Goal: Task Accomplishment & Management: Manage account settings

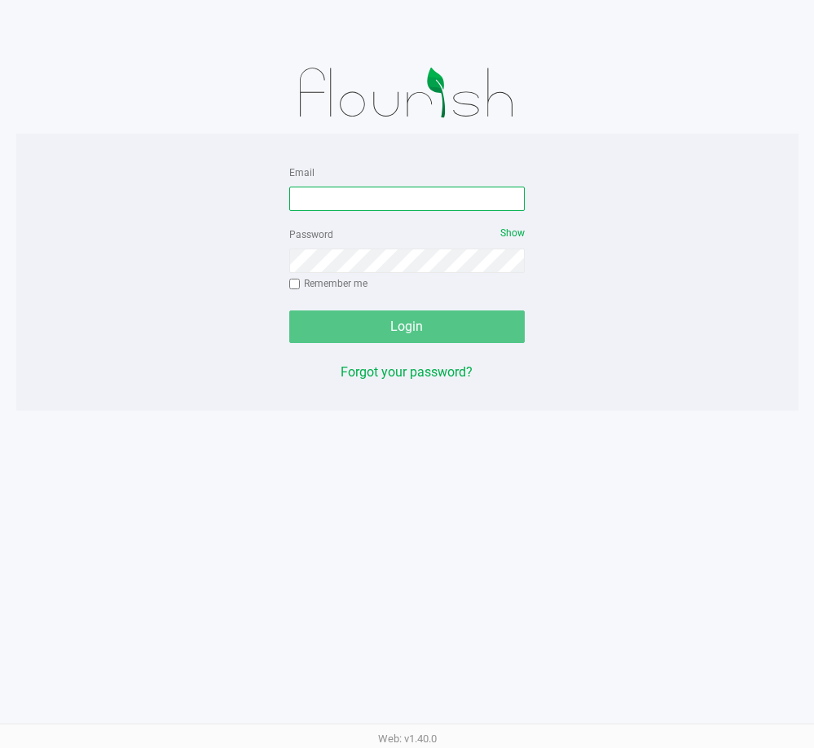
click at [376, 194] on input "Email" at bounding box center [407, 199] width 236 height 24
type input "[EMAIL_ADDRESS][DOMAIN_NAME]"
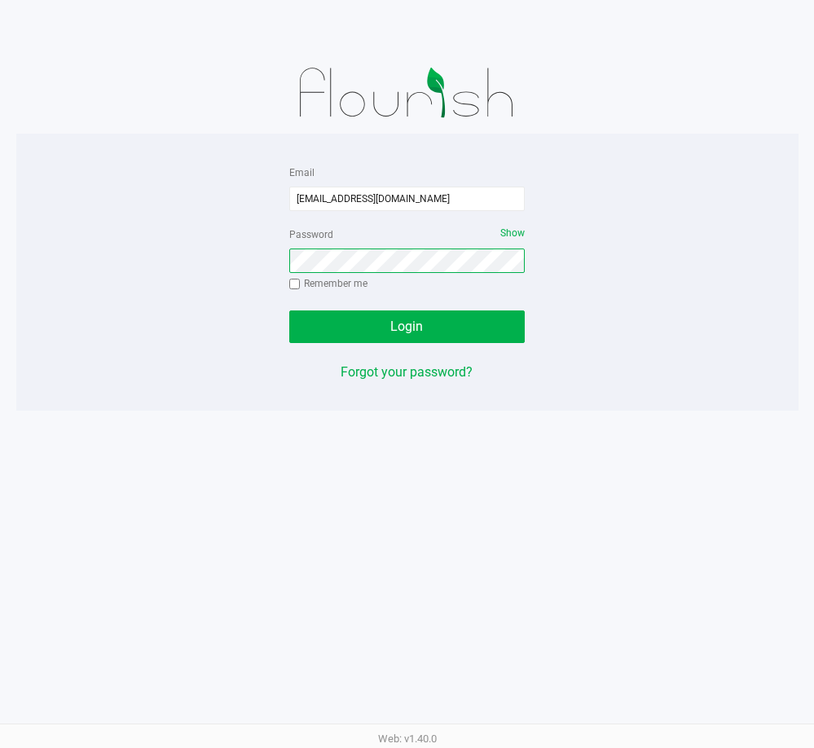
click at [289, 311] on button "Login" at bounding box center [407, 327] width 236 height 33
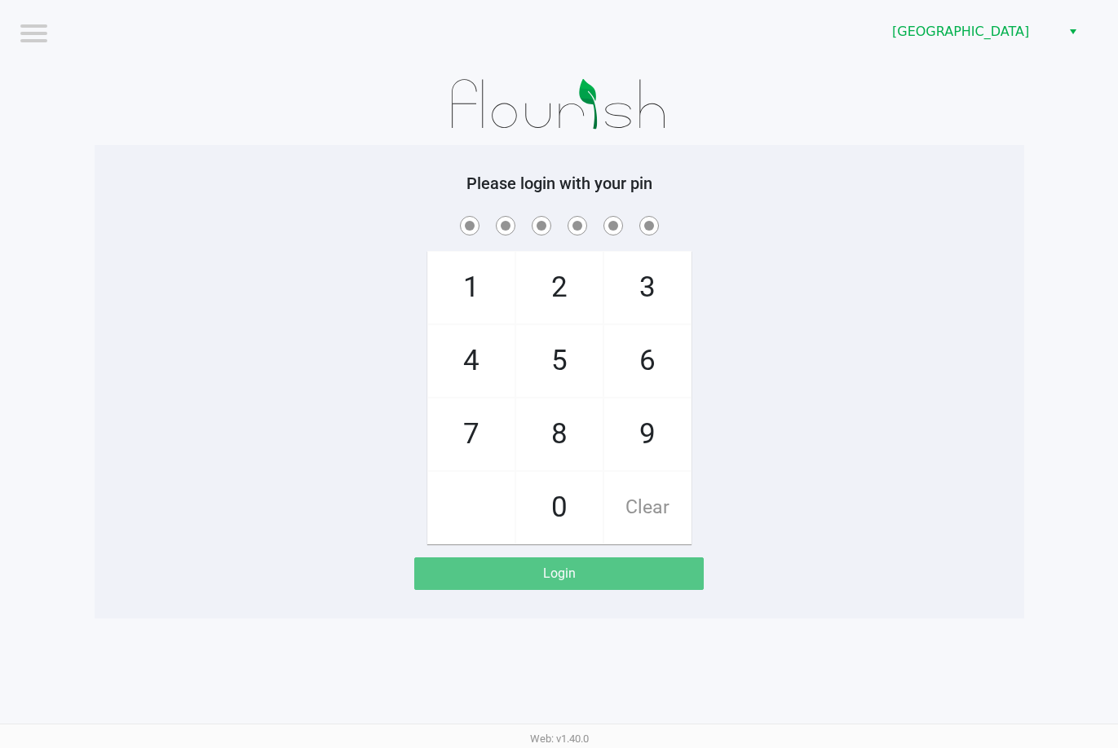
click at [756, 210] on div "Please login with your pin 1 4 7 2 5 8 0 3 6 9 Clear Login" at bounding box center [559, 382] width 929 height 417
checkbox input "true"
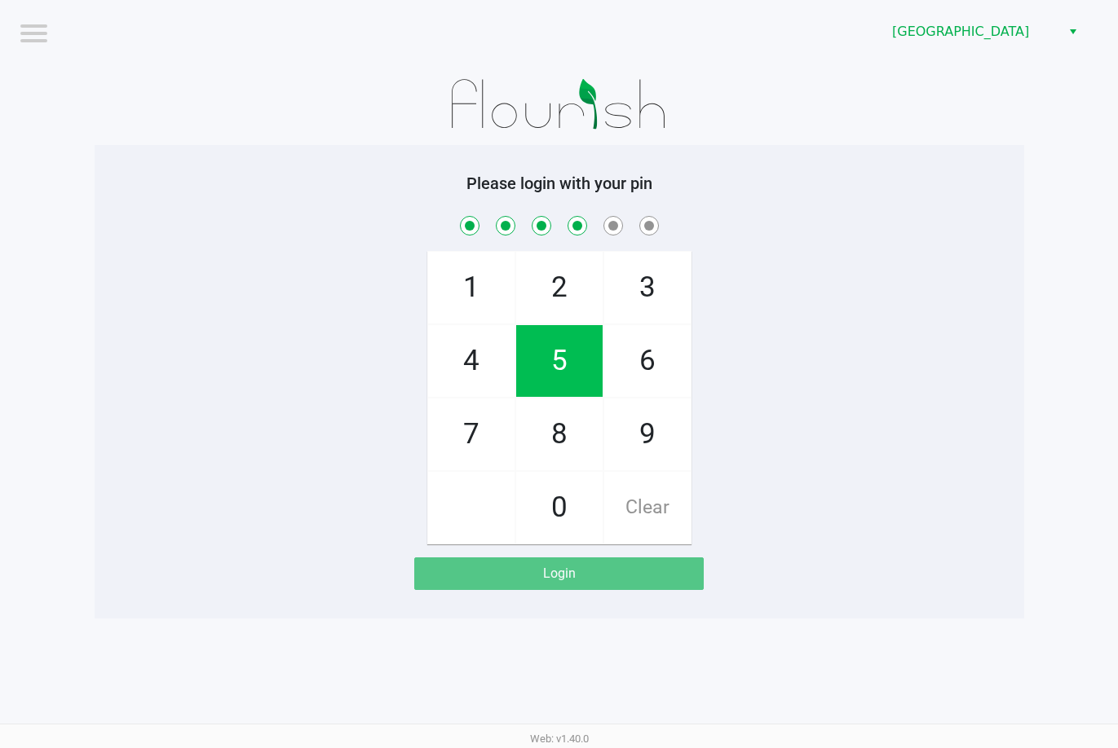
checkbox input "true"
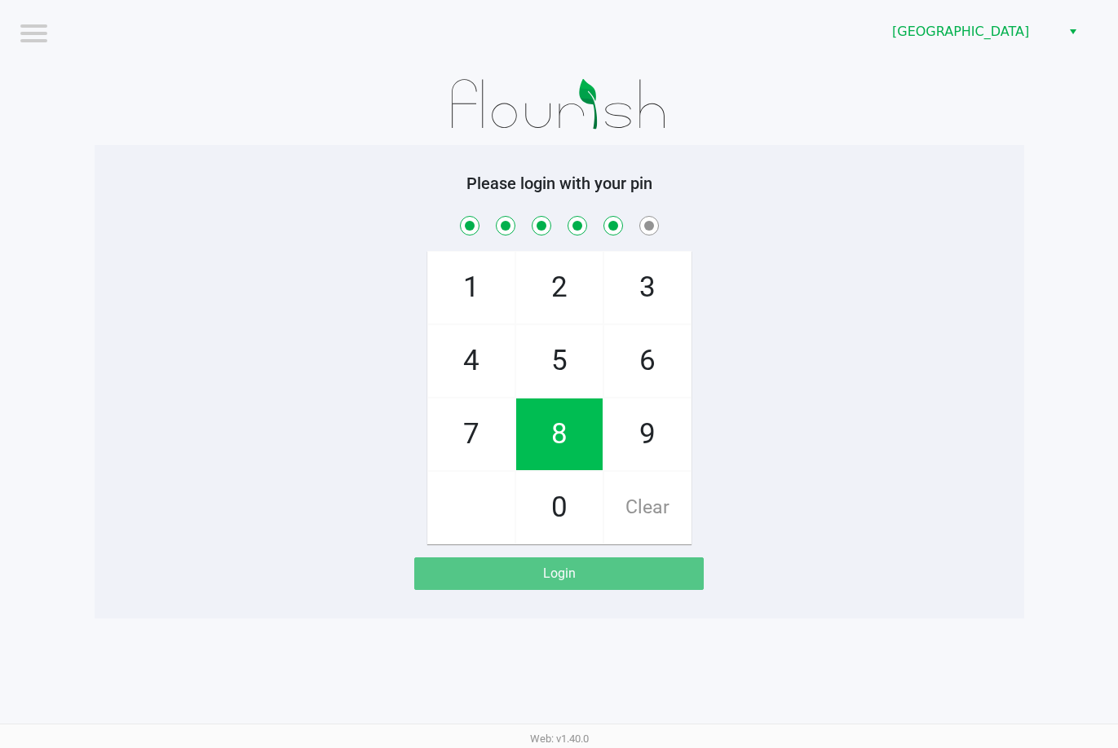
checkbox input "true"
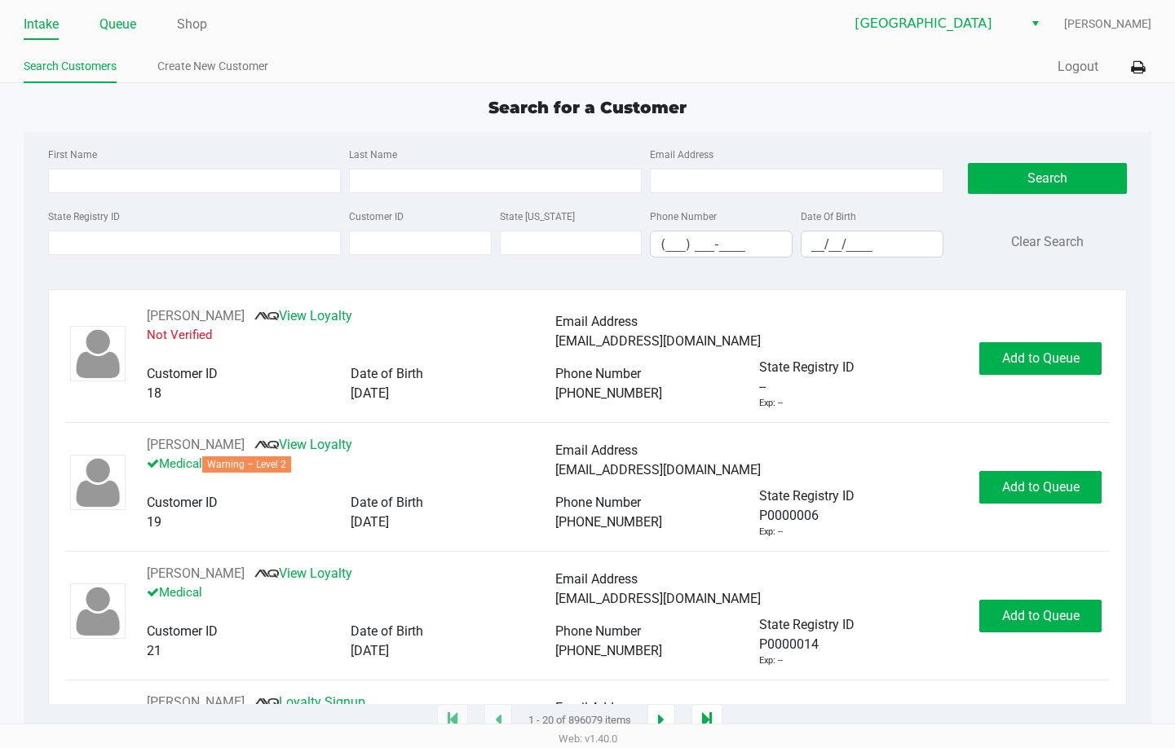
click at [108, 29] on link "Queue" at bounding box center [117, 24] width 37 height 23
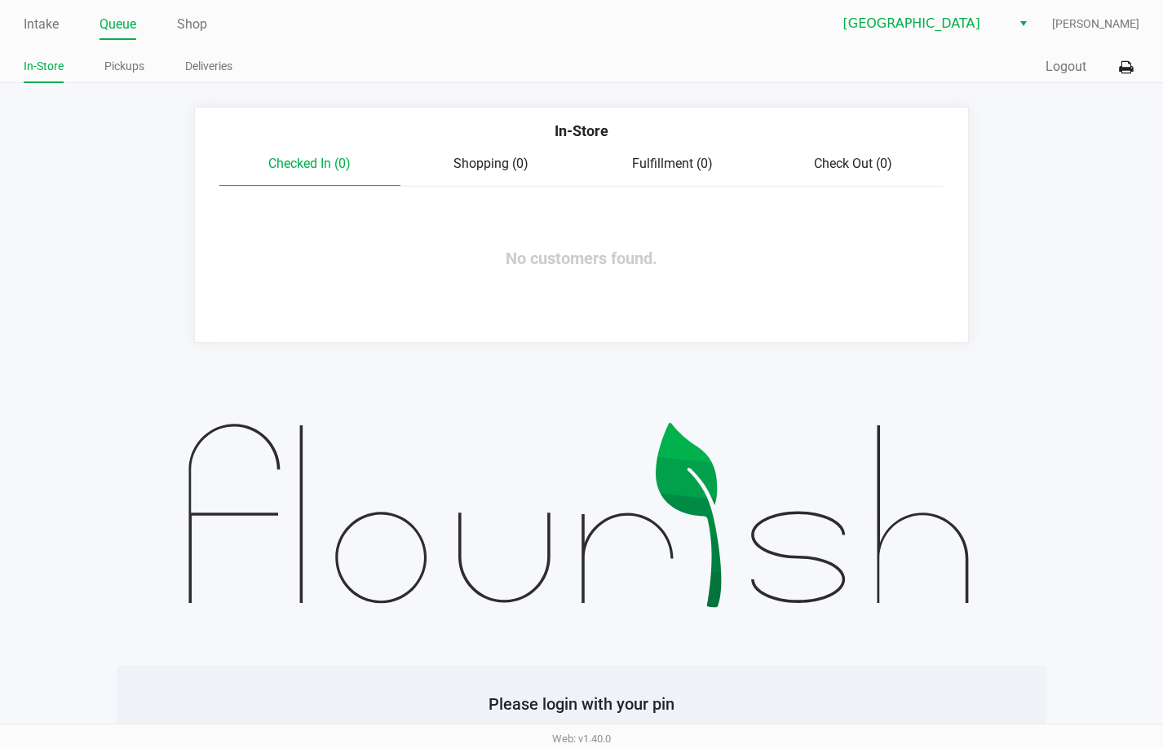
click at [485, 170] on span "Shopping (0)" at bounding box center [490, 163] width 75 height 15
click at [47, 25] on link "Intake" at bounding box center [41, 24] width 35 height 23
drag, startPoint x: 784, startPoint y: 451, endPoint x: 779, endPoint y: 249, distance: 202.3
click at [785, 451] on img at bounding box center [581, 516] width 929 height 299
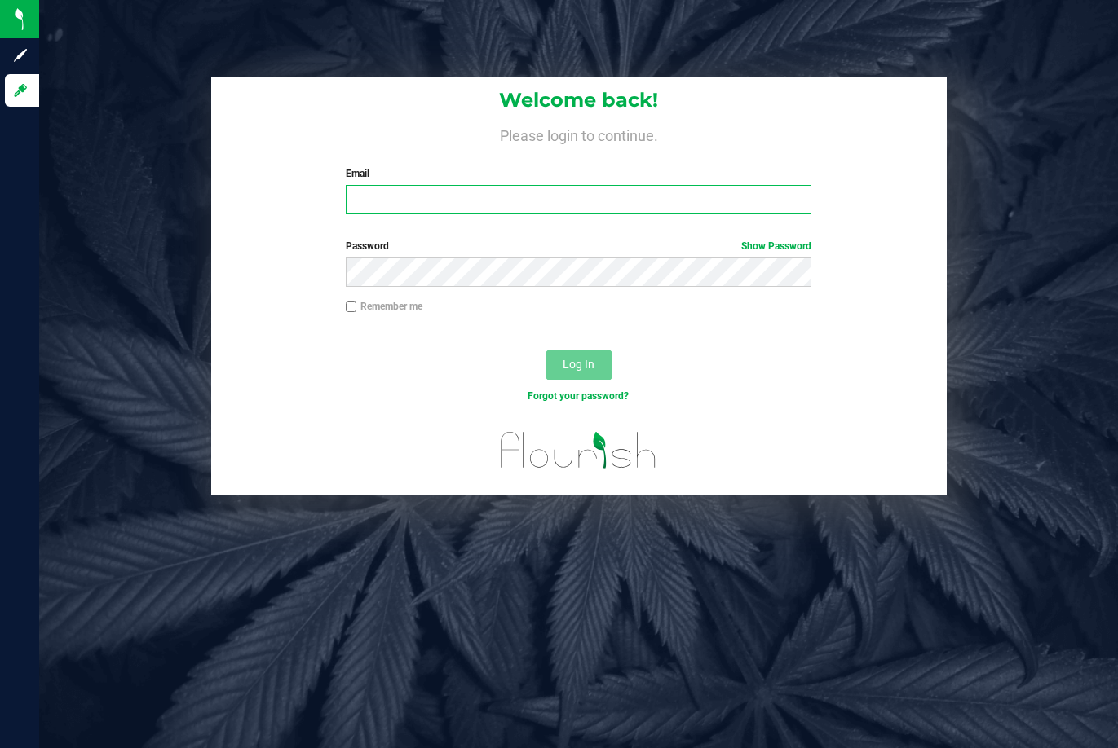
click at [457, 199] on input "Email" at bounding box center [578, 199] width 465 height 29
type input "rfortier@liveparallel.com"
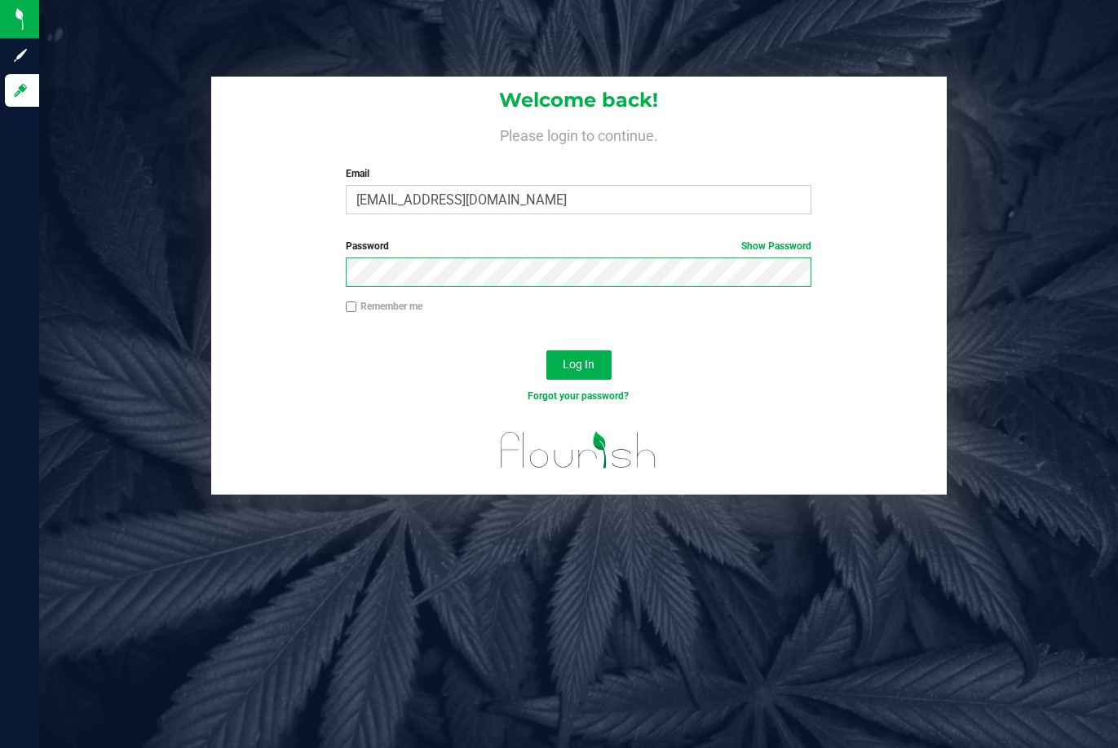
click at [546, 351] on button "Log In" at bounding box center [578, 365] width 65 height 29
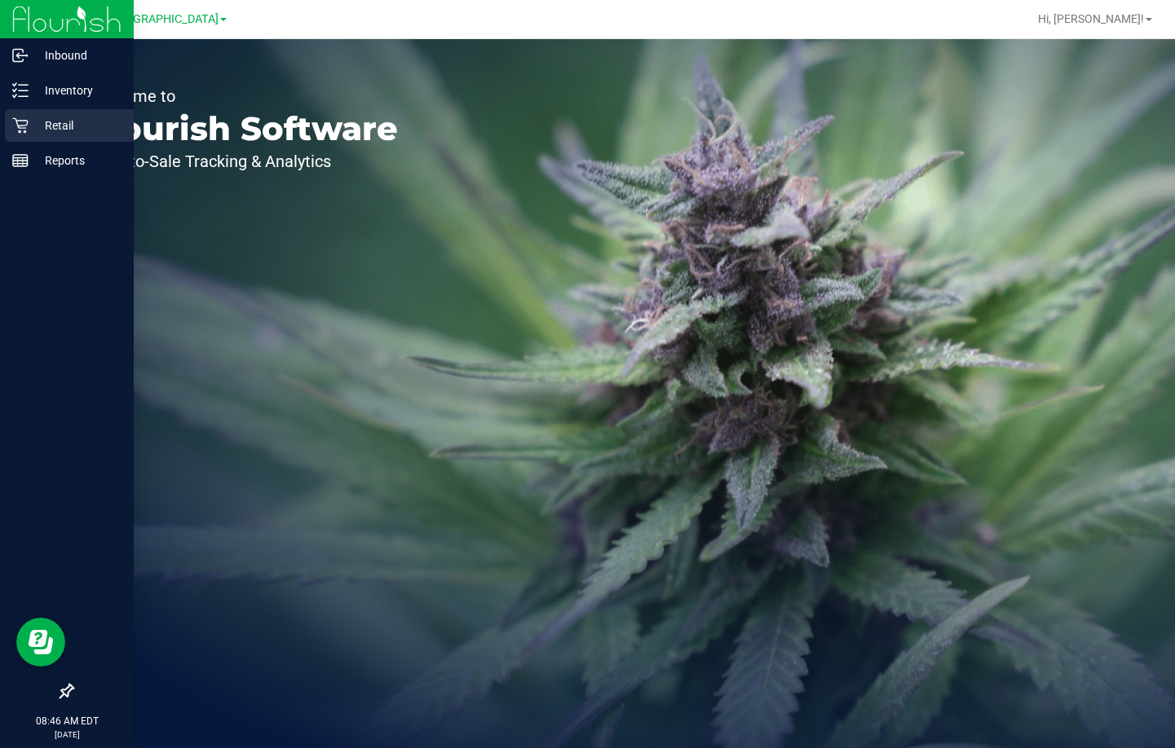
click at [40, 125] on p "Retail" at bounding box center [78, 126] width 98 height 20
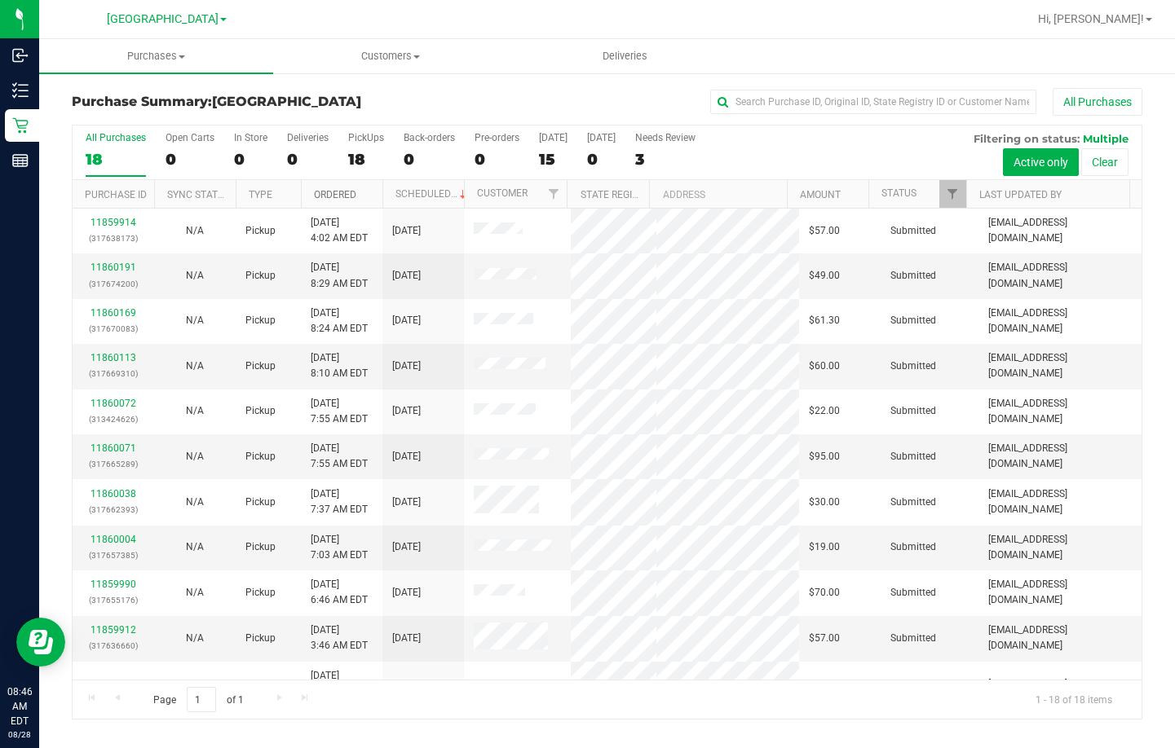
click at [335, 191] on link "Ordered" at bounding box center [335, 194] width 42 height 11
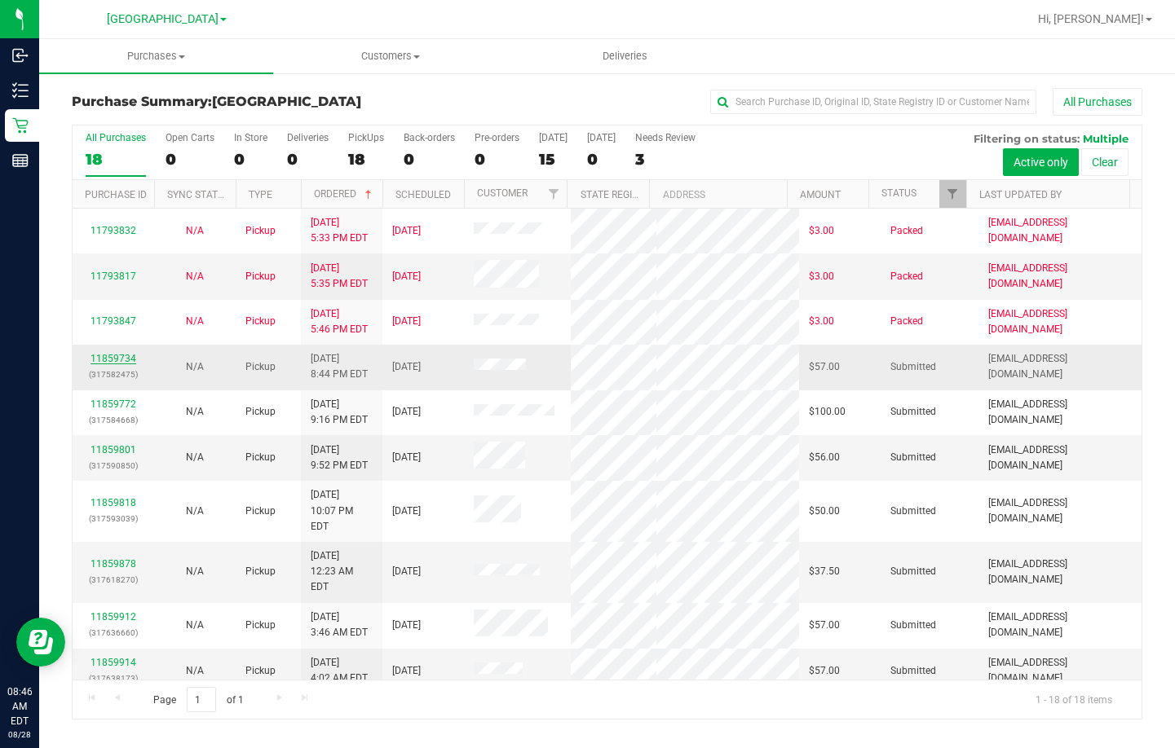
click at [120, 355] on link "11859734" at bounding box center [113, 358] width 46 height 11
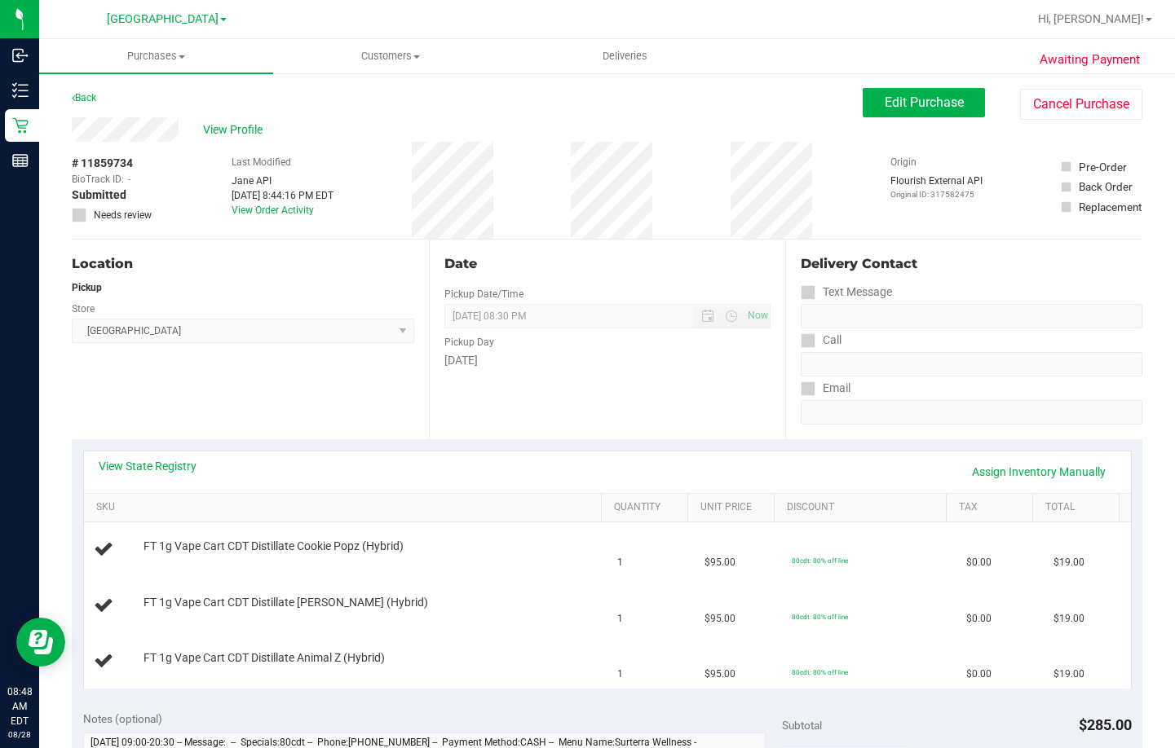
click at [1017, 399] on div "Email" at bounding box center [972, 389] width 342 height 24
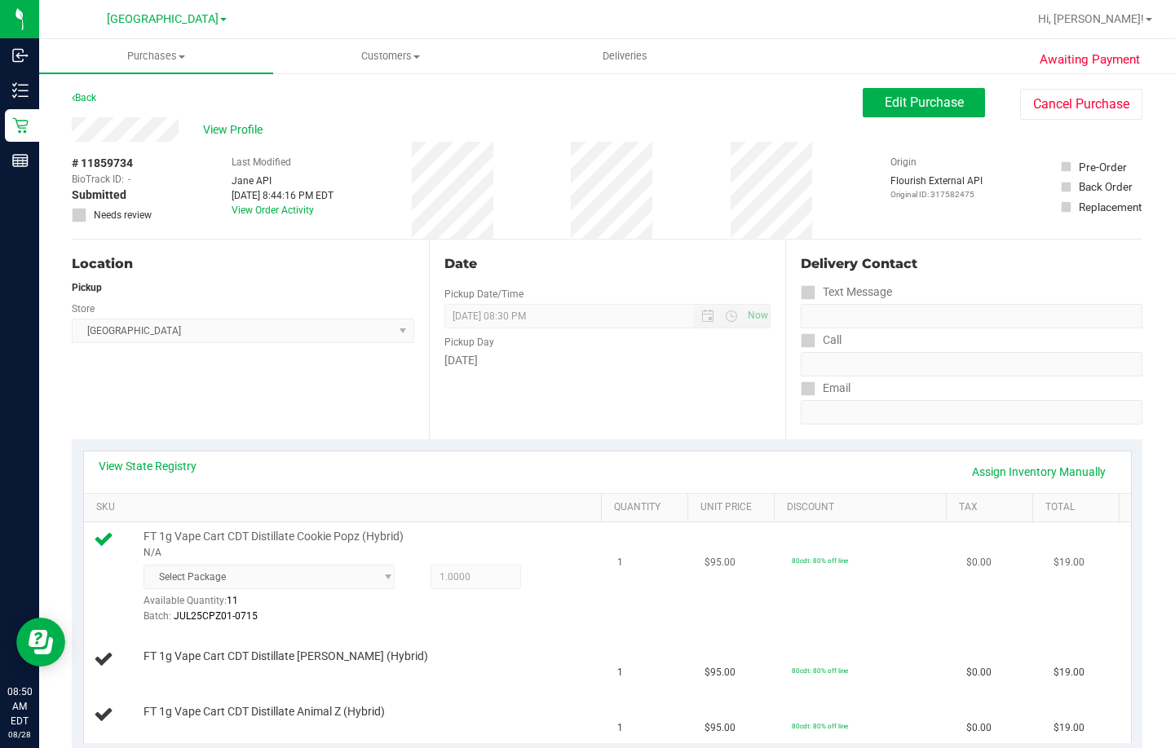
drag, startPoint x: 553, startPoint y: 604, endPoint x: 392, endPoint y: 616, distance: 161.1
click at [554, 596] on div "Select Package Available Quantity: 11 1.0000 1 Batch: JUL25CPZ01-0715" at bounding box center [369, 595] width 453 height 60
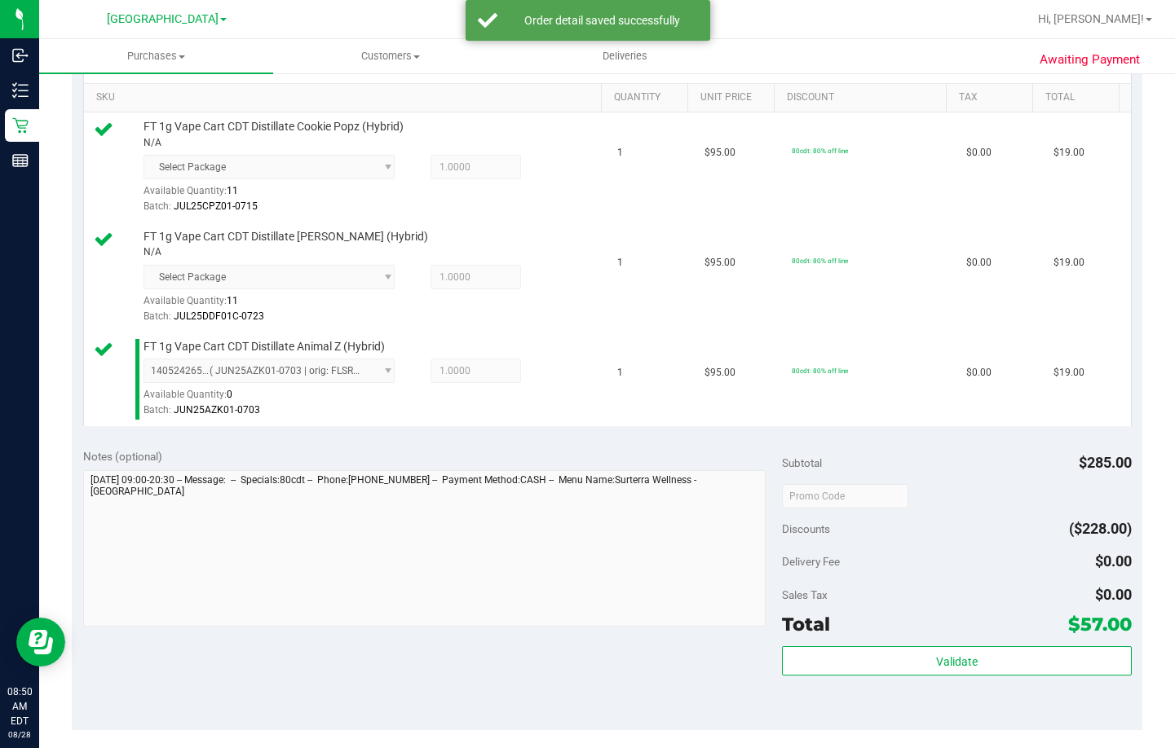
scroll to position [489, 0]
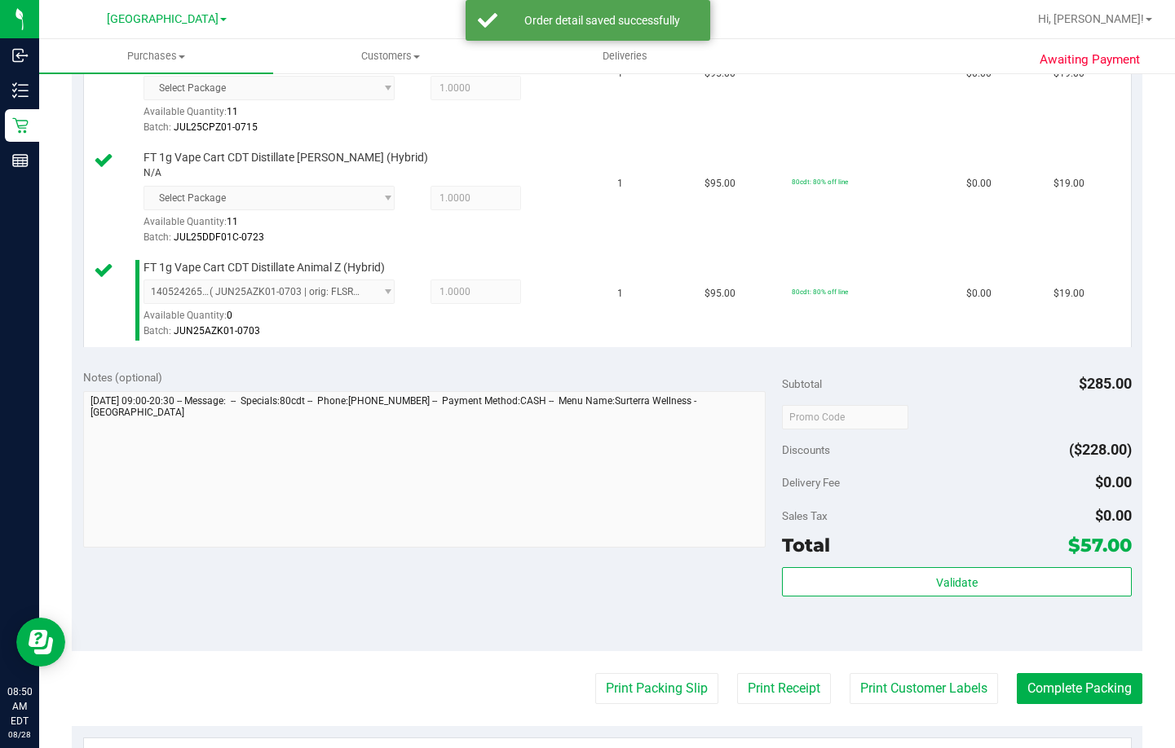
click at [1007, 598] on div "Validate" at bounding box center [957, 603] width 350 height 73
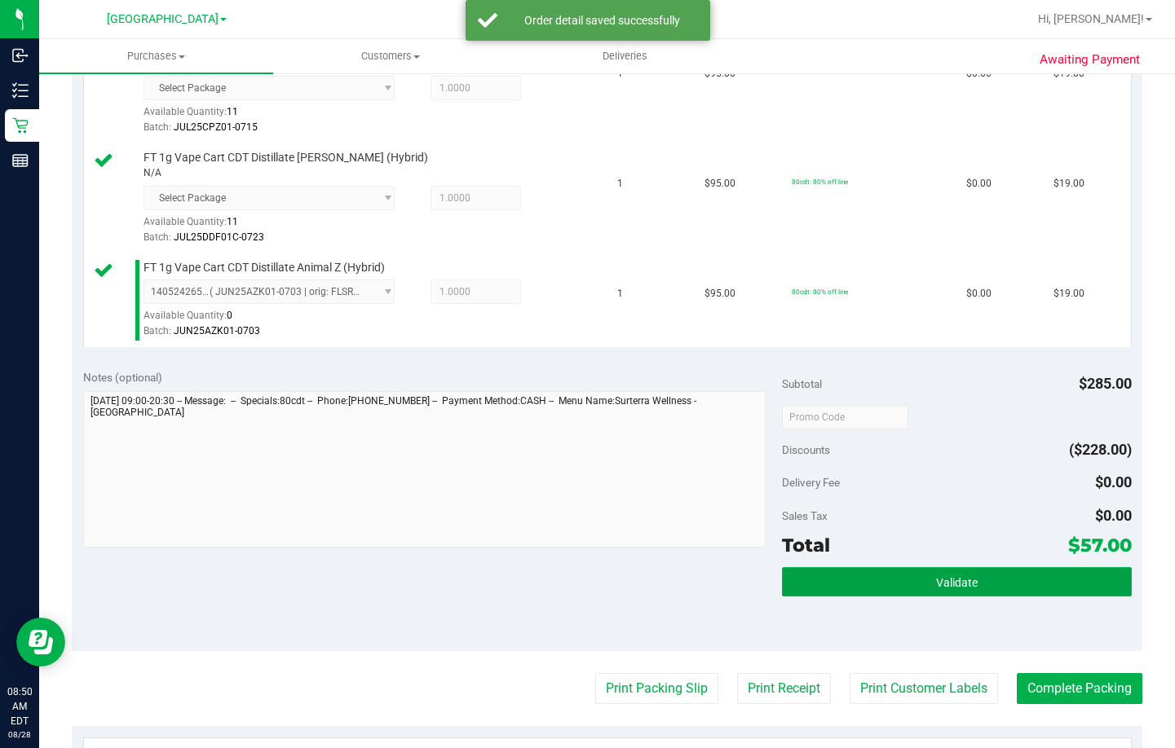
click at [1004, 580] on button "Validate" at bounding box center [957, 581] width 350 height 29
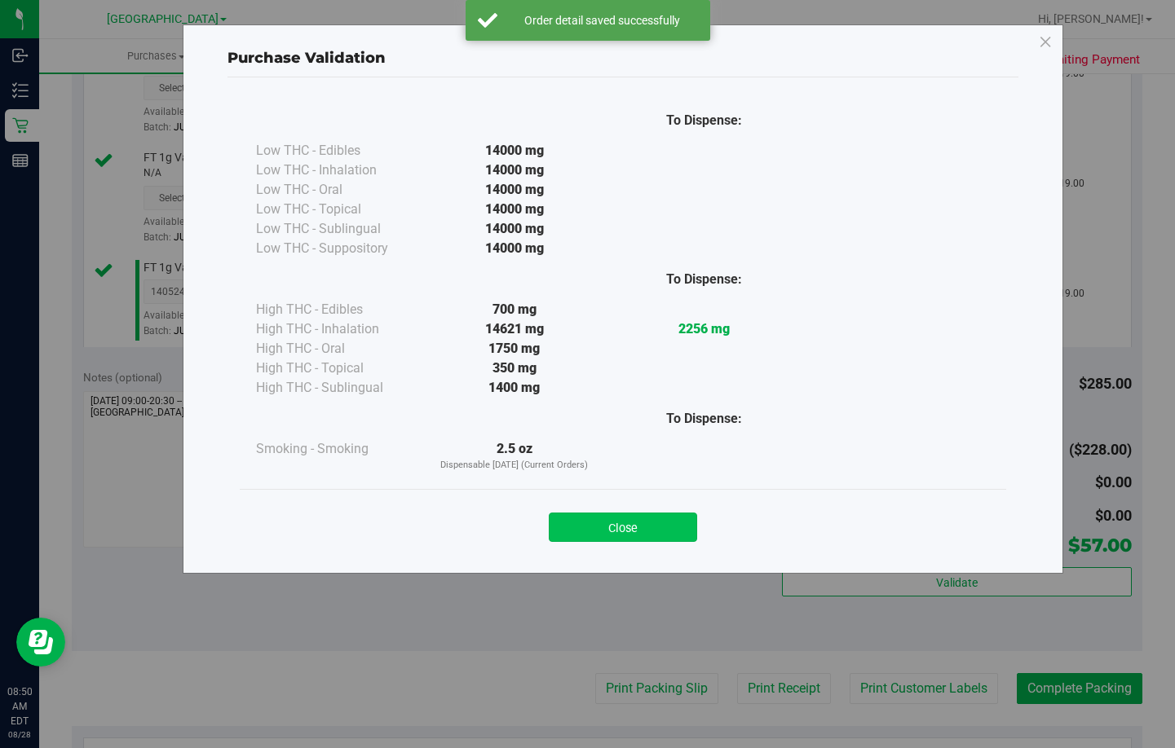
click at [641, 518] on button "Close" at bounding box center [623, 527] width 148 height 29
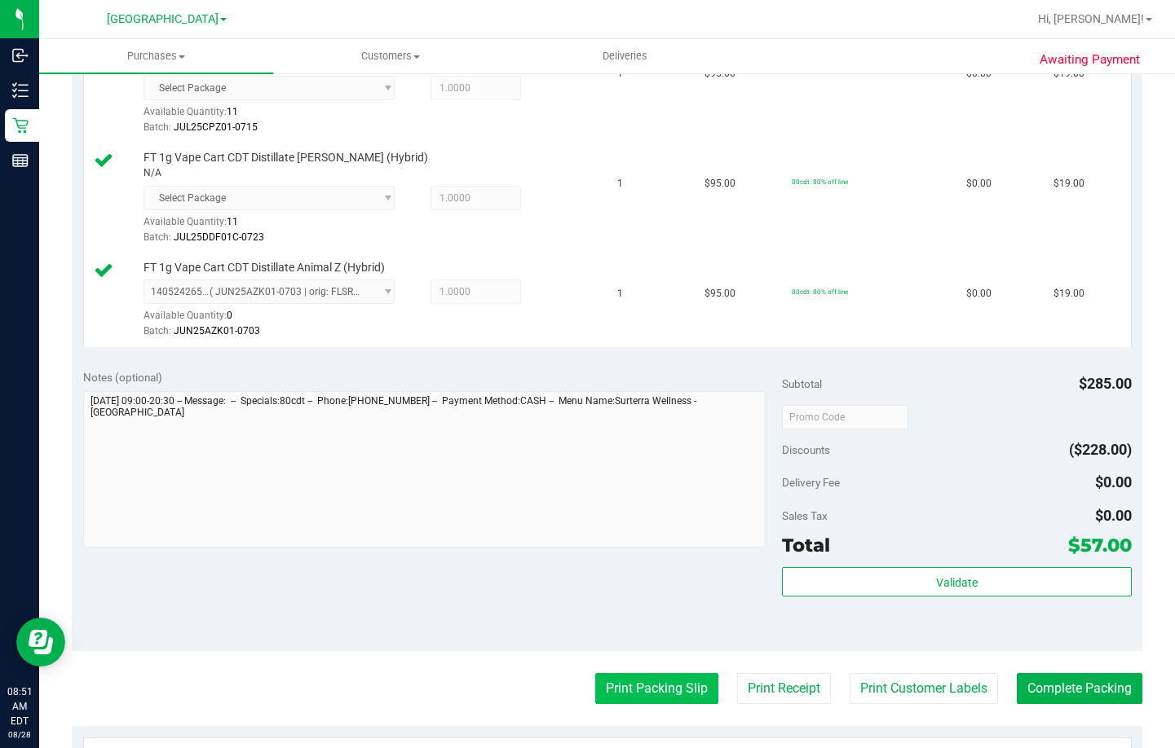
click at [674, 690] on button "Print Packing Slip" at bounding box center [656, 688] width 123 height 31
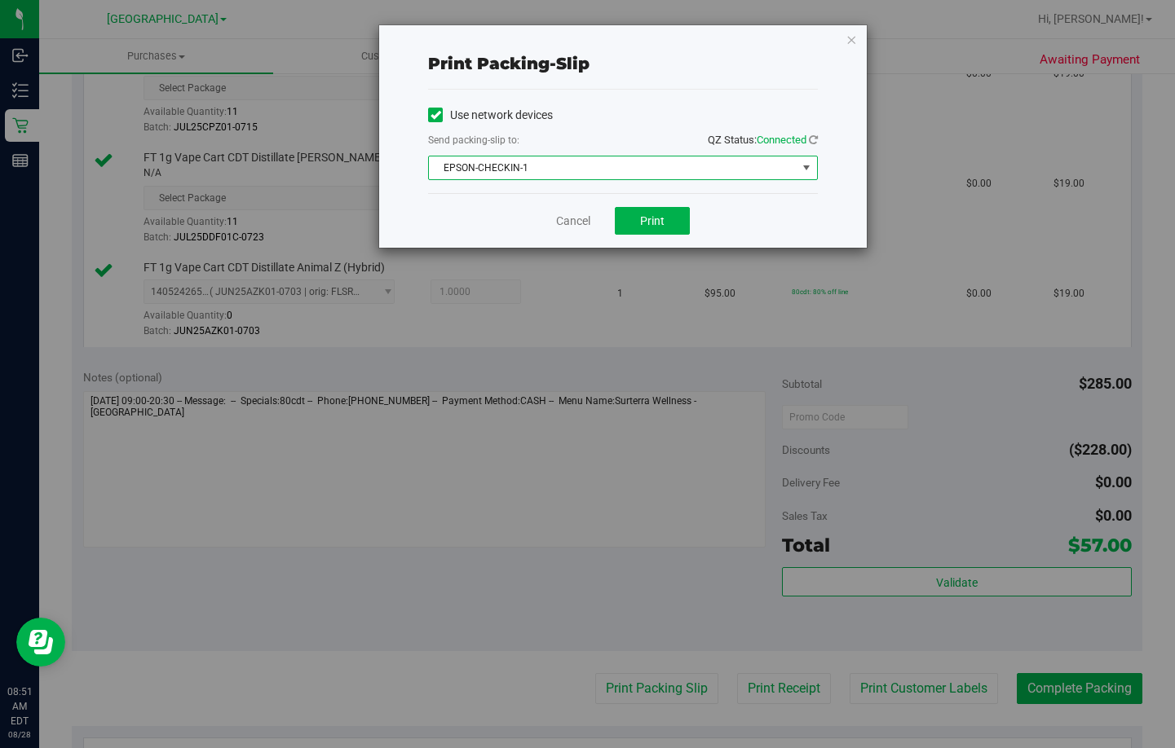
click at [631, 171] on span "EPSON-CHECKIN-1" at bounding box center [613, 168] width 368 height 23
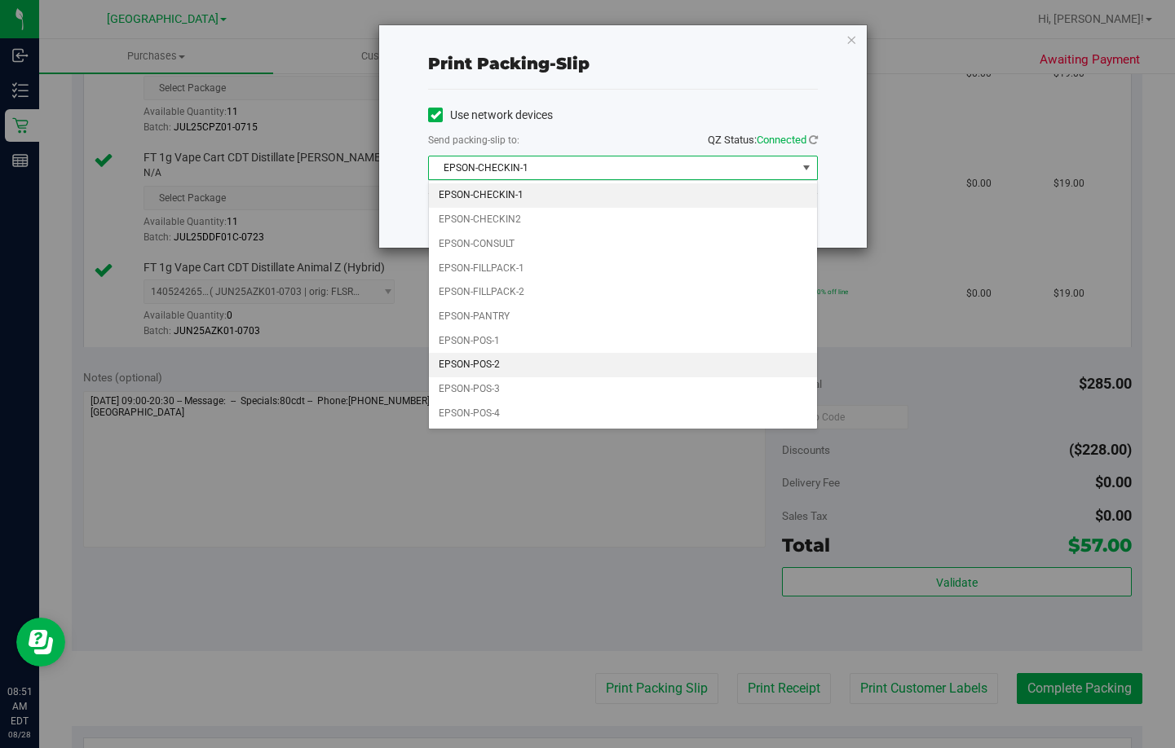
click at [563, 367] on li "EPSON-POS-2" at bounding box center [623, 365] width 388 height 24
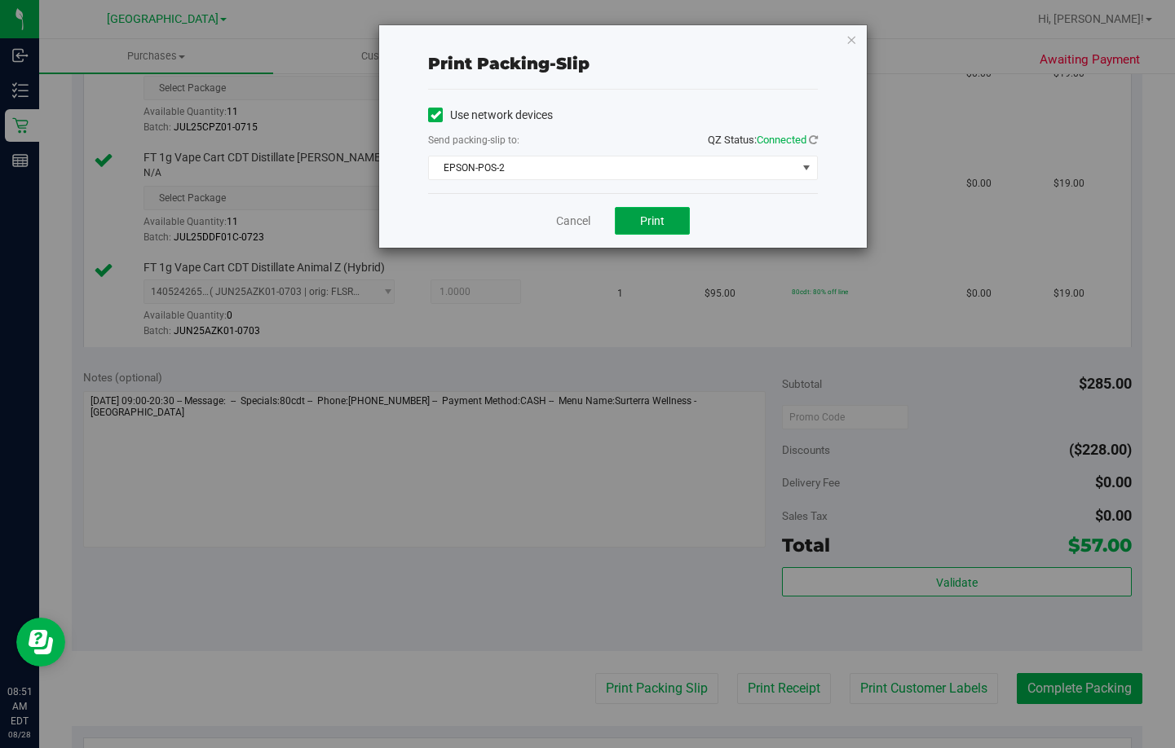
click at [656, 209] on button "Print" at bounding box center [652, 221] width 75 height 28
click at [565, 221] on link "Cancel" at bounding box center [573, 221] width 34 height 17
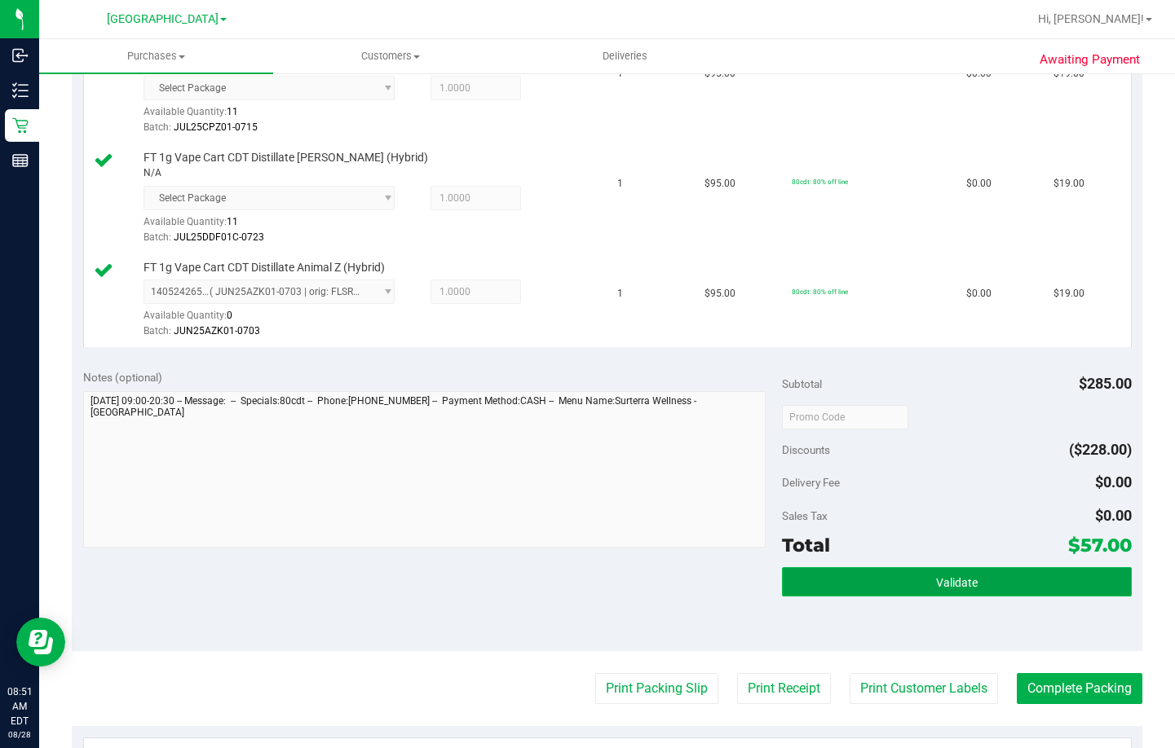
click at [934, 592] on button "Validate" at bounding box center [957, 581] width 350 height 29
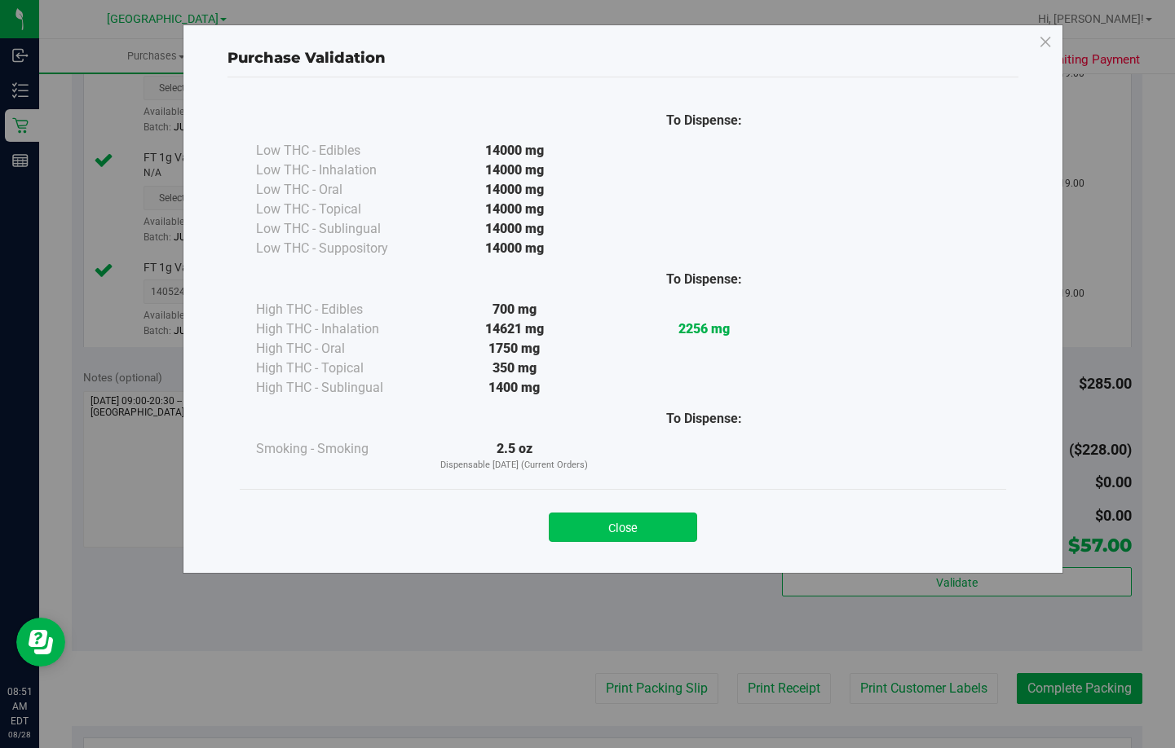
click at [633, 527] on button "Close" at bounding box center [623, 527] width 148 height 29
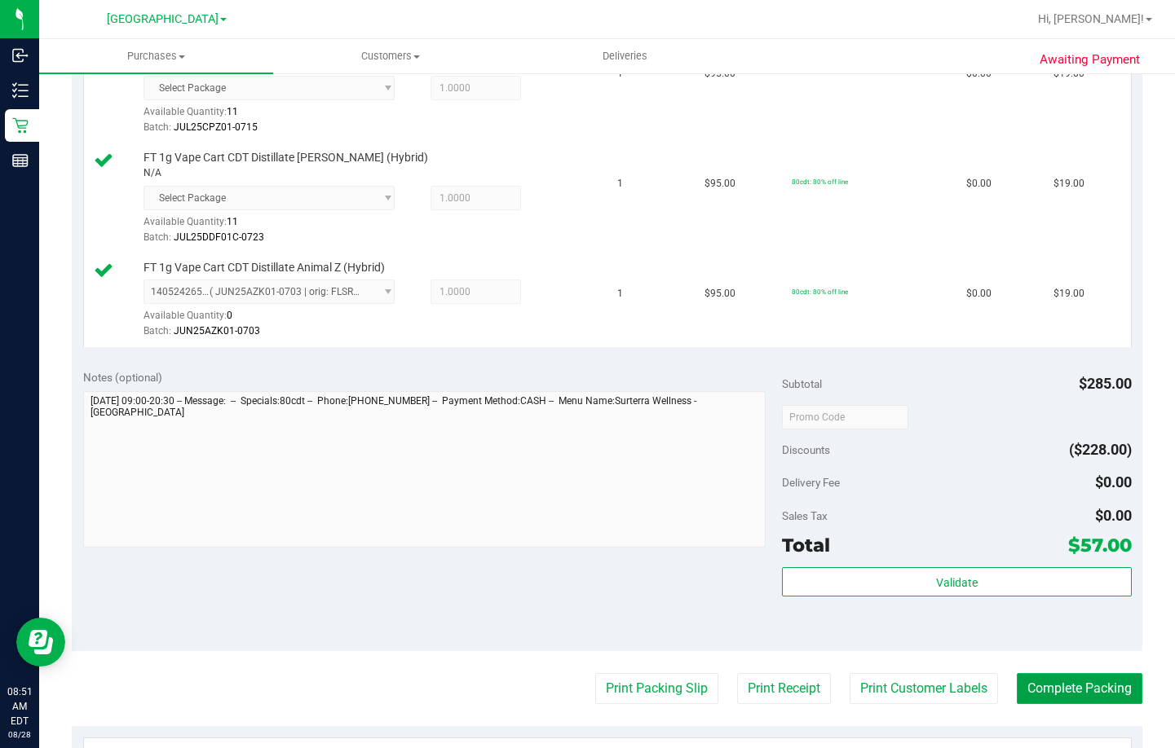
click at [1092, 687] on button "Complete Packing" at bounding box center [1080, 688] width 126 height 31
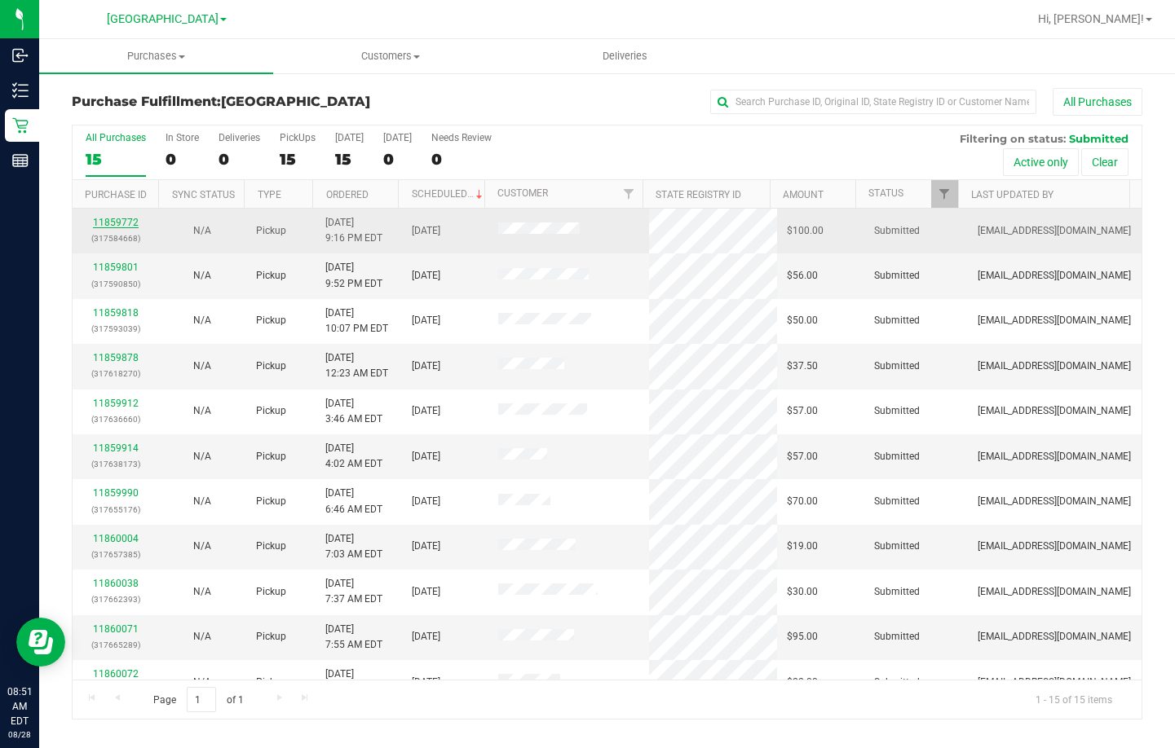
click at [108, 223] on link "11859772" at bounding box center [116, 222] width 46 height 11
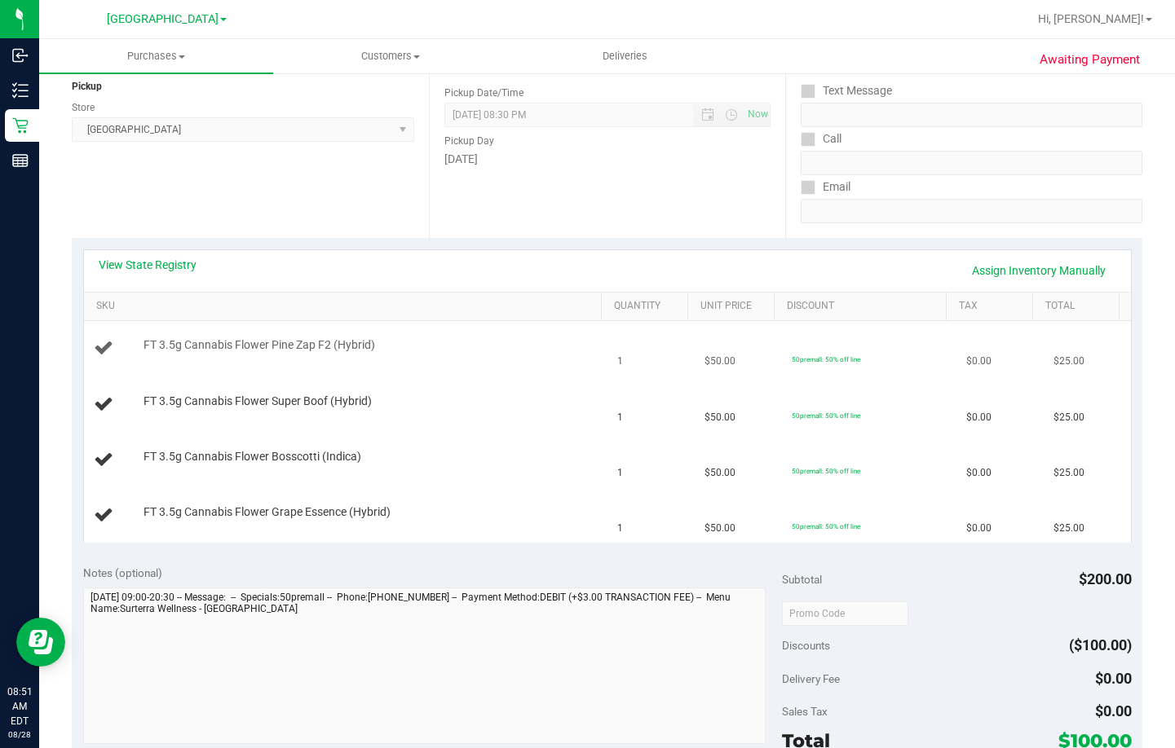
scroll to position [245, 0]
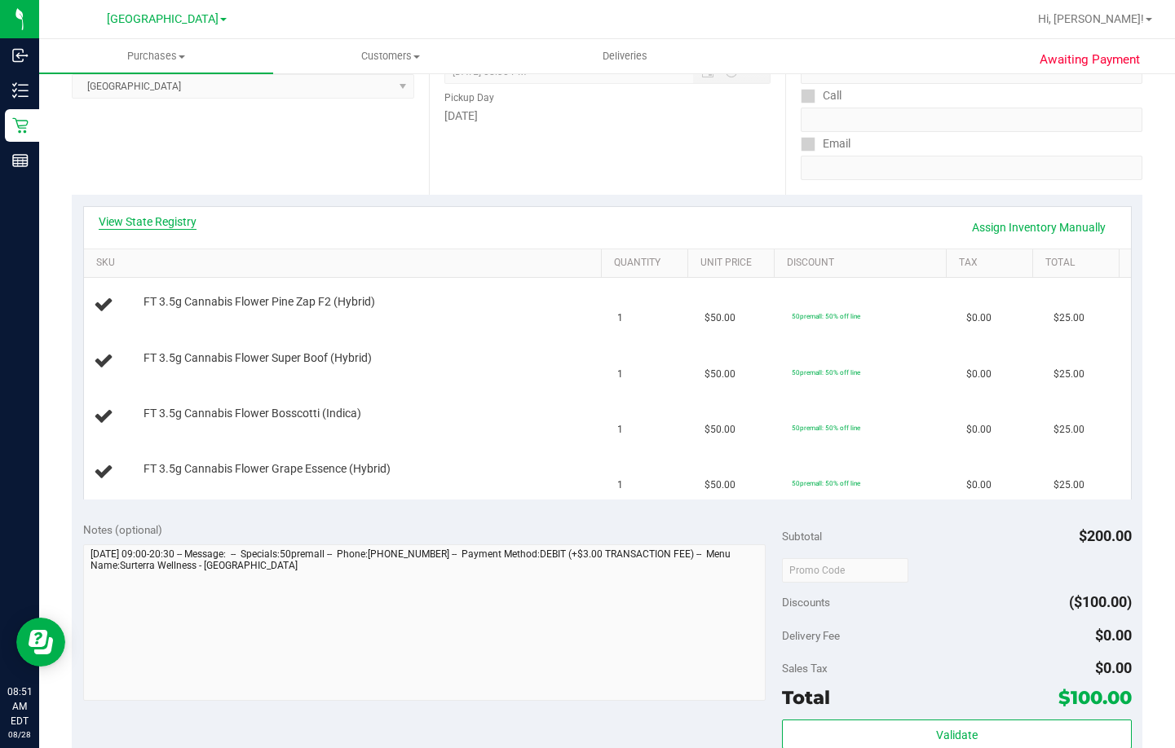
click at [156, 218] on link "View State Registry" at bounding box center [148, 222] width 98 height 16
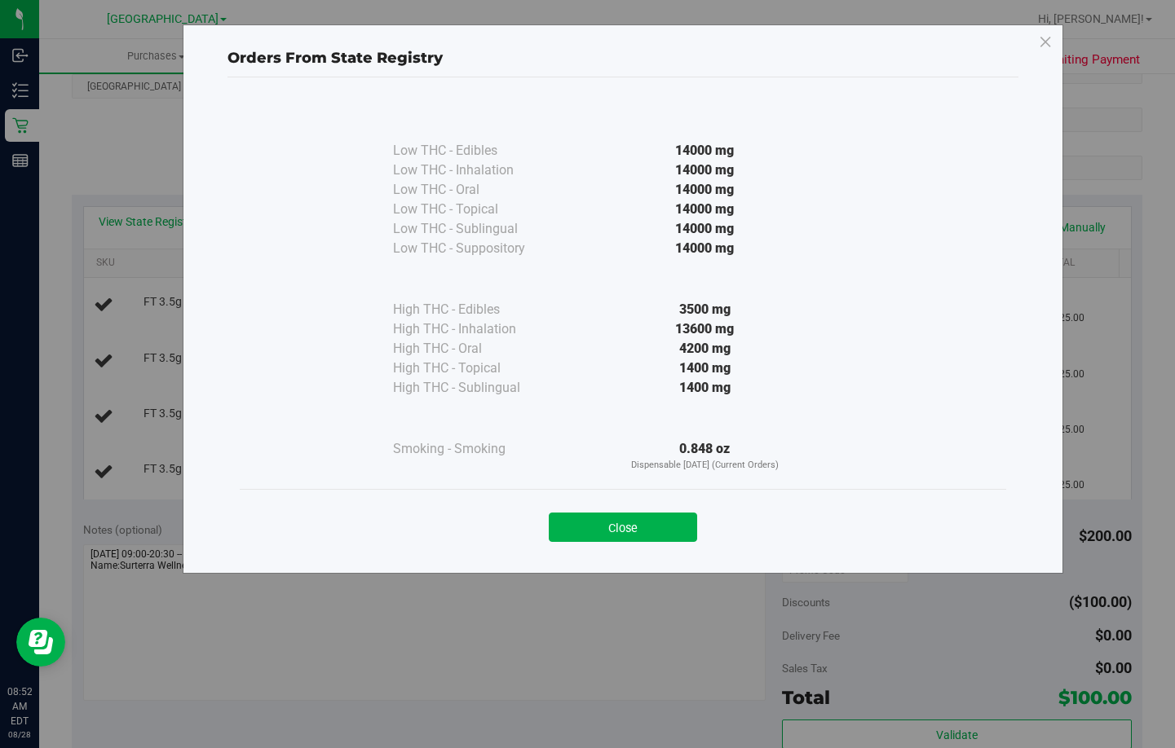
click at [621, 527] on button "Close" at bounding box center [623, 527] width 148 height 29
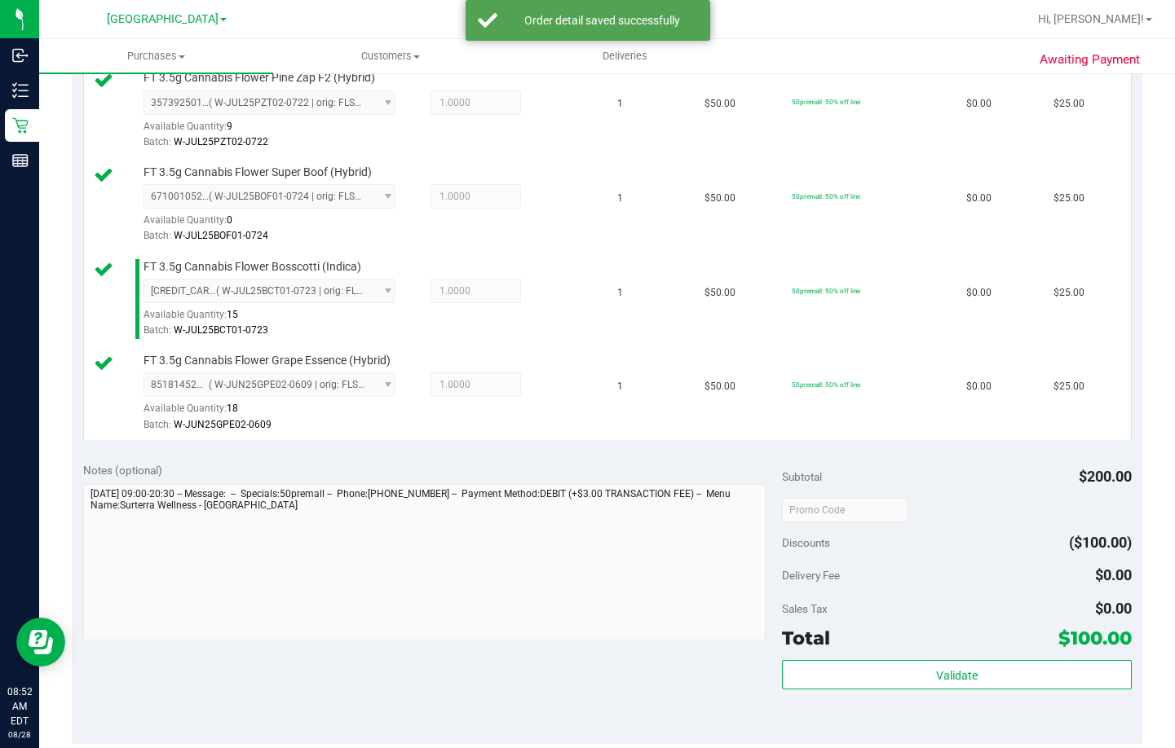
scroll to position [734, 0]
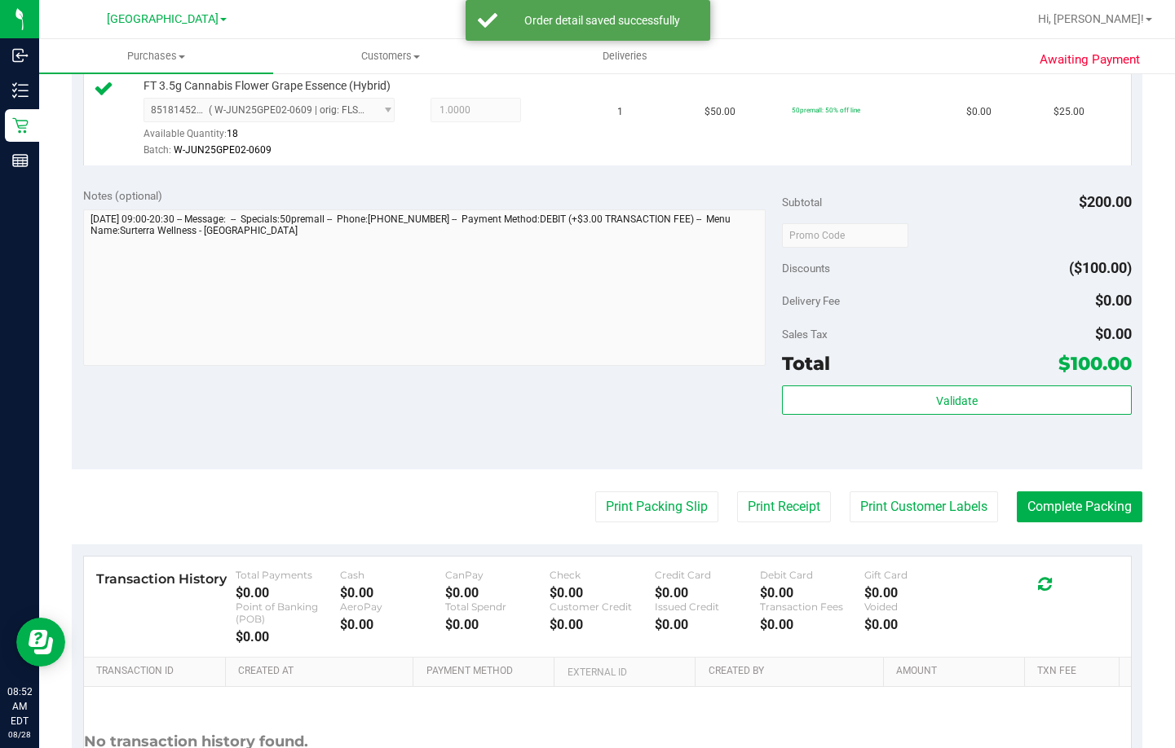
click at [888, 379] on div "Subtotal $200.00 Discounts ($100.00) Delivery Fee $0.00 Sales Tax $0.00 Total $…" at bounding box center [957, 323] width 350 height 271
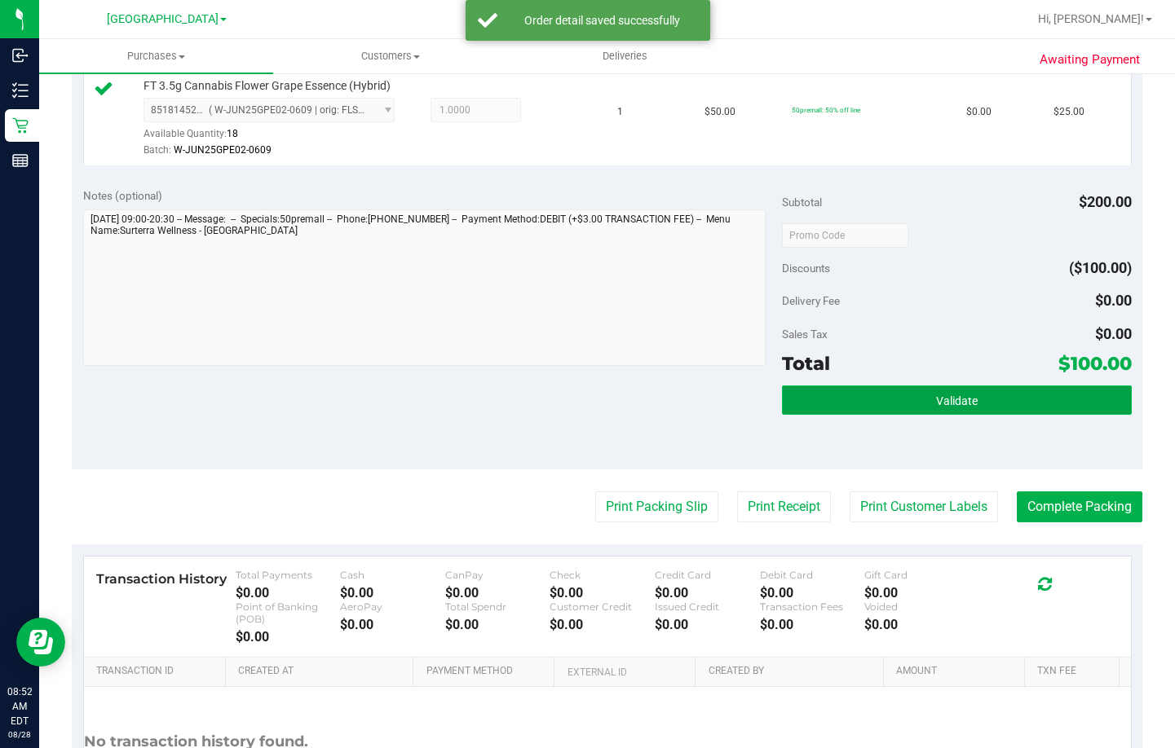
click at [885, 408] on button "Validate" at bounding box center [957, 400] width 350 height 29
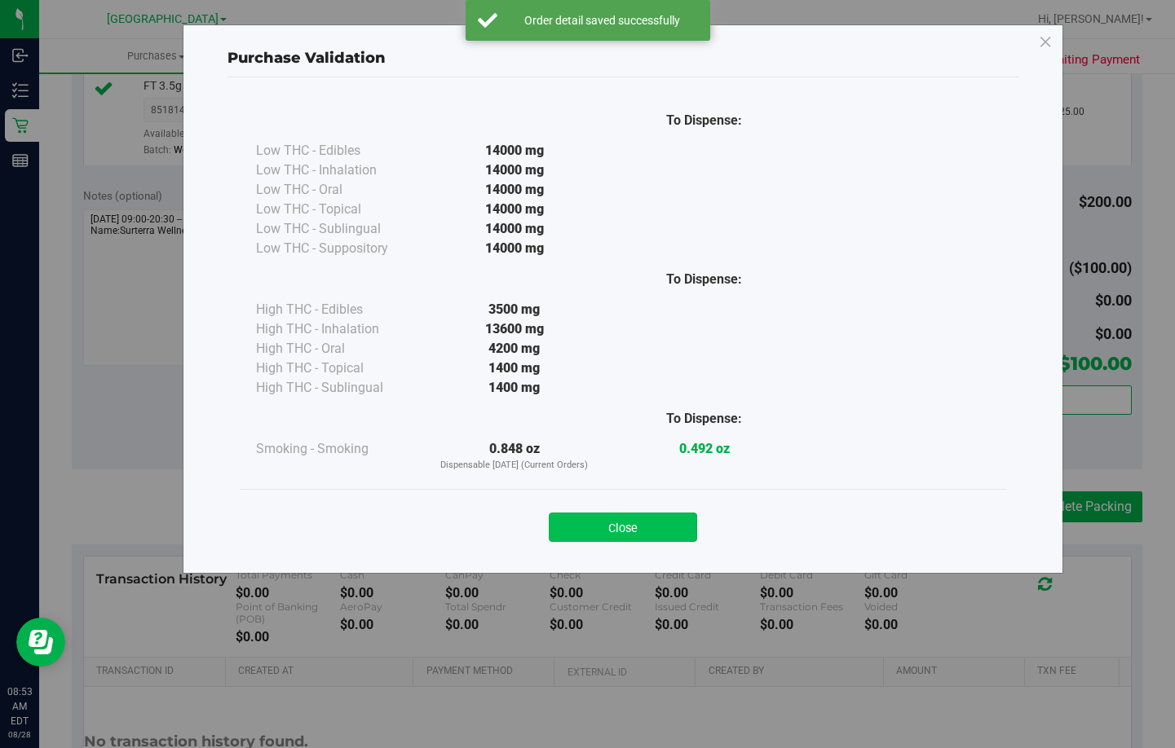
click at [624, 527] on button "Close" at bounding box center [623, 527] width 148 height 29
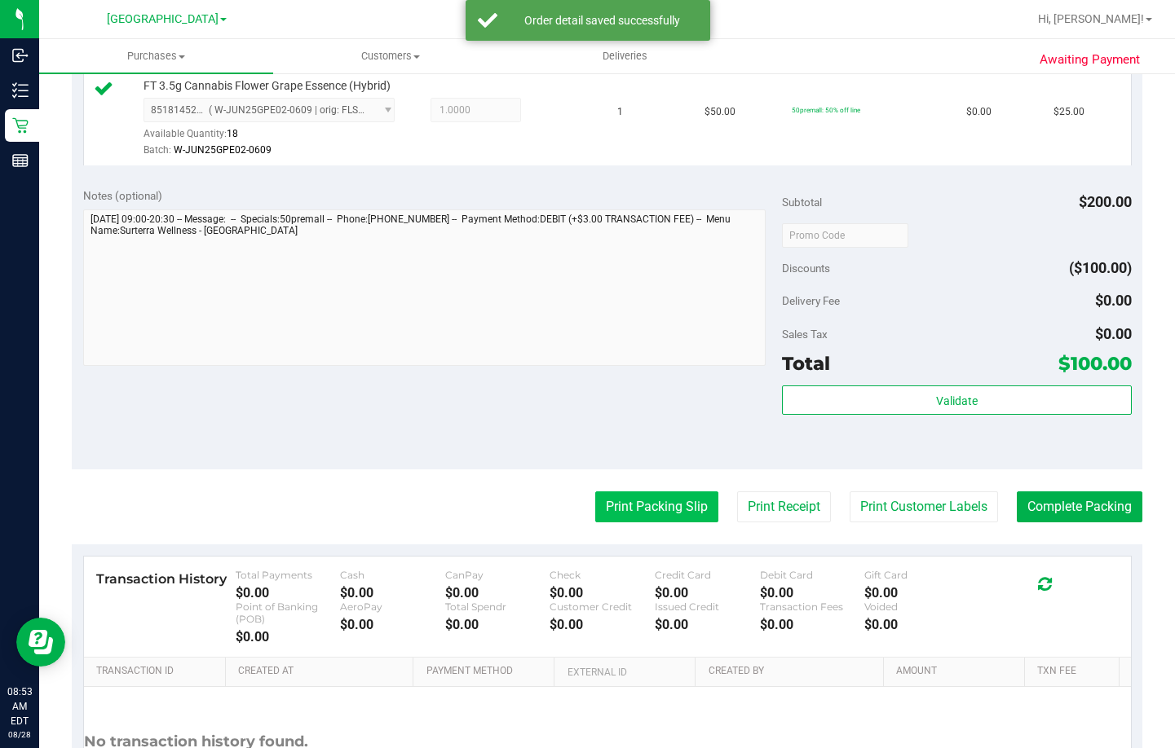
click at [620, 496] on button "Print Packing Slip" at bounding box center [656, 507] width 123 height 31
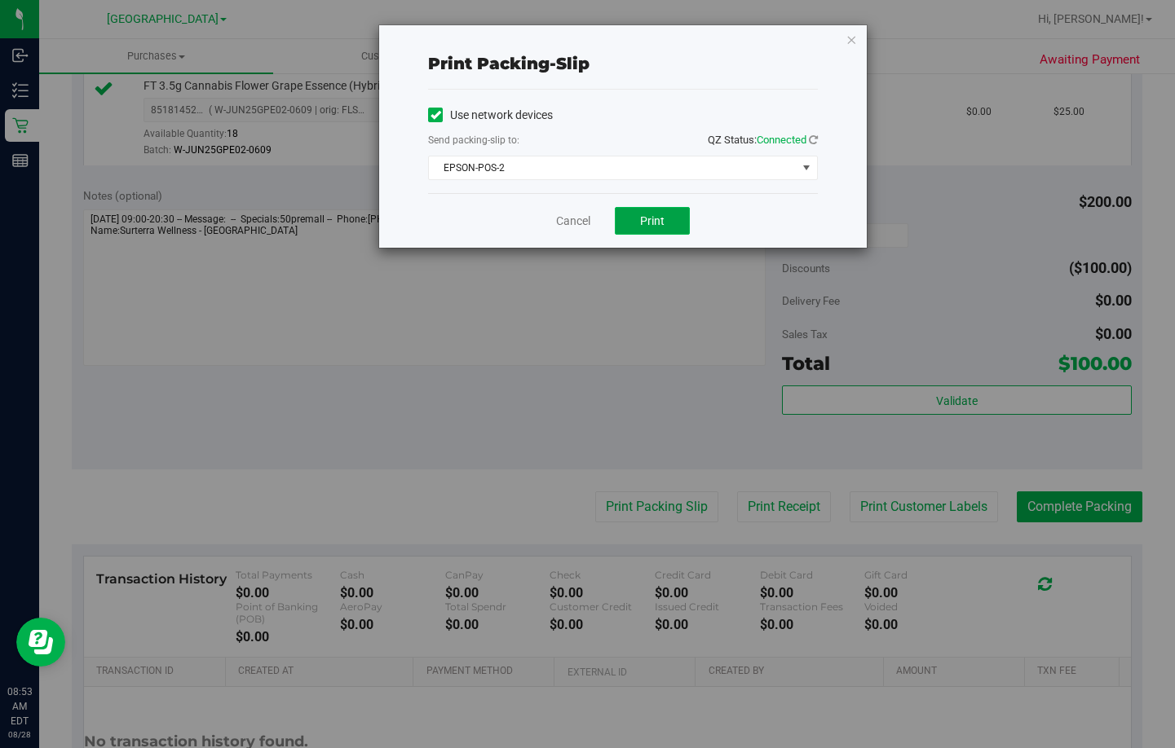
click at [653, 222] on span "Print" at bounding box center [652, 220] width 24 height 13
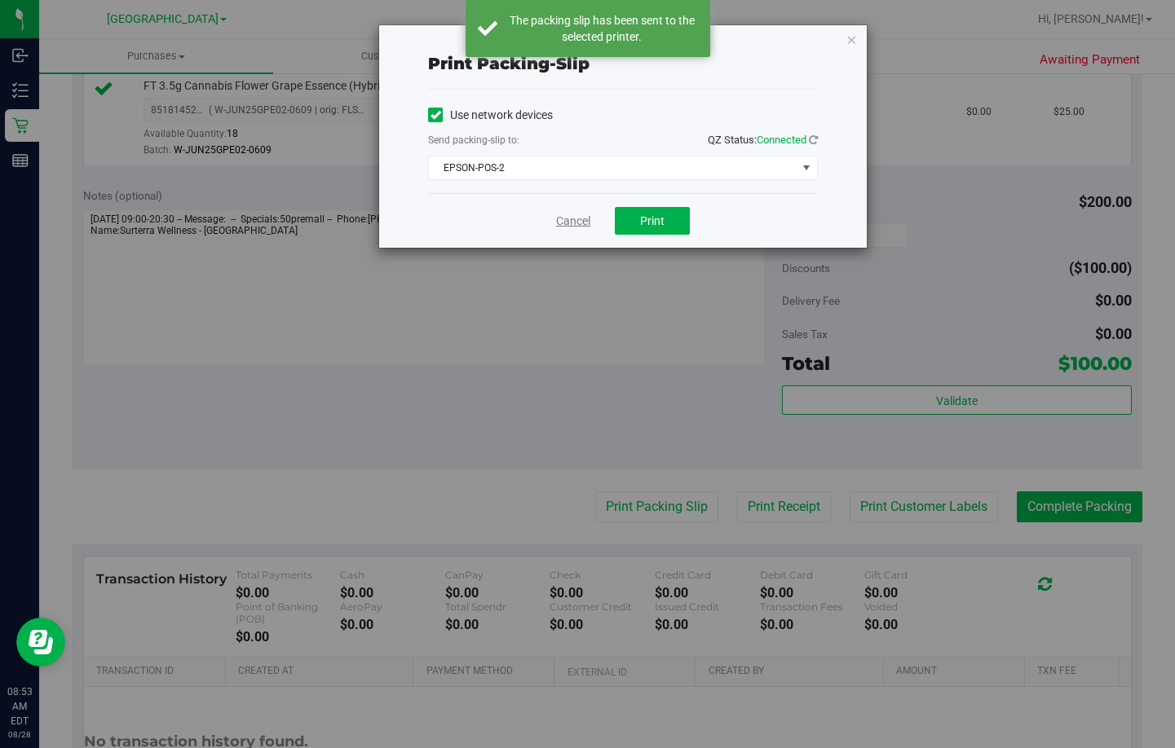
click at [572, 218] on link "Cancel" at bounding box center [573, 221] width 34 height 17
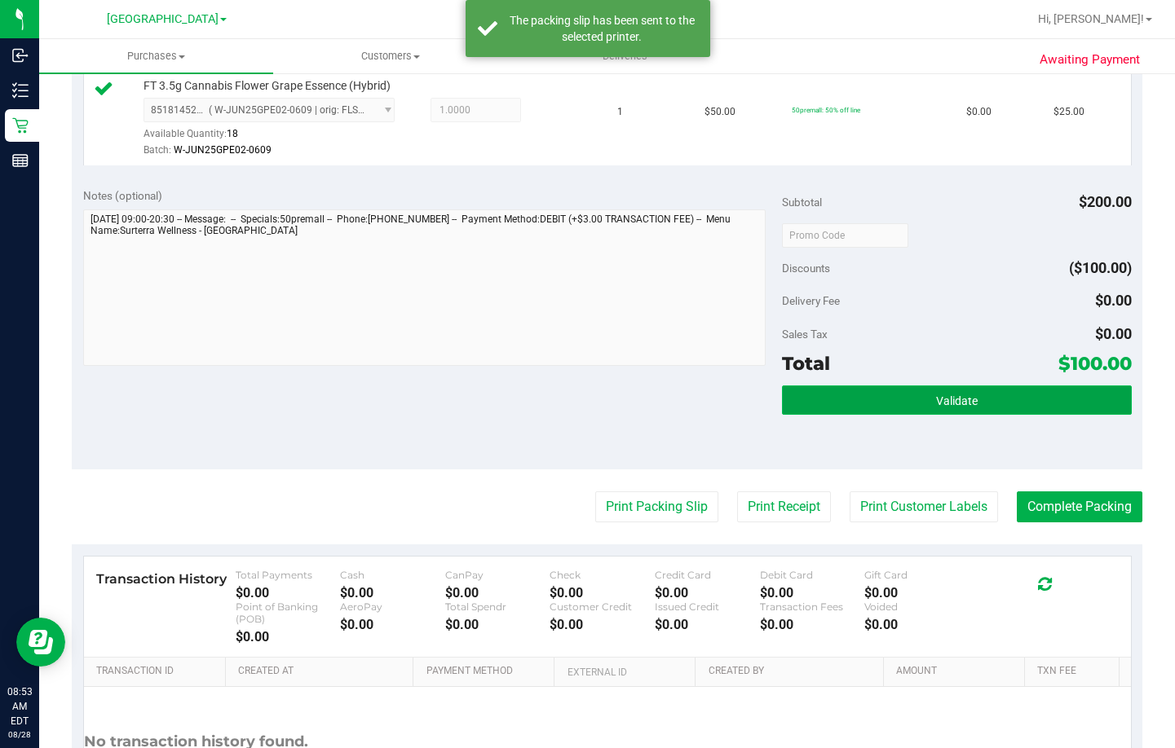
click at [1007, 400] on button "Validate" at bounding box center [957, 400] width 350 height 29
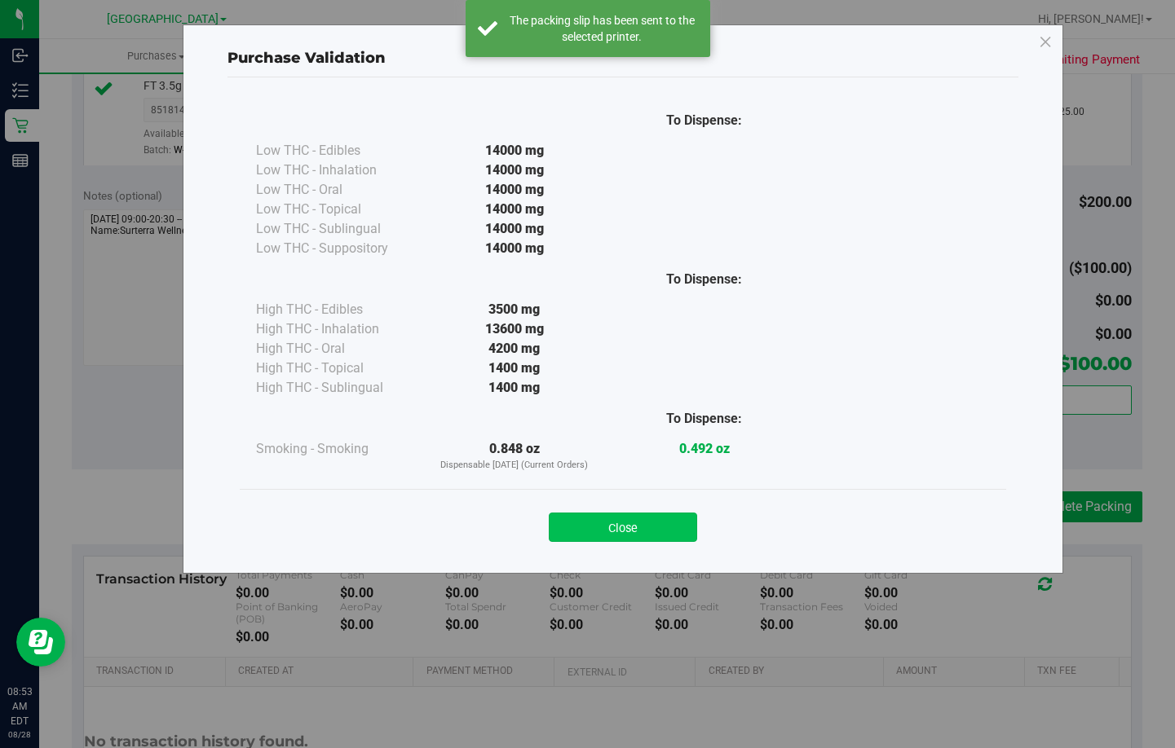
click at [611, 517] on button "Close" at bounding box center [623, 527] width 148 height 29
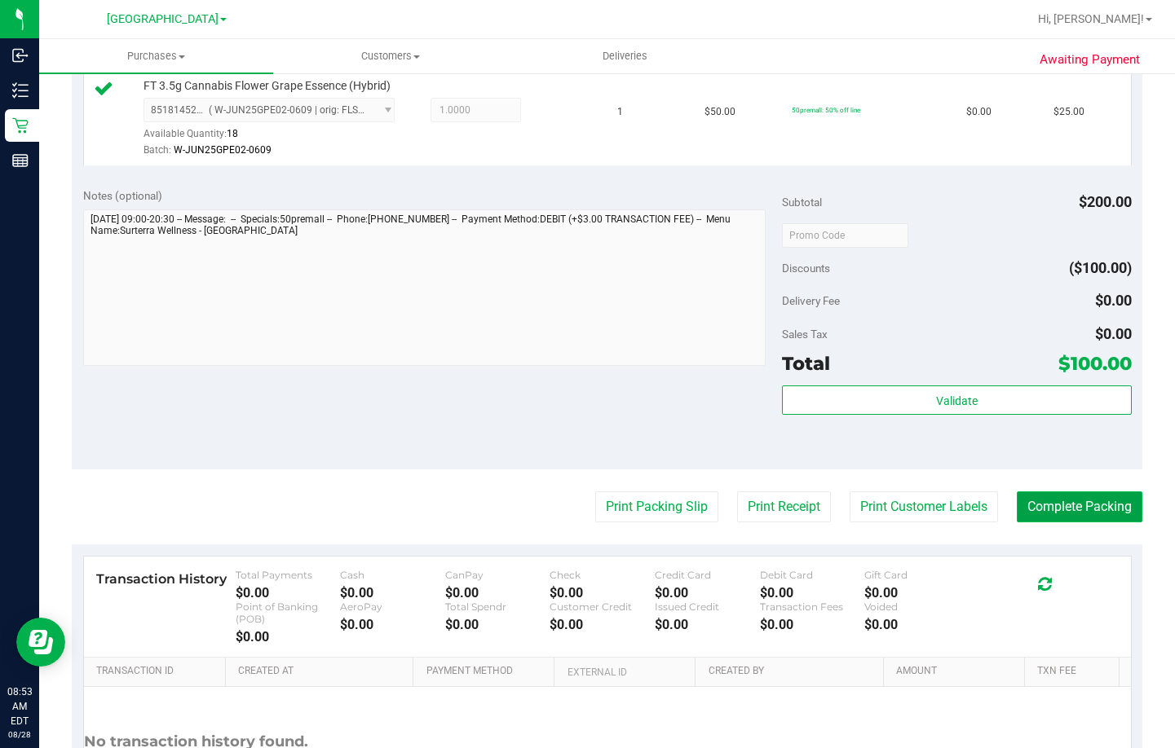
click at [1061, 501] on button "Complete Packing" at bounding box center [1080, 507] width 126 height 31
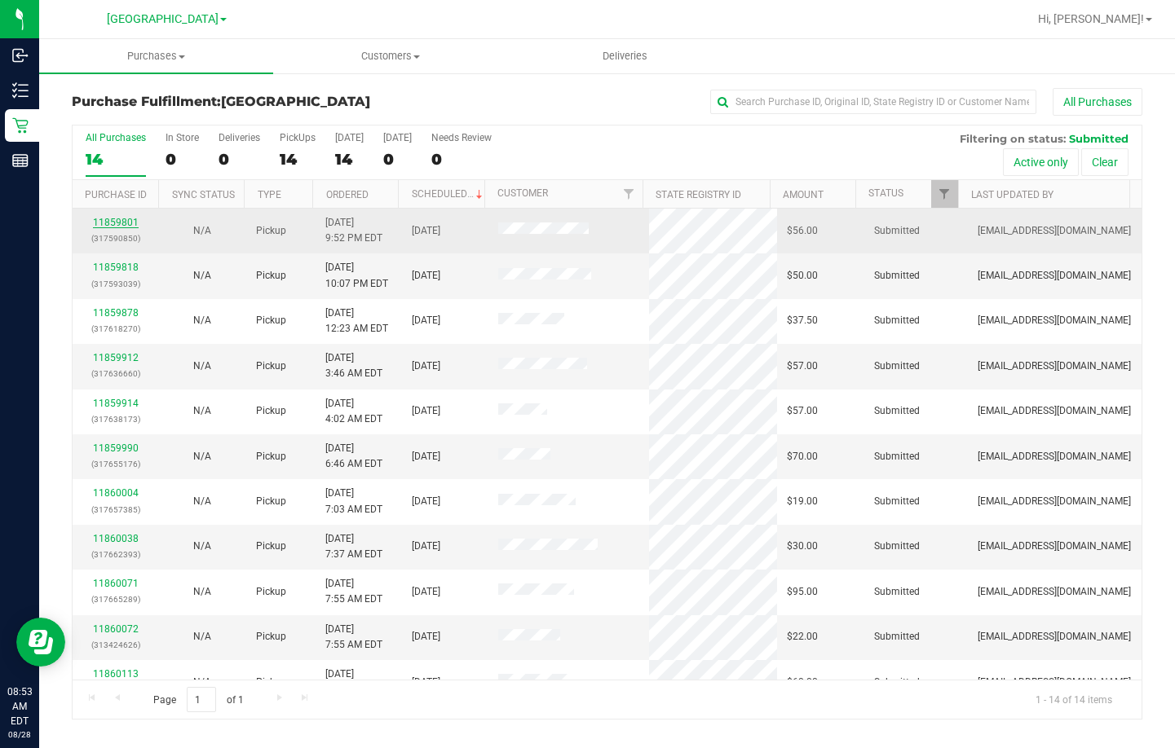
click at [103, 223] on link "11859801" at bounding box center [116, 222] width 46 height 11
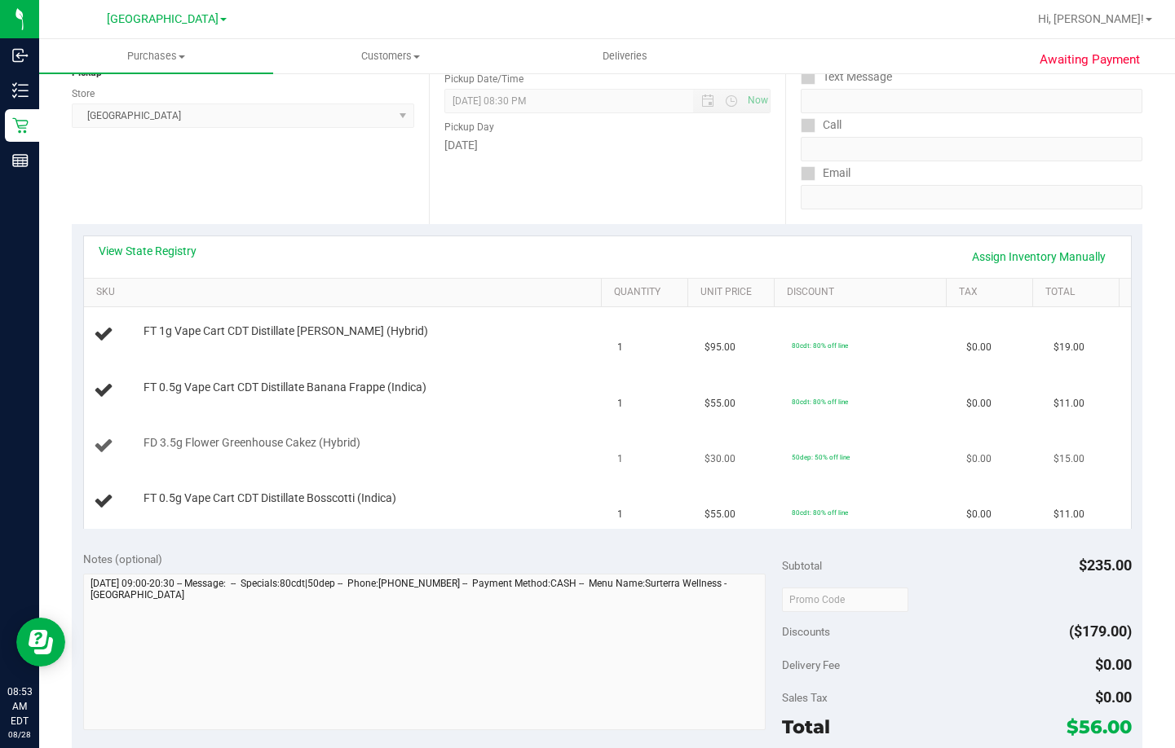
scroll to position [245, 0]
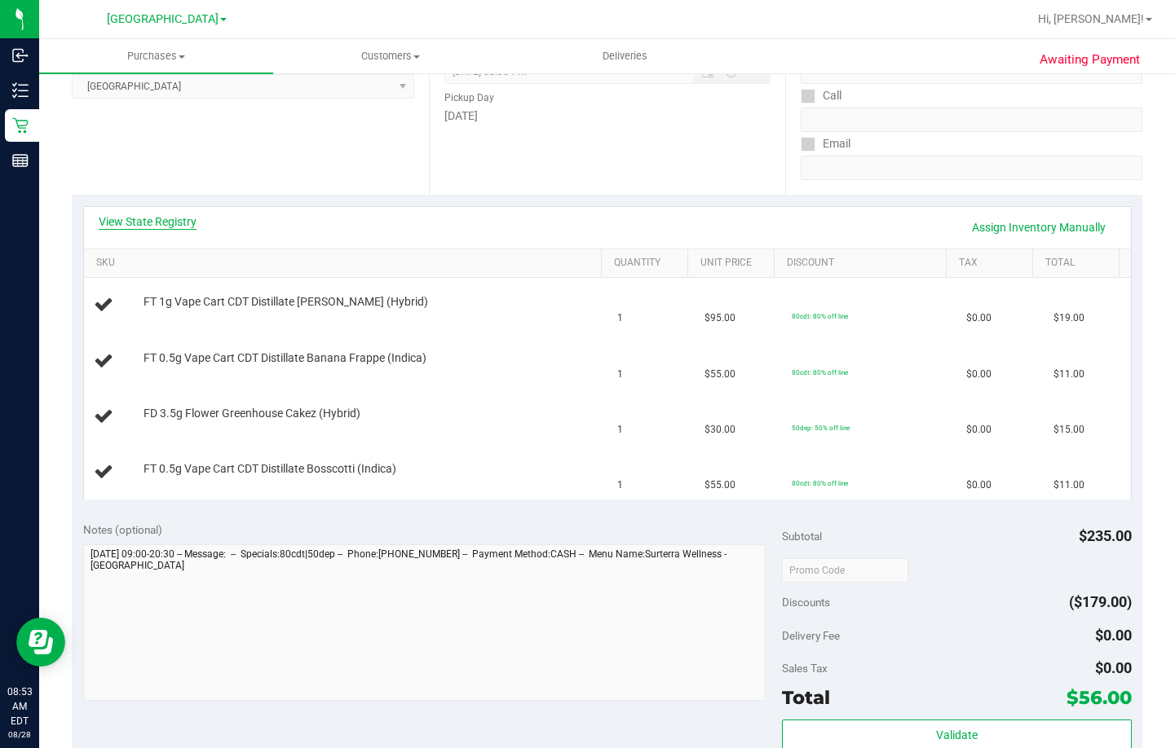
click at [140, 221] on link "View State Registry" at bounding box center [148, 222] width 98 height 16
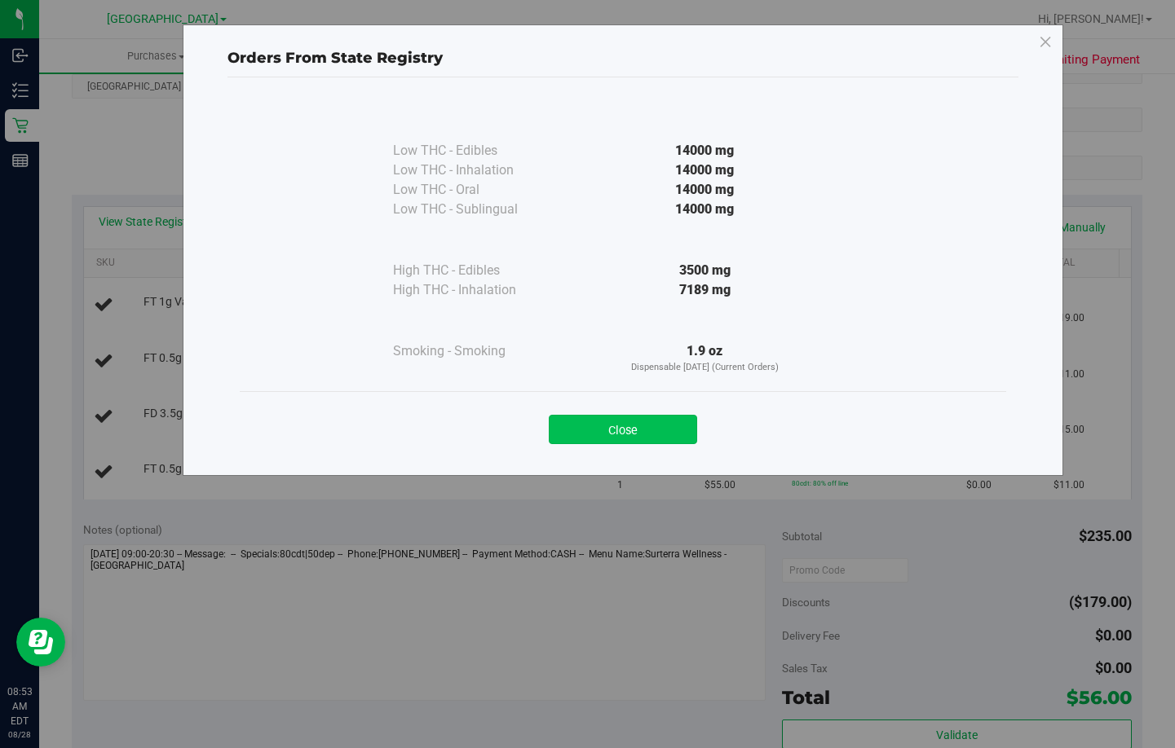
click at [641, 426] on button "Close" at bounding box center [623, 429] width 148 height 29
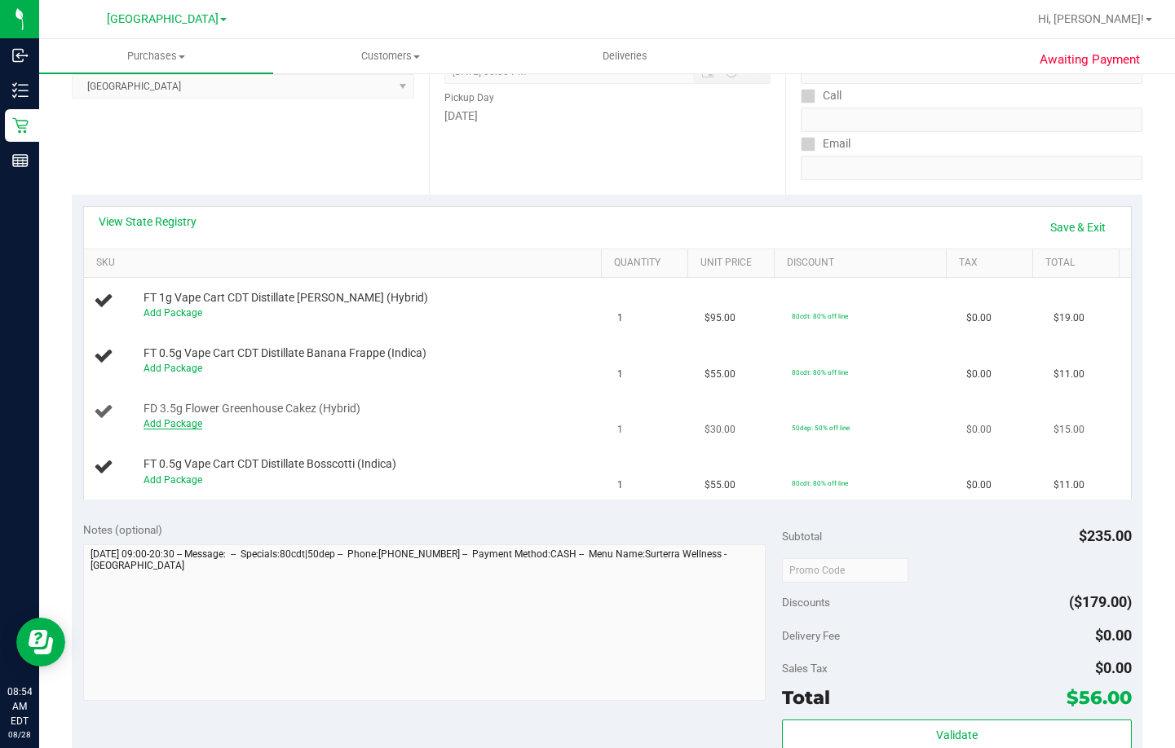
click at [165, 422] on link "Add Package" at bounding box center [172, 423] width 59 height 11
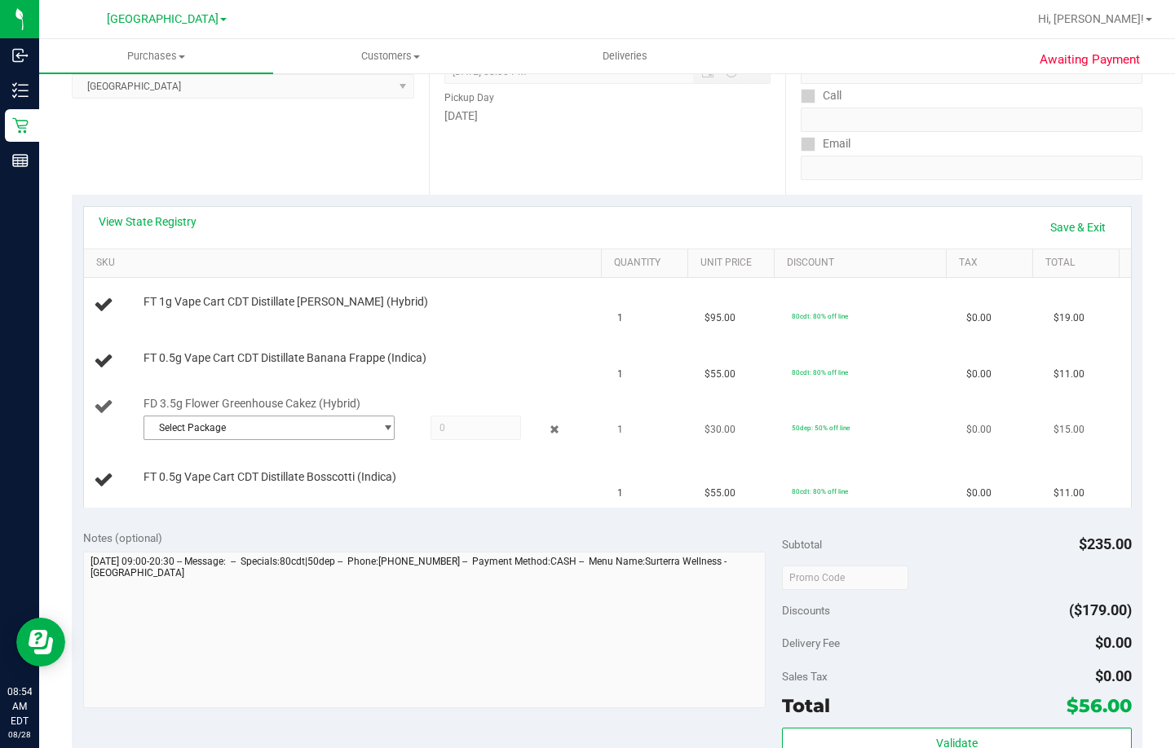
click at [179, 422] on span "Select Package" at bounding box center [258, 428] width 229 height 23
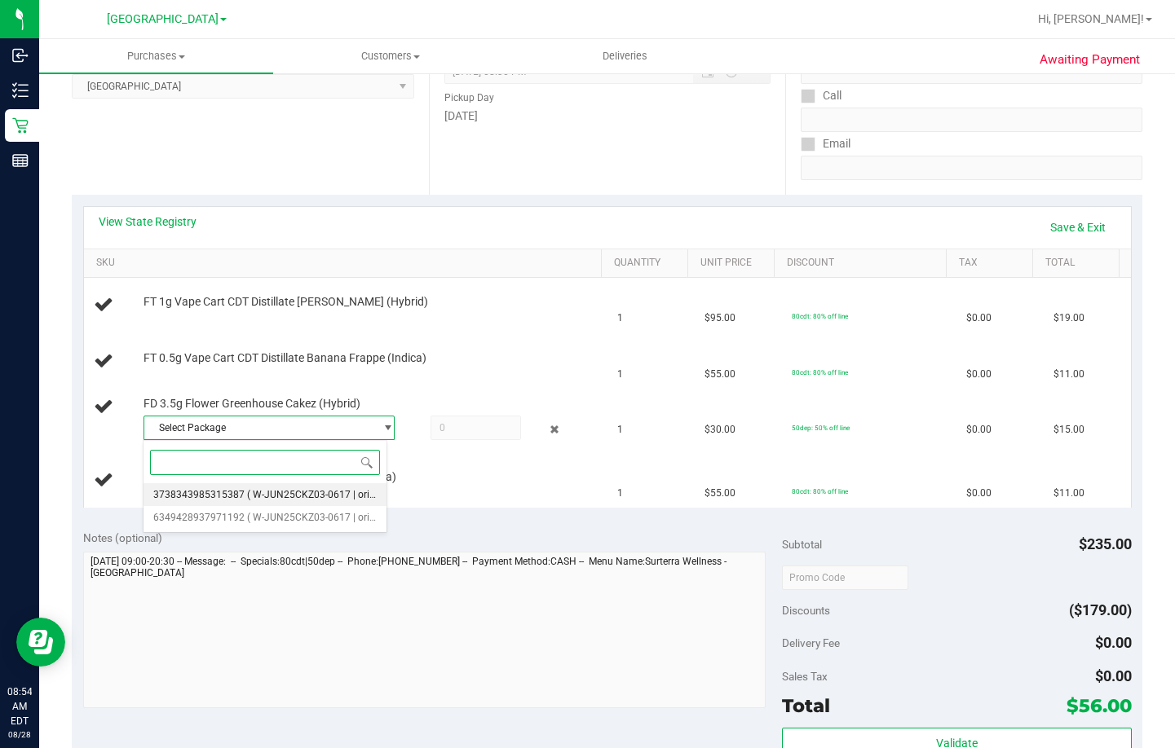
click at [213, 492] on span "3738343985315387" at bounding box center [198, 494] width 91 height 11
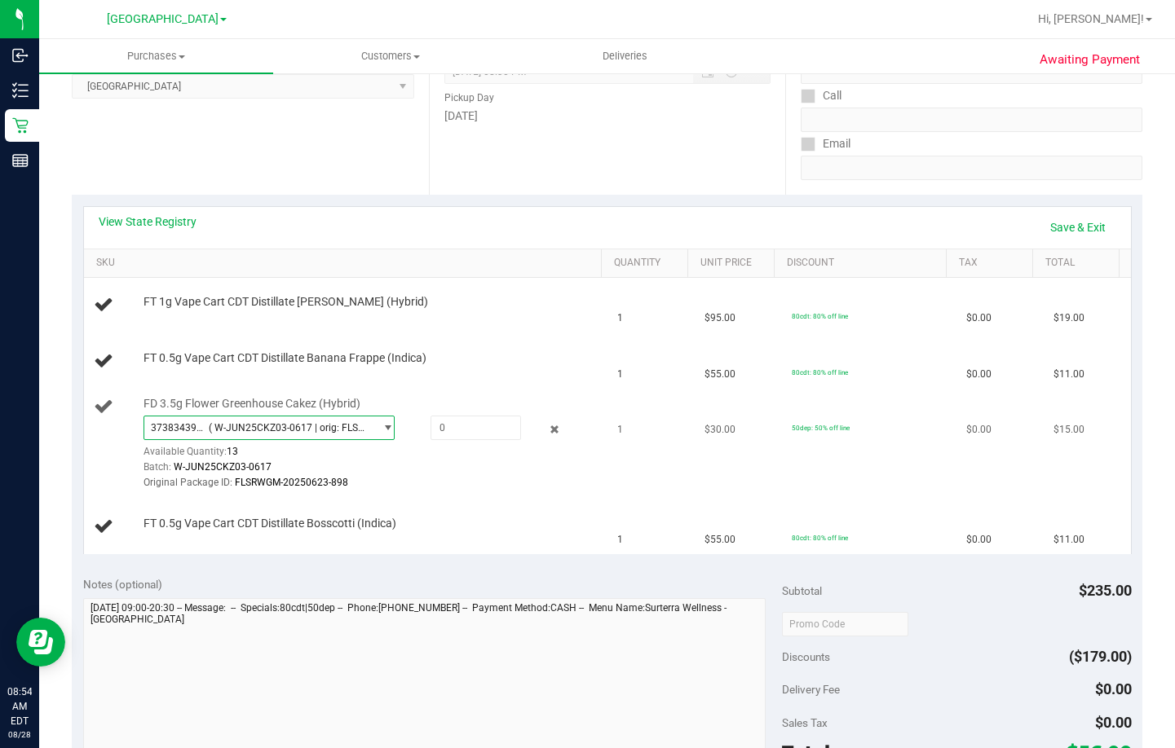
click at [285, 428] on span "( W-JUN25CKZ03-0617 | orig: FLSRWGM-20250623-898 )" at bounding box center [288, 427] width 159 height 11
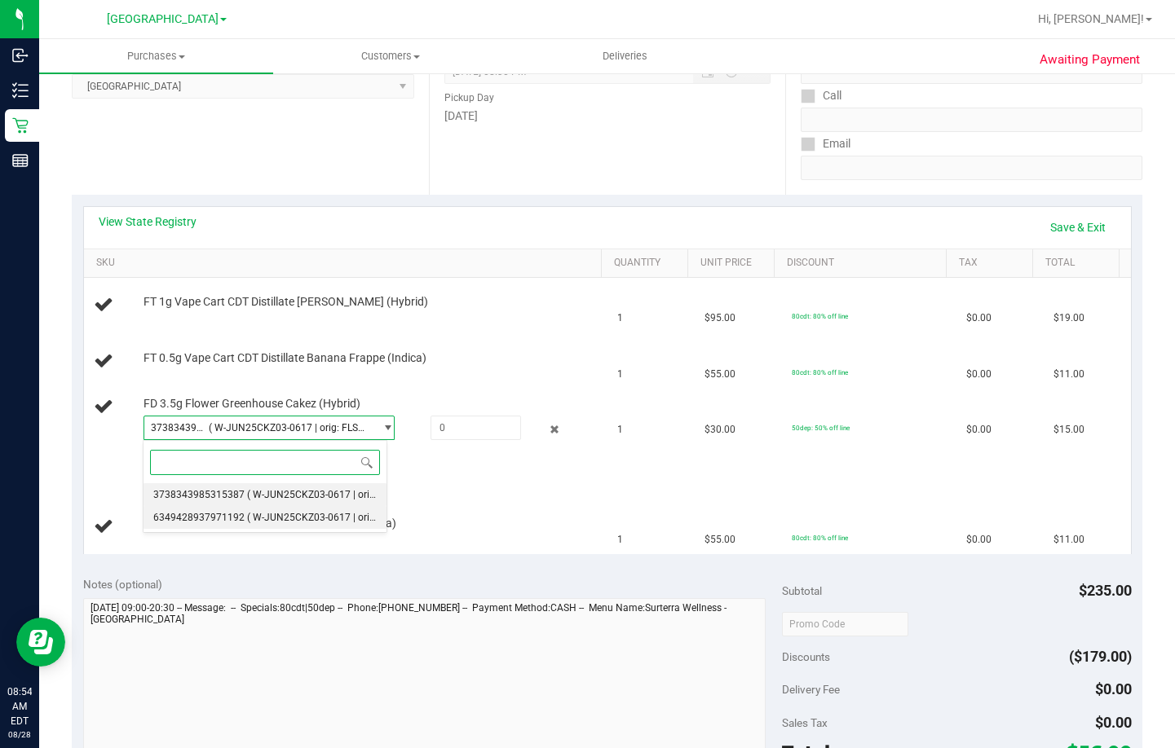
click at [271, 523] on span "( W-JUN25CKZ03-0617 | orig: FLSRWGM-20250623-897 )" at bounding box center [373, 517] width 252 height 11
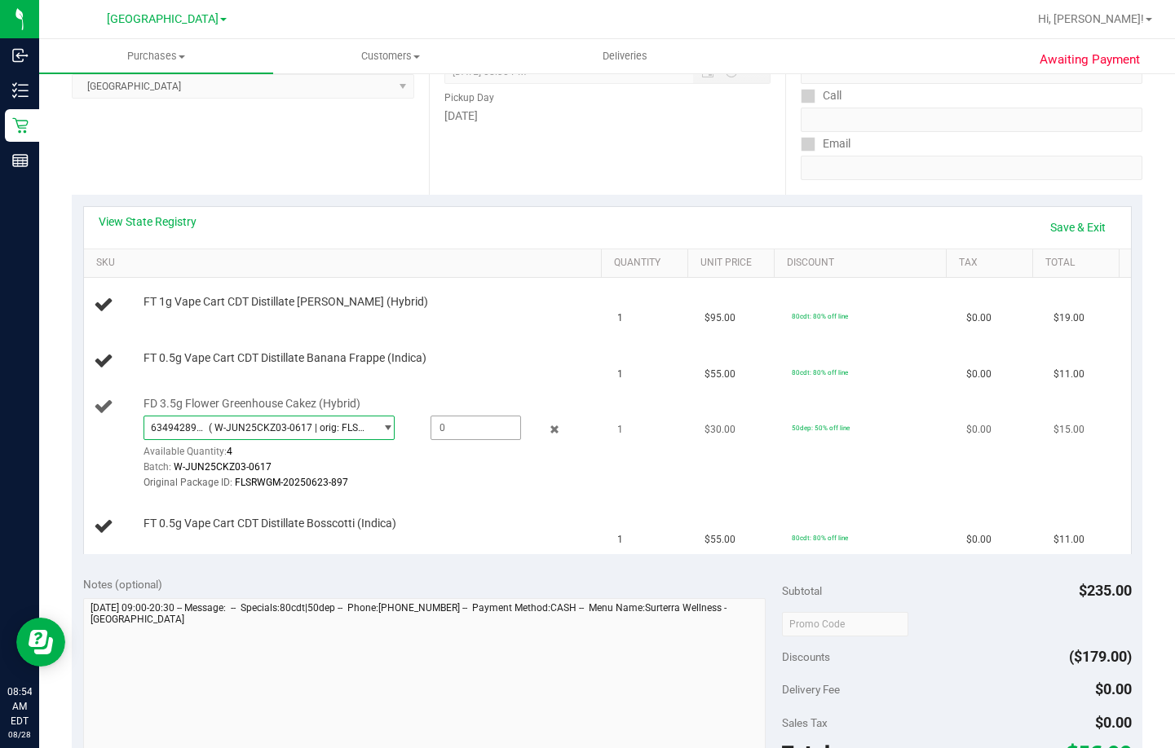
click at [448, 428] on span at bounding box center [475, 428] width 90 height 24
type input "1"
type input "1.0000"
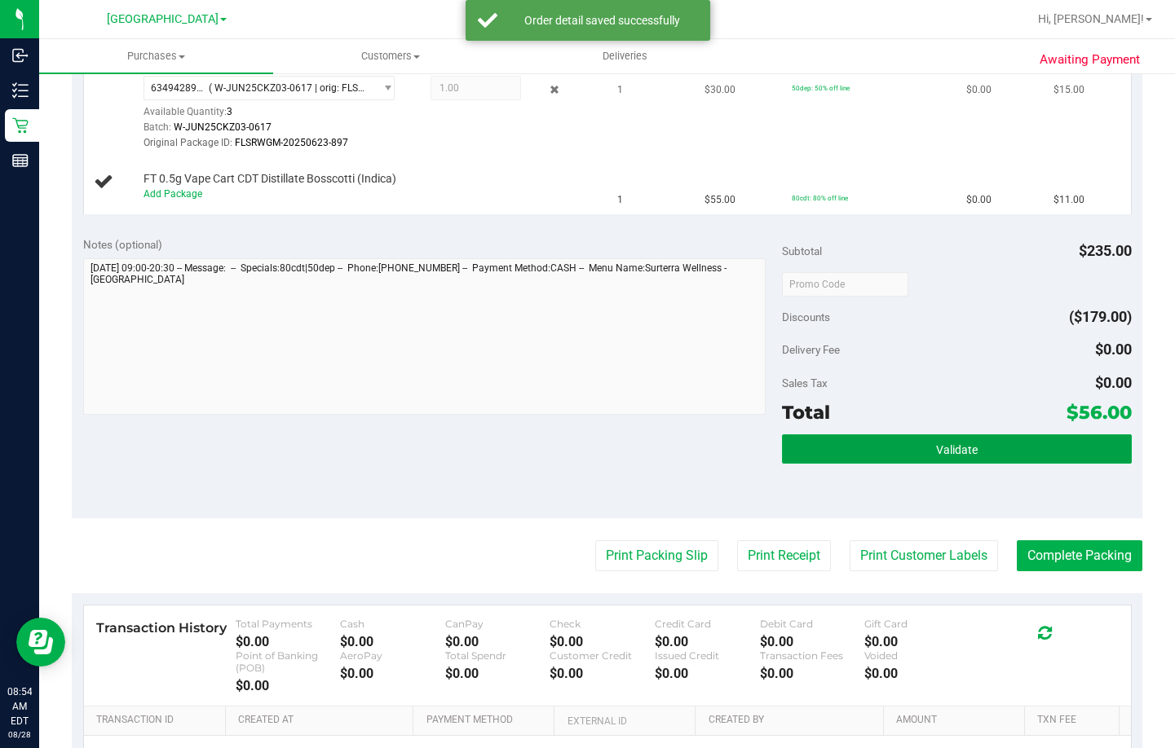
scroll to position [558, 0]
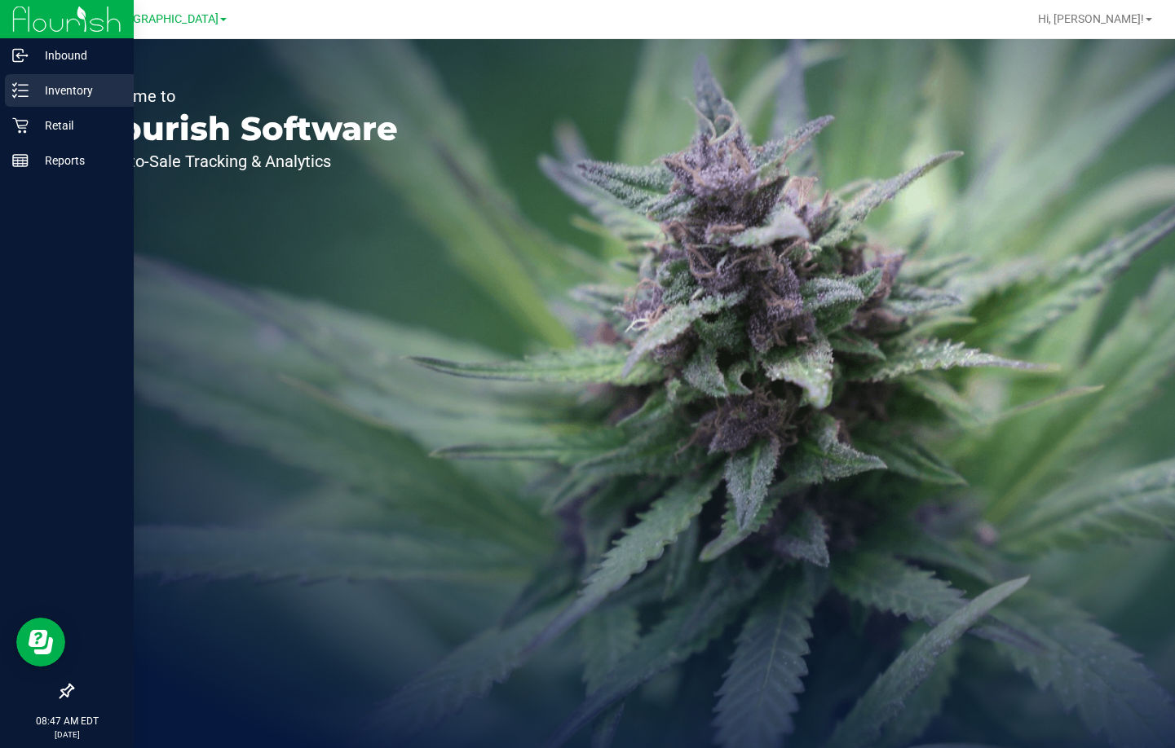
click at [38, 89] on p "Inventory" at bounding box center [78, 91] width 98 height 20
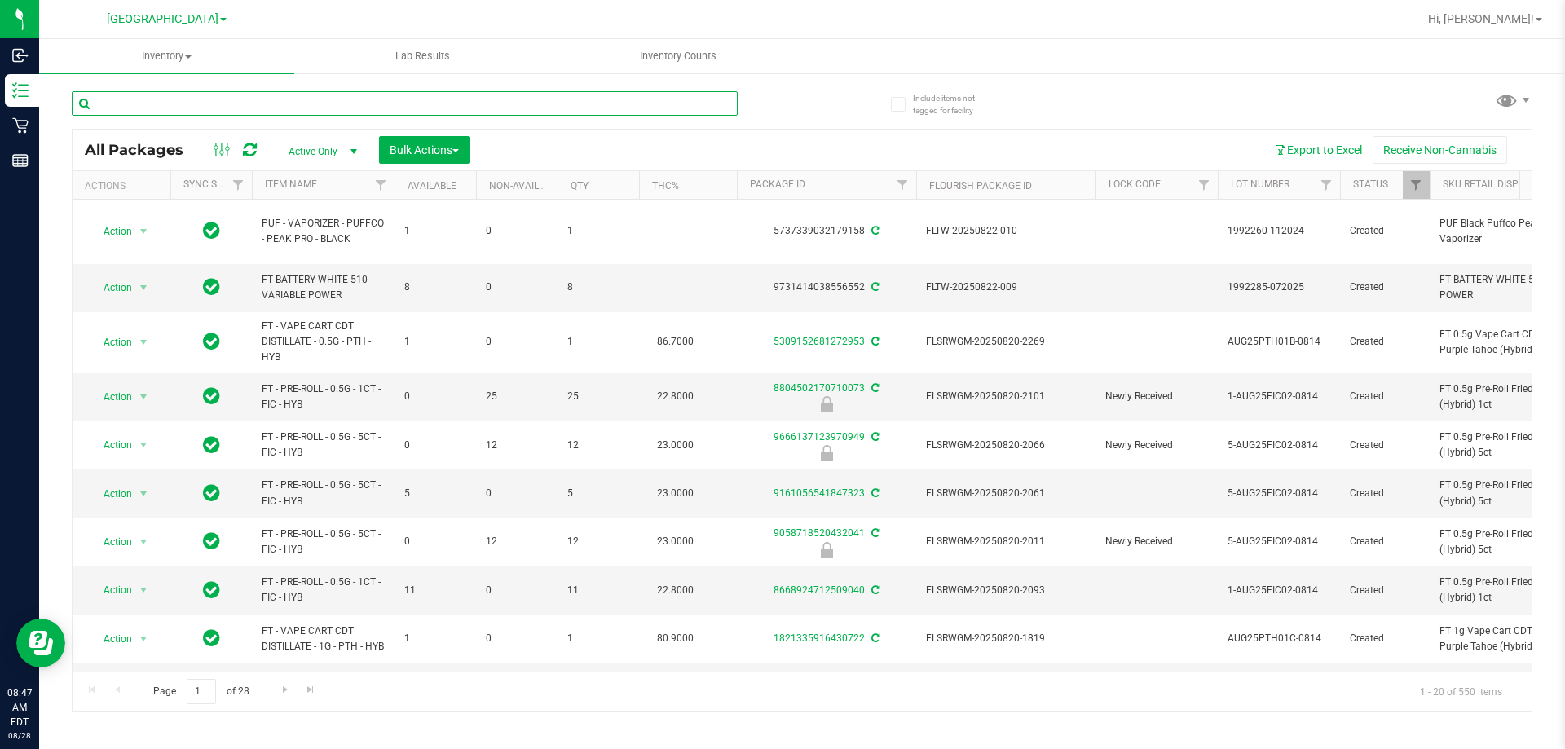
drag, startPoint x: 700, startPoint y: 108, endPoint x: 702, endPoint y: 91, distance: 16.4
click at [700, 108] on input "text" at bounding box center [405, 103] width 666 height 24
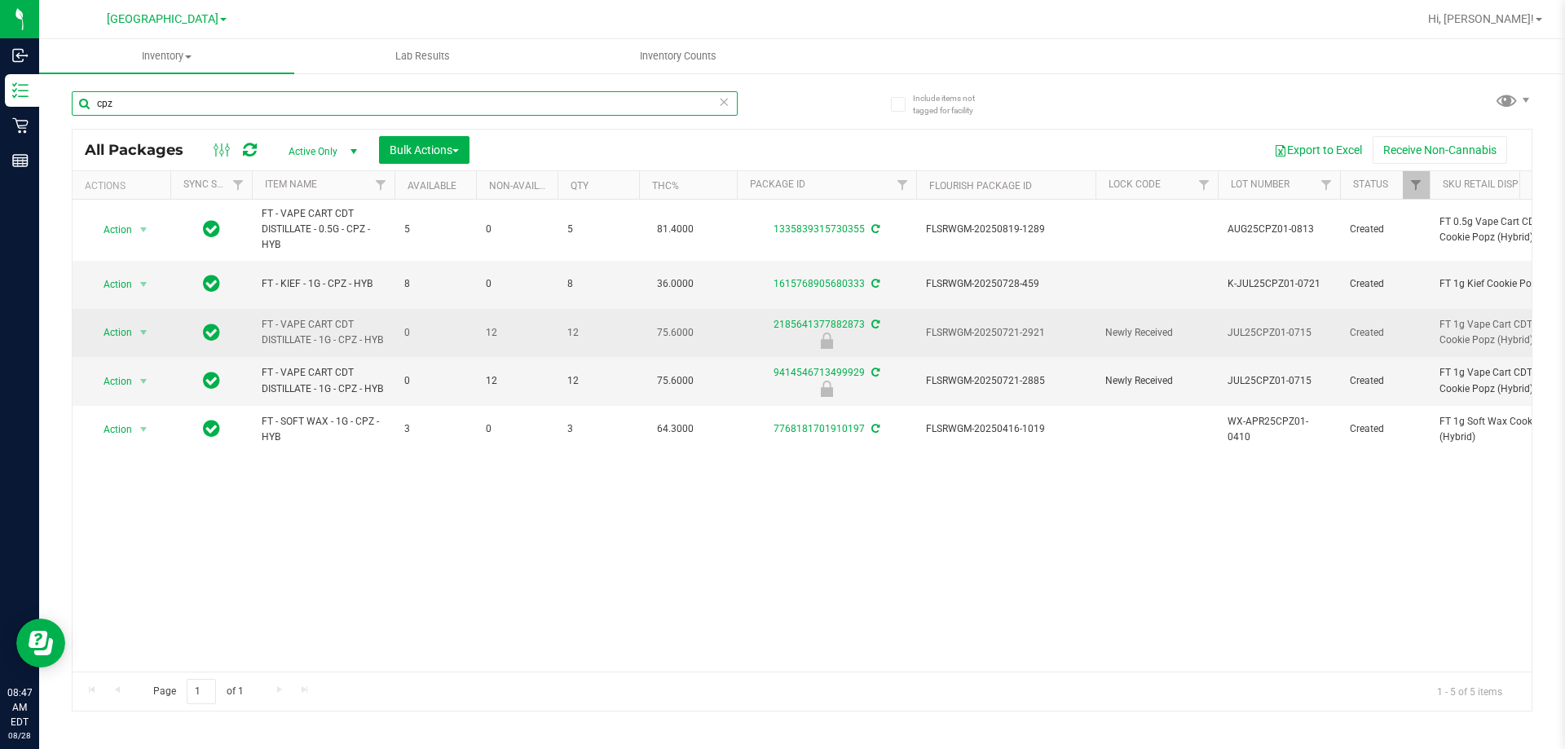
type input "cpz"
click at [977, 330] on span "FLSRWGM-20250721-2921" at bounding box center [1006, 332] width 160 height 15
click at [134, 333] on span "select" at bounding box center [144, 332] width 20 height 23
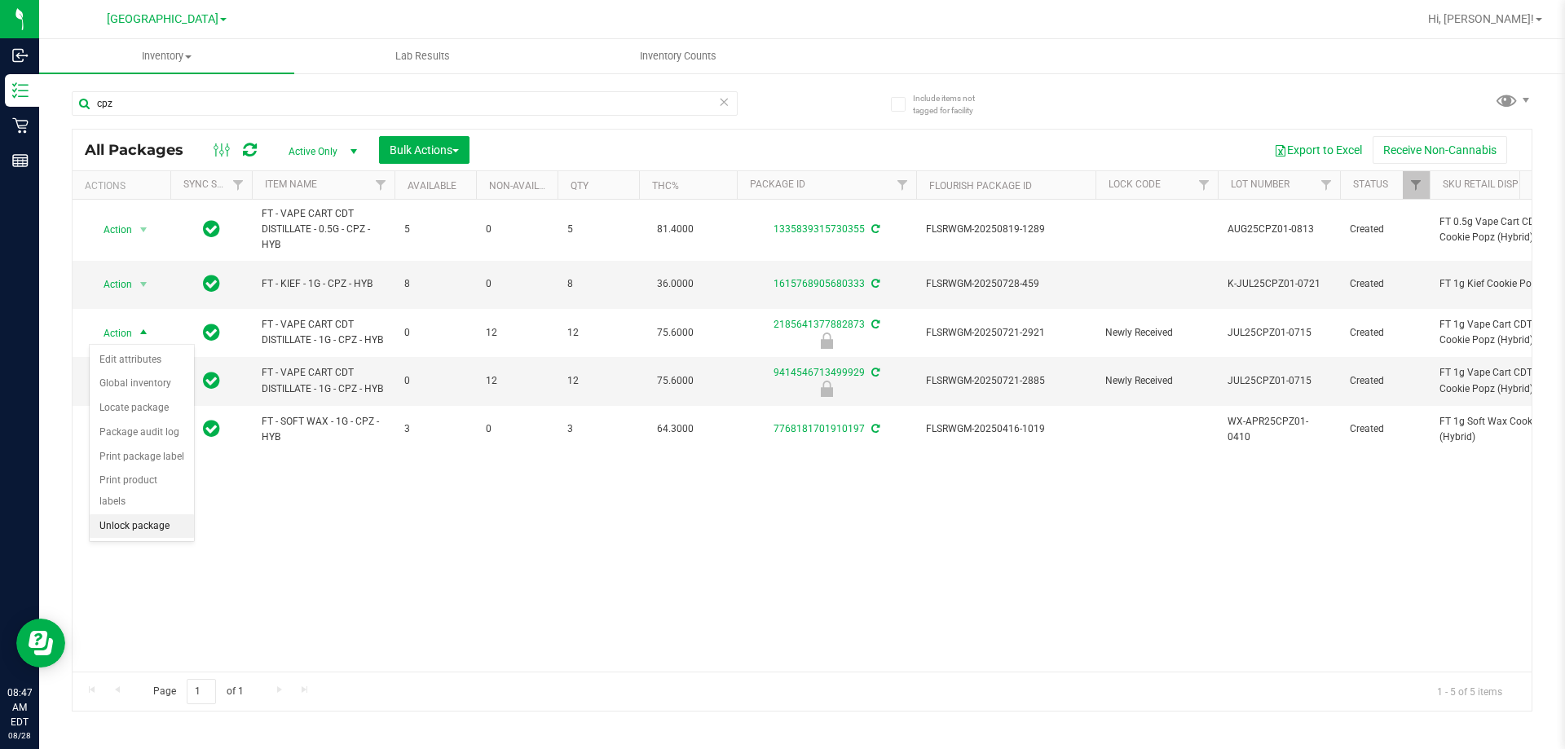
click at [161, 514] on li "Unlock package" at bounding box center [142, 526] width 104 height 24
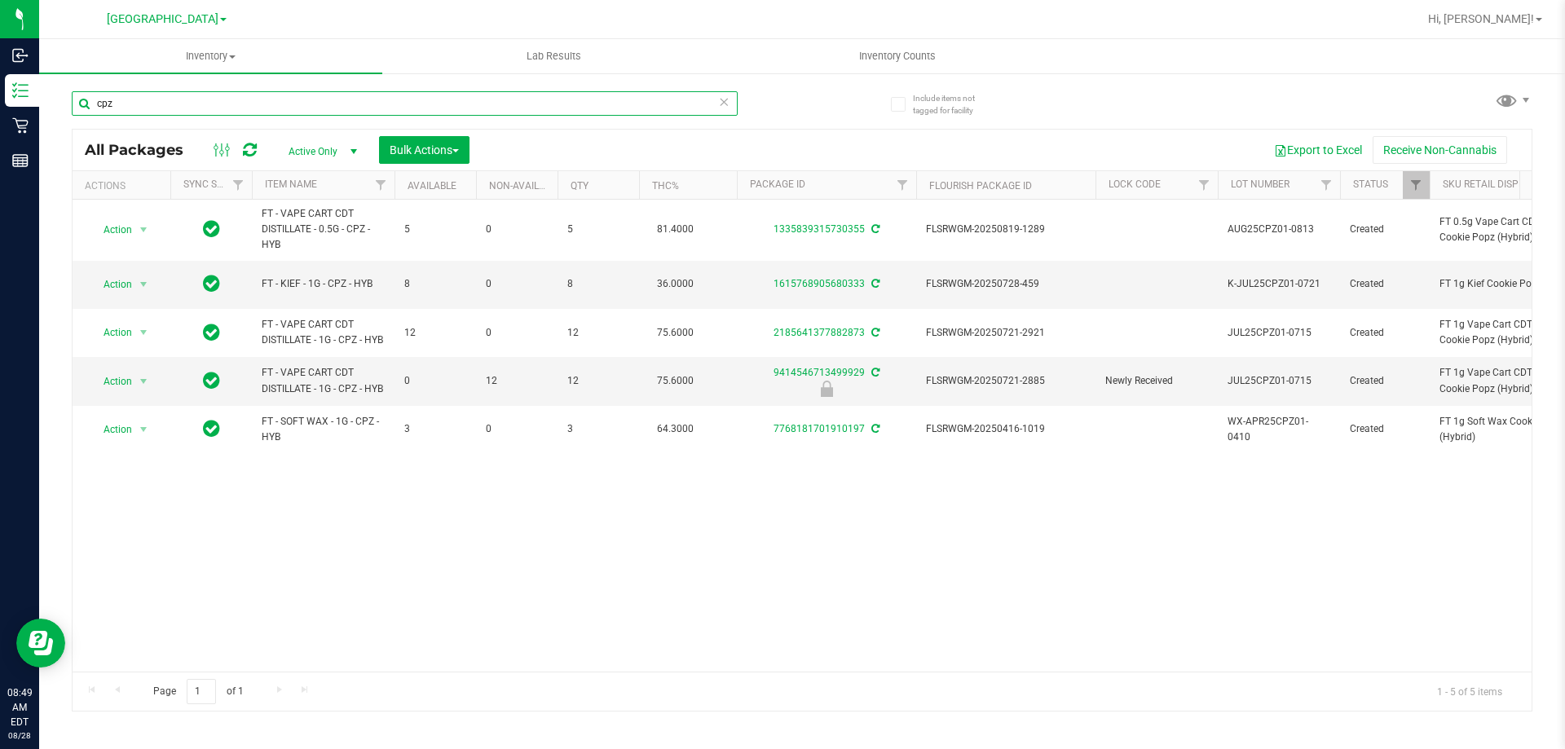
click at [192, 107] on input "cpz" at bounding box center [405, 103] width 666 height 24
click at [190, 107] on input "cpz" at bounding box center [405, 103] width 666 height 24
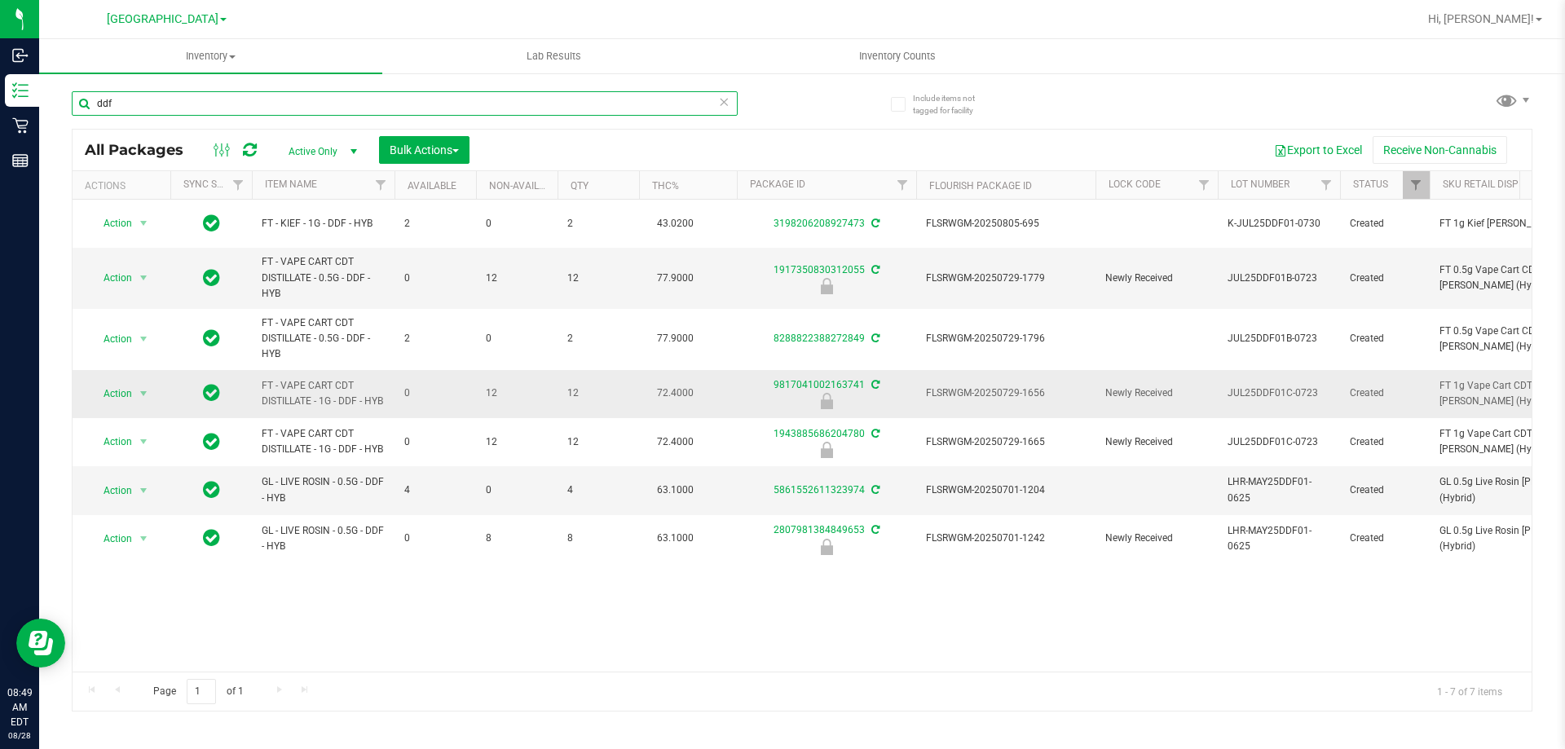
type input "ddf"
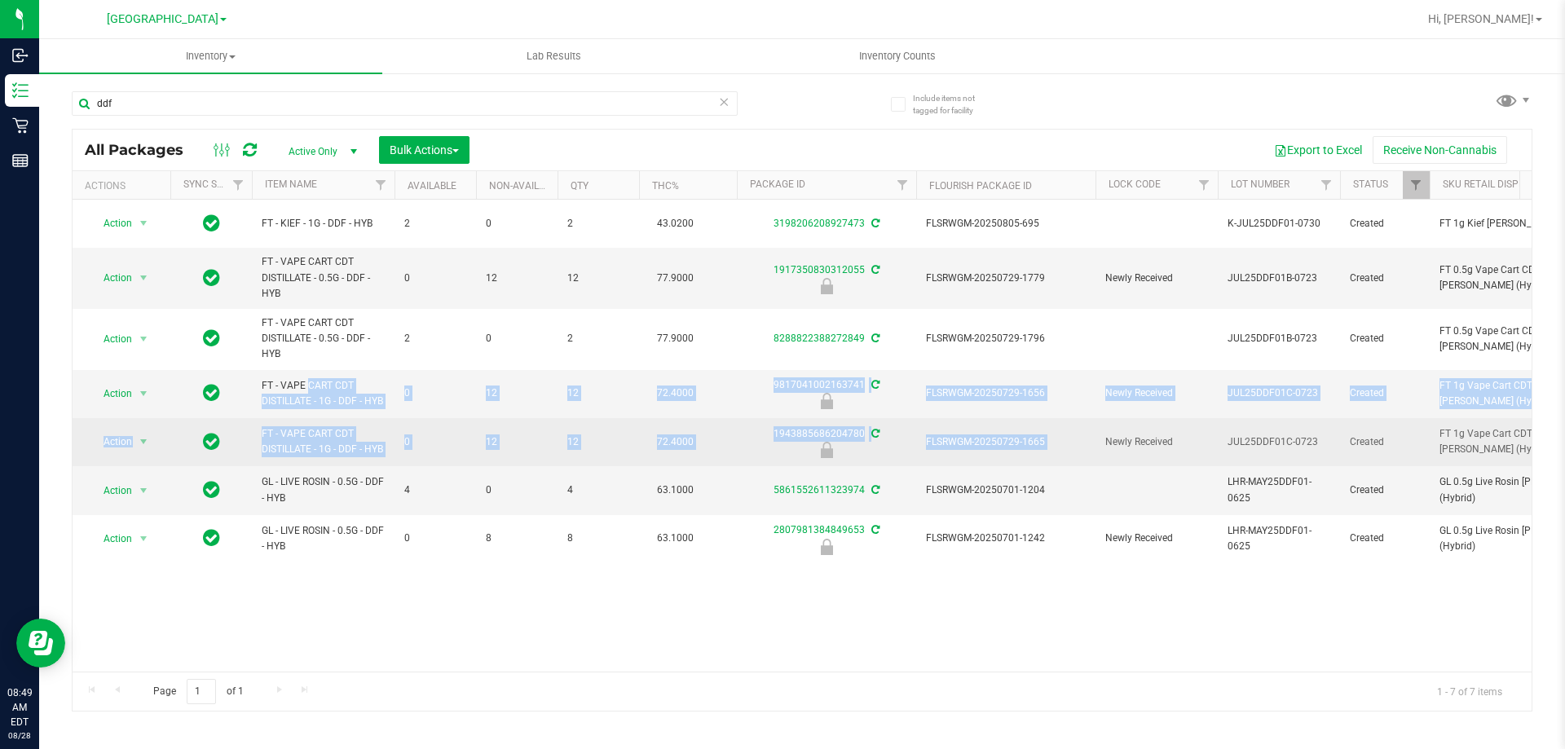
drag, startPoint x: 270, startPoint y: 383, endPoint x: 1100, endPoint y: 442, distance: 832.0
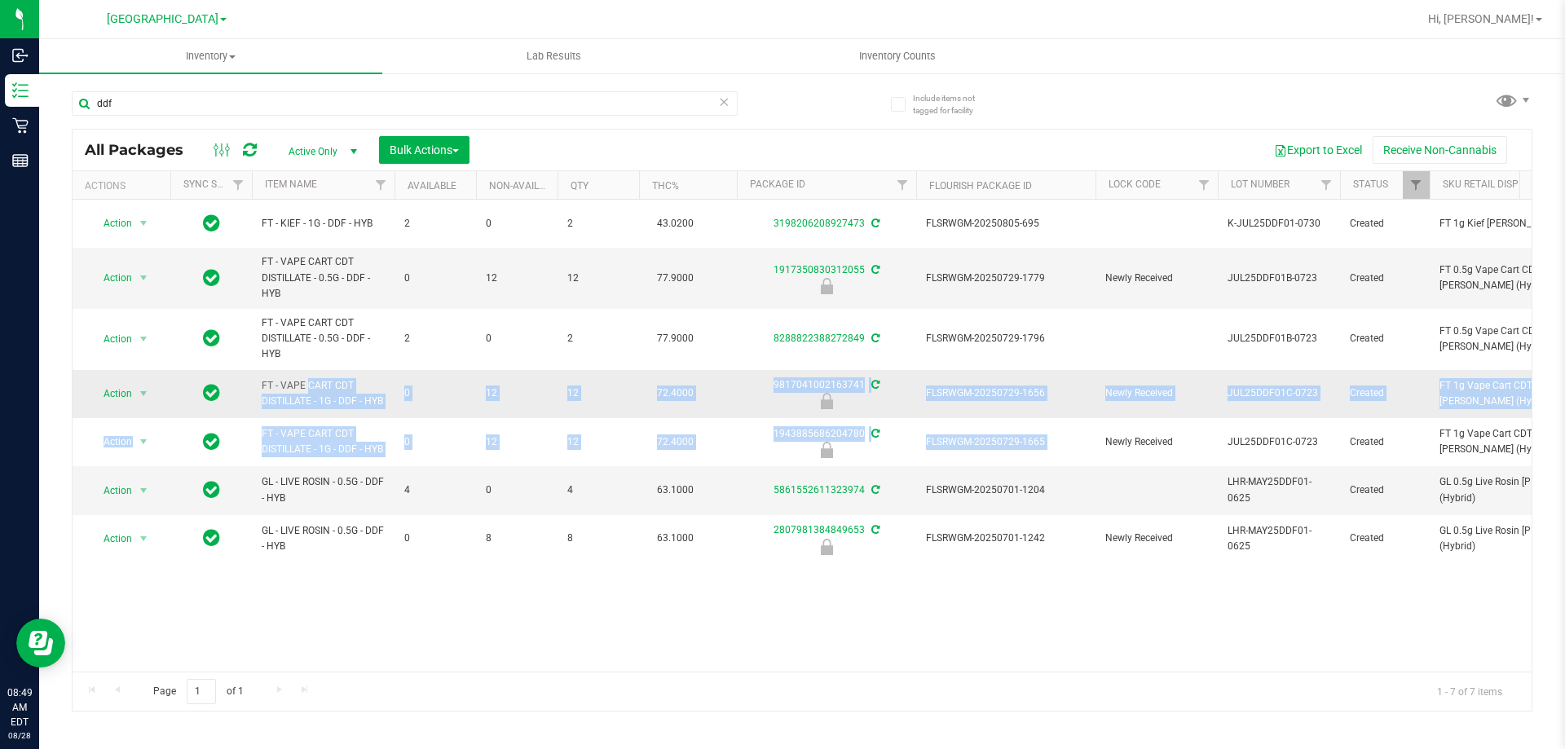
click at [1008, 395] on span "FLSRWGM-20250729-1656" at bounding box center [1006, 393] width 160 height 15
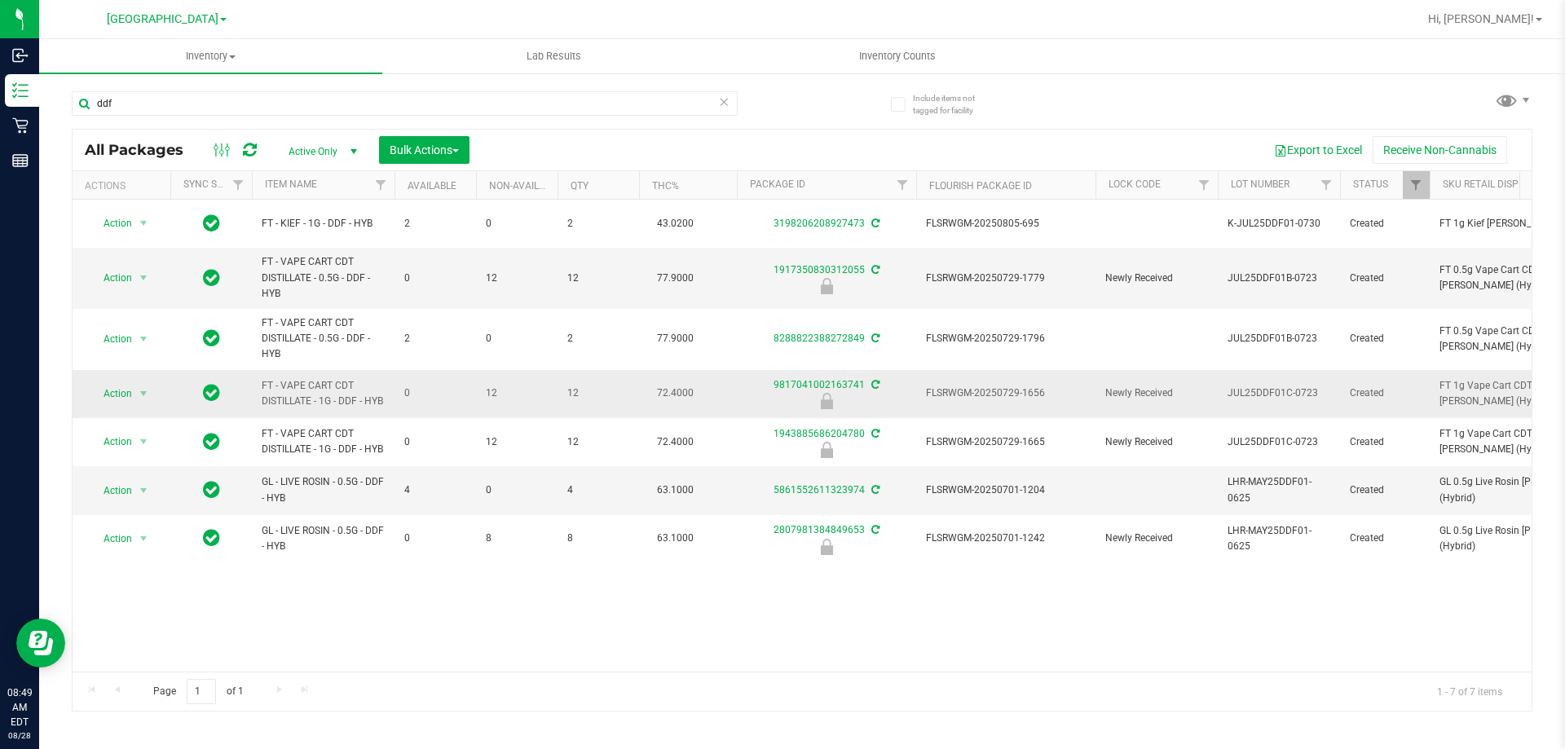
click at [1008, 395] on span "FLSRWGM-20250729-1656" at bounding box center [1006, 393] width 160 height 15
click at [117, 392] on span "Action" at bounding box center [111, 393] width 44 height 23
click at [126, 575] on li "Unlock package" at bounding box center [142, 587] width 104 height 24
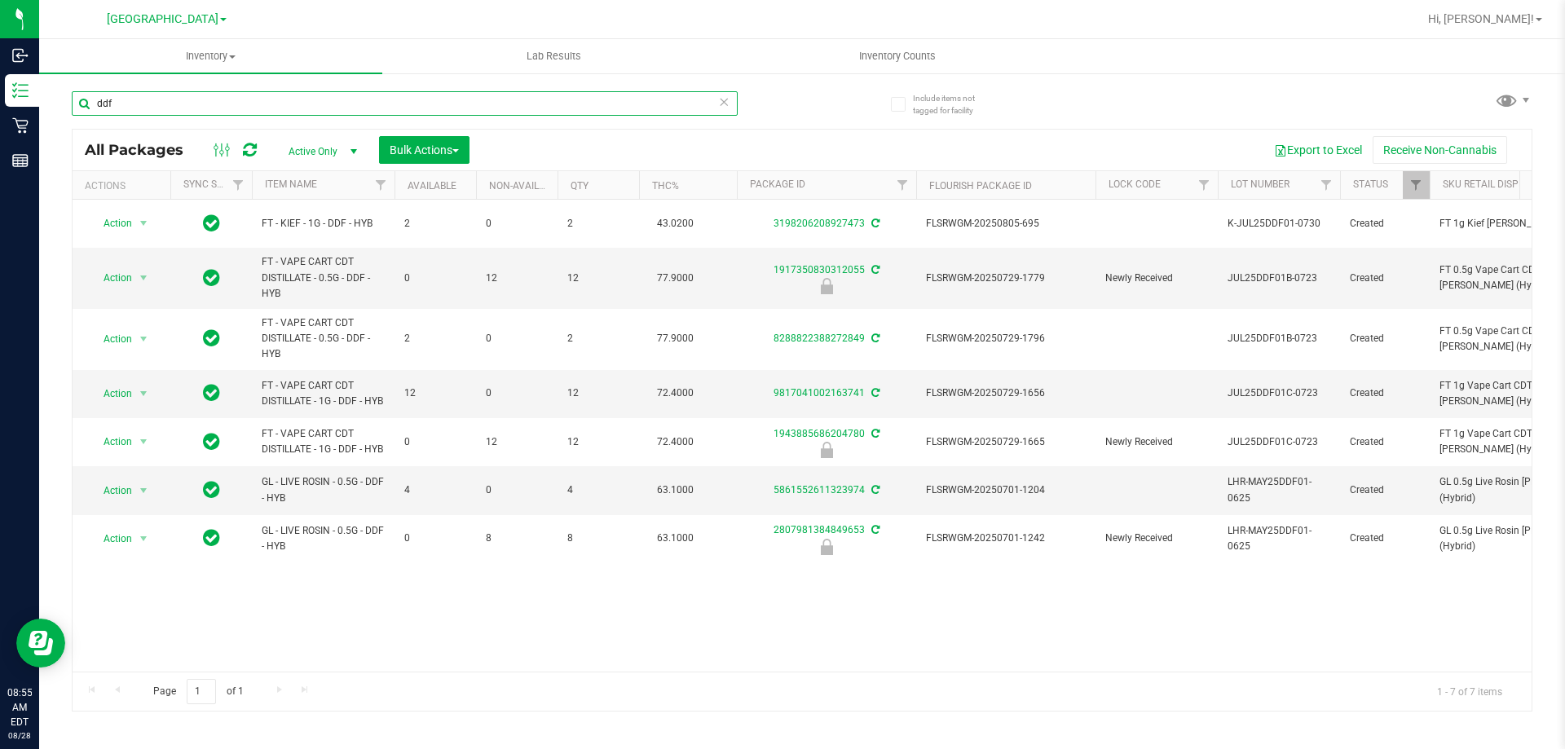
click at [237, 101] on input "ddf" at bounding box center [405, 103] width 666 height 24
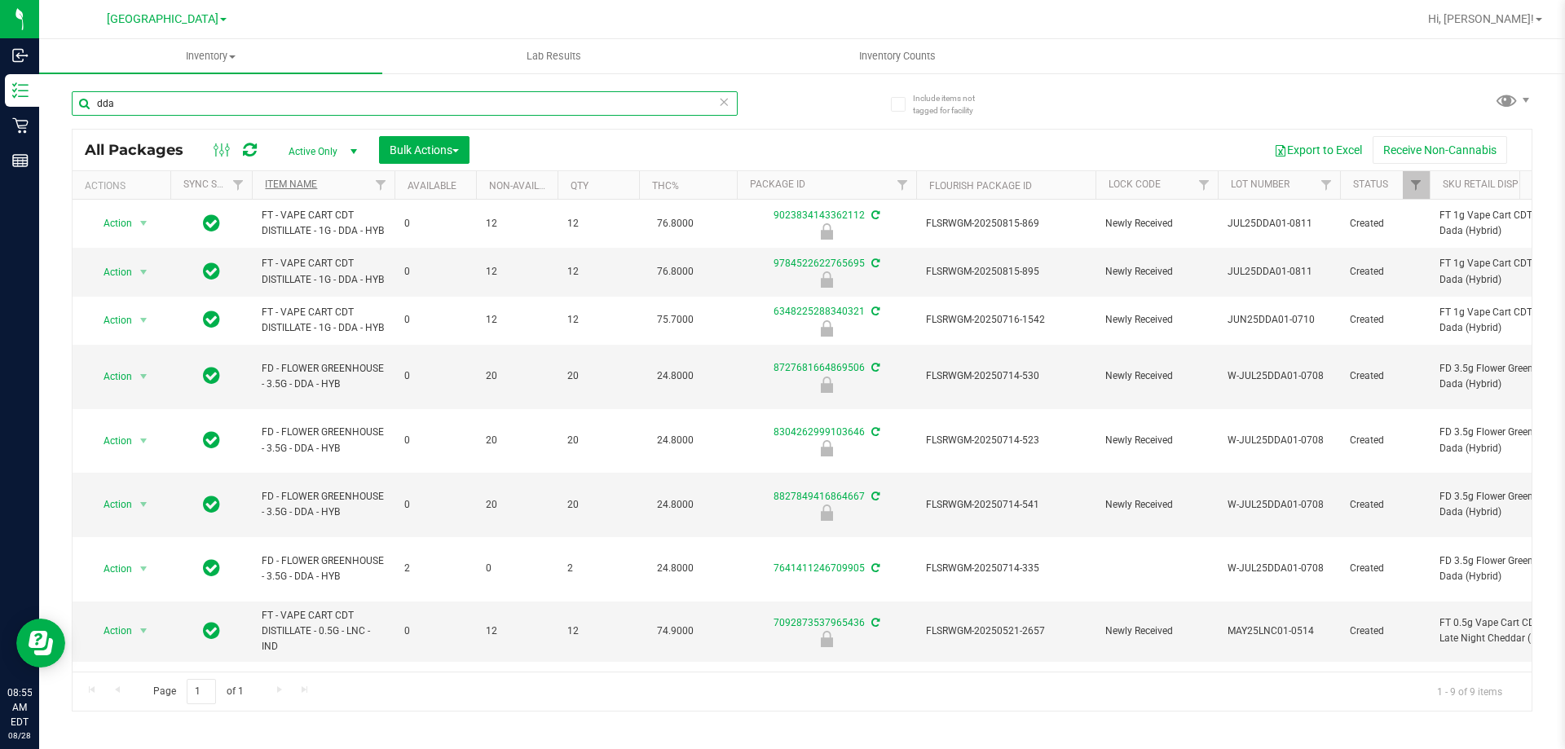
type input "dda"
click at [275, 183] on link "Item Name" at bounding box center [291, 184] width 52 height 11
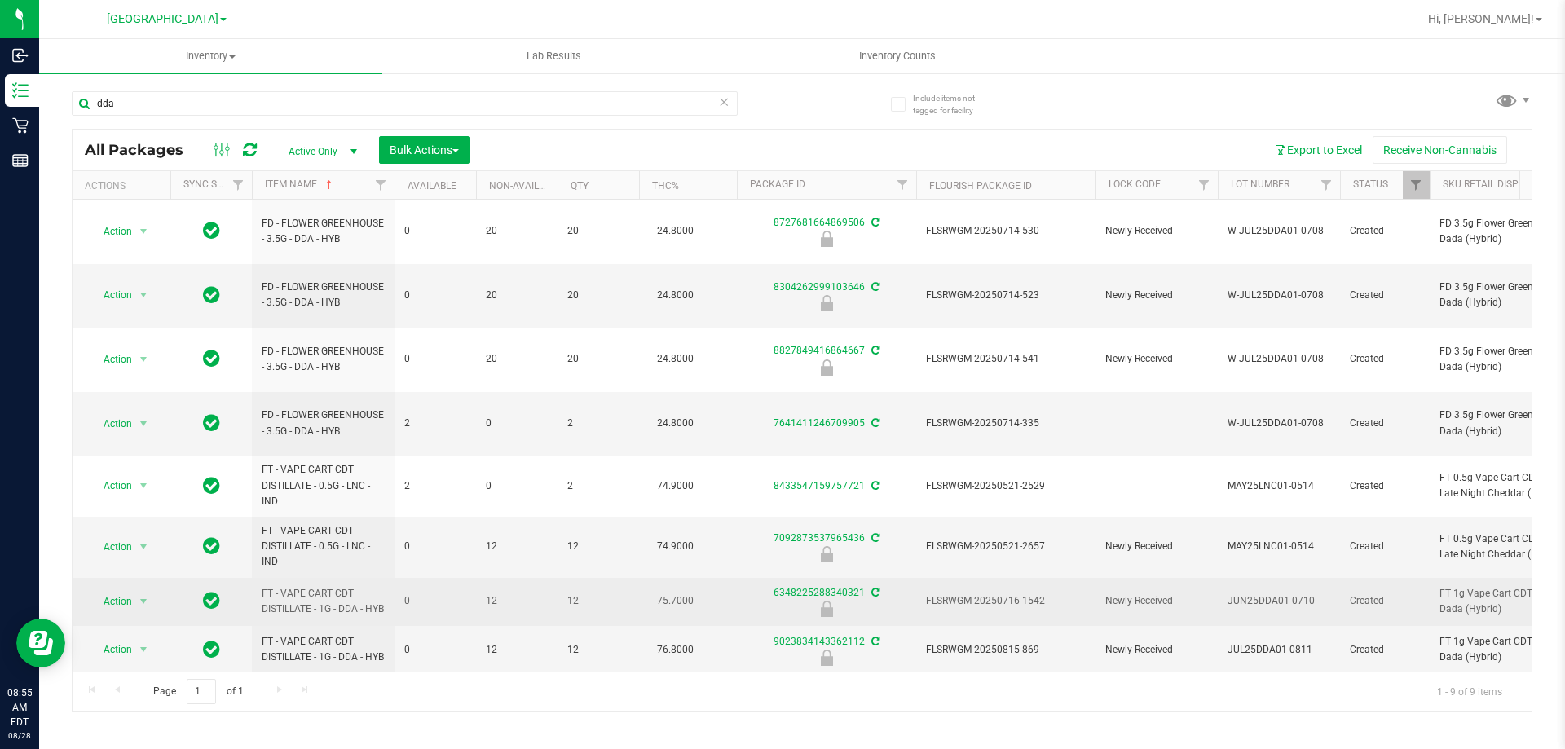
click at [1023, 593] on span "FLSRWGM-20250716-1542" at bounding box center [1006, 600] width 160 height 15
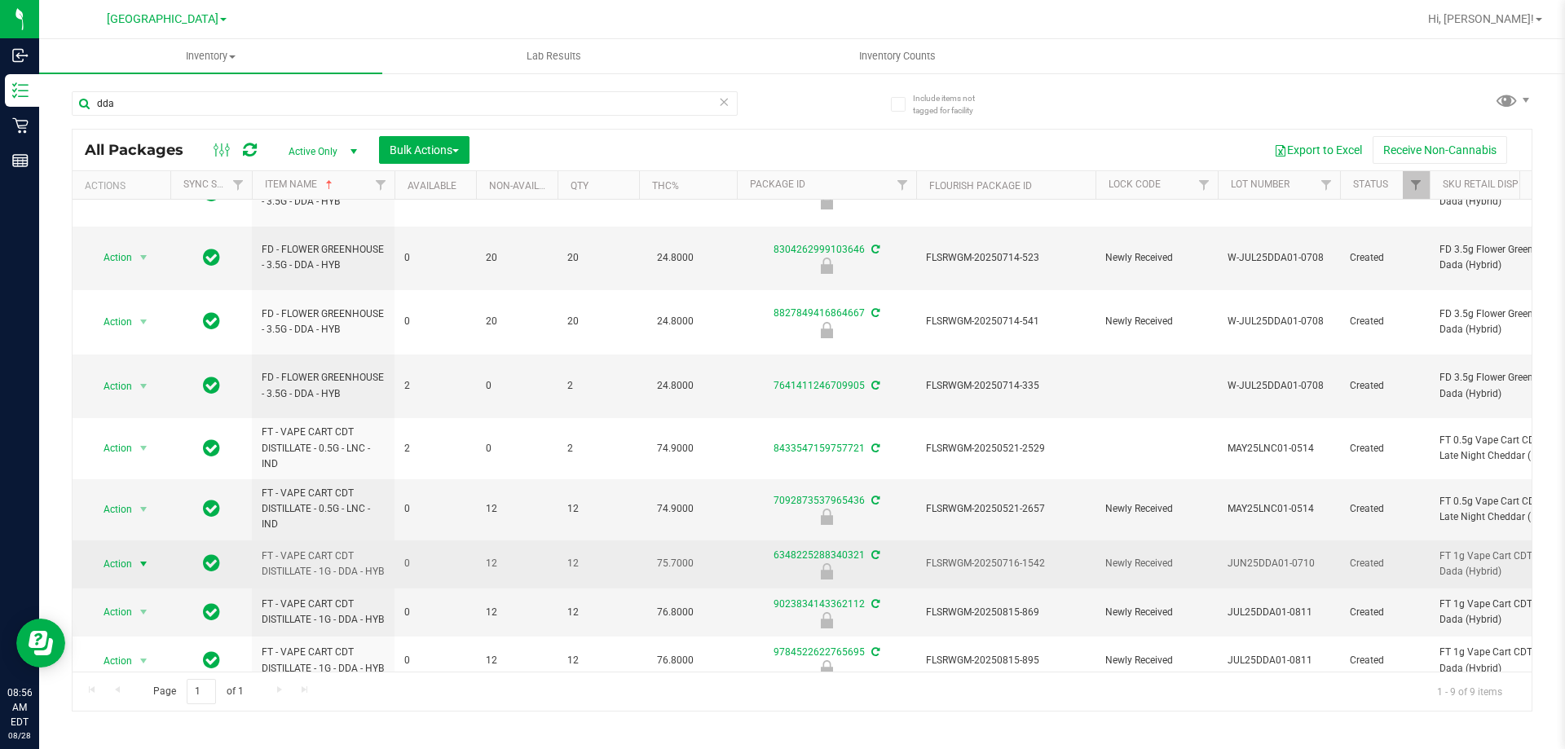
click at [120, 553] on span "Action" at bounding box center [111, 564] width 44 height 23
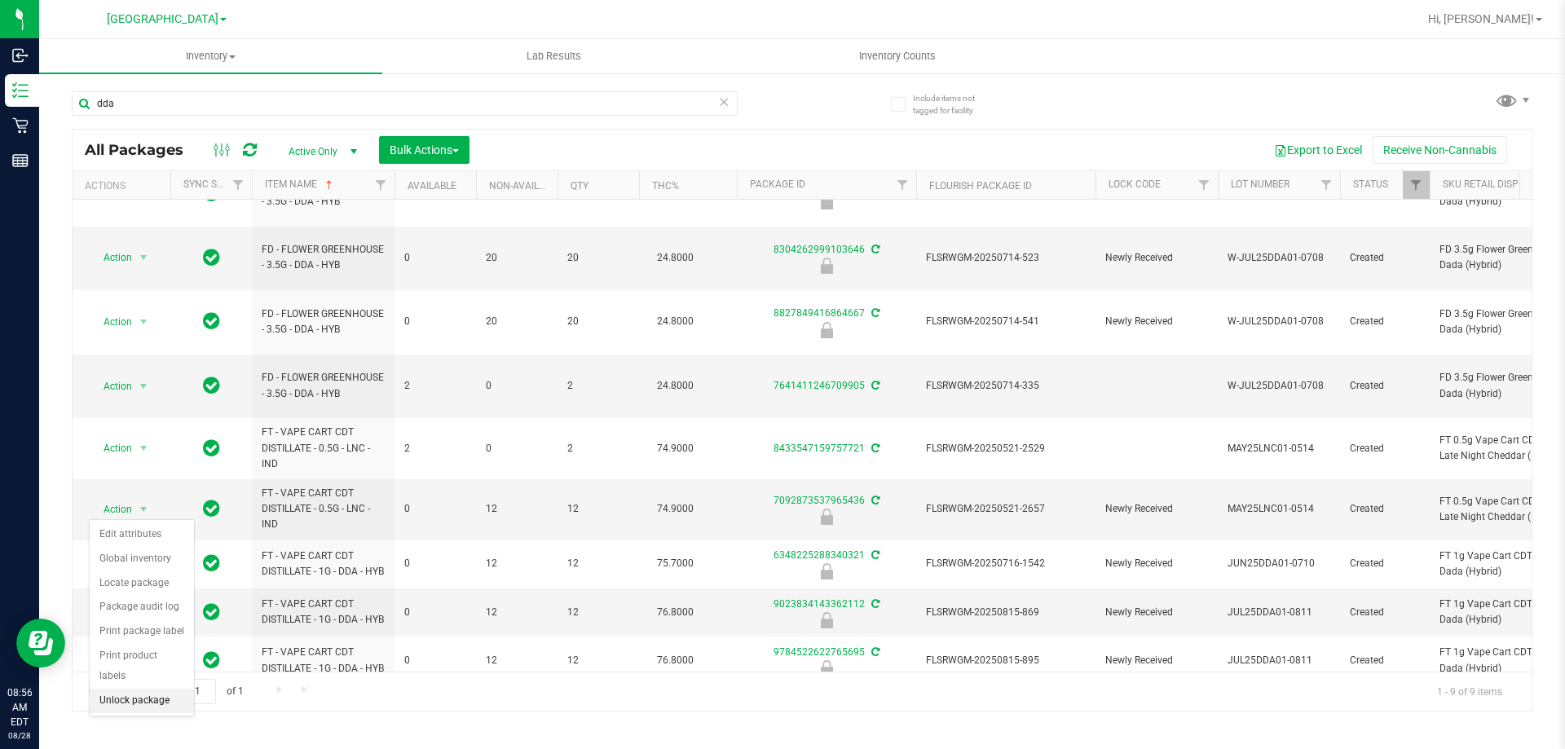
click at [144, 689] on li "Unlock package" at bounding box center [142, 701] width 104 height 24
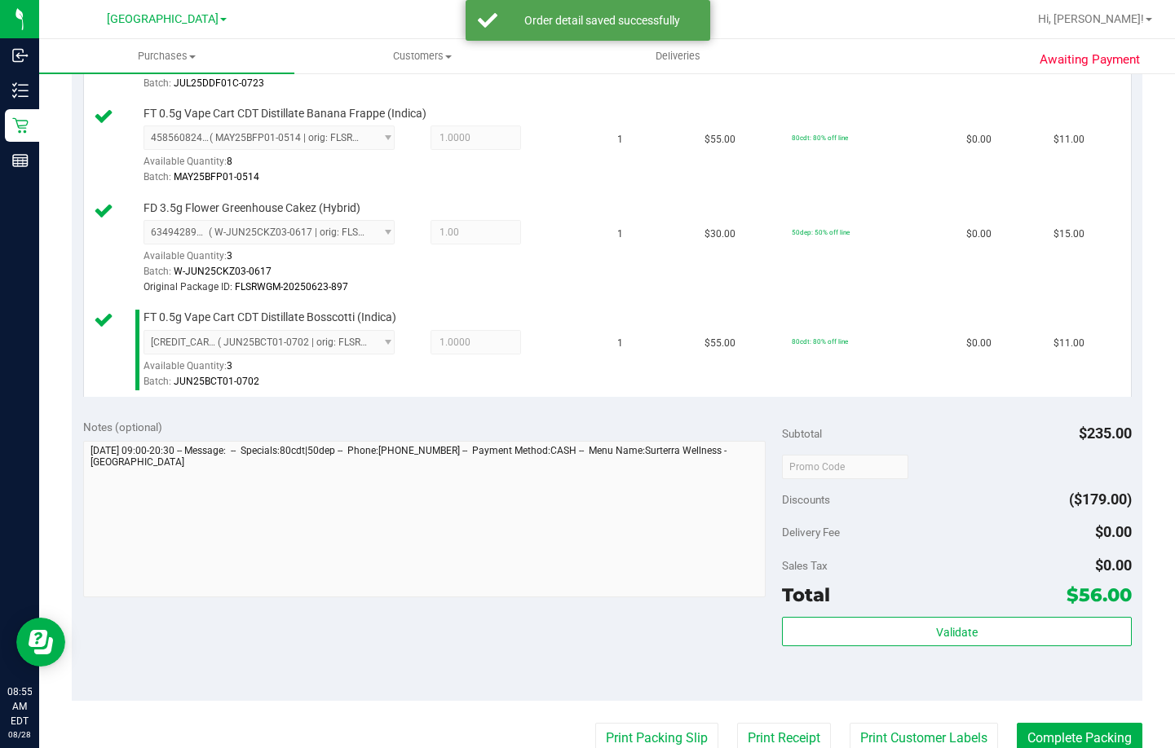
scroll to position [571, 0]
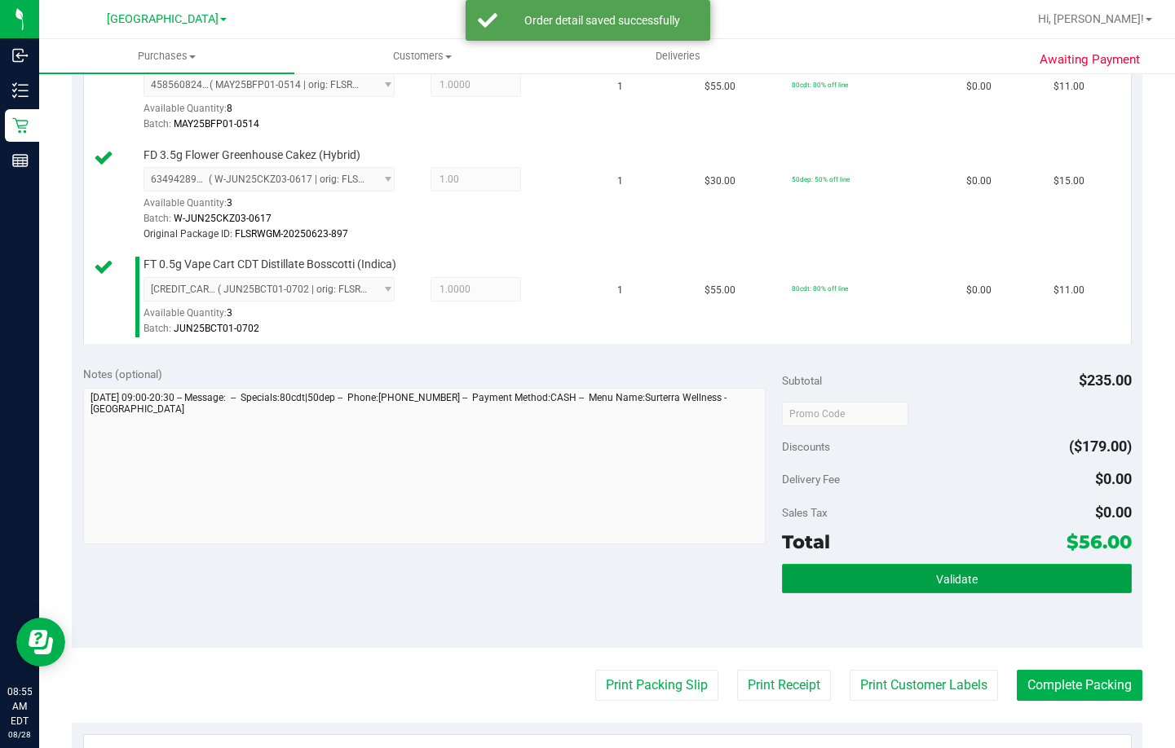
click at [869, 576] on button "Validate" at bounding box center [957, 578] width 350 height 29
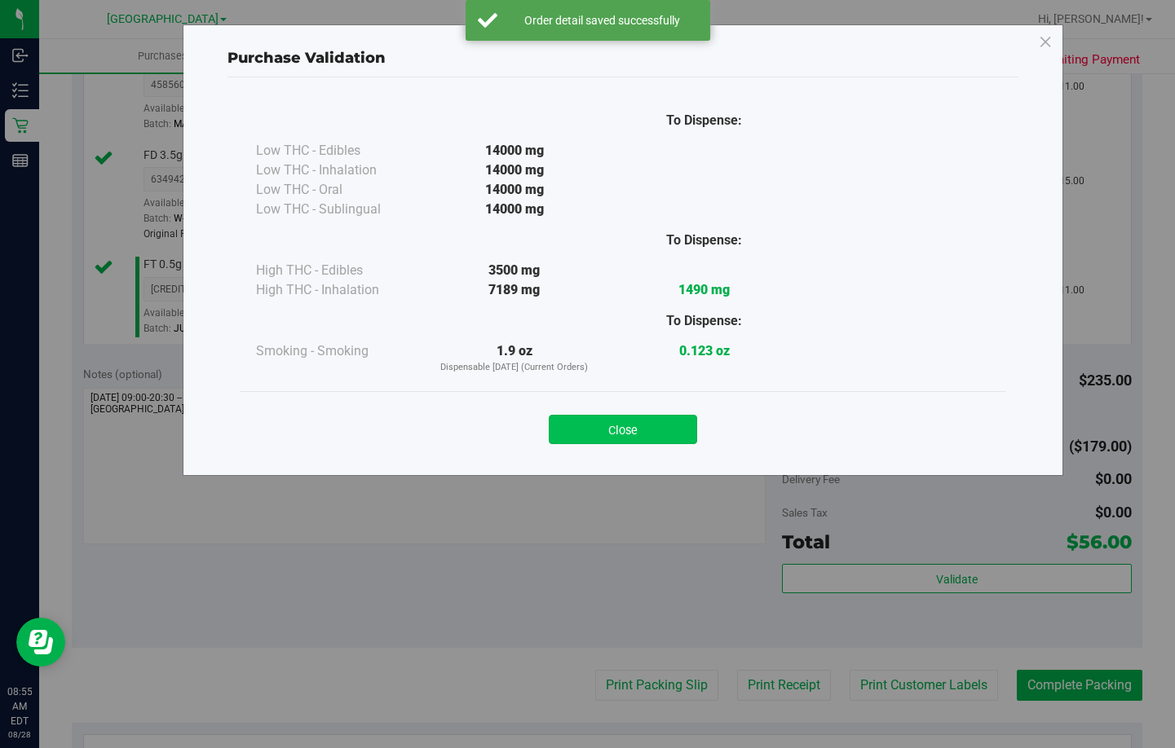
click at [605, 428] on button "Close" at bounding box center [623, 429] width 148 height 29
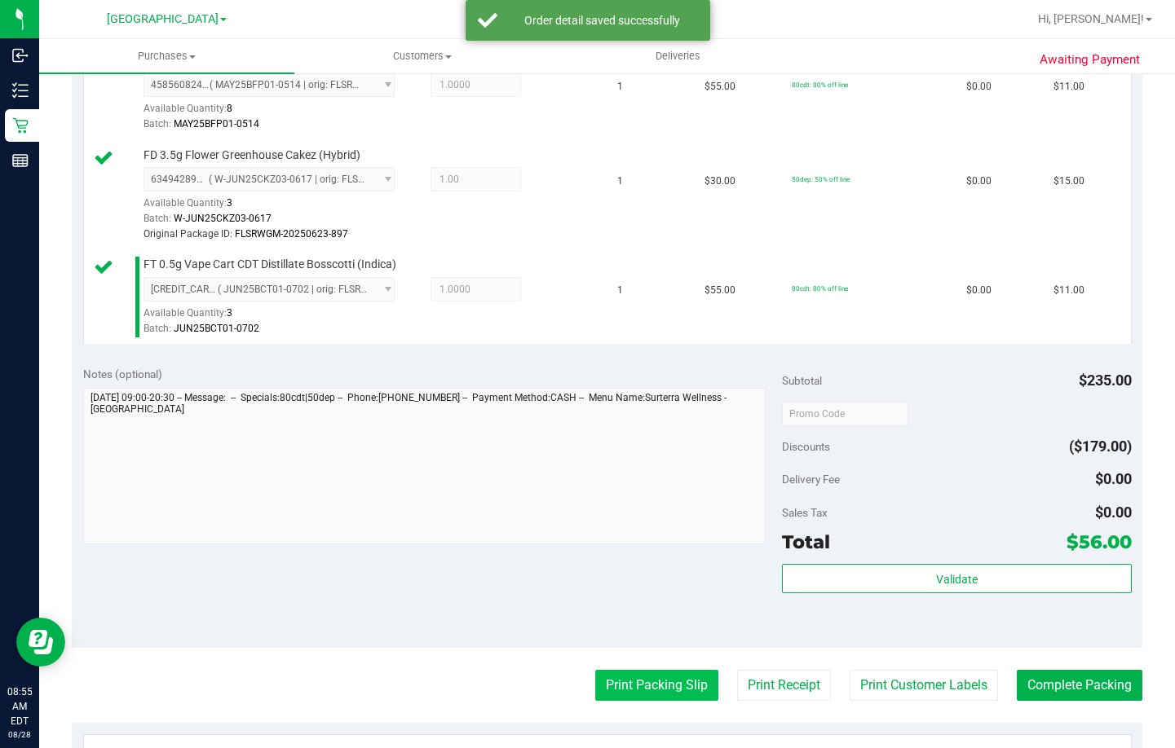
click at [634, 683] on button "Print Packing Slip" at bounding box center [656, 685] width 123 height 31
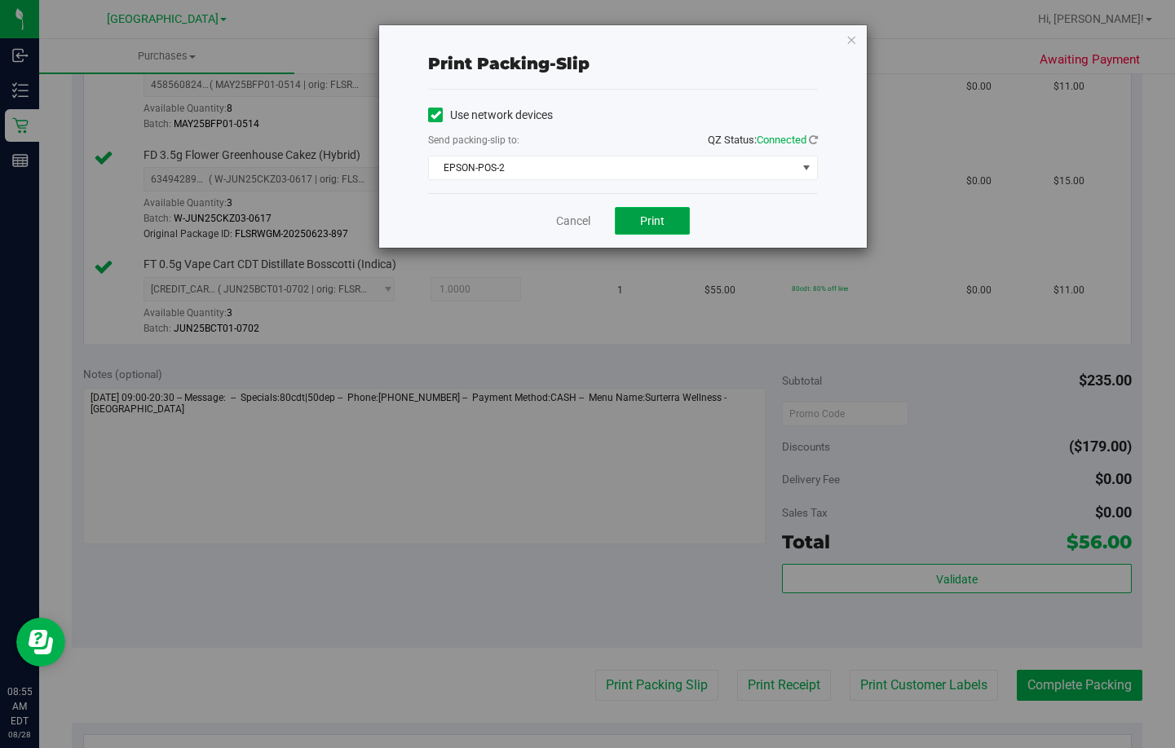
click at [638, 216] on button "Print" at bounding box center [652, 221] width 75 height 28
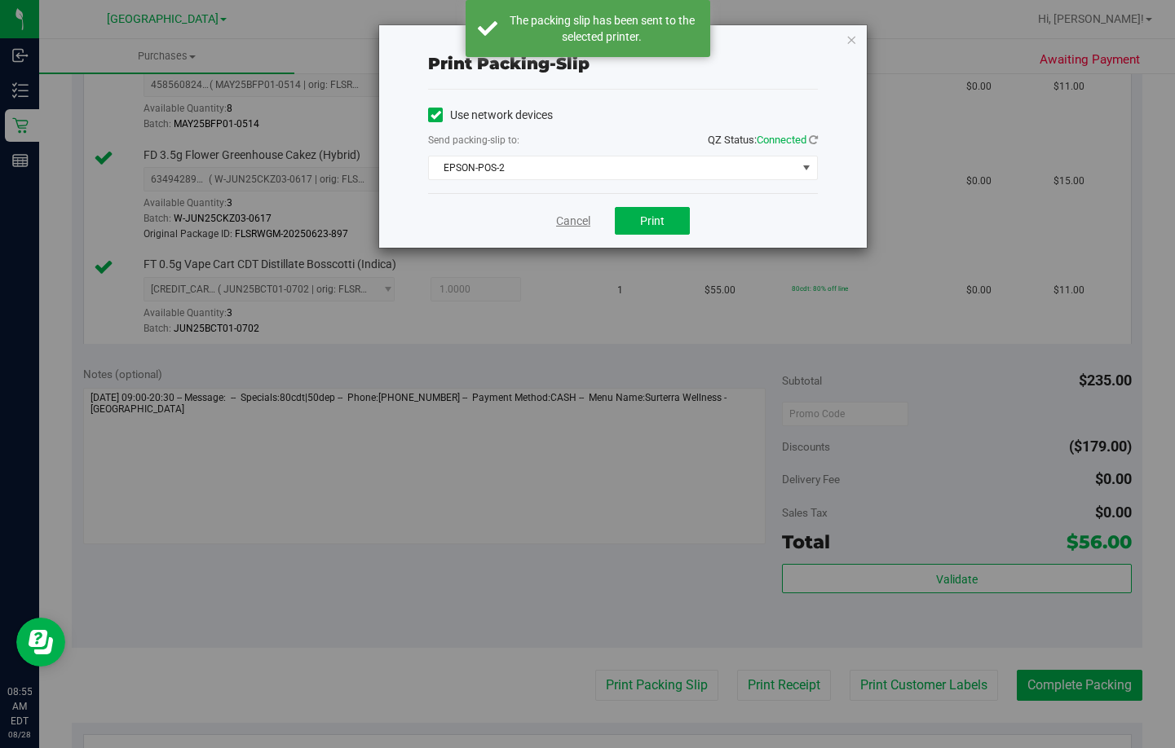
click at [563, 221] on link "Cancel" at bounding box center [573, 221] width 34 height 17
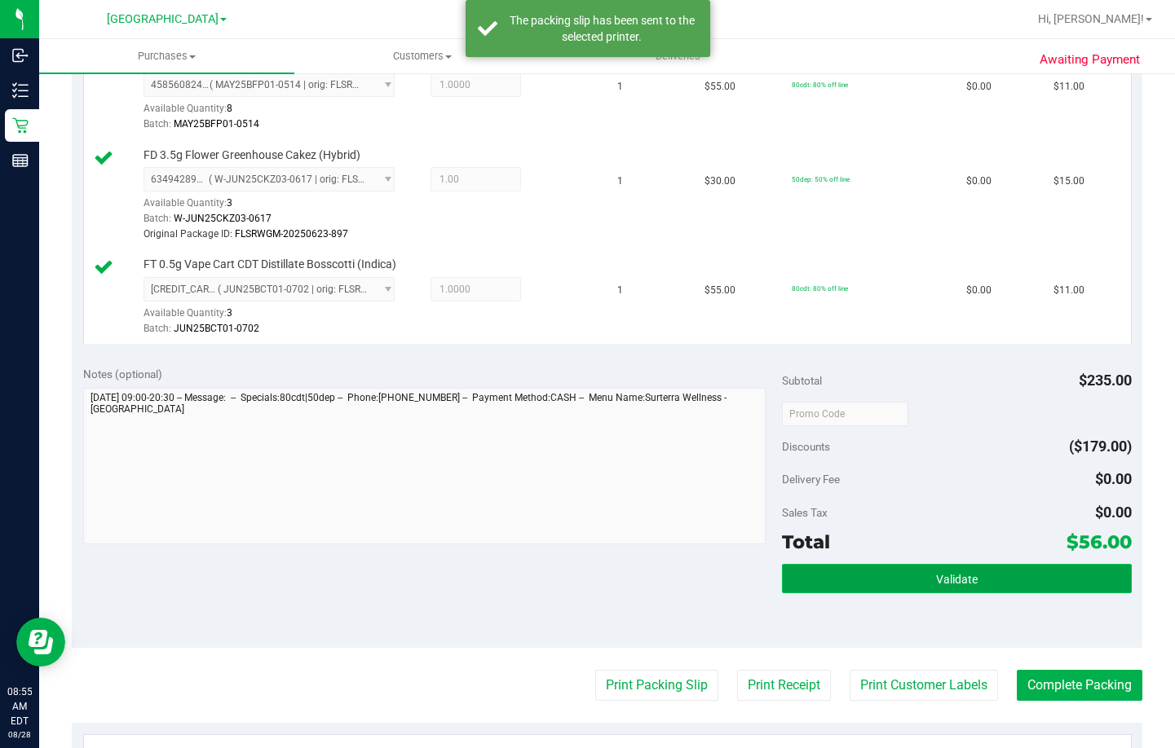
click at [885, 579] on button "Validate" at bounding box center [957, 578] width 350 height 29
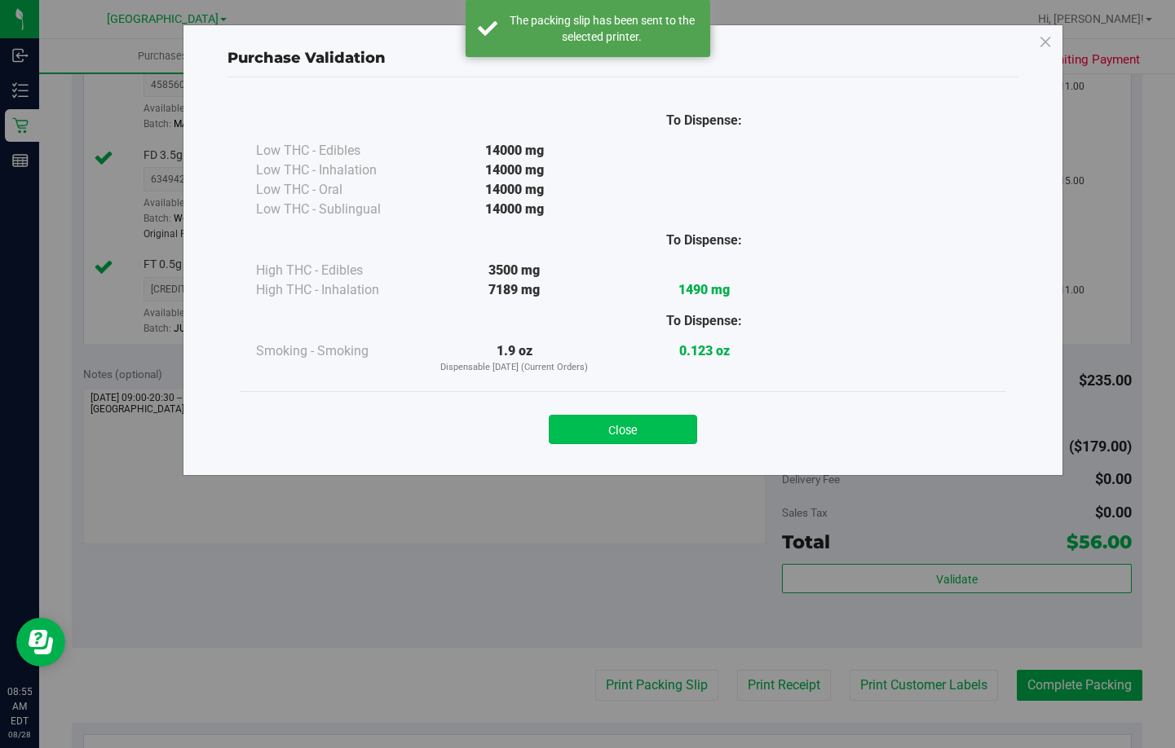
click at [639, 430] on button "Close" at bounding box center [623, 429] width 148 height 29
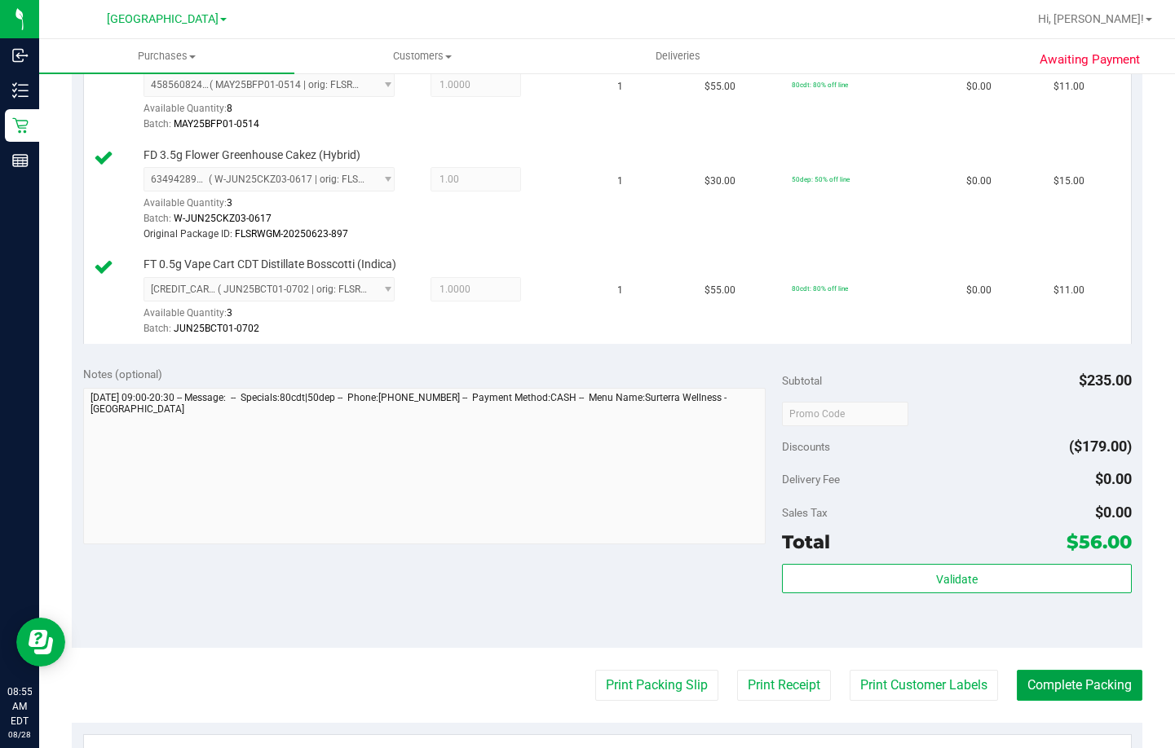
drag, startPoint x: 1071, startPoint y: 687, endPoint x: 1145, endPoint y: 655, distance: 80.3
click at [1072, 690] on button "Complete Packing" at bounding box center [1080, 685] width 126 height 31
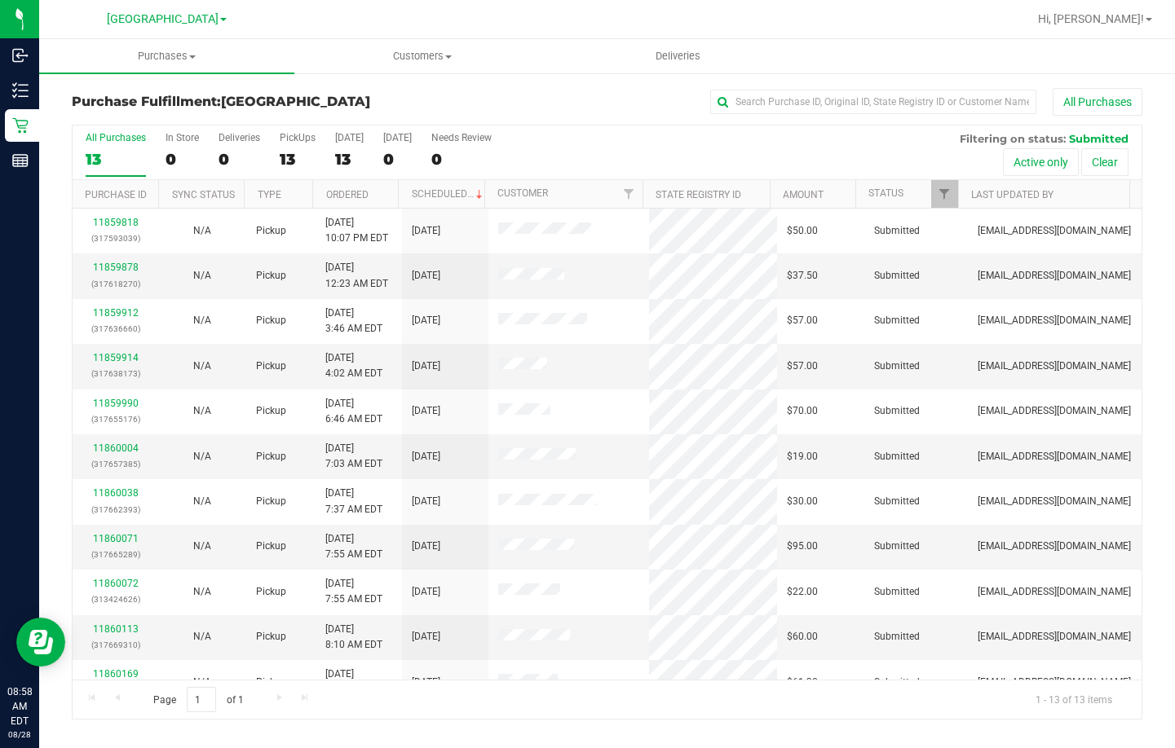
click at [585, 90] on div "All Purchases" at bounding box center [785, 102] width 713 height 28
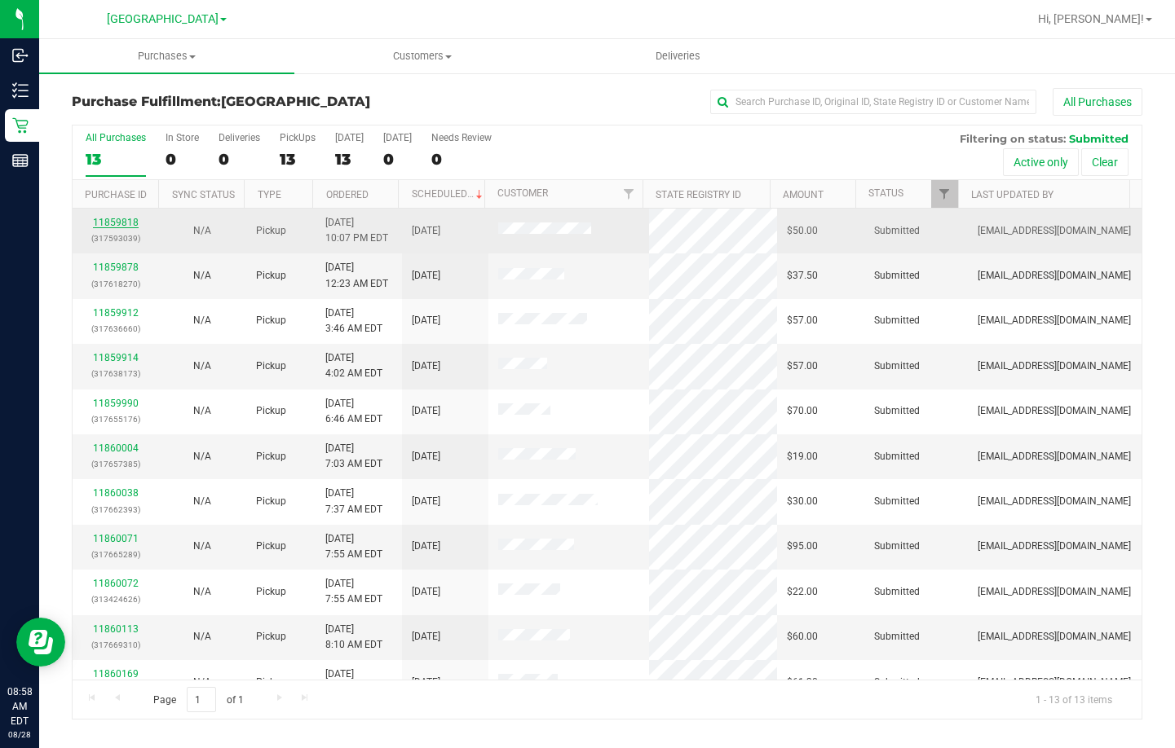
click at [104, 222] on link "11859818" at bounding box center [116, 222] width 46 height 11
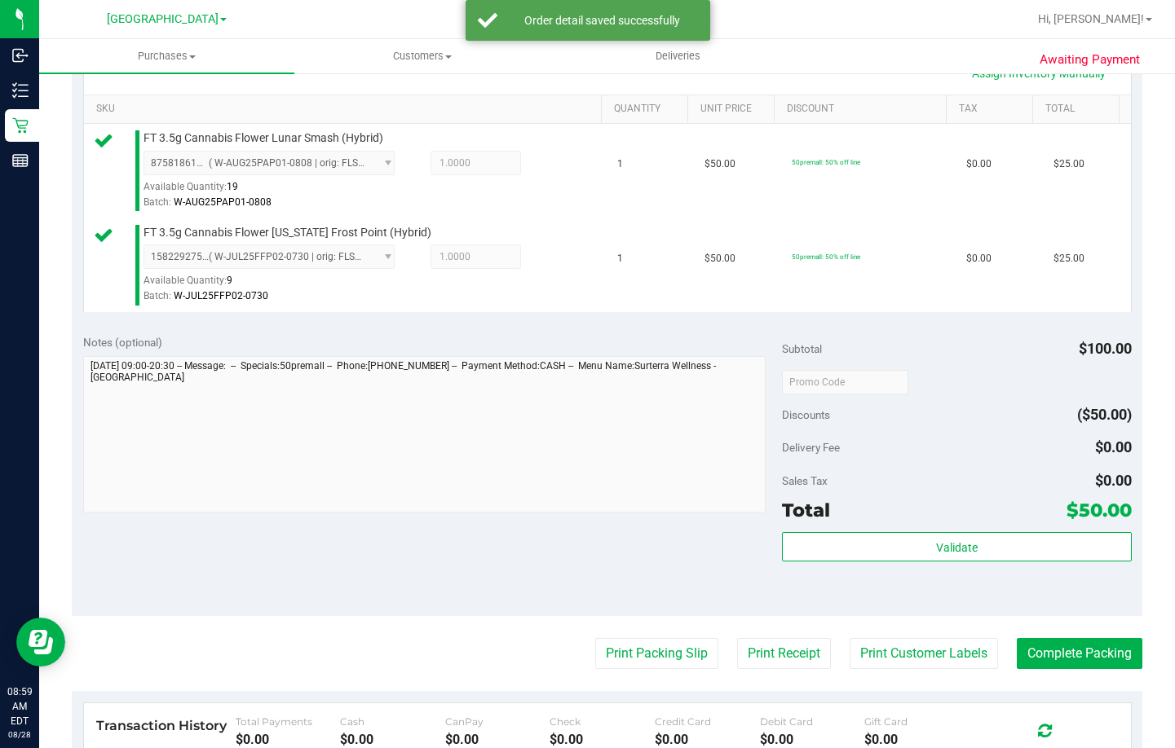
scroll to position [408, 0]
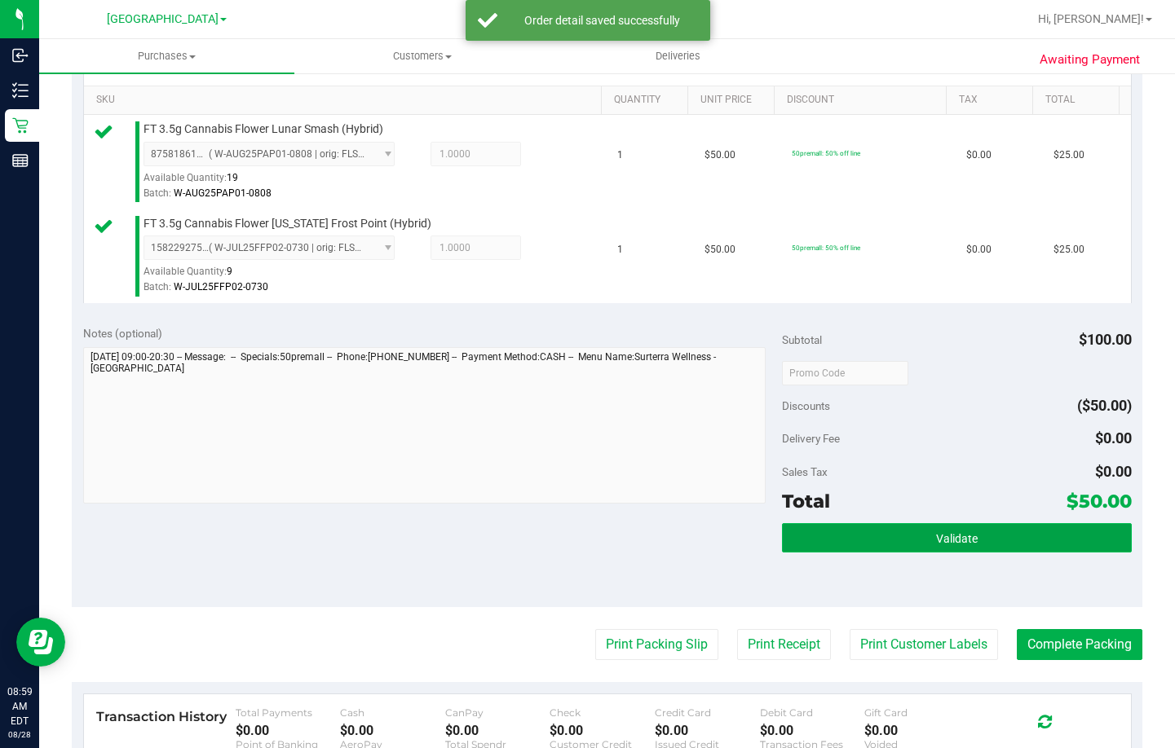
click at [921, 536] on button "Validate" at bounding box center [957, 537] width 350 height 29
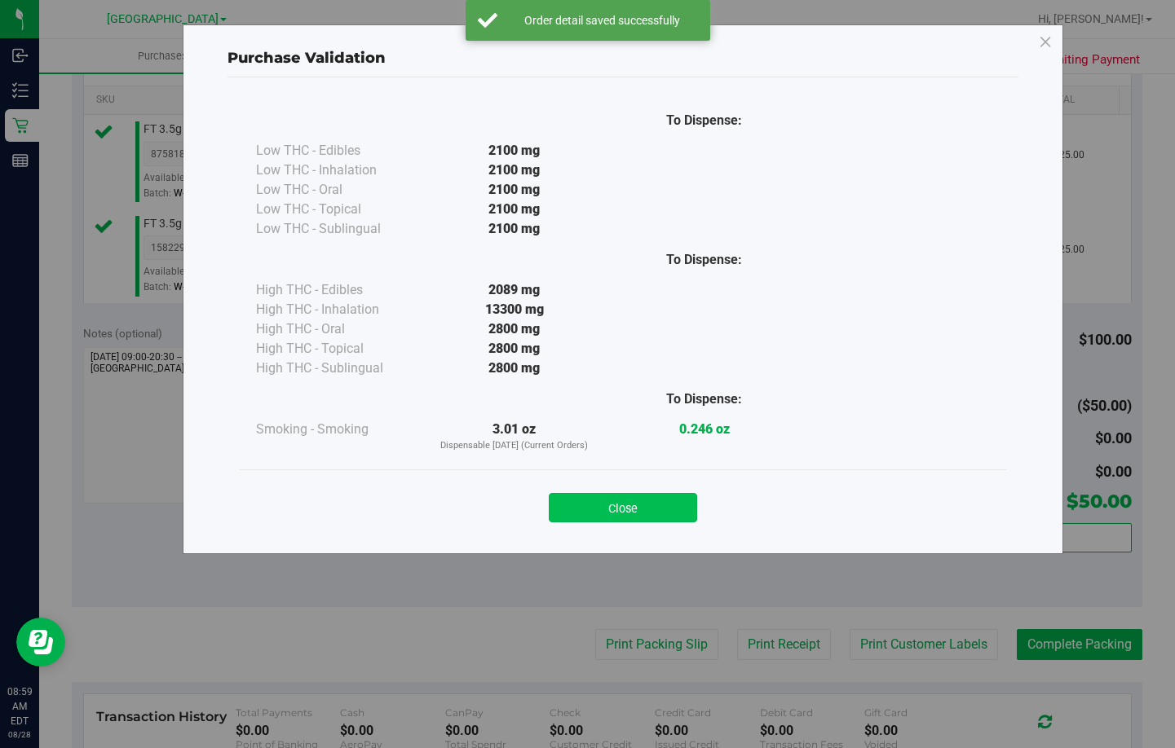
click at [589, 505] on button "Close" at bounding box center [623, 507] width 148 height 29
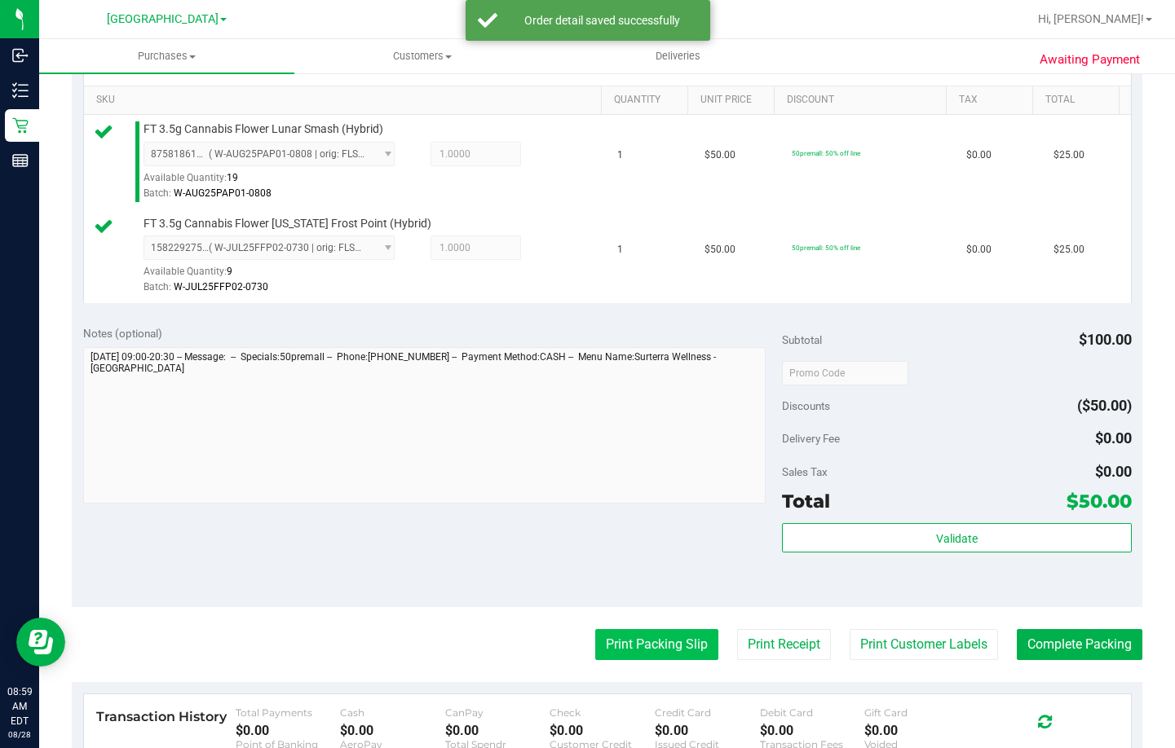
click at [635, 652] on button "Print Packing Slip" at bounding box center [656, 644] width 123 height 31
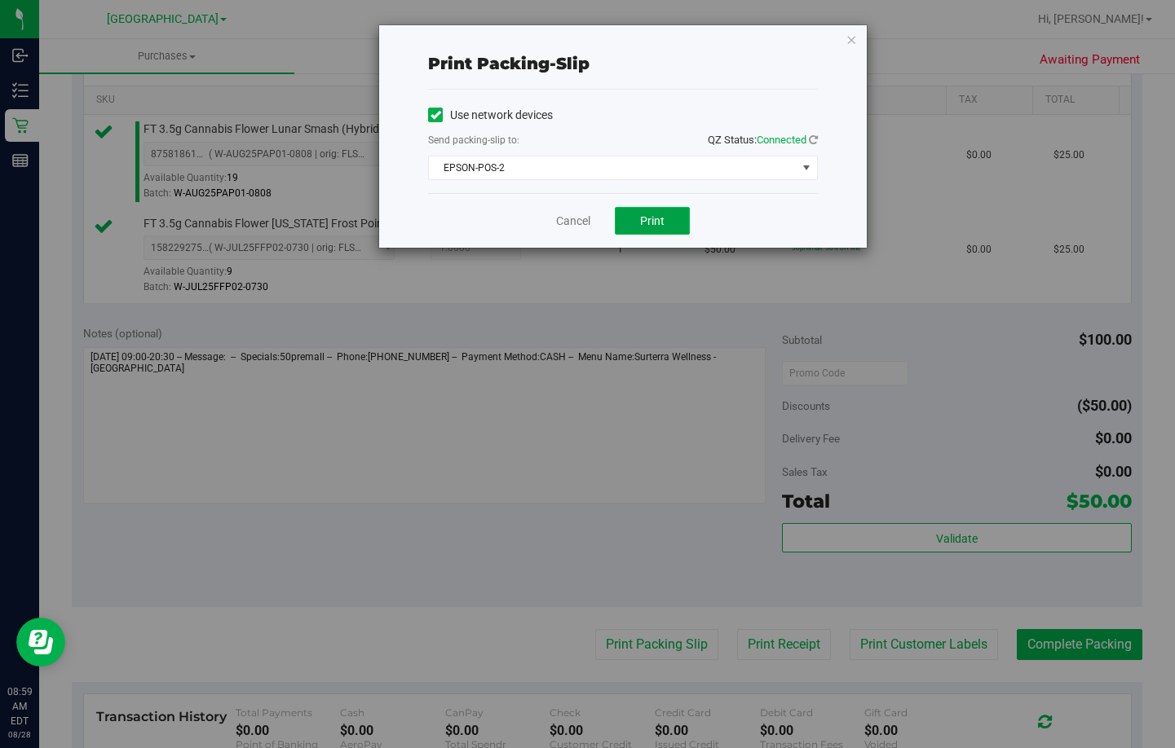
click at [653, 223] on span "Print" at bounding box center [652, 220] width 24 height 13
click at [576, 219] on link "Cancel" at bounding box center [573, 221] width 34 height 17
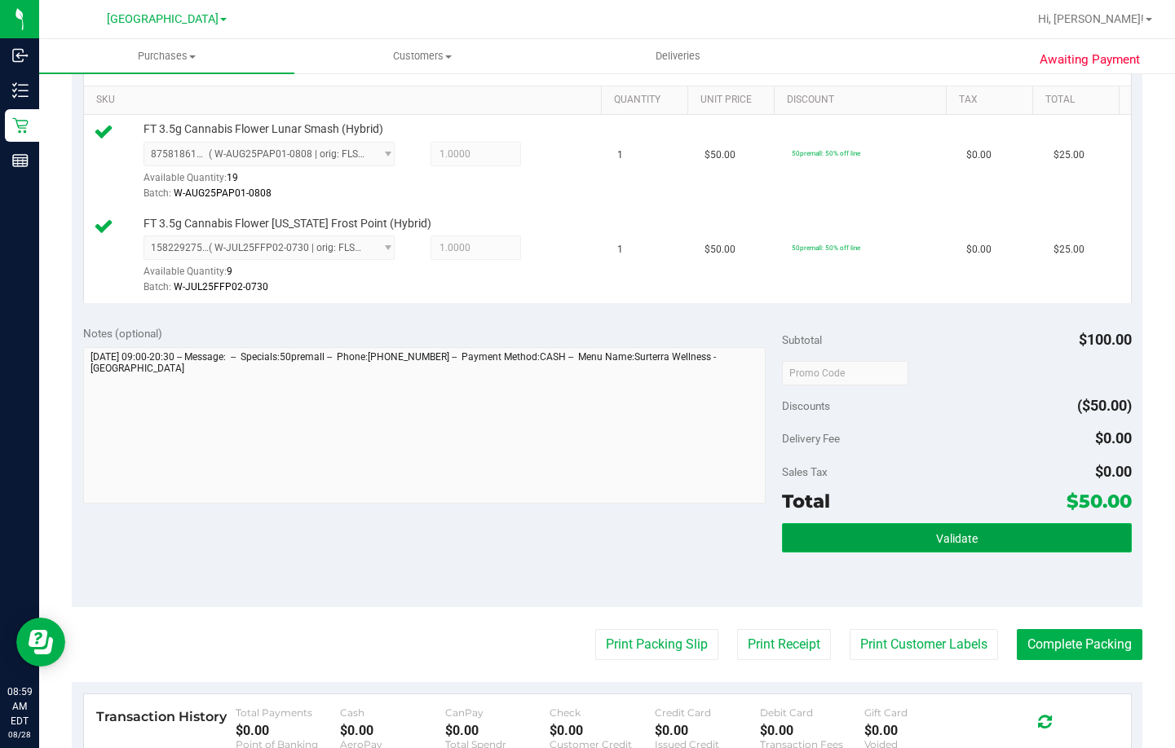
click at [869, 535] on button "Validate" at bounding box center [957, 537] width 350 height 29
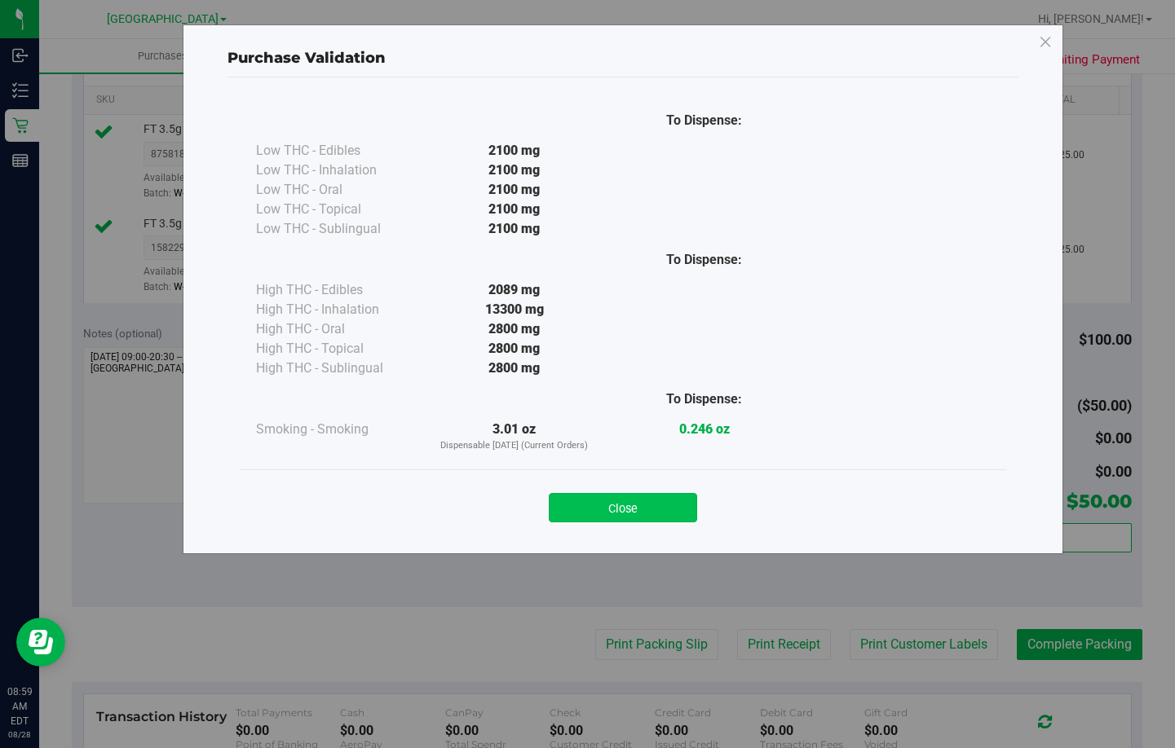
click at [647, 508] on button "Close" at bounding box center [623, 507] width 148 height 29
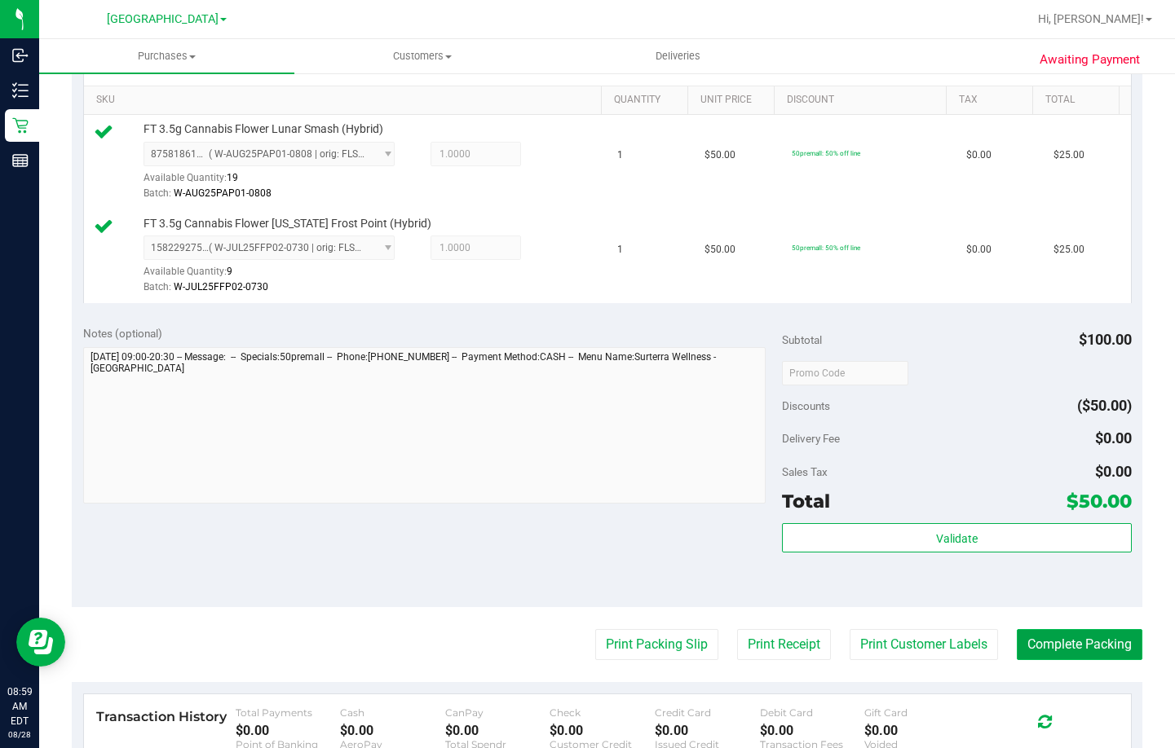
click at [1061, 641] on button "Complete Packing" at bounding box center [1080, 644] width 126 height 31
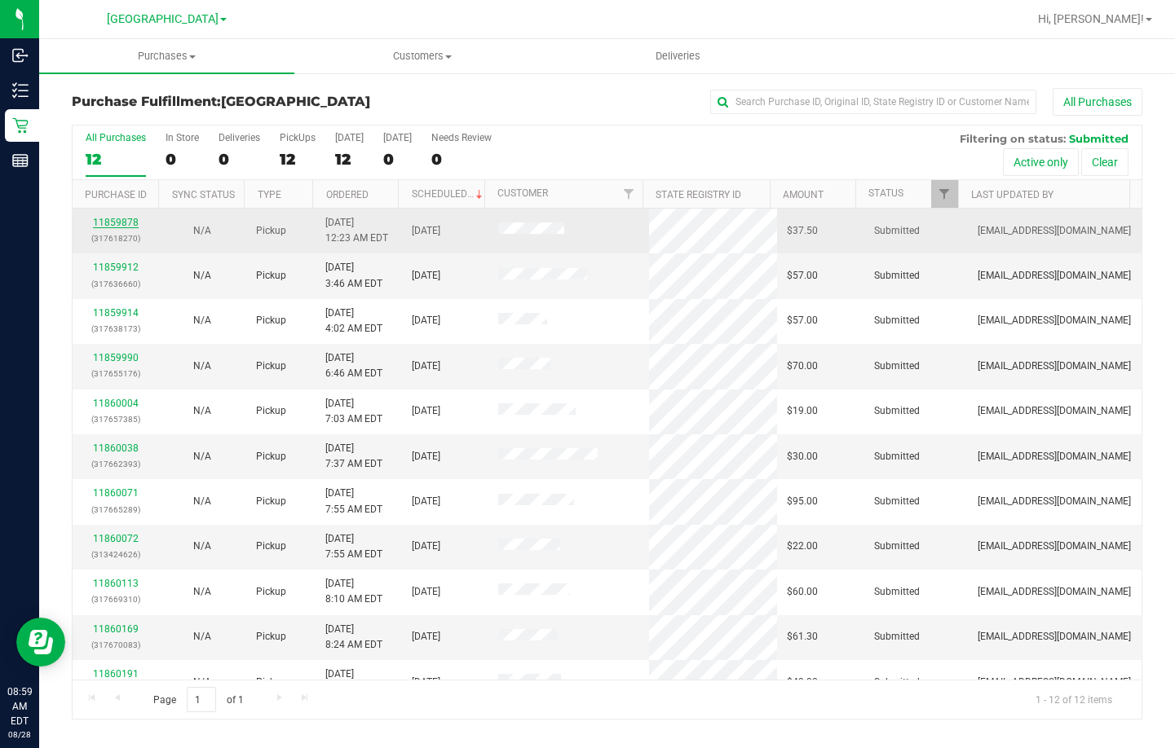
click at [116, 225] on link "11859878" at bounding box center [116, 222] width 46 height 11
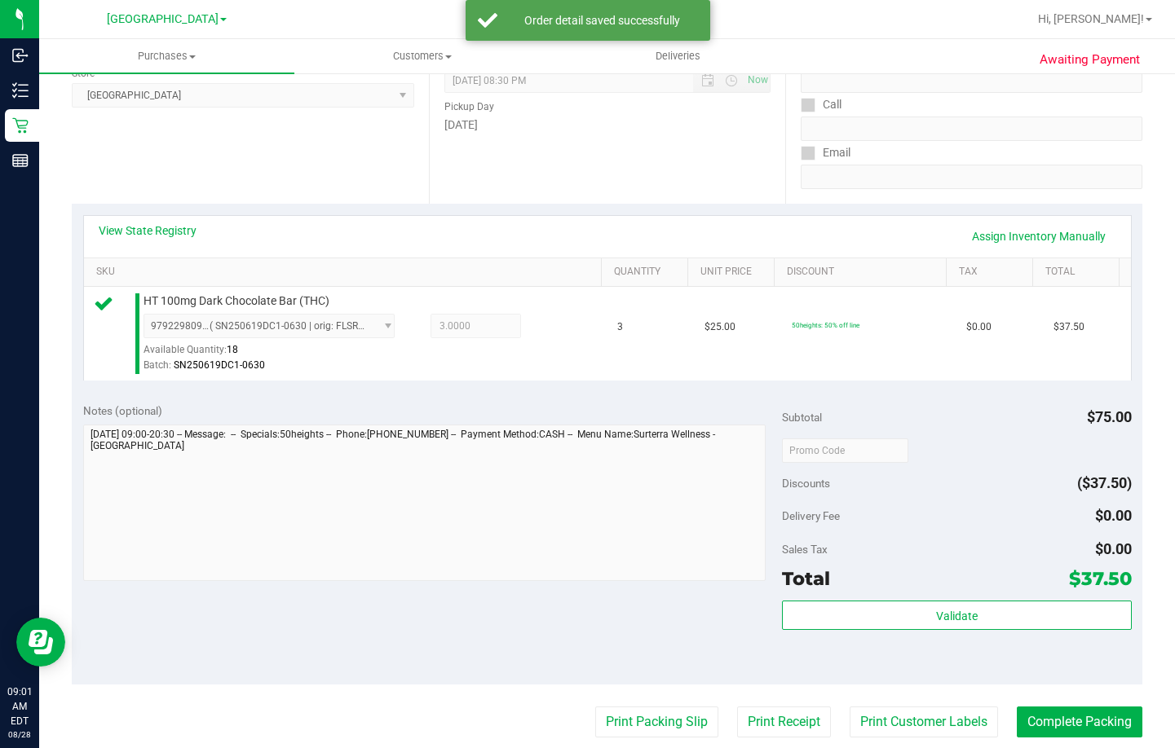
scroll to position [245, 0]
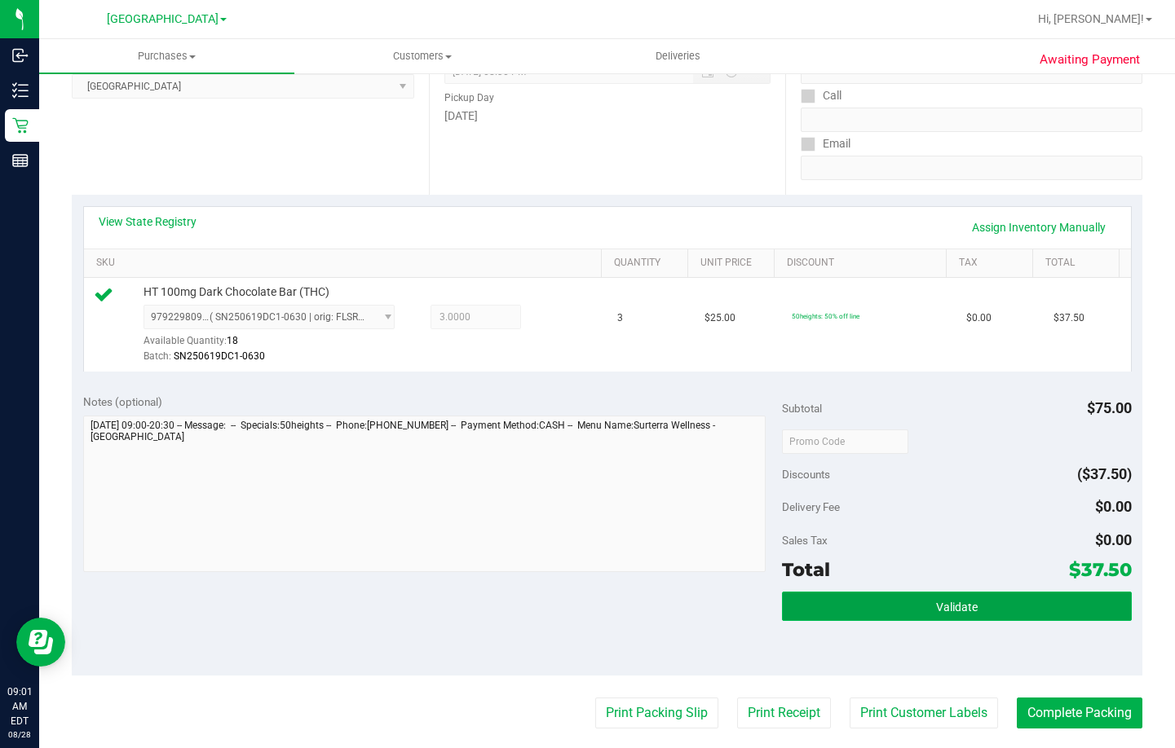
click at [867, 616] on button "Validate" at bounding box center [957, 606] width 350 height 29
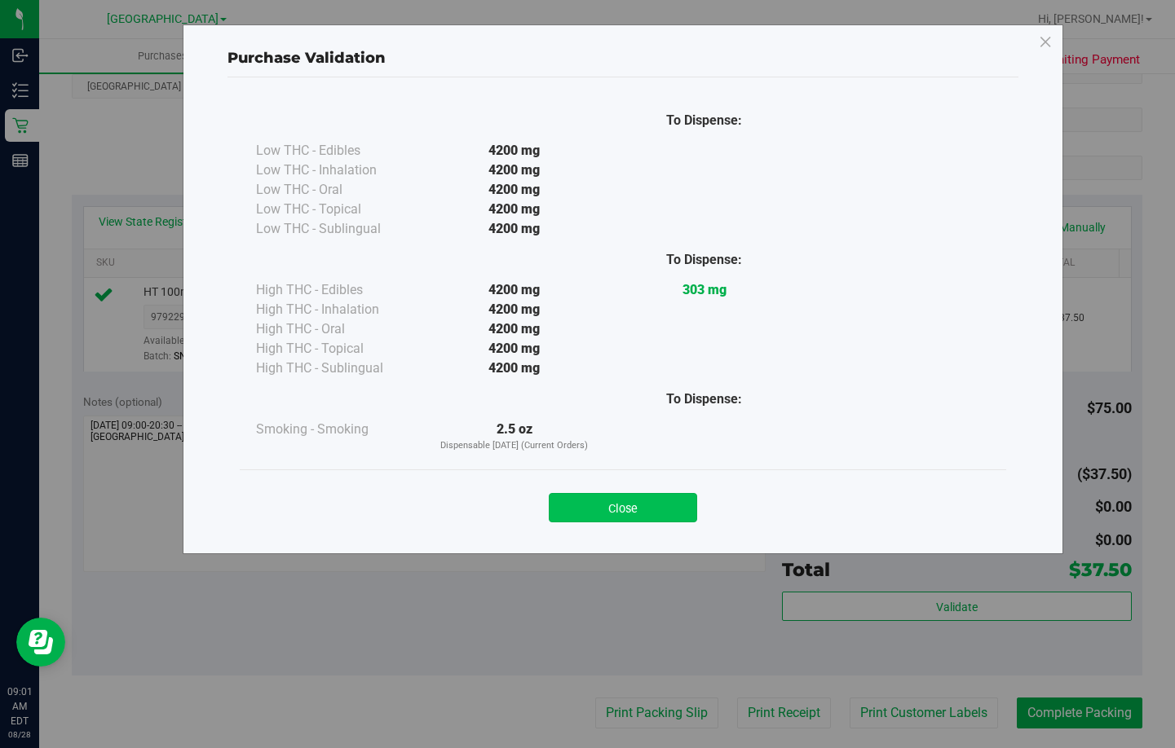
click at [635, 512] on button "Close" at bounding box center [623, 507] width 148 height 29
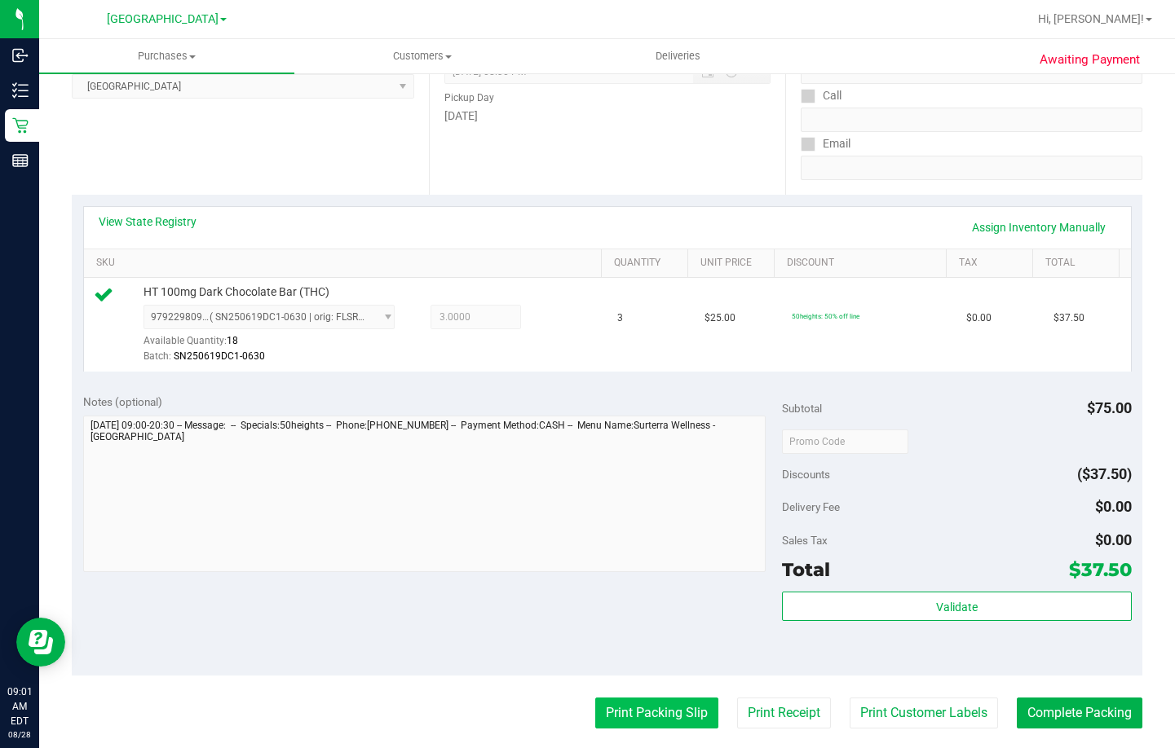
click at [647, 715] on button "Print Packing Slip" at bounding box center [656, 713] width 123 height 31
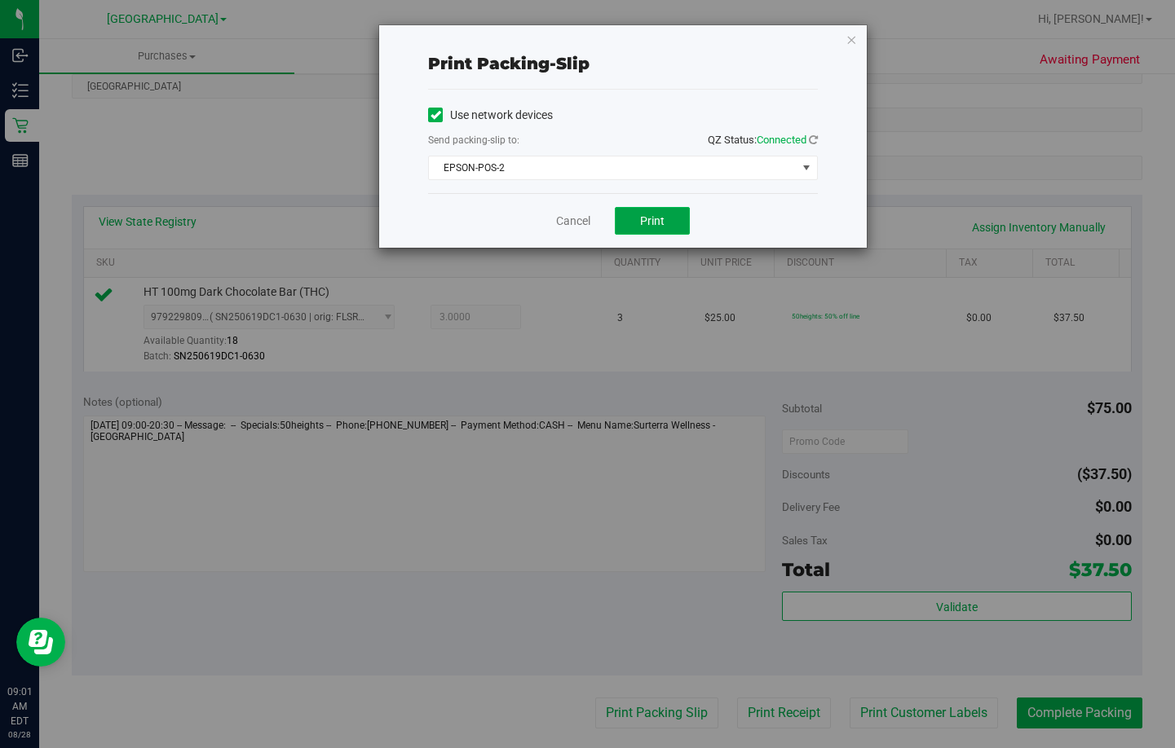
click at [652, 219] on span "Print" at bounding box center [652, 220] width 24 height 13
click at [560, 221] on link "Cancel" at bounding box center [573, 221] width 34 height 17
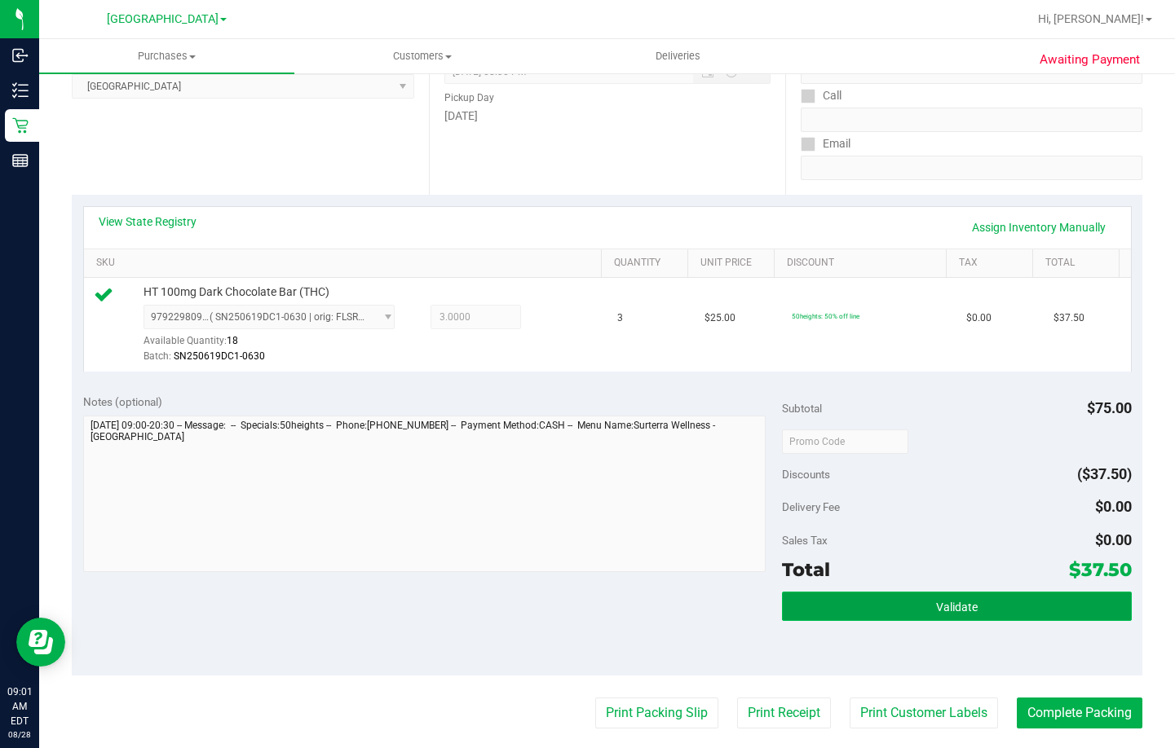
drag, startPoint x: 893, startPoint y: 602, endPoint x: 880, endPoint y: 594, distance: 14.7
click at [893, 602] on button "Validate" at bounding box center [957, 606] width 350 height 29
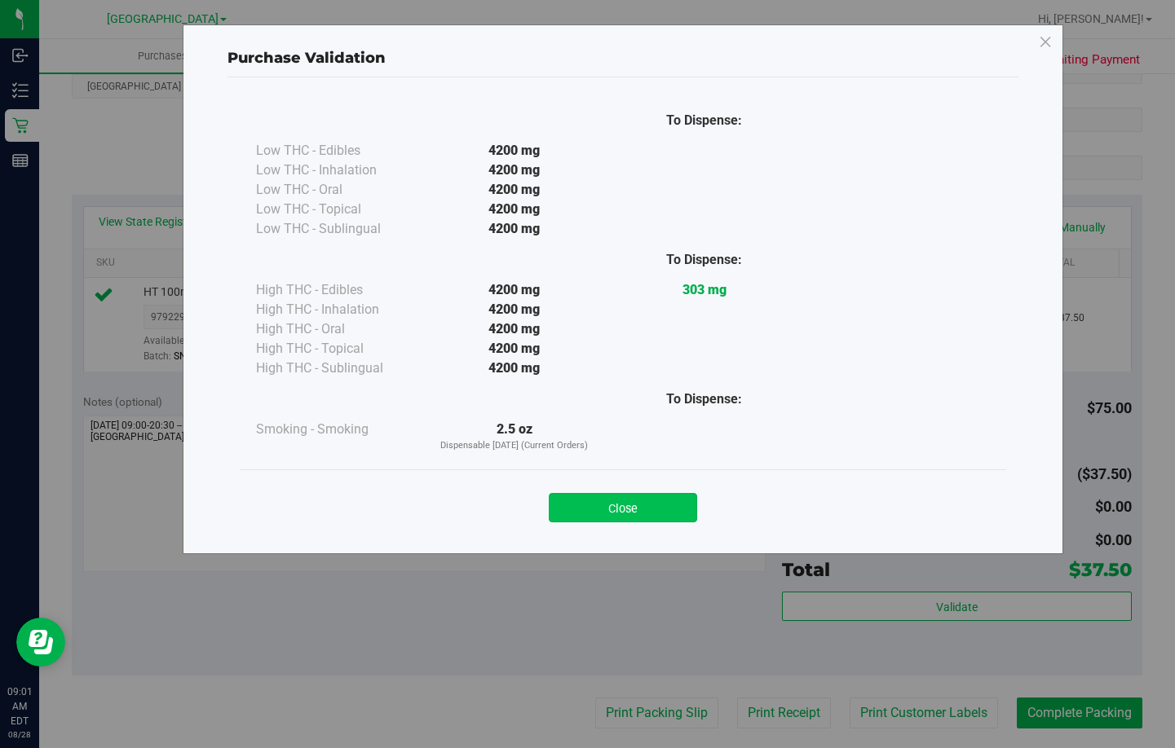
click at [620, 518] on button "Close" at bounding box center [623, 507] width 148 height 29
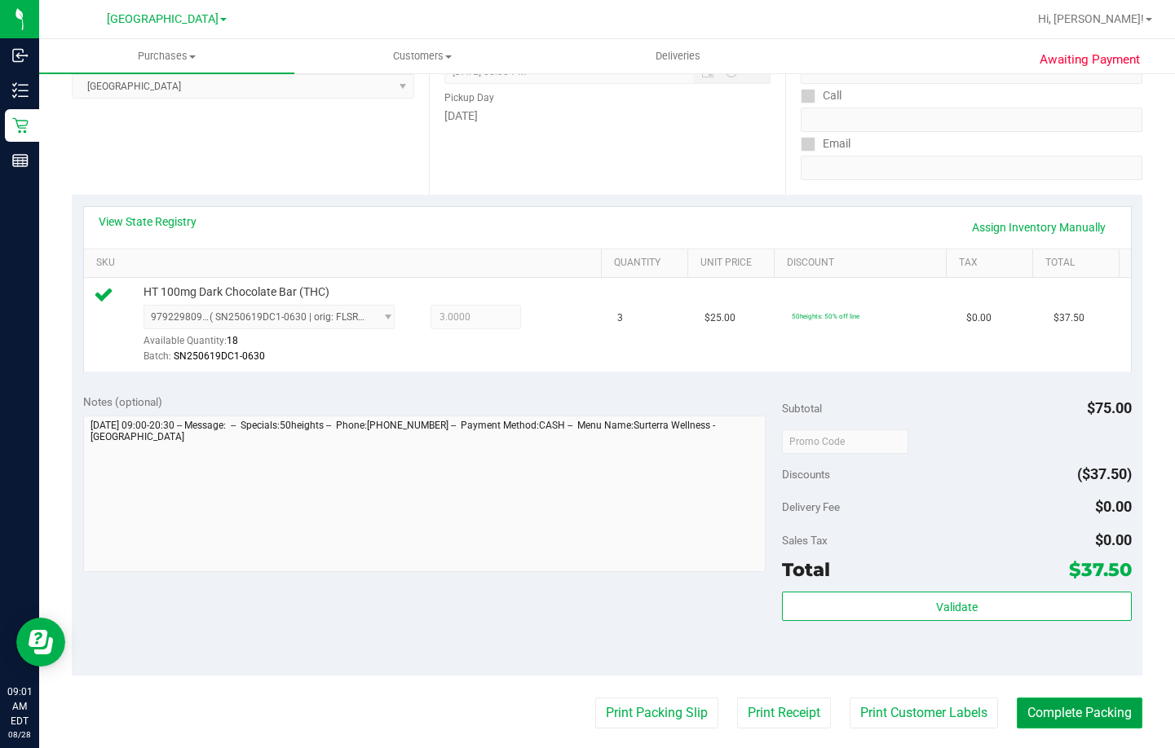
click at [1027, 722] on button "Complete Packing" at bounding box center [1080, 713] width 126 height 31
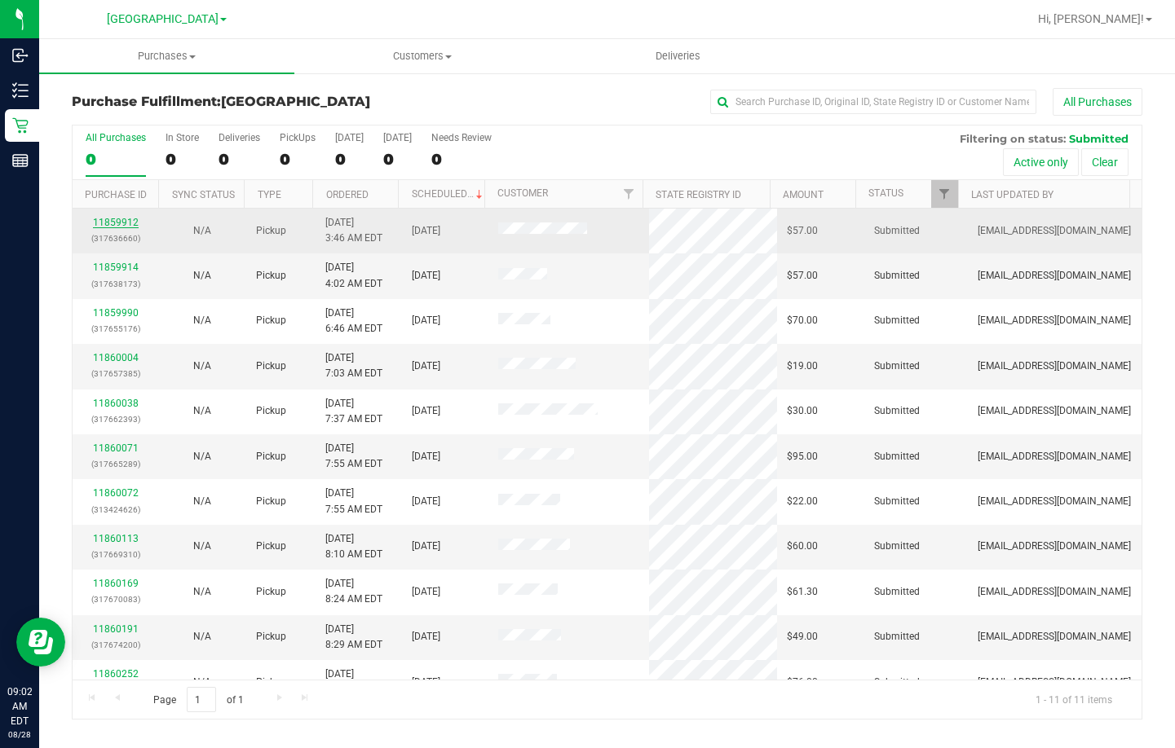
click at [117, 223] on link "11859912" at bounding box center [116, 222] width 46 height 11
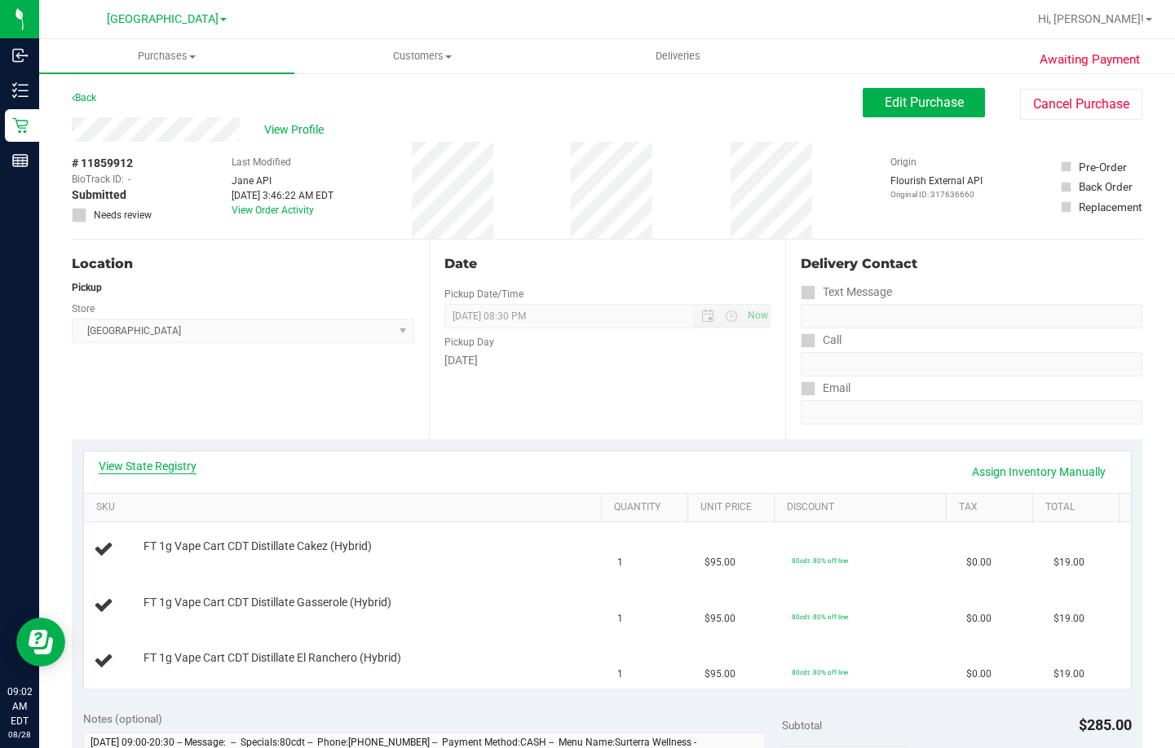
click at [157, 467] on link "View State Registry" at bounding box center [148, 466] width 98 height 16
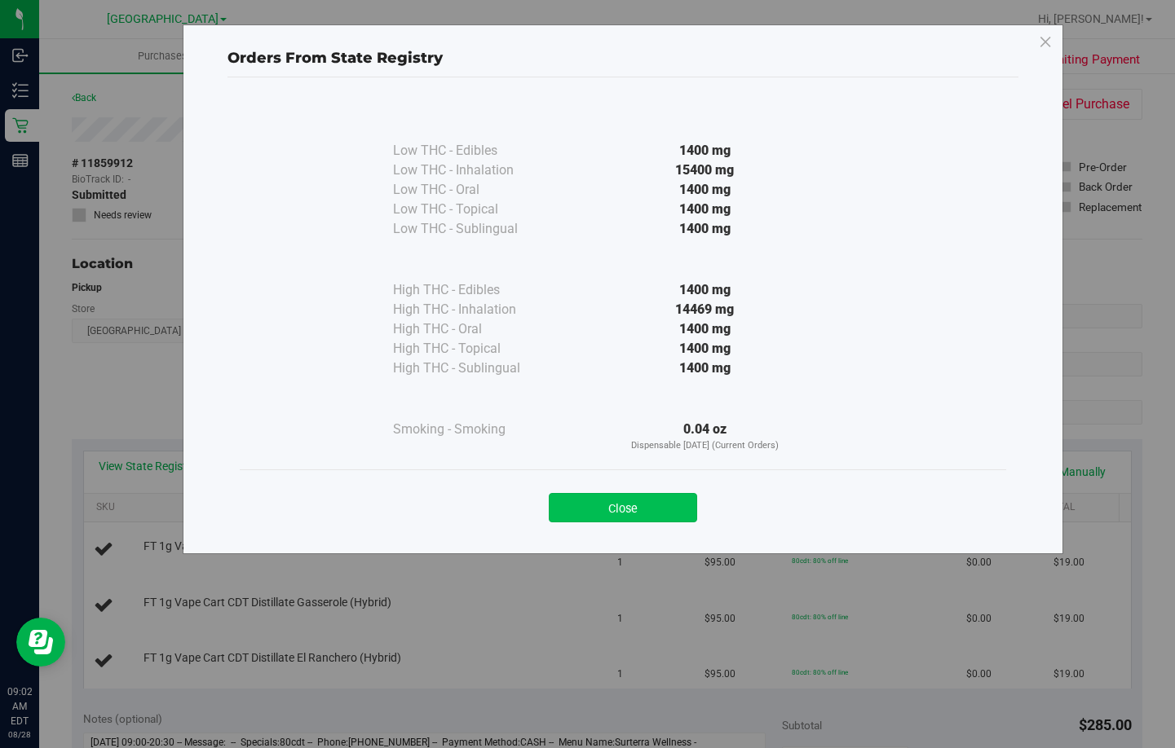
click at [622, 514] on button "Close" at bounding box center [623, 507] width 148 height 29
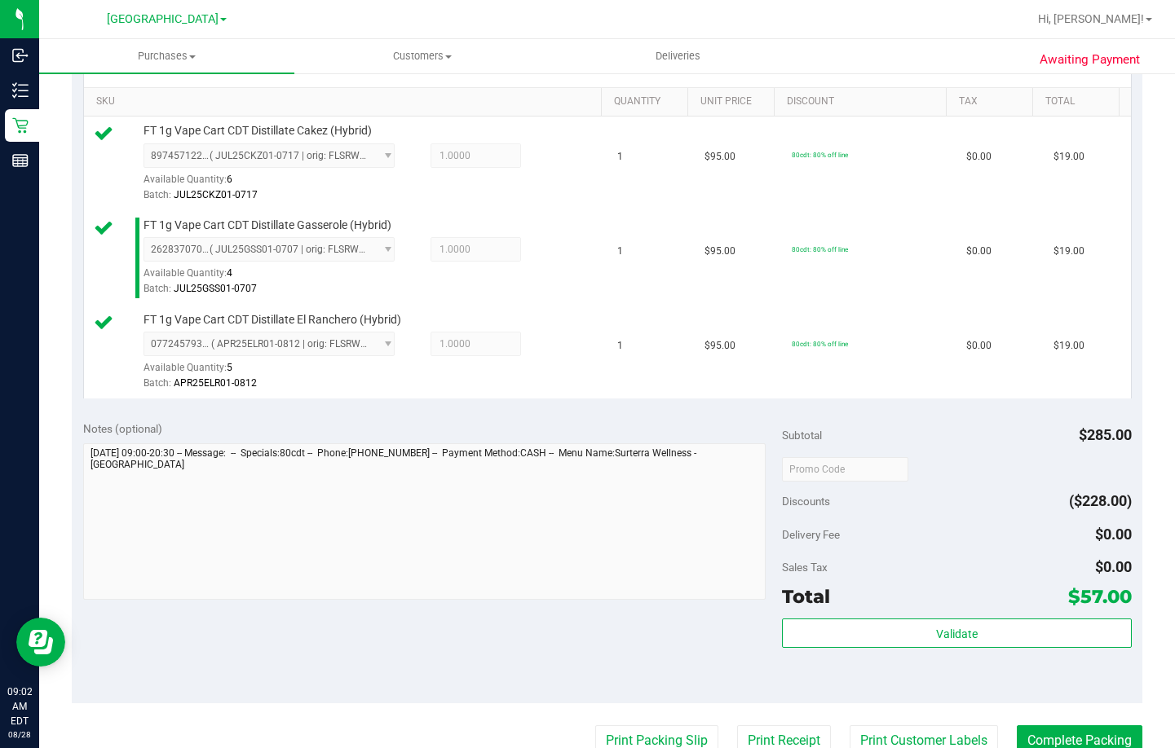
scroll to position [408, 0]
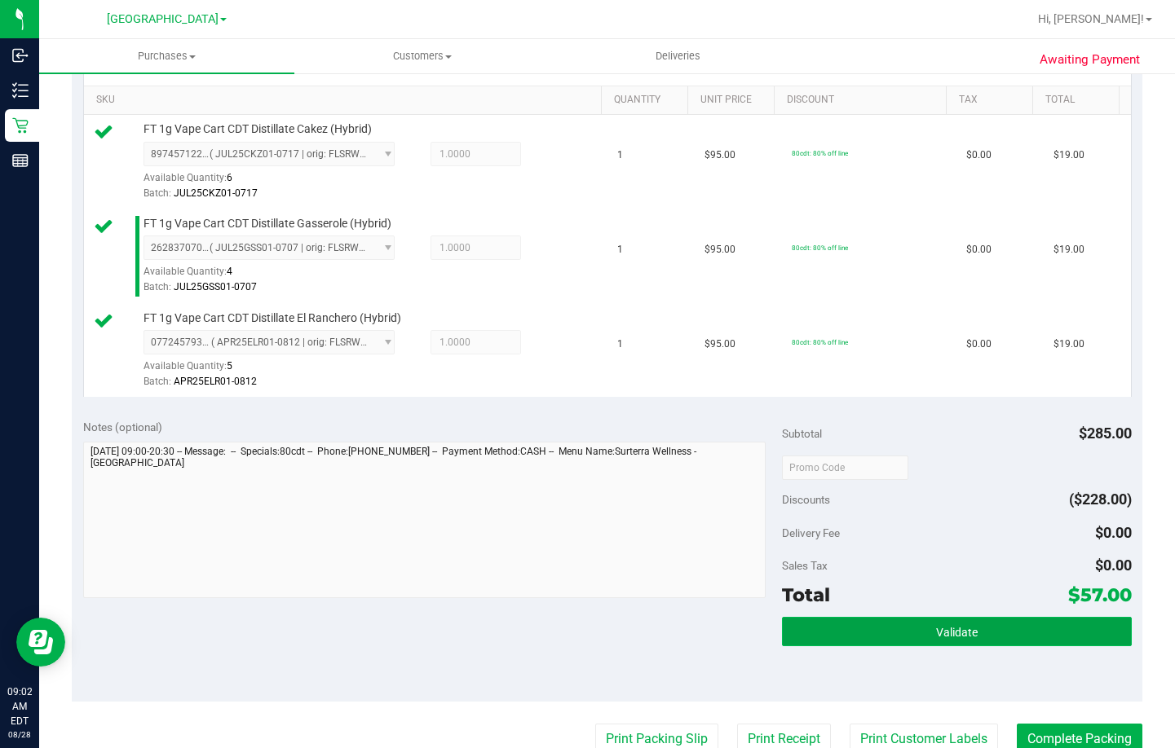
click at [972, 632] on button "Validate" at bounding box center [957, 631] width 350 height 29
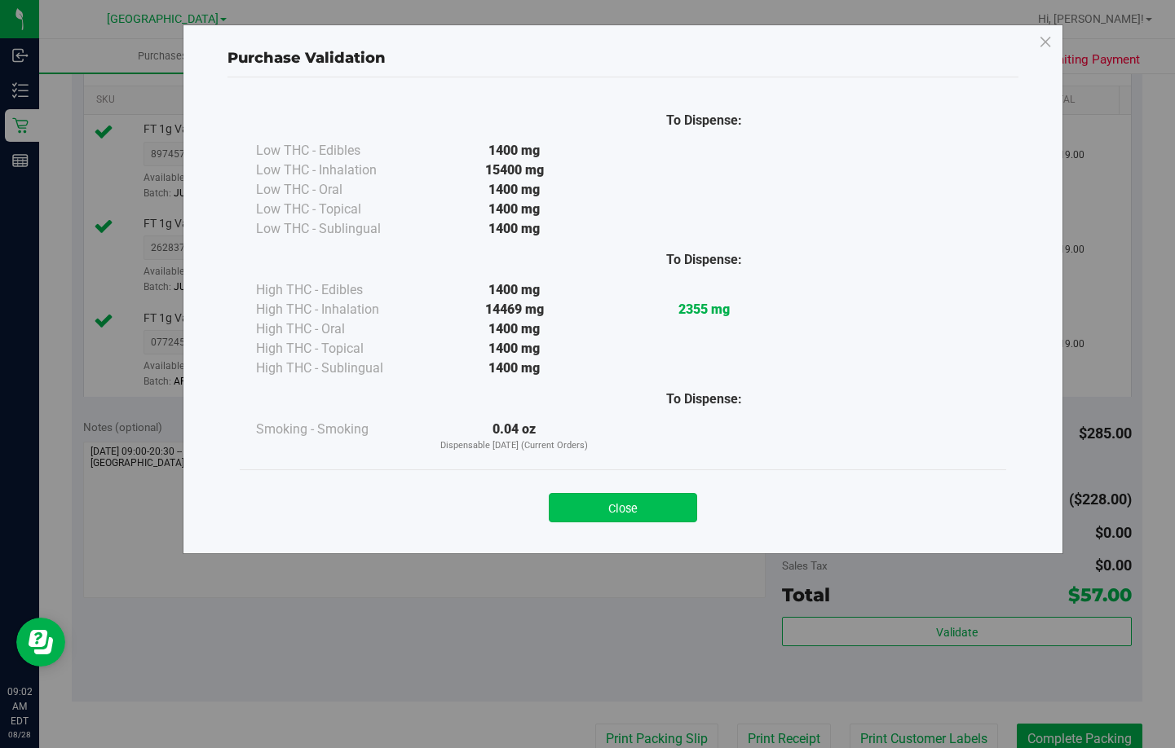
click at [632, 514] on button "Close" at bounding box center [623, 507] width 148 height 29
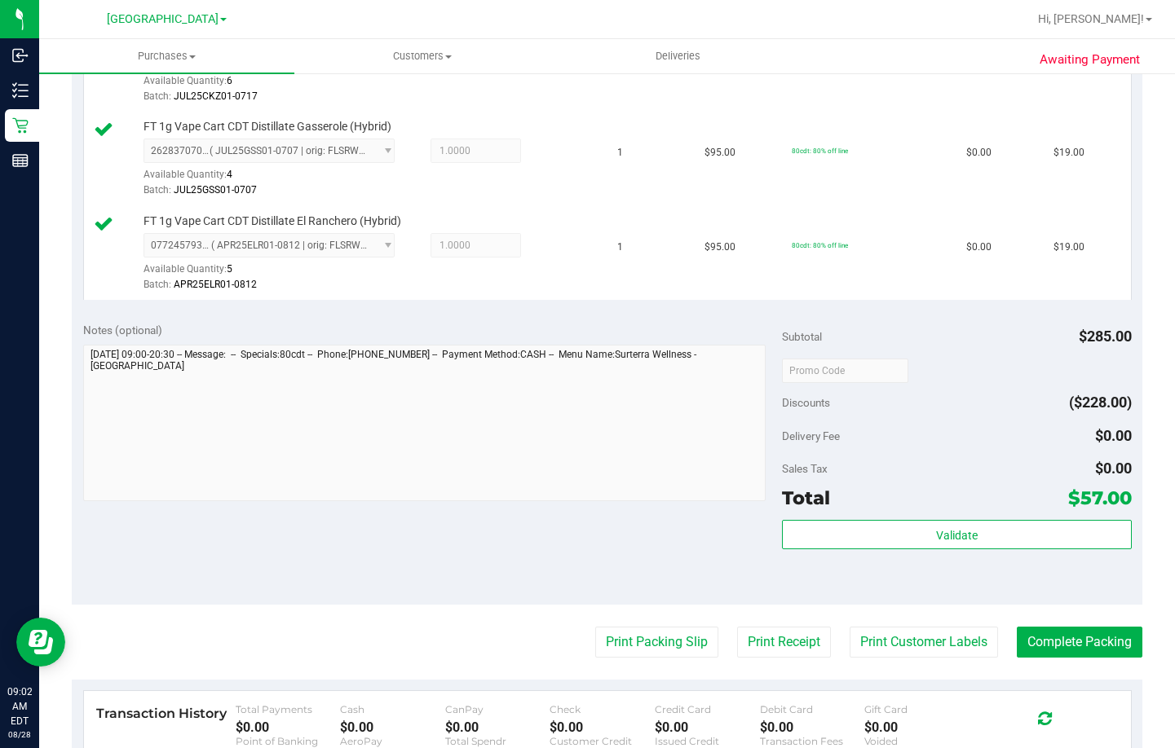
scroll to position [652, 0]
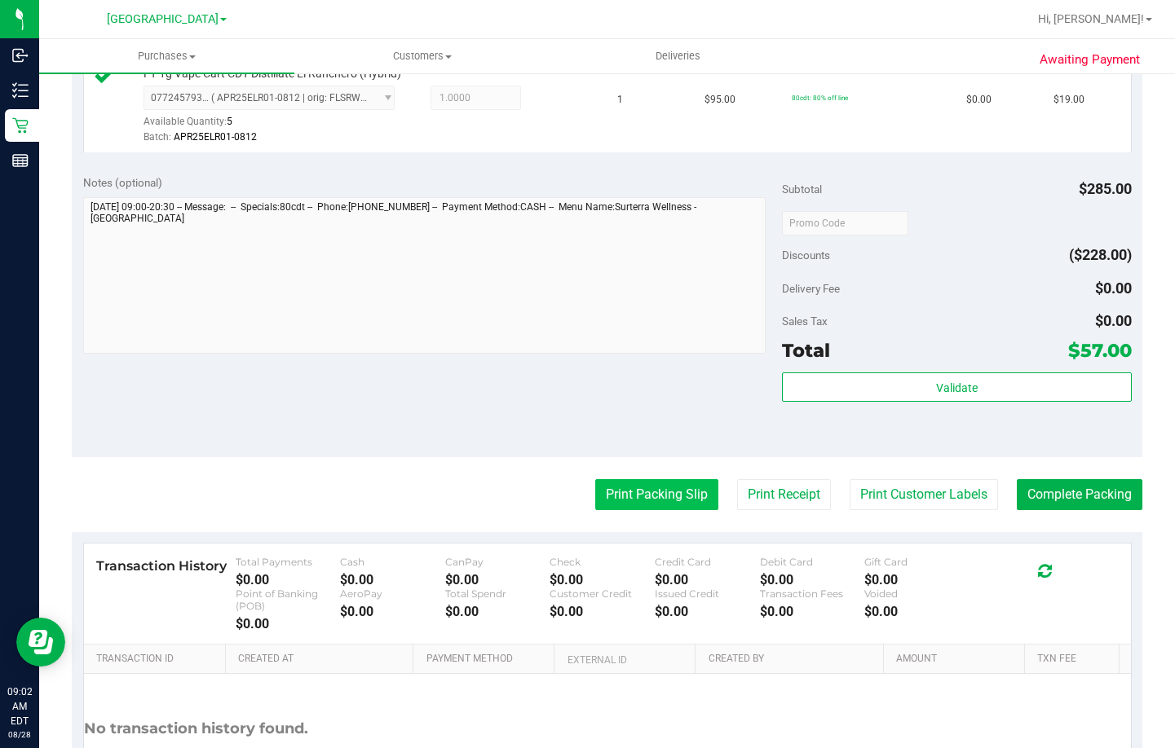
click at [655, 496] on button "Print Packing Slip" at bounding box center [656, 494] width 123 height 31
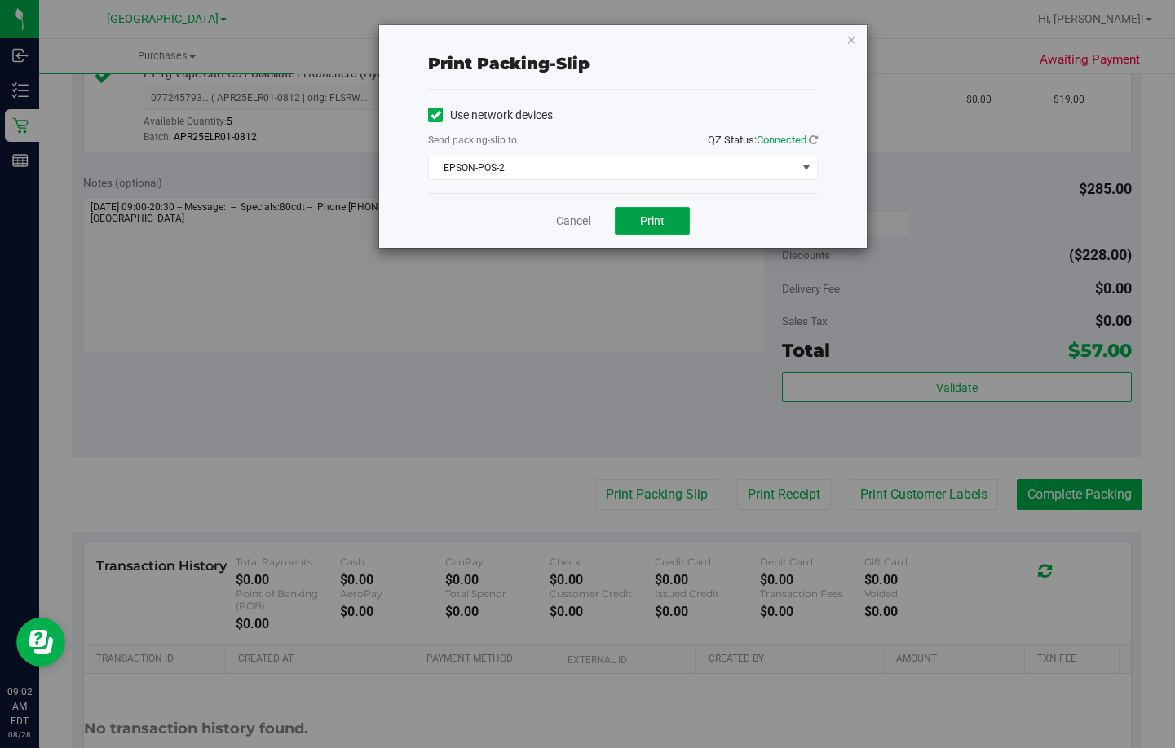
click at [639, 223] on button "Print" at bounding box center [652, 221] width 75 height 28
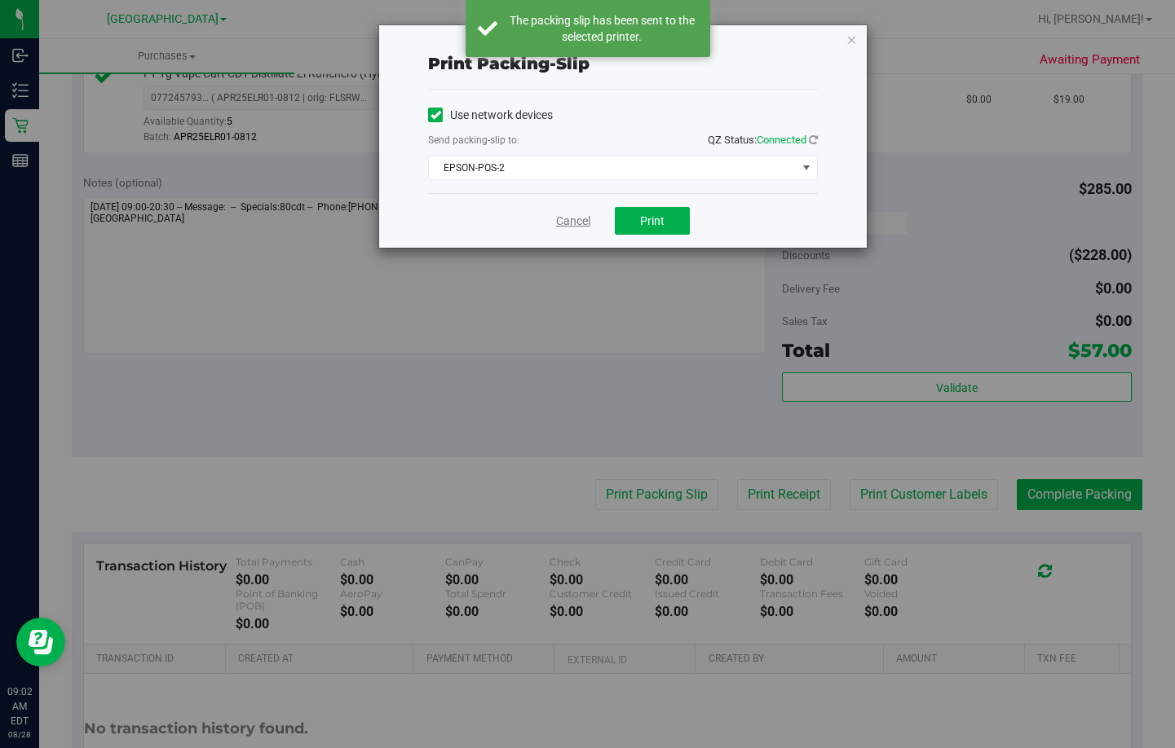
click at [563, 216] on link "Cancel" at bounding box center [573, 221] width 34 height 17
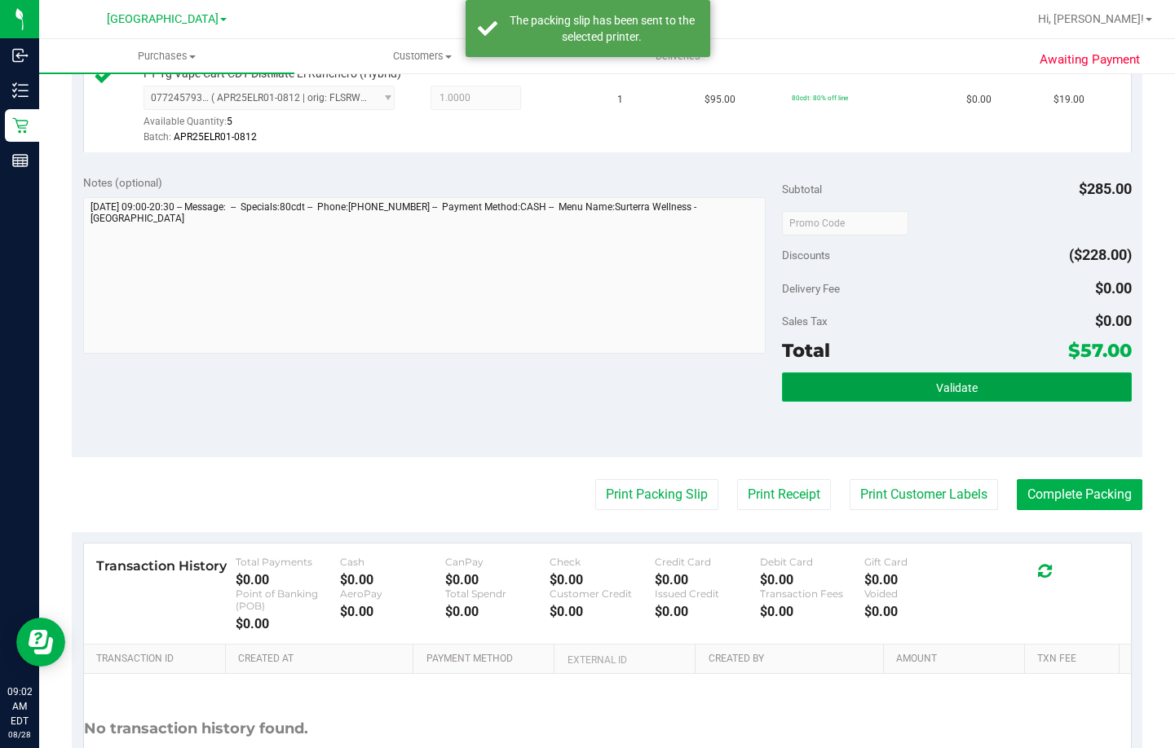
click at [881, 380] on button "Validate" at bounding box center [957, 387] width 350 height 29
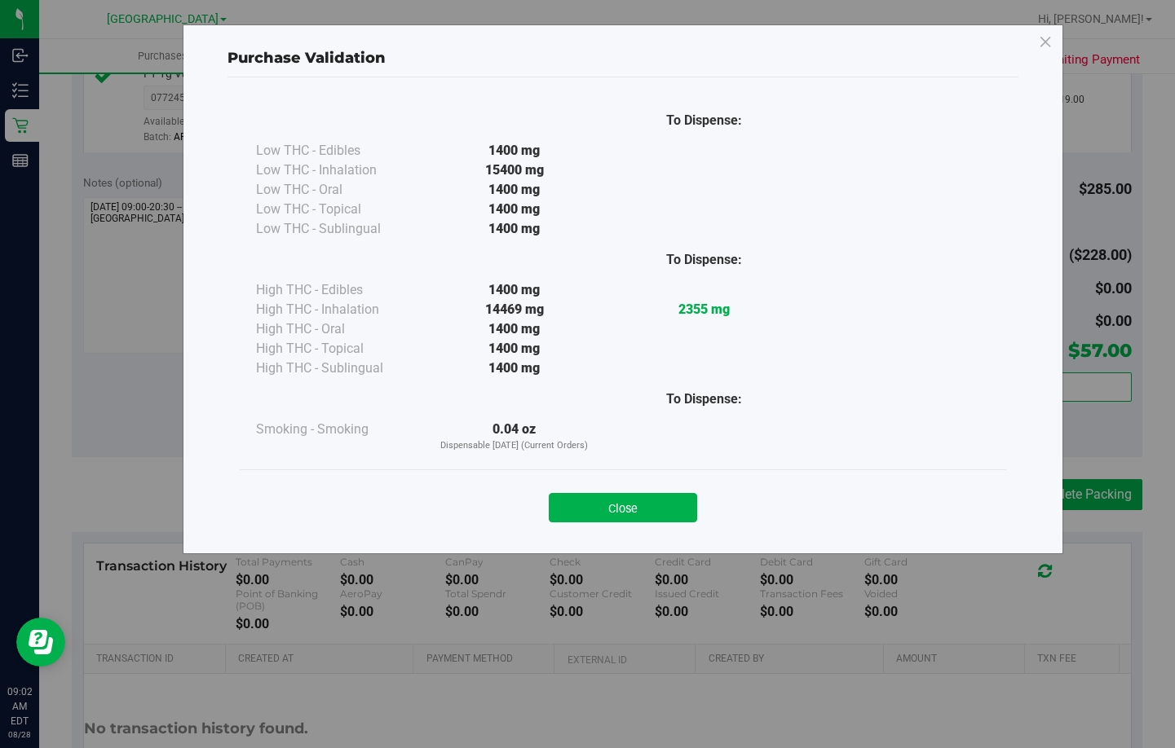
drag, startPoint x: 624, startPoint y: 498, endPoint x: 821, endPoint y: 426, distance: 210.2
click at [624, 496] on button "Close" at bounding box center [623, 507] width 148 height 29
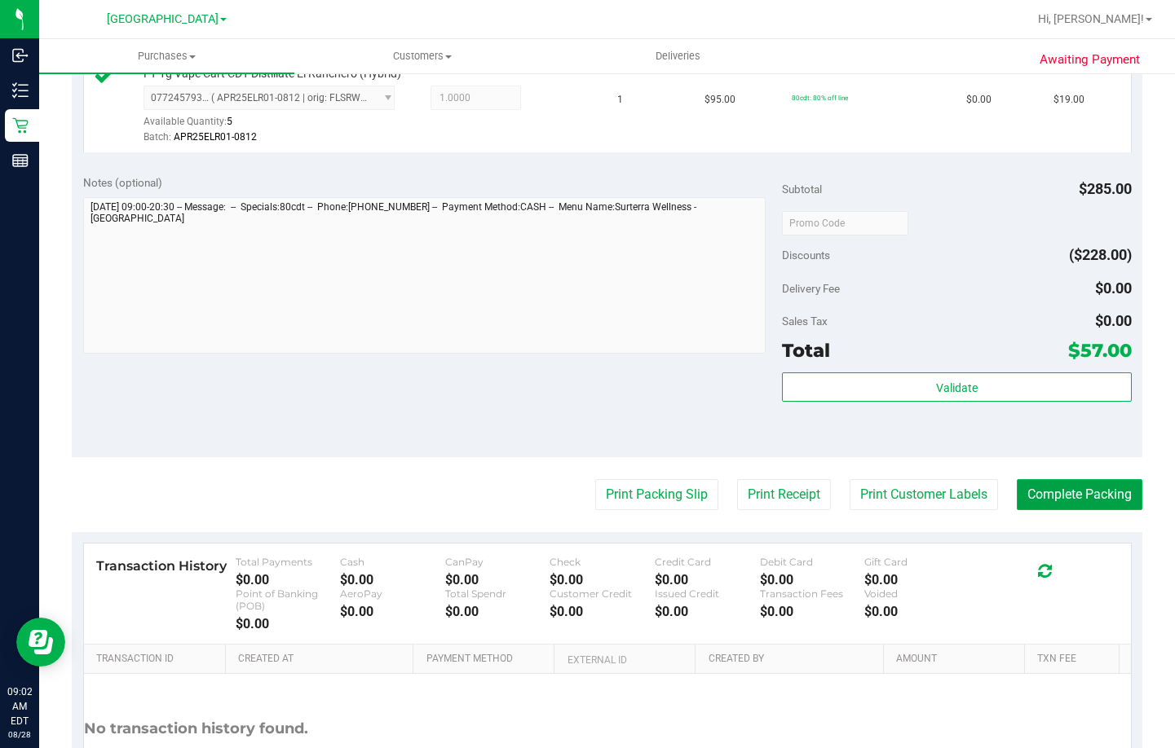
click at [1086, 488] on button "Complete Packing" at bounding box center [1080, 494] width 126 height 31
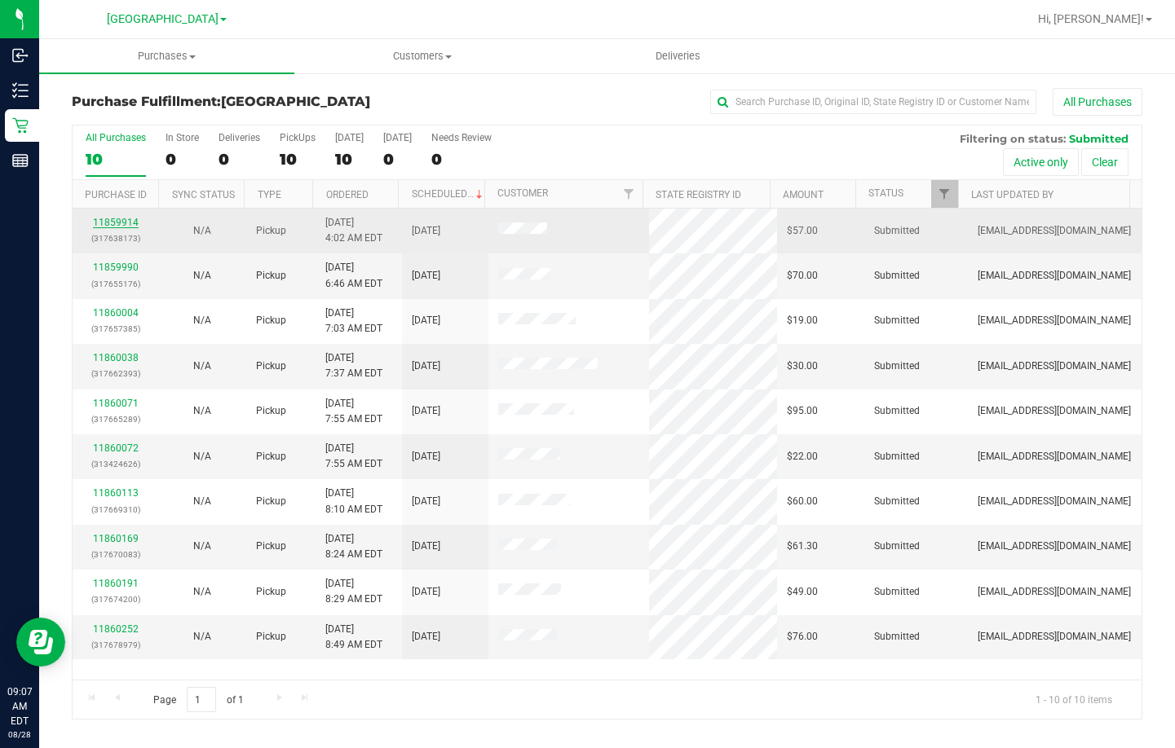
click at [118, 222] on link "11859914" at bounding box center [116, 222] width 46 height 11
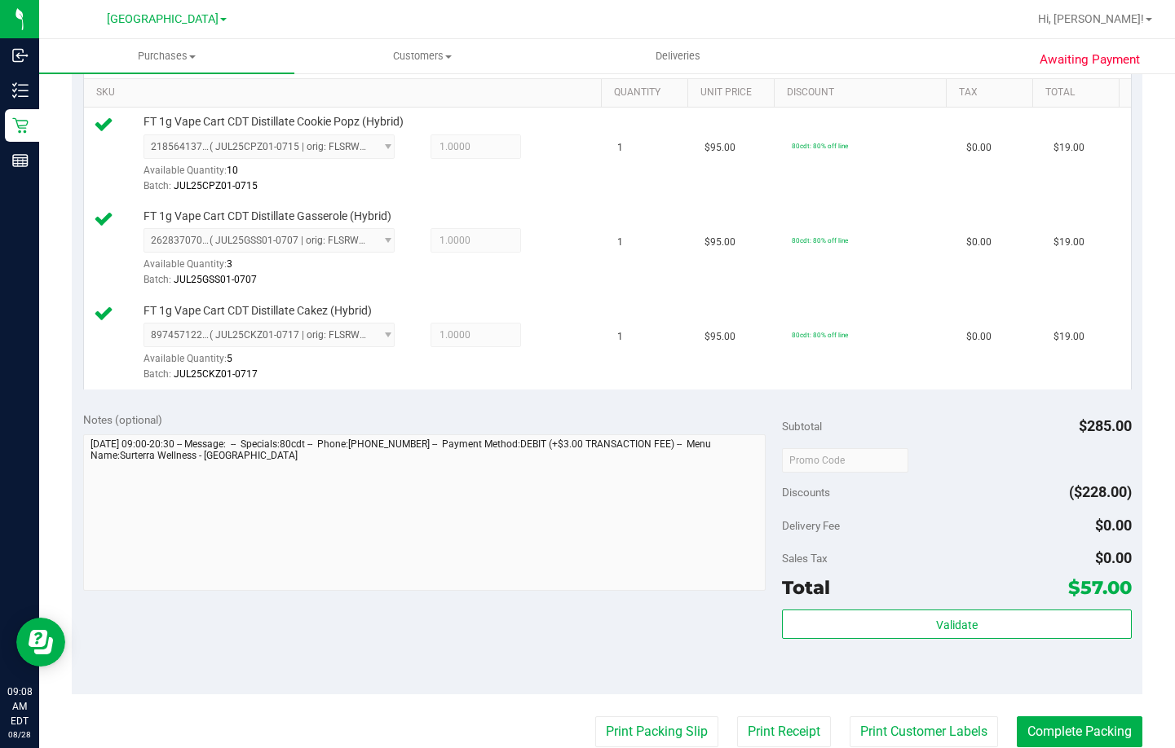
scroll to position [489, 0]
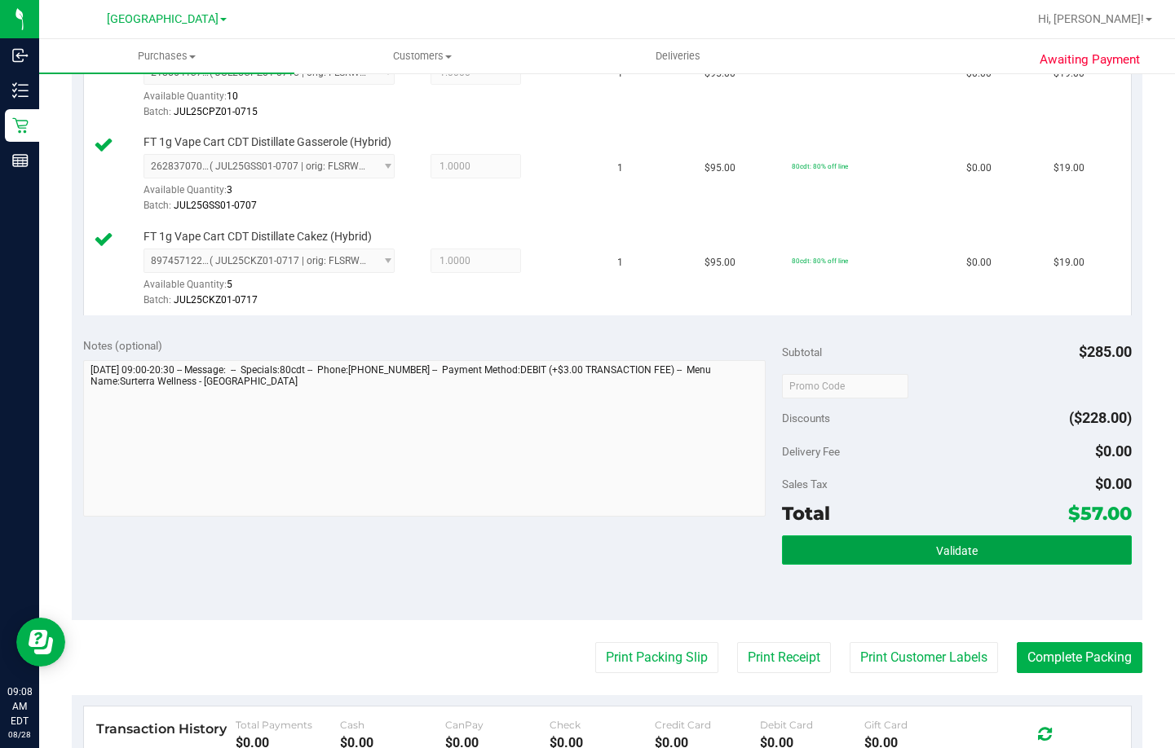
click at [909, 546] on button "Validate" at bounding box center [957, 550] width 350 height 29
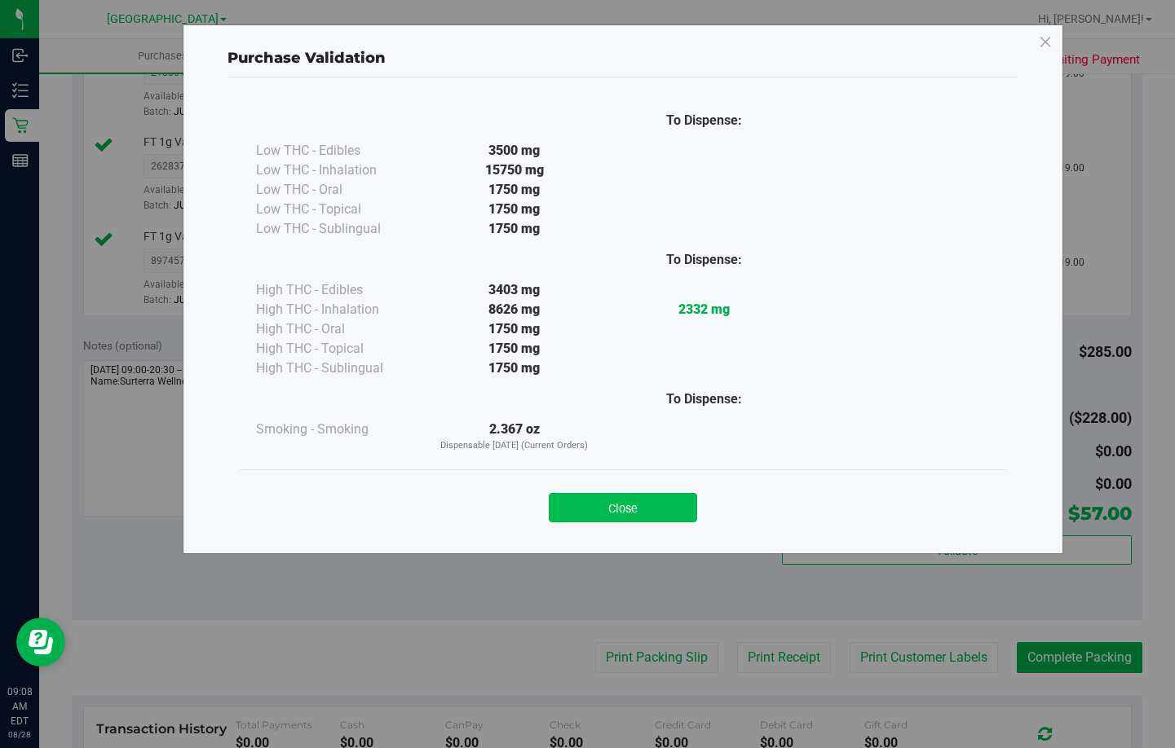
click at [671, 501] on button "Close" at bounding box center [623, 507] width 148 height 29
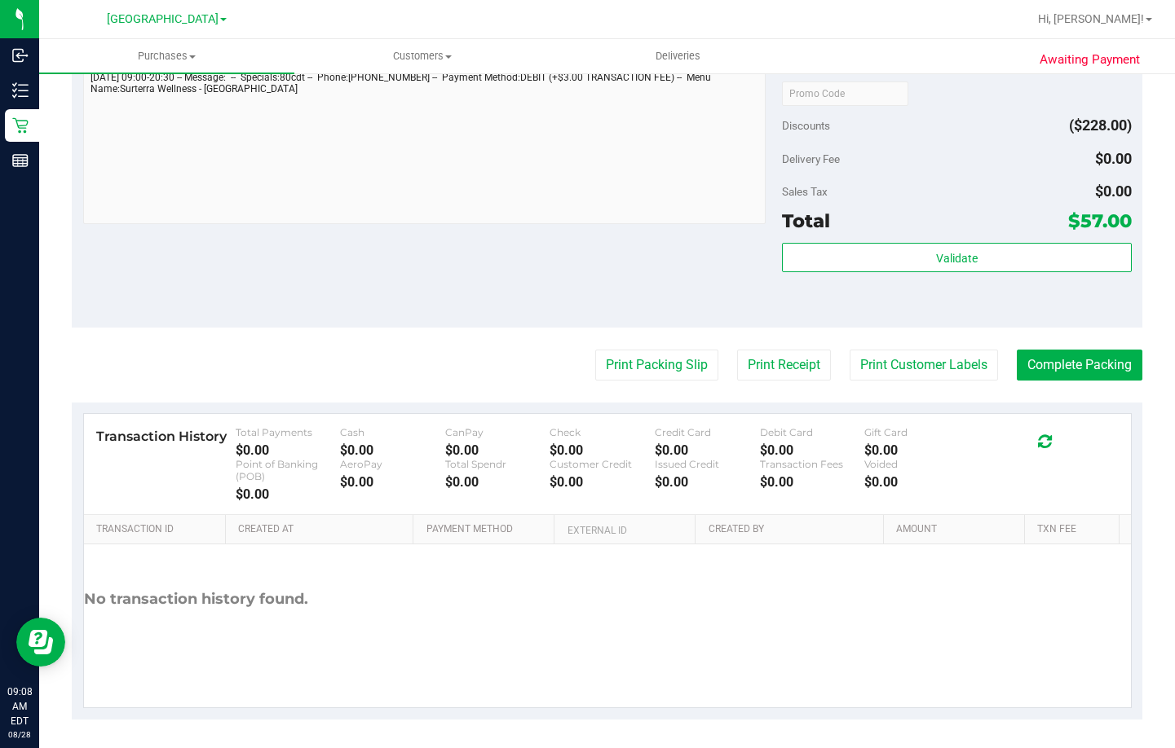
scroll to position [786, 0]
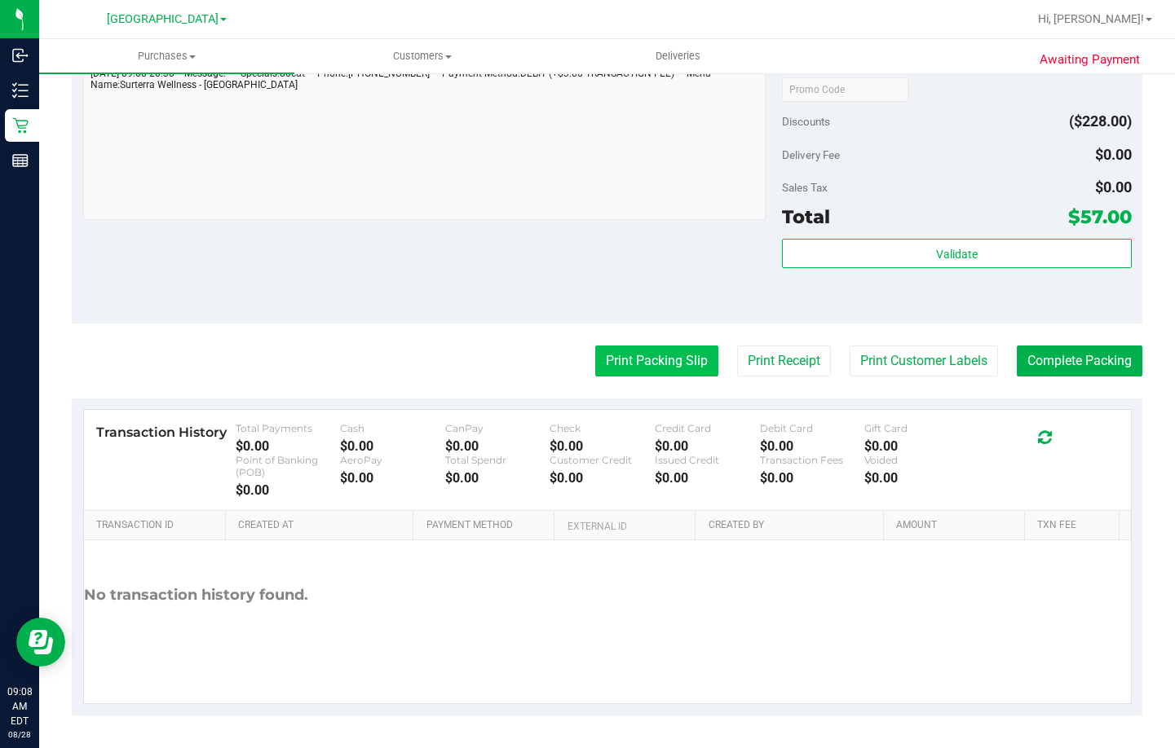
click at [656, 365] on button "Print Packing Slip" at bounding box center [656, 361] width 123 height 31
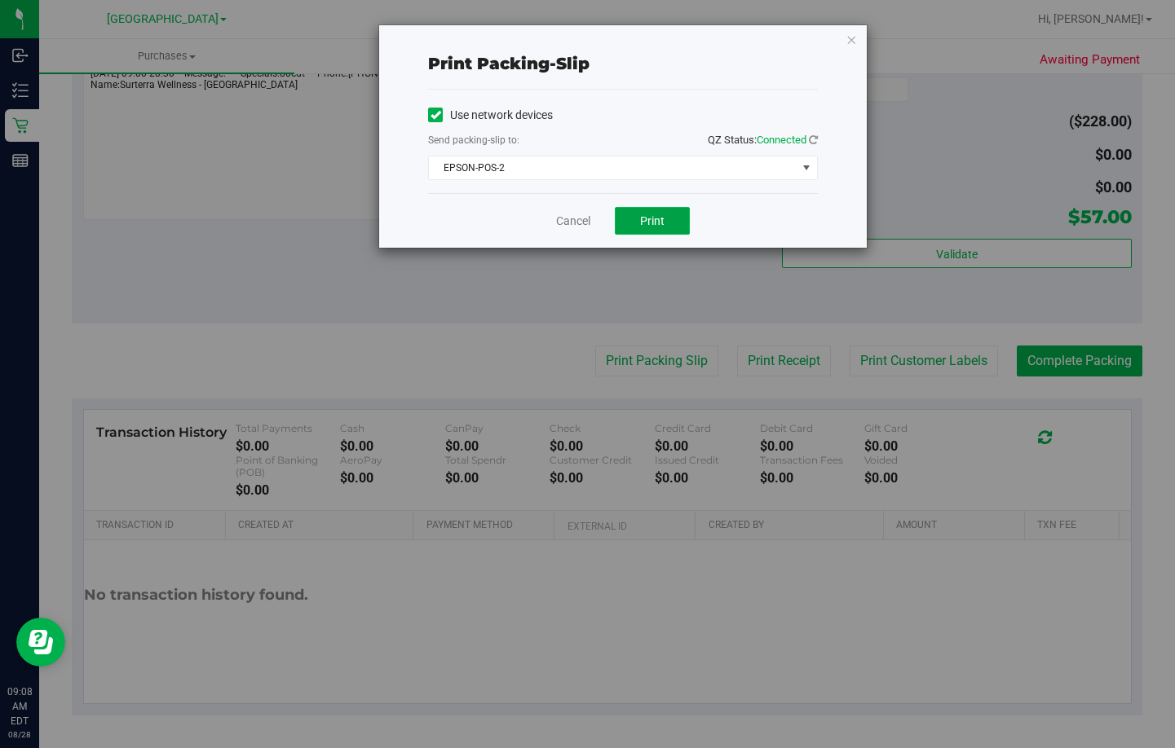
click at [660, 213] on button "Print" at bounding box center [652, 221] width 75 height 28
click at [571, 220] on link "Cancel" at bounding box center [573, 221] width 34 height 17
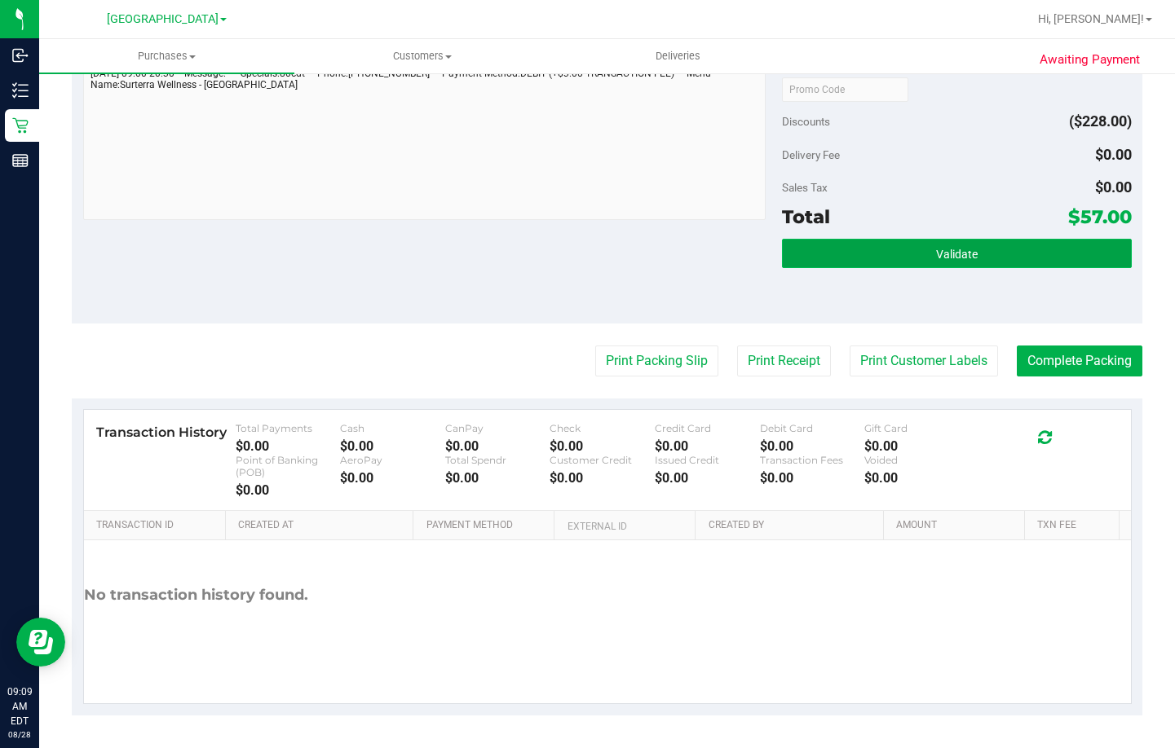
click at [941, 264] on button "Validate" at bounding box center [957, 253] width 350 height 29
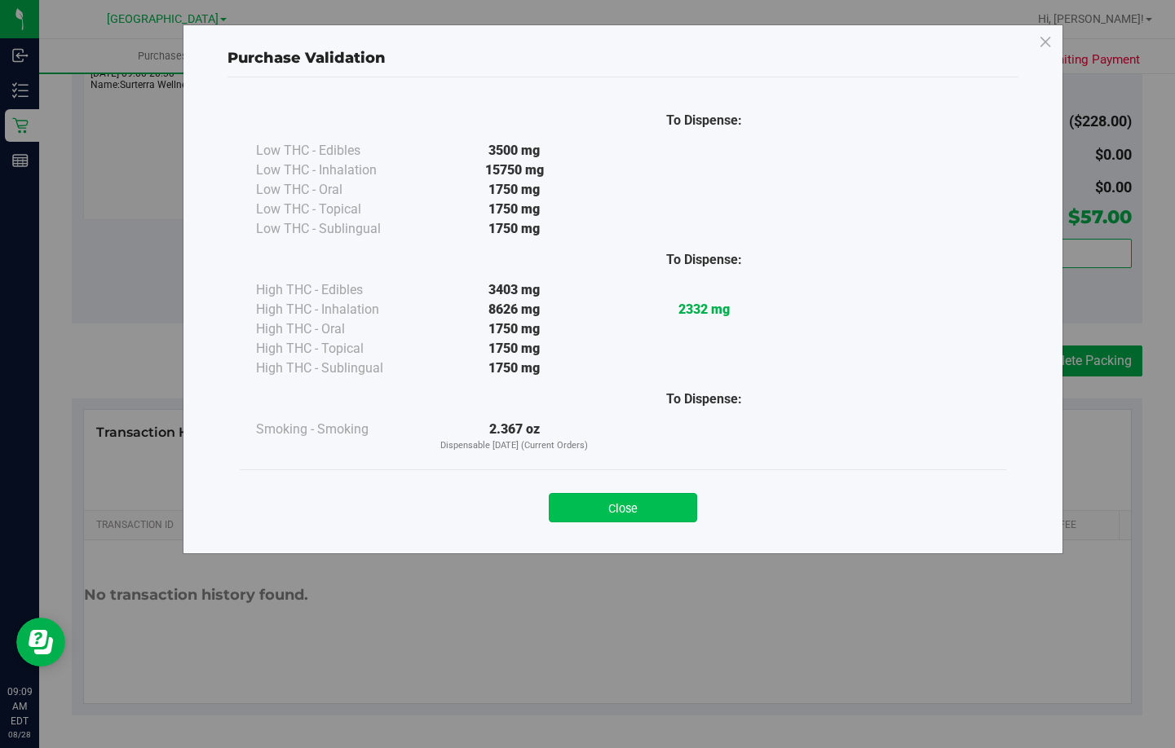
click at [641, 510] on button "Close" at bounding box center [623, 507] width 148 height 29
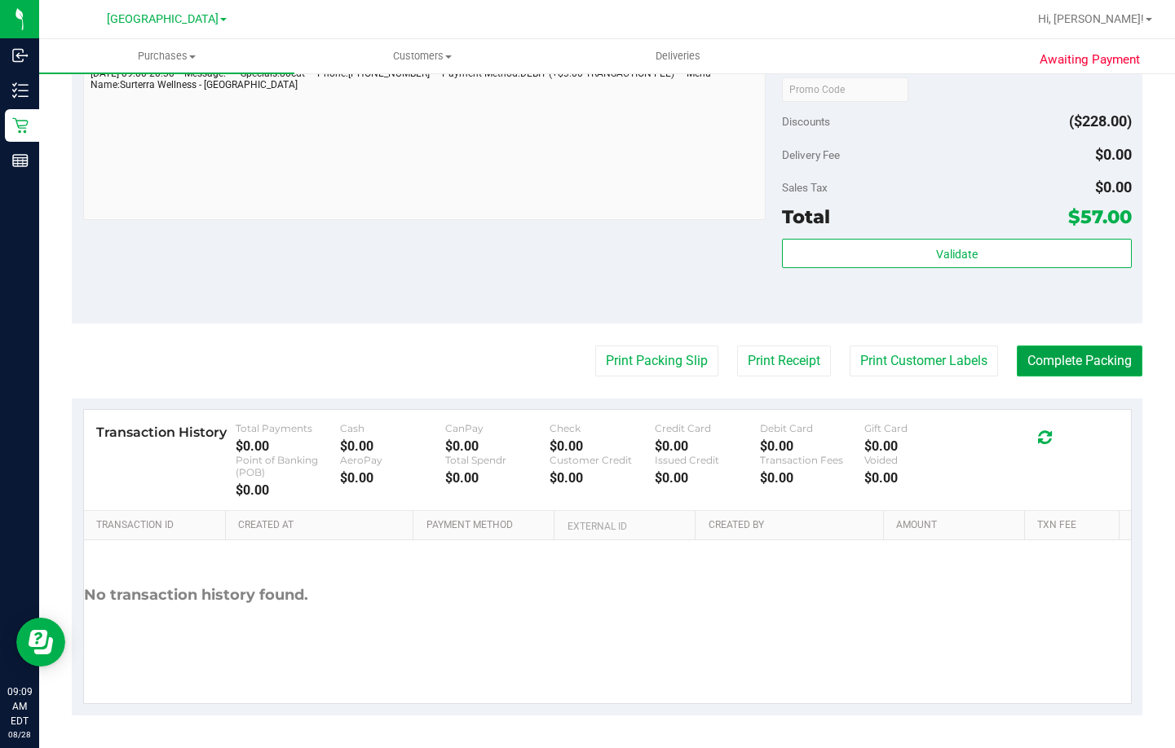
click at [1083, 362] on button "Complete Packing" at bounding box center [1080, 361] width 126 height 31
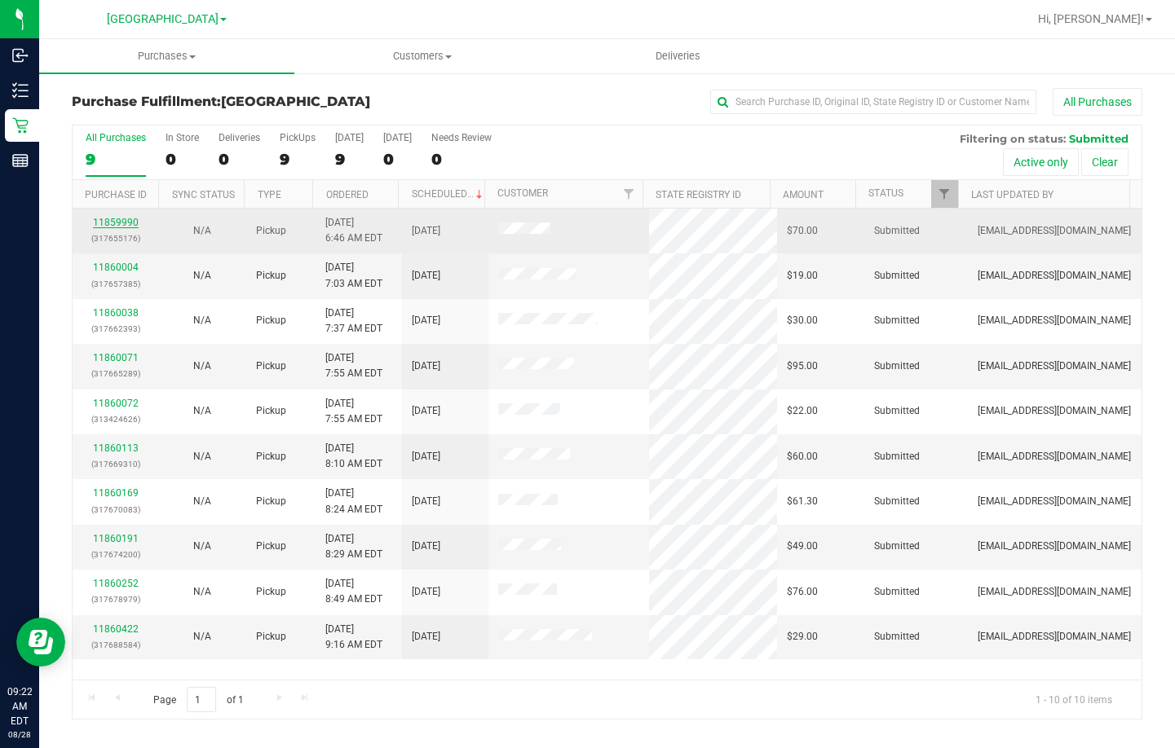
click at [105, 223] on link "11859990" at bounding box center [116, 222] width 46 height 11
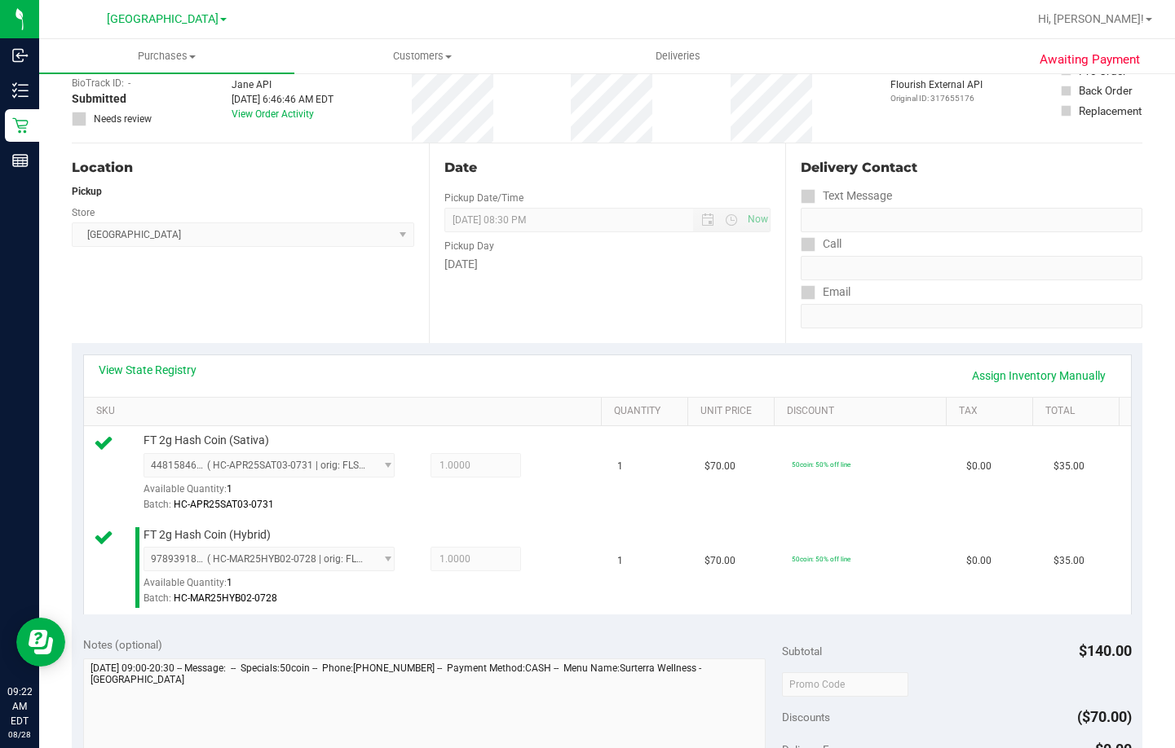
scroll to position [326, 0]
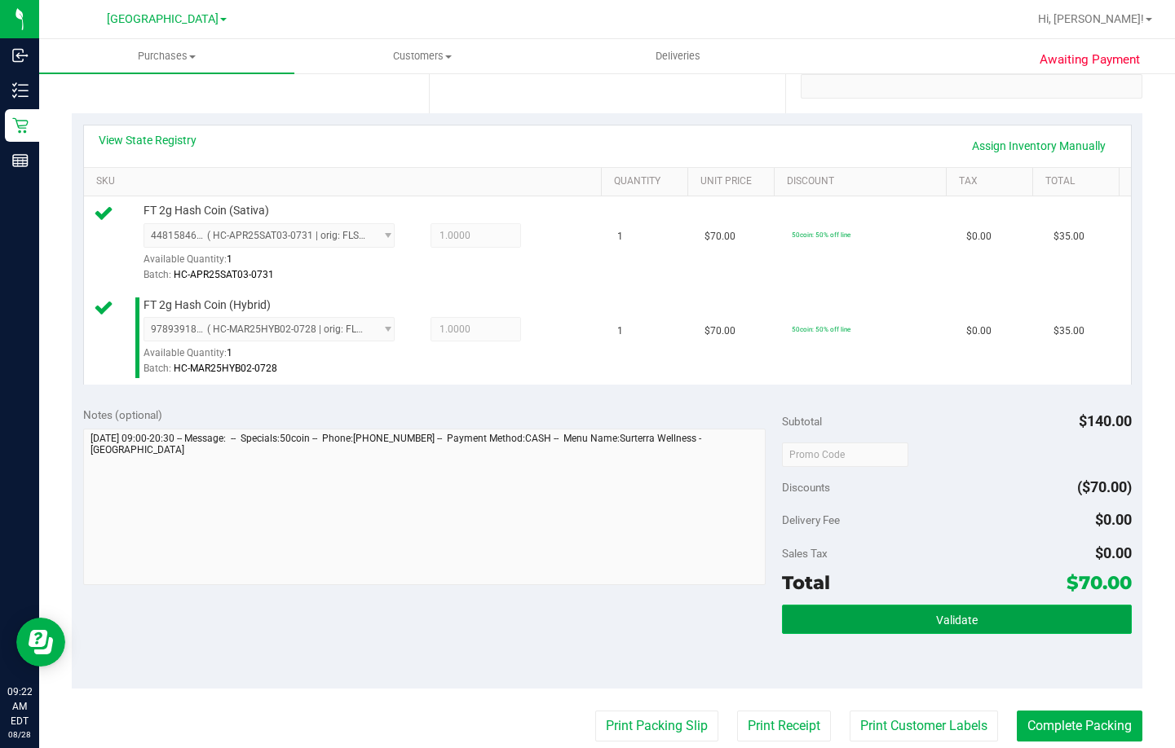
click at [885, 618] on button "Validate" at bounding box center [957, 619] width 350 height 29
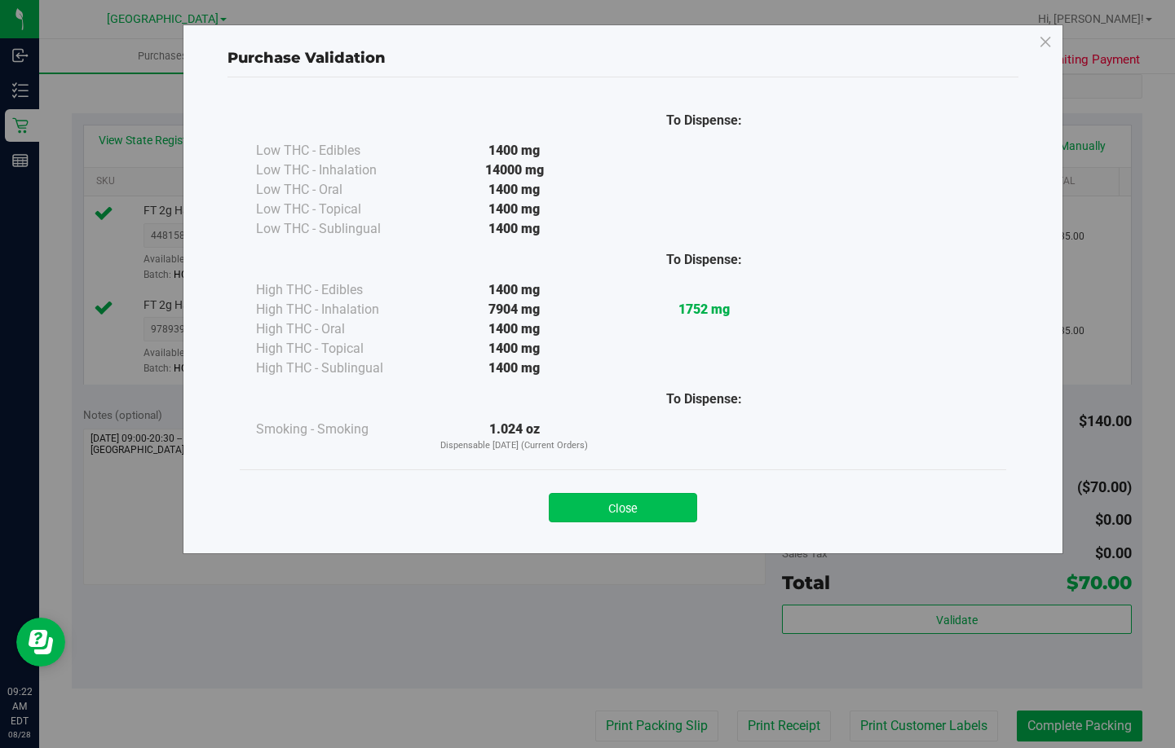
click at [610, 510] on button "Close" at bounding box center [623, 507] width 148 height 29
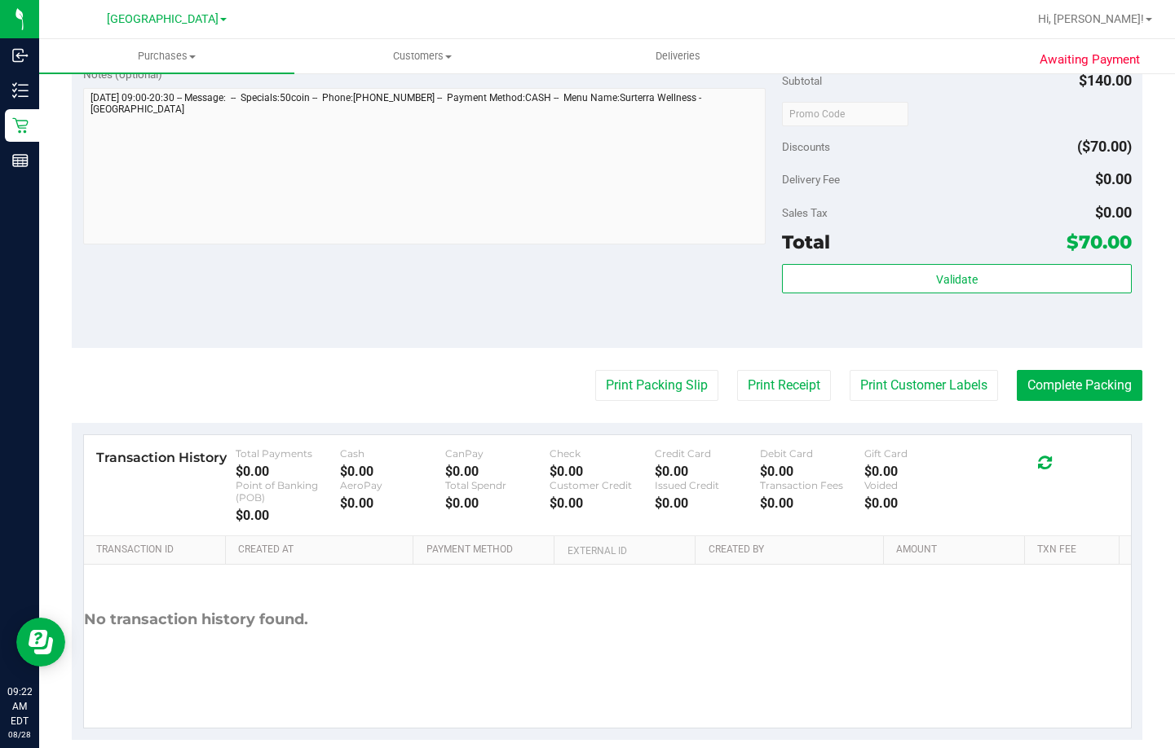
scroll to position [691, 0]
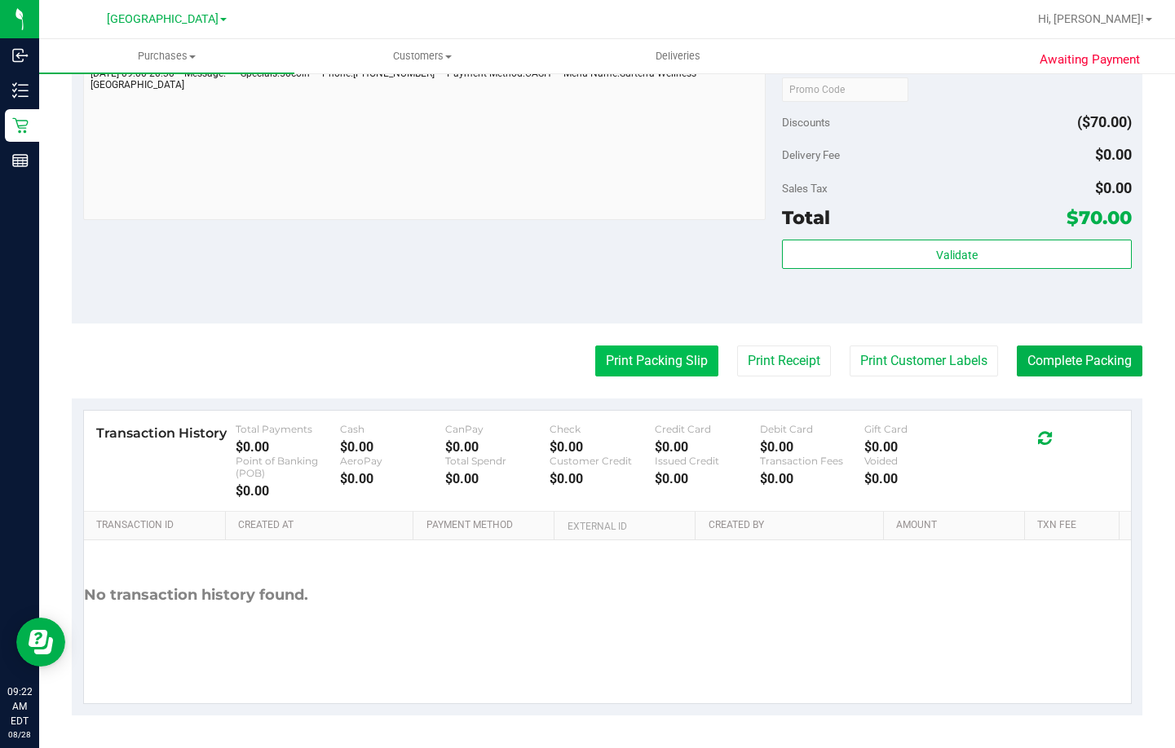
click at [627, 359] on button "Print Packing Slip" at bounding box center [656, 361] width 123 height 31
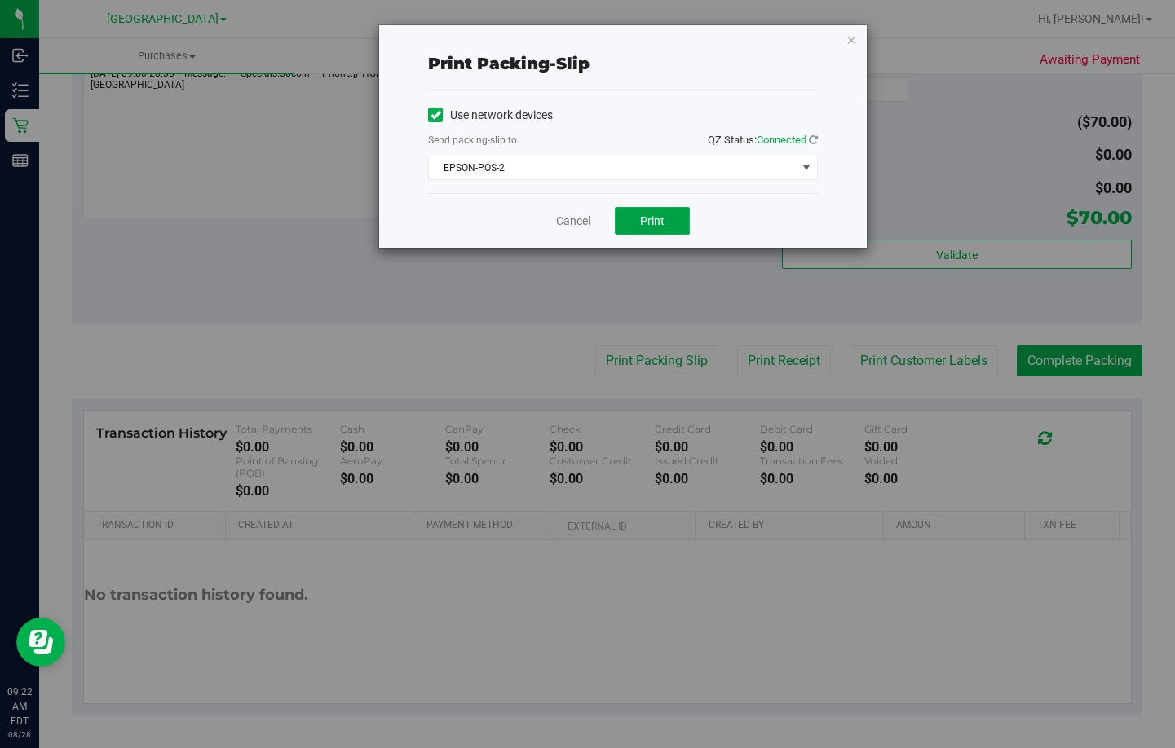
click at [652, 227] on span "Print" at bounding box center [652, 220] width 24 height 13
click at [579, 219] on link "Cancel" at bounding box center [573, 221] width 34 height 17
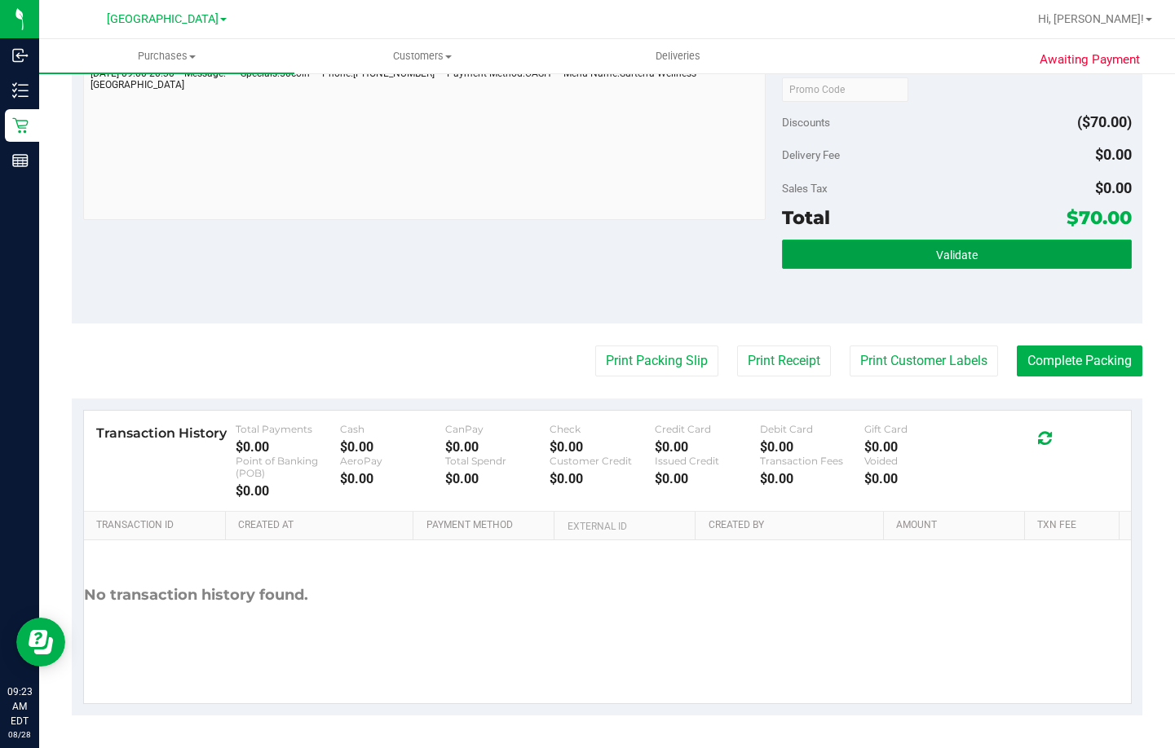
click at [1062, 250] on button "Validate" at bounding box center [957, 254] width 350 height 29
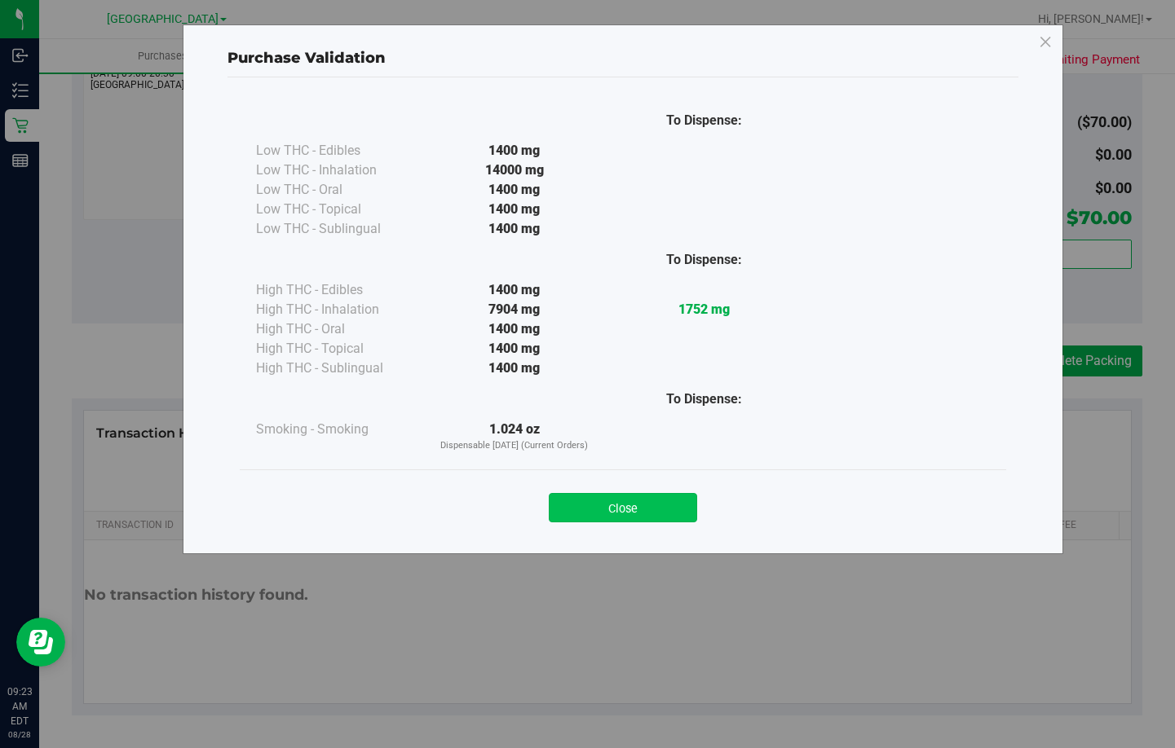
click at [583, 500] on button "Close" at bounding box center [623, 507] width 148 height 29
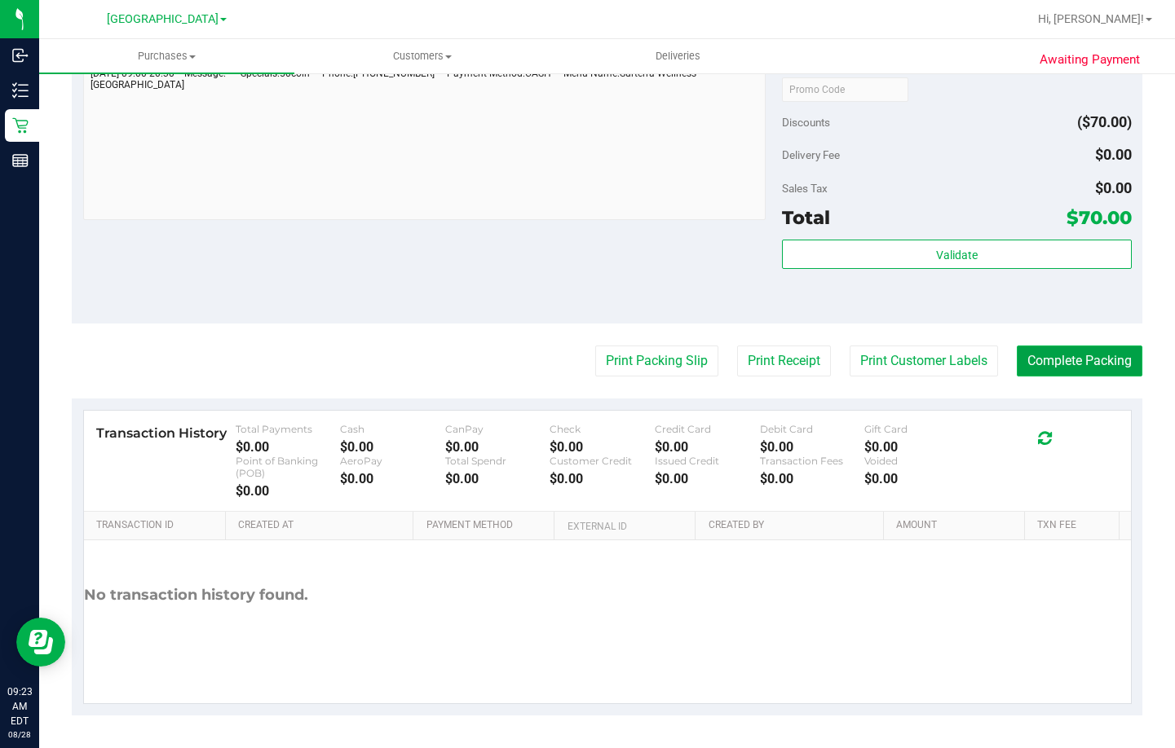
click at [1051, 357] on button "Complete Packing" at bounding box center [1080, 361] width 126 height 31
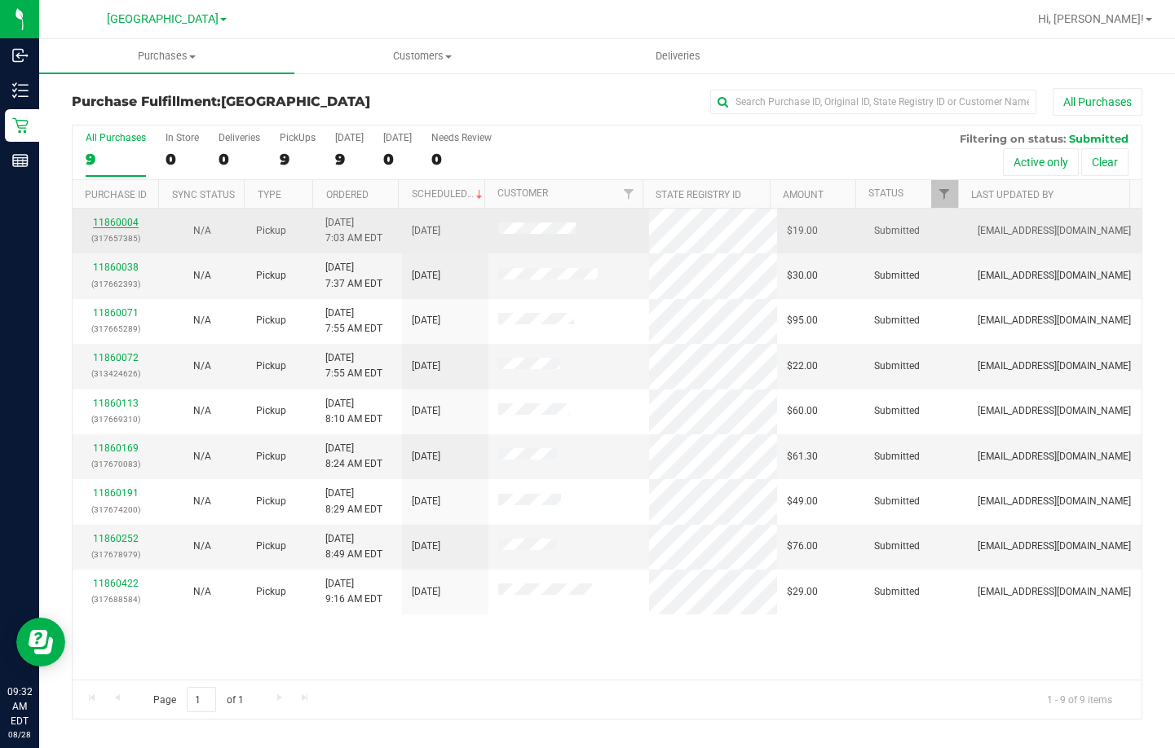
click at [108, 220] on link "11860004" at bounding box center [116, 222] width 46 height 11
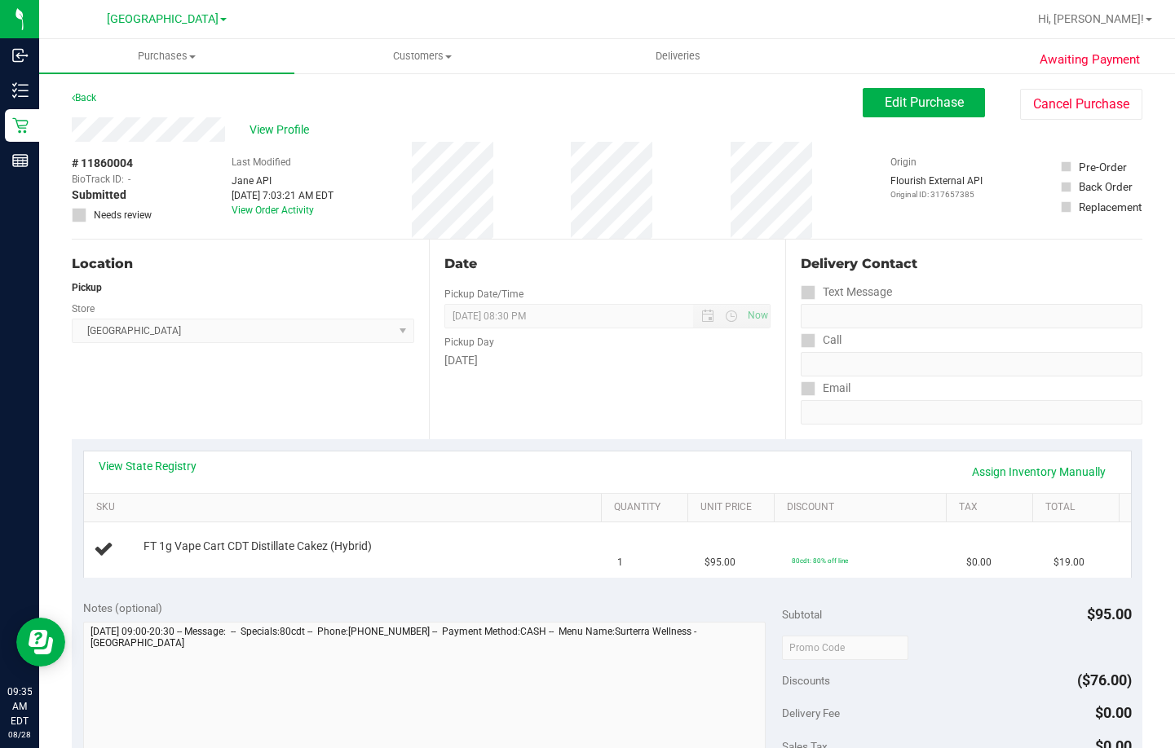
click at [377, 468] on div "View State Registry Assign Inventory Manually" at bounding box center [607, 472] width 1017 height 28
drag, startPoint x: 382, startPoint y: 447, endPoint x: 540, endPoint y: 271, distance: 236.1
click at [386, 438] on purchase-details "Back Edit Purchase Cancel Purchase View Profile # 11860004 BioTrack ID: - Submi…" at bounding box center [607, 681] width 1070 height 1186
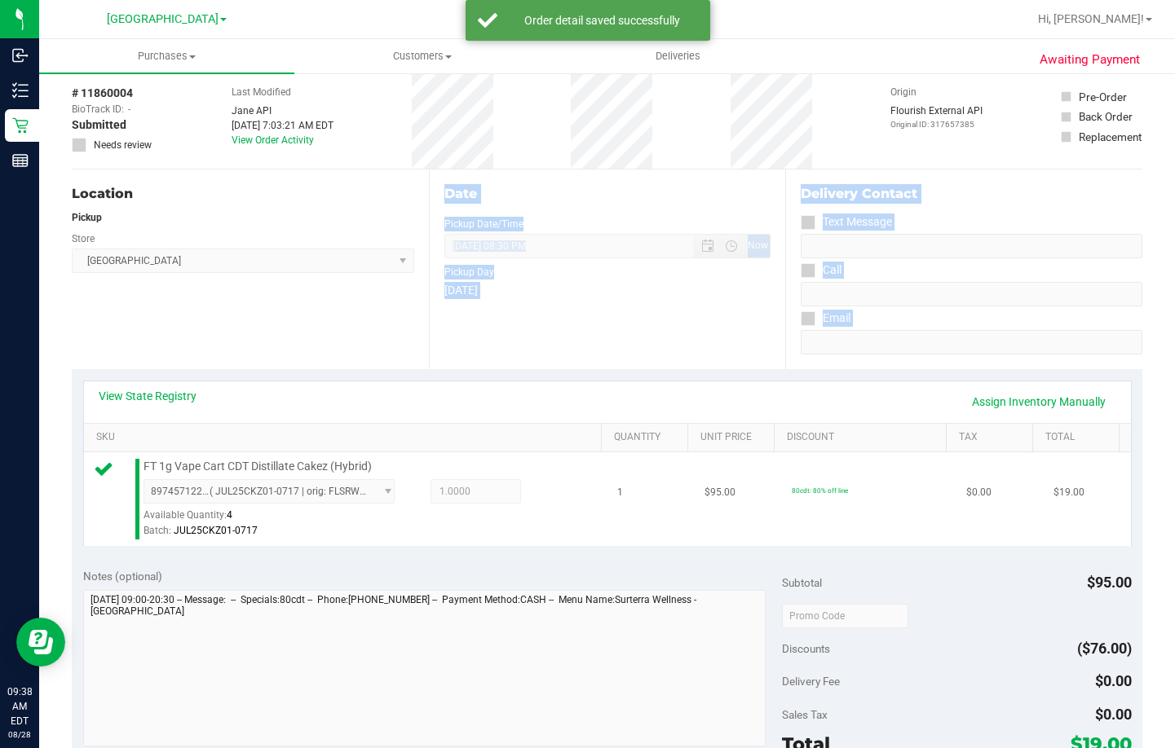
scroll to position [163, 0]
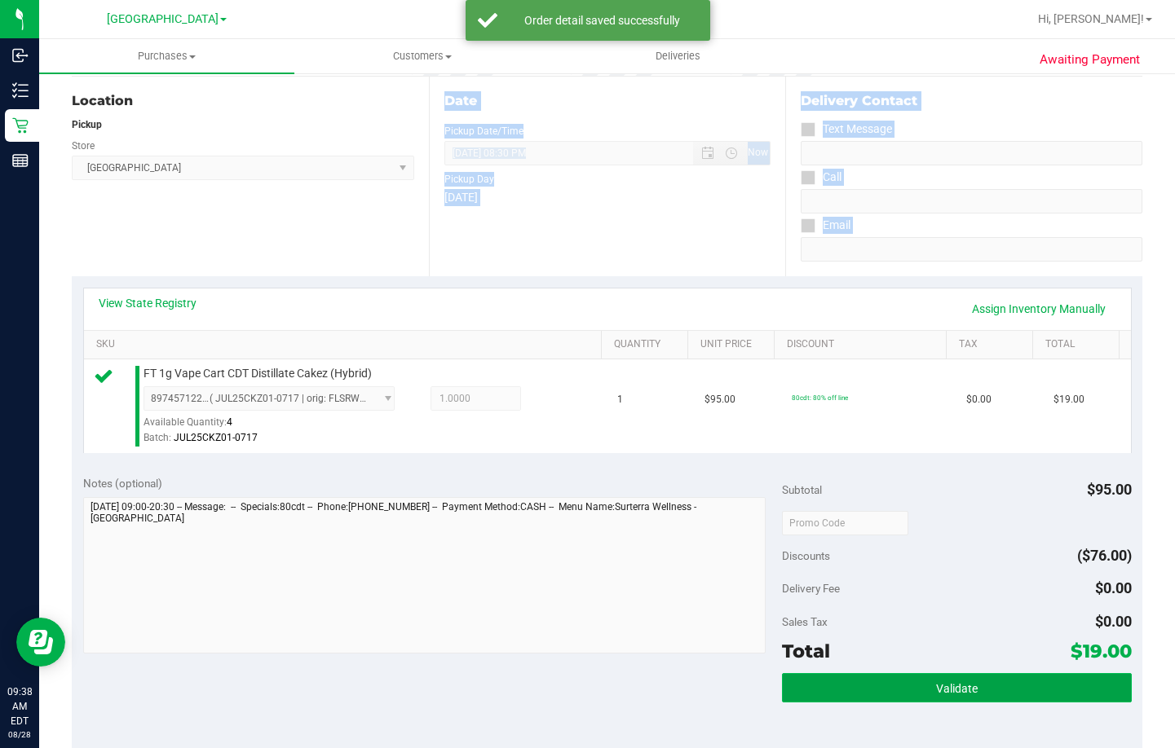
click at [960, 682] on span "Validate" at bounding box center [957, 688] width 42 height 13
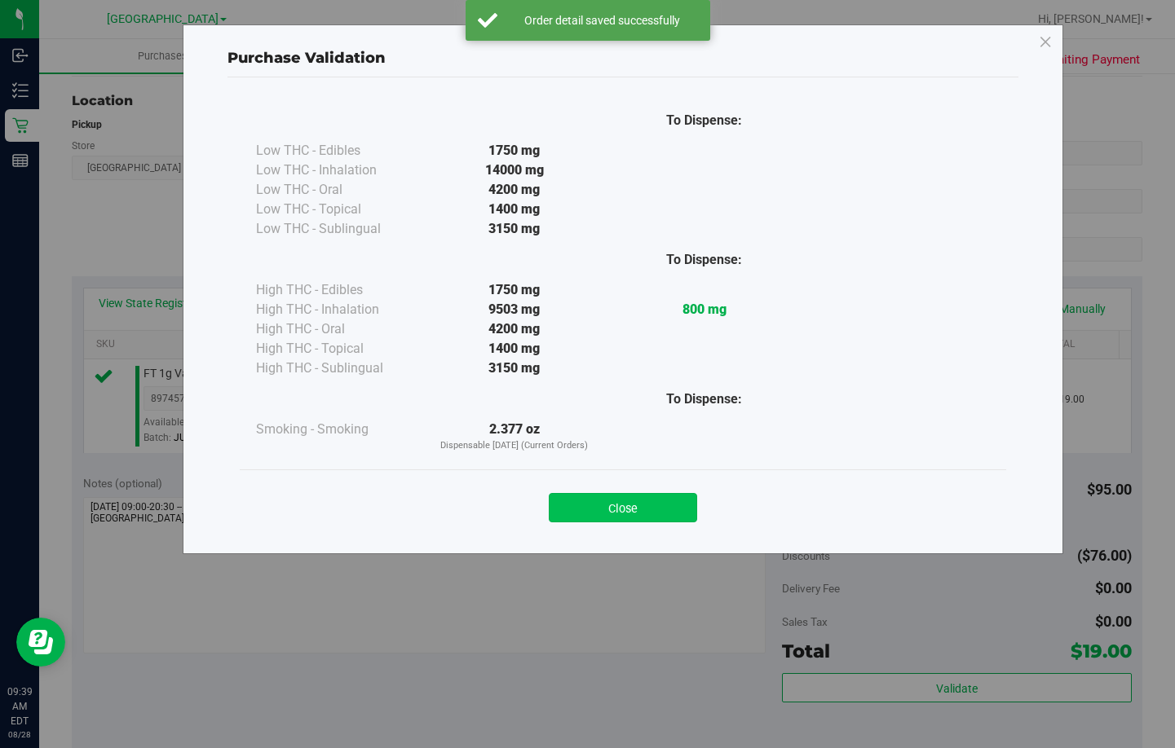
click at [628, 514] on button "Close" at bounding box center [623, 507] width 148 height 29
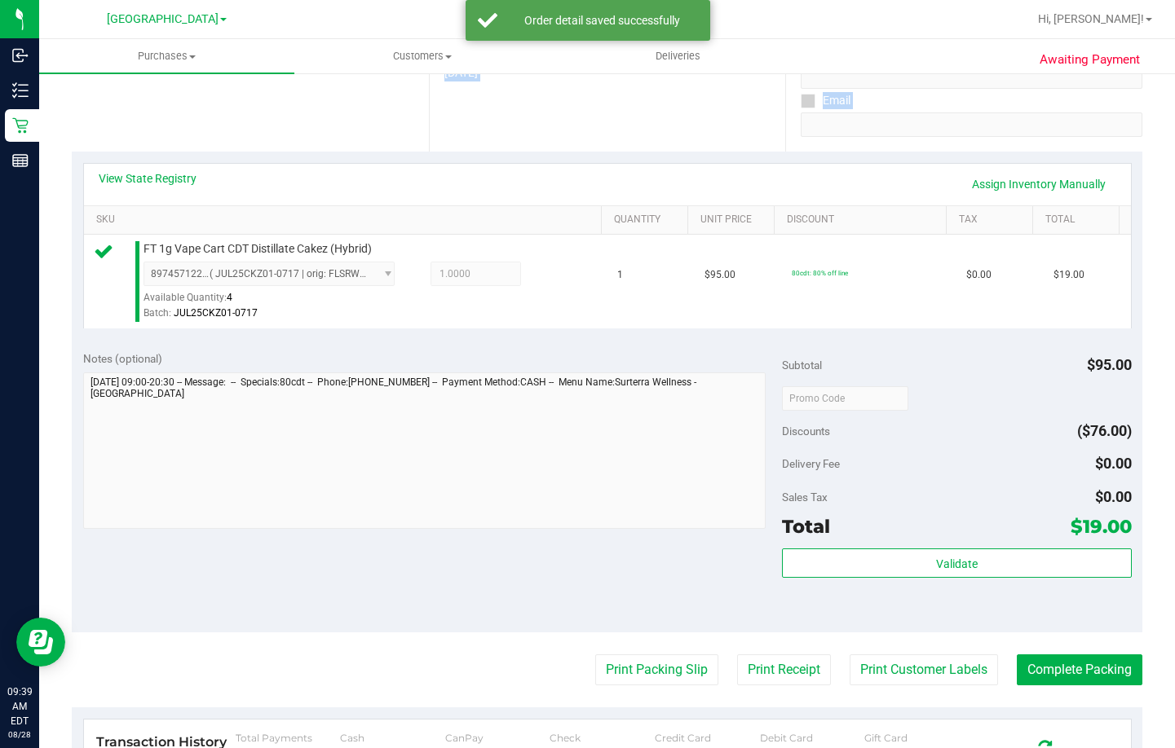
scroll to position [571, 0]
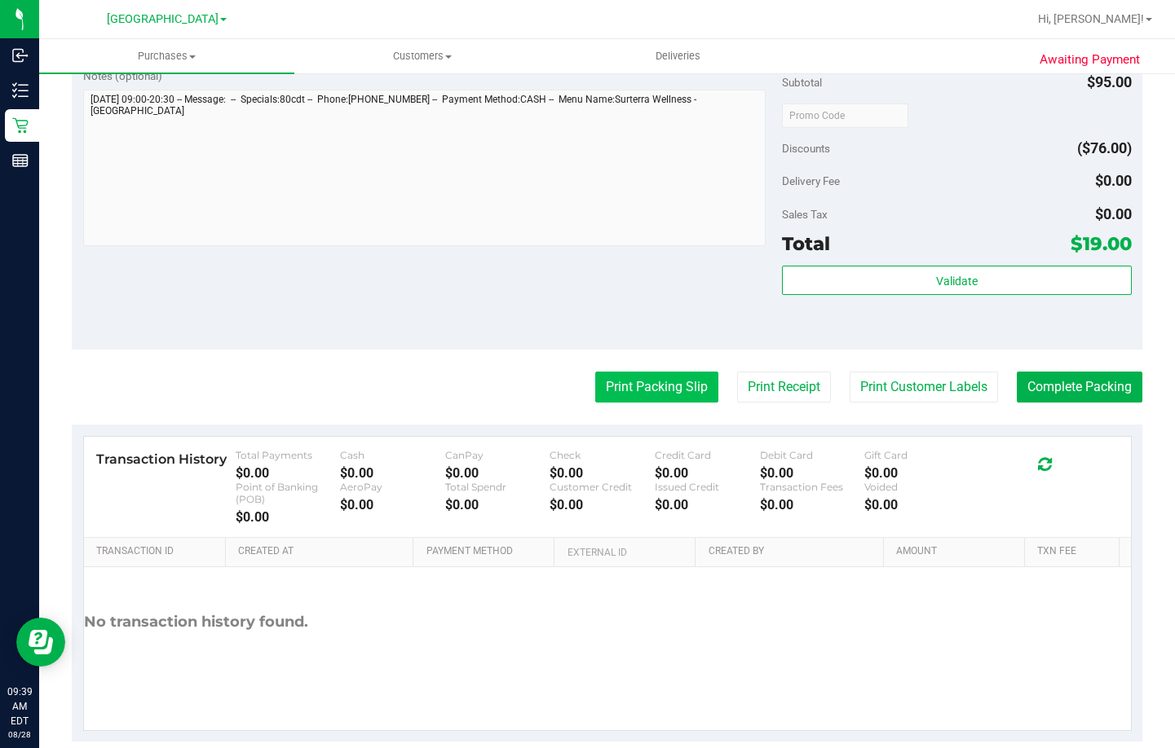
click at [639, 393] on button "Print Packing Slip" at bounding box center [656, 387] width 123 height 31
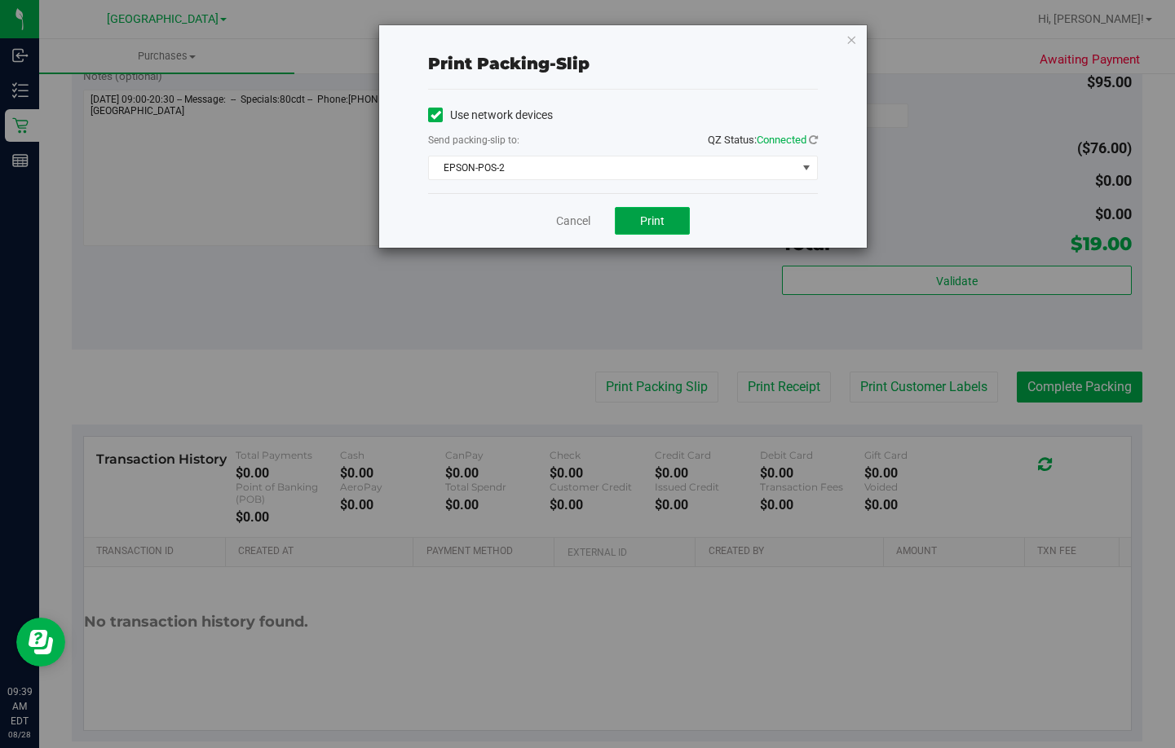
click at [649, 224] on span "Print" at bounding box center [652, 220] width 24 height 13
click at [576, 218] on link "Cancel" at bounding box center [573, 221] width 34 height 17
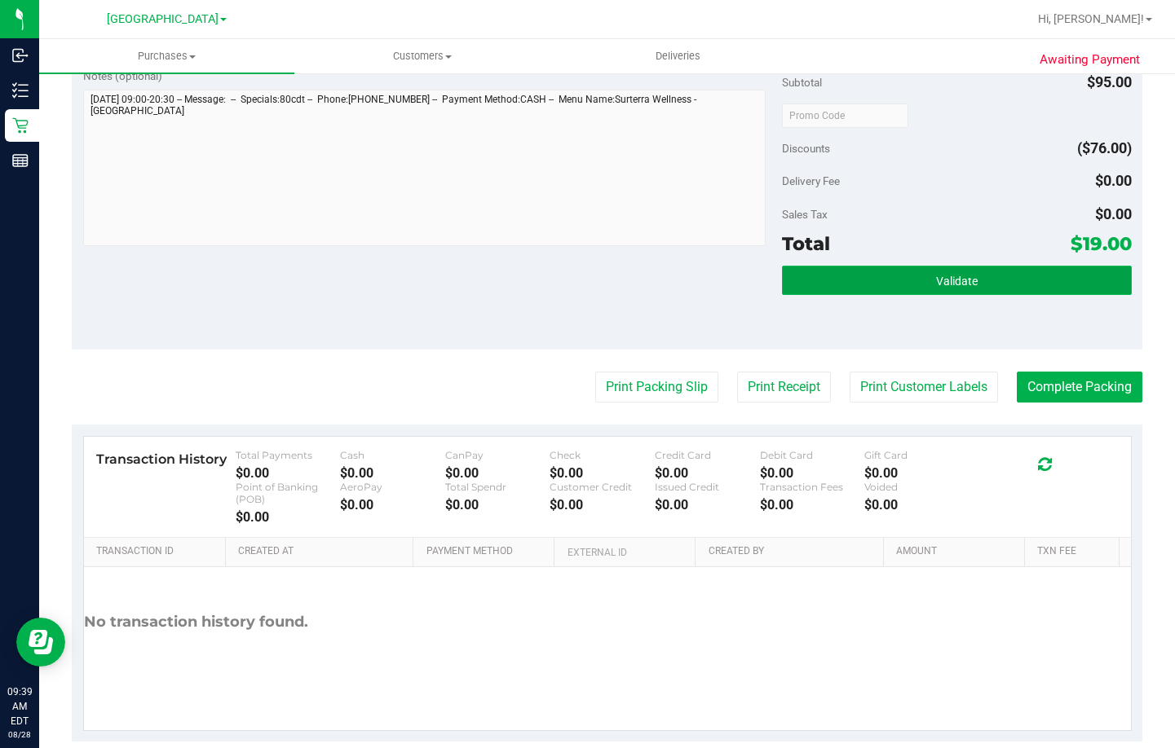
click at [885, 288] on button "Validate" at bounding box center [957, 280] width 350 height 29
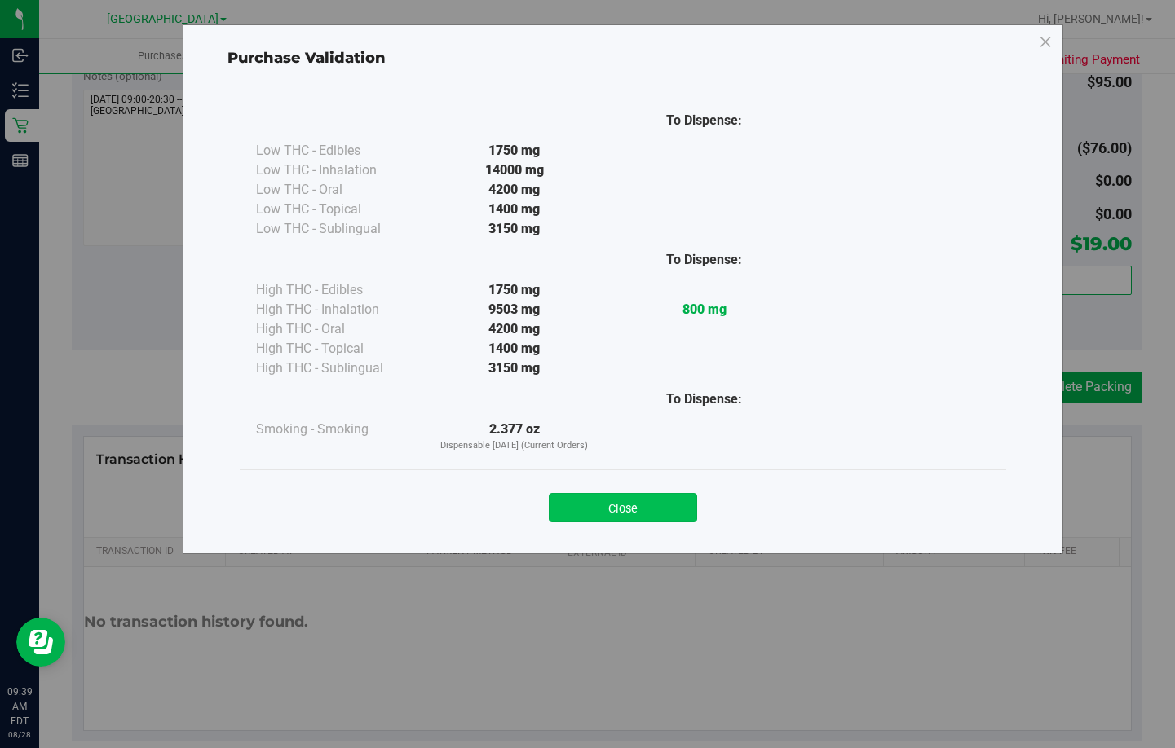
click at [634, 505] on button "Close" at bounding box center [623, 507] width 148 height 29
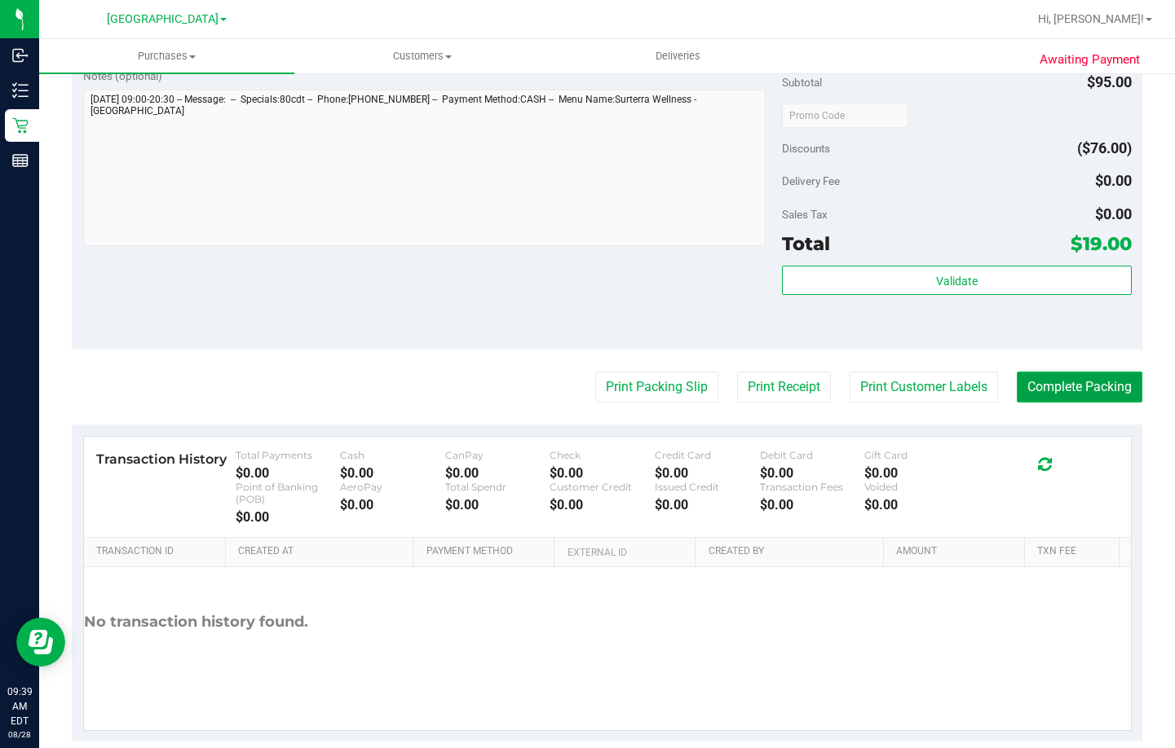
click at [1079, 382] on button "Complete Packing" at bounding box center [1080, 387] width 126 height 31
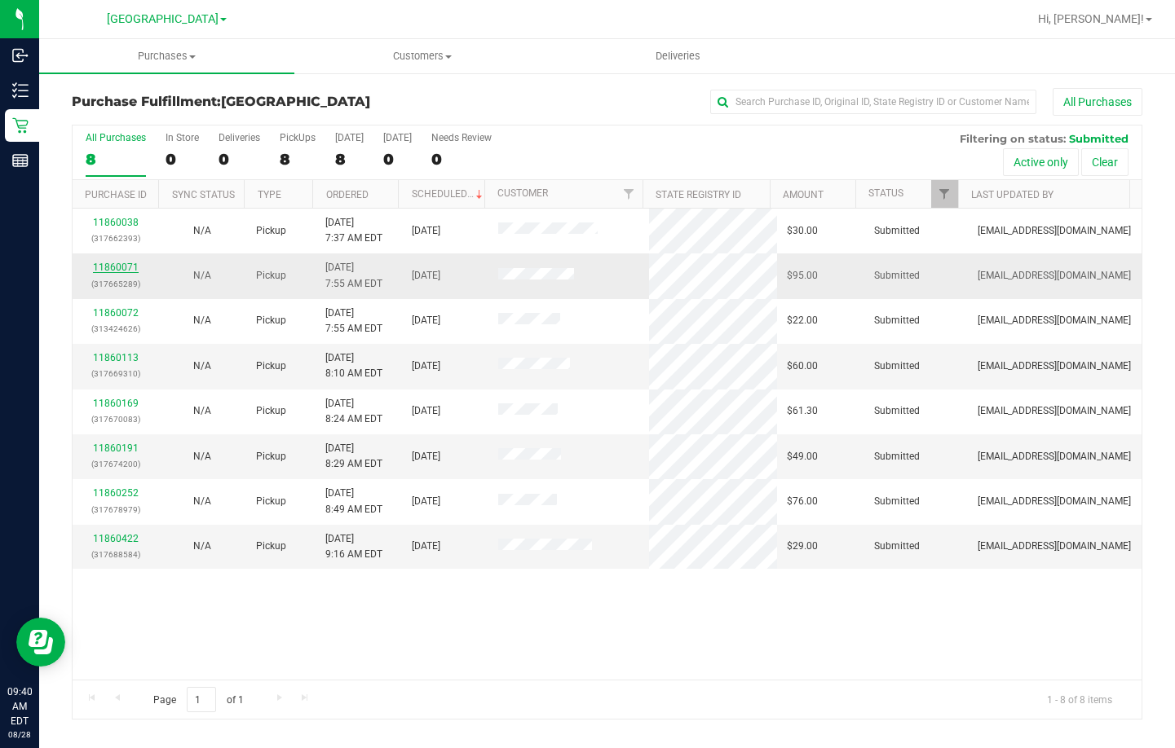
click at [121, 268] on link "11860071" at bounding box center [116, 267] width 46 height 11
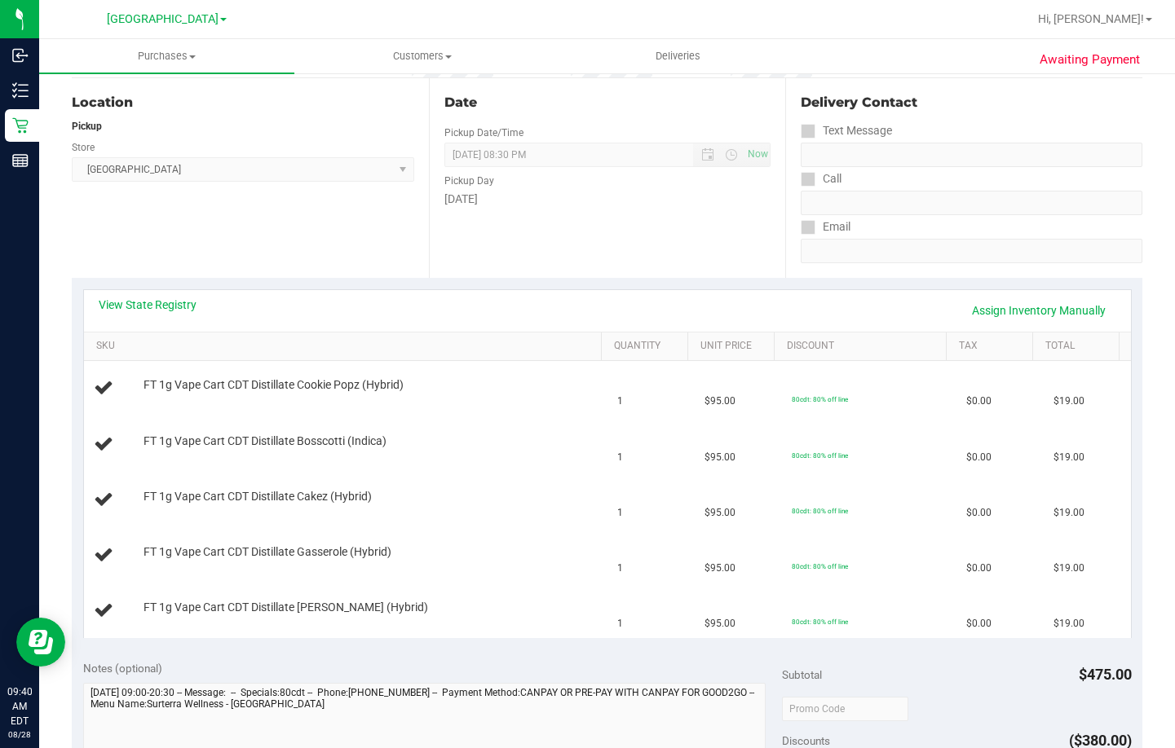
scroll to position [163, 0]
click at [166, 293] on div "View State Registry Assign Inventory Manually" at bounding box center [607, 310] width 1047 height 42
click at [157, 310] on link "View State Registry" at bounding box center [148, 303] width 98 height 16
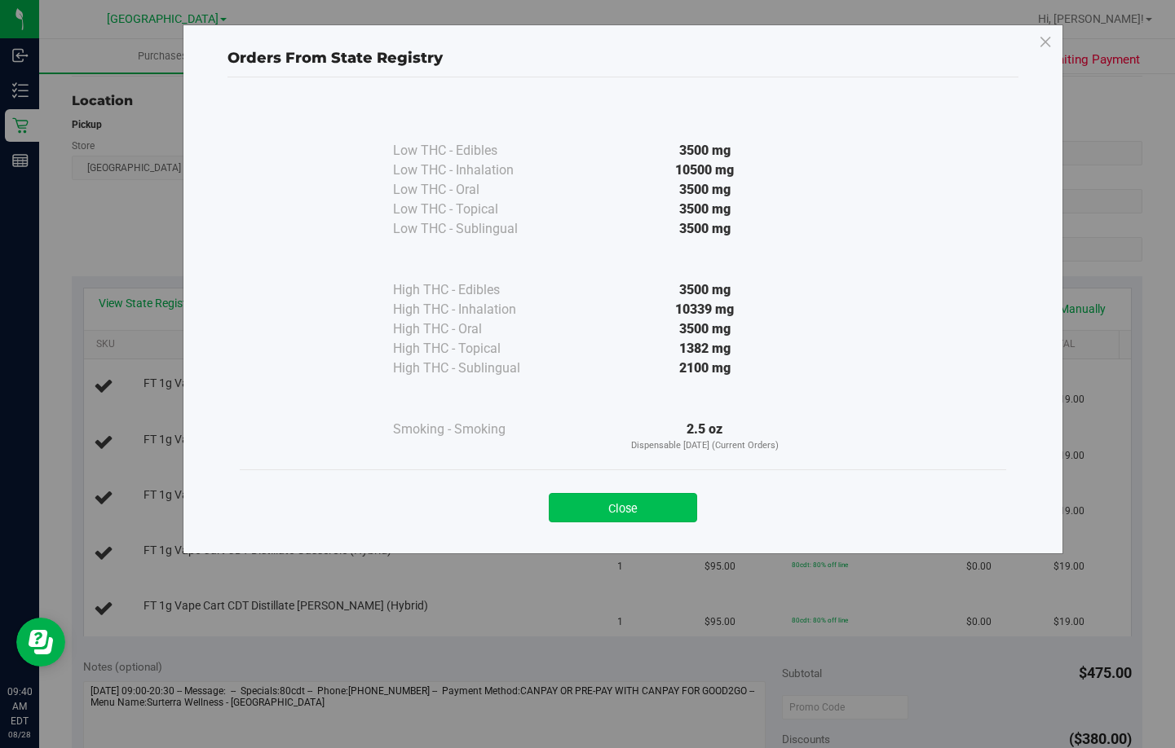
click at [649, 504] on button "Close" at bounding box center [623, 507] width 148 height 29
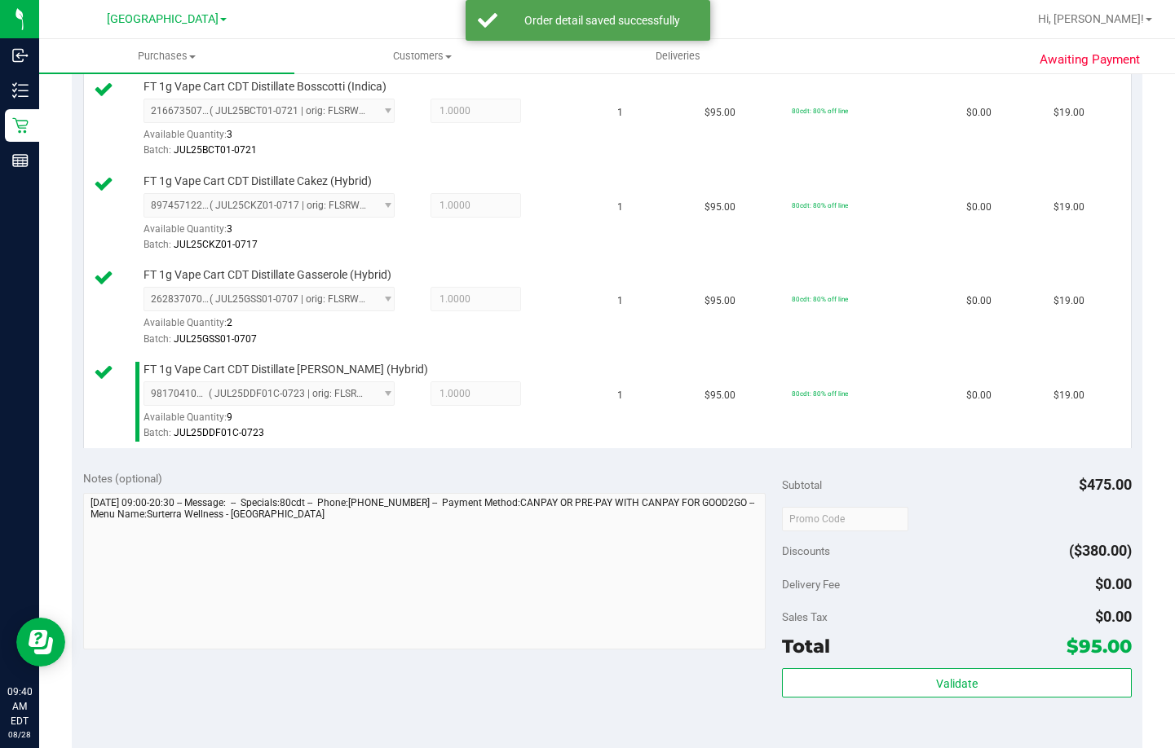
scroll to position [571, 0]
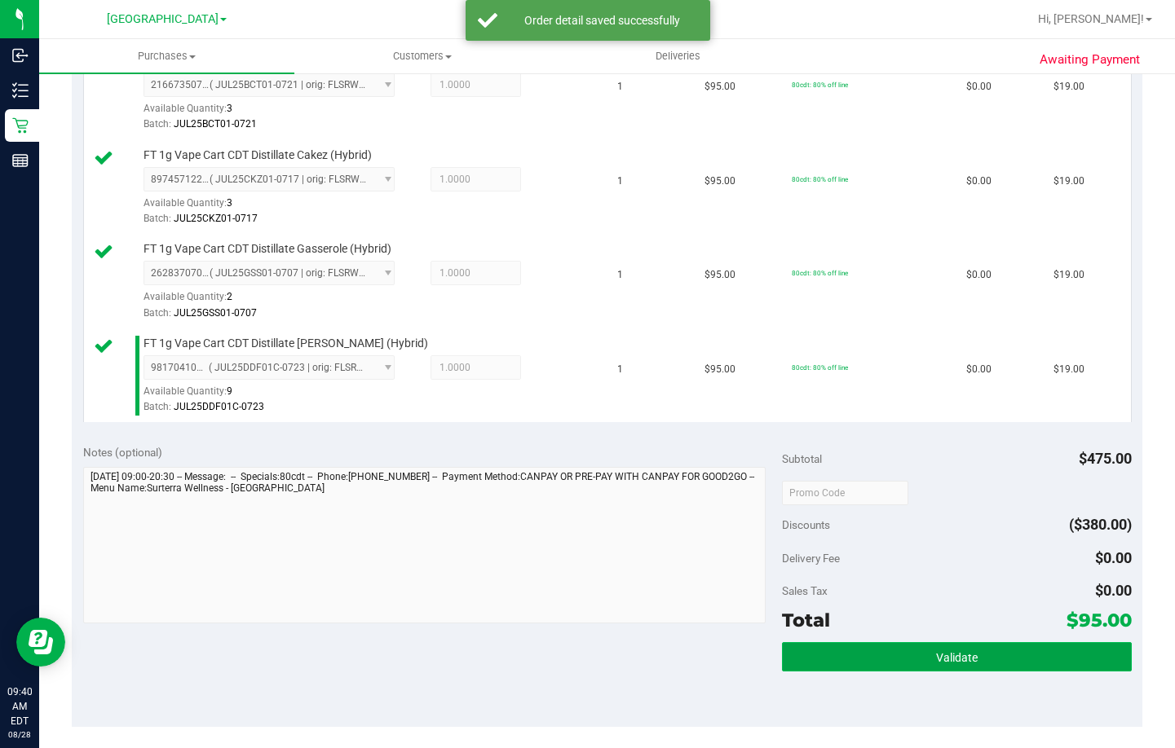
click at [960, 660] on span "Validate" at bounding box center [957, 657] width 42 height 13
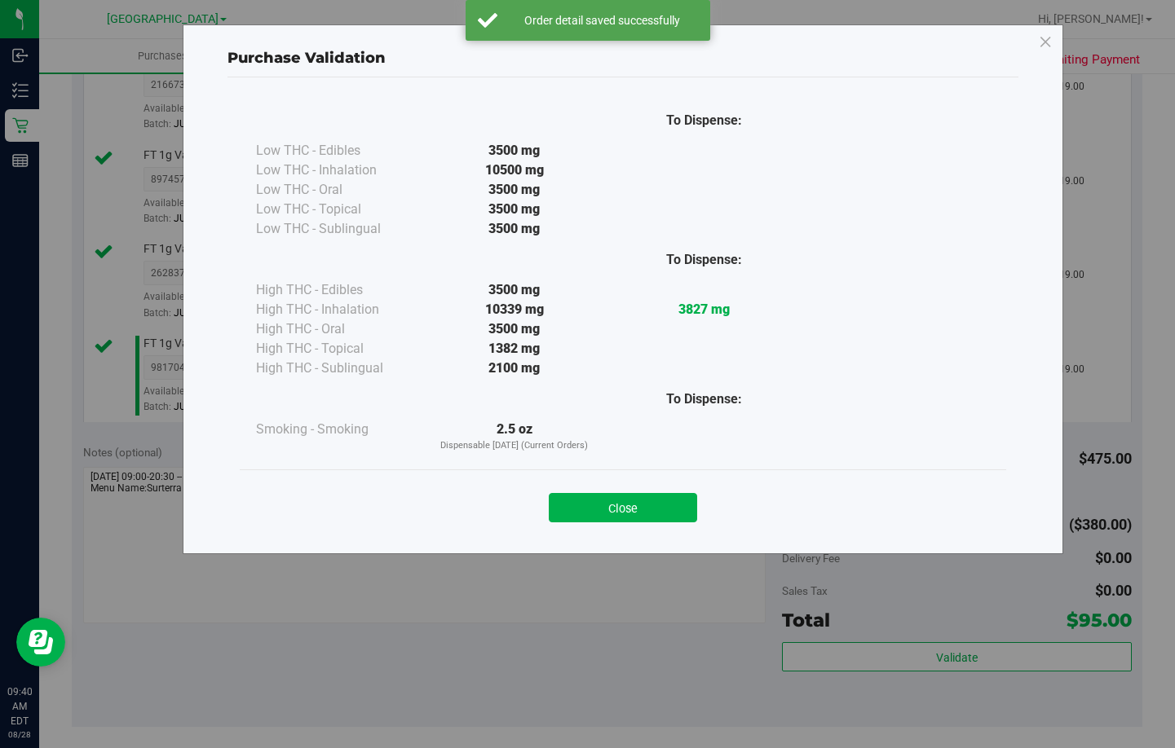
click at [633, 500] on button "Close" at bounding box center [623, 507] width 148 height 29
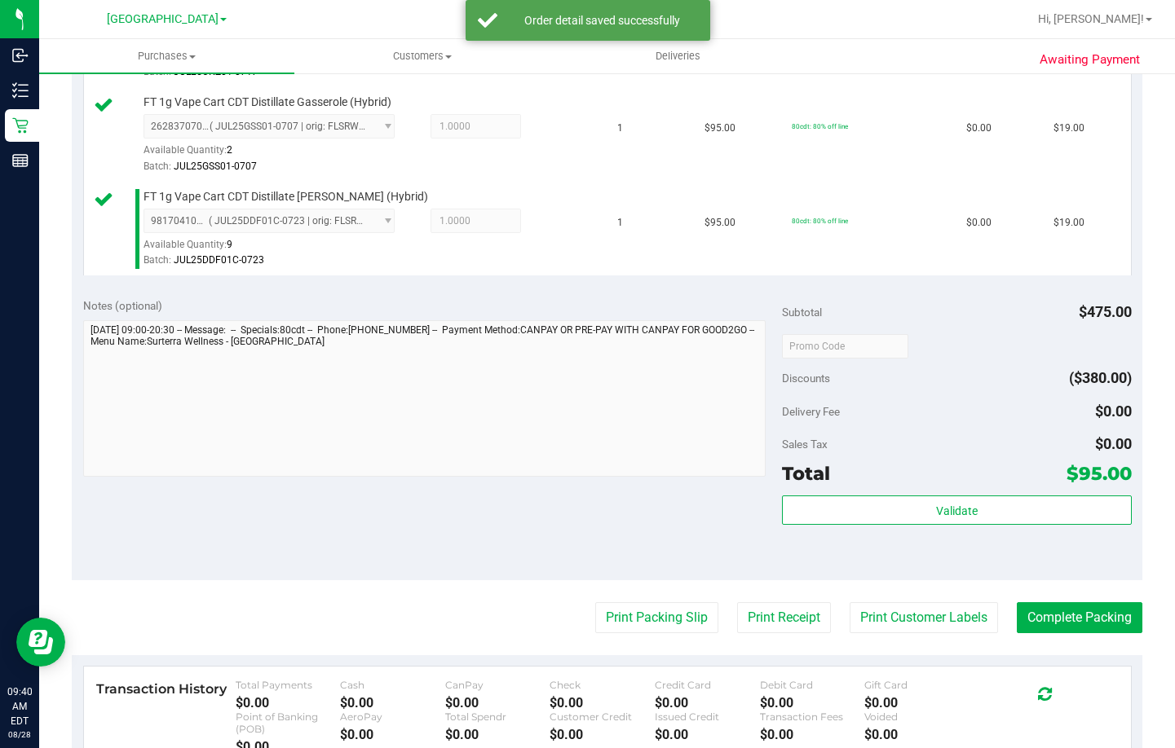
scroll to position [897, 0]
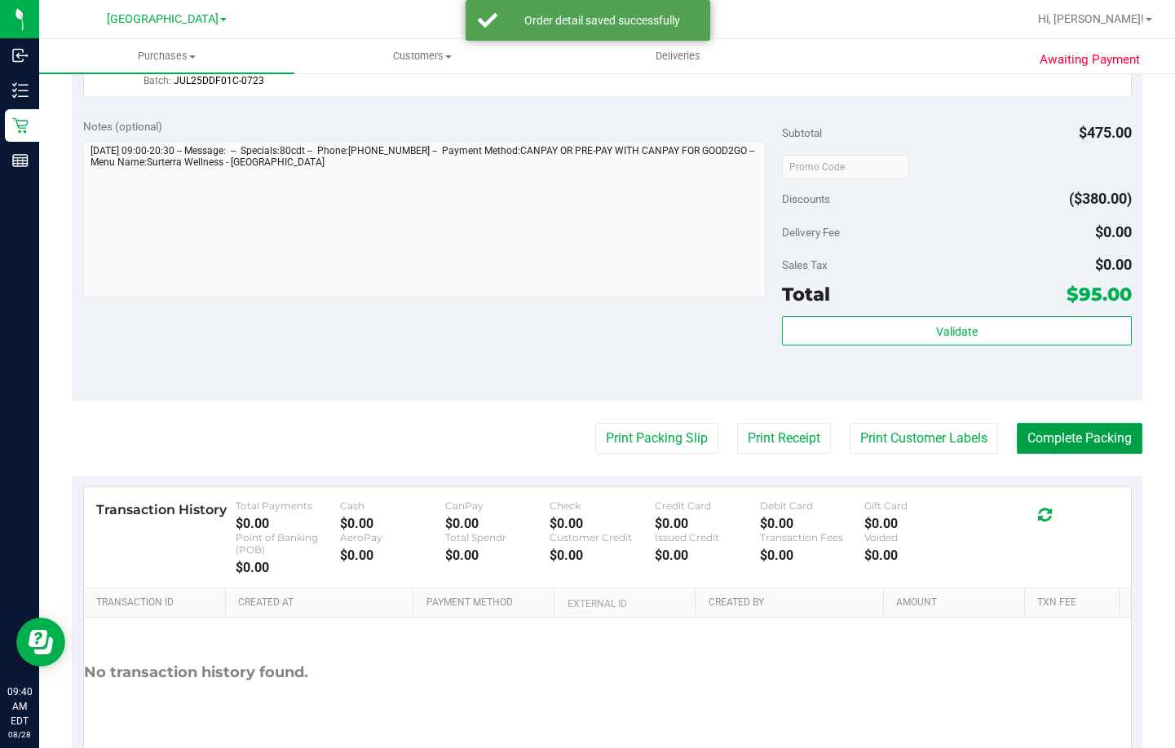
click at [1058, 443] on button "Complete Packing" at bounding box center [1080, 438] width 126 height 31
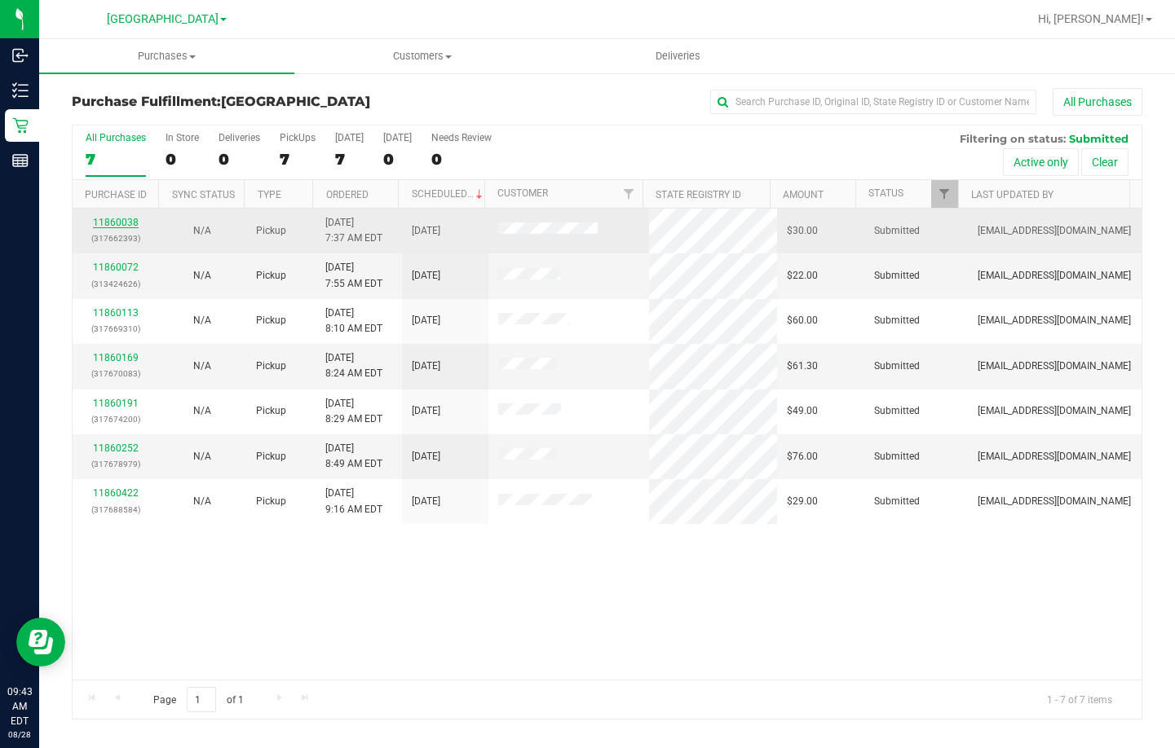
click at [135, 225] on link "11860038" at bounding box center [116, 222] width 46 height 11
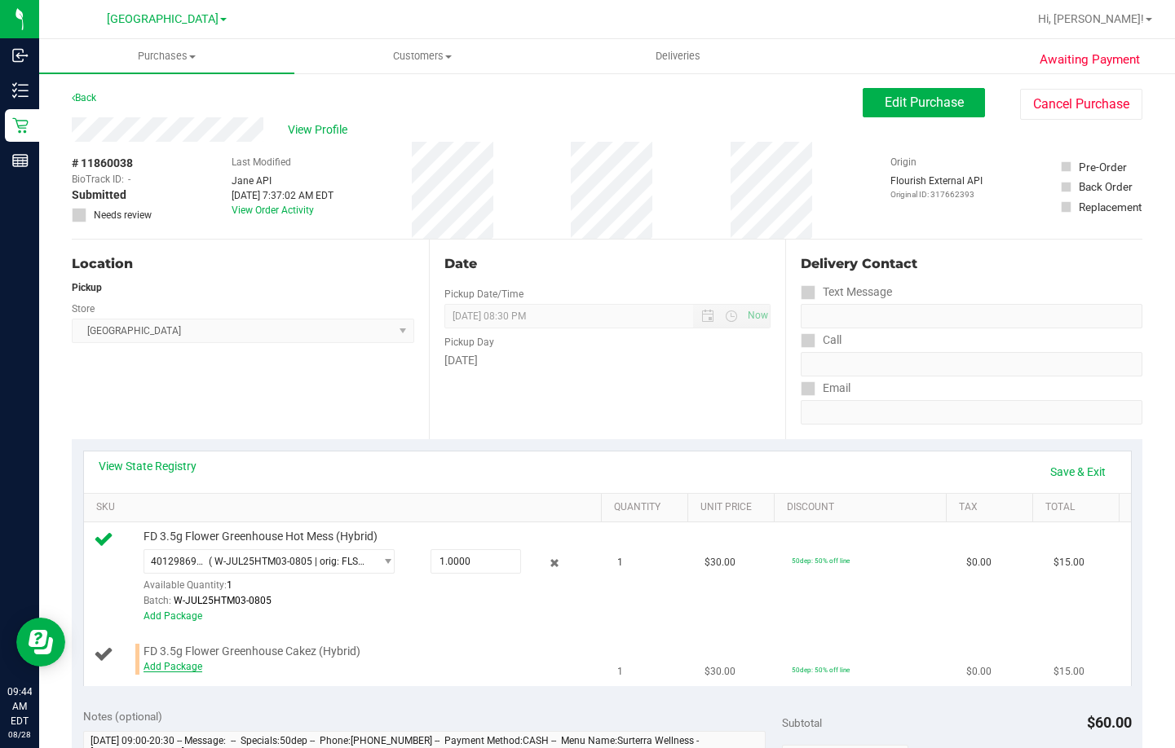
click at [175, 669] on link "Add Package" at bounding box center [172, 666] width 59 height 11
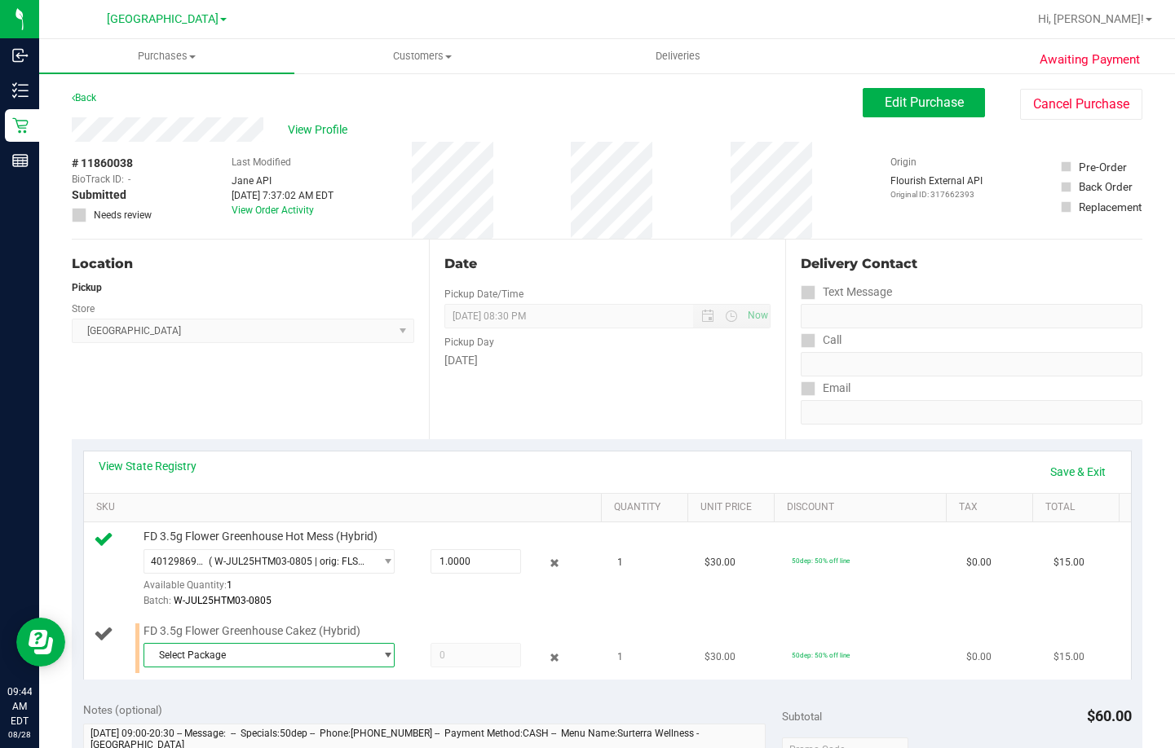
click at [210, 660] on span "Select Package" at bounding box center [258, 655] width 229 height 23
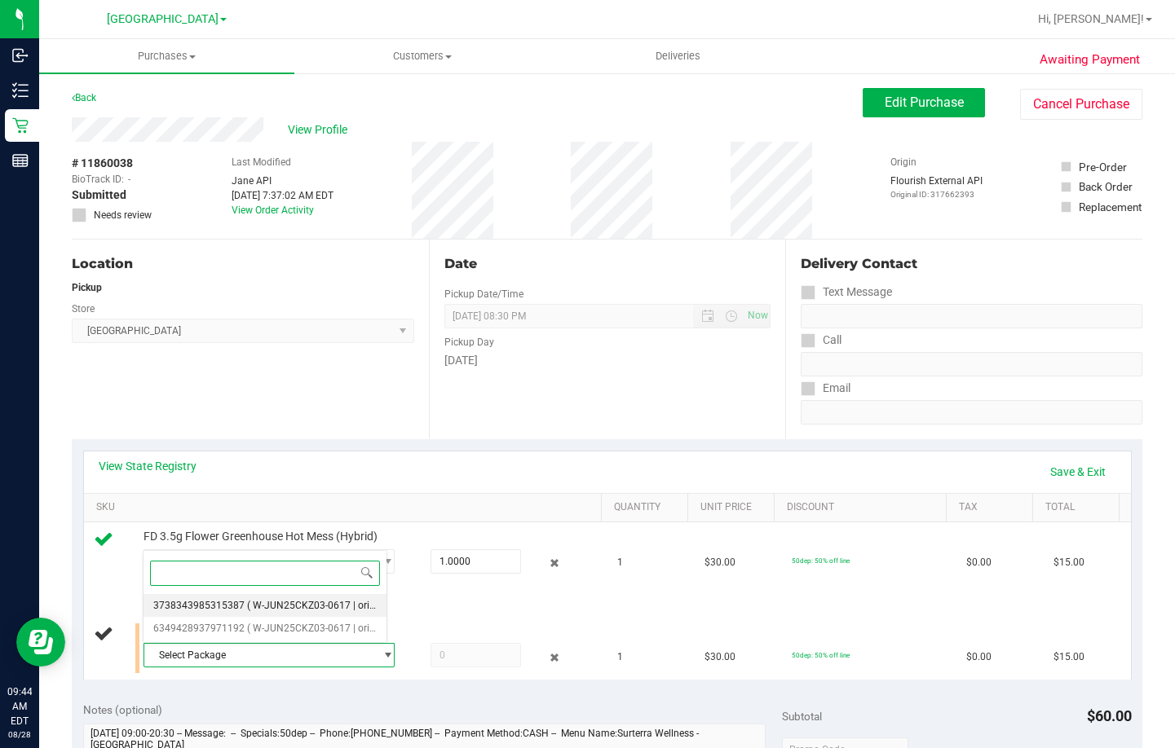
click at [301, 607] on span "( W-JUN25CKZ03-0617 | orig: FLSRWGM-20250623-898 )" at bounding box center [373, 605] width 252 height 11
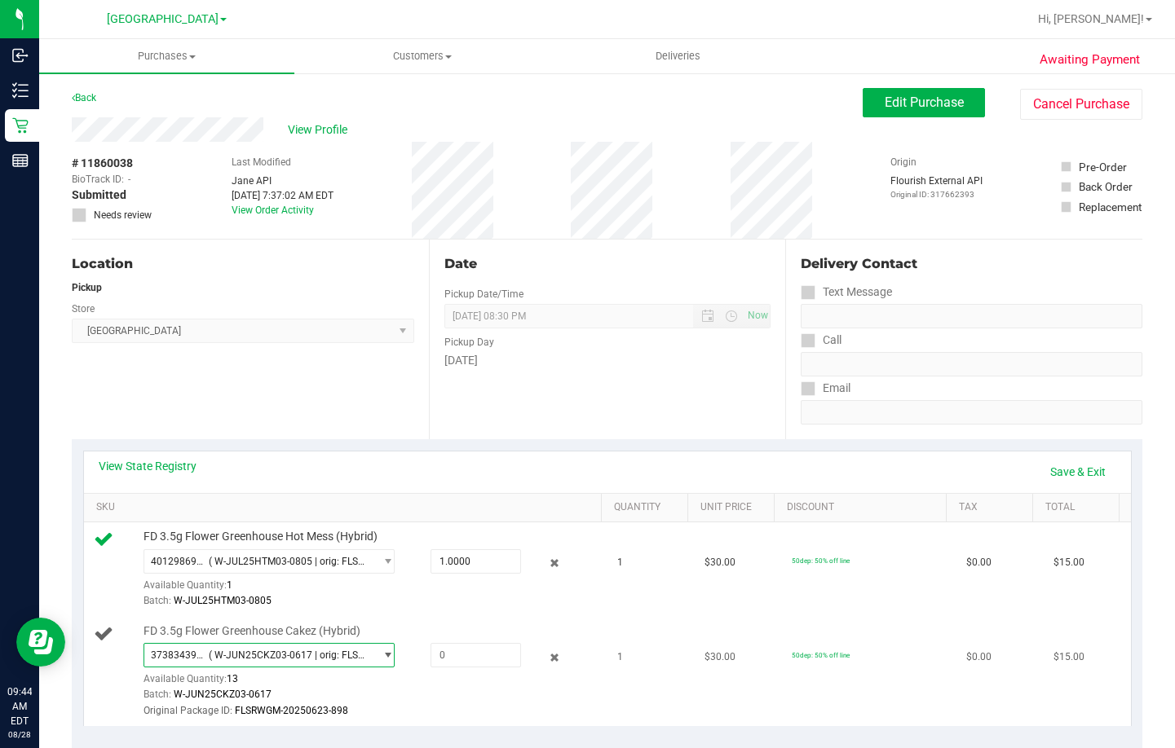
click at [286, 653] on span "( W-JUN25CKZ03-0617 | orig: FLSRWGM-20250623-898 )" at bounding box center [288, 655] width 159 height 11
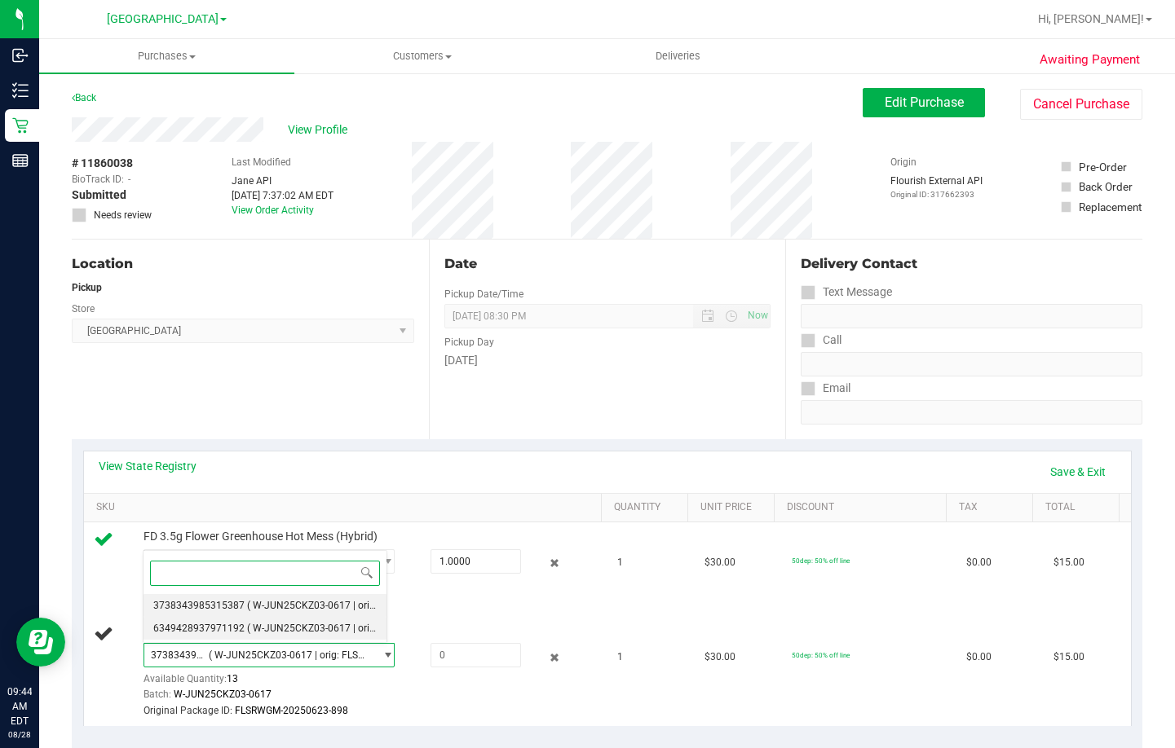
click at [292, 621] on li "6349428937971192 ( W-JUN25CKZ03-0617 | orig: FLSRWGM-20250623-897 )" at bounding box center [265, 628] width 244 height 23
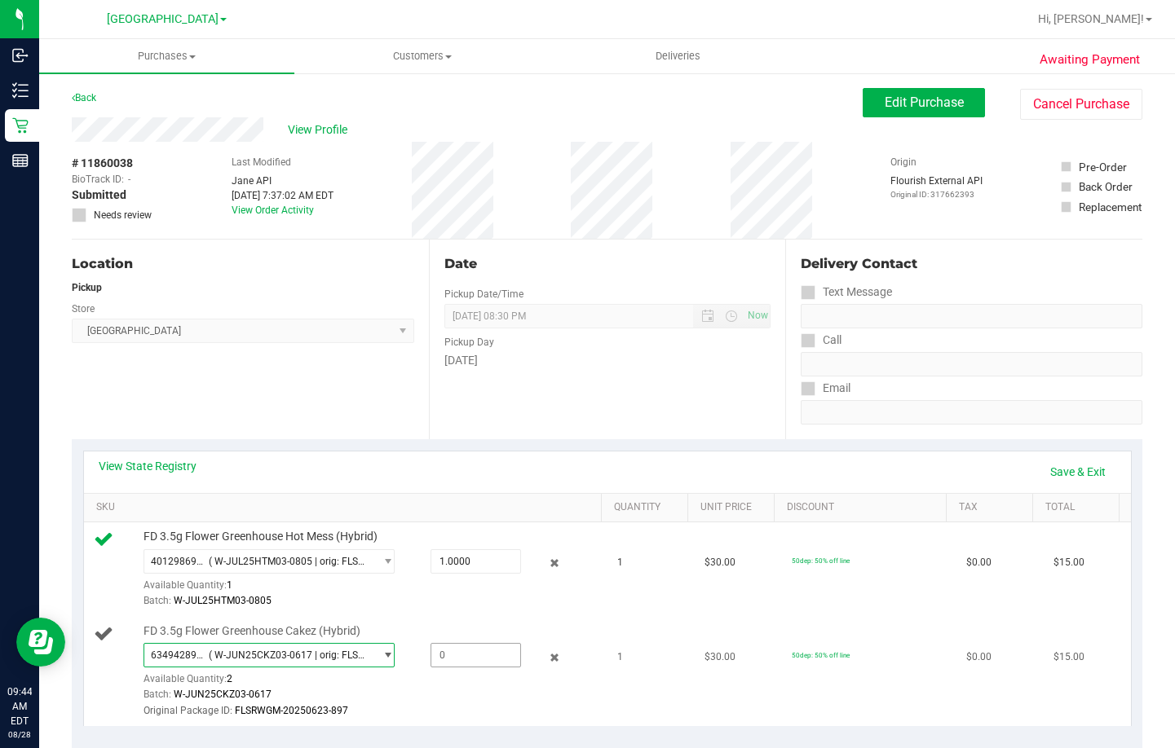
click at [476, 657] on span at bounding box center [475, 655] width 90 height 24
type input "1"
type input "1.0000"
click at [469, 625] on div "FD 3.5g Flower Greenhouse Cakez (Hybrid) 6349428937971192 ( W-JUN25CKZ03-0617 |…" at bounding box center [365, 672] width 461 height 96
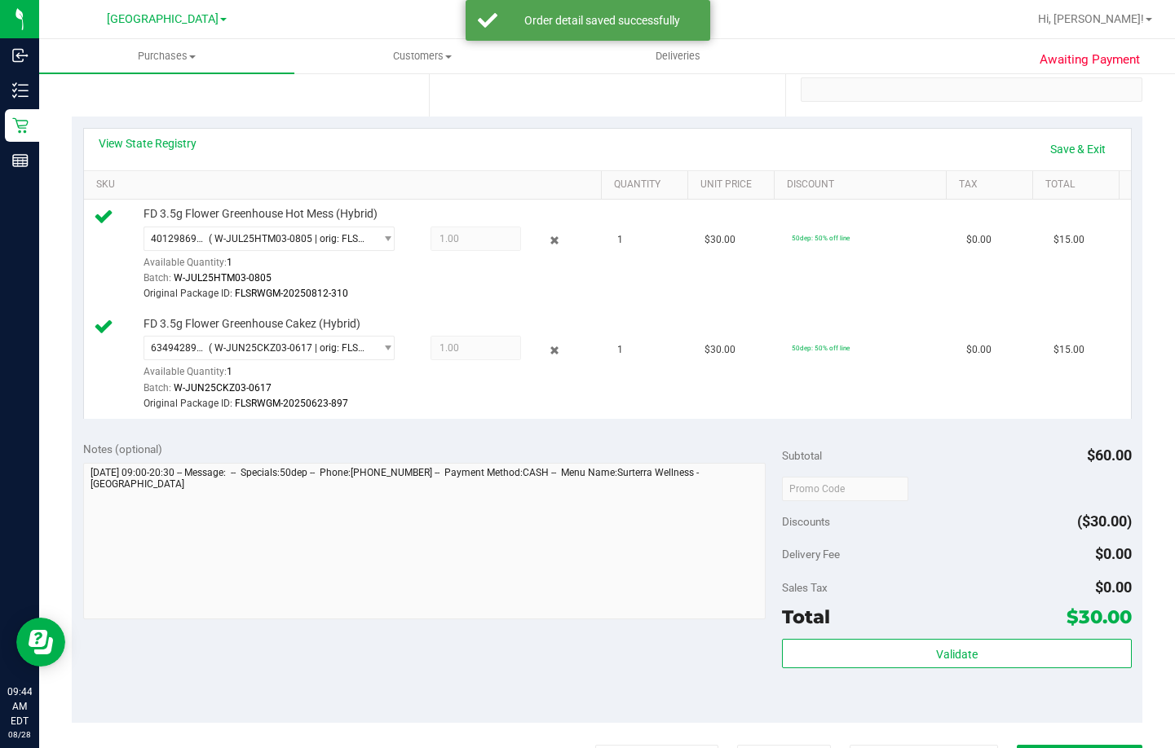
scroll to position [326, 0]
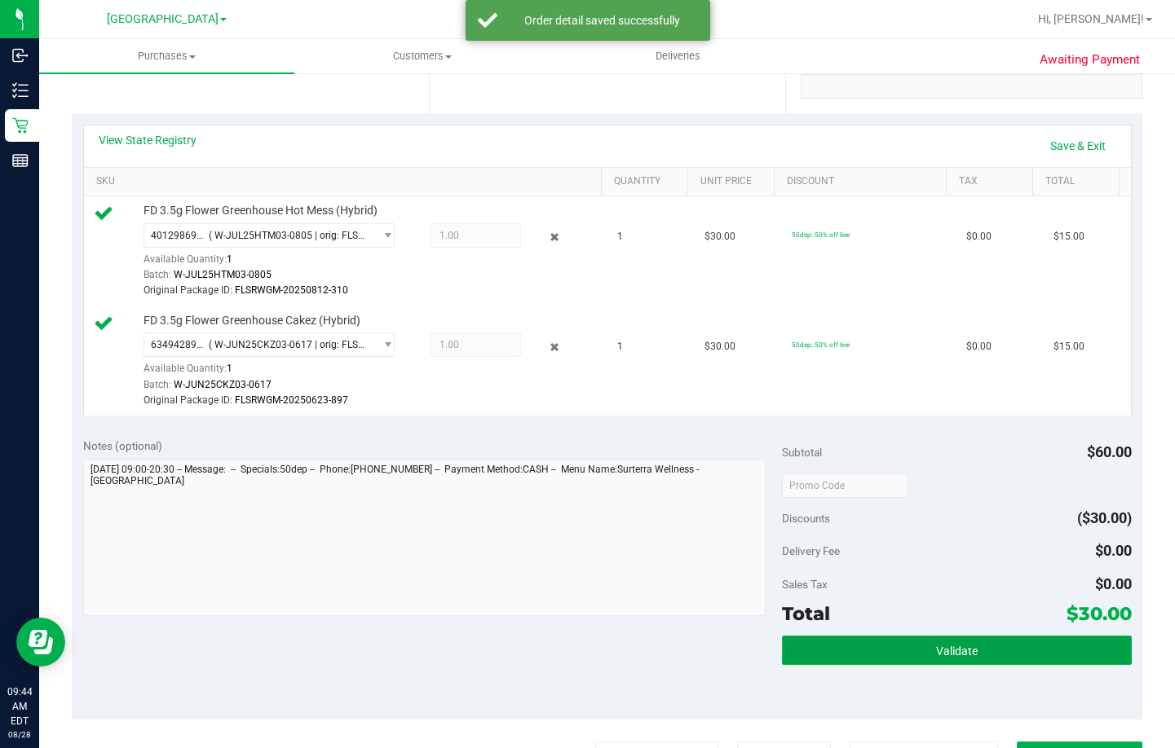
click at [909, 644] on button "Validate" at bounding box center [957, 650] width 350 height 29
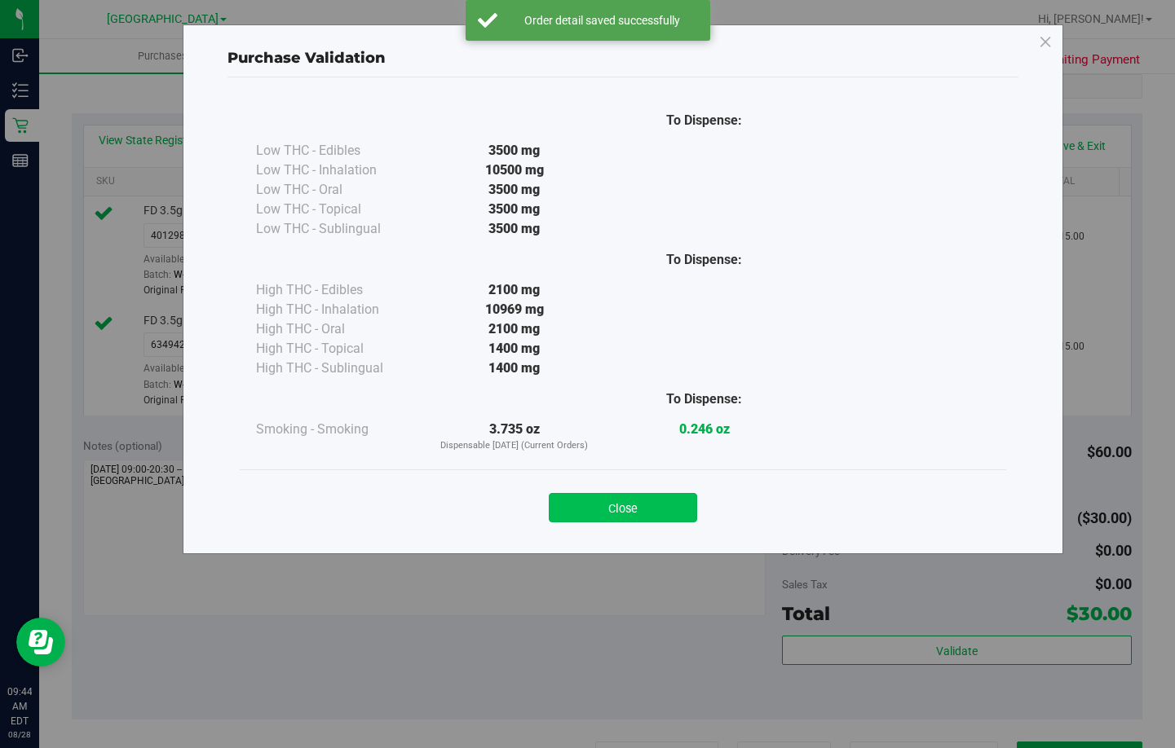
click at [645, 517] on button "Close" at bounding box center [623, 507] width 148 height 29
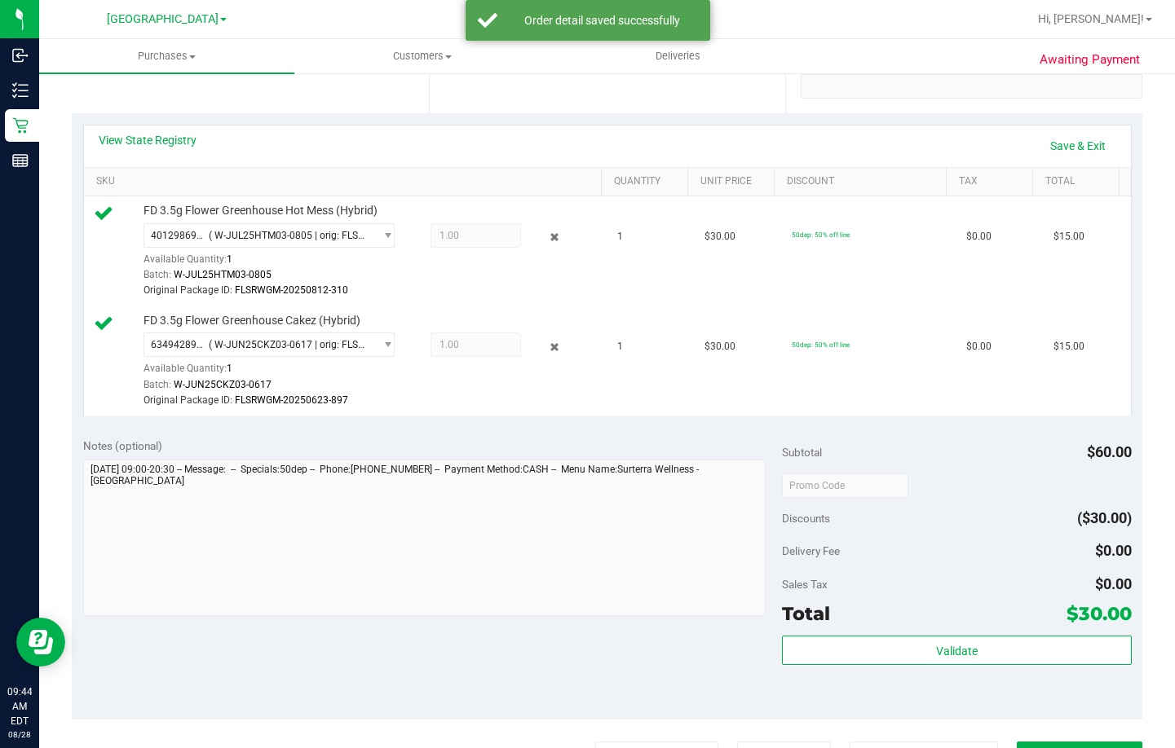
scroll to position [722, 0]
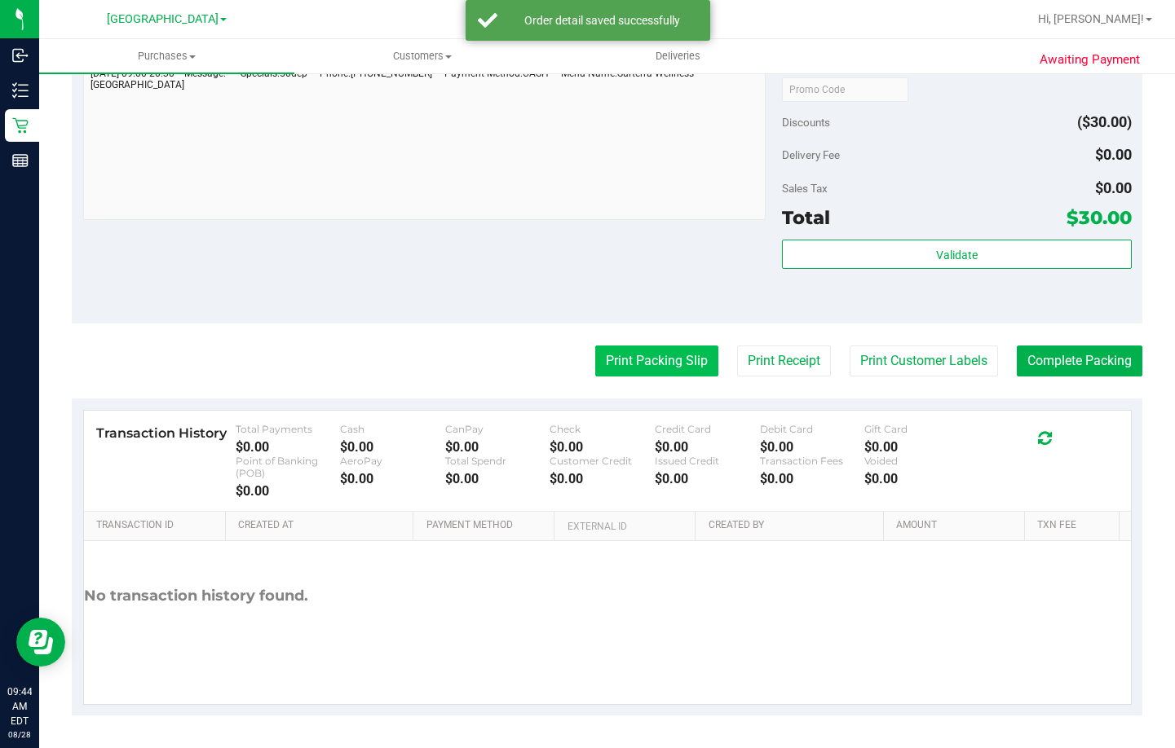
click at [615, 370] on button "Print Packing Slip" at bounding box center [656, 361] width 123 height 31
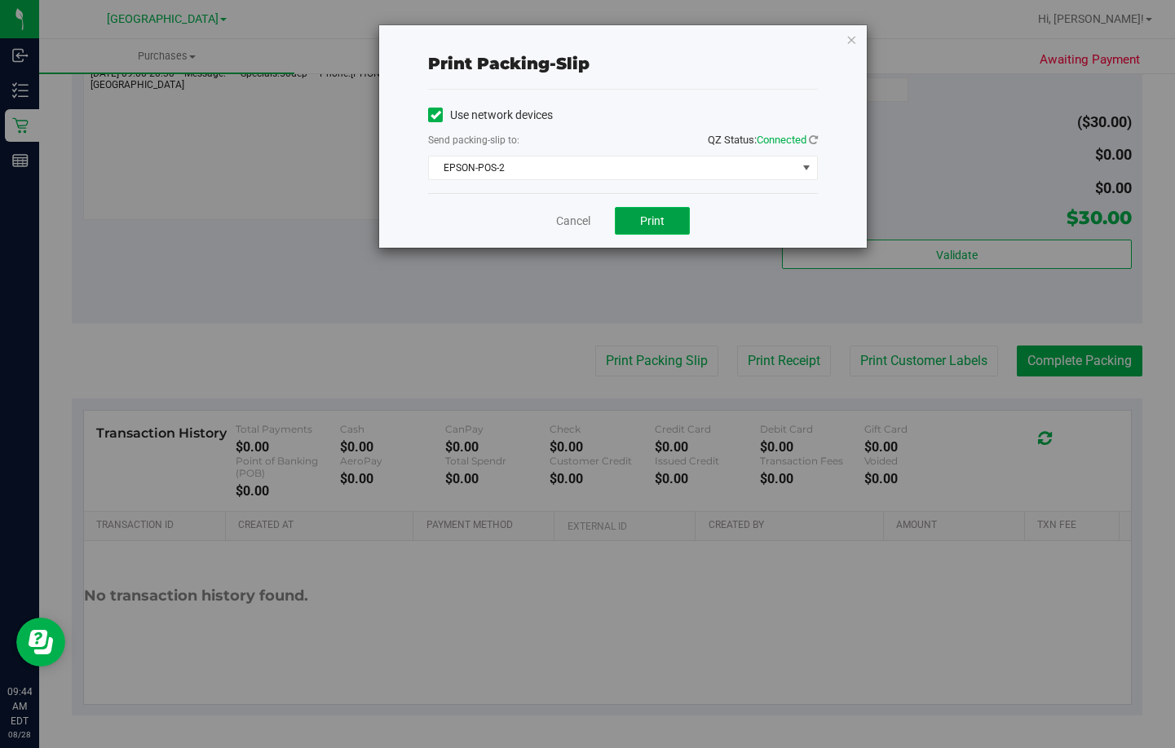
click at [656, 214] on span "Print" at bounding box center [652, 220] width 24 height 13
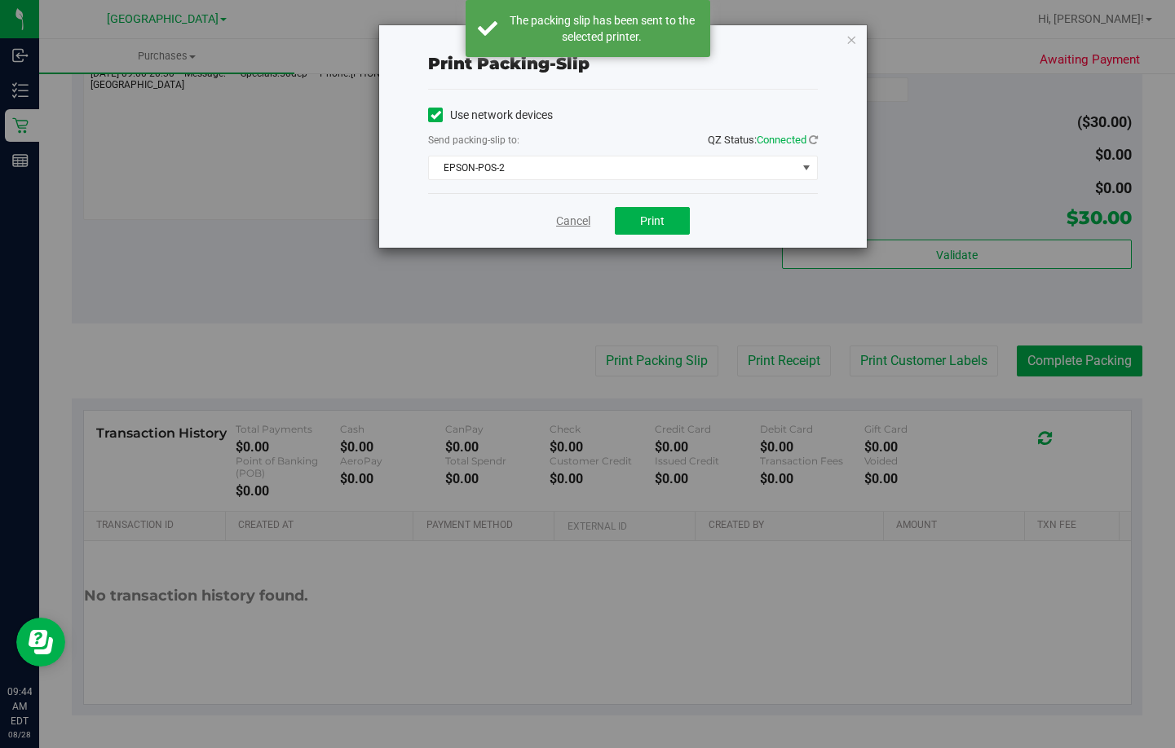
click at [571, 218] on link "Cancel" at bounding box center [573, 221] width 34 height 17
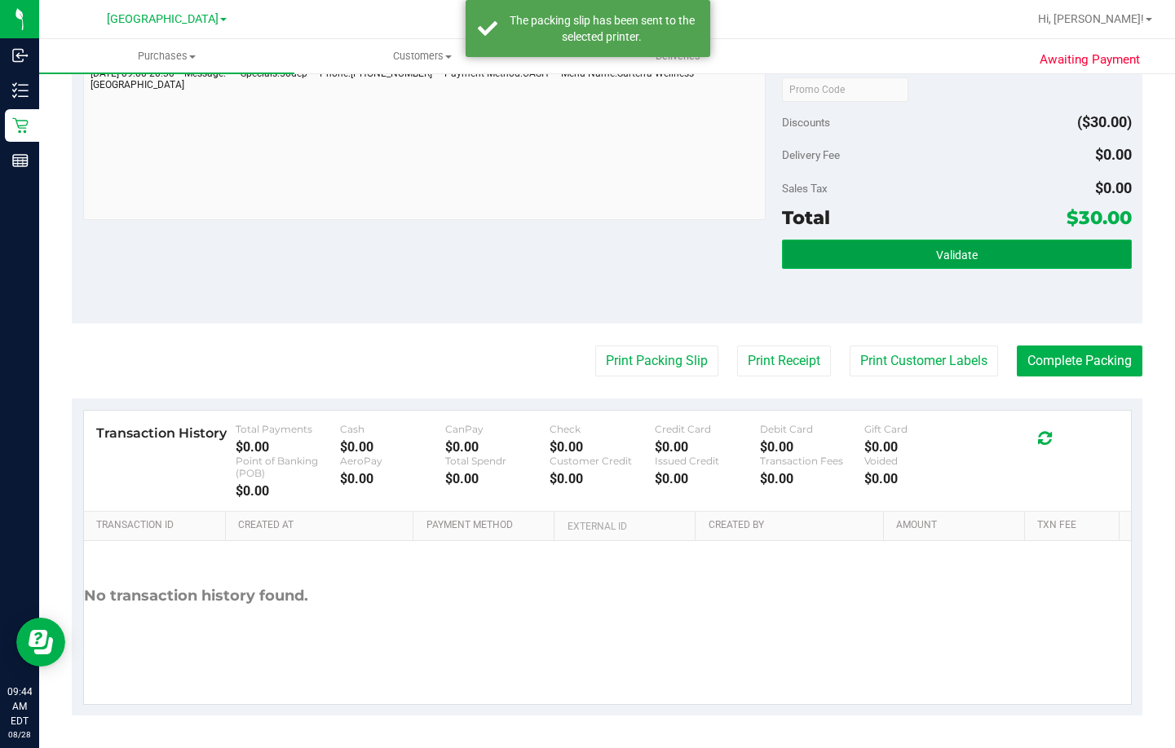
click at [926, 242] on button "Validate" at bounding box center [957, 254] width 350 height 29
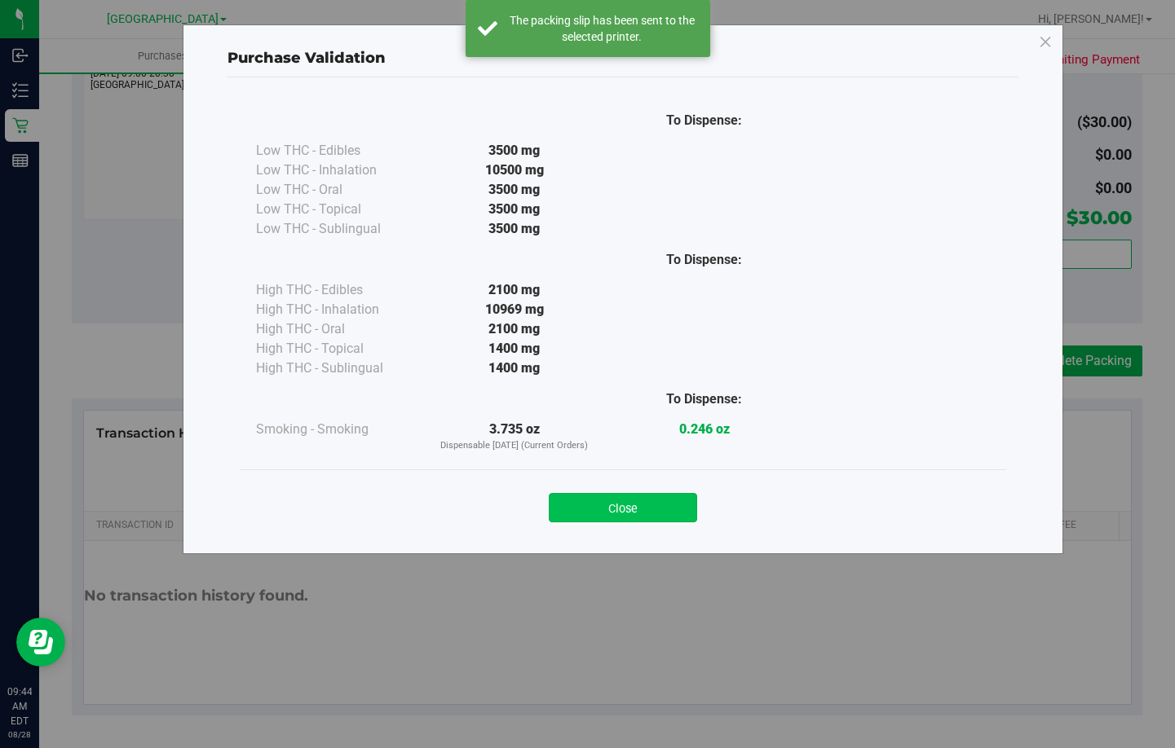
click at [603, 506] on button "Close" at bounding box center [623, 507] width 148 height 29
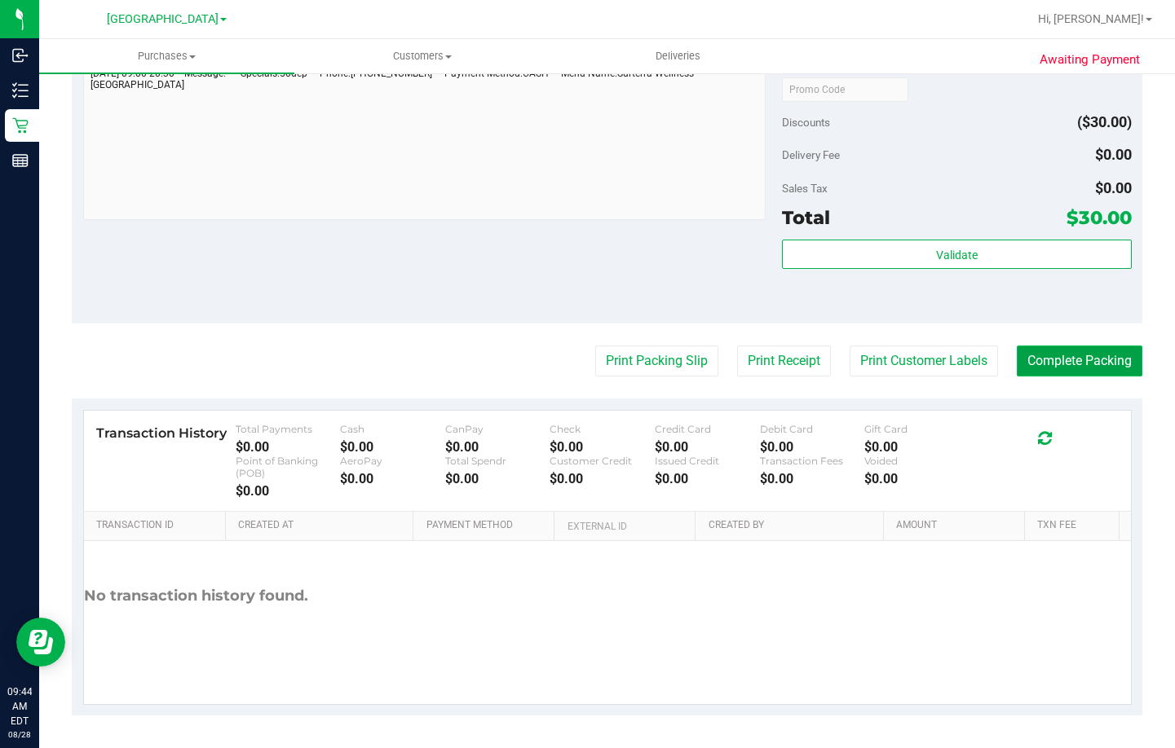
click at [1110, 366] on button "Complete Packing" at bounding box center [1080, 361] width 126 height 31
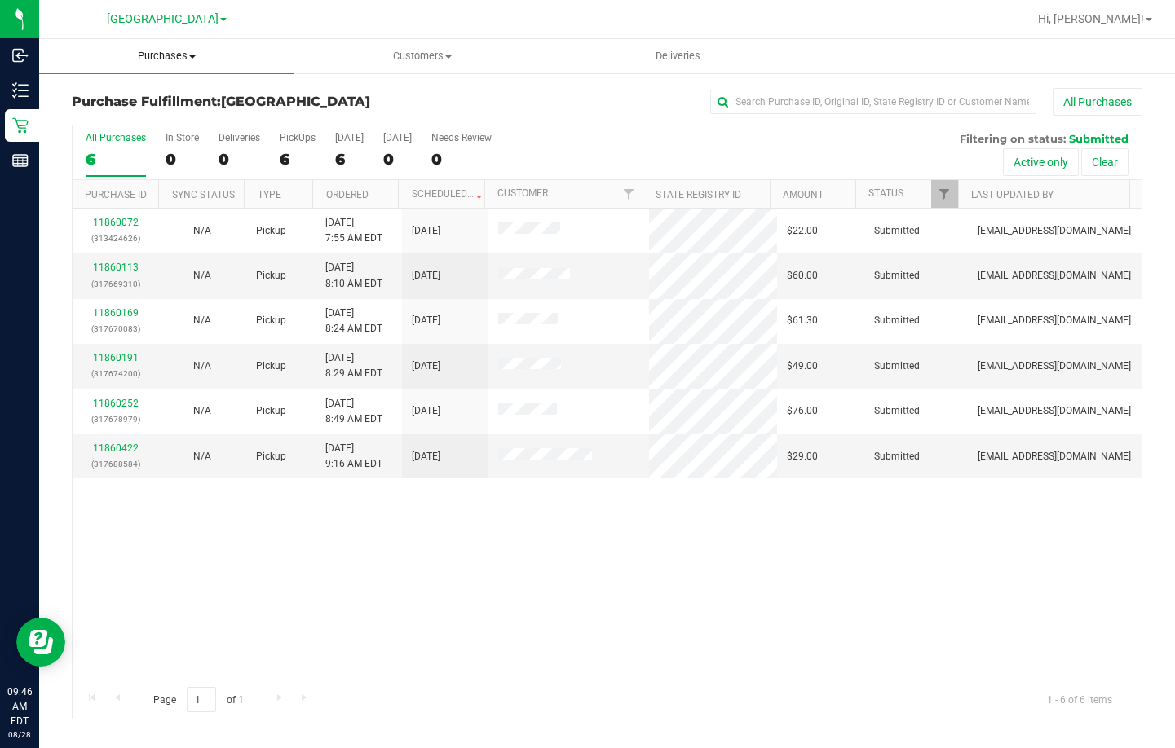
click at [165, 46] on uib-tab-heading "Purchases Summary of purchases Fulfillment All purchases" at bounding box center [166, 56] width 255 height 34
click at [140, 93] on span "Summary of purchases" at bounding box center [122, 98] width 167 height 14
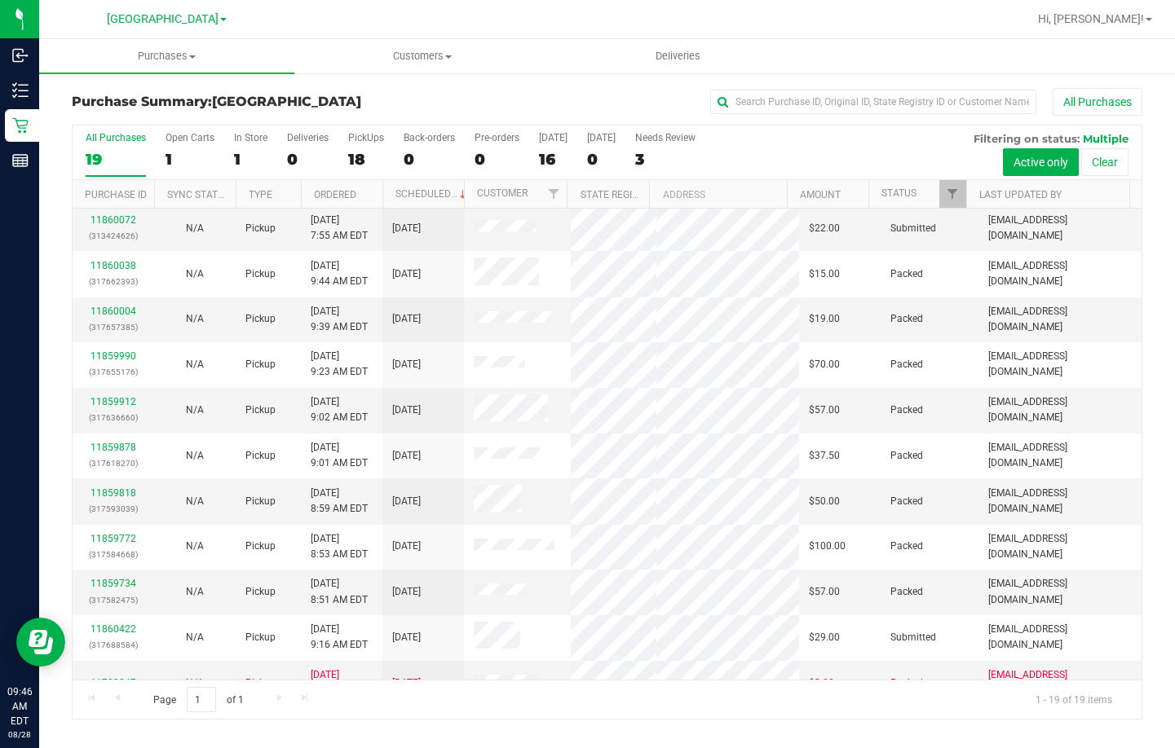
scroll to position [245, 0]
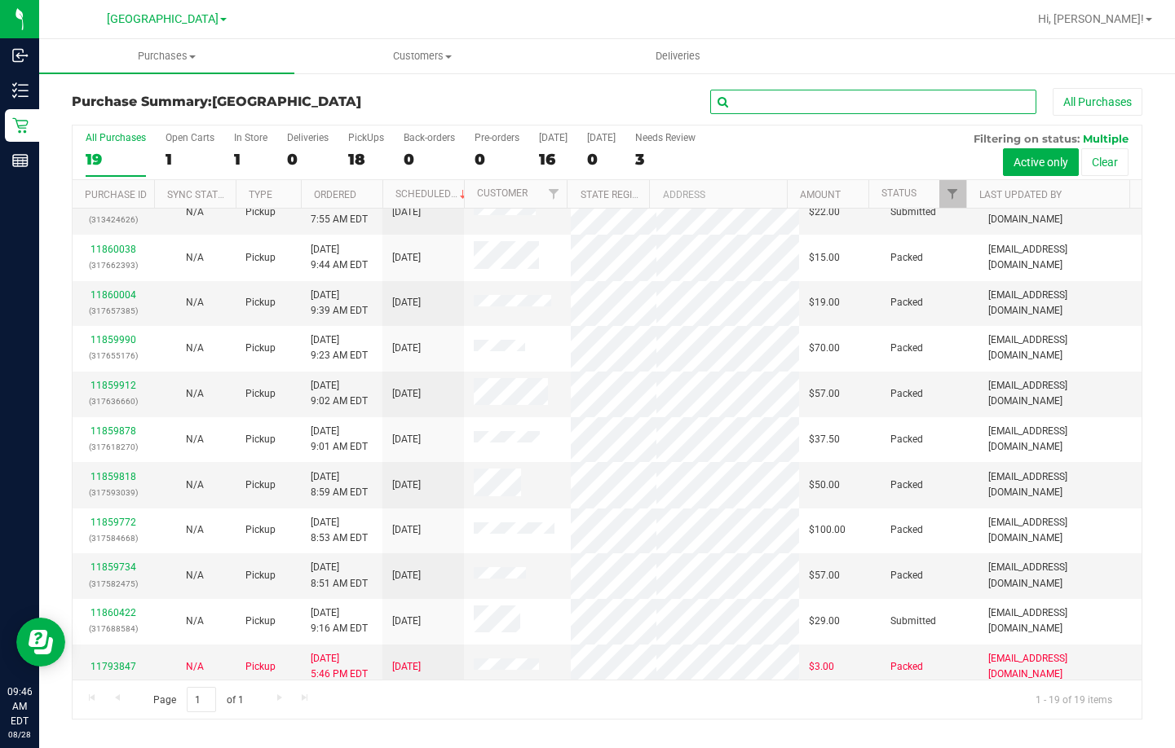
click at [809, 102] on input "text" at bounding box center [873, 102] width 326 height 24
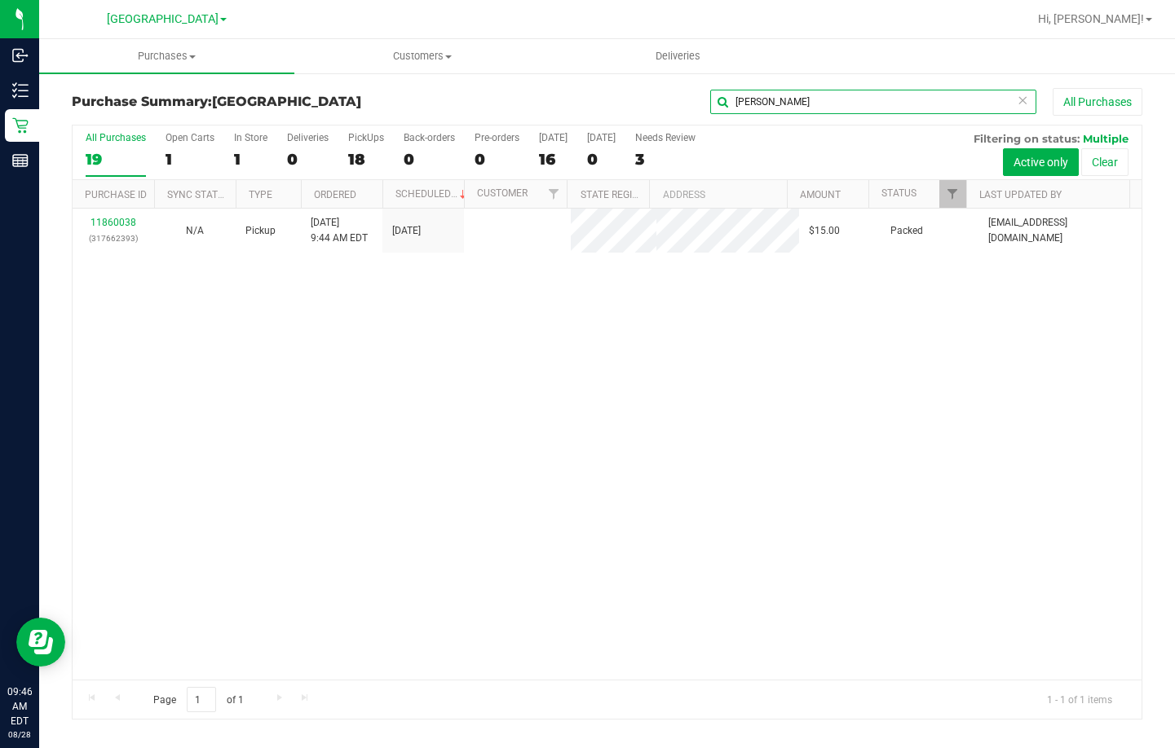
scroll to position [0, 0]
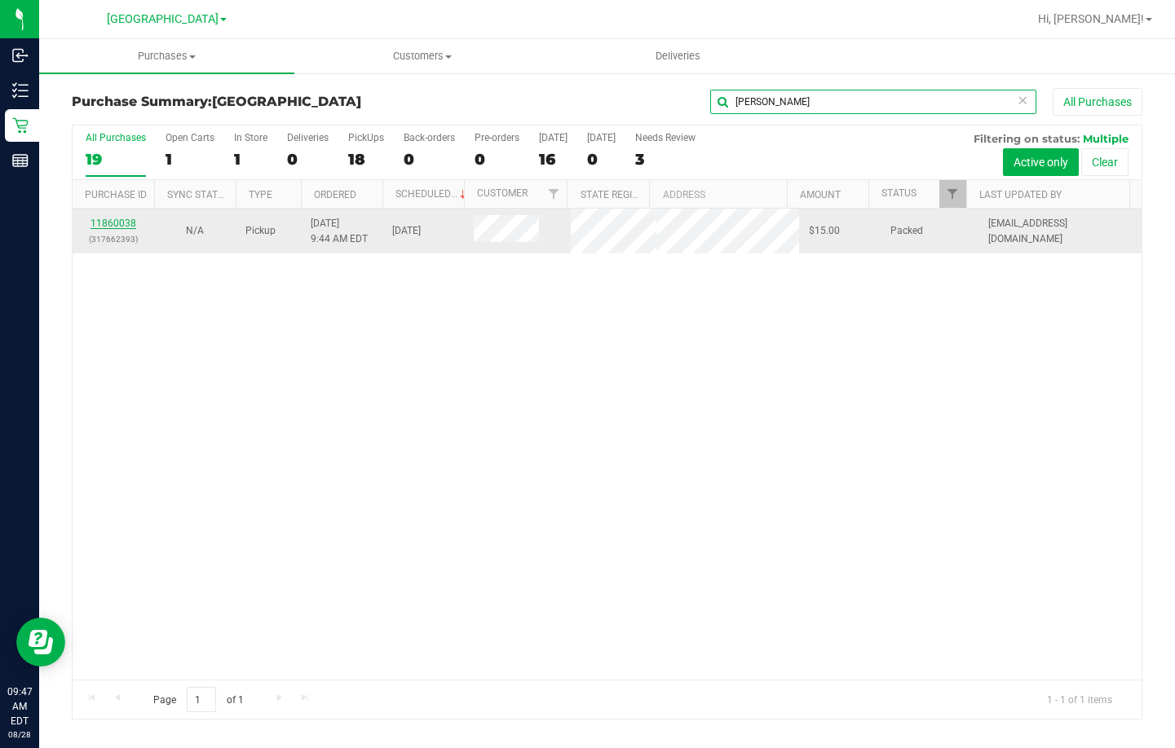
type input "boggs"
click at [116, 224] on link "11860038" at bounding box center [113, 223] width 46 height 11
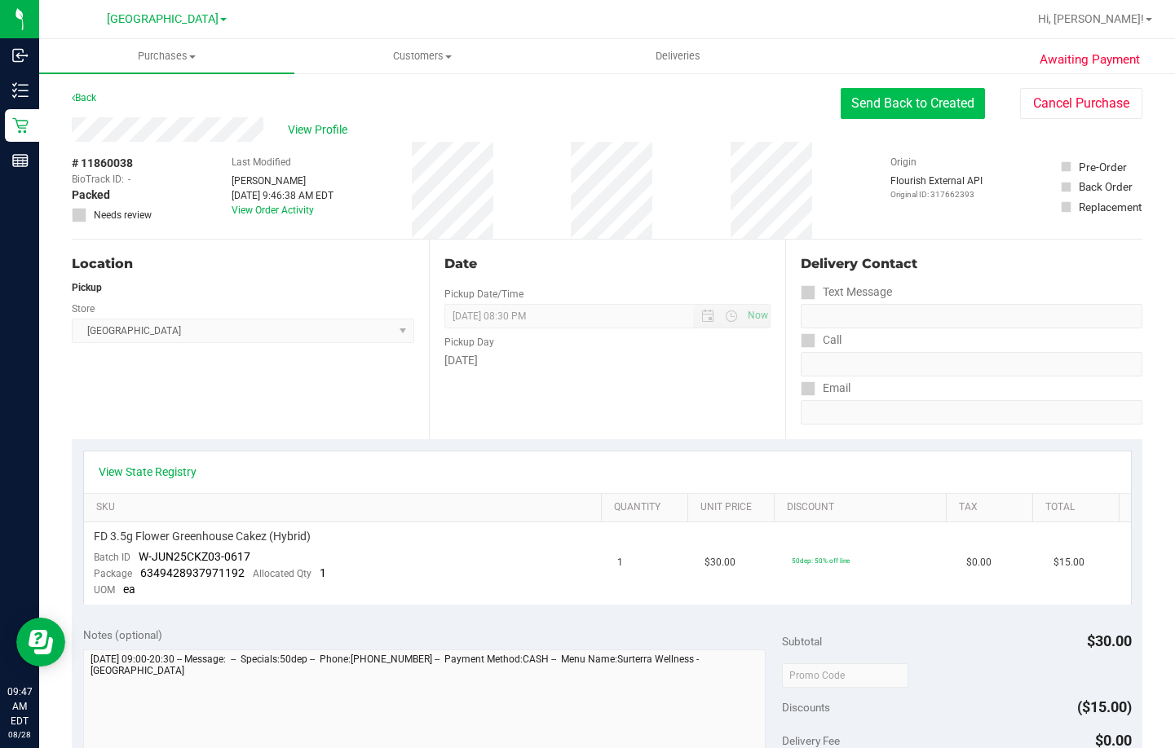
click at [880, 99] on button "Send Back to Created" at bounding box center [912, 103] width 144 height 31
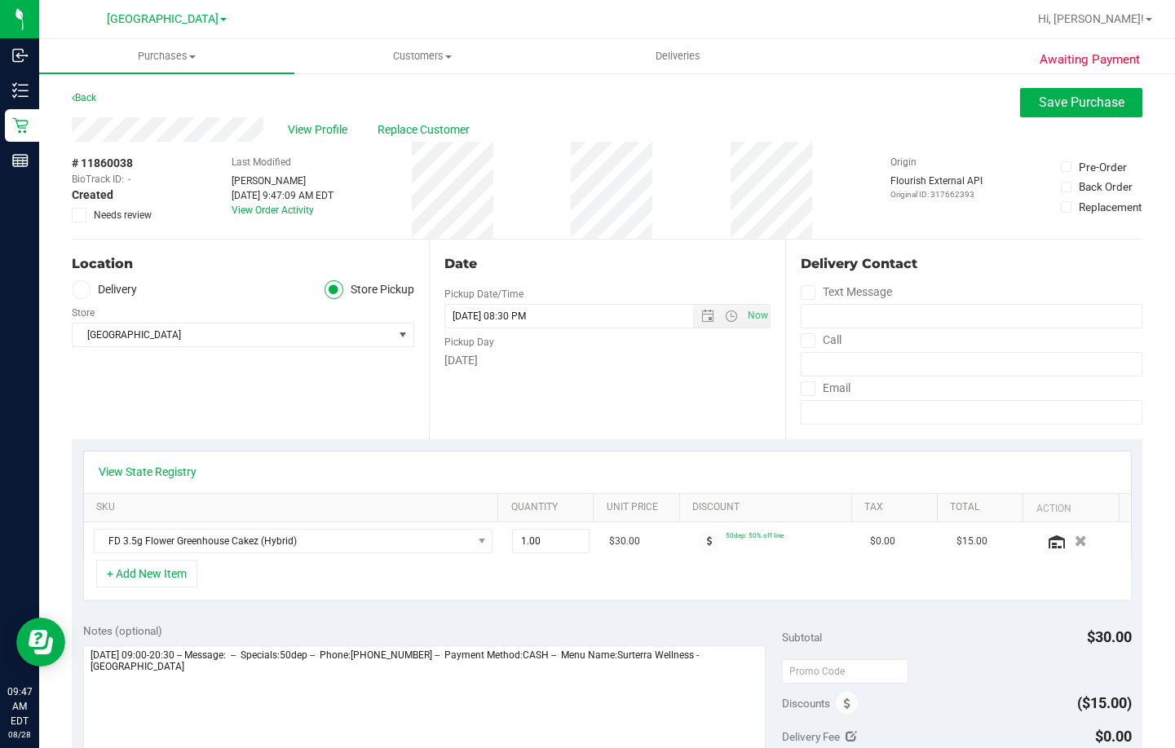
click at [664, 399] on div "Date Pickup Date/Time 08/28/2025 Now 08/28/2025 08:30 PM Now Pickup Day Thursday" at bounding box center [607, 340] width 357 height 200
click at [79, 215] on icon at bounding box center [79, 215] width 11 height 0
click at [0, 0] on input "Needs review" at bounding box center [0, 0] width 0 height 0
click at [1065, 95] on span "Save Purchase" at bounding box center [1082, 102] width 86 height 15
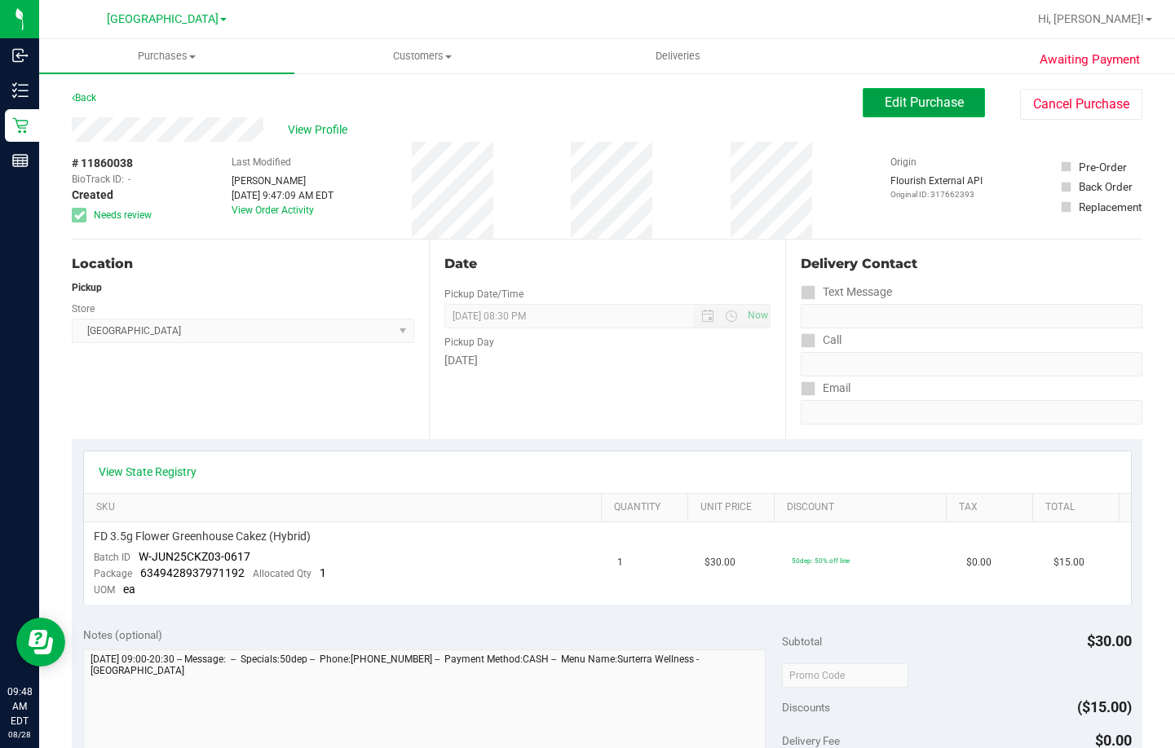
click at [939, 109] on span "Edit Purchase" at bounding box center [924, 102] width 79 height 15
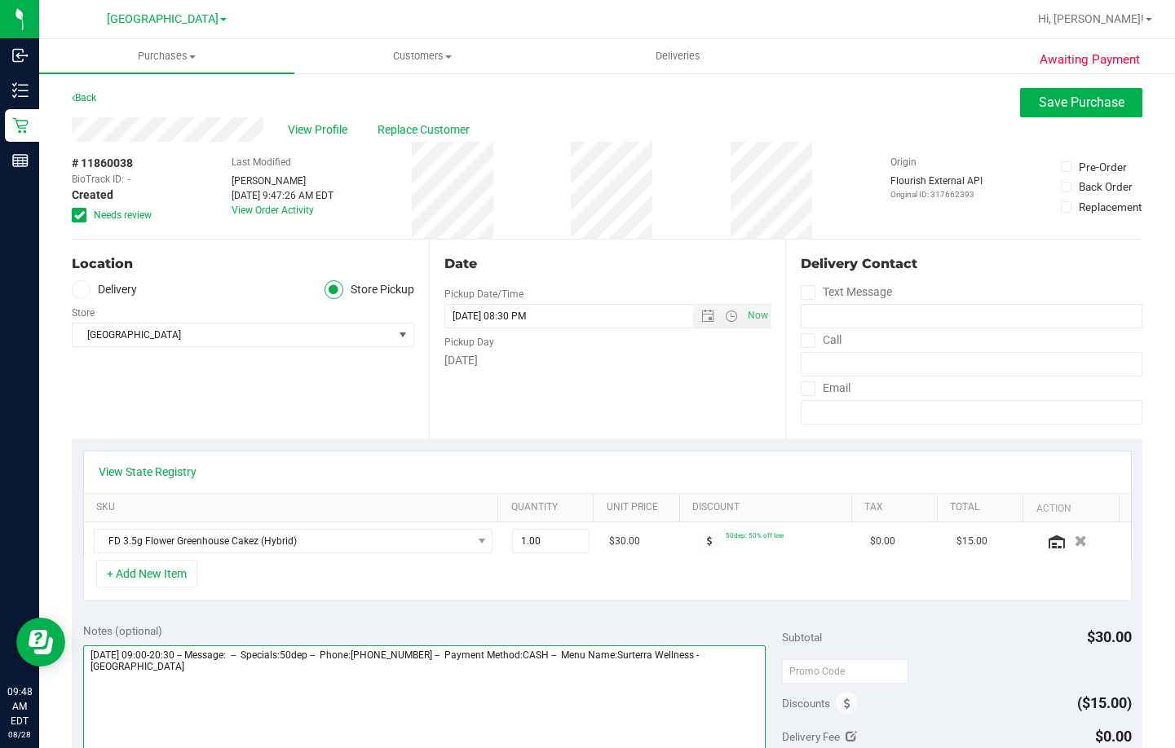
click at [275, 684] on textarea at bounding box center [424, 724] width 682 height 157
type textarea "Thursday 08/28/2025 09:00-20:30 -- Message: -- Specials:50dep -- Phone:86324892…"
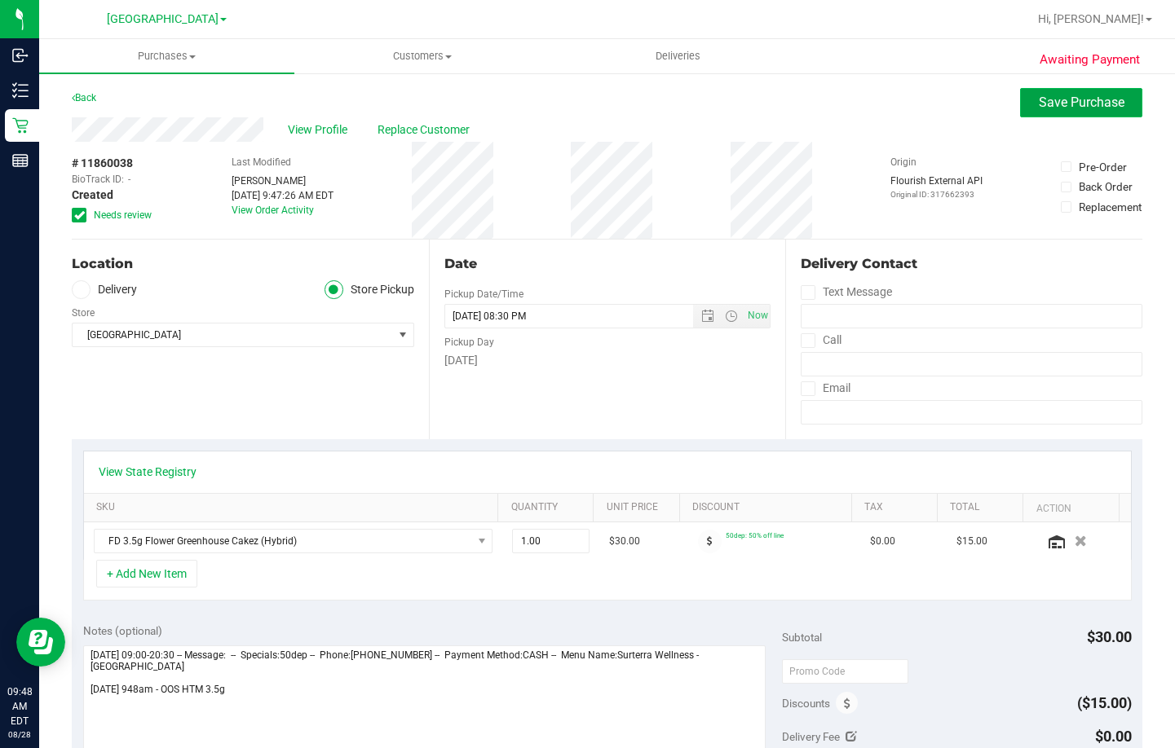
click at [1065, 95] on span "Save Purchase" at bounding box center [1082, 102] width 86 height 15
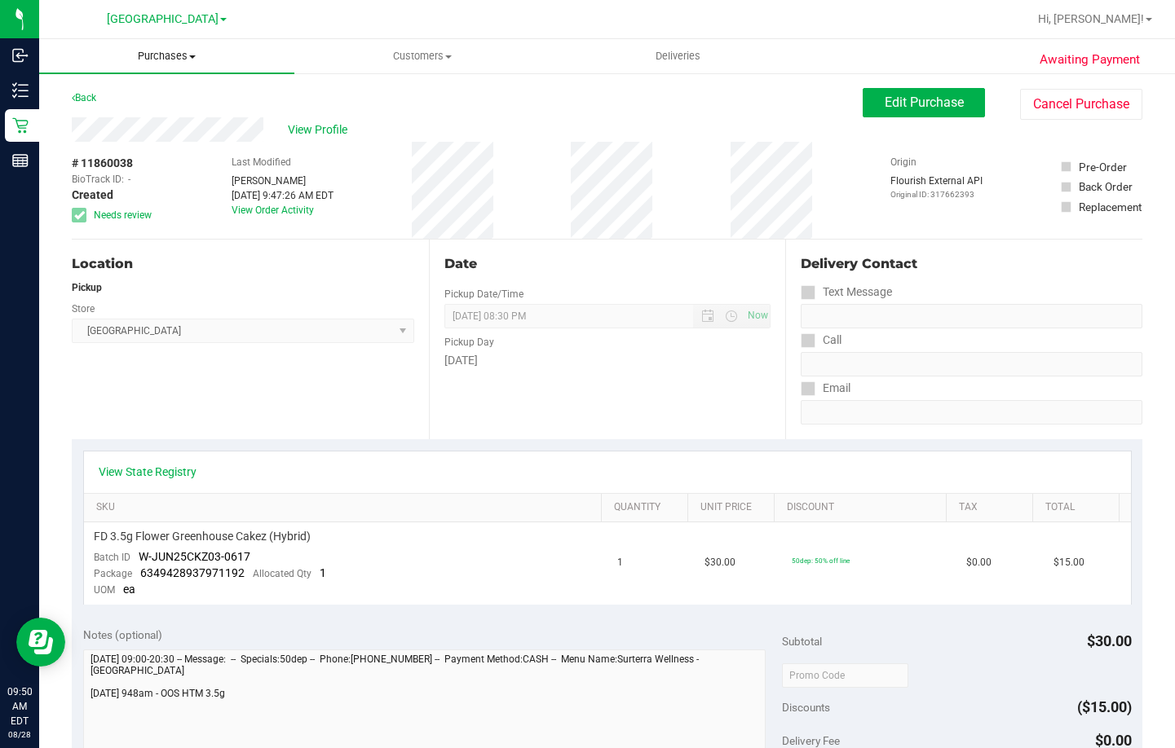
click at [139, 52] on span "Purchases" at bounding box center [166, 56] width 255 height 15
click at [113, 113] on span "Fulfillment" at bounding box center [89, 118] width 101 height 14
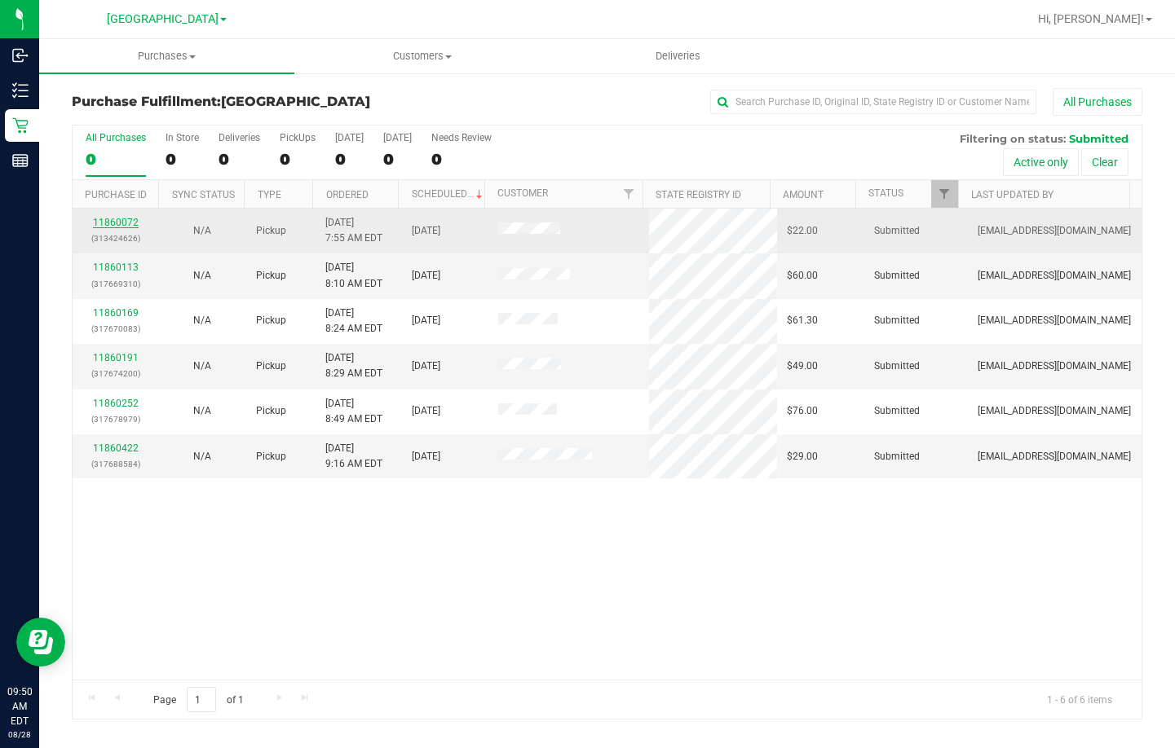
click at [122, 227] on link "11860072" at bounding box center [116, 222] width 46 height 11
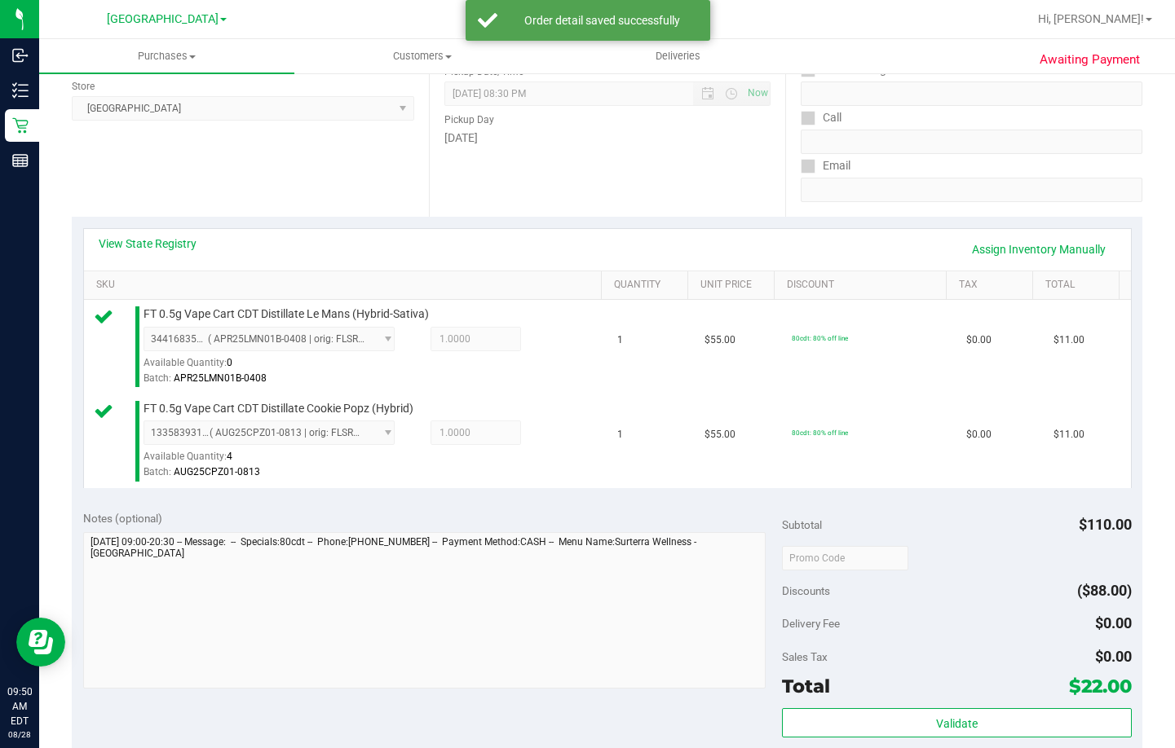
scroll to position [245, 0]
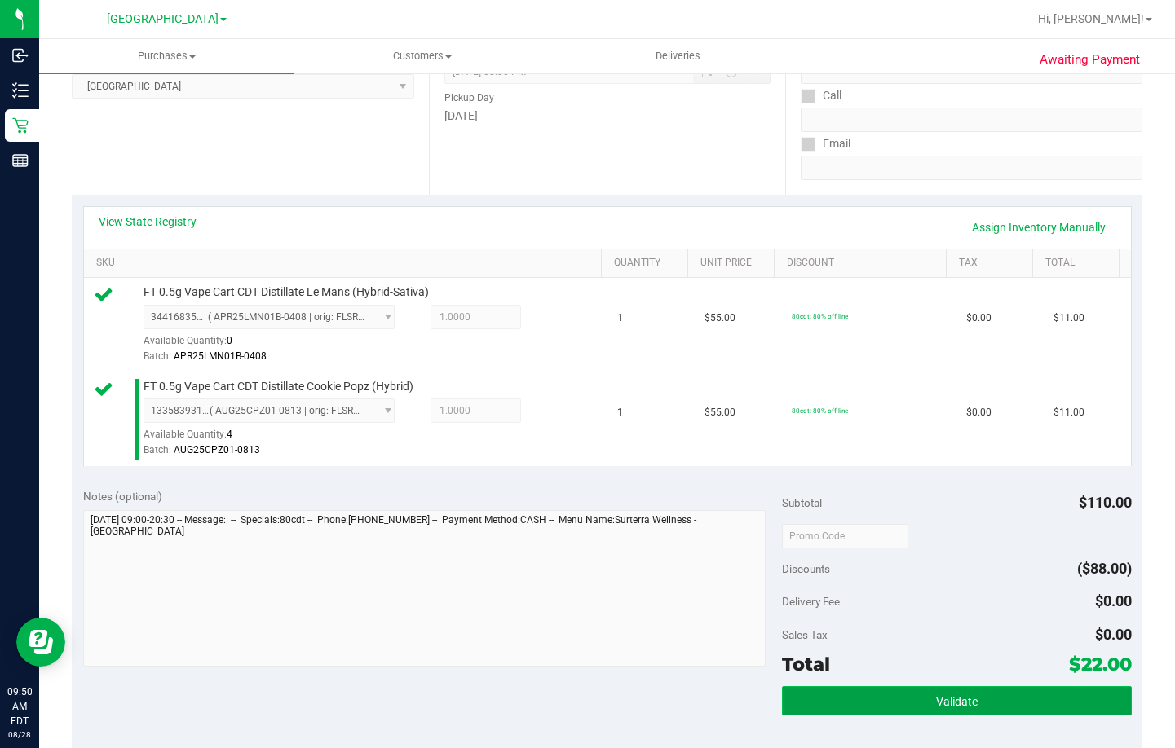
click at [939, 702] on span "Validate" at bounding box center [957, 701] width 42 height 13
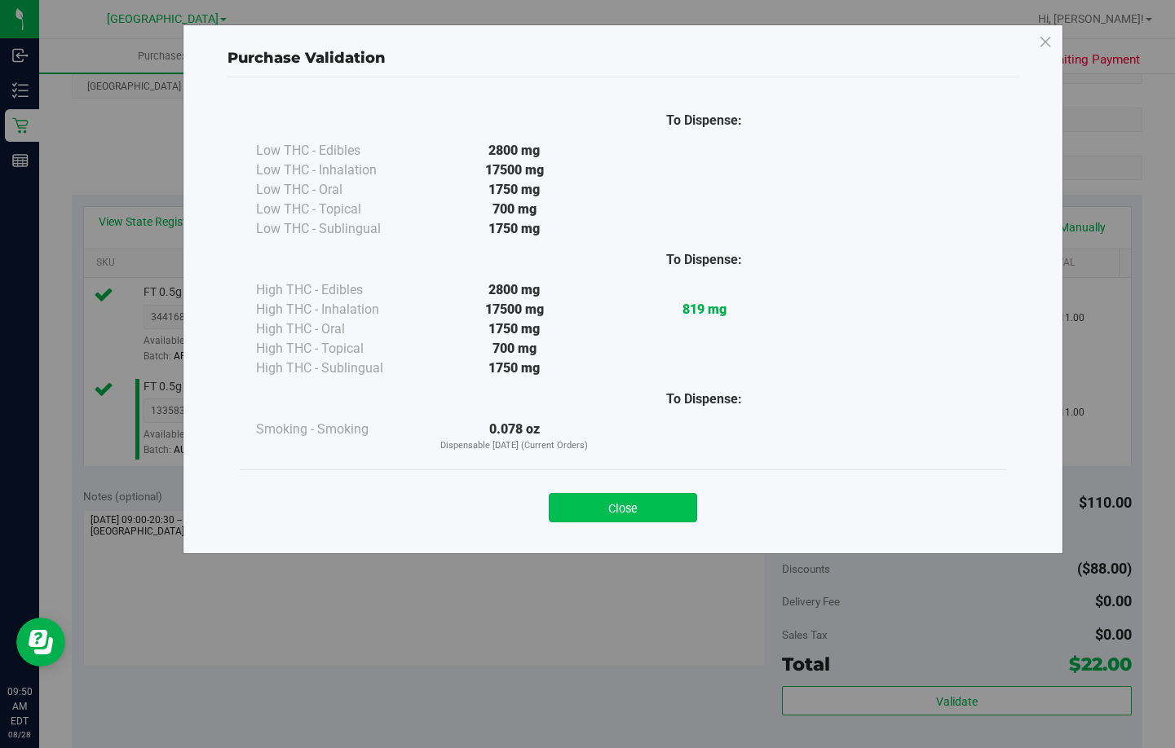
click at [621, 505] on button "Close" at bounding box center [623, 507] width 148 height 29
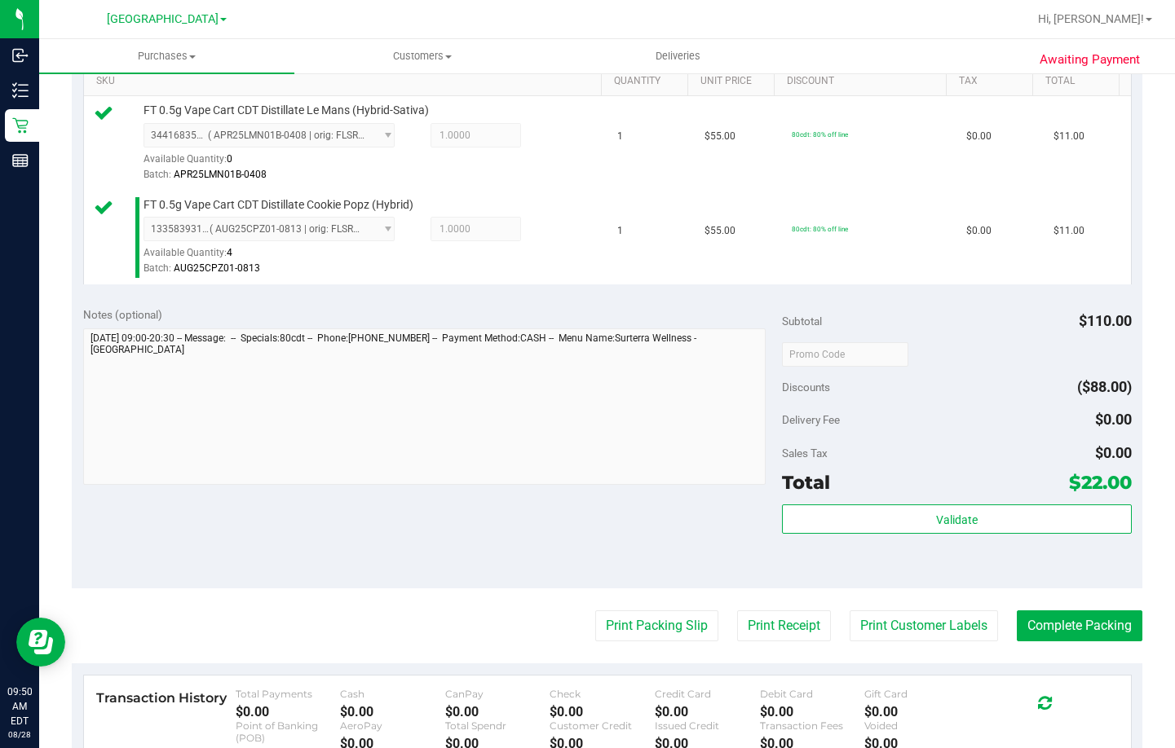
scroll to position [652, 0]
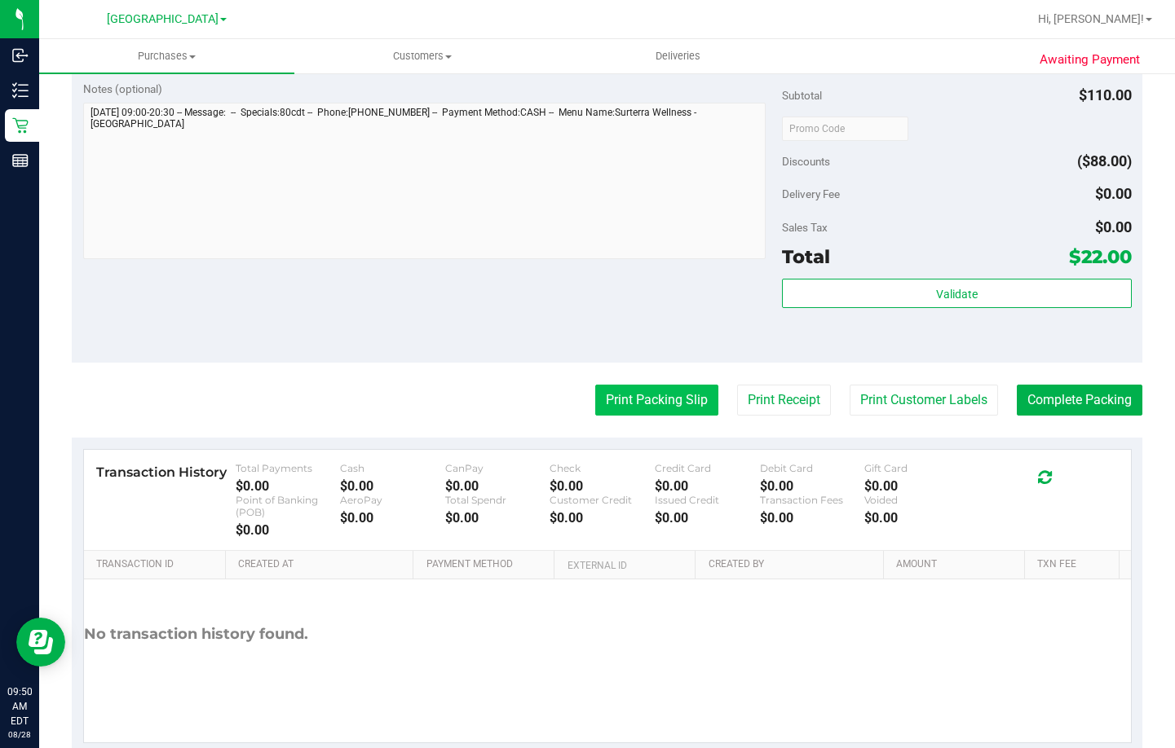
click at [642, 395] on button "Print Packing Slip" at bounding box center [656, 400] width 123 height 31
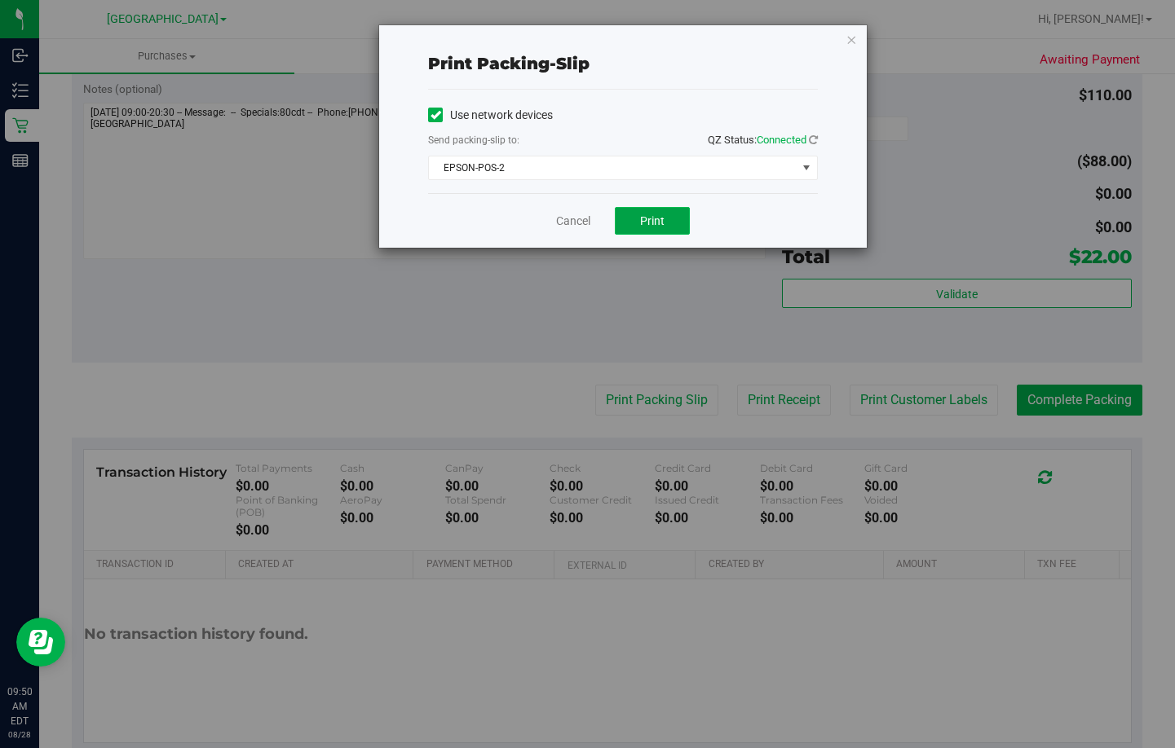
click at [655, 225] on span "Print" at bounding box center [652, 220] width 24 height 13
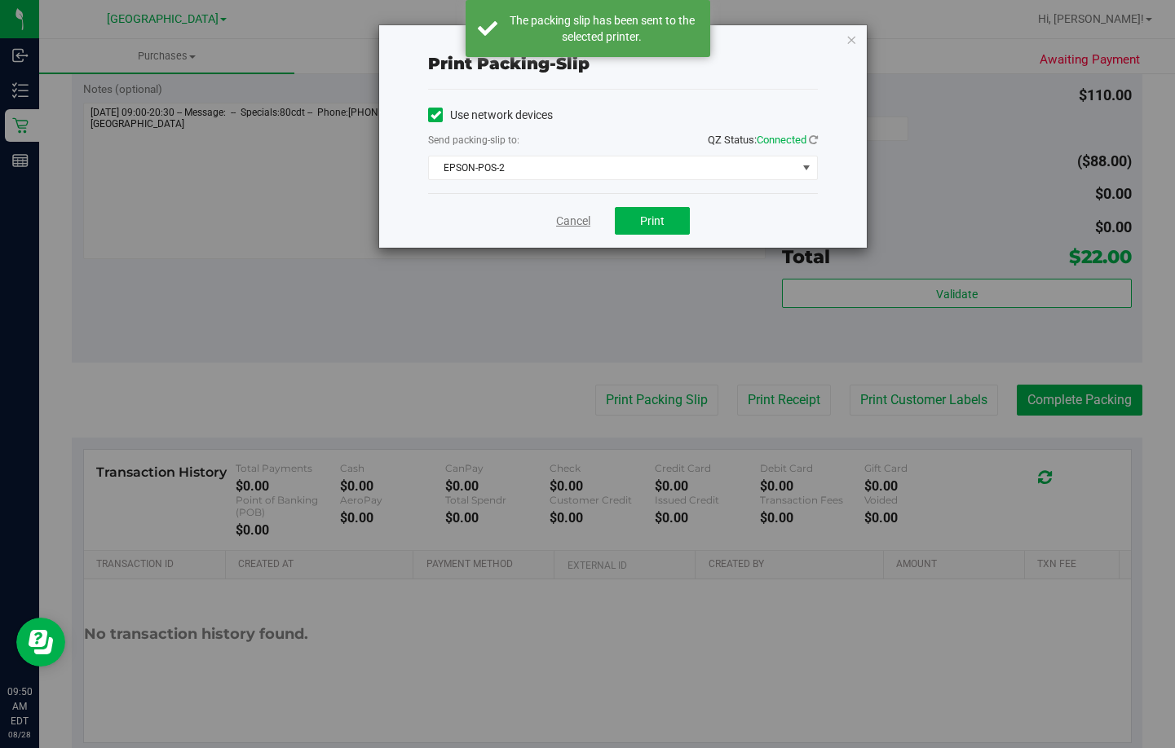
click at [557, 219] on link "Cancel" at bounding box center [573, 221] width 34 height 17
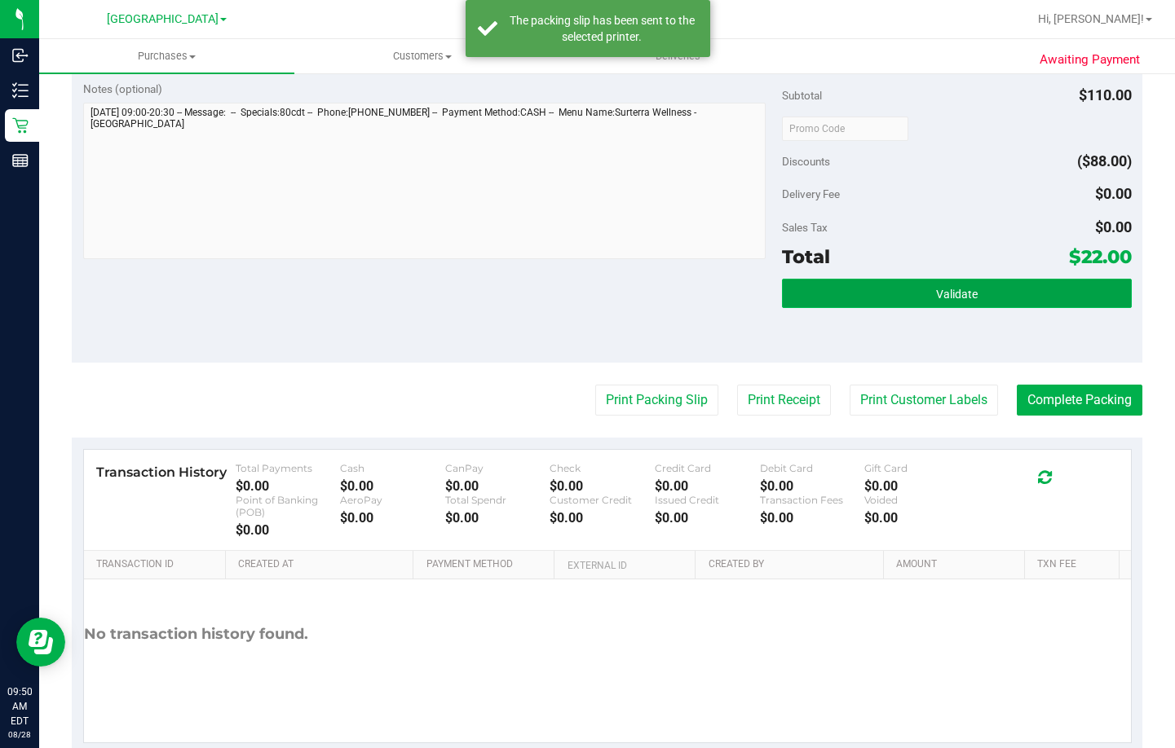
click at [923, 293] on button "Validate" at bounding box center [957, 293] width 350 height 29
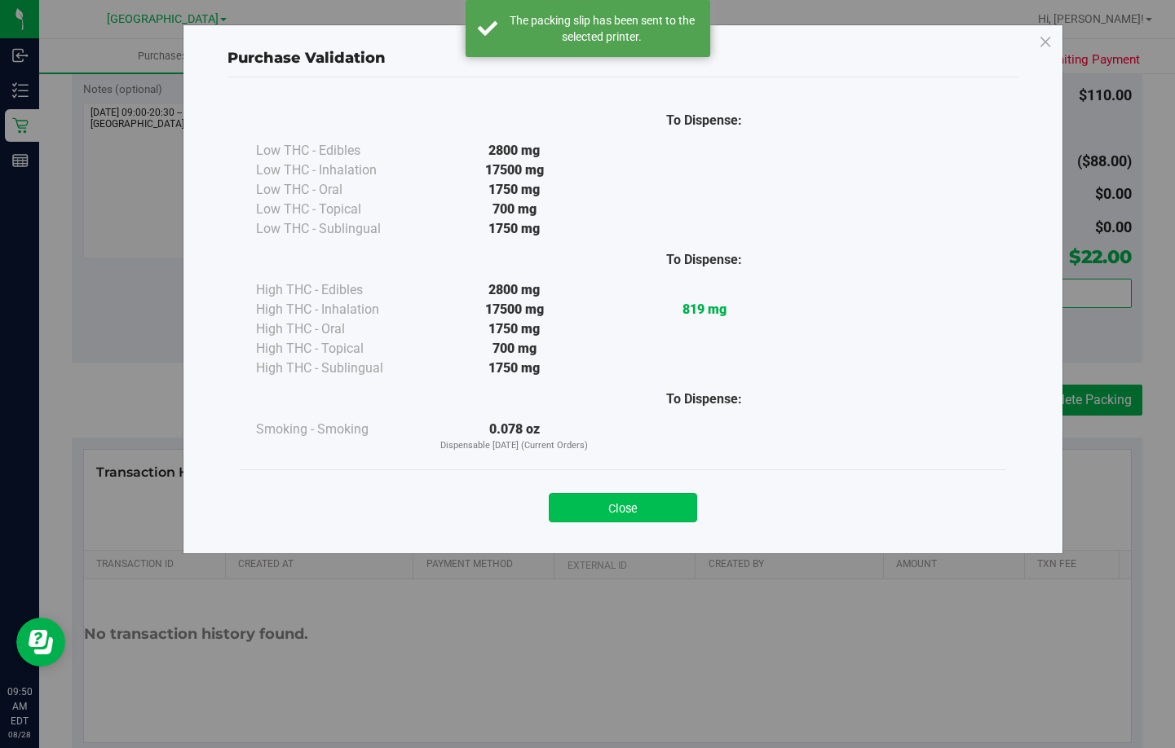
click at [634, 505] on button "Close" at bounding box center [623, 507] width 148 height 29
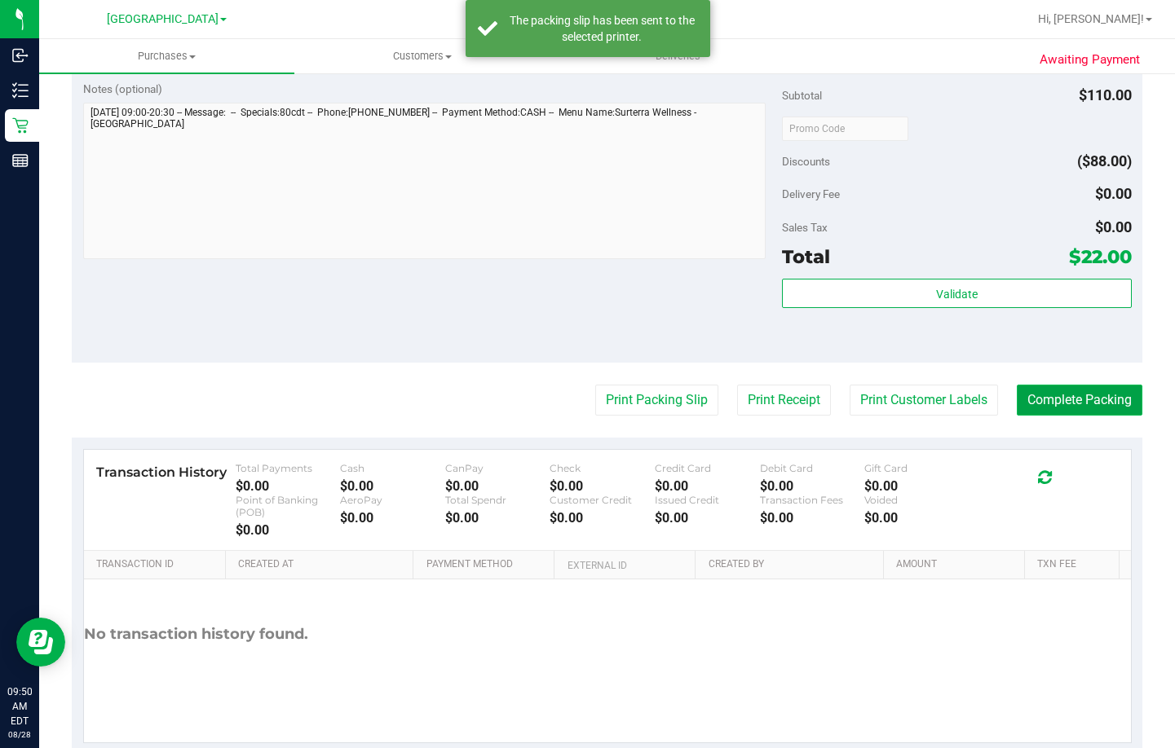
click at [1082, 404] on button "Complete Packing" at bounding box center [1080, 400] width 126 height 31
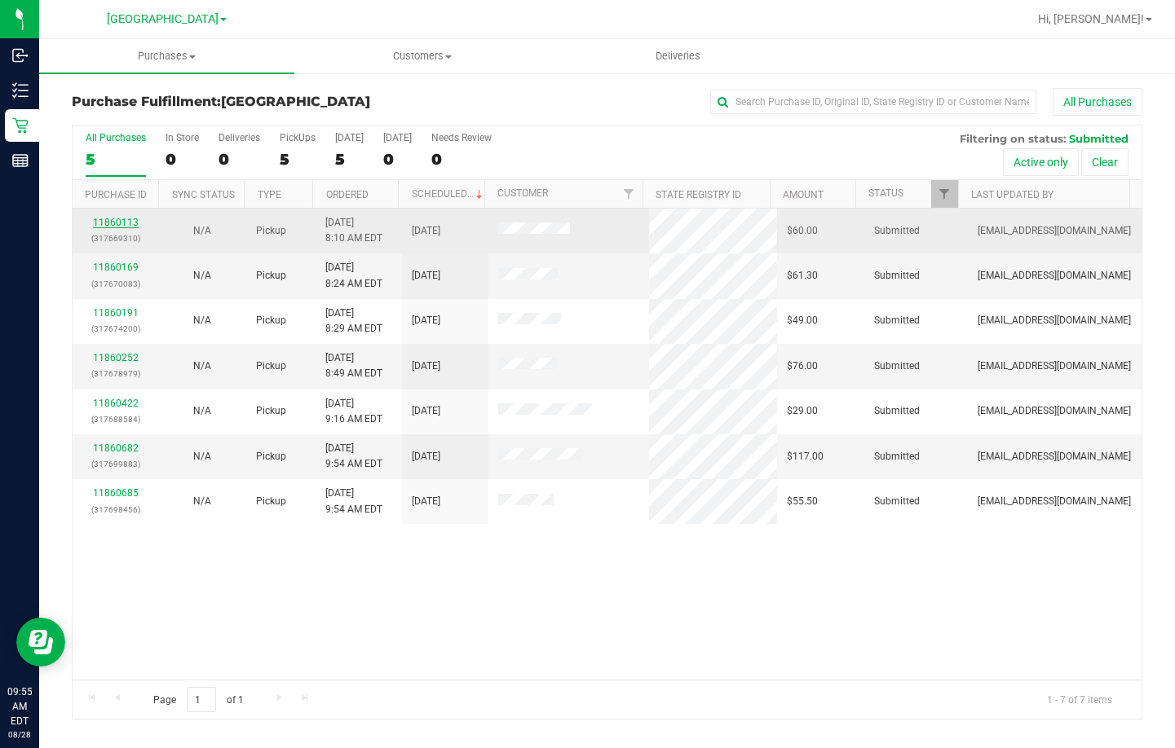
click at [130, 219] on link "11860113" at bounding box center [116, 222] width 46 height 11
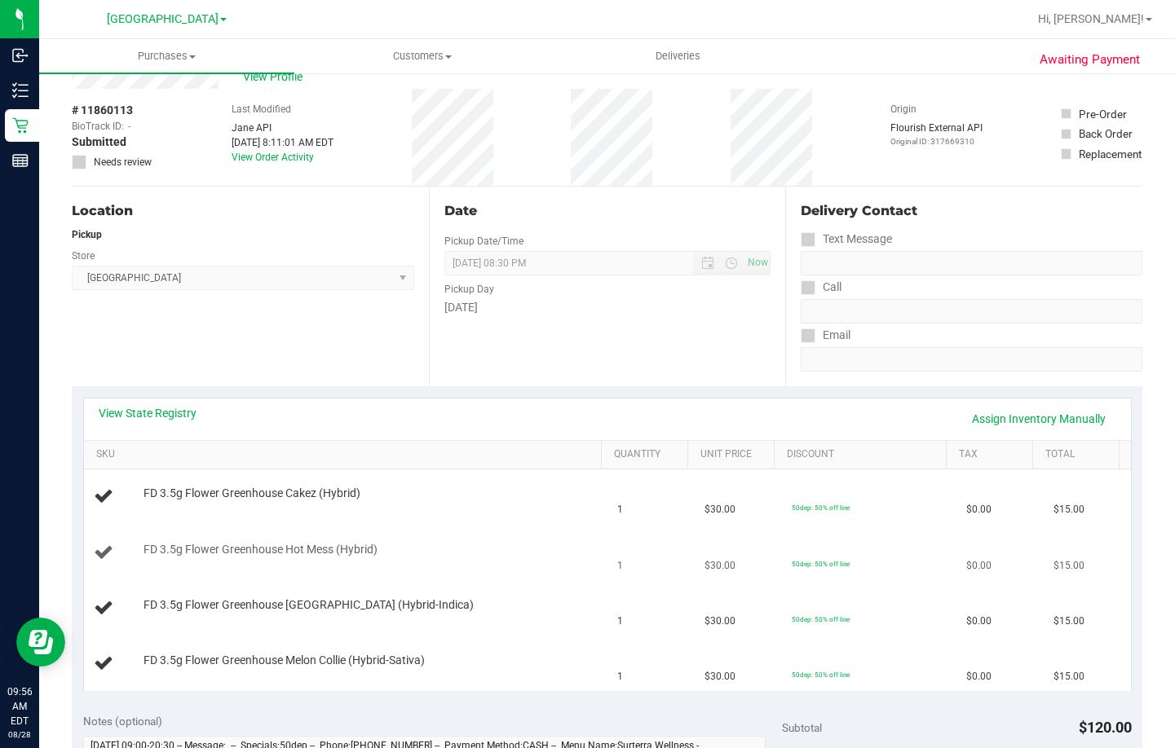
scroll to position [82, 0]
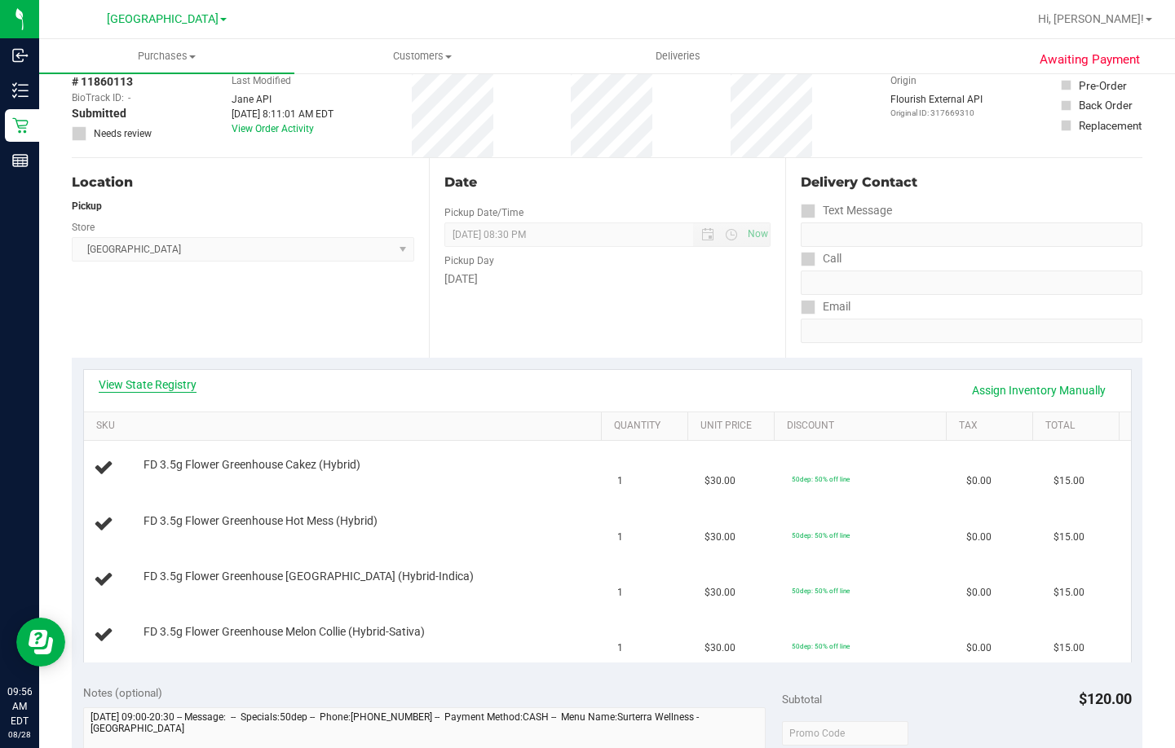
click at [152, 386] on link "View State Registry" at bounding box center [148, 385] width 98 height 16
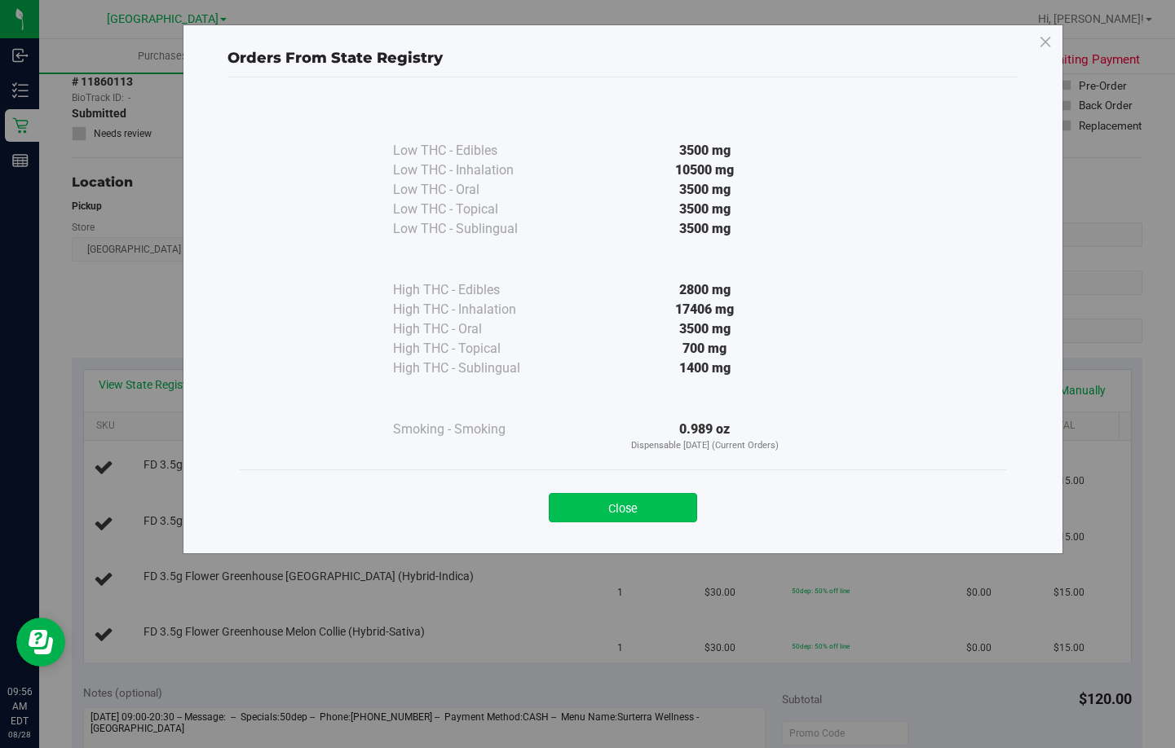
click at [574, 504] on button "Close" at bounding box center [623, 507] width 148 height 29
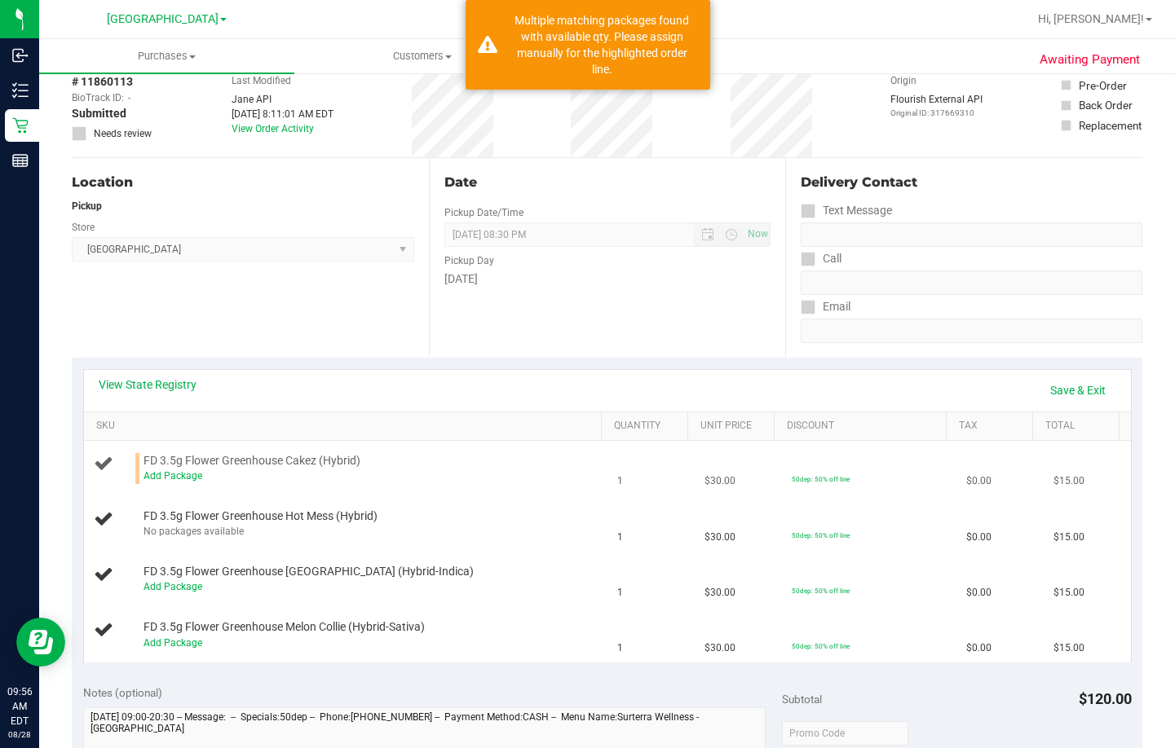
click at [164, 470] on div "Add Package" at bounding box center [369, 476] width 453 height 15
click at [166, 474] on link "Add Package" at bounding box center [172, 475] width 59 height 11
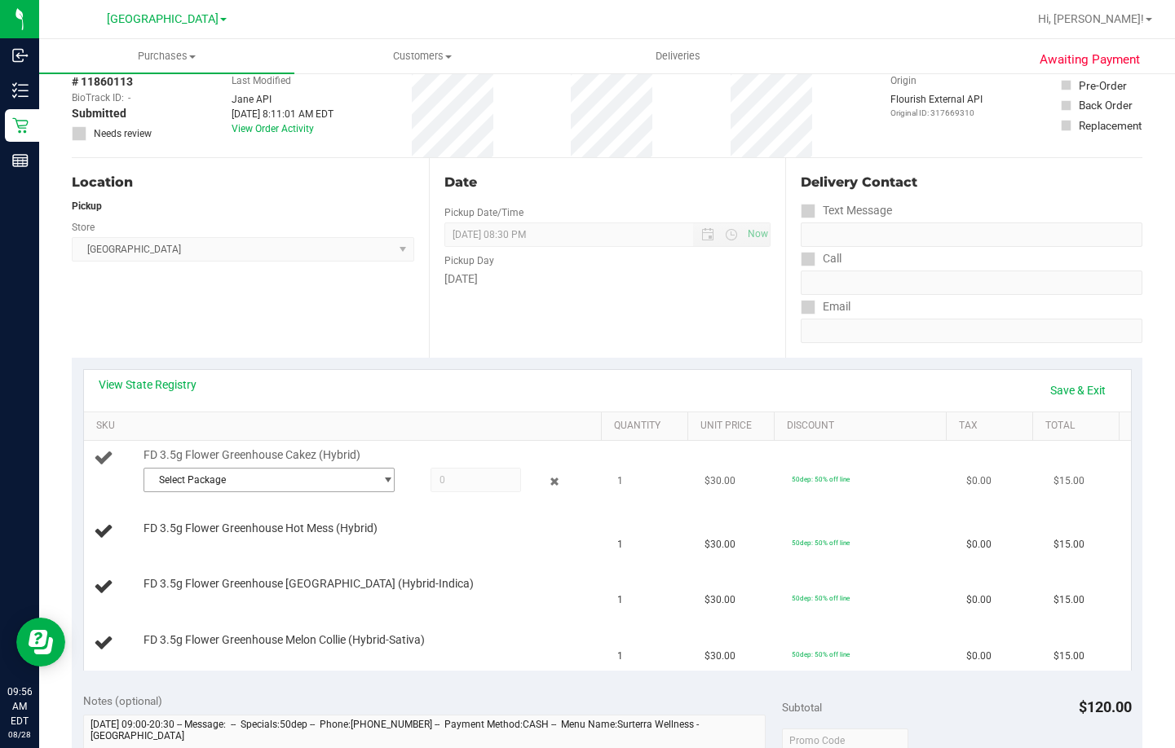
click at [235, 483] on span "Select Package" at bounding box center [258, 480] width 229 height 23
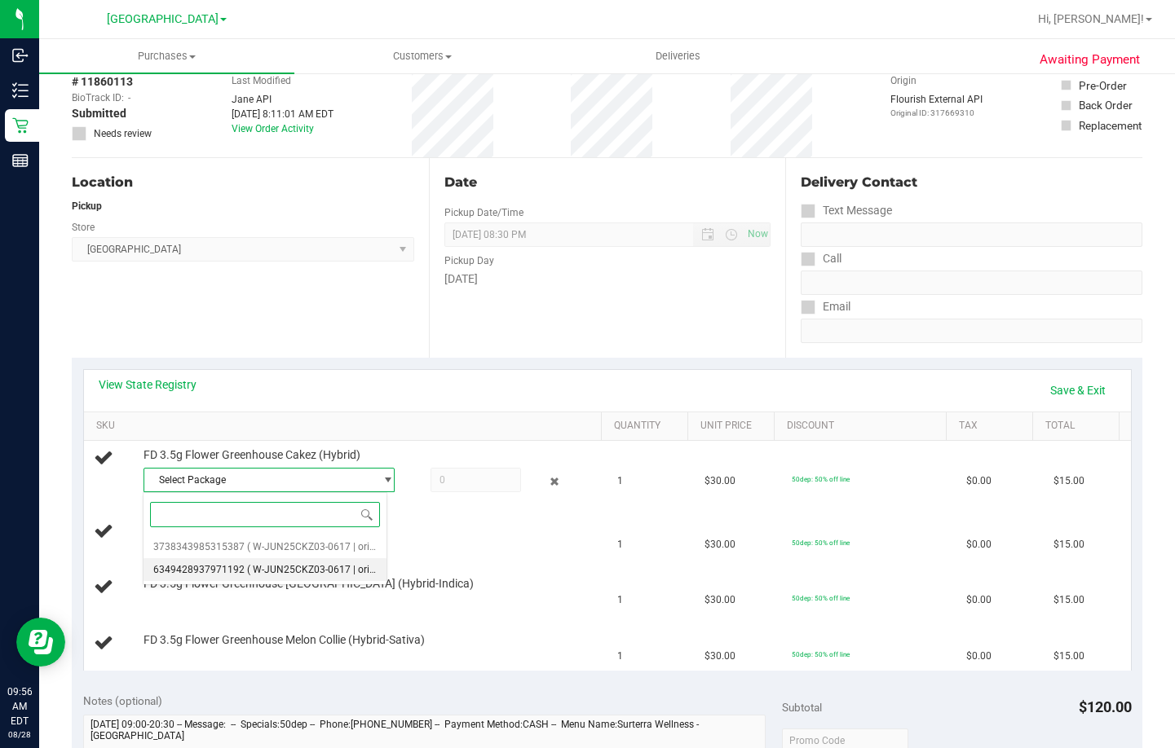
click at [237, 568] on span "6349428937971192" at bounding box center [198, 569] width 91 height 11
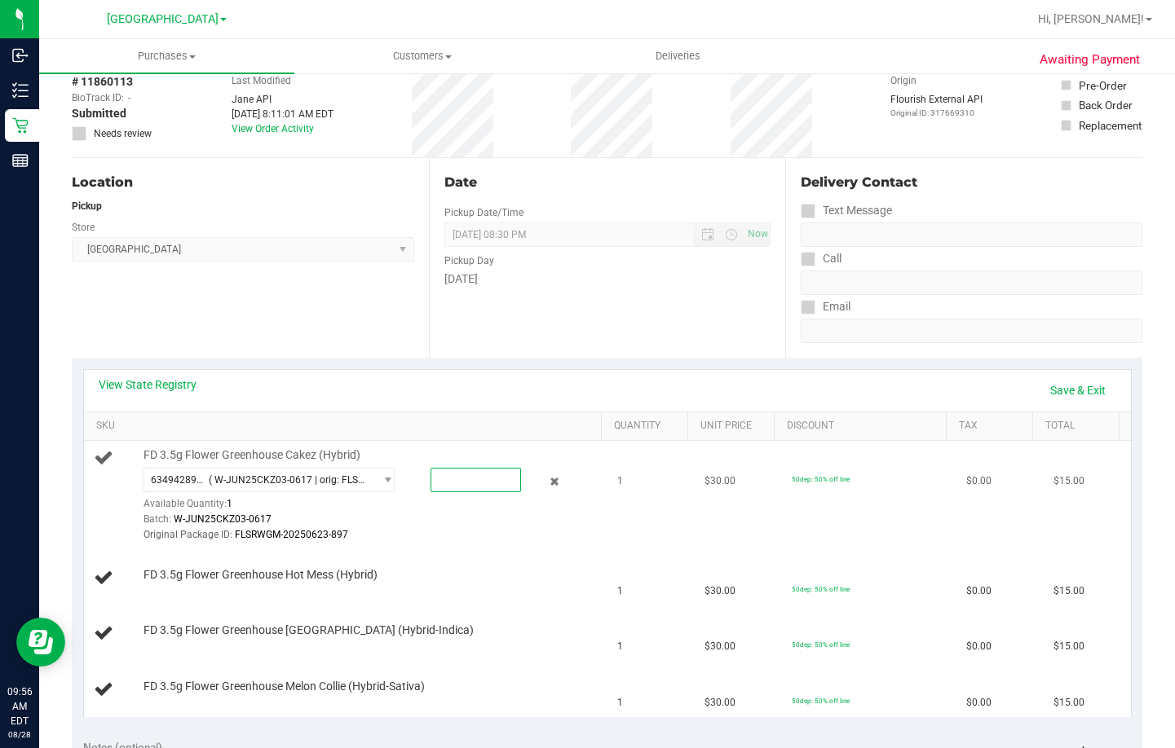
click at [449, 484] on span at bounding box center [475, 480] width 90 height 24
type input "1"
type input "1.0000"
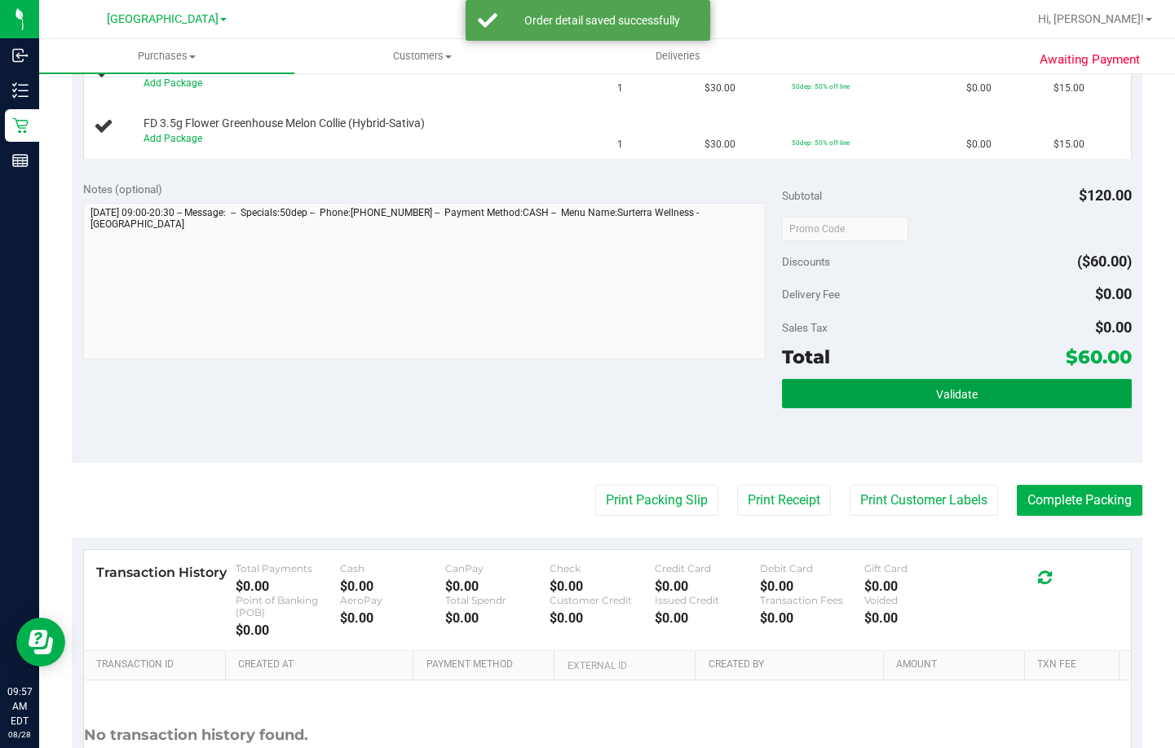
scroll to position [395, 0]
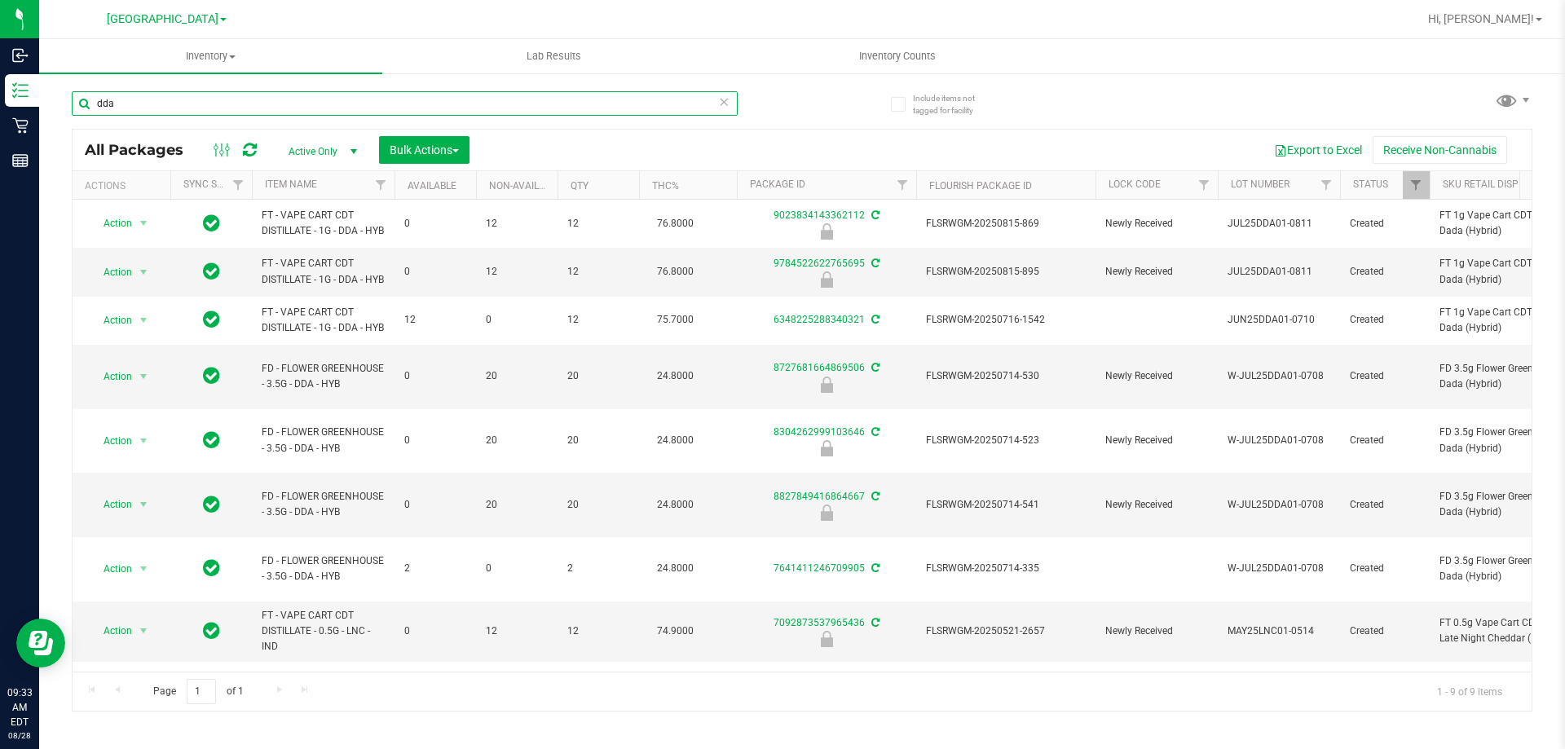
click at [332, 104] on input "dda" at bounding box center [405, 103] width 666 height 24
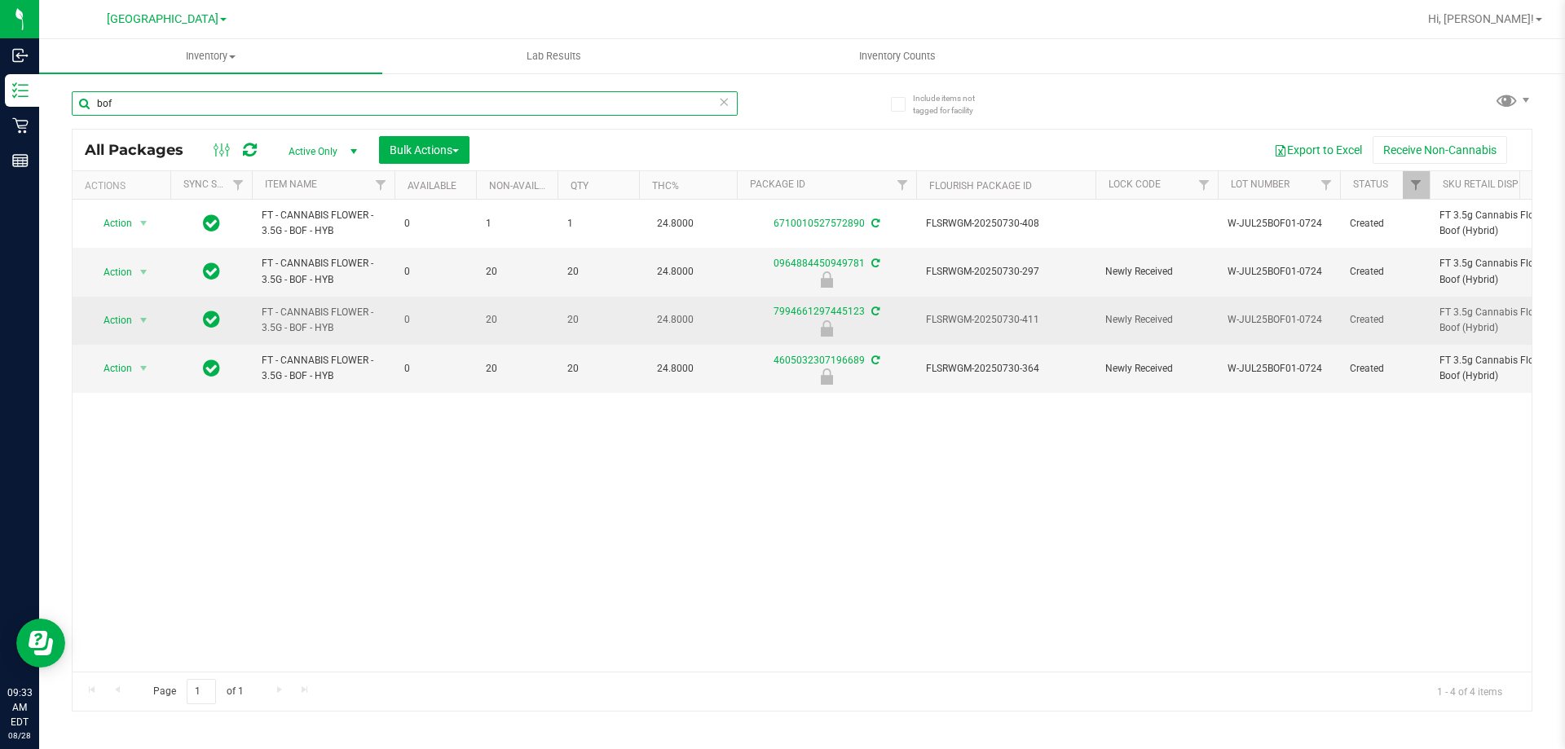
type input "bof"
click at [980, 315] on span "FLSRWGM-20250730-411" at bounding box center [1006, 319] width 160 height 15
click at [134, 324] on span "select" at bounding box center [144, 320] width 20 height 23
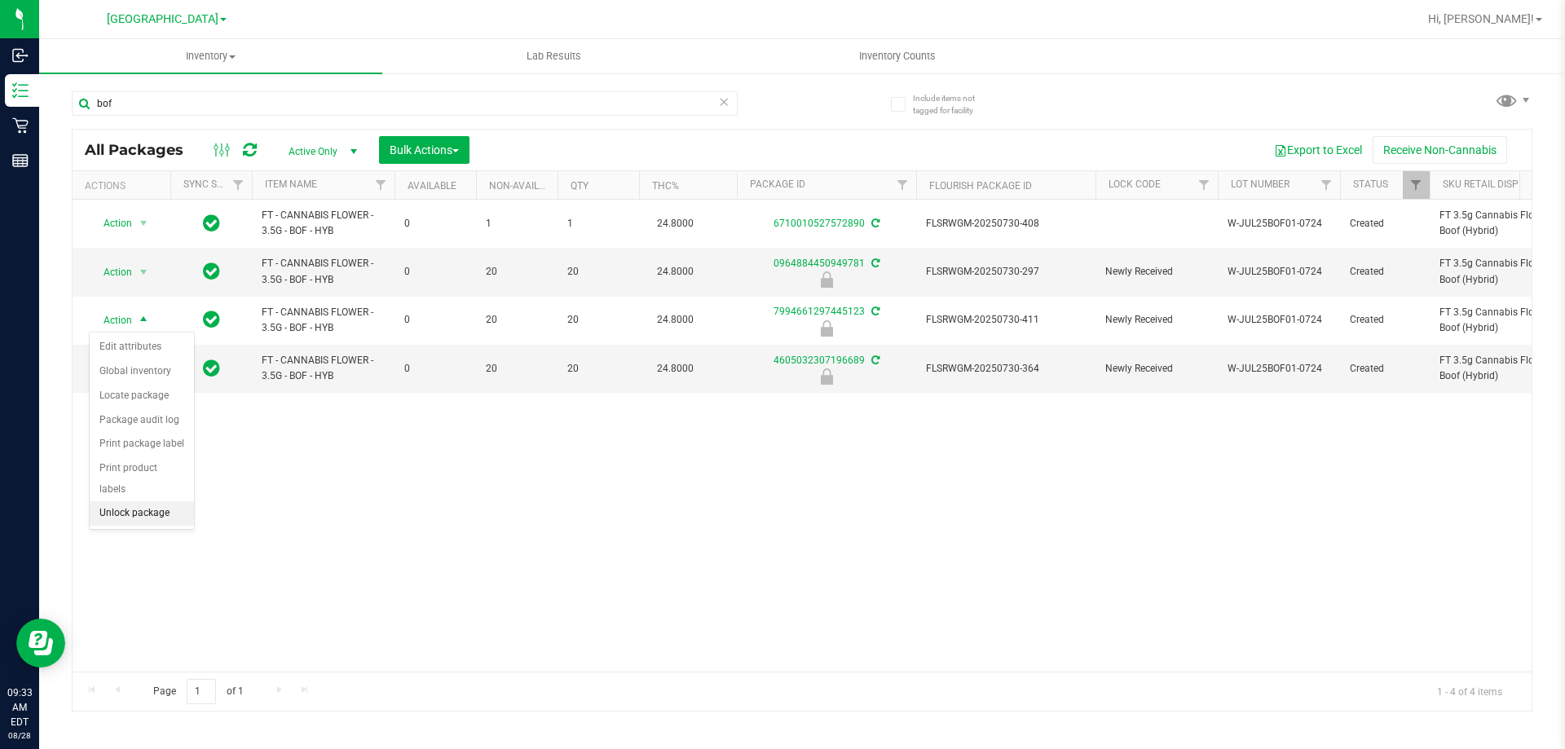
click at [149, 501] on li "Unlock package" at bounding box center [142, 513] width 104 height 24
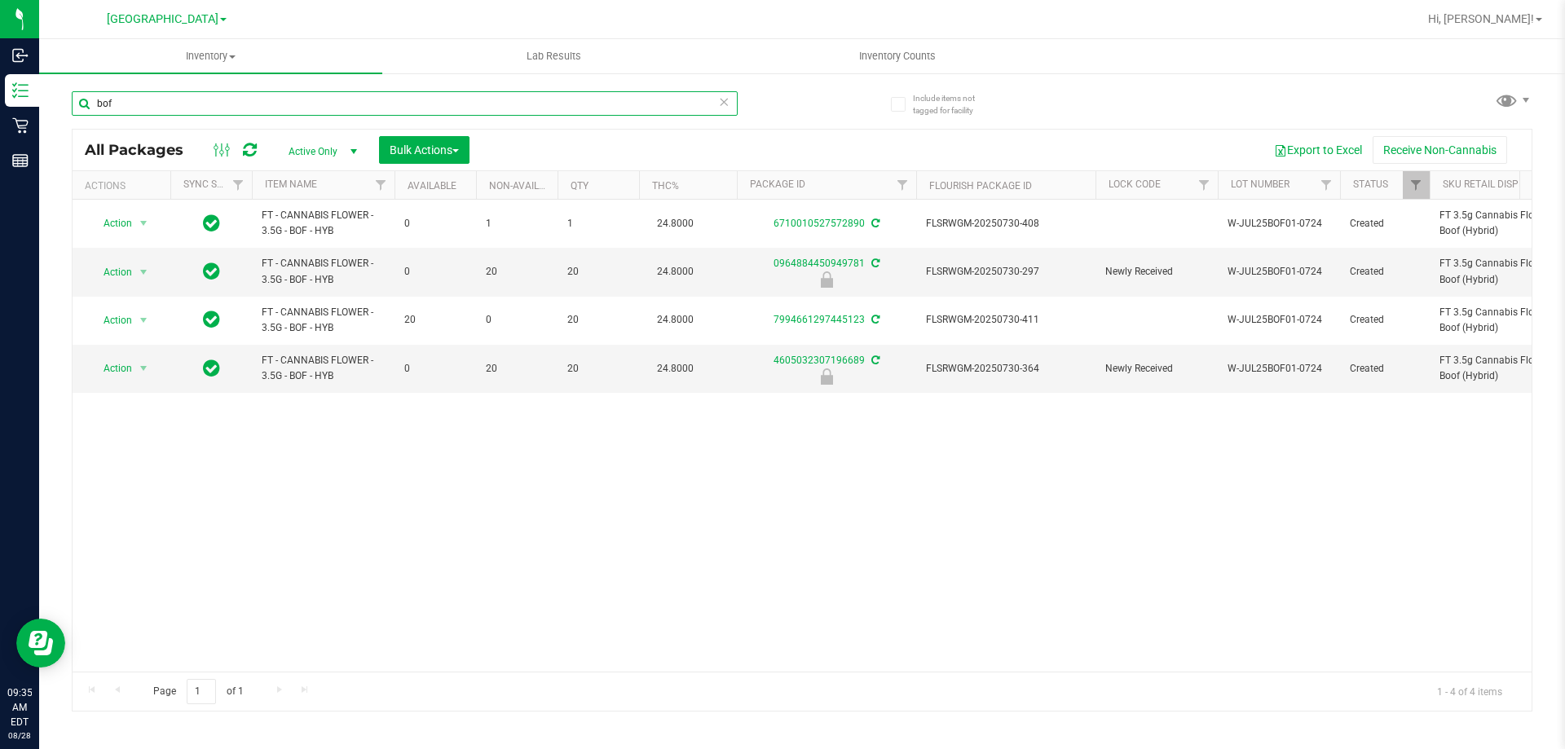
click at [402, 104] on input "bof" at bounding box center [405, 103] width 666 height 24
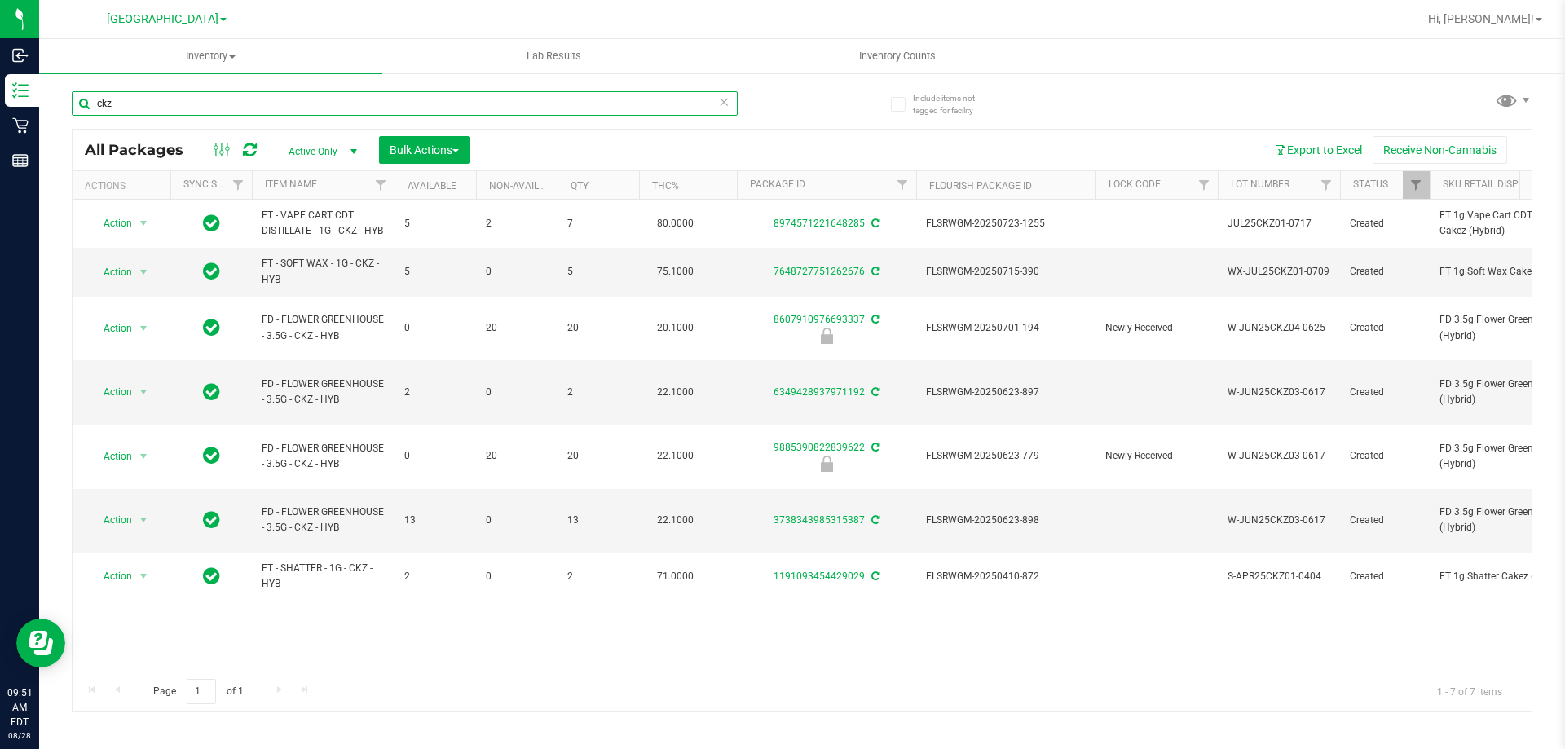
click at [201, 109] on input "ckz" at bounding box center [405, 103] width 666 height 24
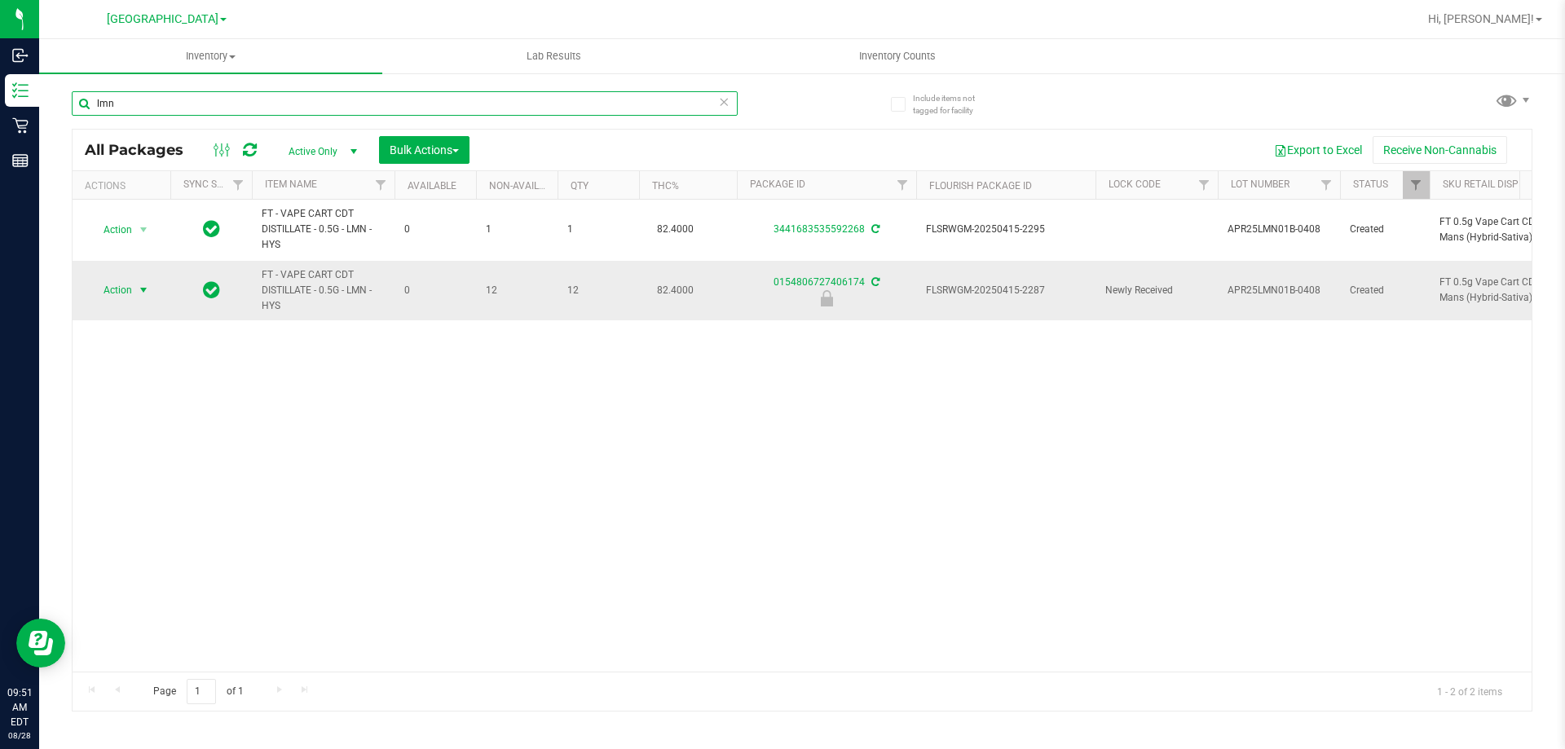
type input "lmn"
click at [117, 288] on span "Action" at bounding box center [111, 290] width 44 height 23
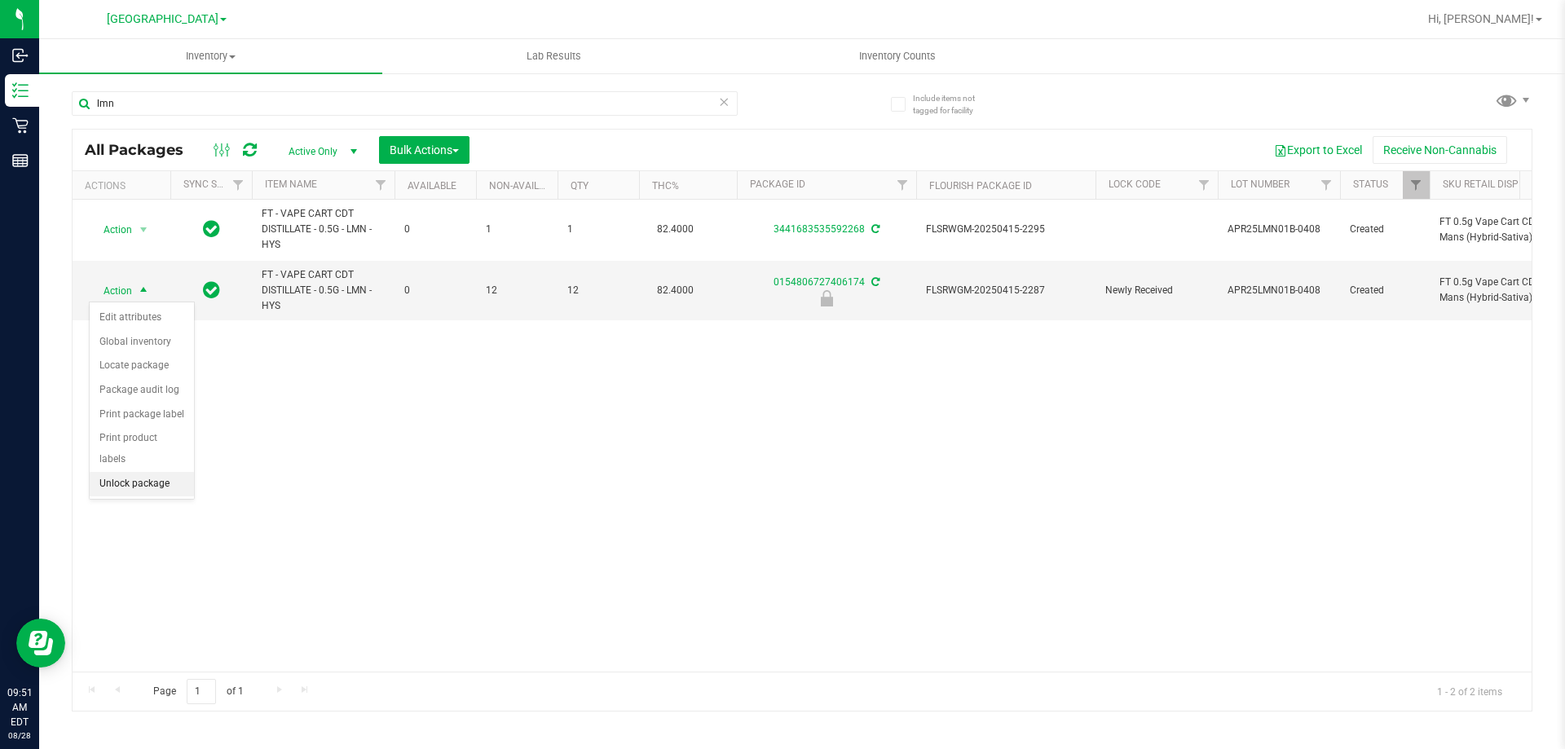
click at [143, 472] on li "Unlock package" at bounding box center [142, 484] width 104 height 24
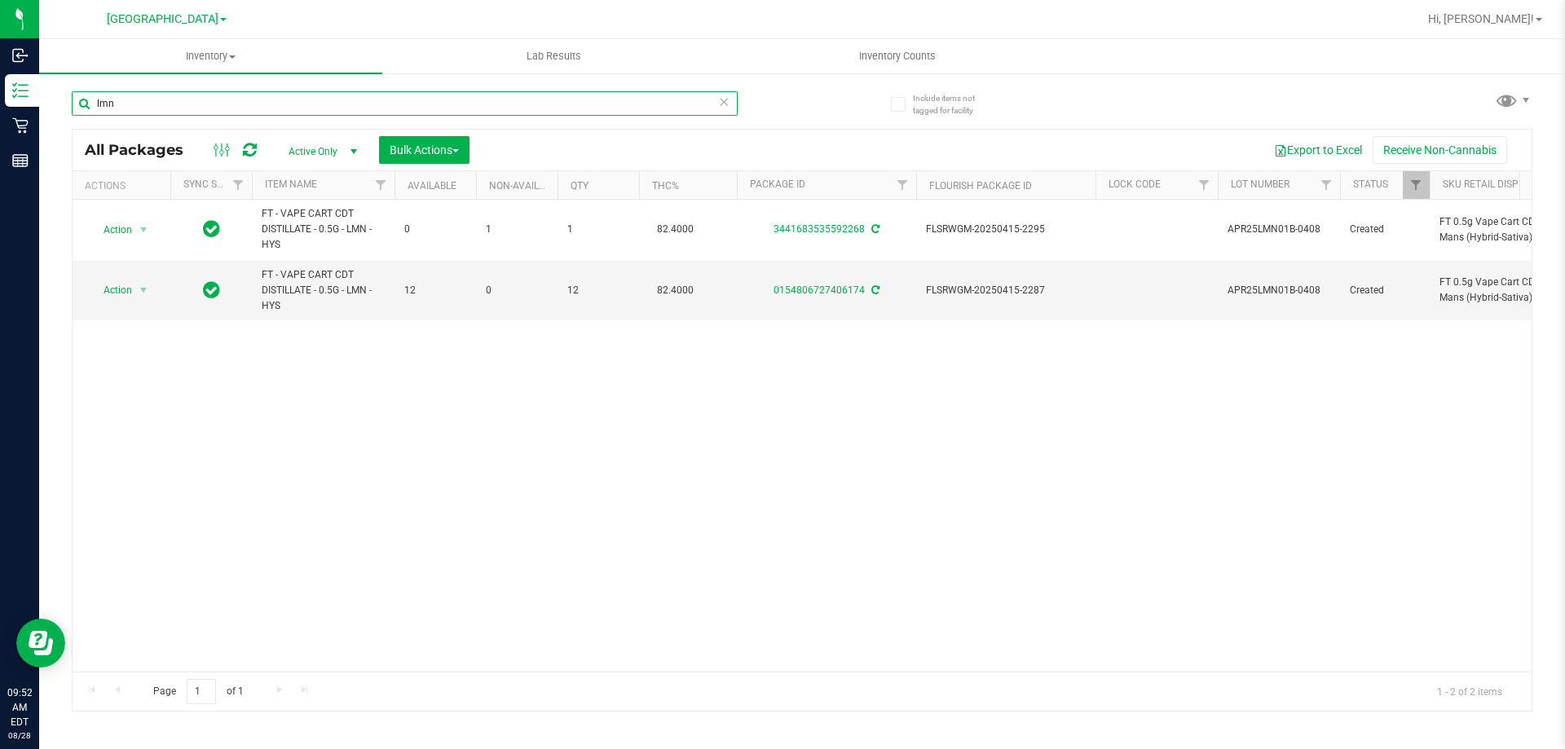
click at [423, 104] on input "lmn" at bounding box center [405, 103] width 666 height 24
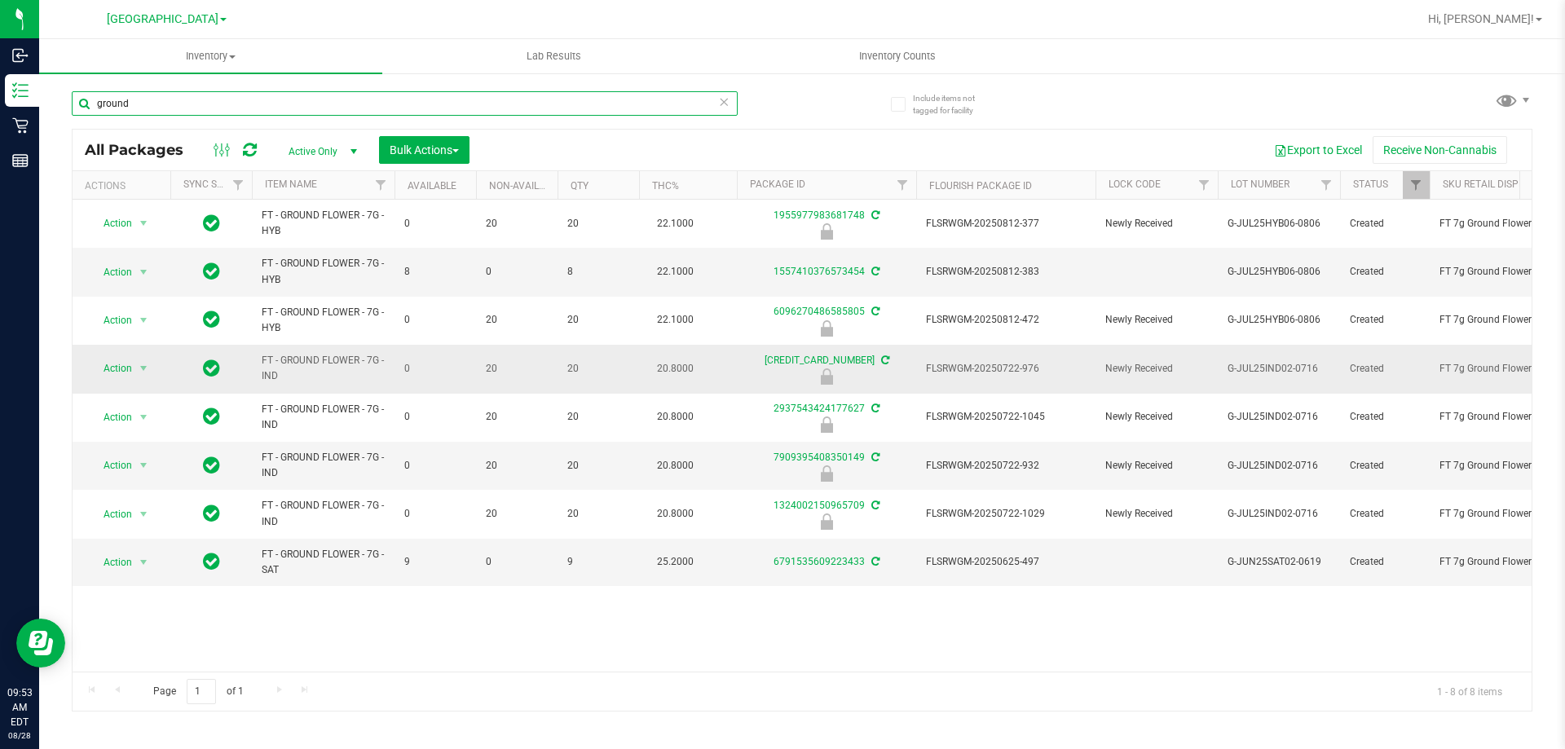
type input "ground"
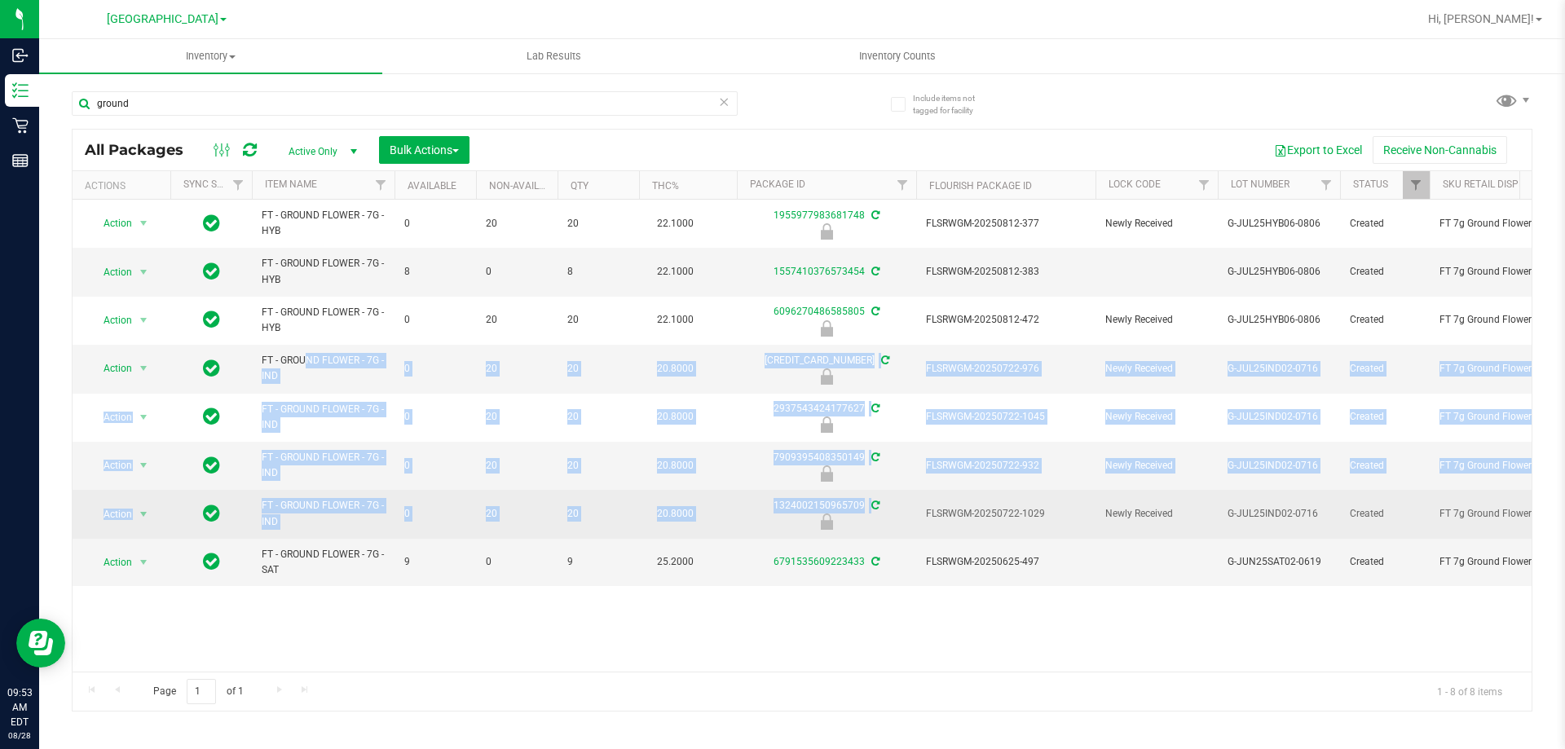
drag, startPoint x: 260, startPoint y: 356, endPoint x: 952, endPoint y: 525, distance: 712.4
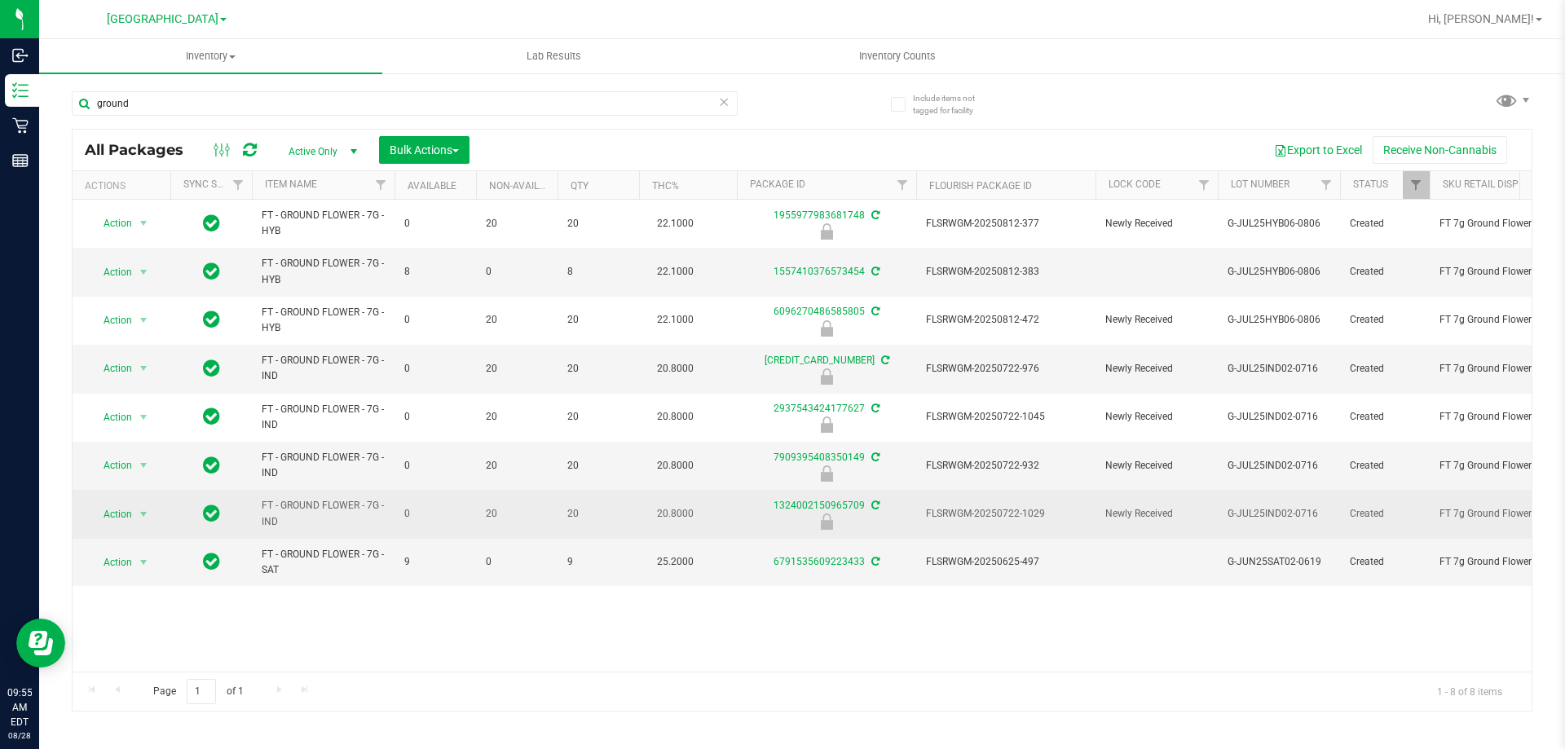
click at [987, 513] on span "FLSRWGM-20250722-1029" at bounding box center [1006, 513] width 160 height 15
click at [124, 513] on span "Action" at bounding box center [111, 514] width 44 height 23
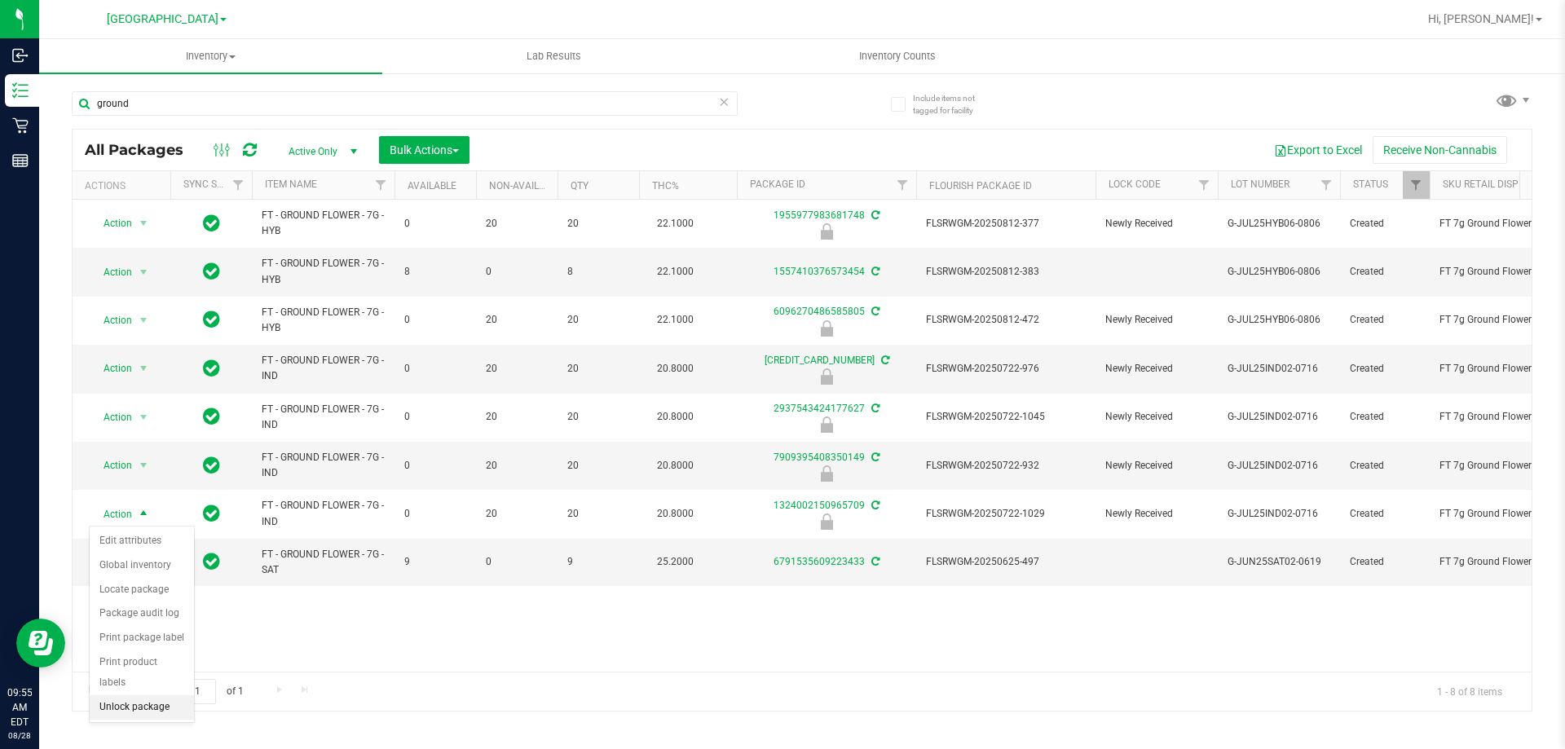
click at [135, 695] on li "Unlock package" at bounding box center [142, 707] width 104 height 24
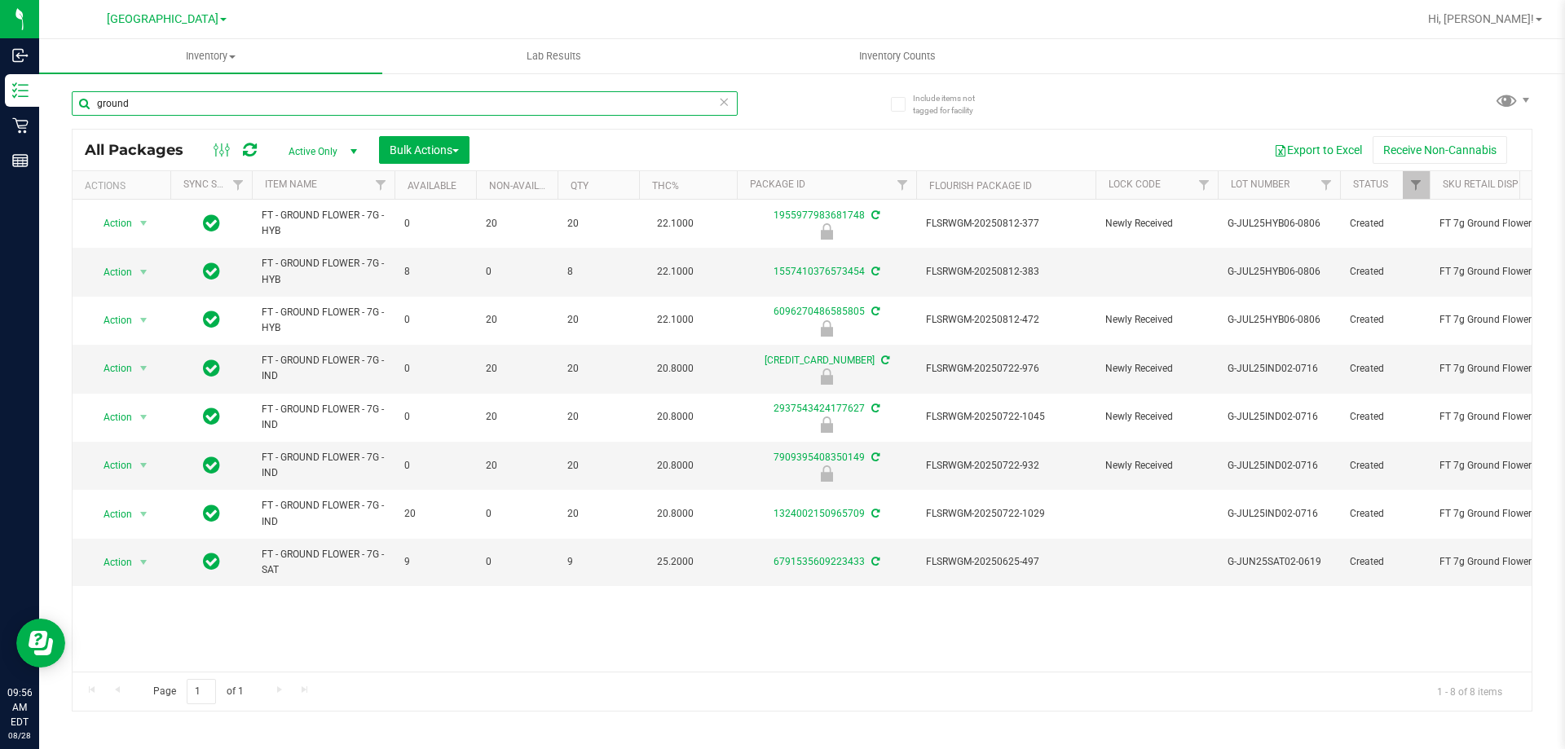
click at [174, 108] on input "ground" at bounding box center [405, 103] width 666 height 24
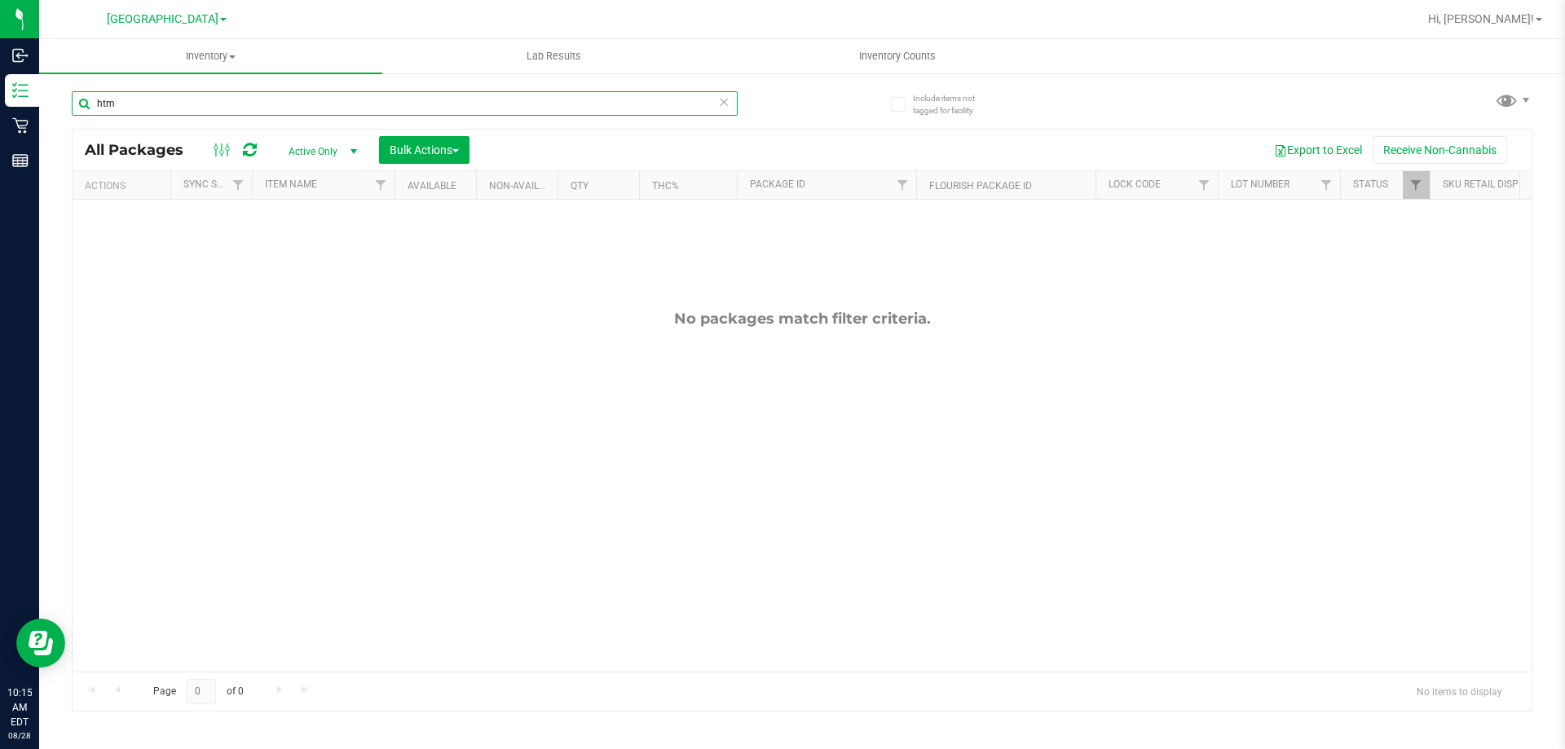
click at [279, 94] on input "htm" at bounding box center [405, 103] width 666 height 24
click at [273, 98] on input "htm" at bounding box center [405, 103] width 666 height 24
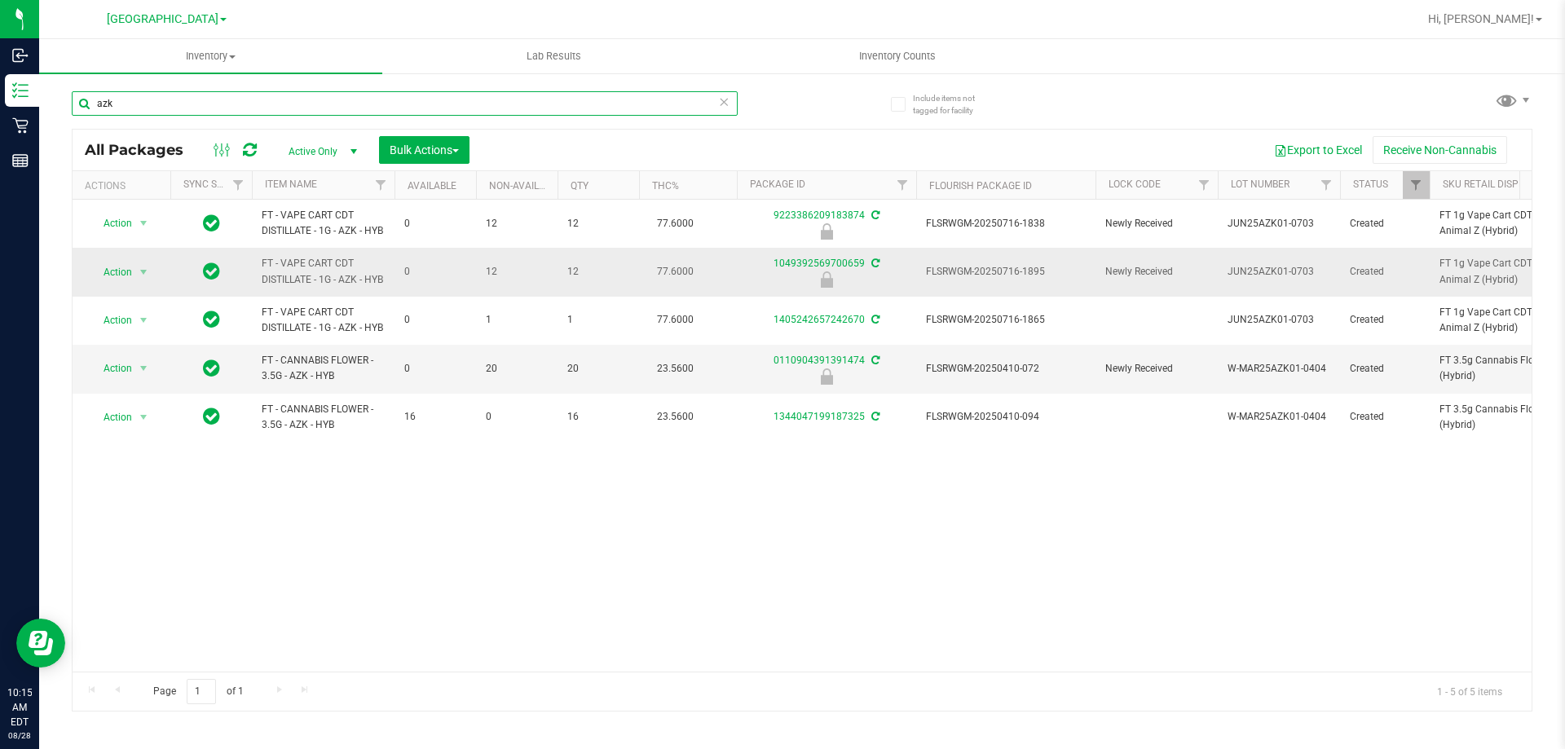
type input "azk"
click at [1021, 280] on span "FLSRWGM-20250716-1895" at bounding box center [1006, 271] width 160 height 15
click at [1018, 280] on span "FLSRWGM-20250716-1895" at bounding box center [1006, 271] width 160 height 15
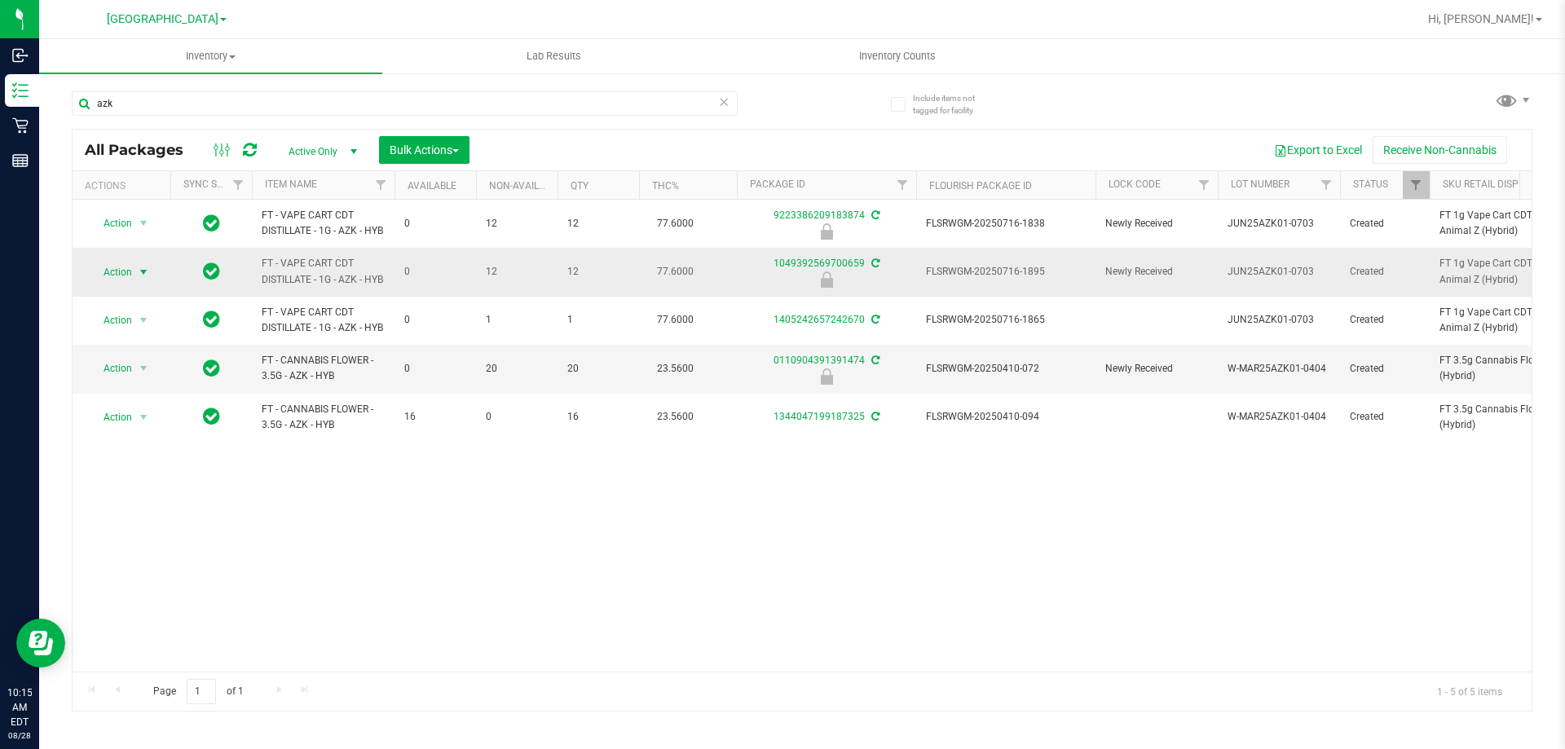
click at [124, 284] on span "Action" at bounding box center [111, 272] width 44 height 23
click at [122, 472] on li "Unlock package" at bounding box center [142, 484] width 104 height 24
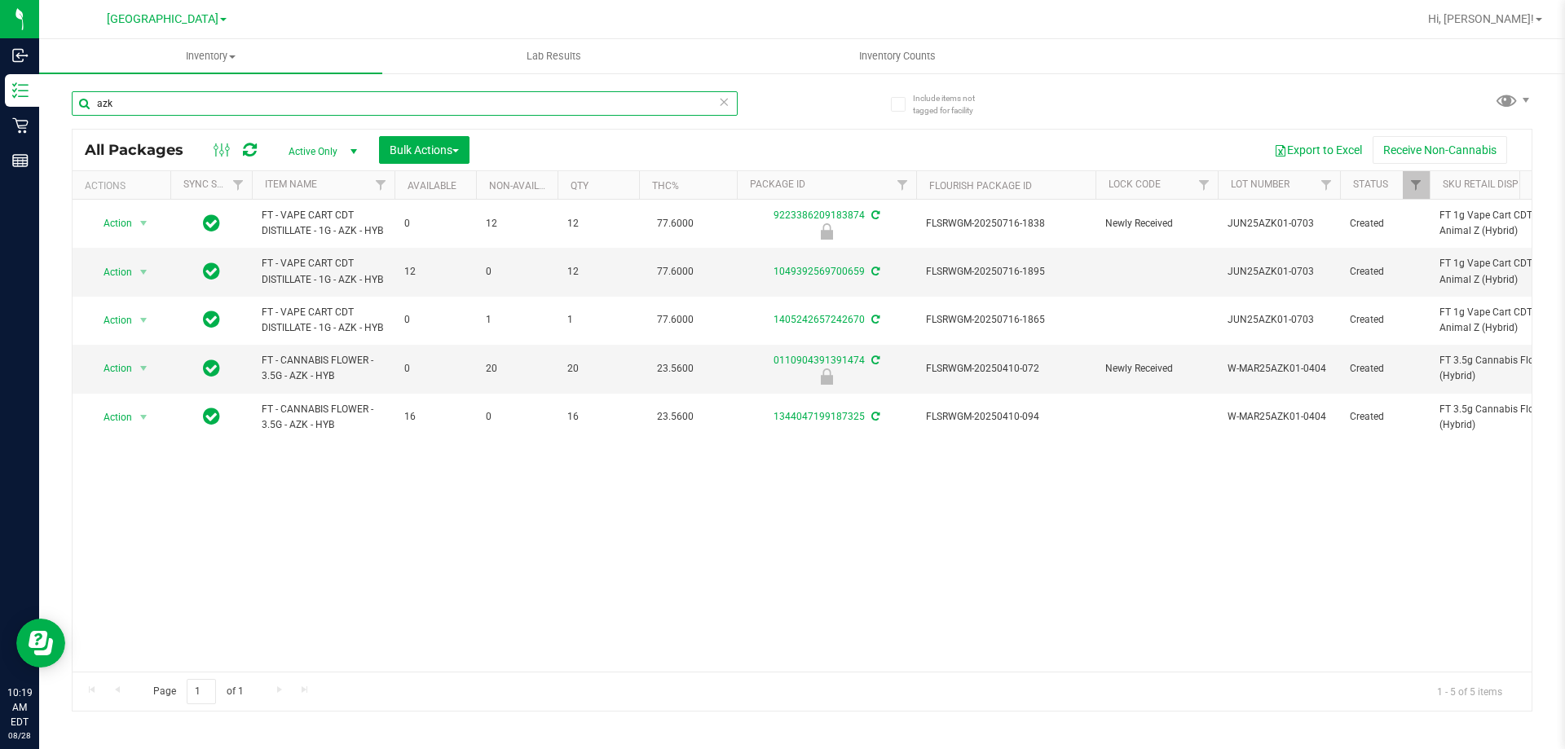
click at [390, 107] on input "azk" at bounding box center [405, 103] width 666 height 24
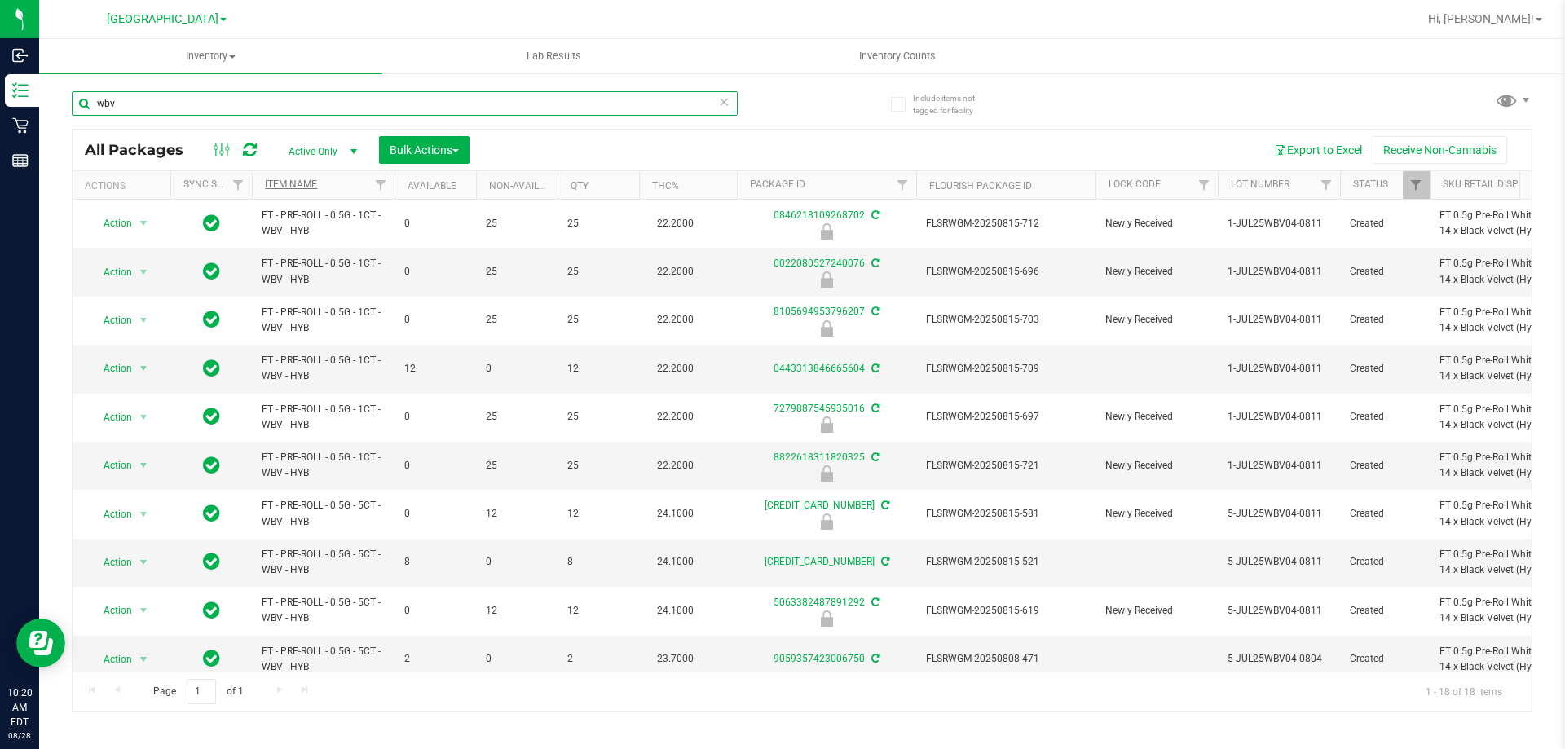
type input "wbv"
click at [307, 182] on link "Item Name" at bounding box center [291, 184] width 52 height 11
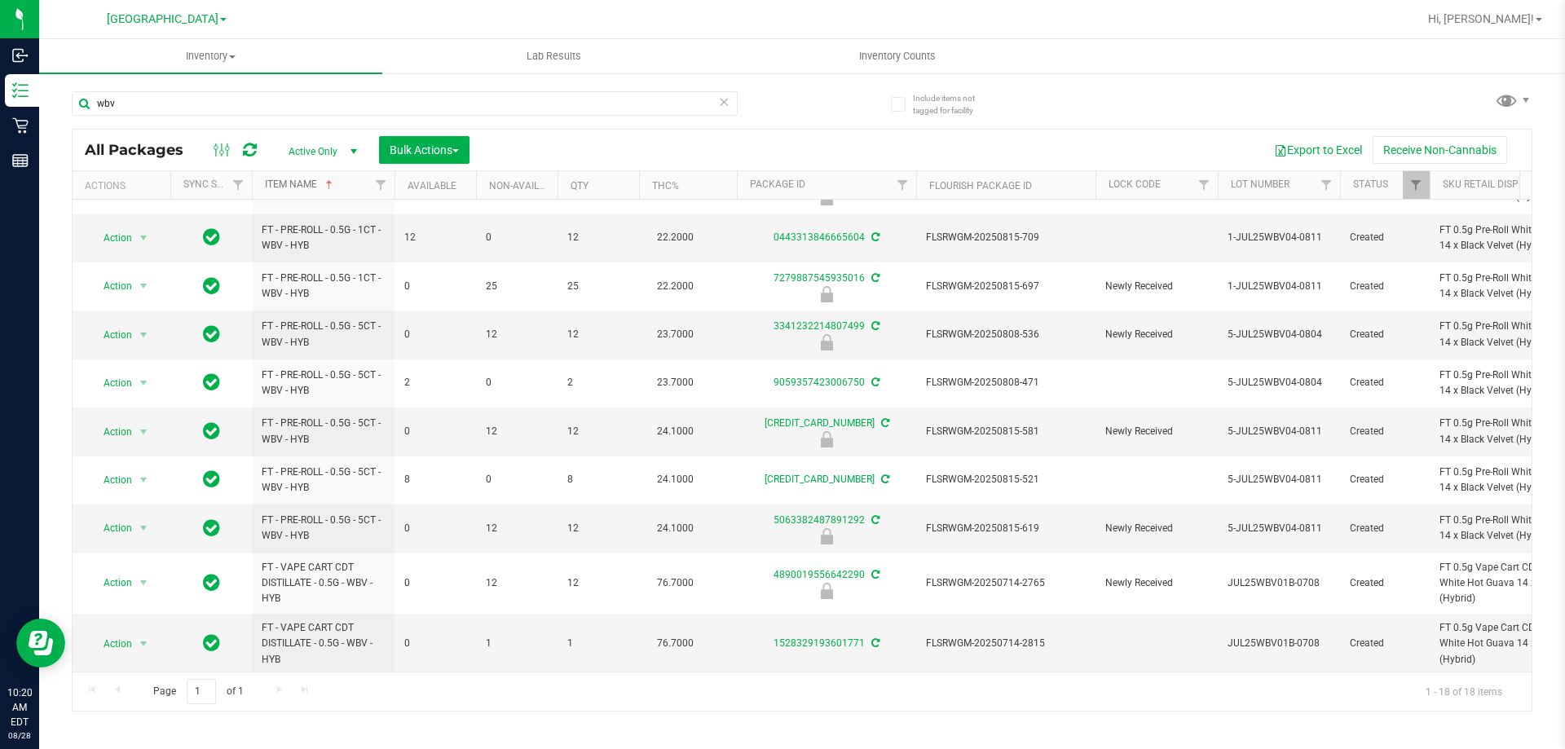
scroll to position [436, 0]
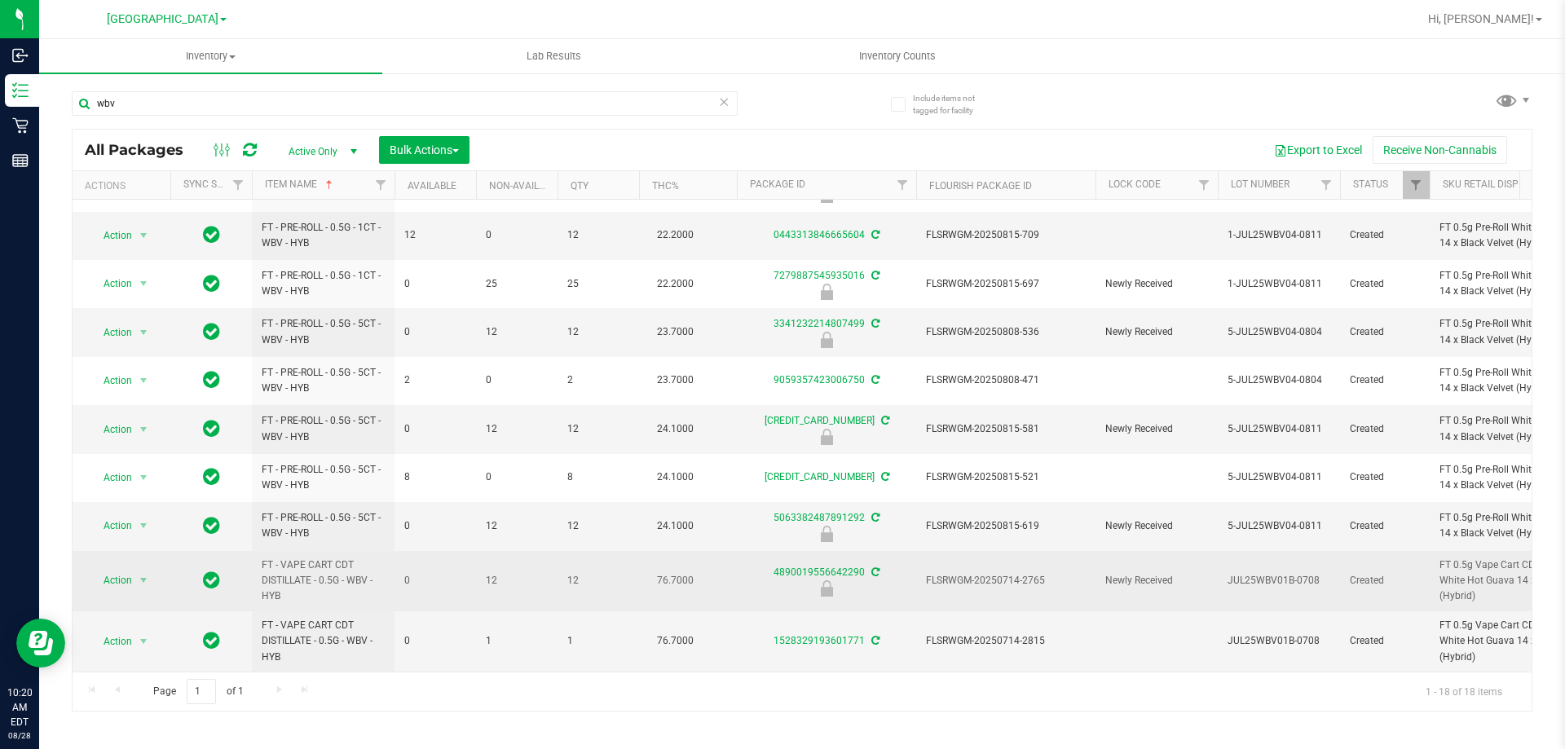
click at [1002, 573] on span "FLSRWGM-20250714-2765" at bounding box center [1006, 580] width 160 height 15
click at [118, 569] on span "Action" at bounding box center [111, 580] width 44 height 23
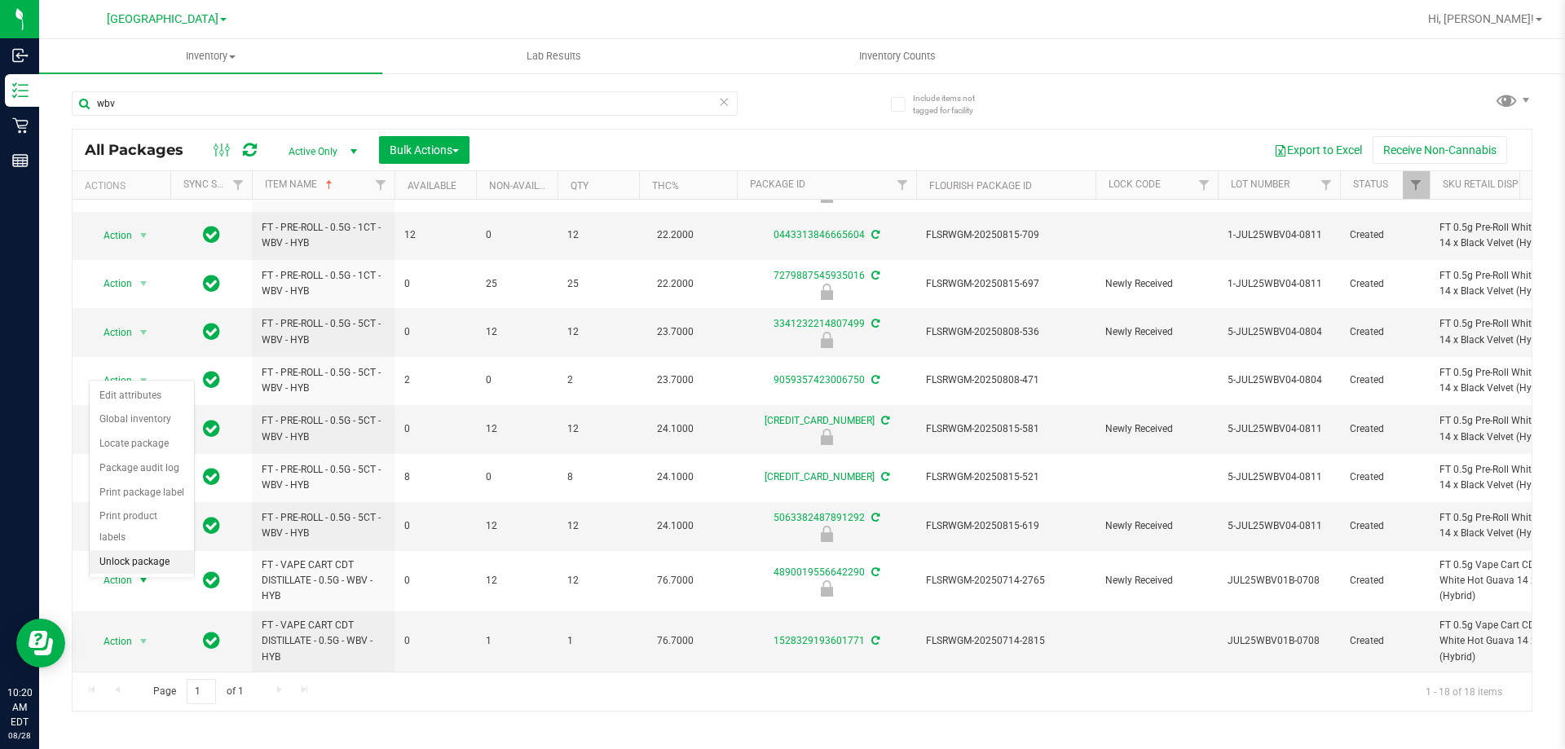
click at [132, 550] on li "Unlock package" at bounding box center [142, 562] width 104 height 24
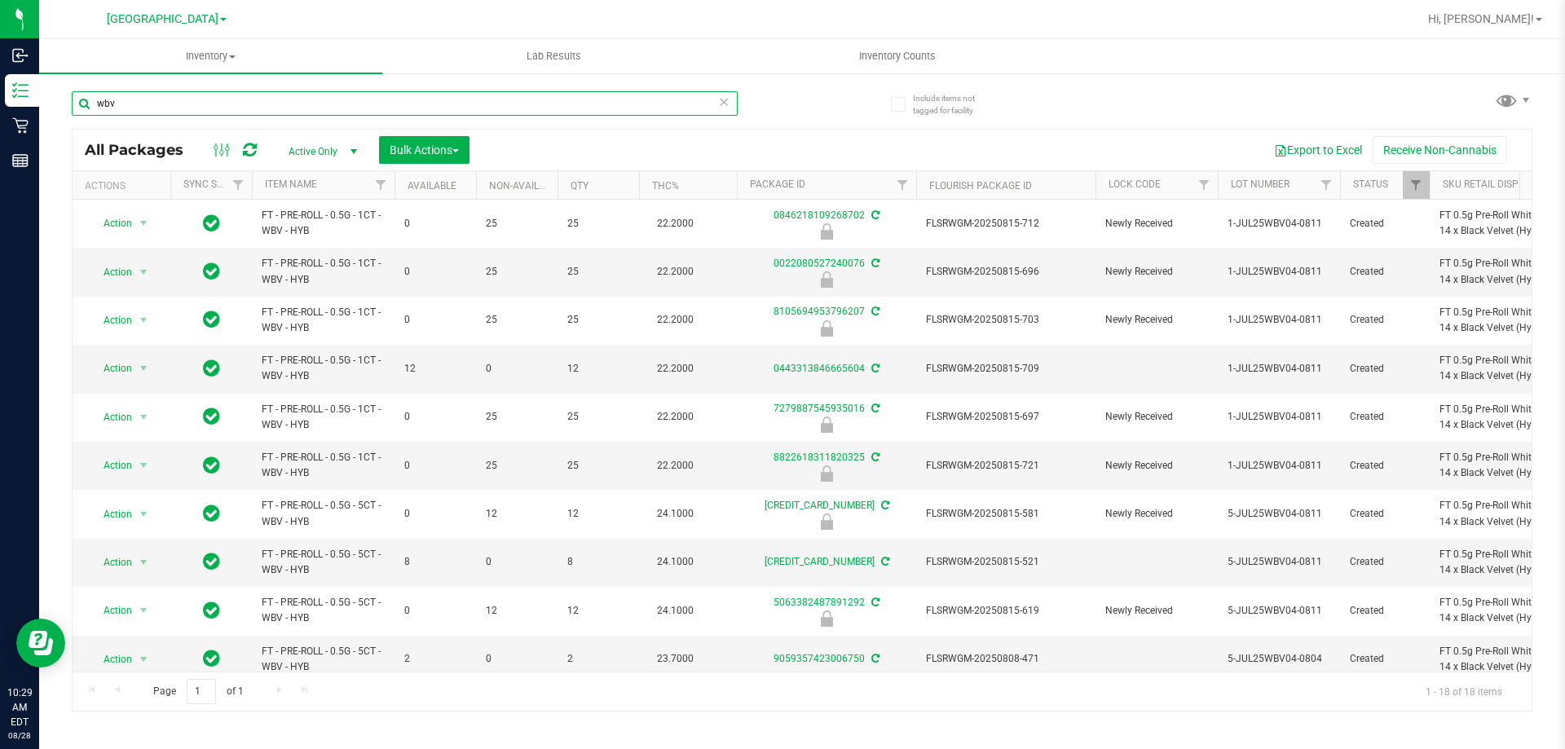
click at [262, 100] on input "wbv" at bounding box center [405, 103] width 666 height 24
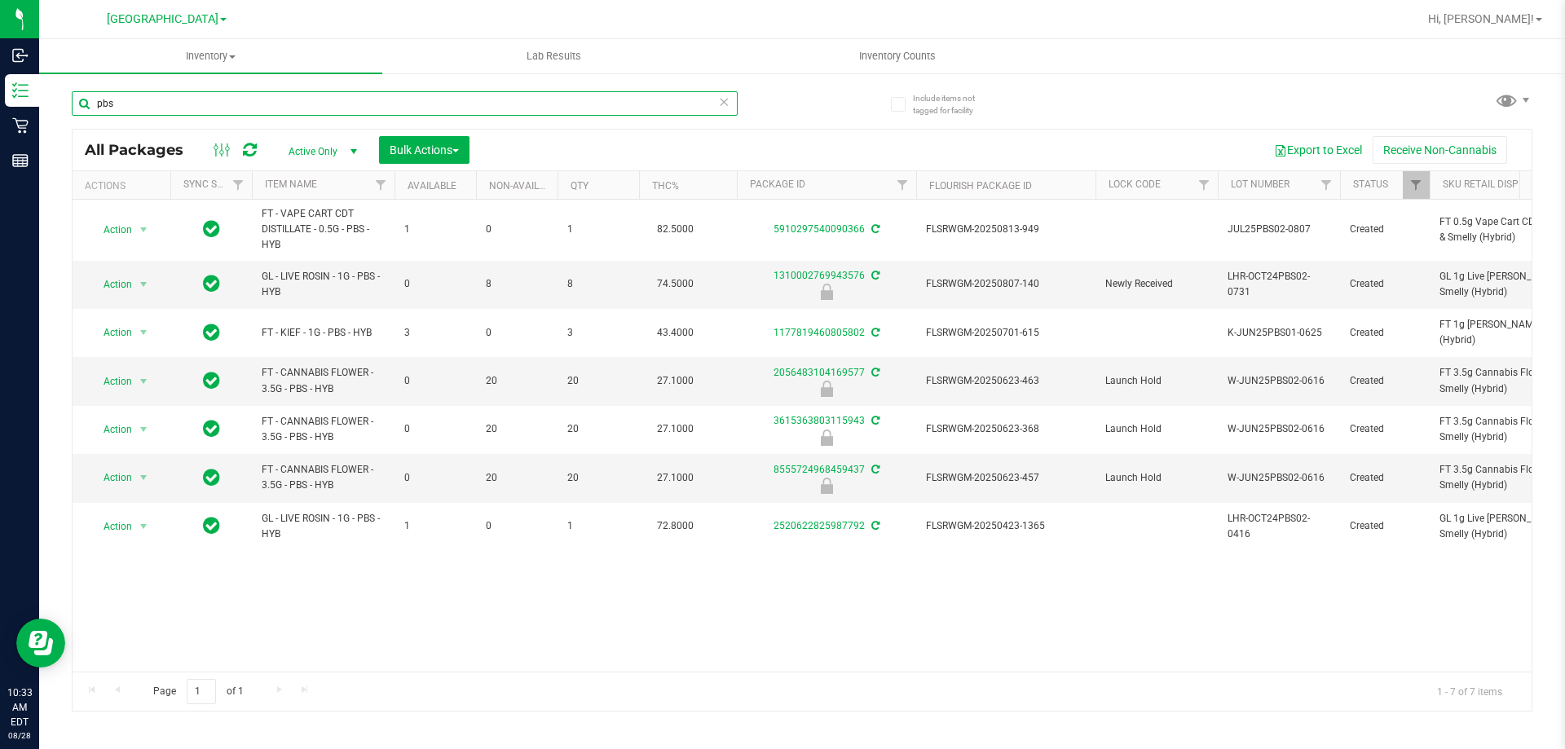
click at [342, 103] on input "pbs" at bounding box center [405, 103] width 666 height 24
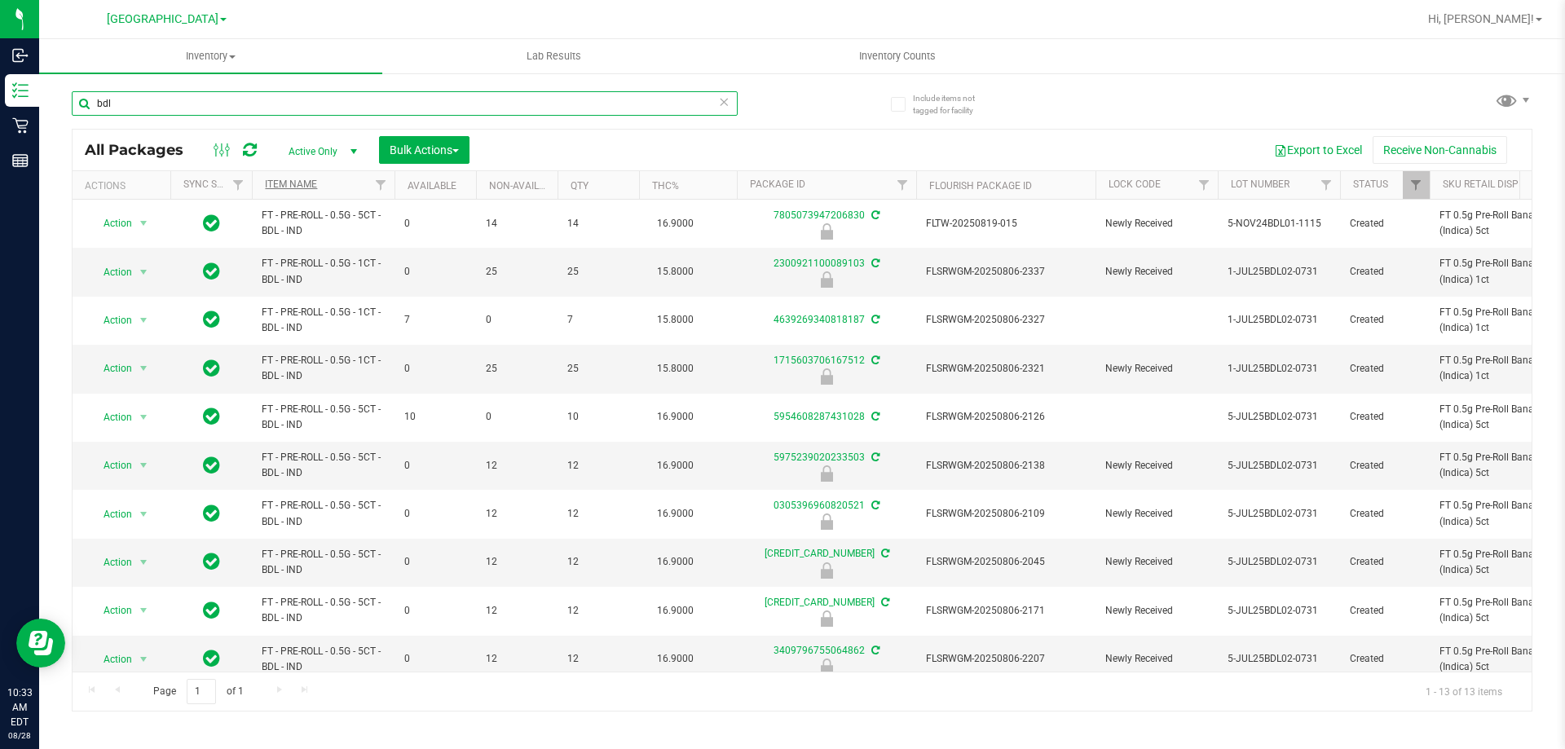
type input "bdl"
click at [293, 182] on link "Item Name" at bounding box center [291, 184] width 52 height 11
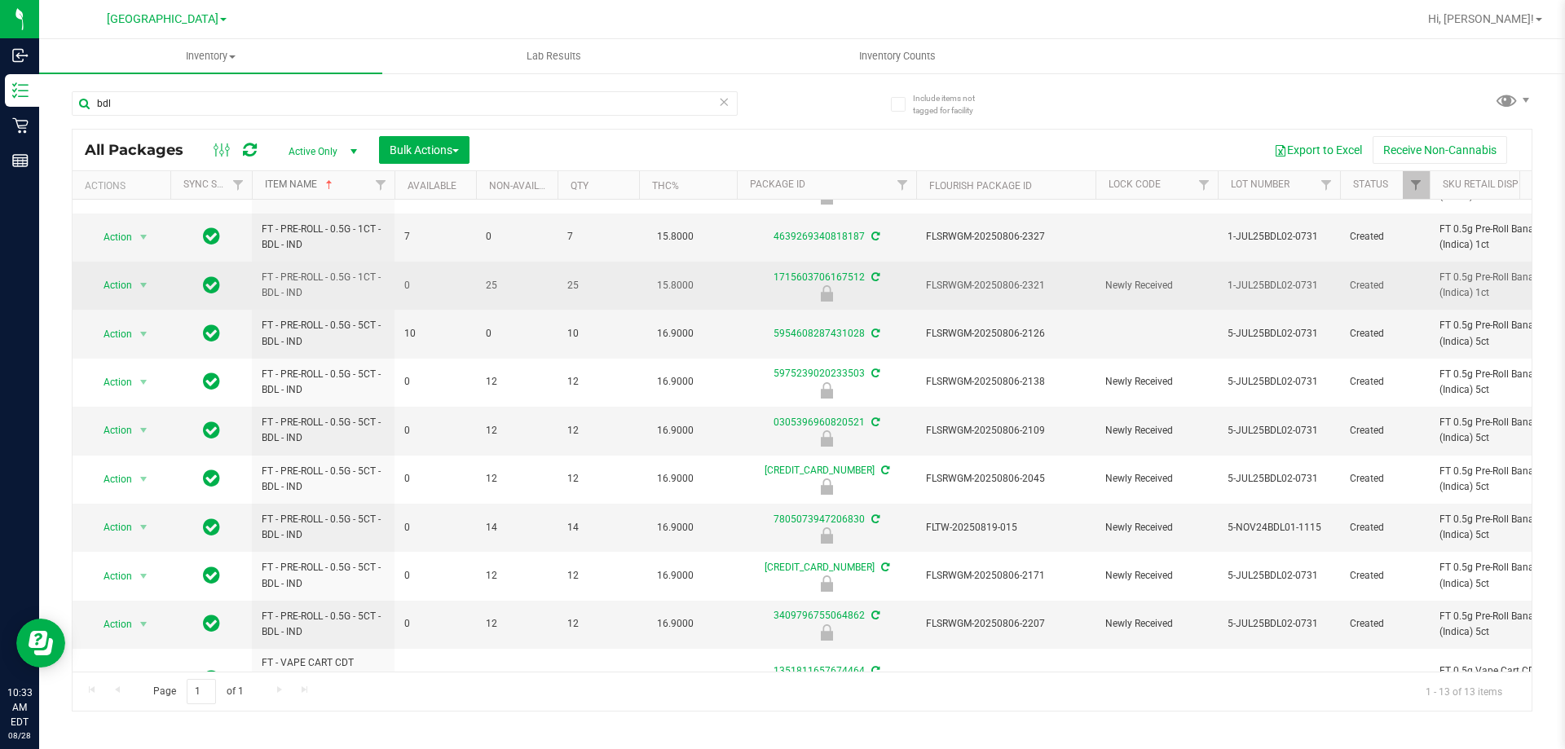
scroll to position [181, 0]
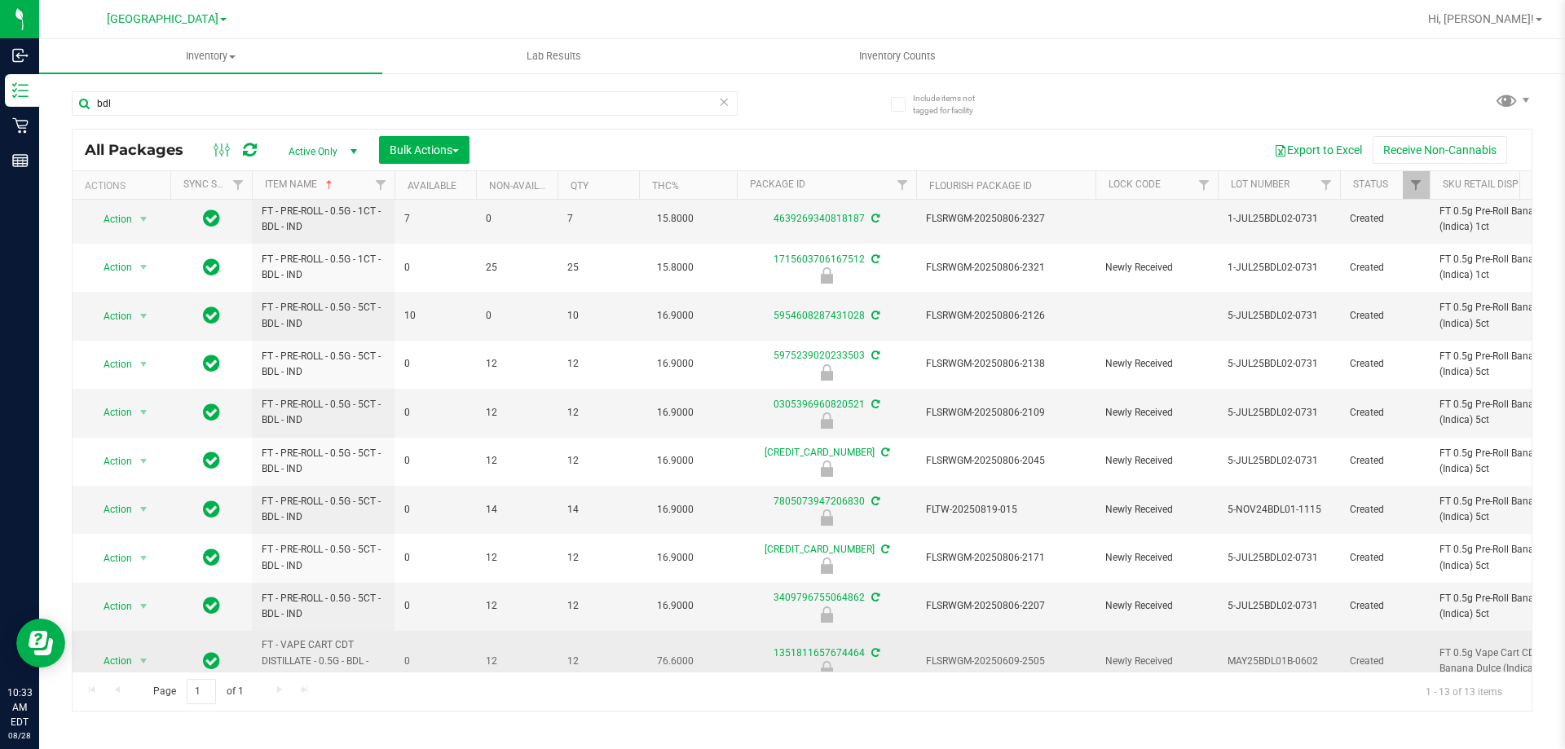
click at [999, 654] on span "FLSRWGM-20250609-2505" at bounding box center [1006, 661] width 160 height 15
click at [114, 650] on span "Action" at bounding box center [111, 661] width 44 height 23
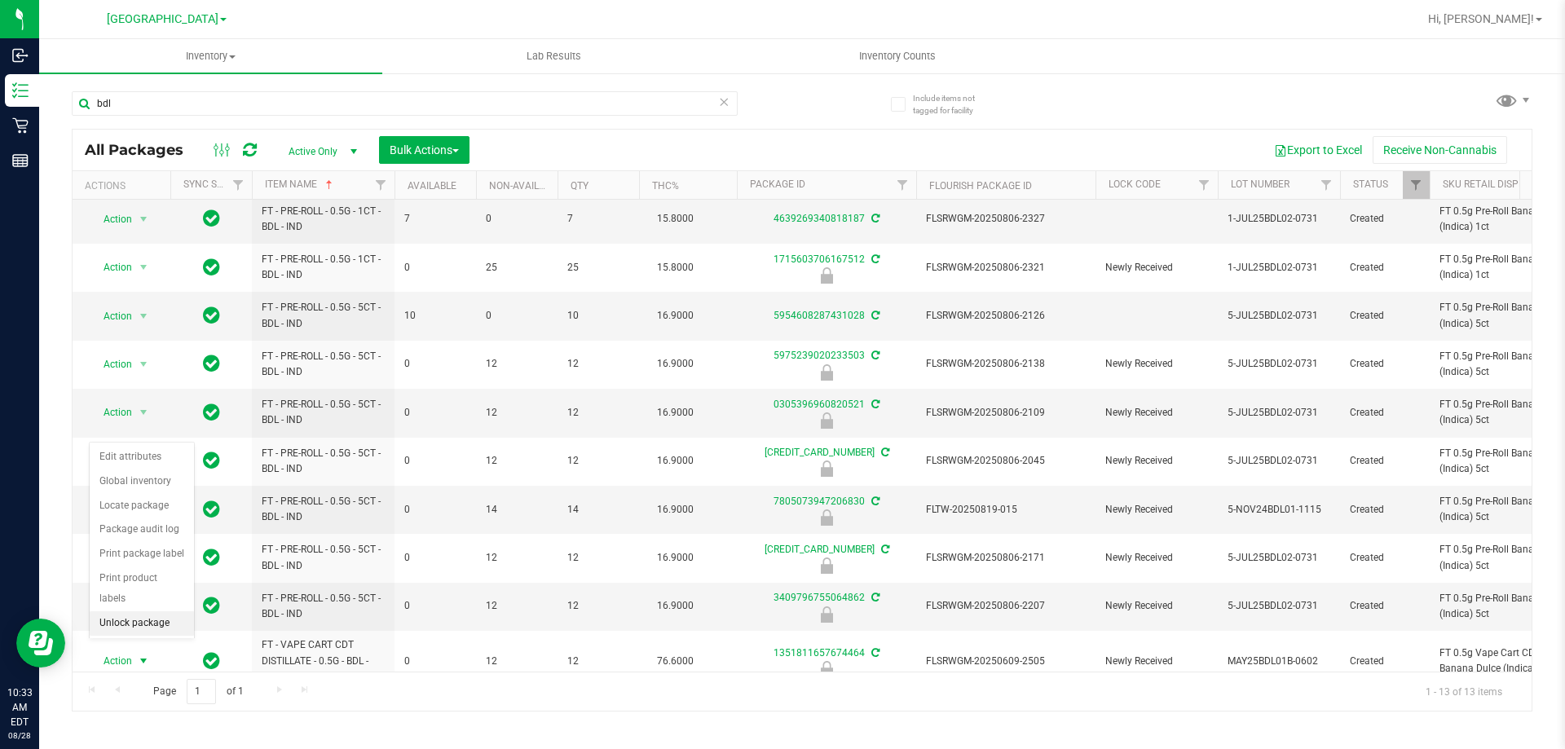
click at [126, 611] on li "Unlock package" at bounding box center [142, 623] width 104 height 24
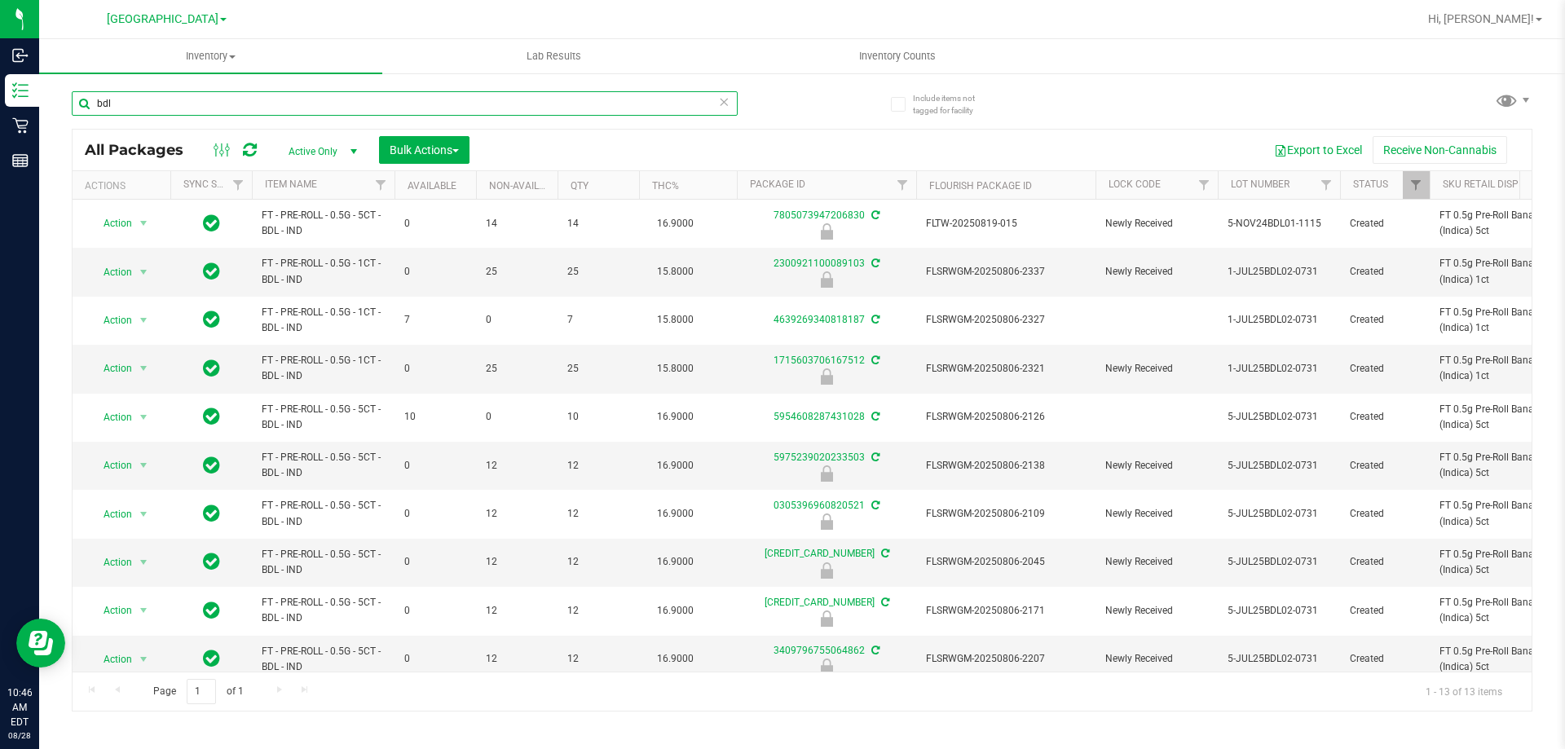
click at [275, 108] on input "bdl" at bounding box center [405, 103] width 666 height 24
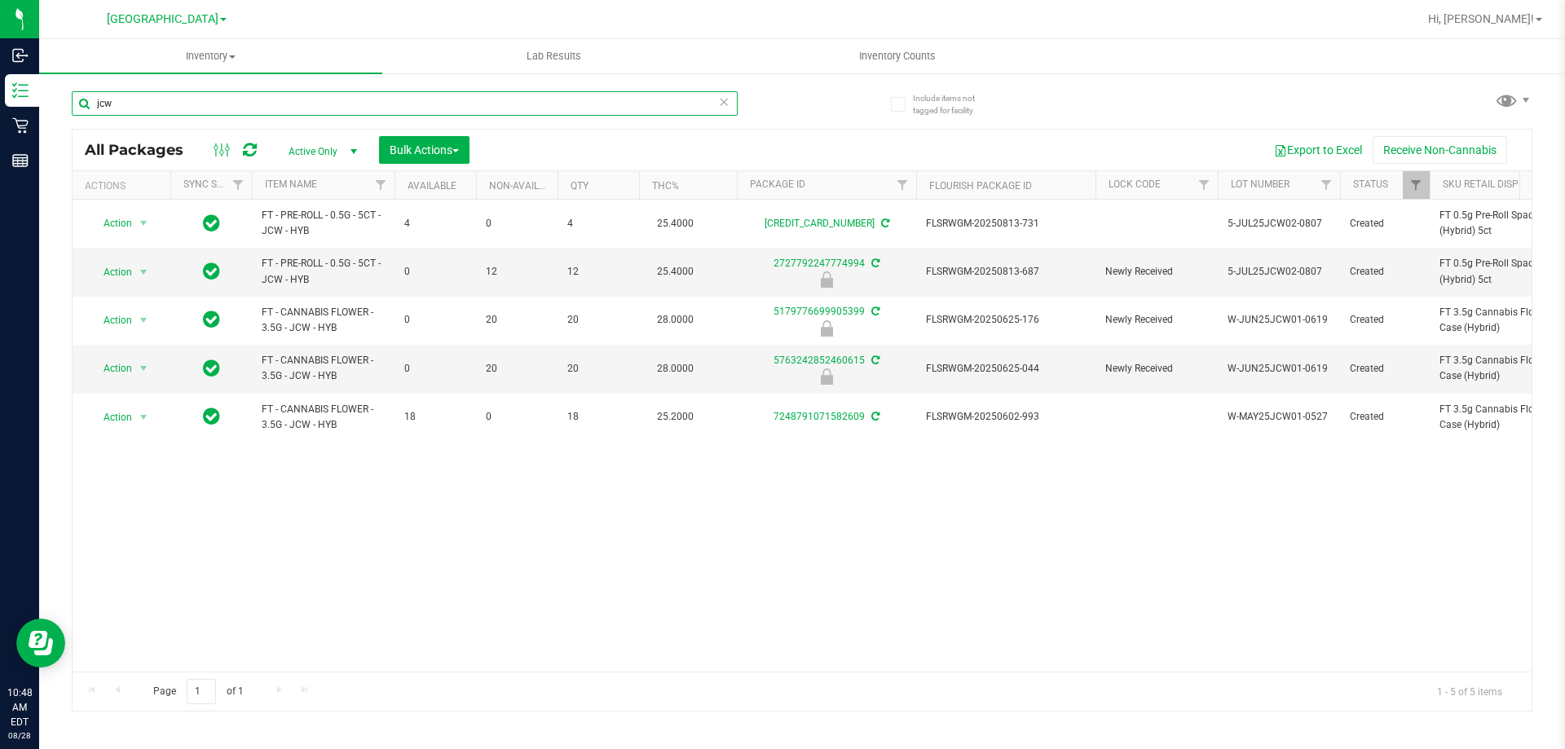
click at [308, 108] on input "jcw" at bounding box center [405, 103] width 666 height 24
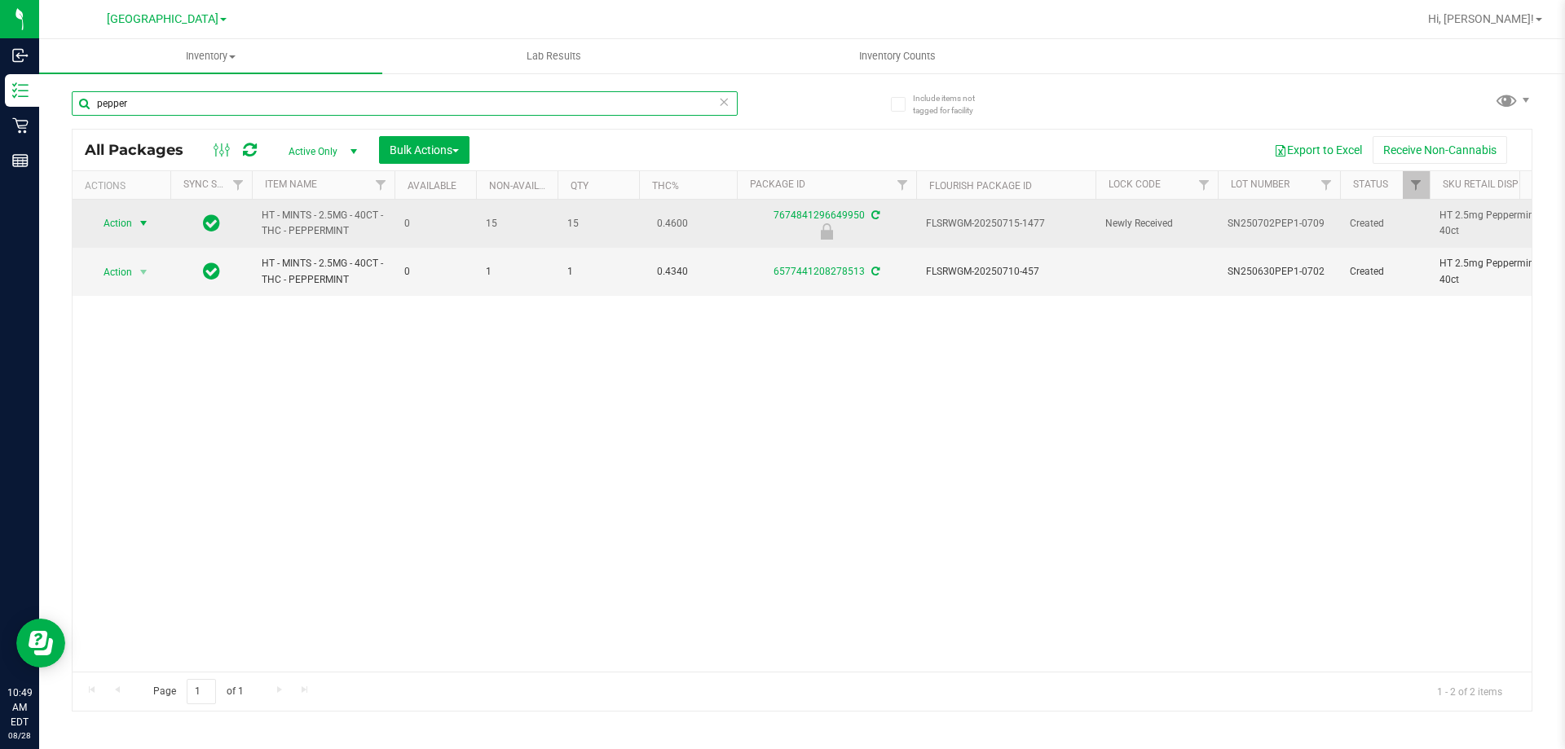
type input "pepper"
click at [113, 218] on span "Action" at bounding box center [111, 223] width 44 height 23
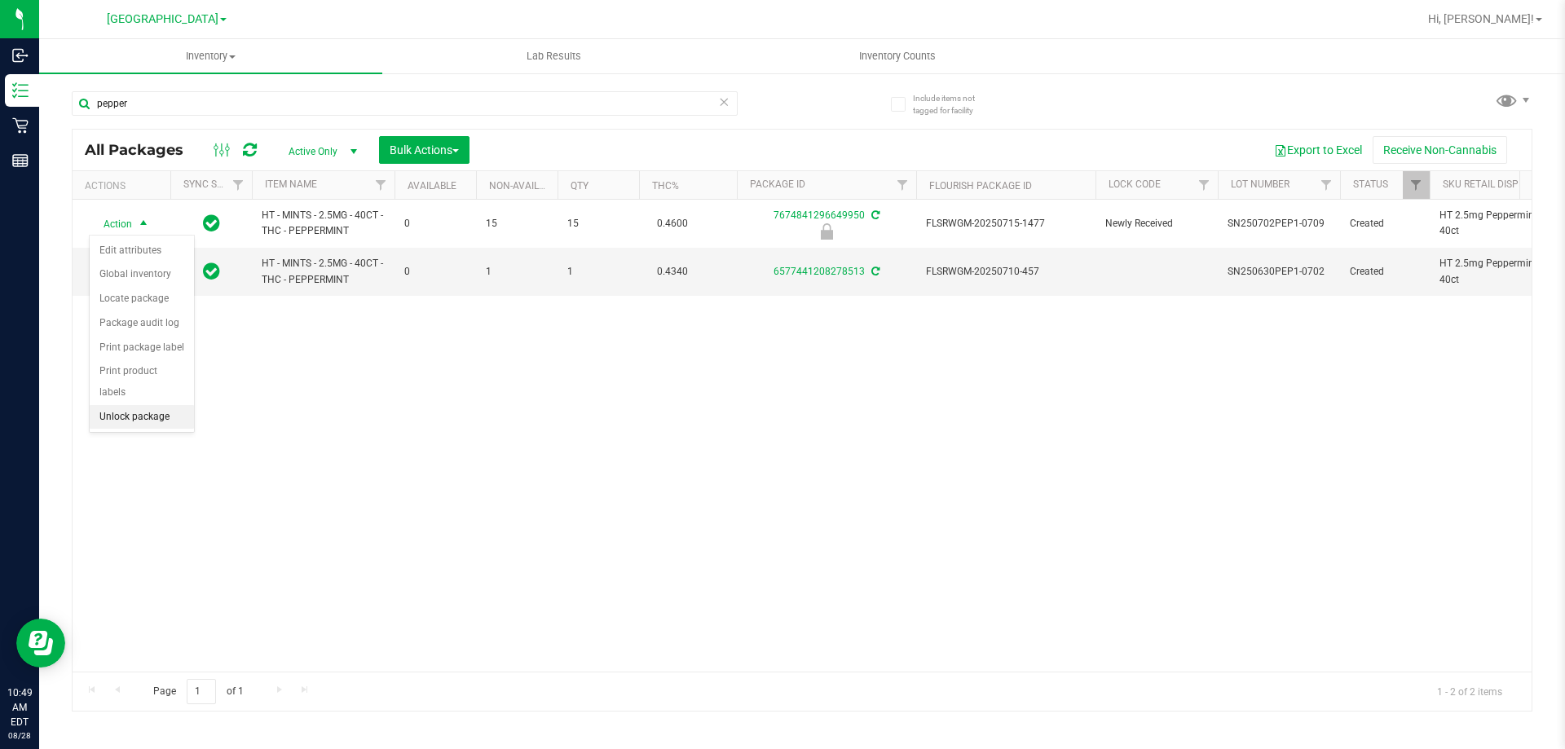
click at [152, 405] on li "Unlock package" at bounding box center [142, 417] width 104 height 24
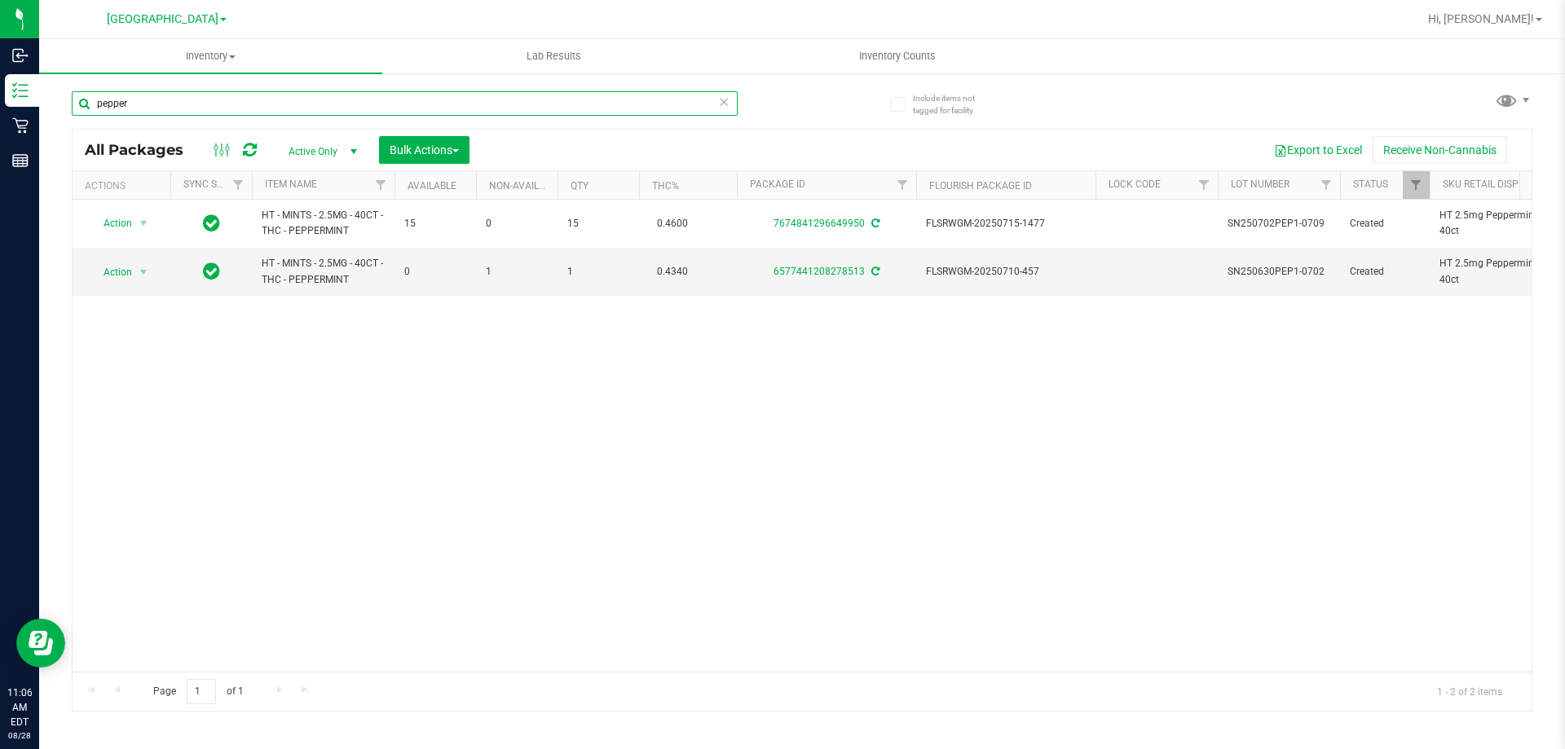
click at [457, 99] on input "pepper" at bounding box center [405, 103] width 666 height 24
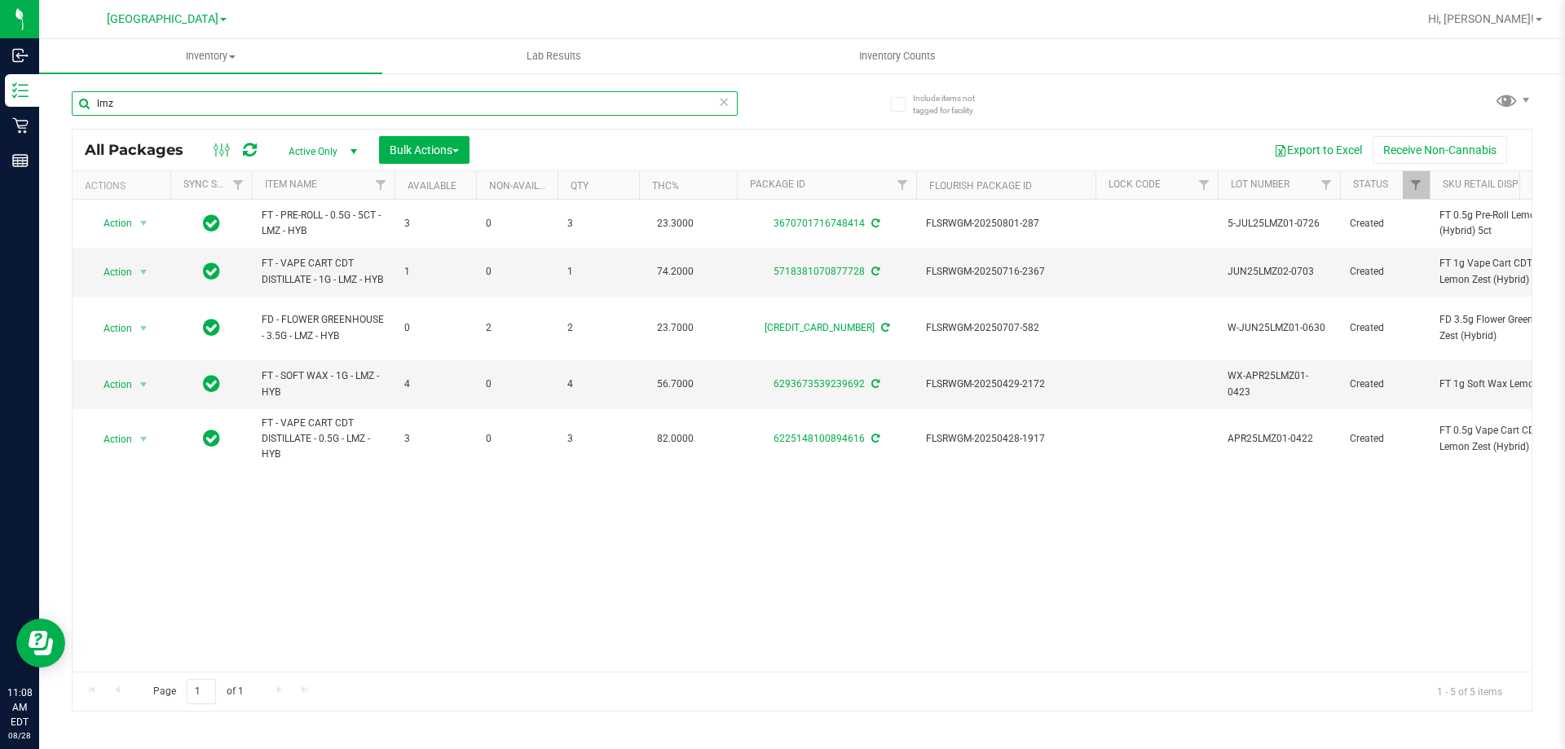
click at [342, 97] on input "lmz" at bounding box center [405, 103] width 666 height 24
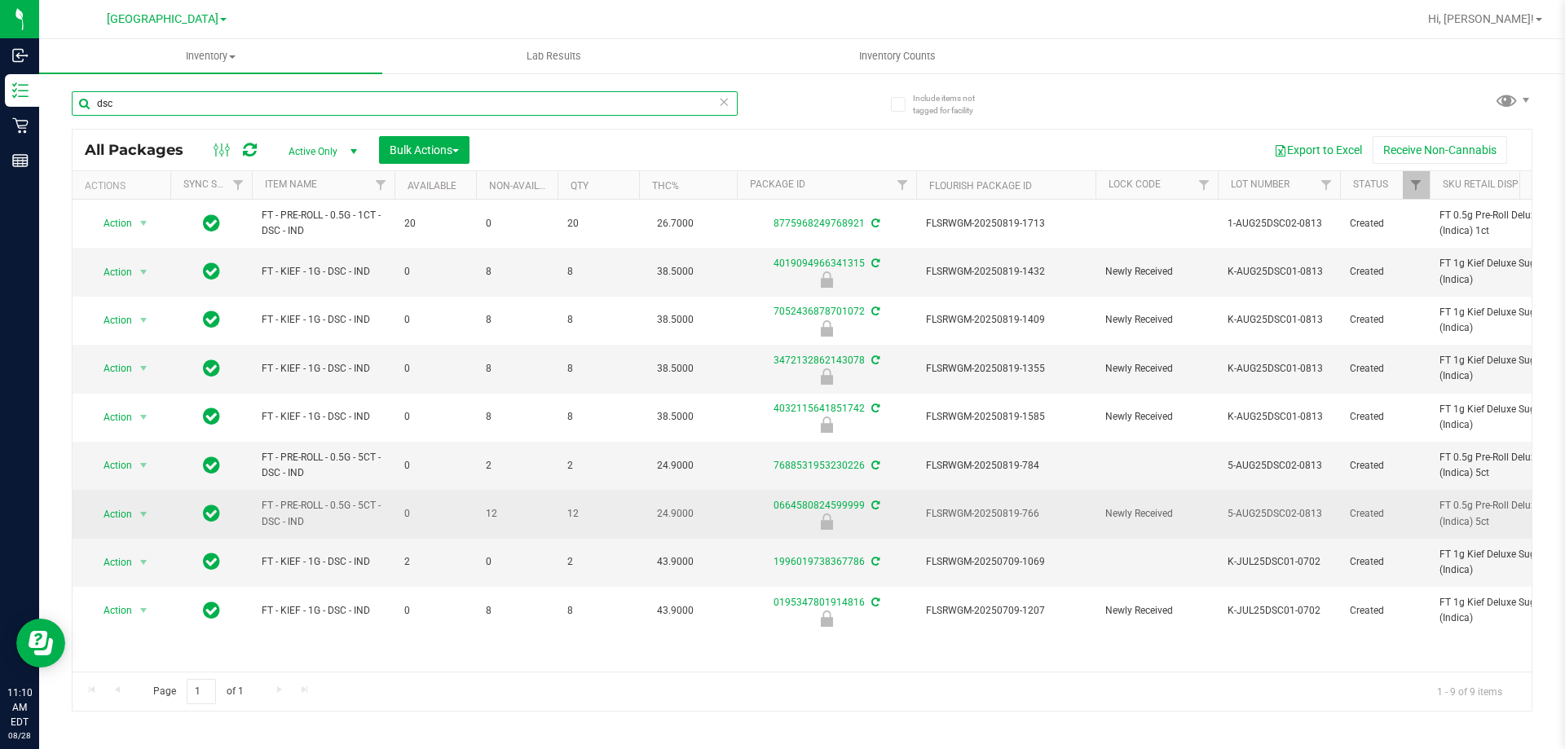
type input "dsc"
click at [975, 506] on span "FLSRWGM-20250819-766" at bounding box center [1006, 513] width 160 height 15
click at [121, 513] on span "Action" at bounding box center [111, 514] width 44 height 23
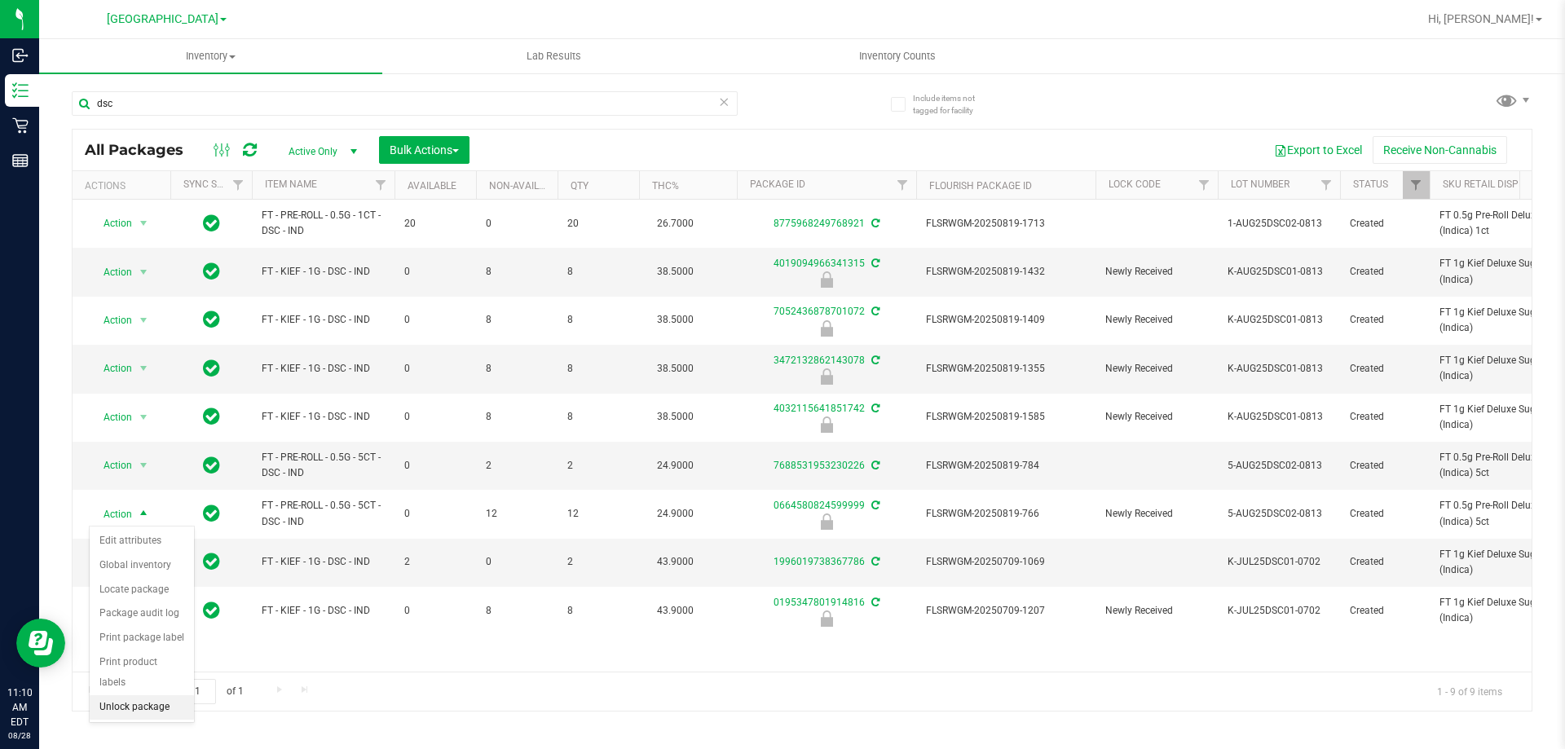
click at [136, 695] on li "Unlock package" at bounding box center [142, 707] width 104 height 24
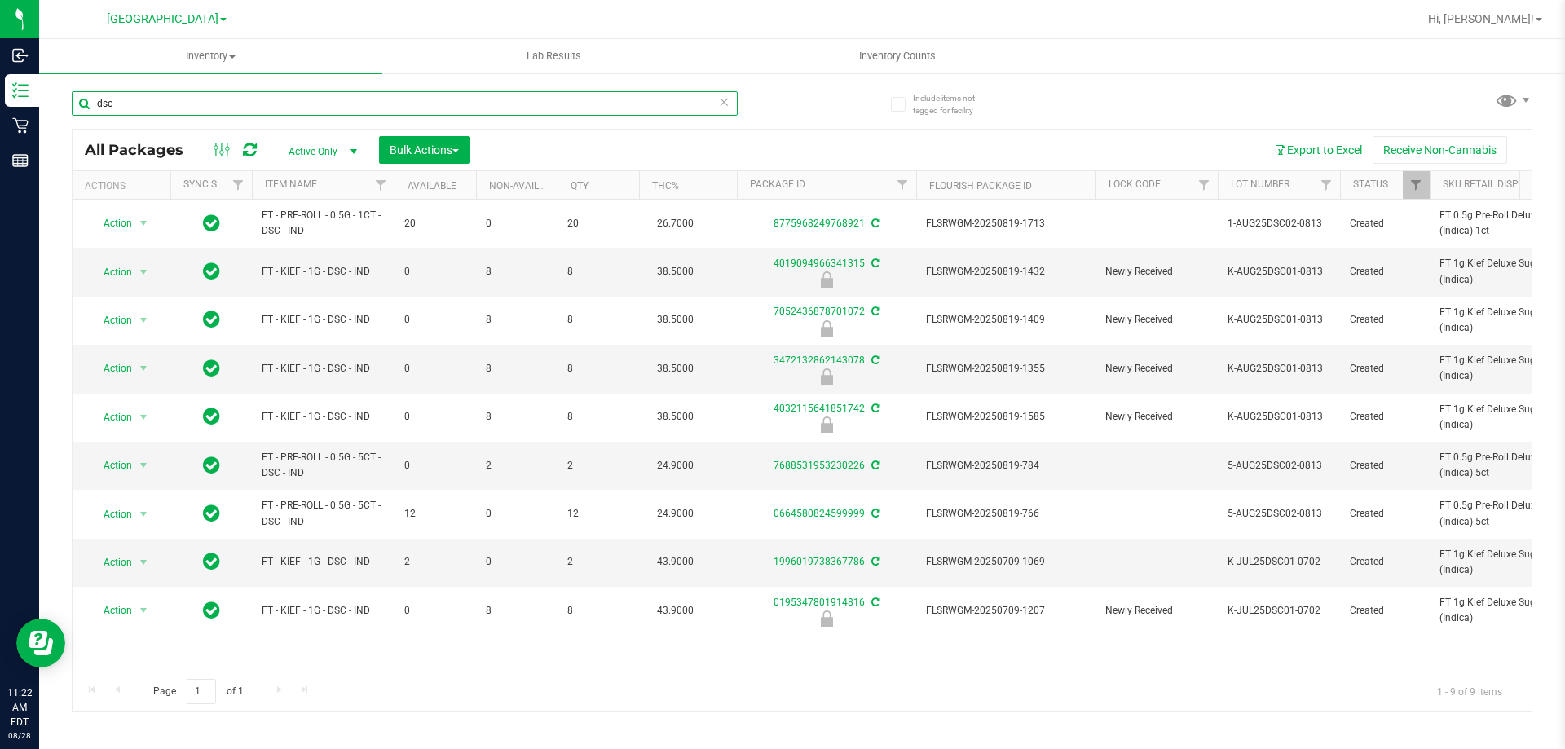
click at [266, 100] on input "dsc" at bounding box center [405, 103] width 666 height 24
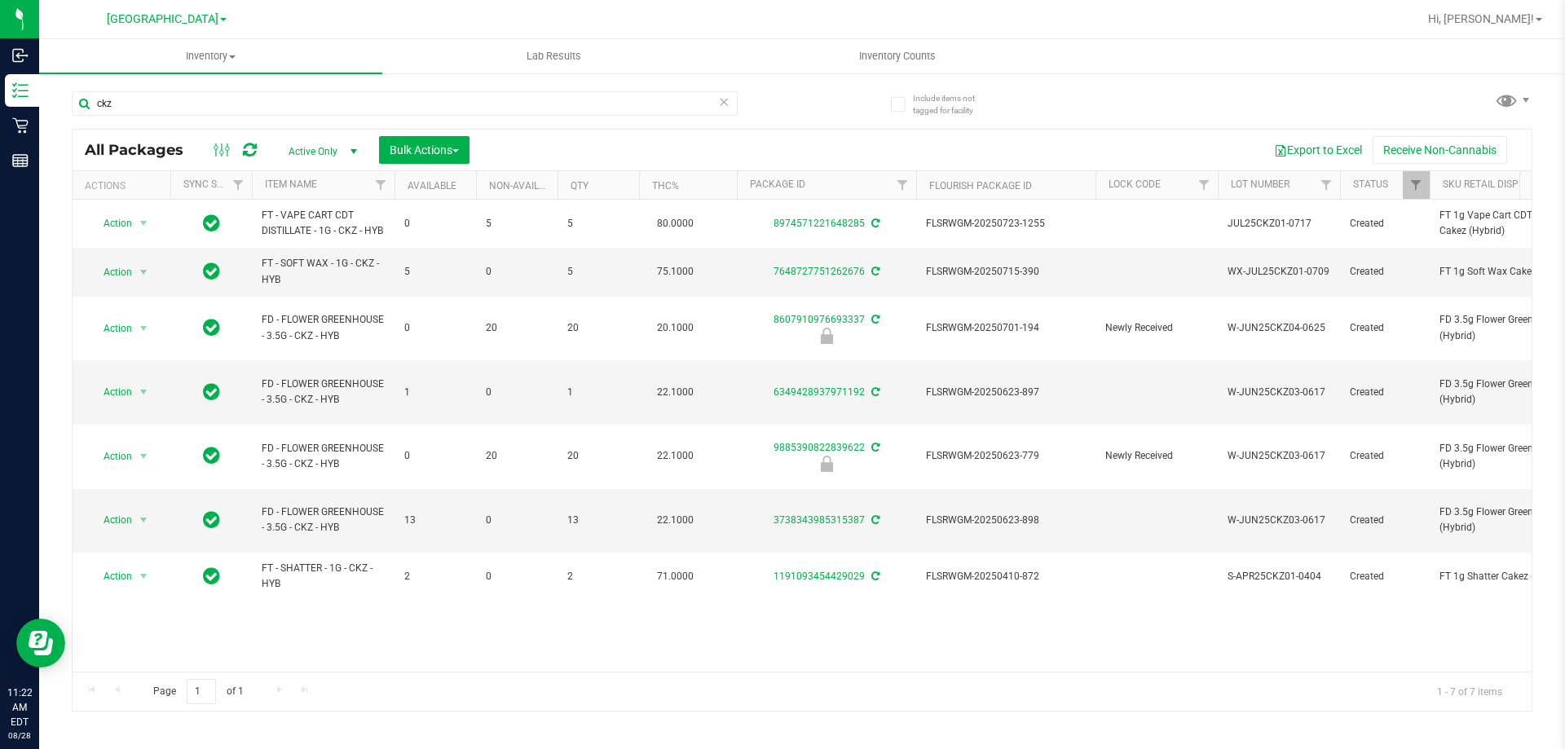
click at [321, 191] on th "Item Name" at bounding box center [323, 185] width 143 height 29
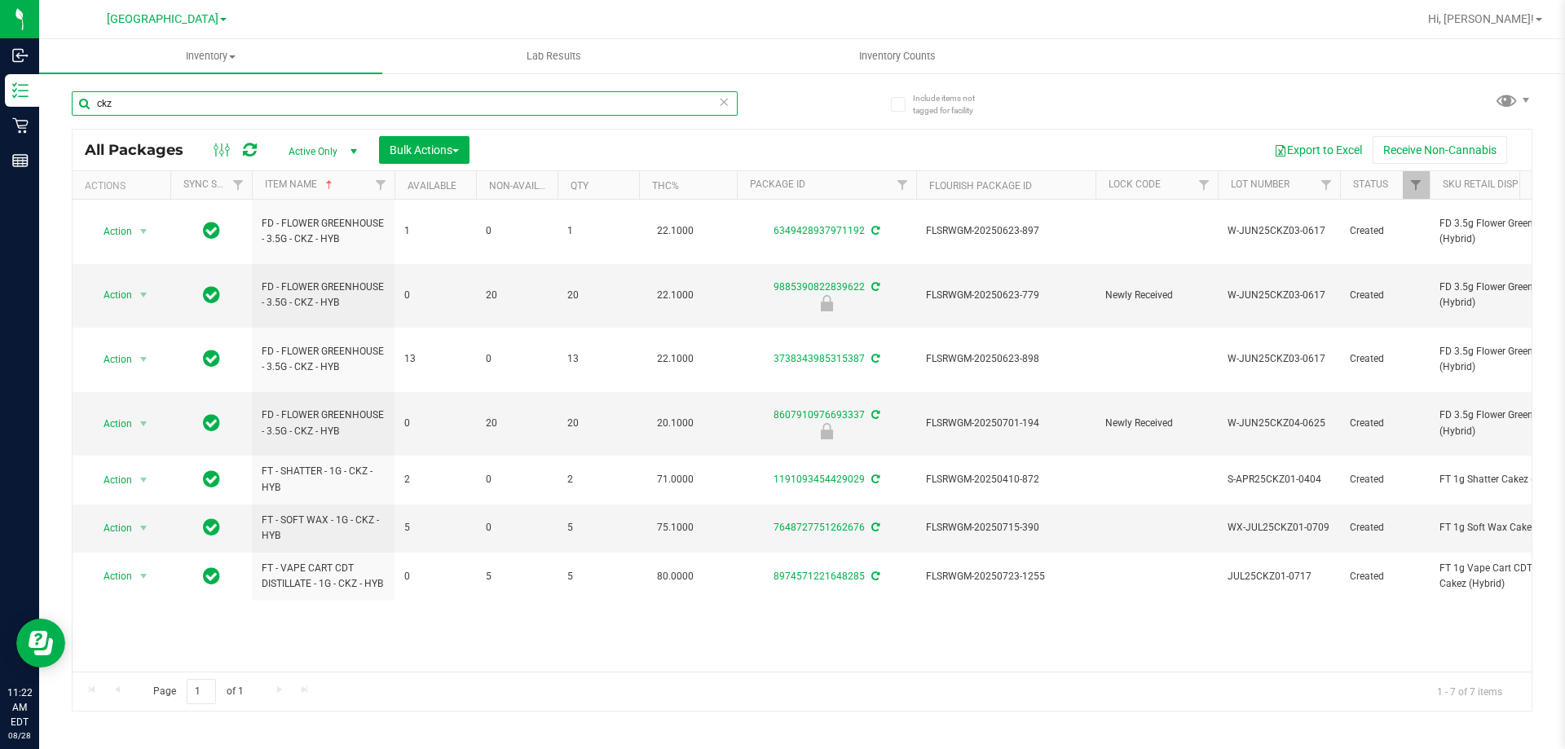
click at [273, 111] on input "ckz" at bounding box center [405, 103] width 666 height 24
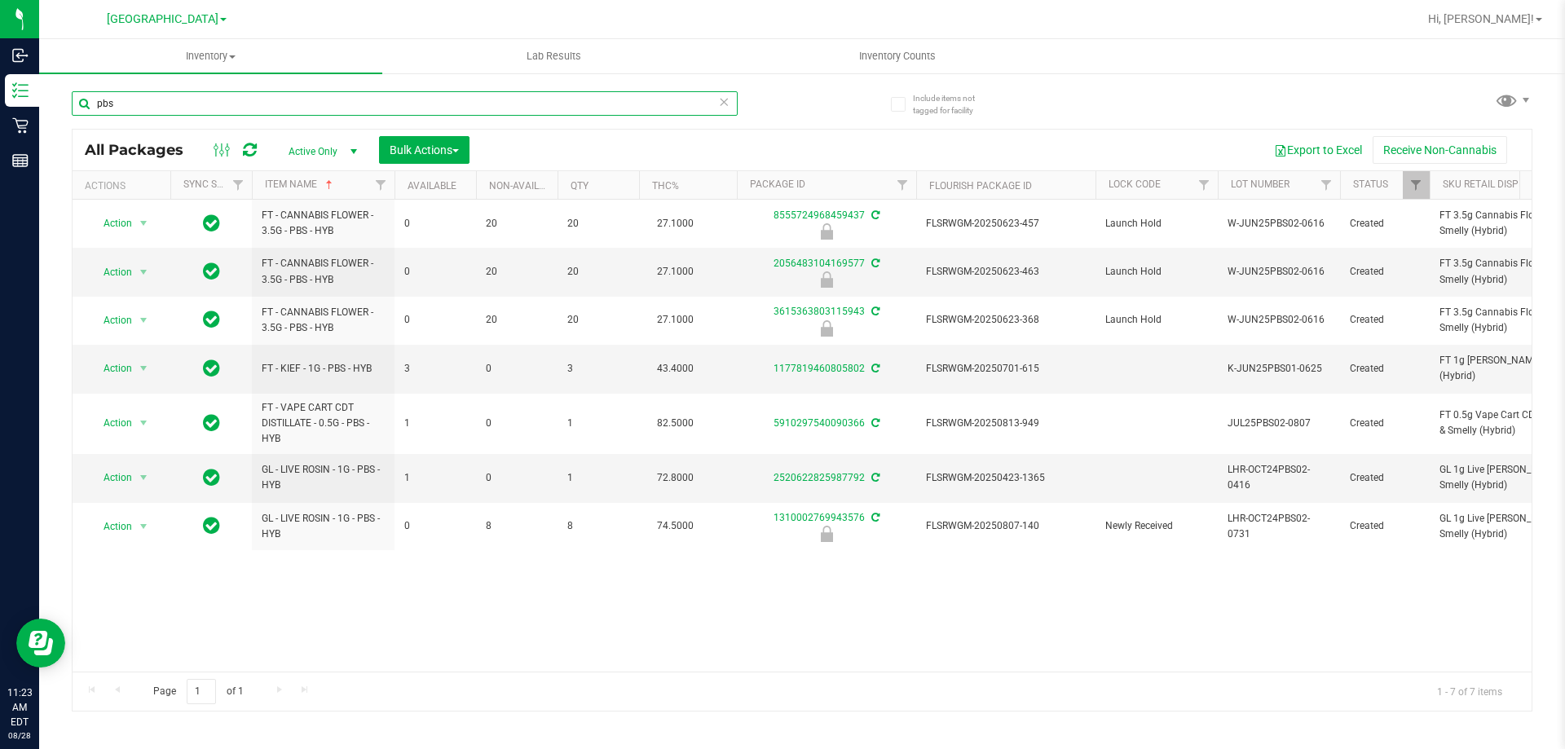
click at [443, 107] on input "pbs" at bounding box center [405, 103] width 666 height 24
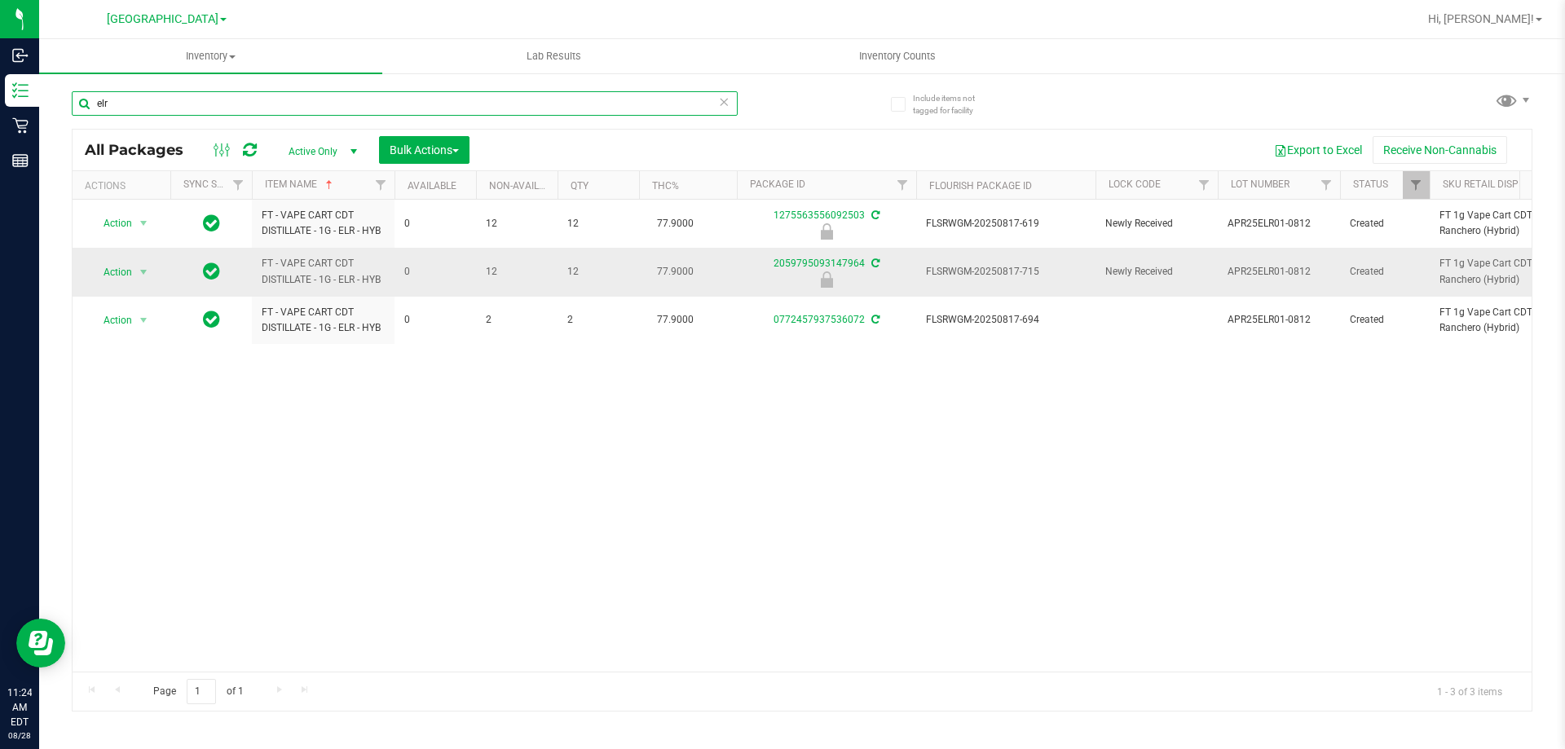
type input "elr"
click at [977, 271] on span "FLSRWGM-20250817-715" at bounding box center [1006, 271] width 160 height 15
click at [977, 273] on span "FLSRWGM-20250817-715" at bounding box center [1006, 271] width 160 height 15
click at [976, 276] on span "FLSRWGM-20250817-715" at bounding box center [1006, 271] width 160 height 15
click at [113, 269] on span "Action" at bounding box center [111, 272] width 44 height 23
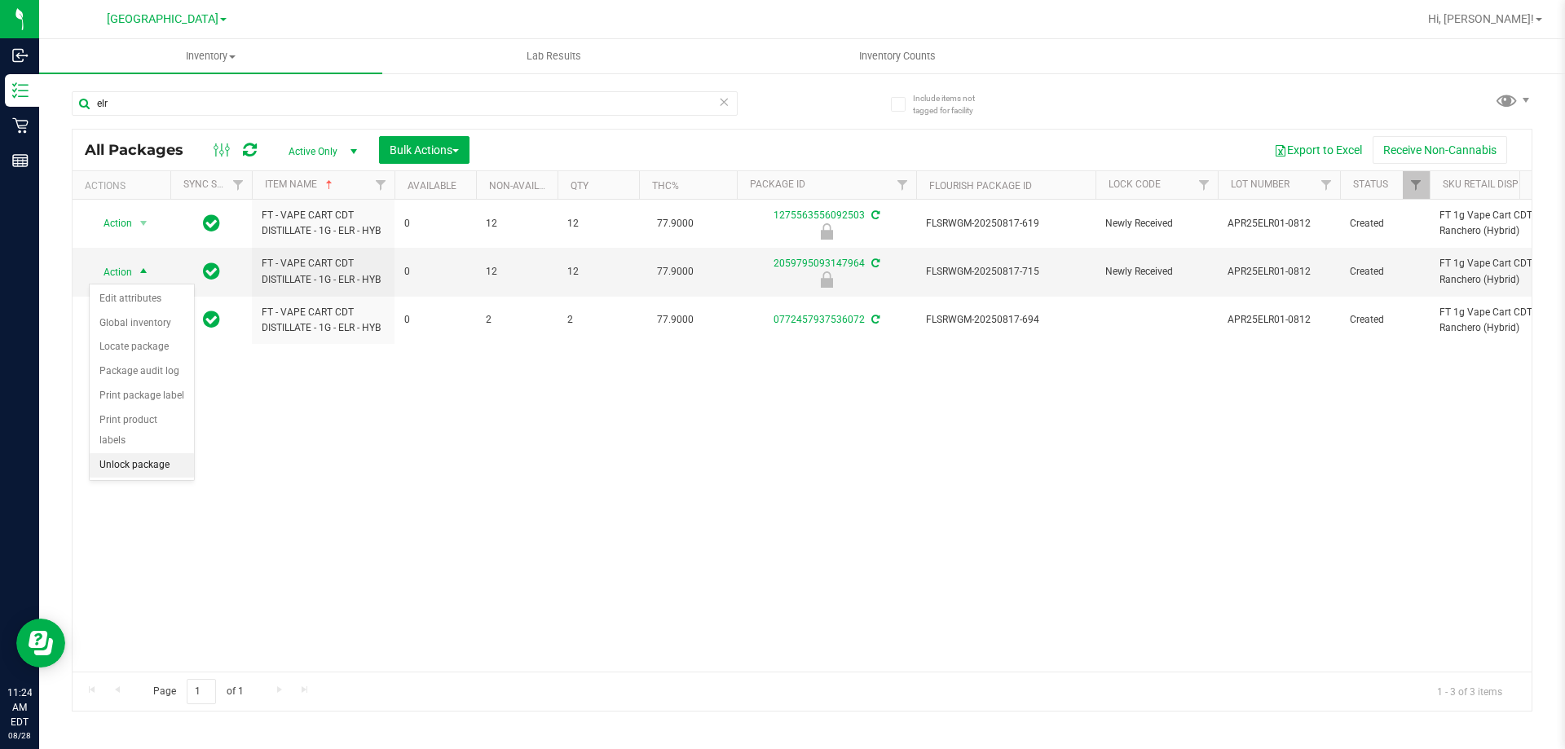
click at [147, 453] on li "Unlock package" at bounding box center [142, 465] width 104 height 24
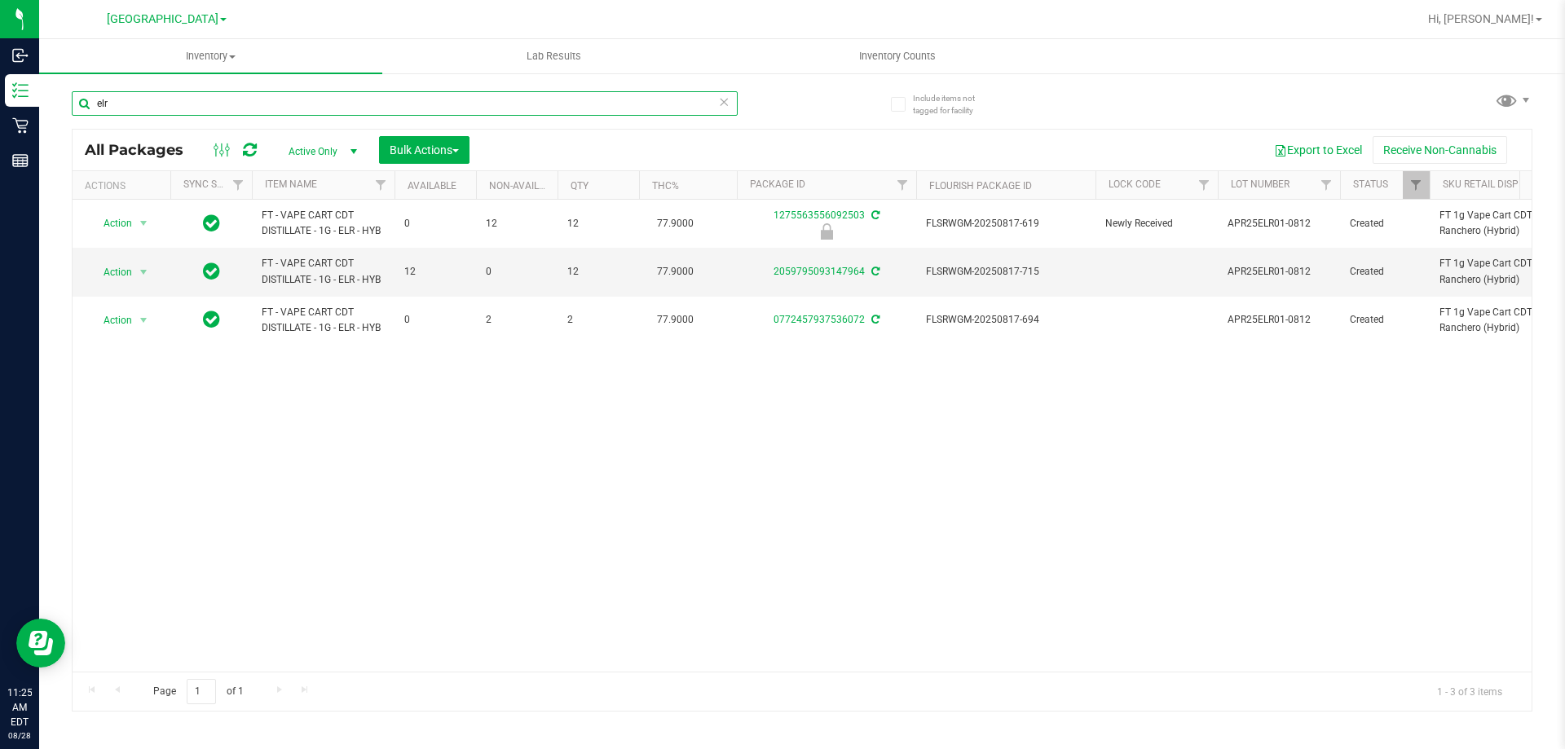
click at [355, 104] on input "elr" at bounding box center [405, 103] width 666 height 24
drag, startPoint x: 355, startPoint y: 104, endPoint x: 842, endPoint y: 127, distance: 487.2
click at [359, 104] on input "elr" at bounding box center [405, 103] width 666 height 24
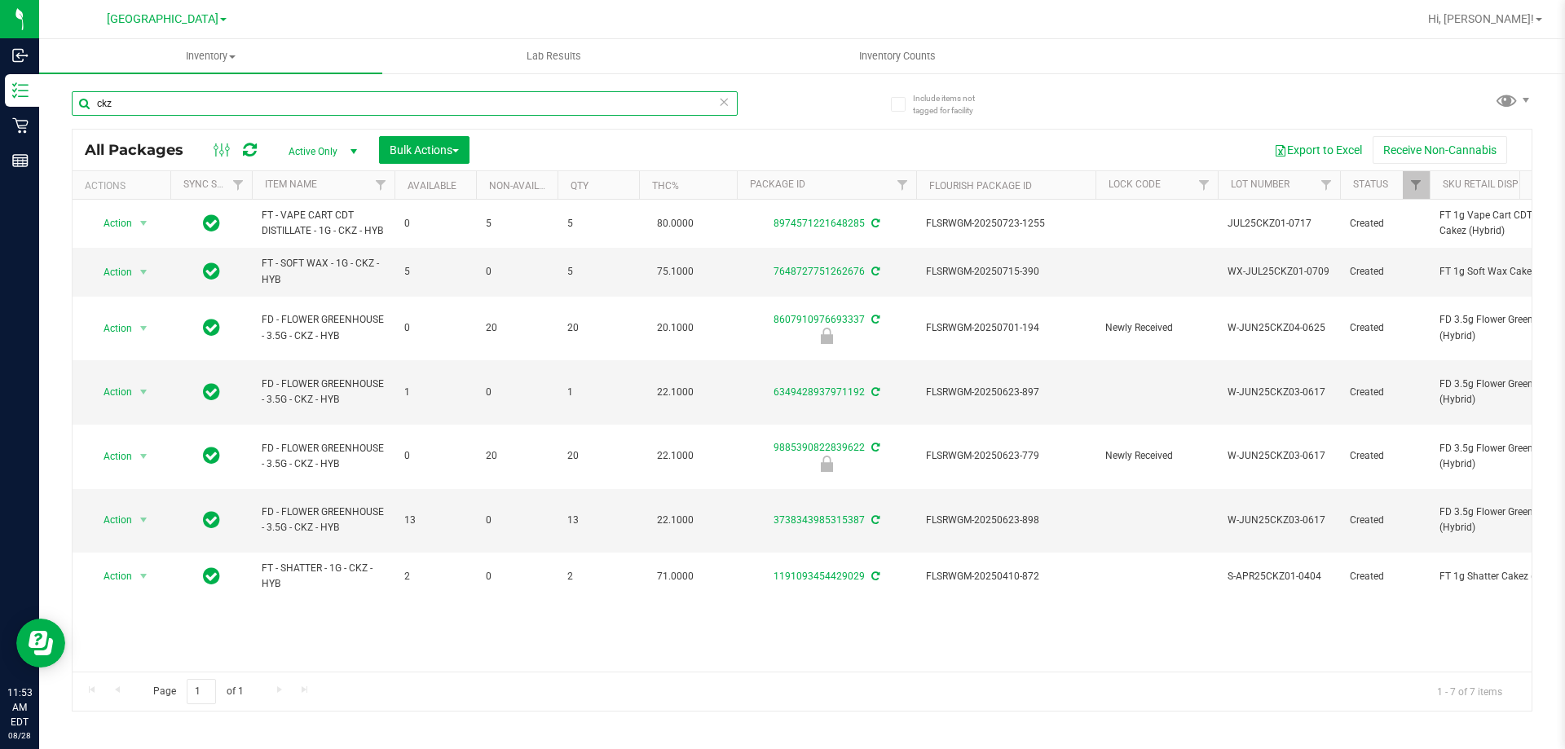
click at [455, 106] on input "ckz" at bounding box center [405, 103] width 666 height 24
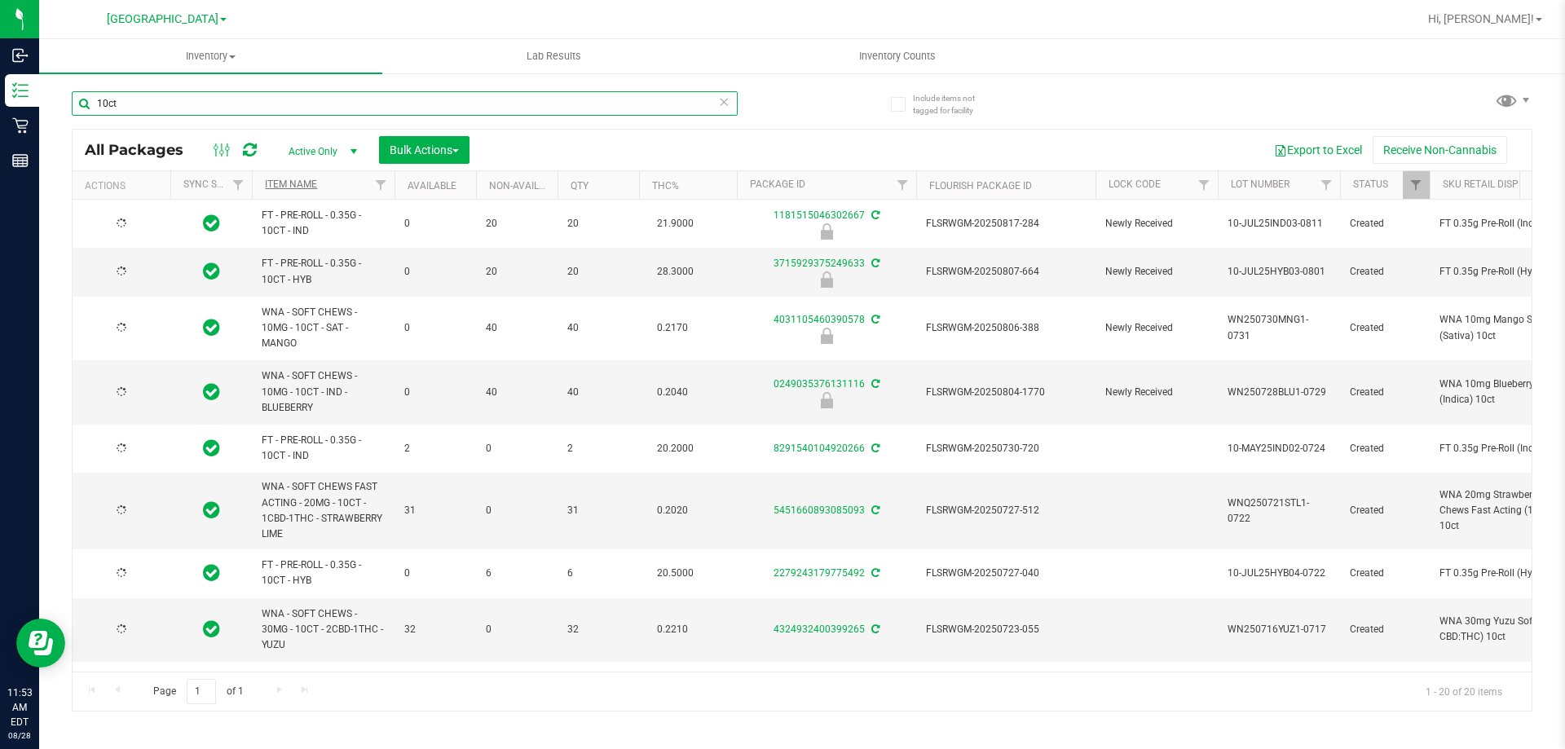
type input "10ct"
type input "2026-07-30"
type input "2025-07-30"
type input "2026-07-28"
type input "2025-07-28"
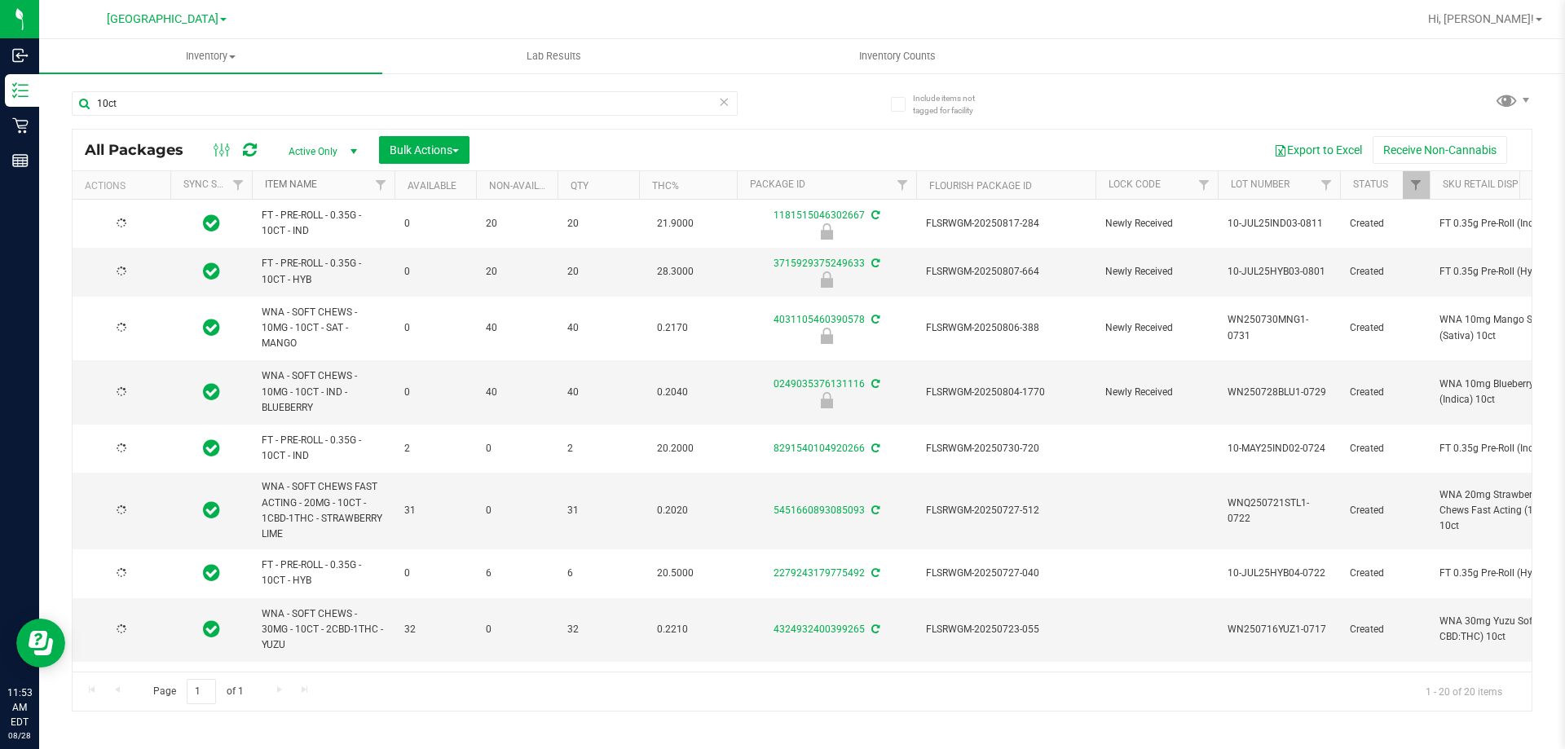
type input "2026-07-21"
type input "2025-07-21"
type input "2026-07-16"
type input "2025-07-16"
type input "2026-07-16"
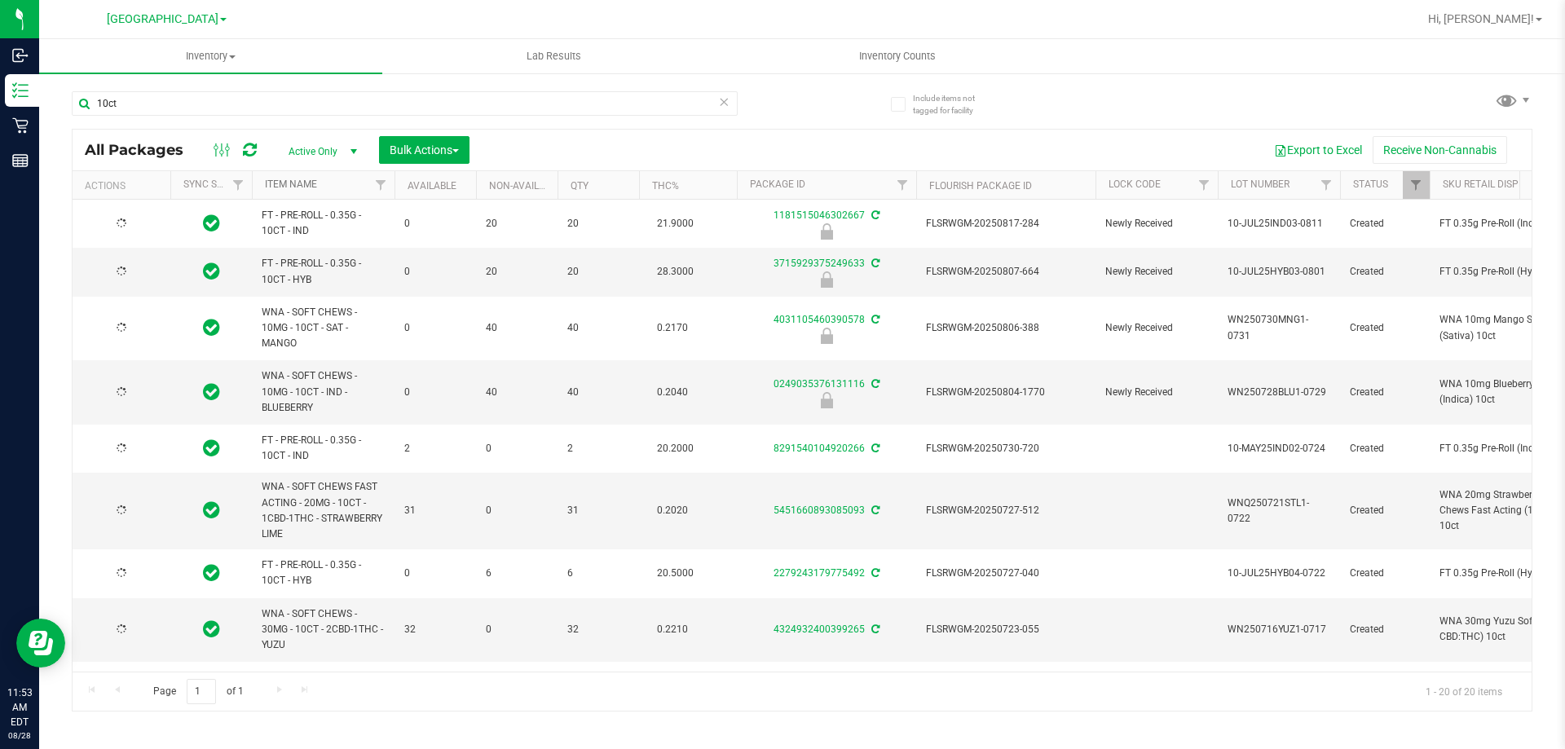
type input "2025-07-16"
type input "2026-07-07"
type input "2025-07-07"
type input "2026-07-03"
type input "2026-06-30"
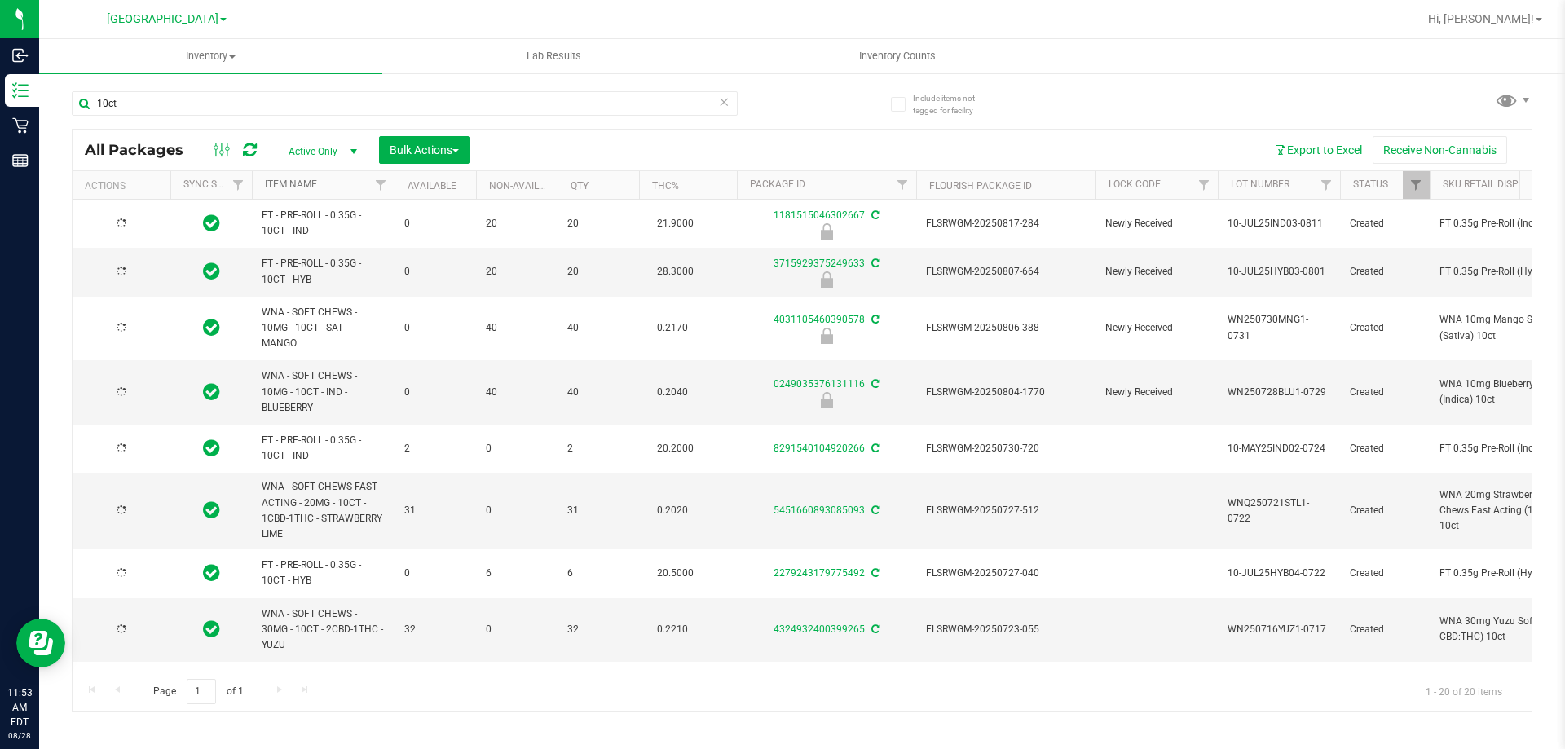
type input "2026-06-25"
type input "2025-06-25"
type input "2026-06-23"
type input "2026-06-17"
type input "2025-06-17"
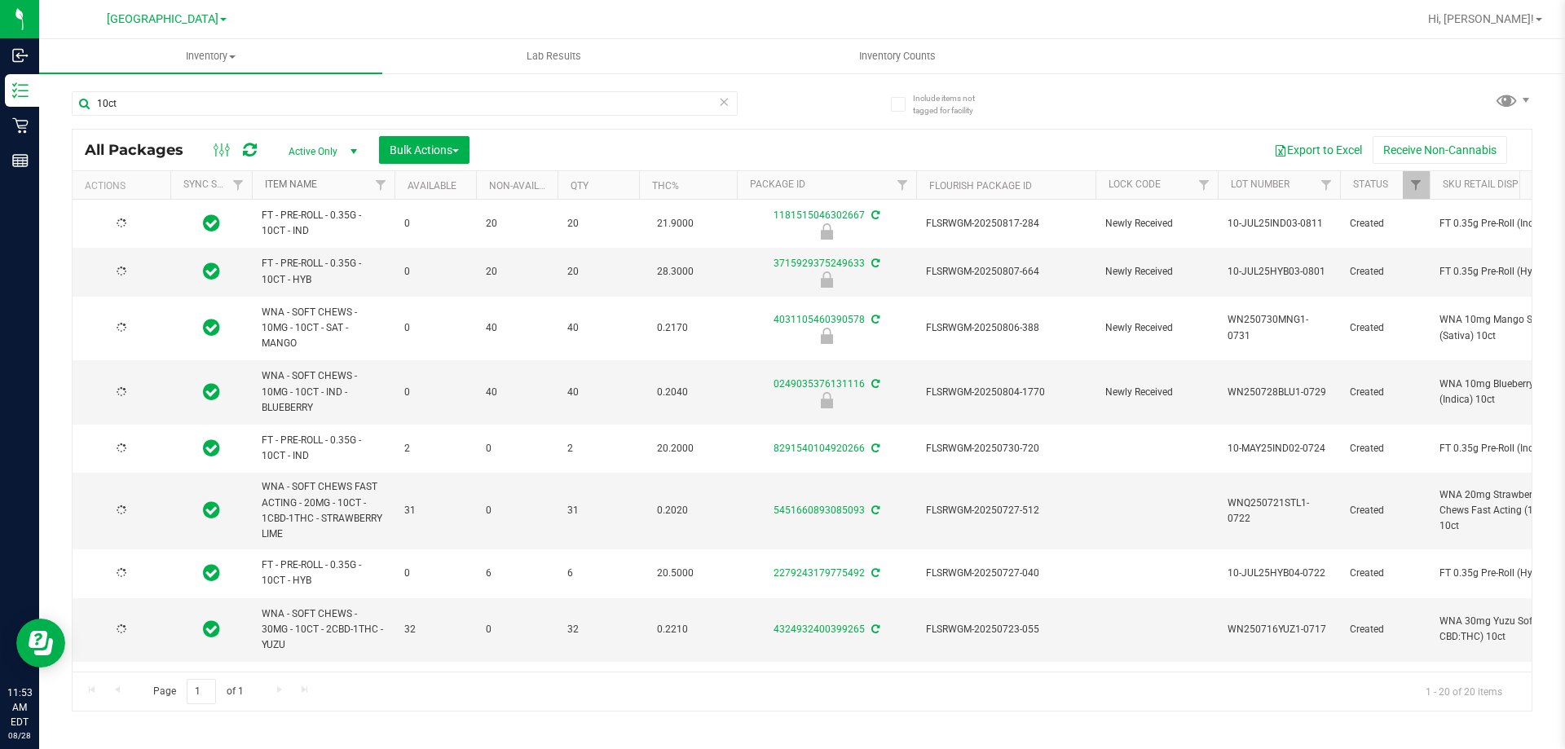
type input "2026-06-17"
type input "2025-06-17"
type input "2025-12-21"
click at [277, 183] on link "Item Name" at bounding box center [291, 184] width 52 height 11
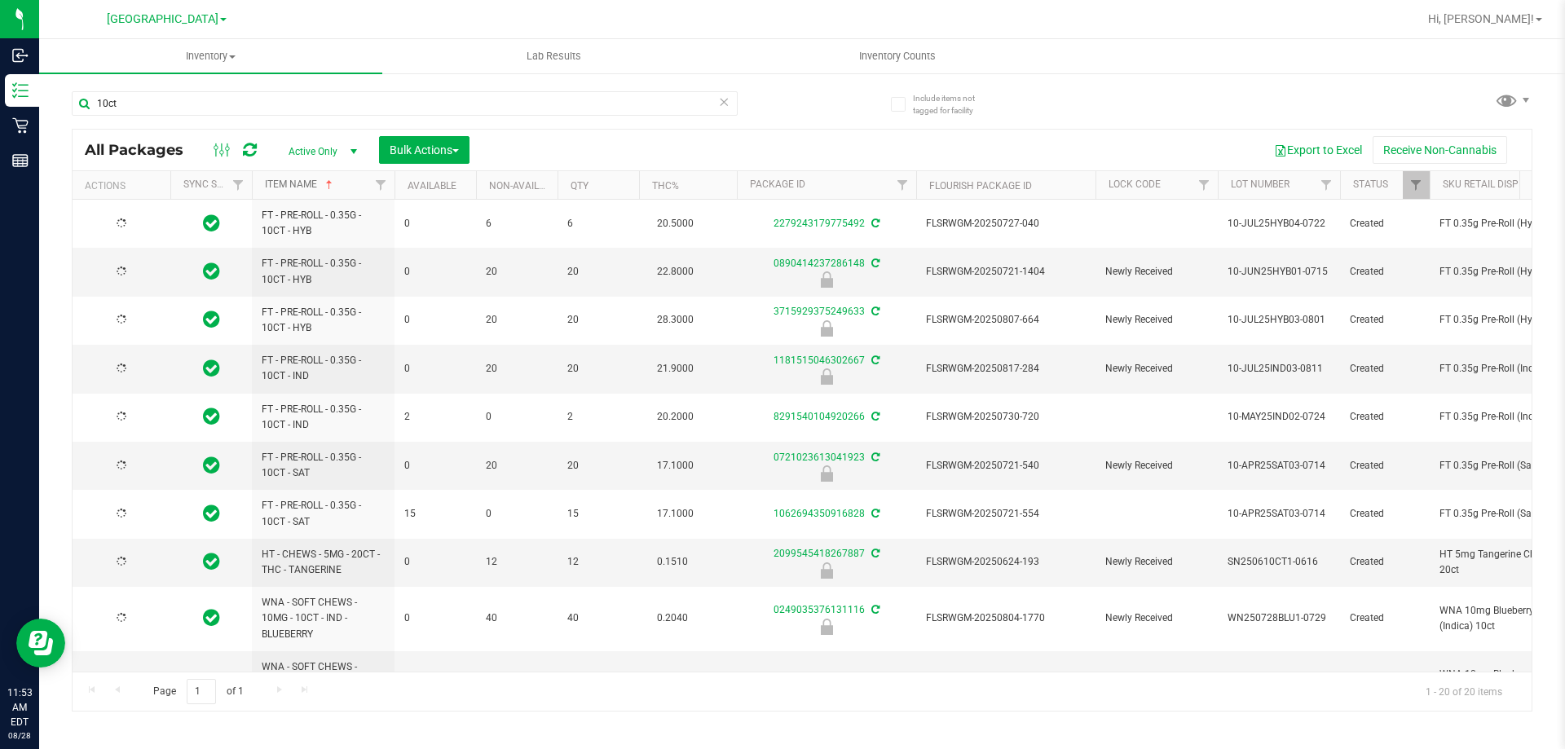
type input "2025-12-21"
type input "2026-07-28"
type input "2025-07-28"
type input "2026-07-03"
type input "2026-06-23"
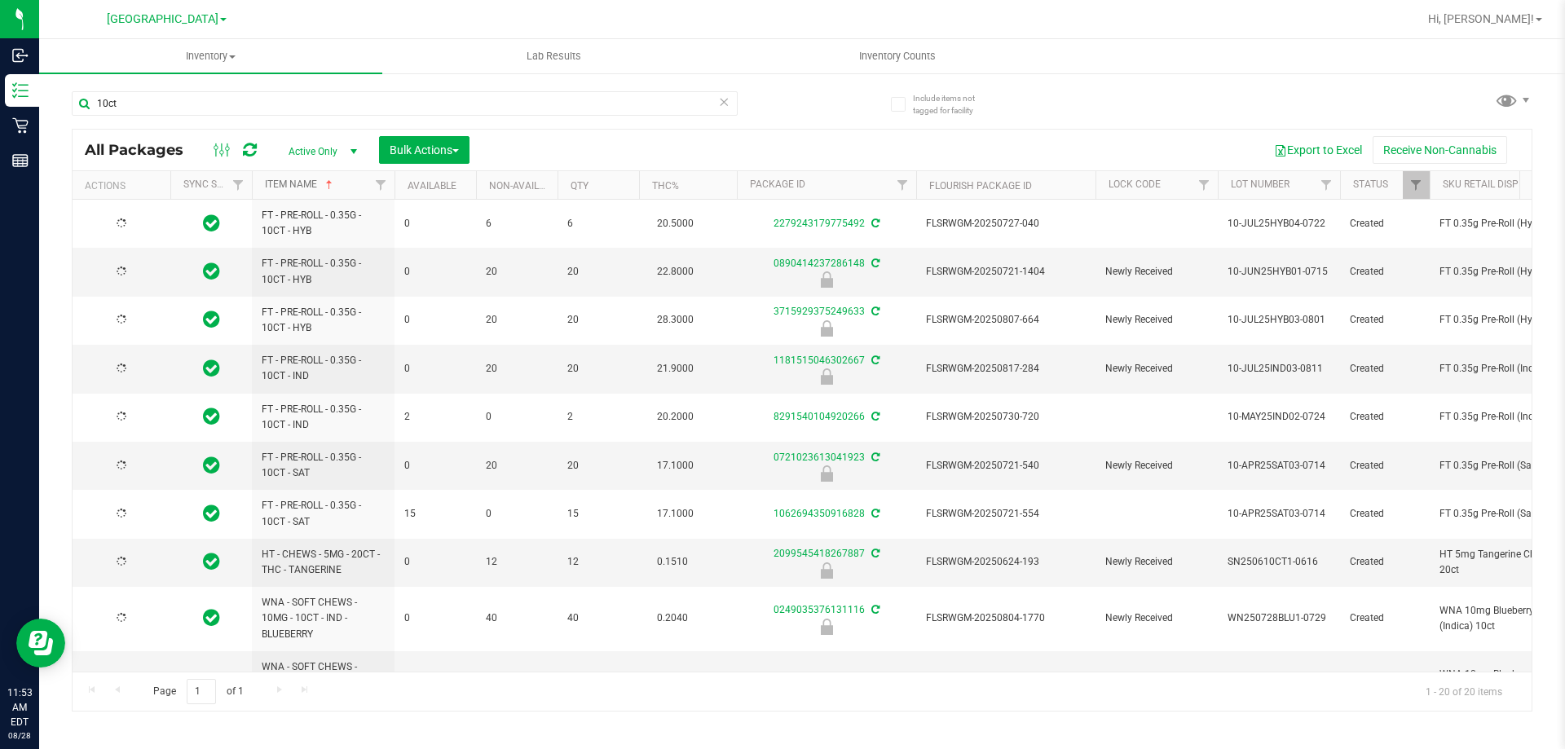
type input "2026-07-30"
type input "2025-07-30"
type input "2026-06-17"
type input "2025-06-17"
type input "2026-06-17"
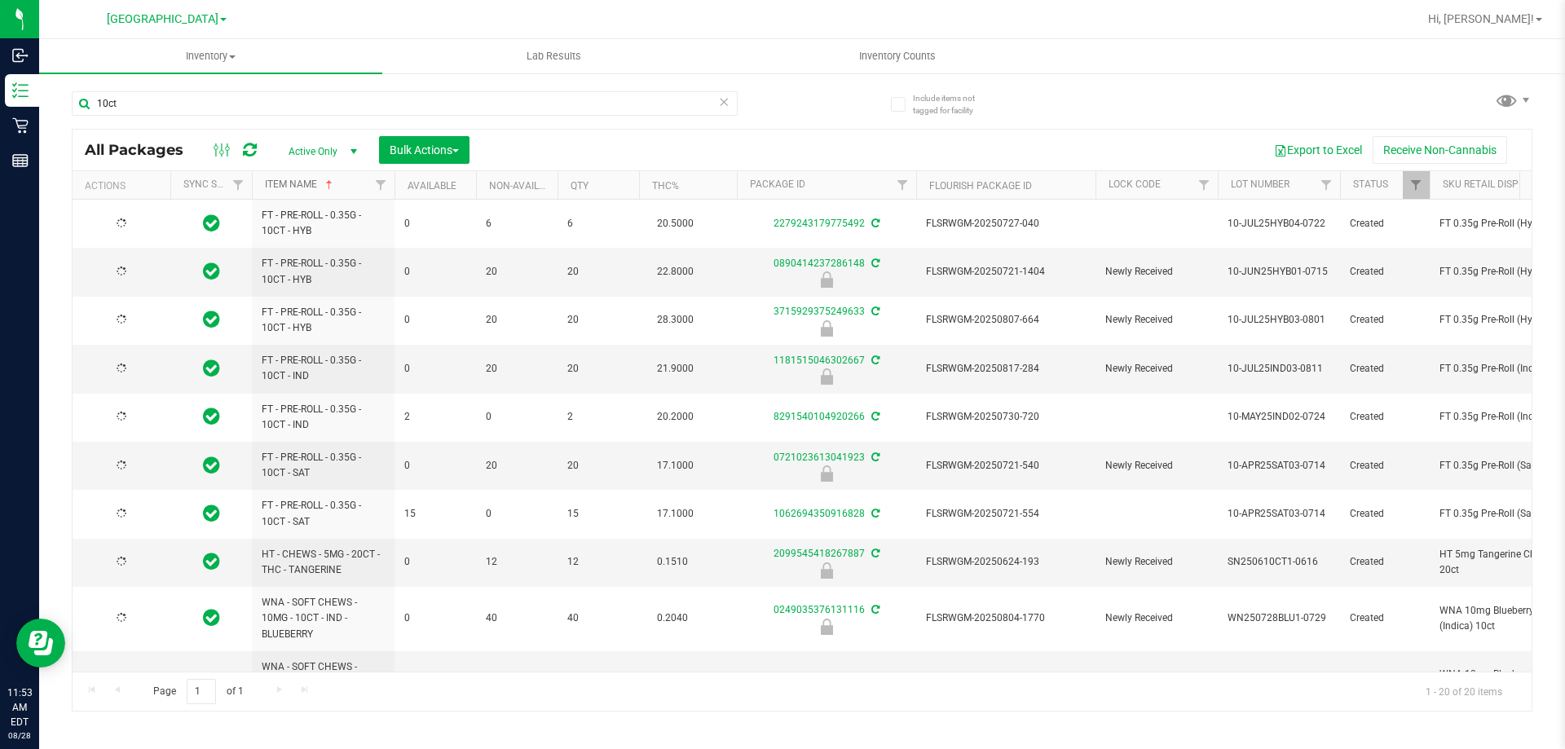
type input "2025-06-17"
type input "2026-07-16"
type input "2025-07-16"
type input "2026-07-16"
type input "2025-07-16"
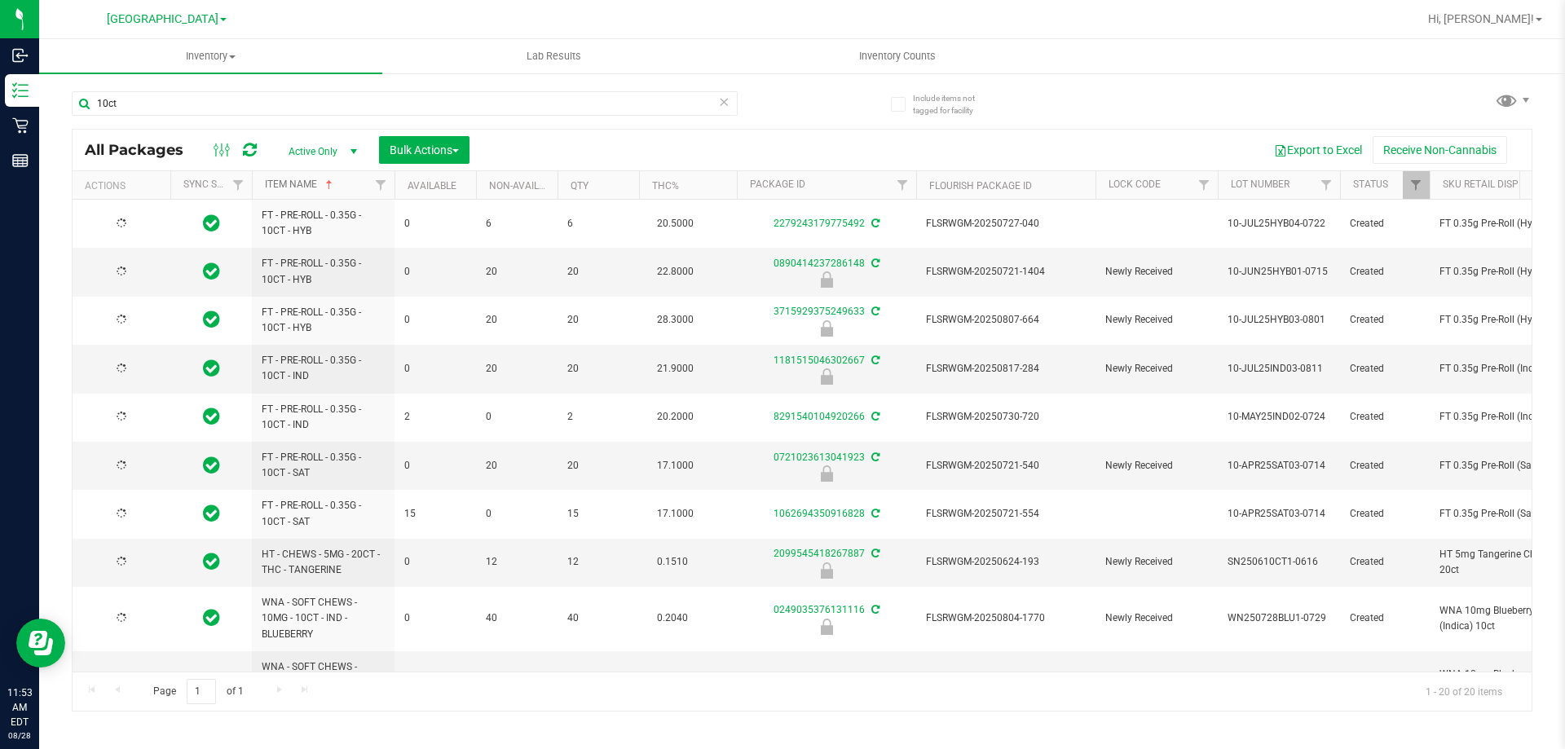
type input "2026-07-07"
type input "2025-07-07"
type input "2026-06-30"
type input "2026-06-25"
type input "2025-06-25"
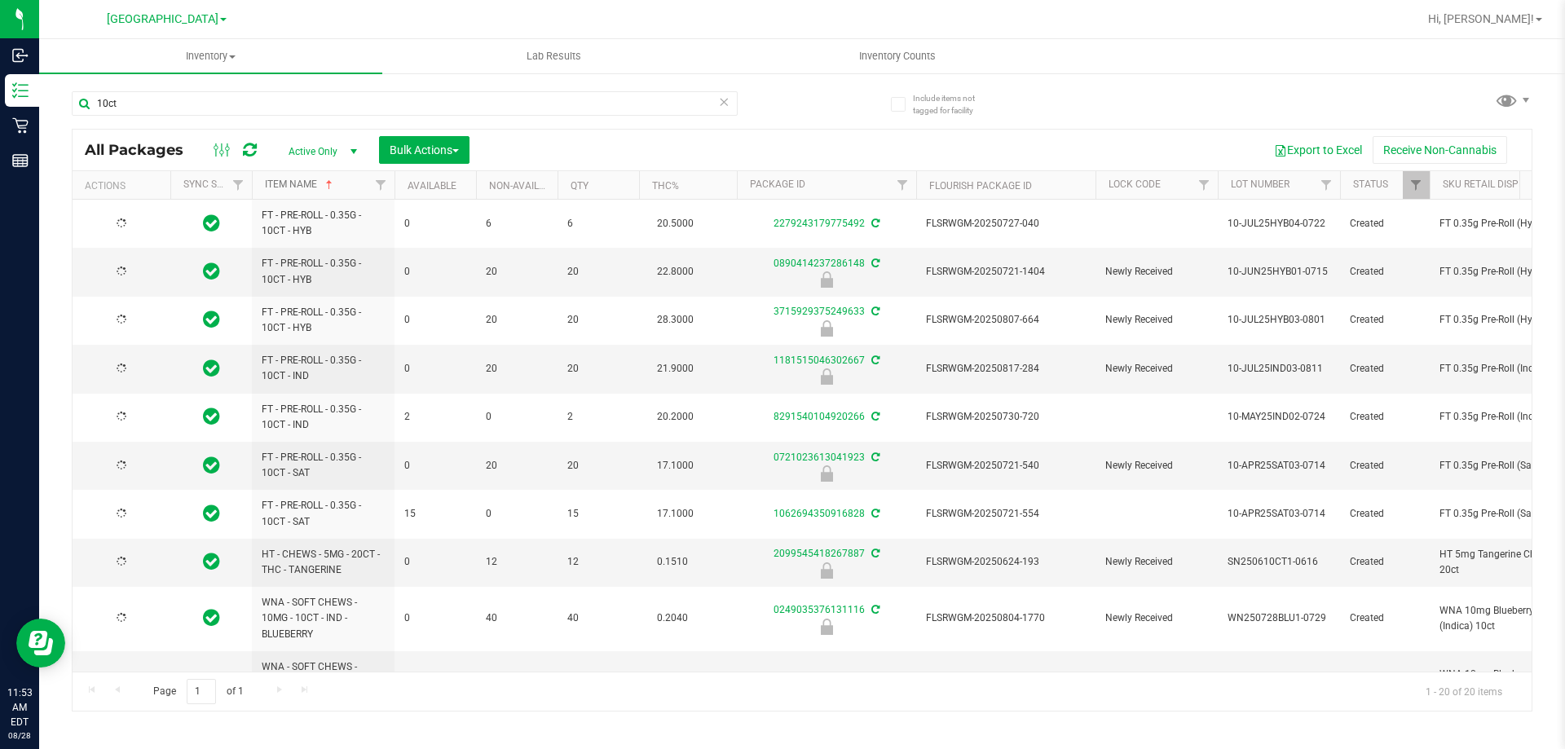
type input "2026-07-21"
type input "2025-07-21"
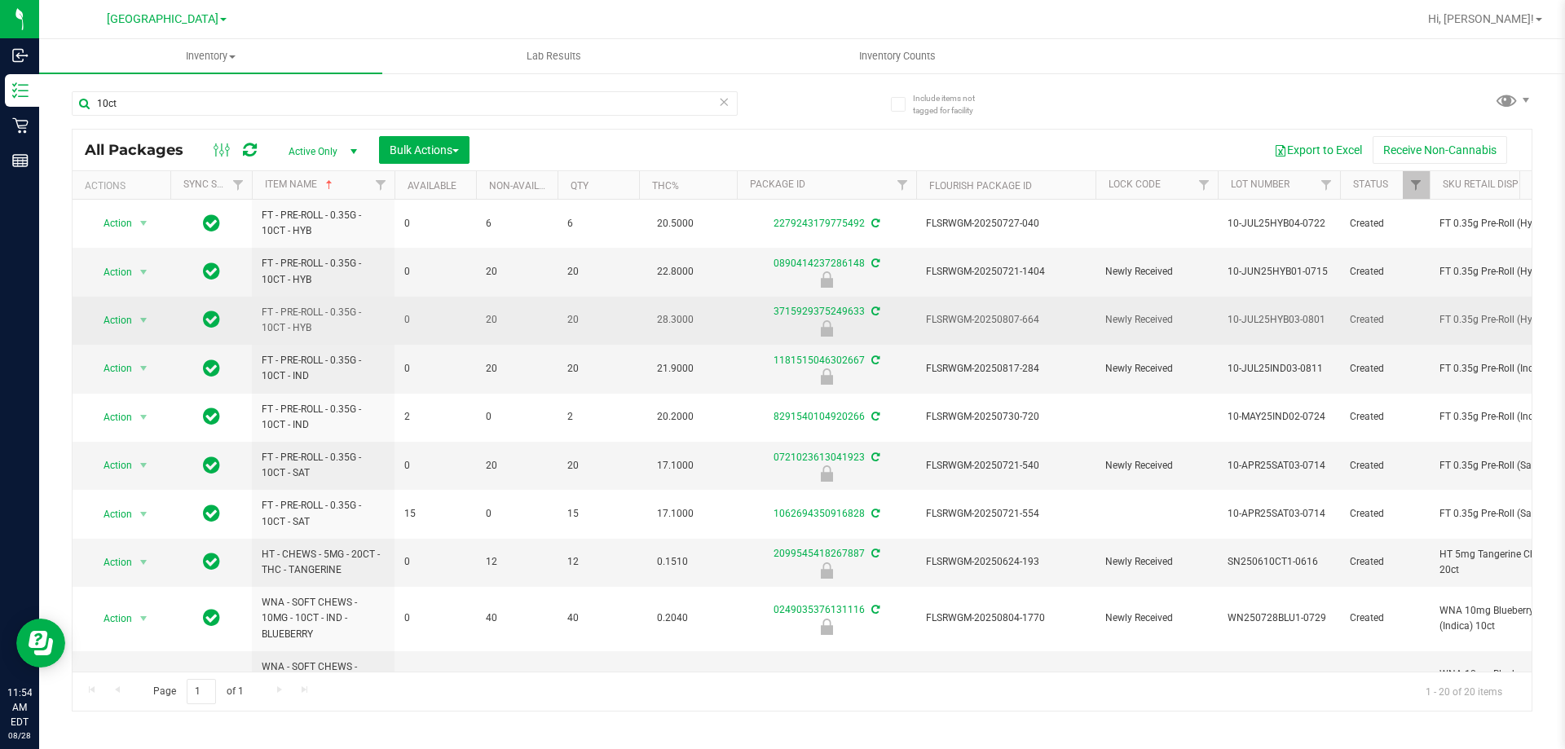
drag, startPoint x: 255, startPoint y: 212, endPoint x: 1030, endPoint y: 326, distance: 783.6
click at [1014, 344] on td "FLSRWGM-20250807-664" at bounding box center [1005, 321] width 179 height 48
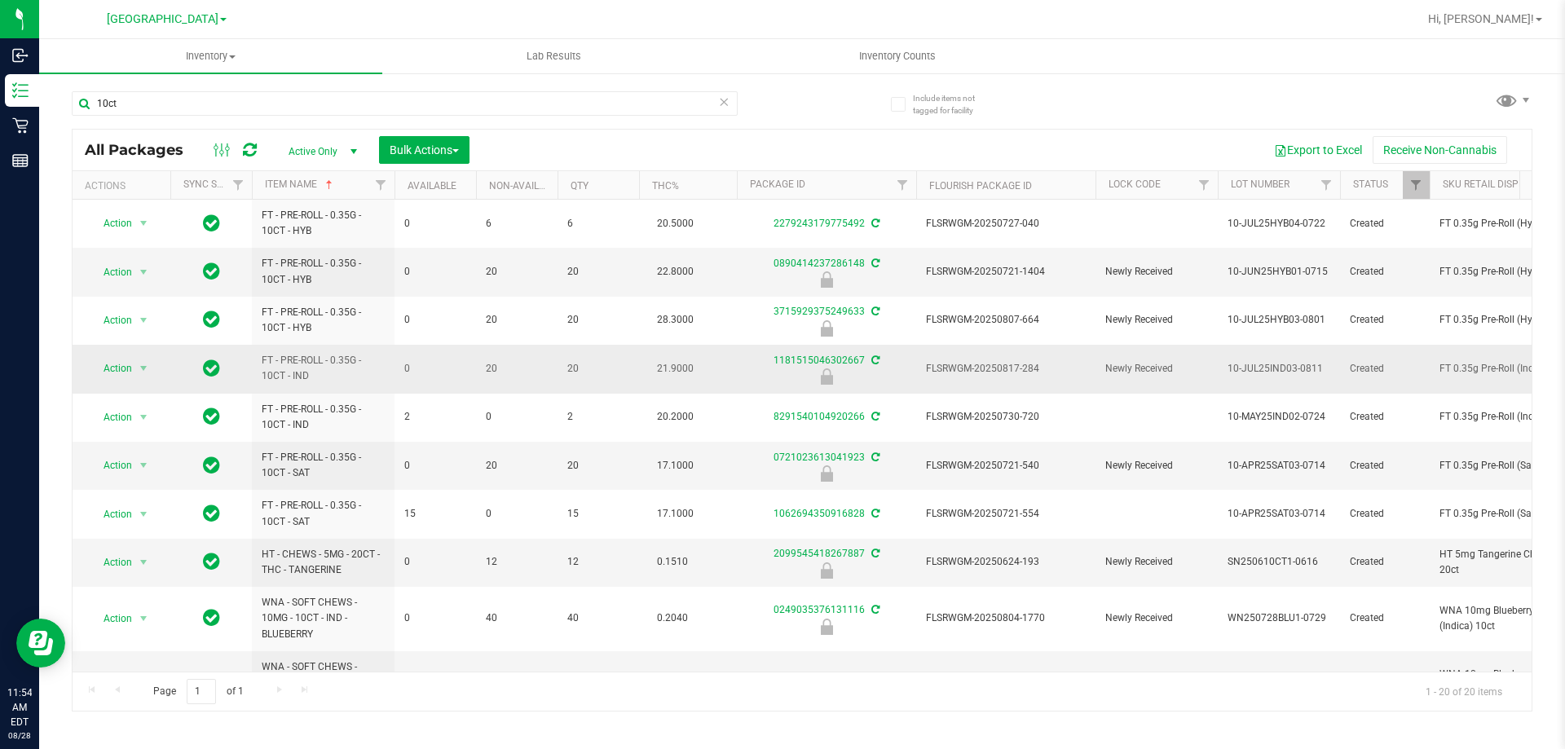
click at [1010, 364] on span "FLSRWGM-20250817-284" at bounding box center [1006, 368] width 160 height 15
click at [1017, 279] on span "FLSRWGM-20250721-1404" at bounding box center [1006, 271] width 160 height 15
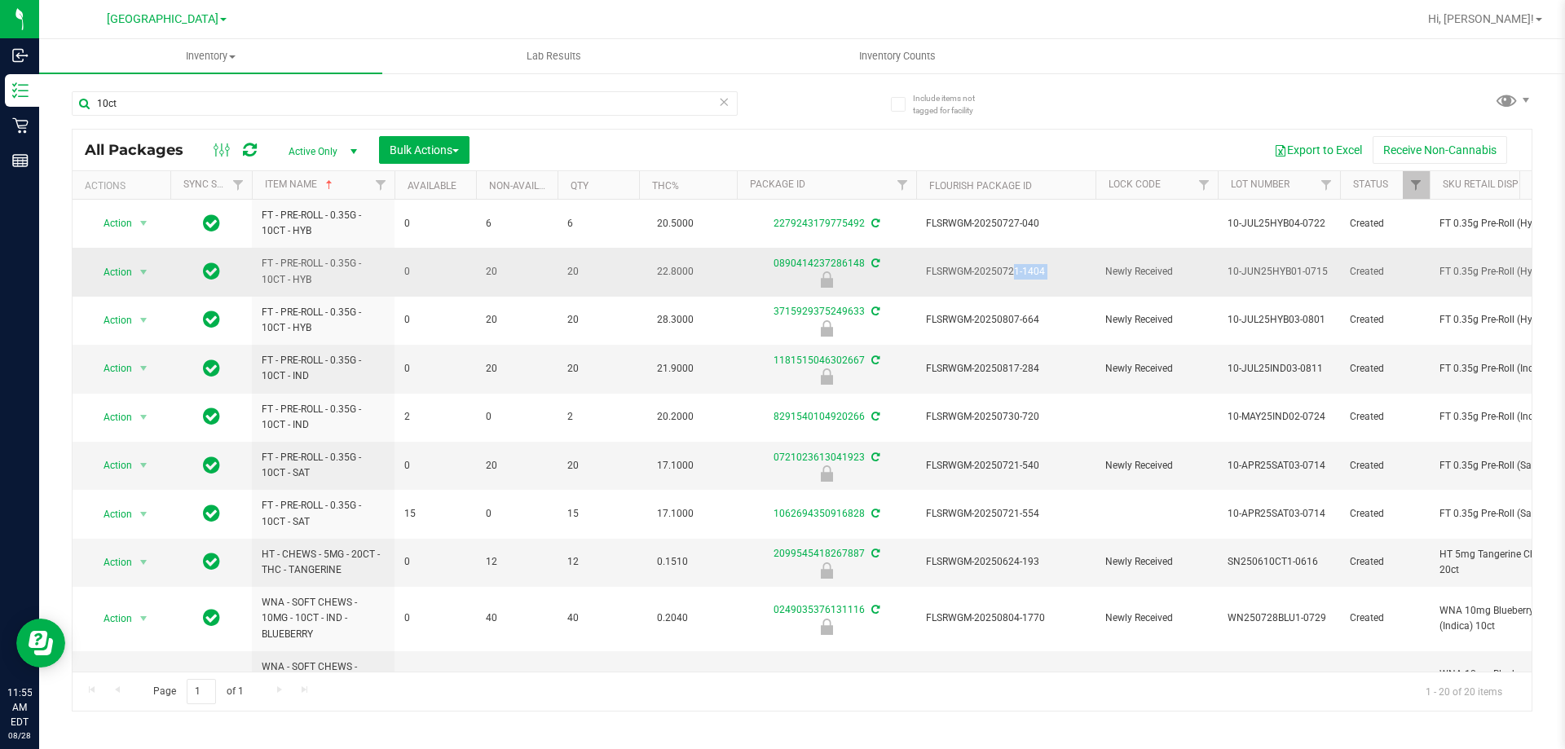
click at [1017, 279] on span "FLSRWGM-20250721-1404" at bounding box center [1006, 271] width 160 height 15
click at [126, 273] on span "Action" at bounding box center [111, 272] width 44 height 23
click at [133, 453] on li "Unlock package" at bounding box center [142, 465] width 104 height 24
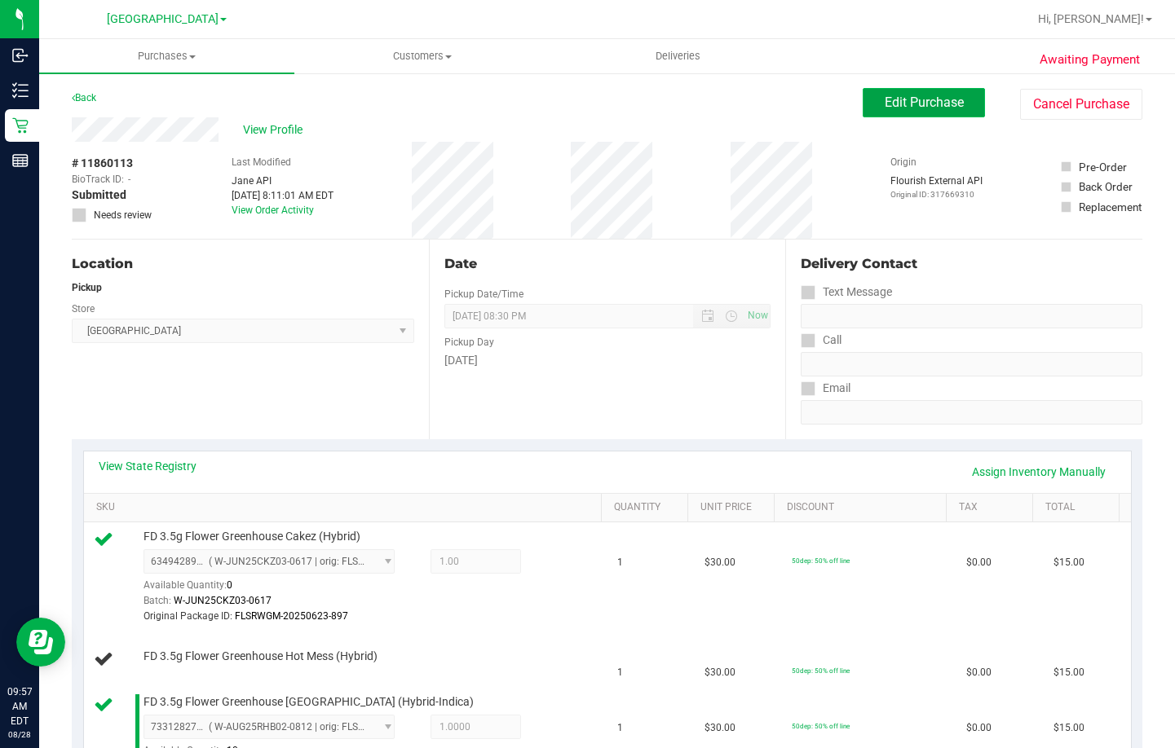
click at [893, 100] on span "Edit Purchase" at bounding box center [924, 102] width 79 height 15
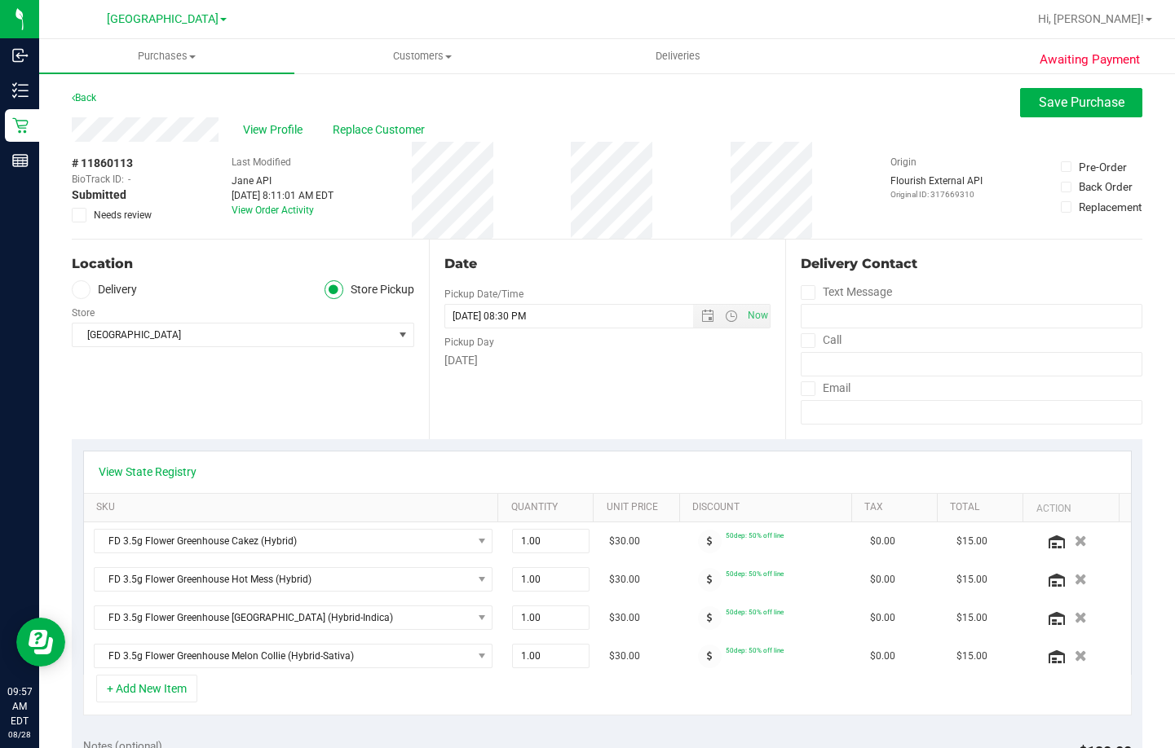
click at [75, 215] on icon at bounding box center [79, 215] width 11 height 0
click at [0, 0] on input "Needs review" at bounding box center [0, 0] width 0 height 0
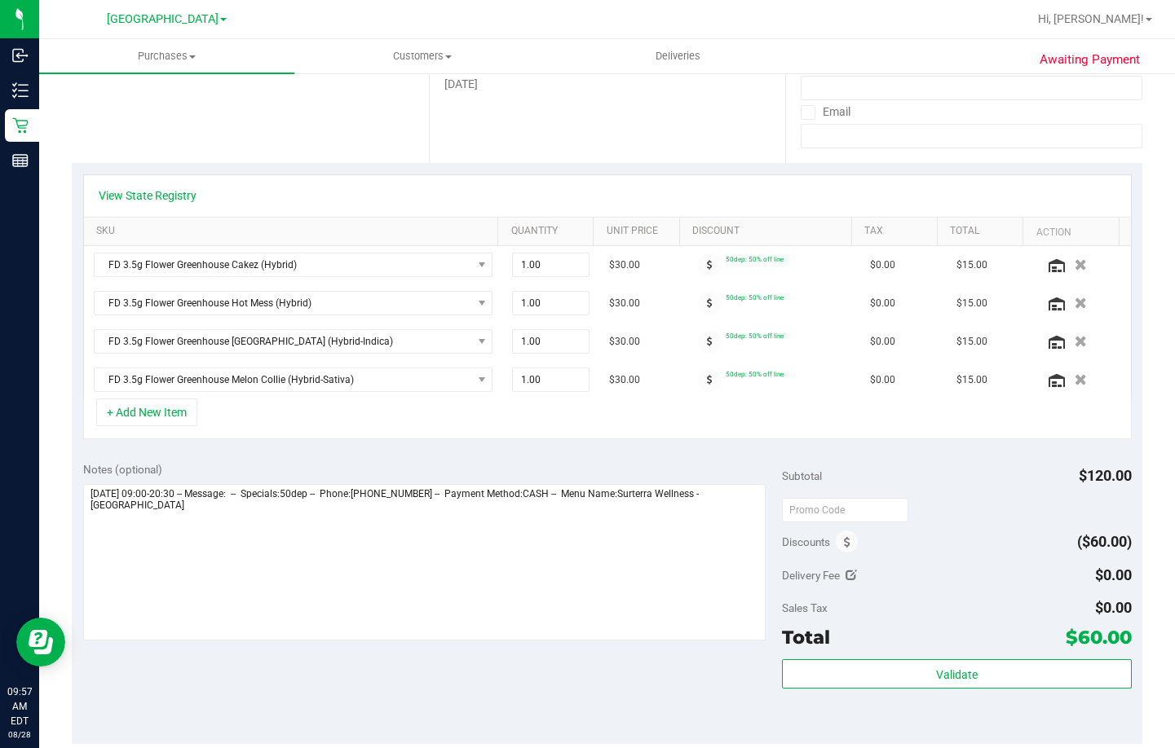
scroll to position [326, 0]
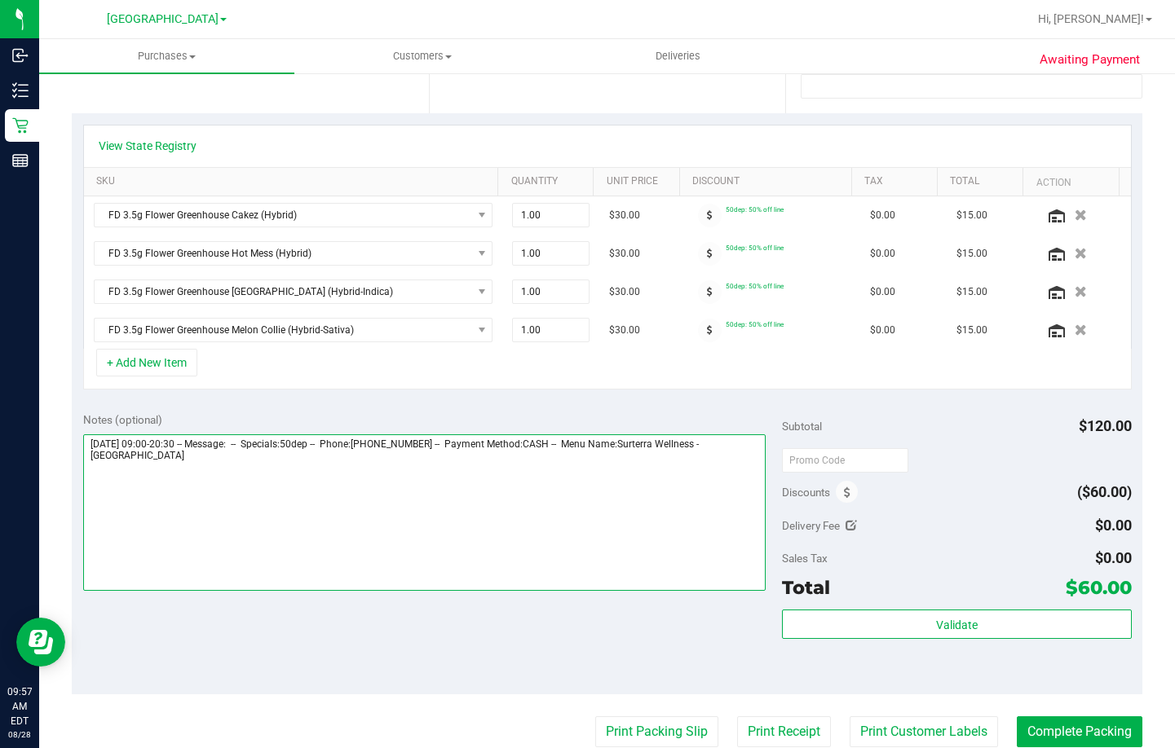
click at [404, 489] on textarea at bounding box center [424, 513] width 682 height 157
type textarea "[DATE] 09:00-20:30 -- Message: -- Specials:50dep -- Phone:[PHONE_NUMBER] -- Pay…"
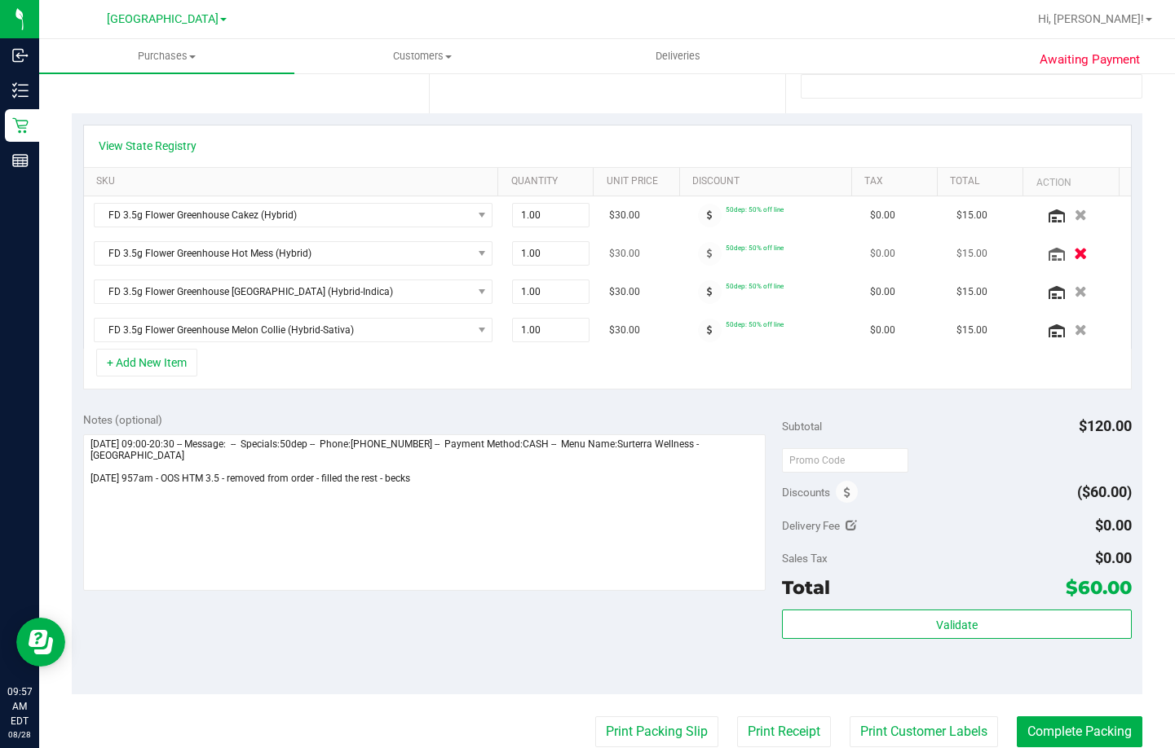
click at [1074, 248] on icon "button" at bounding box center [1081, 254] width 14 height 12
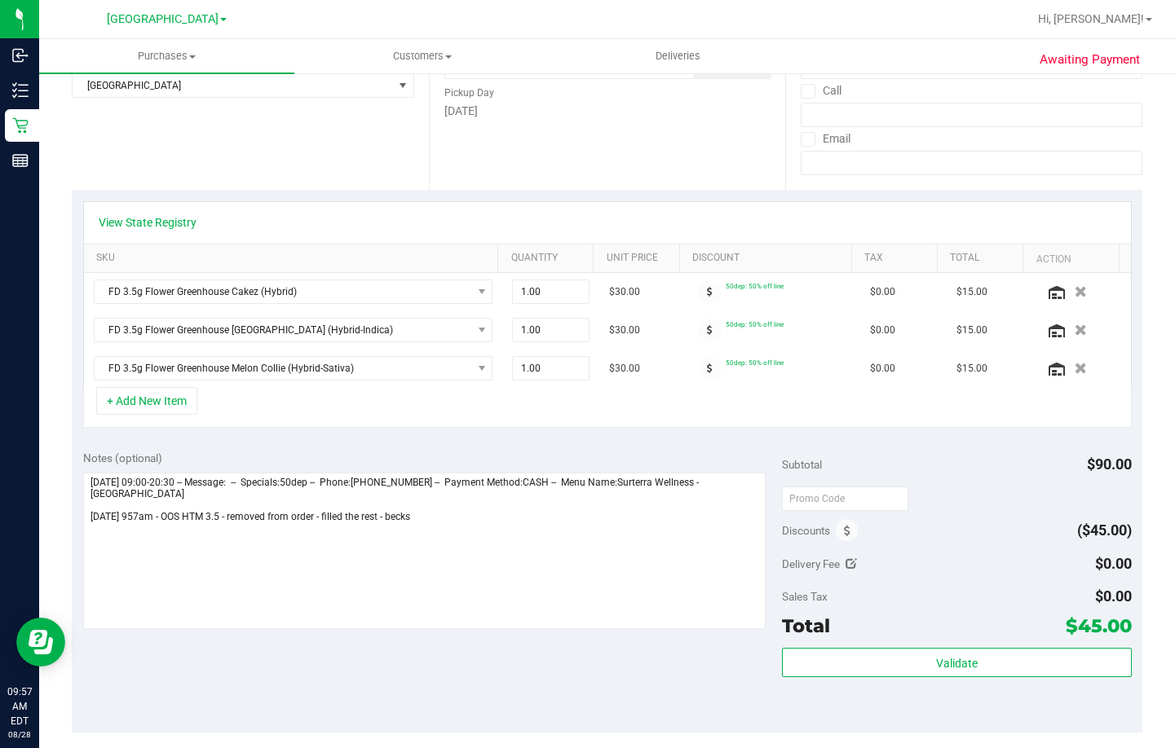
scroll to position [0, 0]
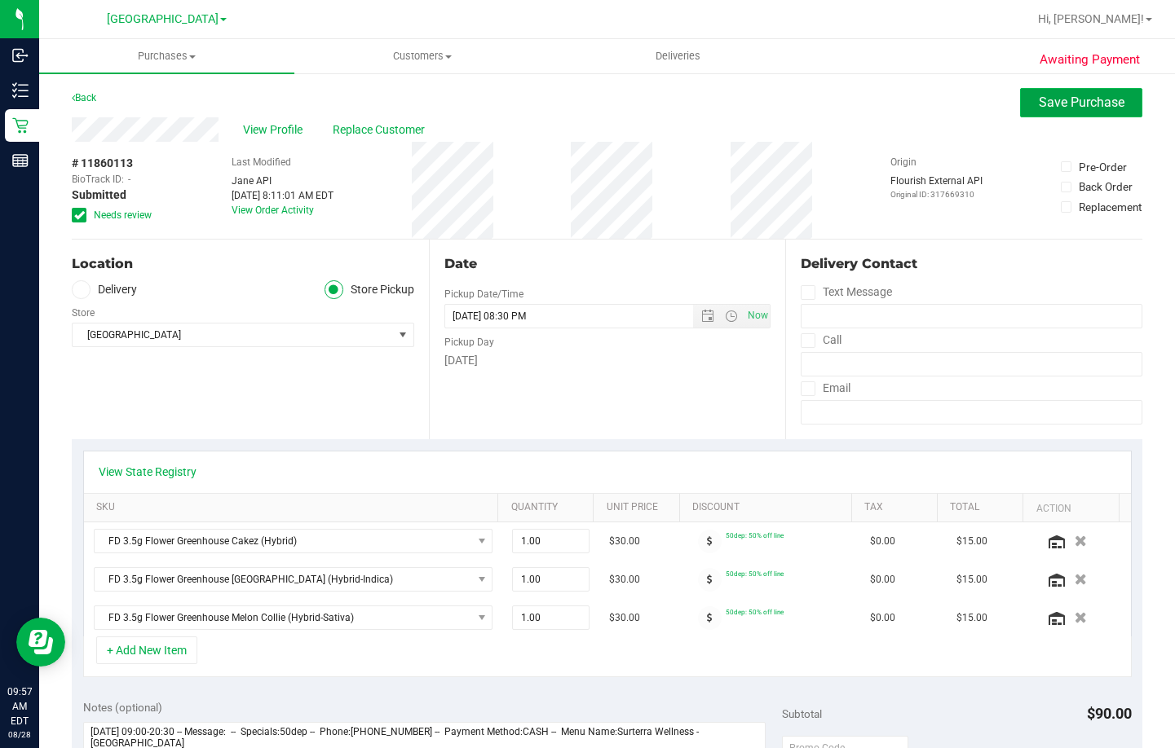
click at [1053, 98] on span "Save Purchase" at bounding box center [1082, 102] width 86 height 15
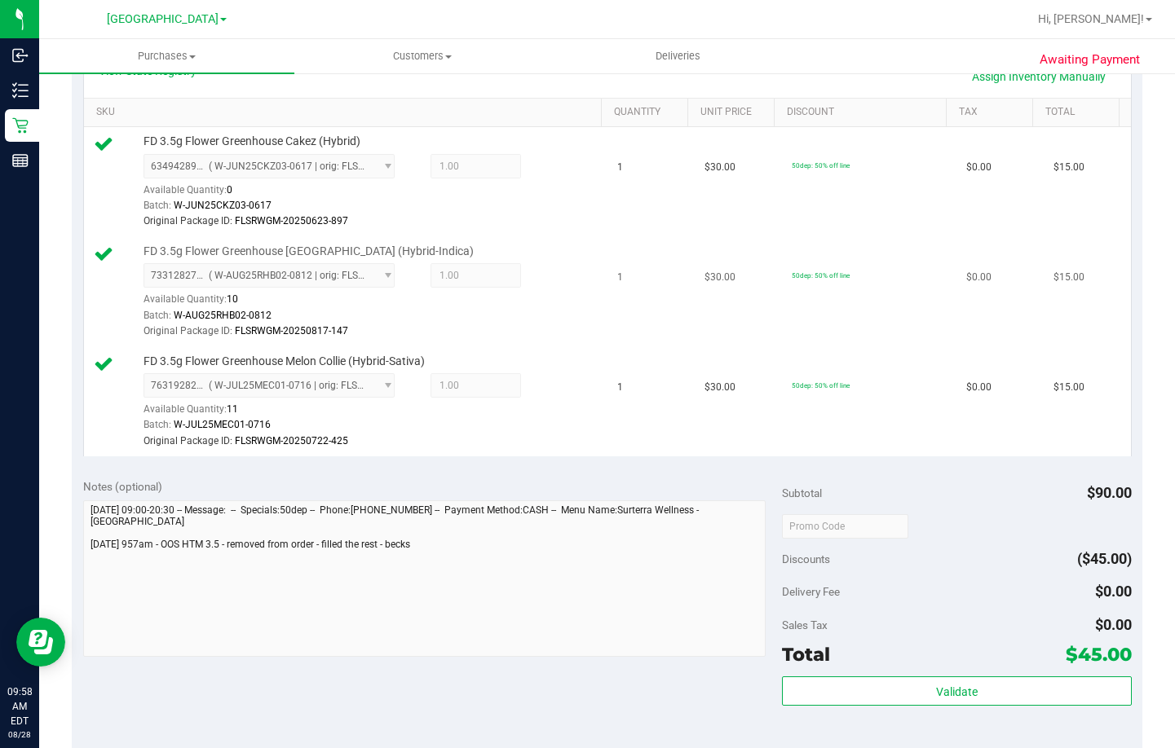
scroll to position [408, 0]
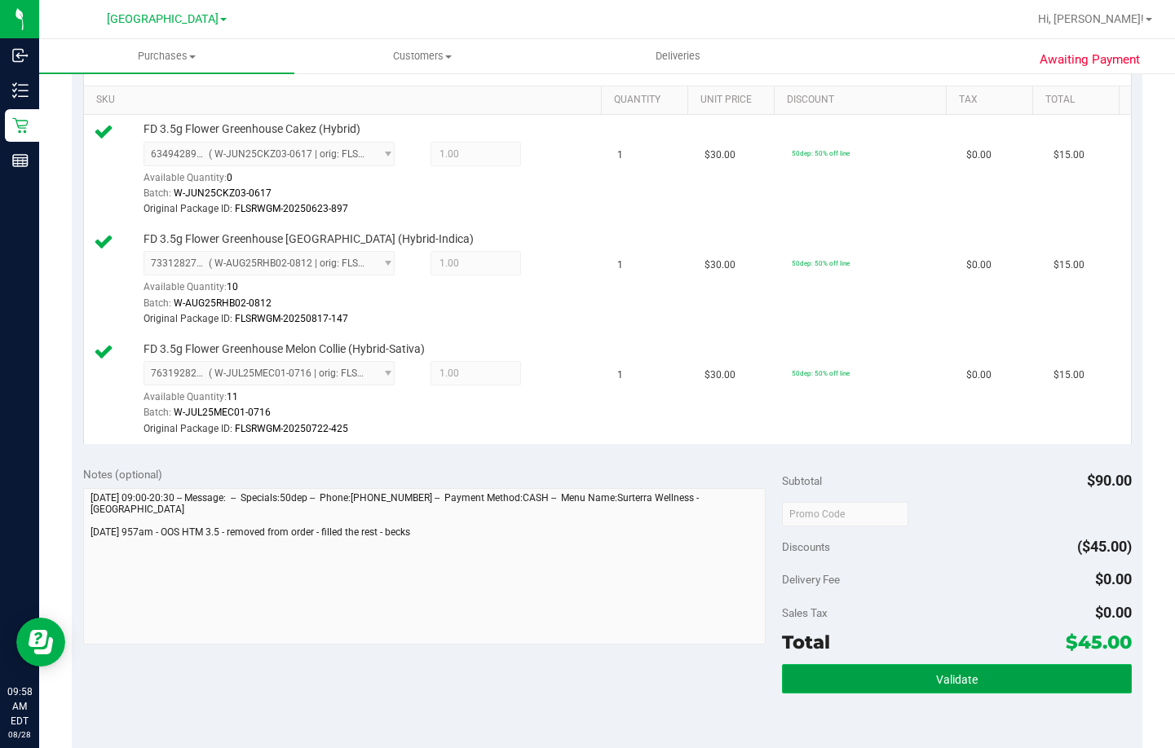
click at [885, 675] on button "Validate" at bounding box center [957, 678] width 350 height 29
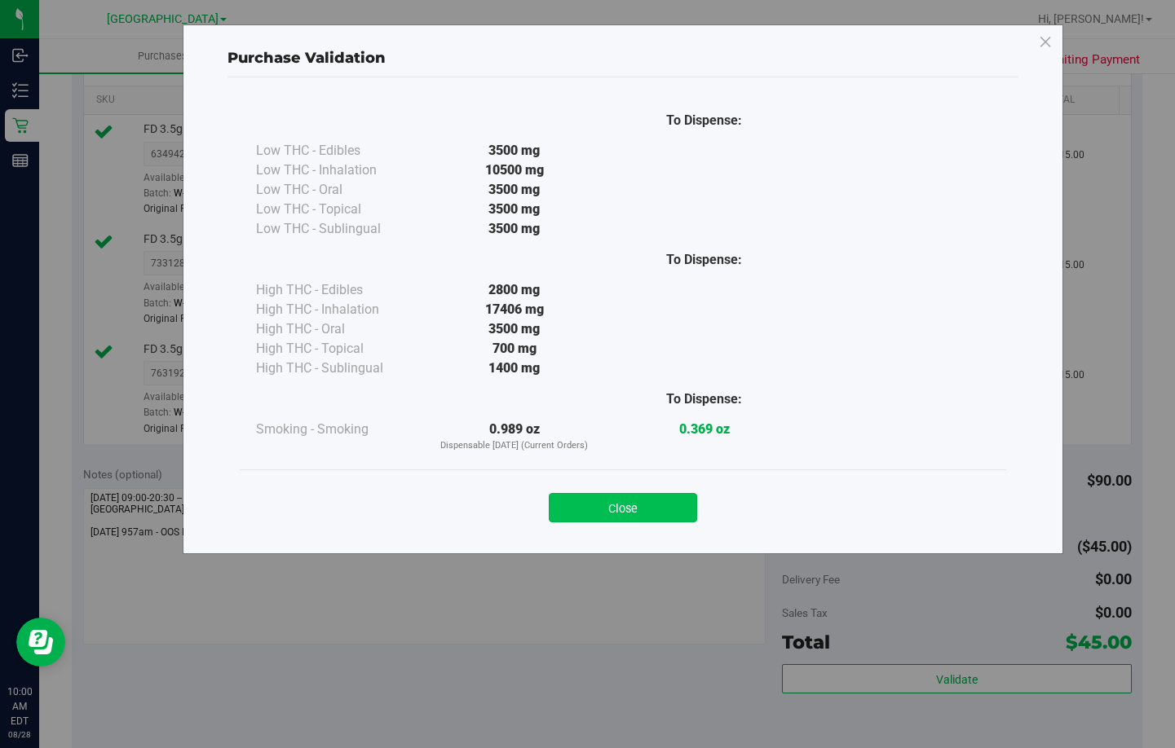
click at [576, 514] on button "Close" at bounding box center [623, 507] width 148 height 29
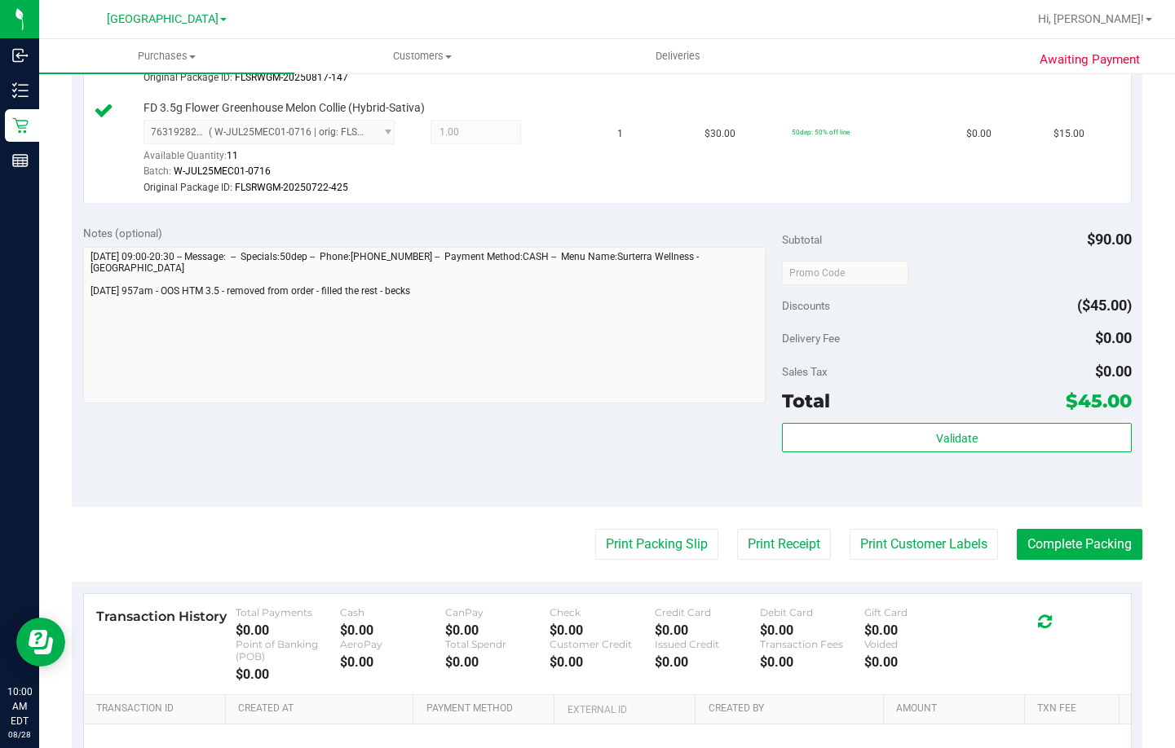
scroll to position [652, 0]
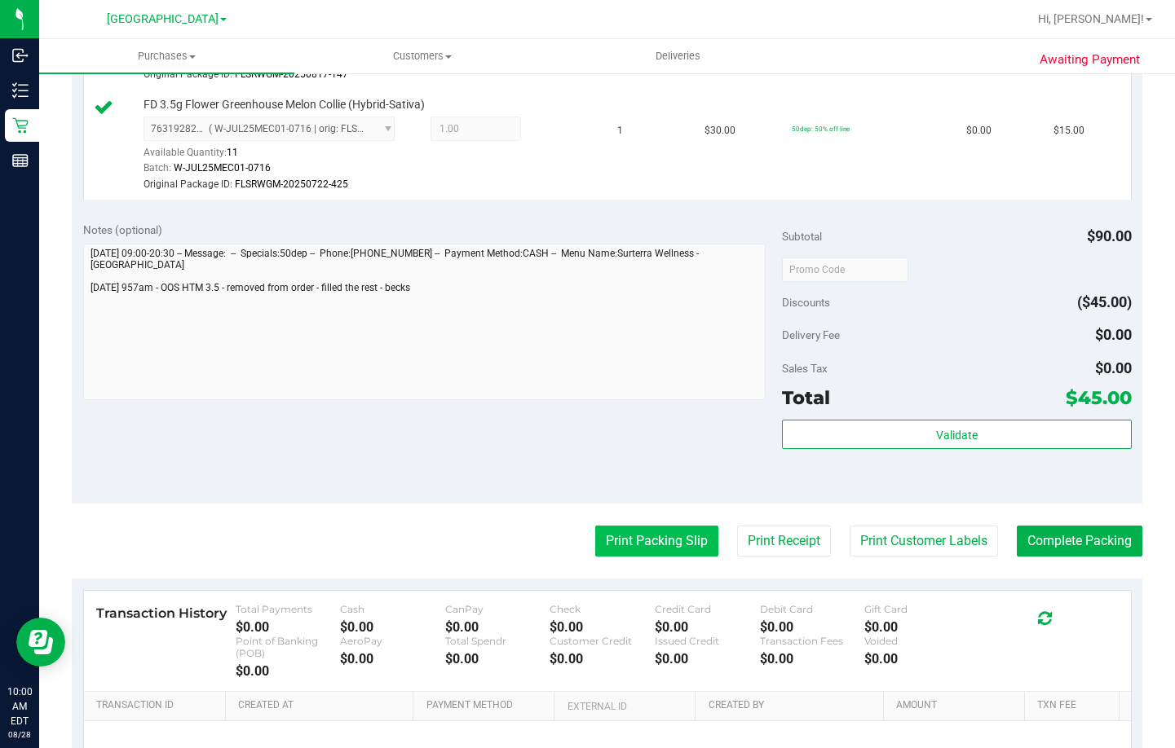
click at [638, 545] on button "Print Packing Slip" at bounding box center [656, 541] width 123 height 31
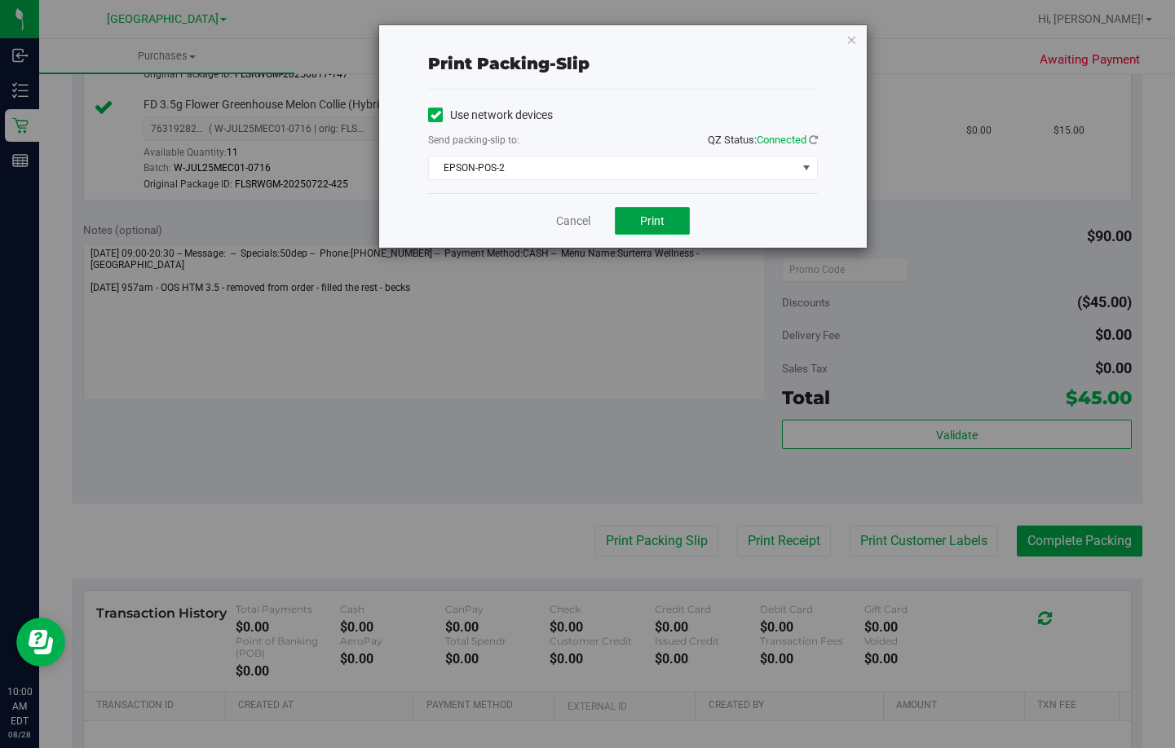
click at [637, 220] on button "Print" at bounding box center [652, 221] width 75 height 28
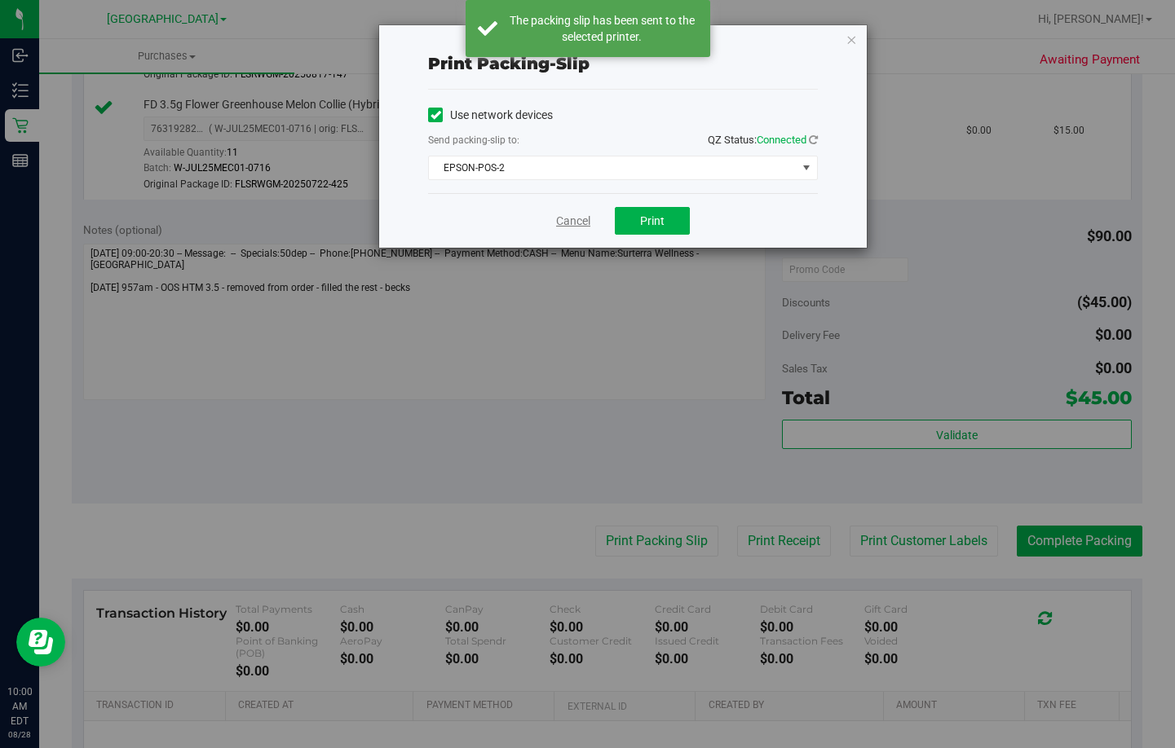
click at [573, 222] on link "Cancel" at bounding box center [573, 221] width 34 height 17
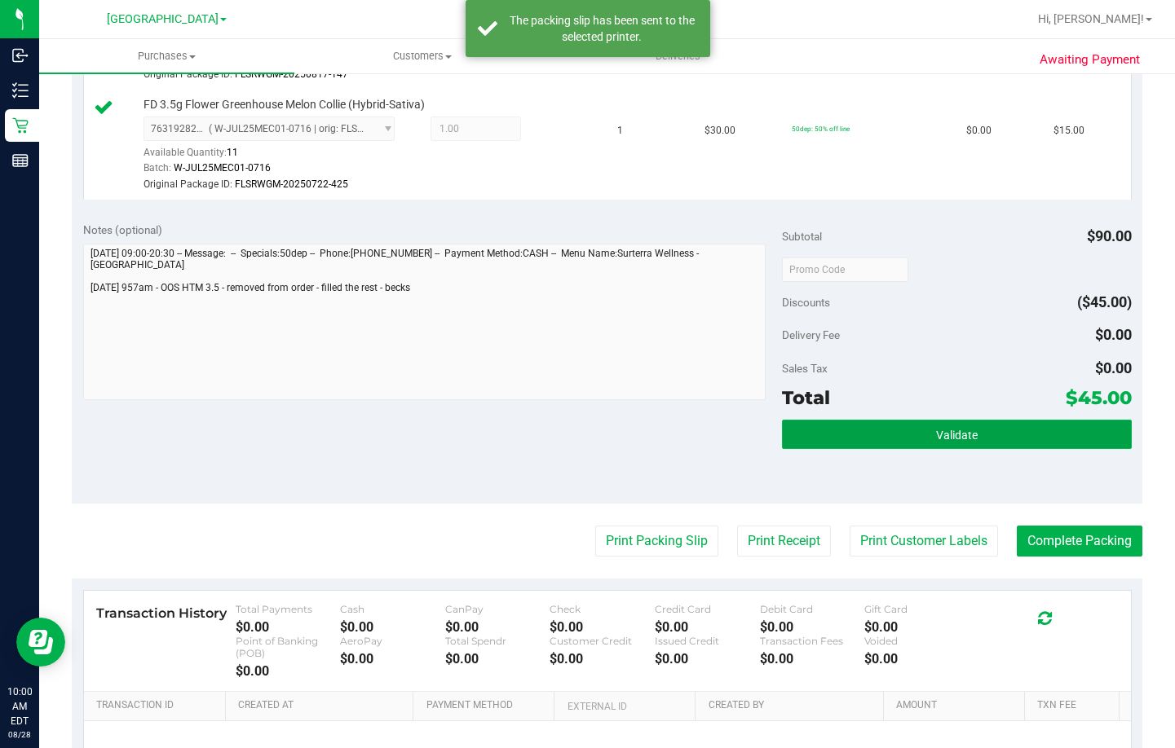
click at [877, 433] on button "Validate" at bounding box center [957, 434] width 350 height 29
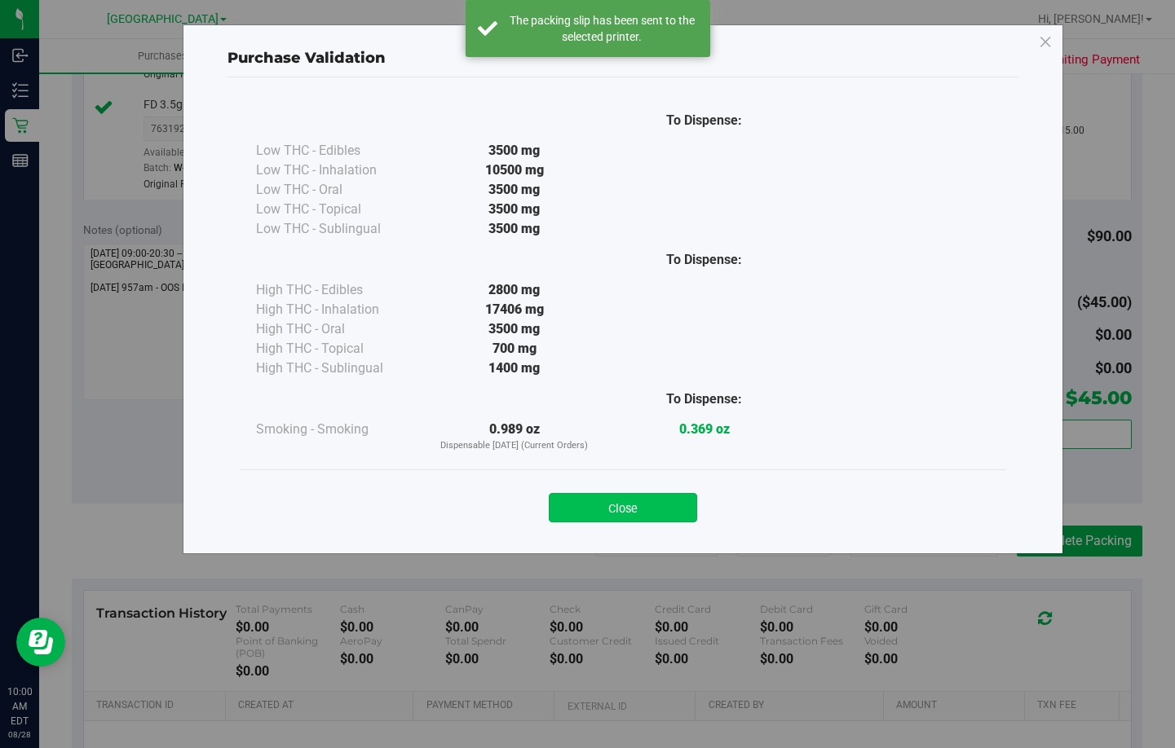
click at [644, 517] on button "Close" at bounding box center [623, 507] width 148 height 29
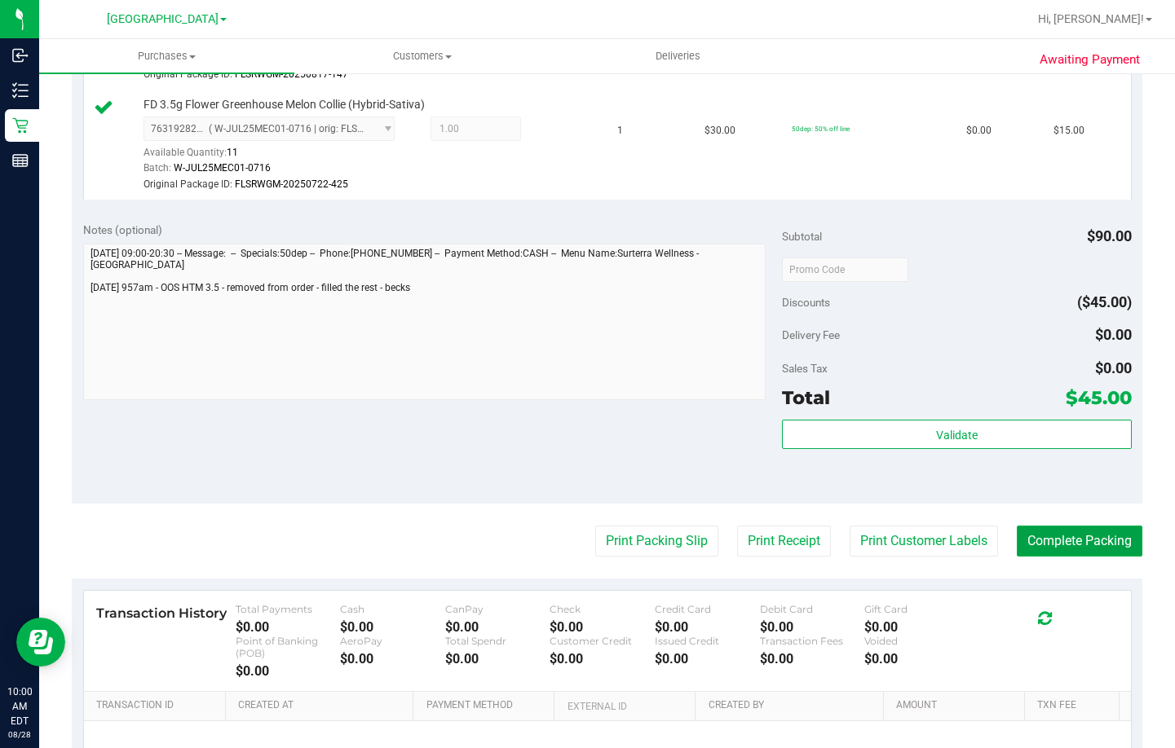
drag, startPoint x: 1087, startPoint y: 544, endPoint x: 1152, endPoint y: 480, distance: 91.1
click at [1083, 546] on button "Complete Packing" at bounding box center [1080, 541] width 126 height 31
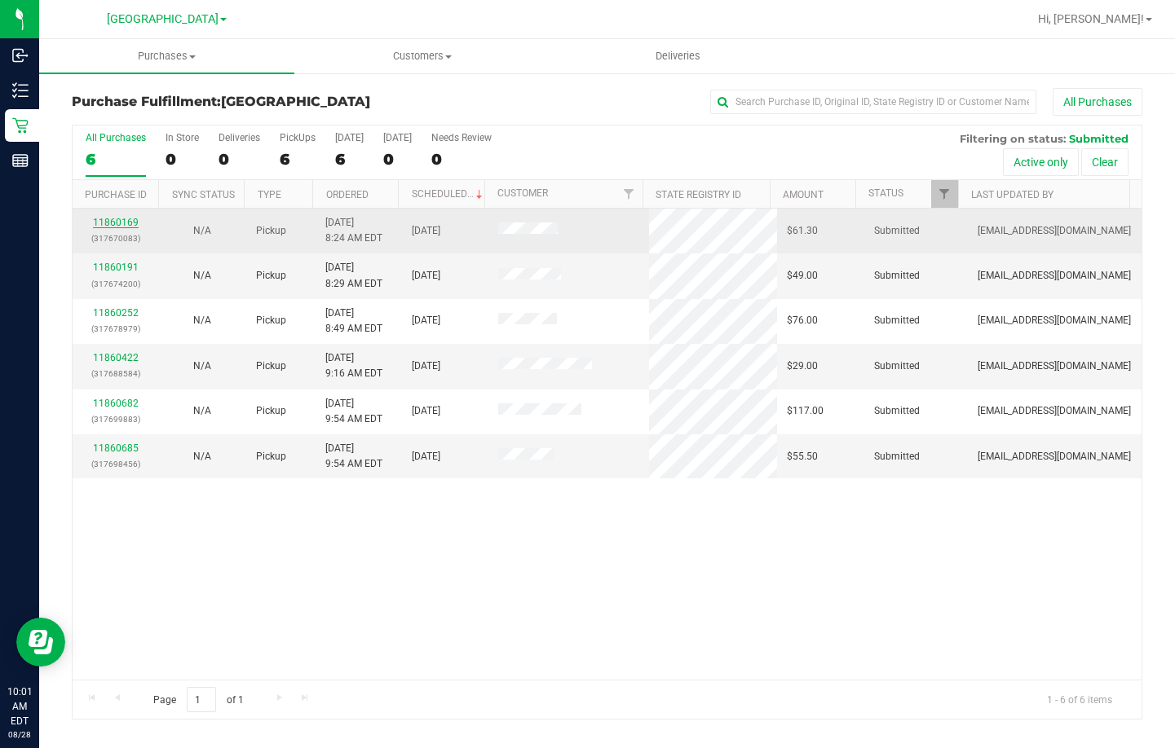
click at [114, 218] on link "11860169" at bounding box center [116, 222] width 46 height 11
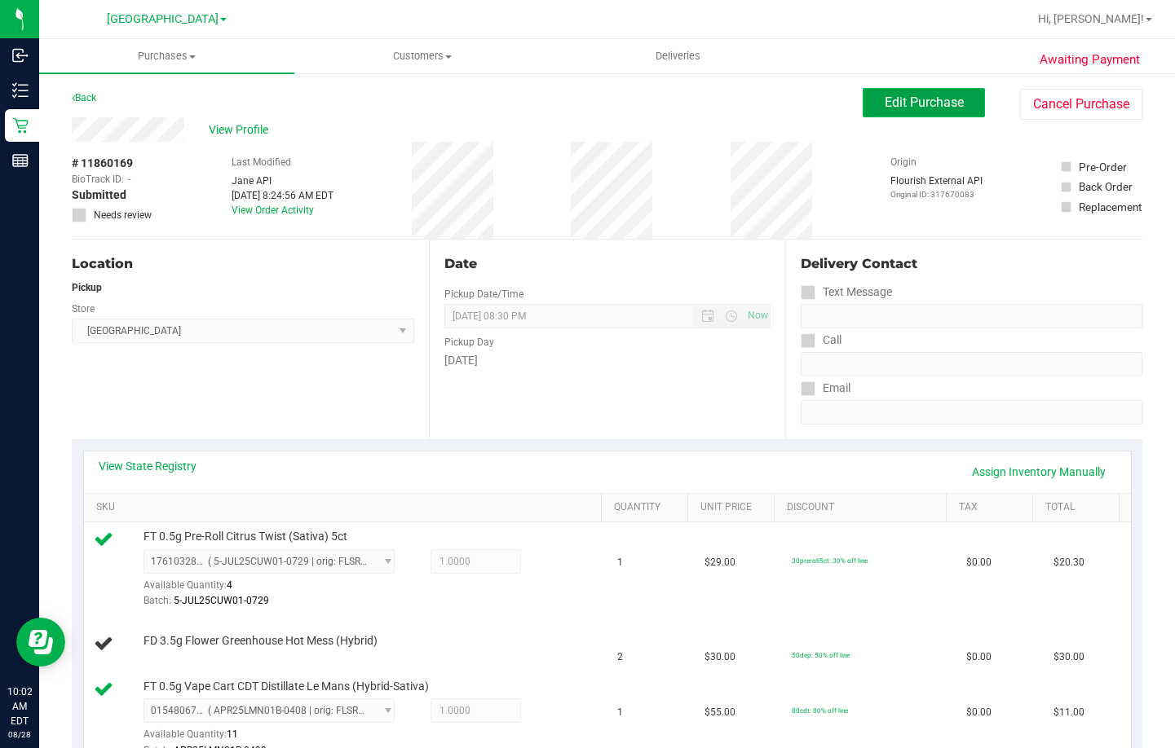
click at [934, 99] on span "Edit Purchase" at bounding box center [924, 102] width 79 height 15
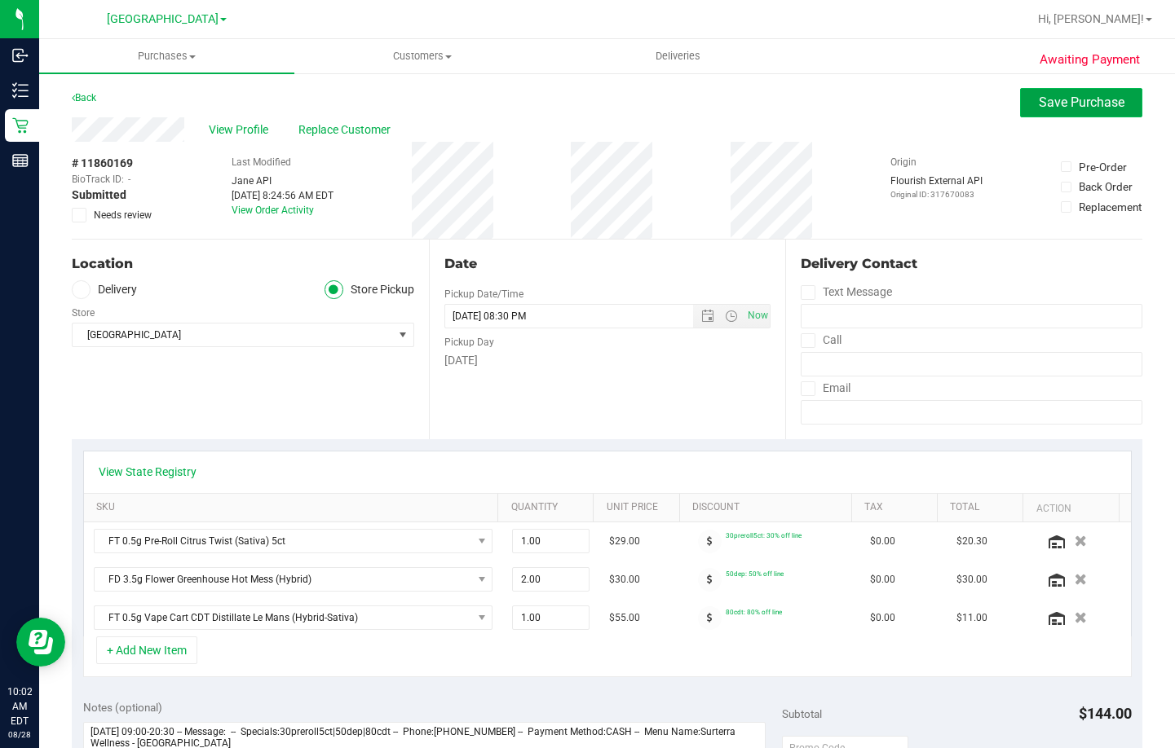
click at [1043, 99] on span "Save Purchase" at bounding box center [1082, 102] width 86 height 15
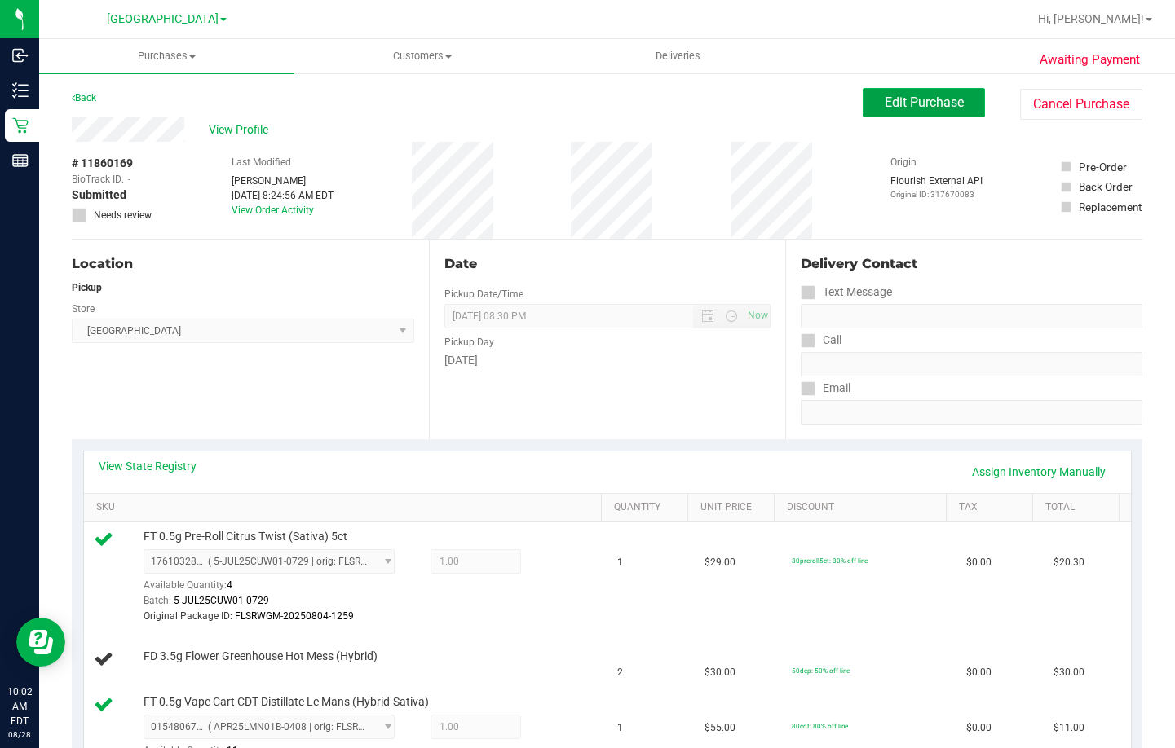
click at [925, 93] on button "Edit Purchase" at bounding box center [924, 102] width 122 height 29
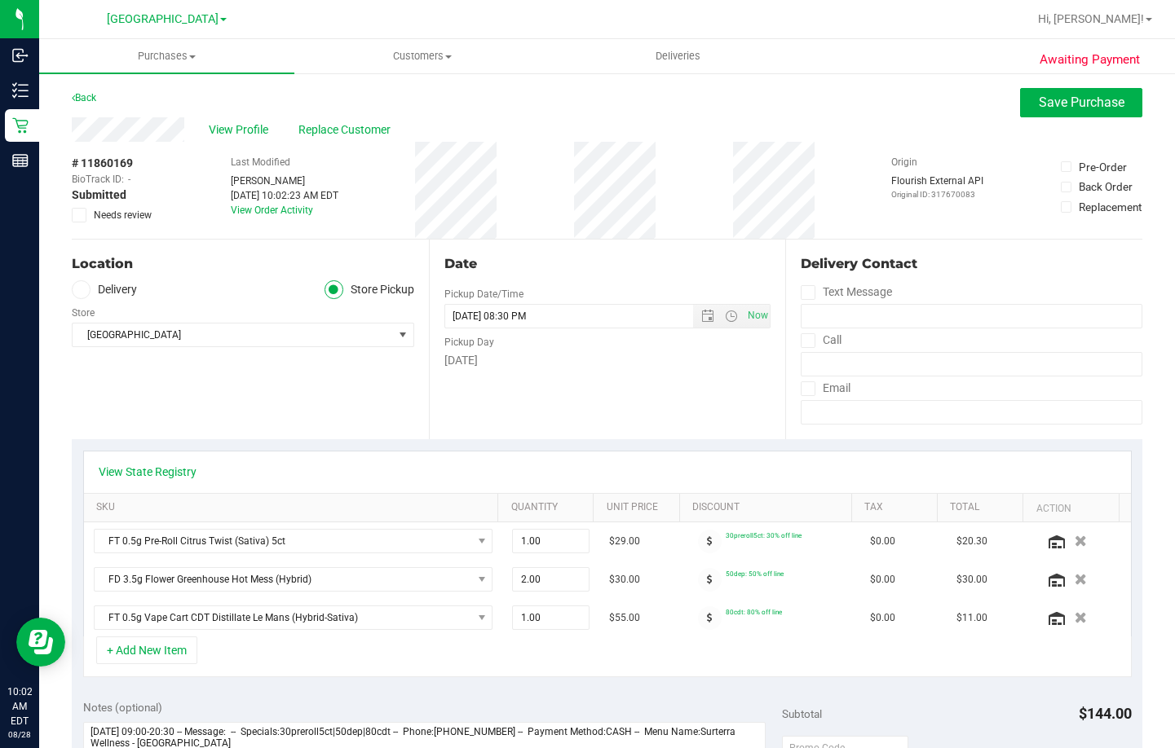
click at [103, 214] on span "Needs review" at bounding box center [123, 215] width 58 height 15
click at [0, 0] on input "Needs review" at bounding box center [0, 0] width 0 height 0
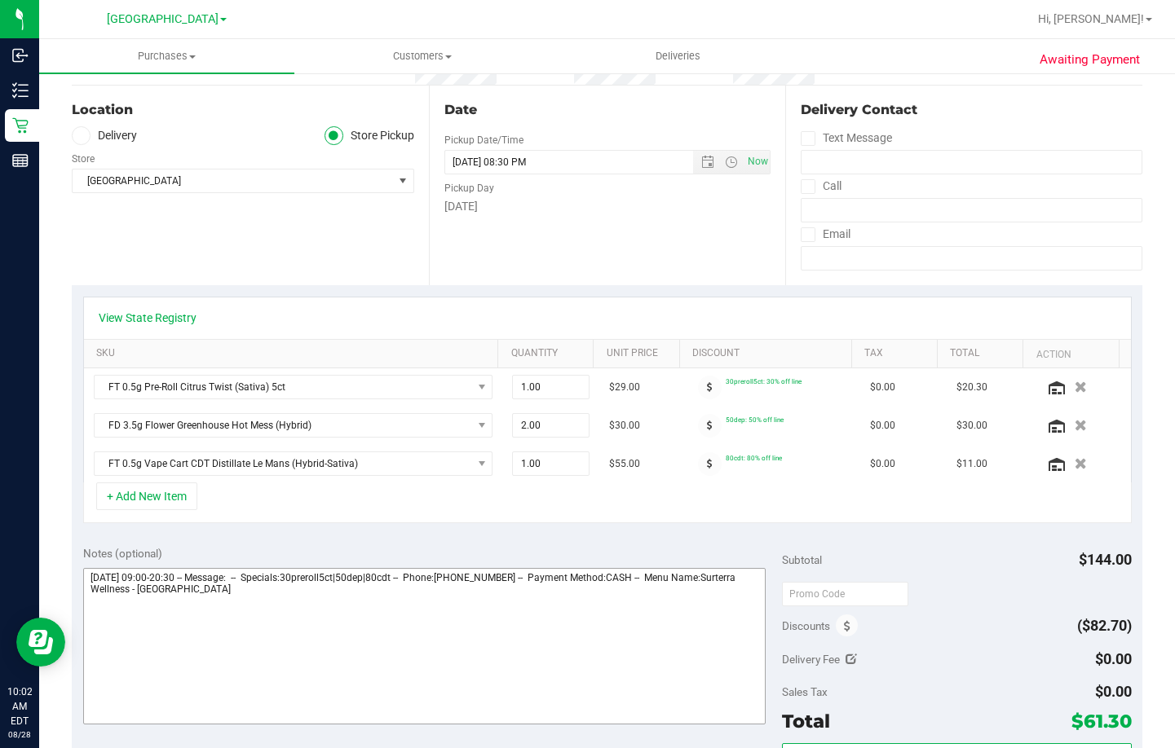
scroll to position [326, 0]
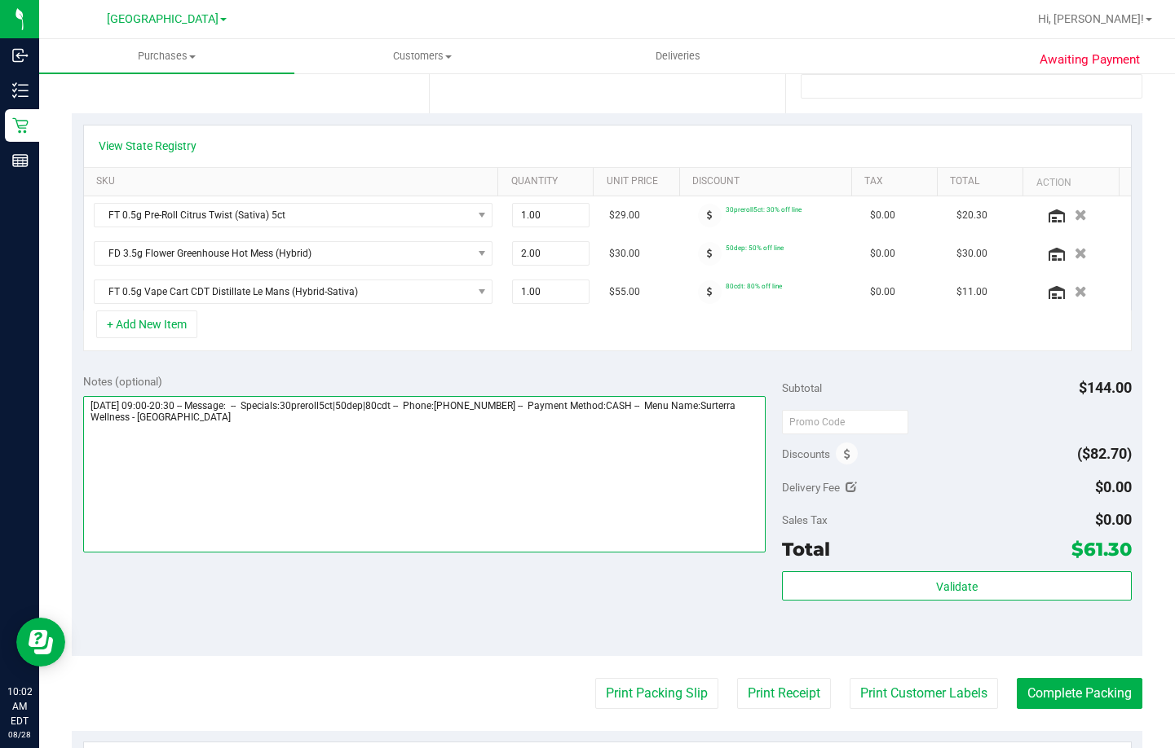
click at [479, 457] on textarea at bounding box center [424, 474] width 682 height 157
type textarea "Thursday 08/28/2025 09:00-20:30 -- Message: -- Specials:30preroll5ct|50dep|80cd…"
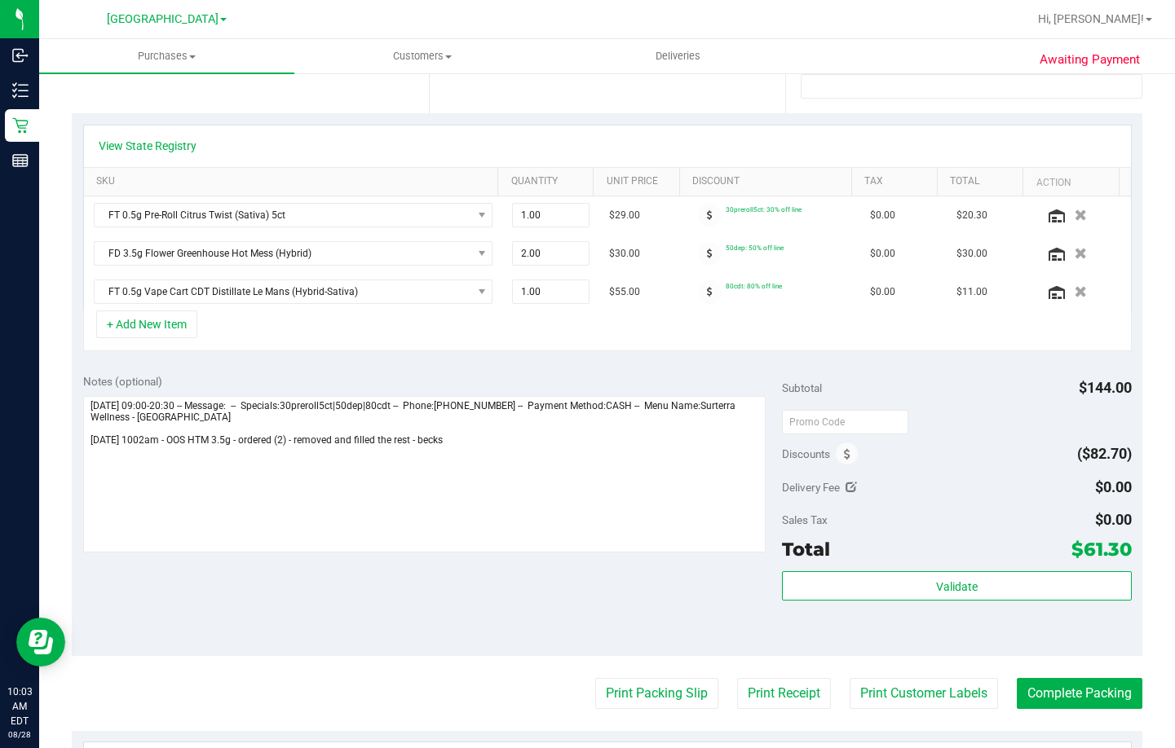
click at [993, 456] on div "Discounts ($82.70)" at bounding box center [957, 453] width 350 height 29
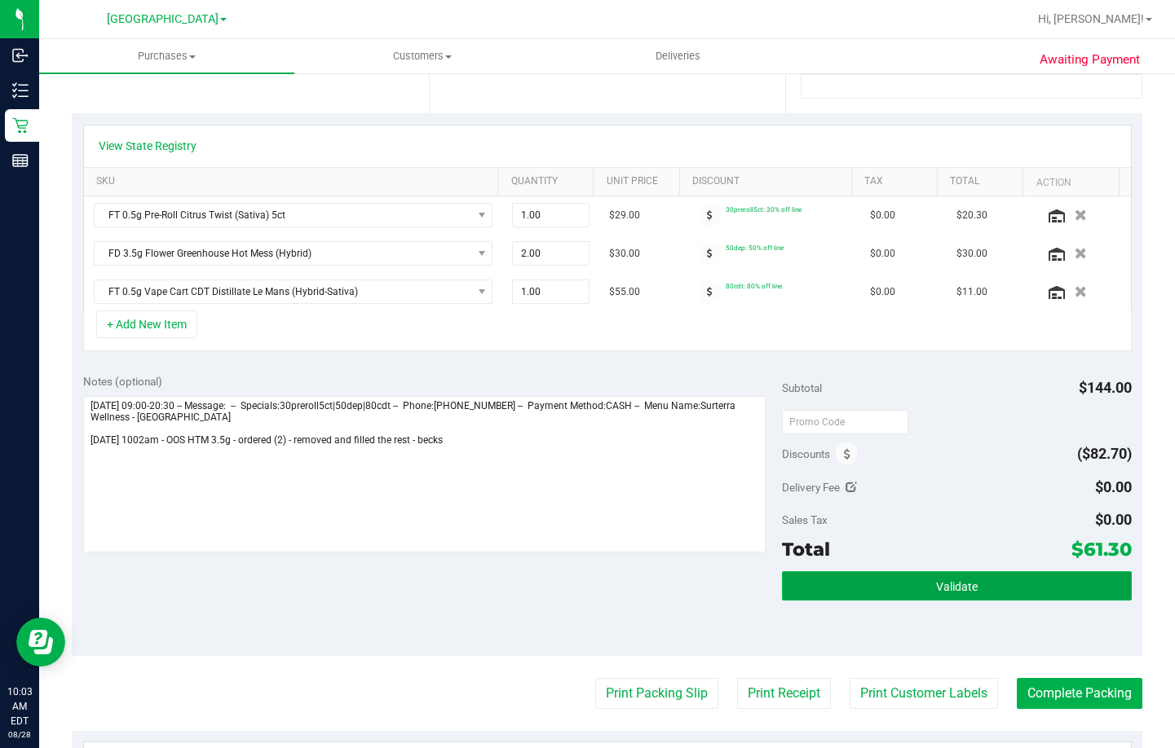
click at [1017, 584] on button "Validate" at bounding box center [957, 585] width 350 height 29
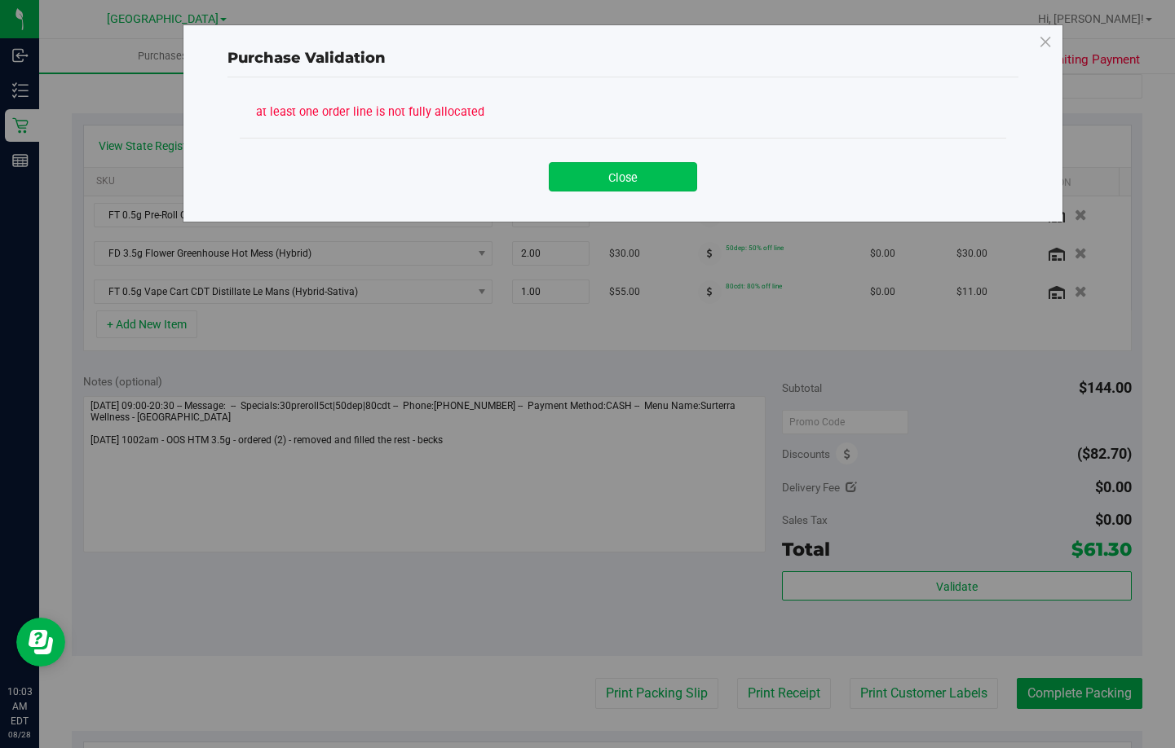
click at [646, 173] on button "Close" at bounding box center [623, 176] width 148 height 29
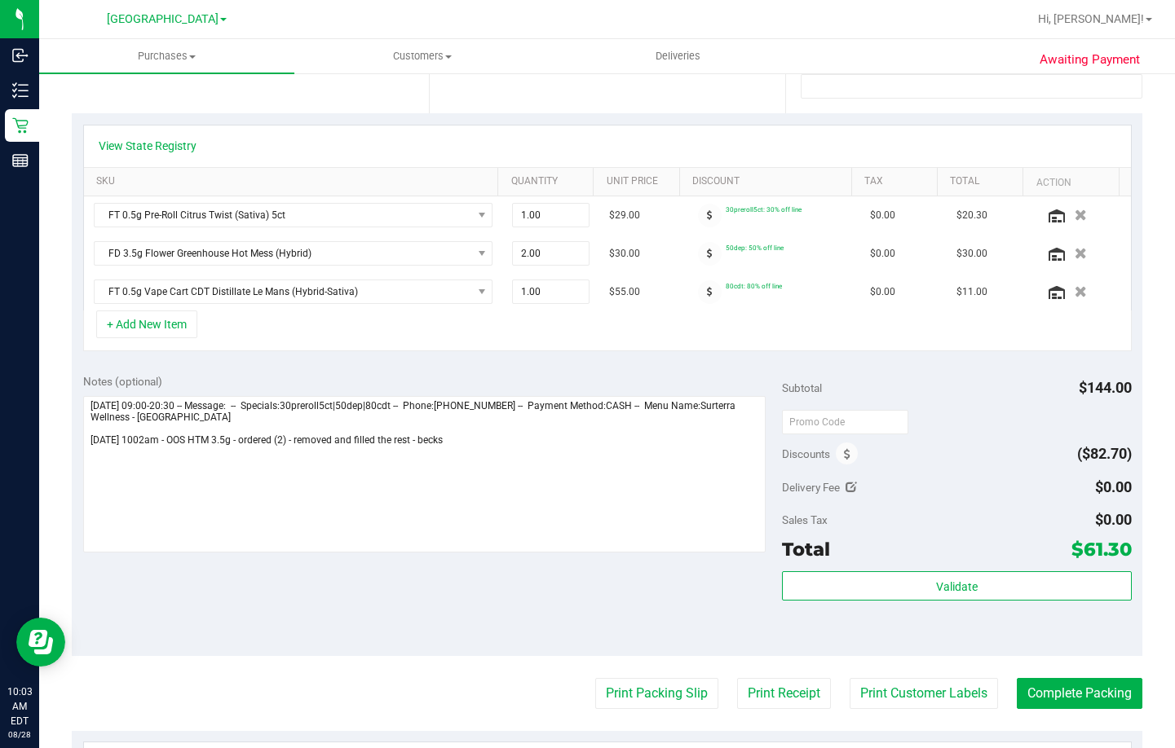
scroll to position [0, 0]
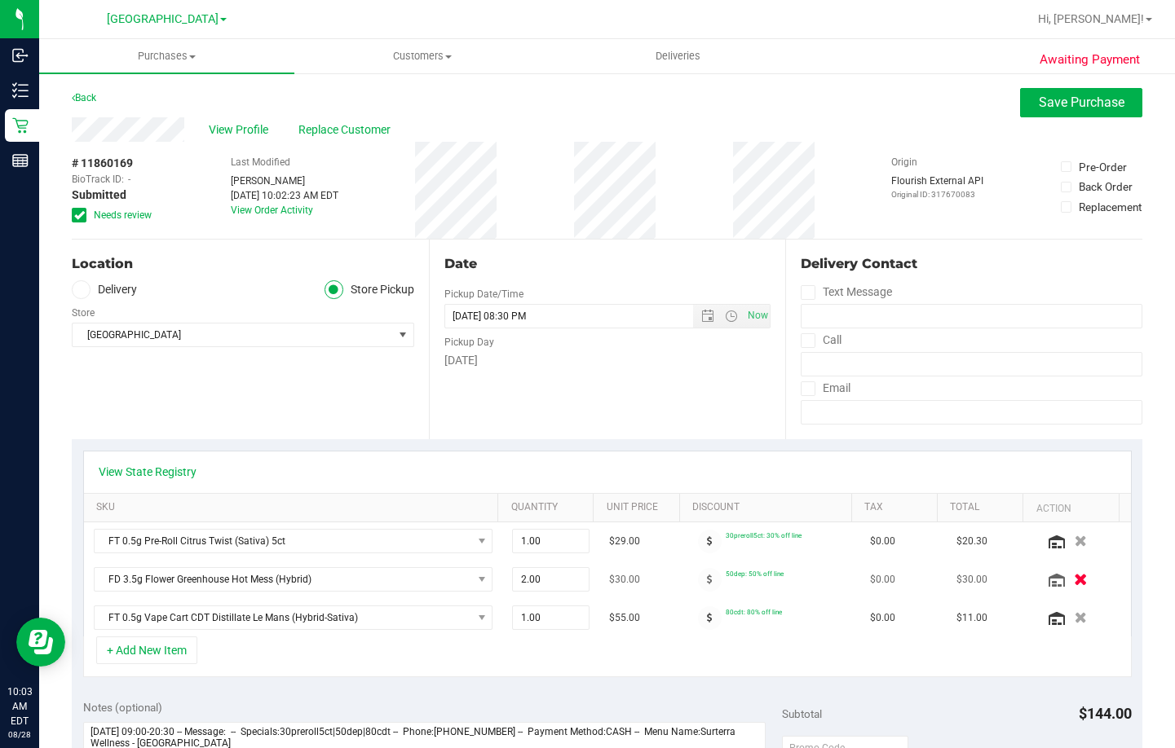
click at [1074, 579] on icon "button" at bounding box center [1081, 580] width 14 height 12
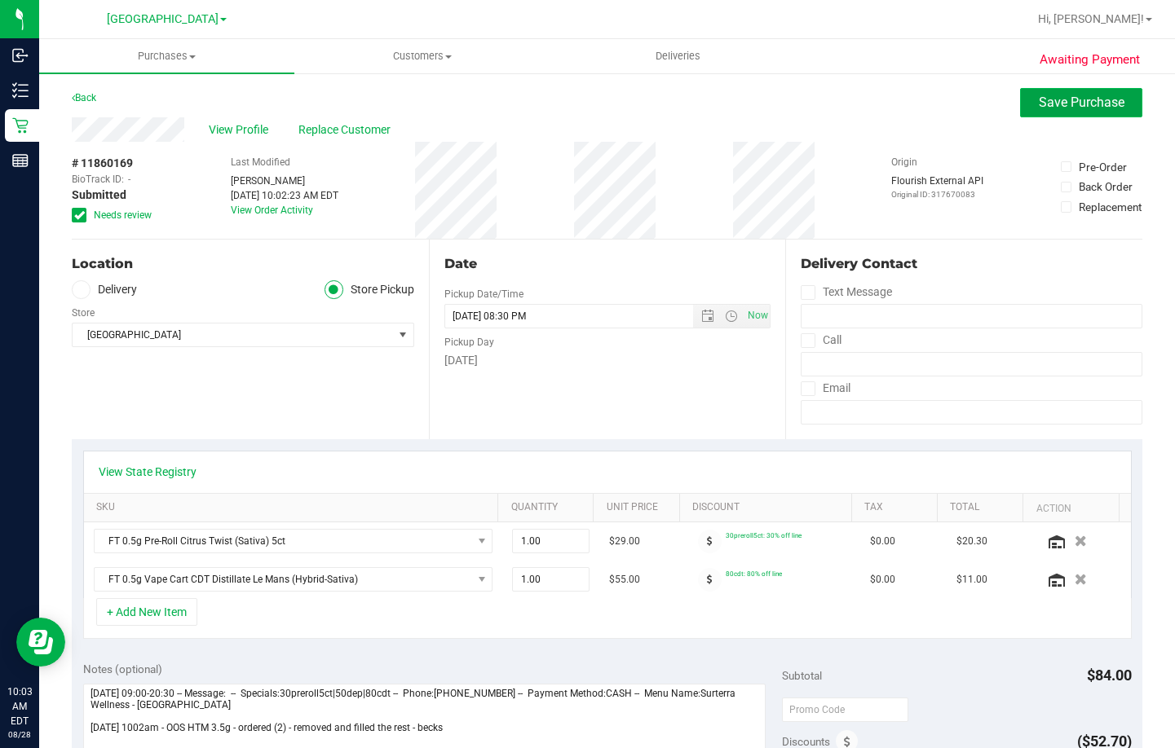
click at [1088, 108] on span "Save Purchase" at bounding box center [1082, 102] width 86 height 15
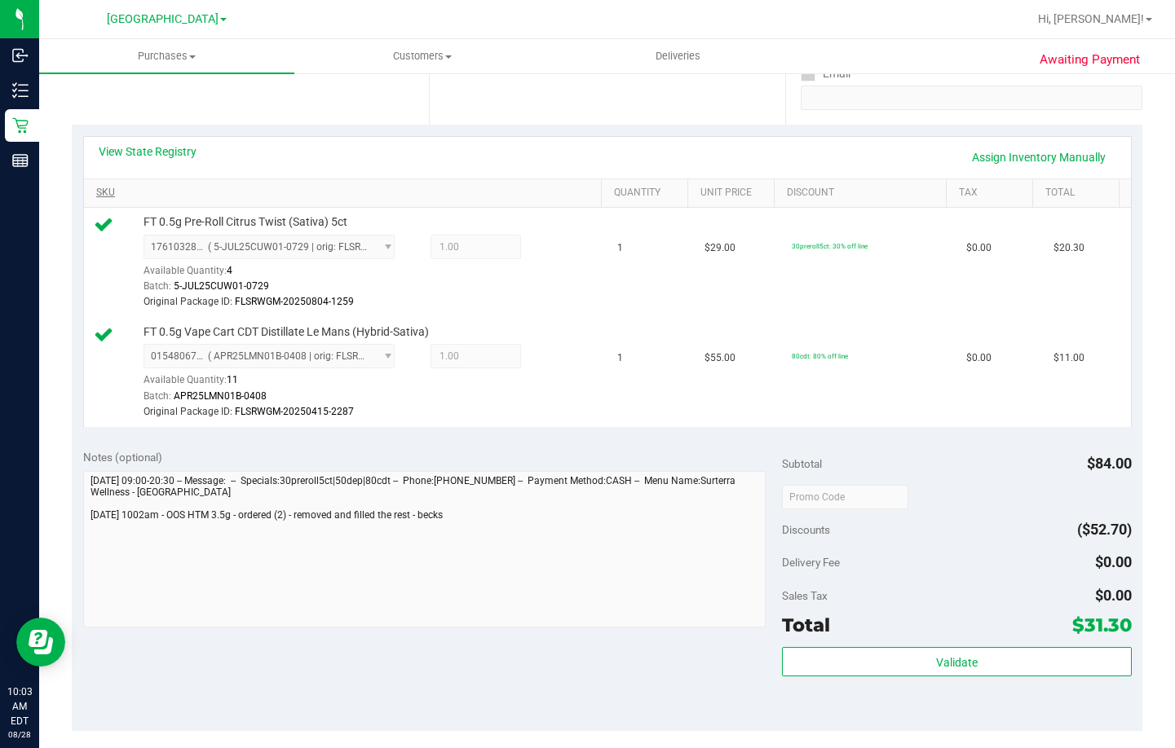
scroll to position [326, 0]
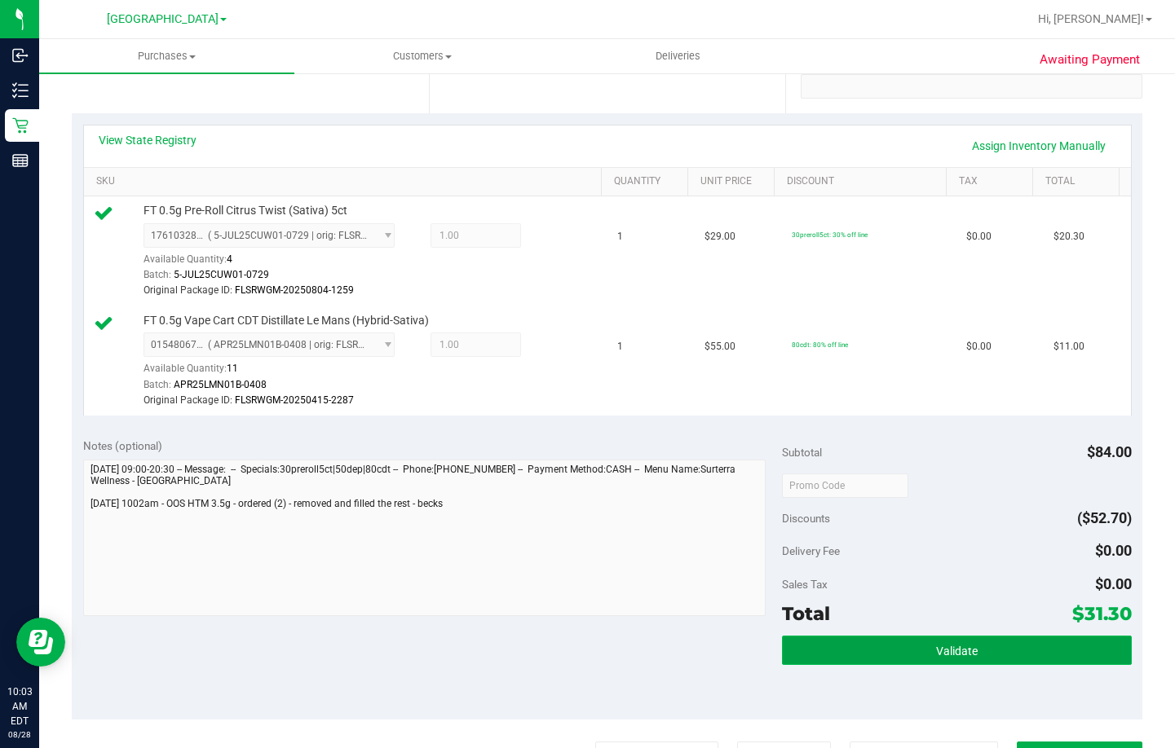
click at [844, 651] on button "Validate" at bounding box center [957, 650] width 350 height 29
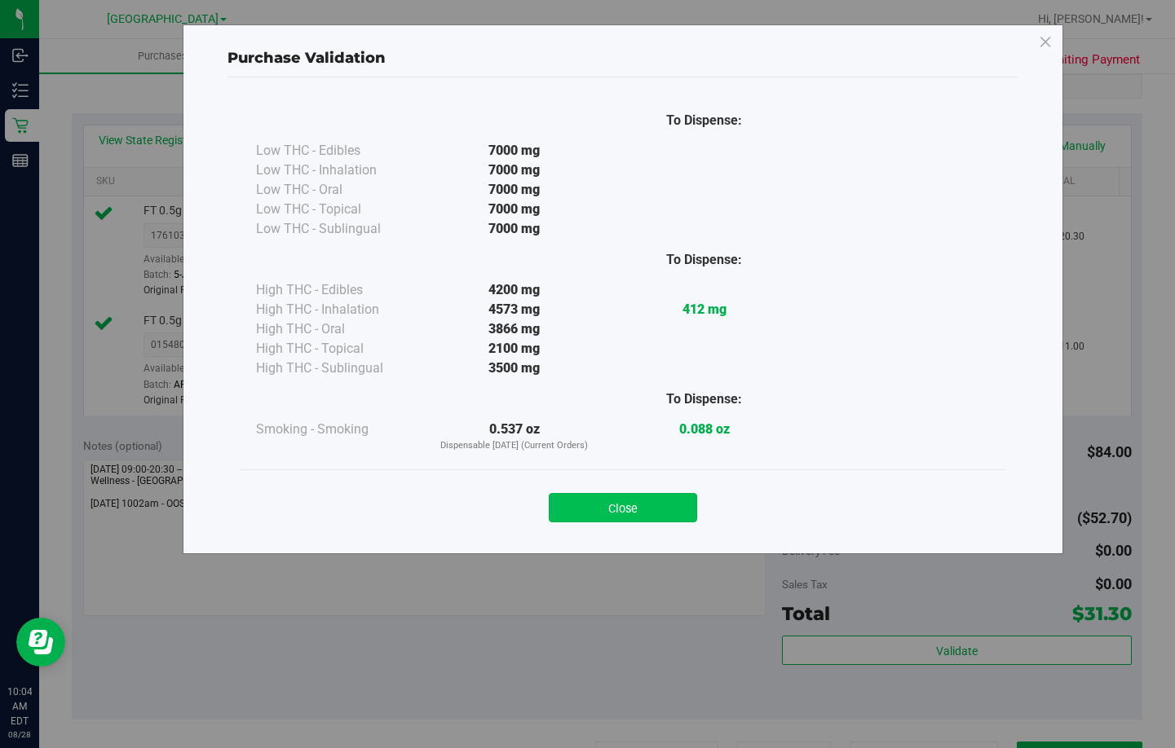
click at [620, 494] on button "Close" at bounding box center [623, 507] width 148 height 29
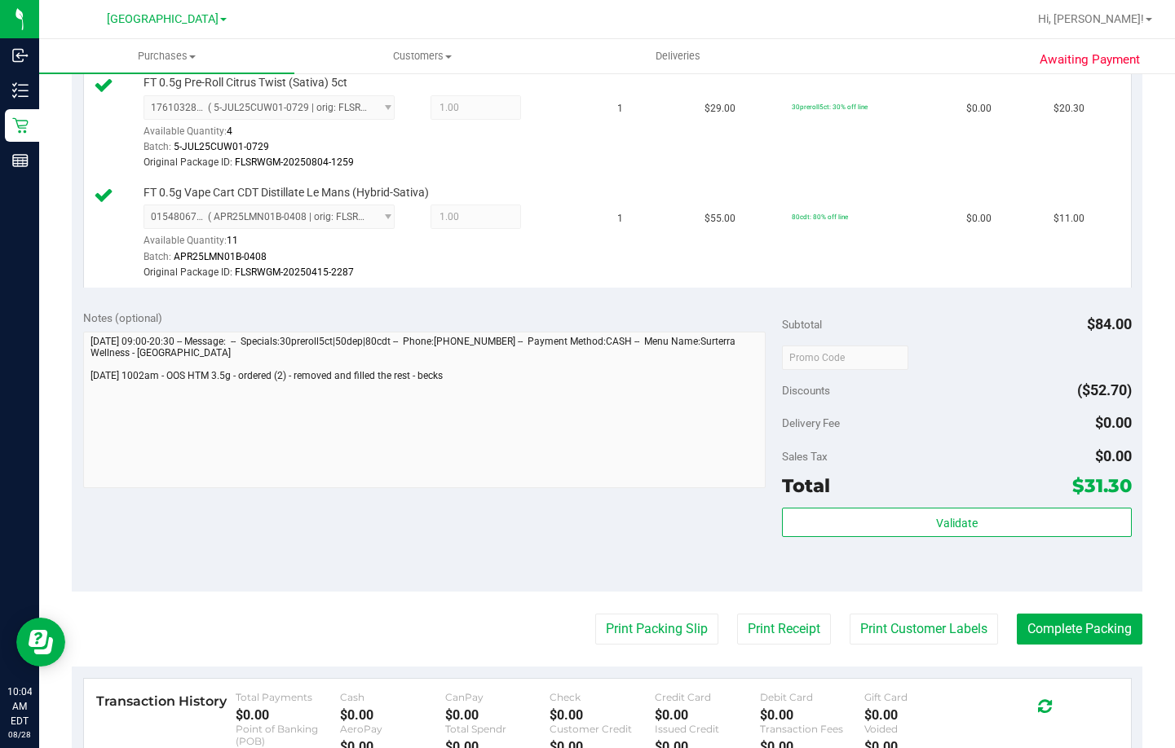
scroll to position [722, 0]
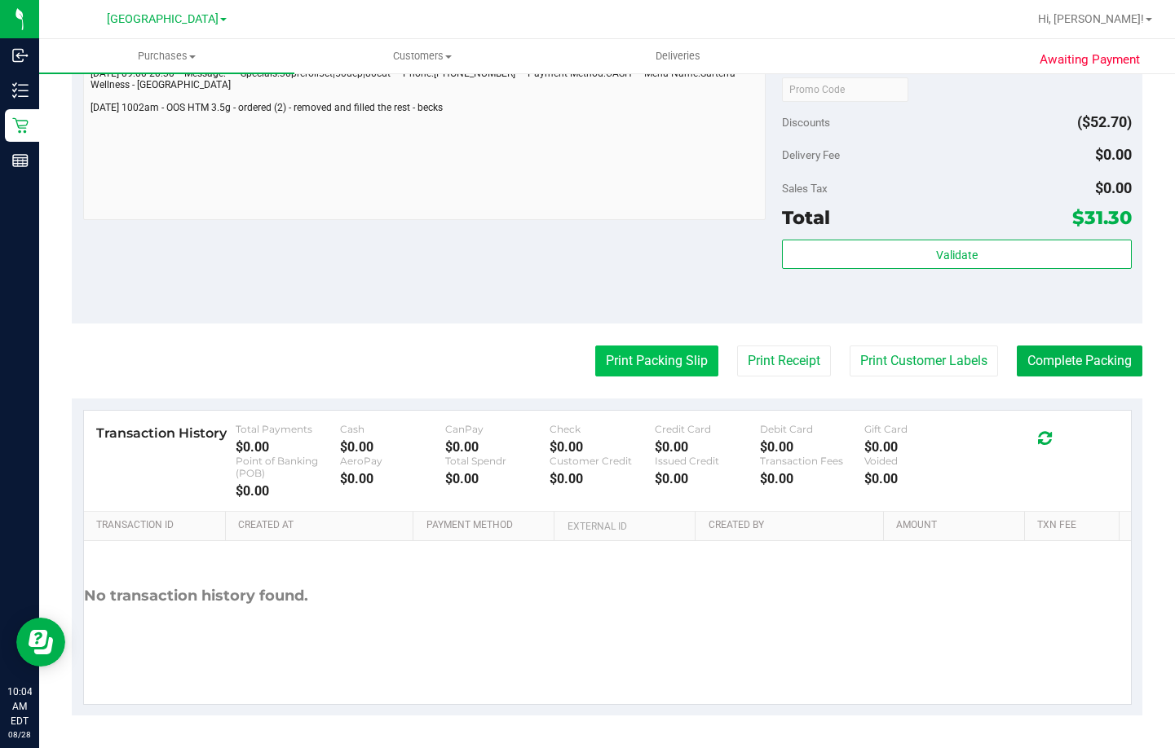
click at [619, 355] on button "Print Packing Slip" at bounding box center [656, 361] width 123 height 31
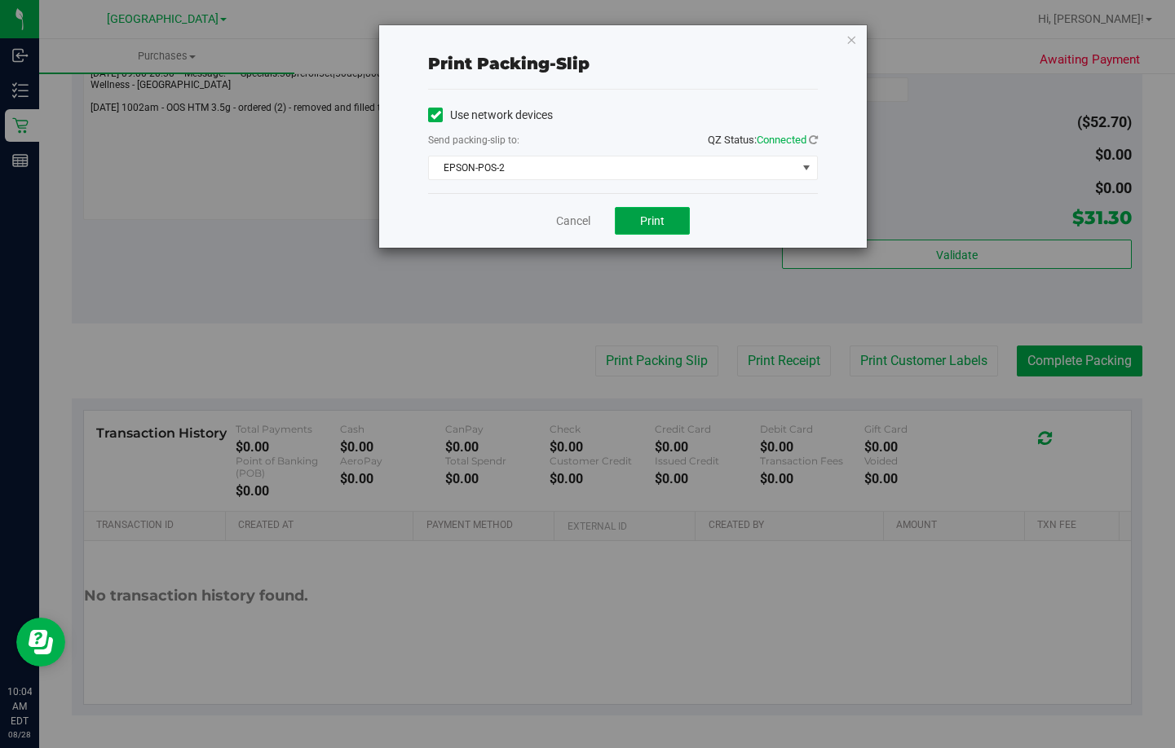
click at [662, 221] on span "Print" at bounding box center [652, 220] width 24 height 13
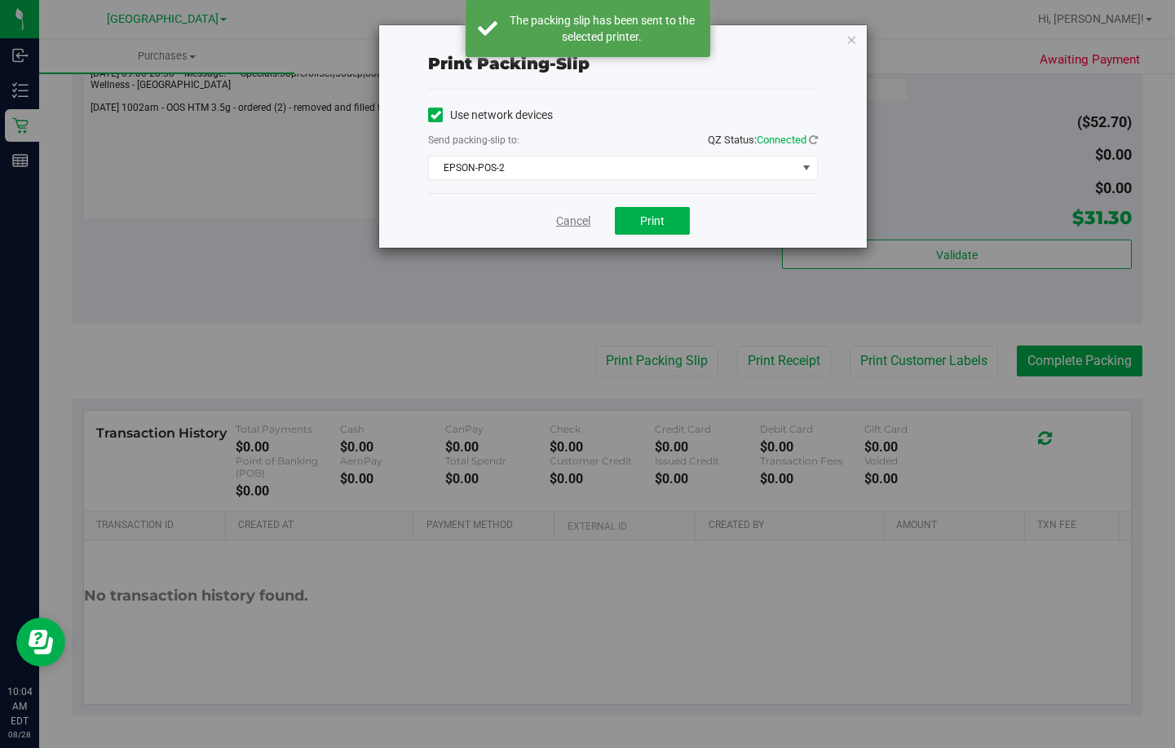
click at [576, 216] on link "Cancel" at bounding box center [573, 221] width 34 height 17
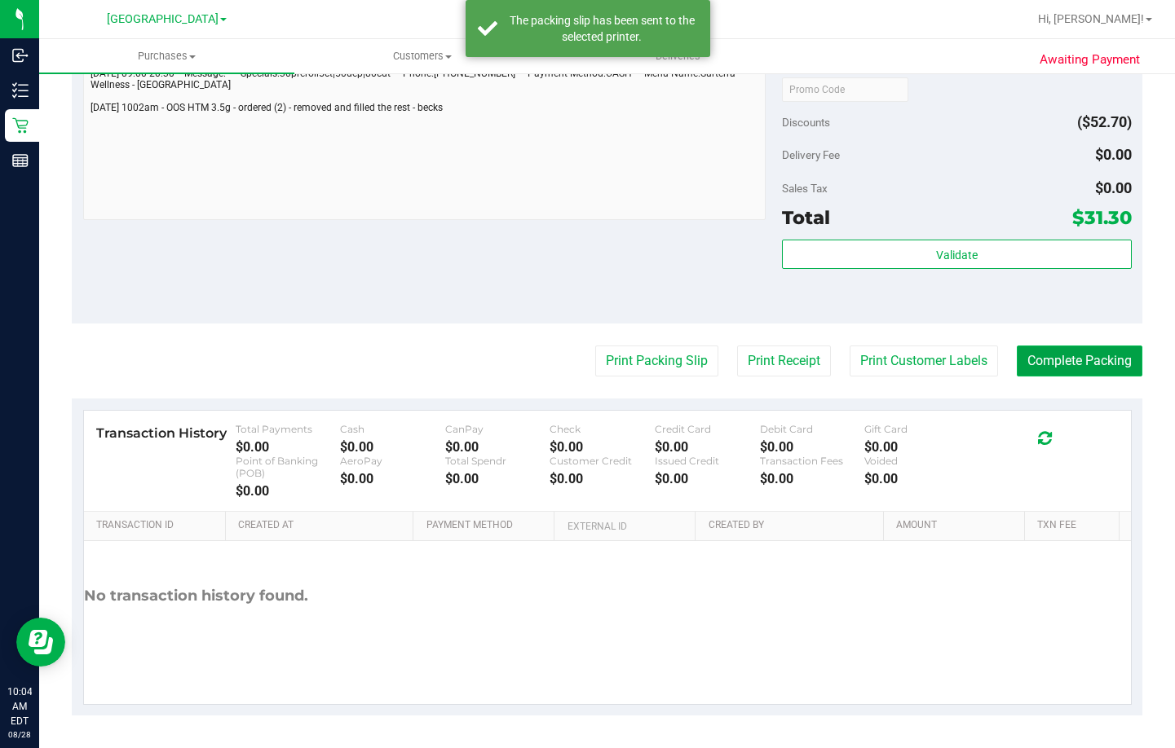
click at [1057, 361] on button "Complete Packing" at bounding box center [1080, 361] width 126 height 31
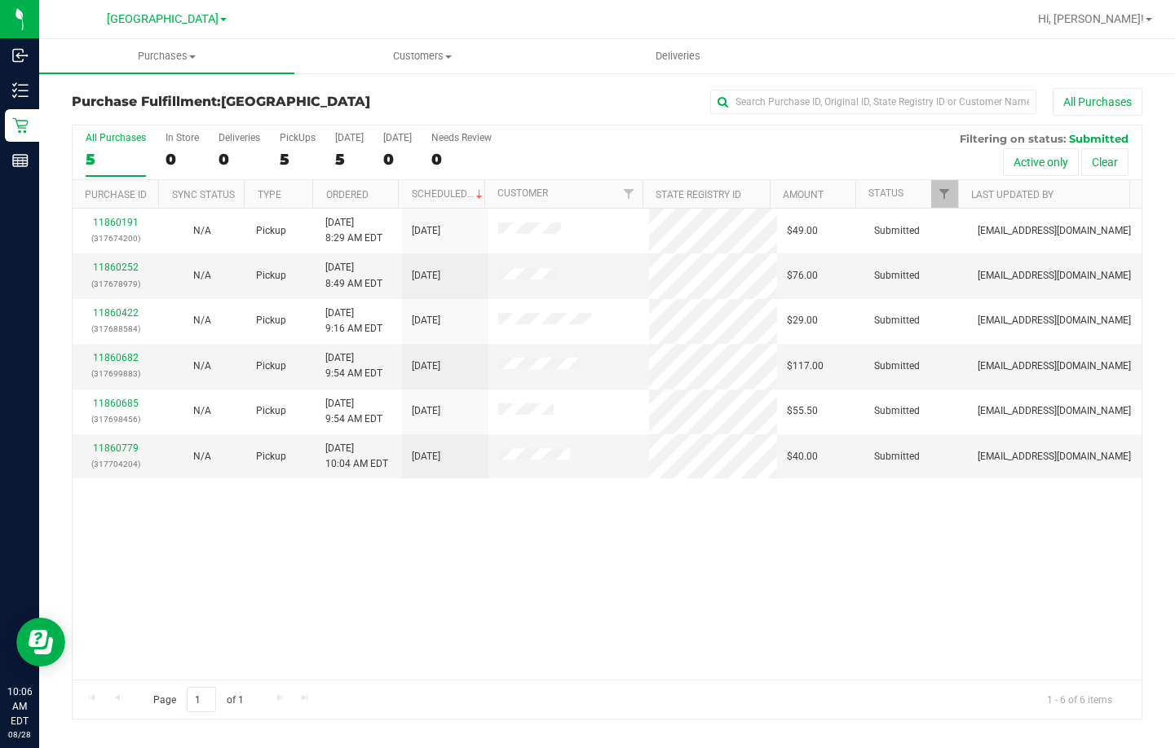
click at [978, 597] on div "11860191 (317674200) N/A Pickup 8/28/2025 8:29 AM EDT 8/28/2025 $49.00 Submitte…" at bounding box center [607, 444] width 1069 height 471
click at [161, 51] on span "Purchases" at bounding box center [166, 56] width 255 height 15
click at [127, 133] on span "All purchases" at bounding box center [97, 137] width 116 height 14
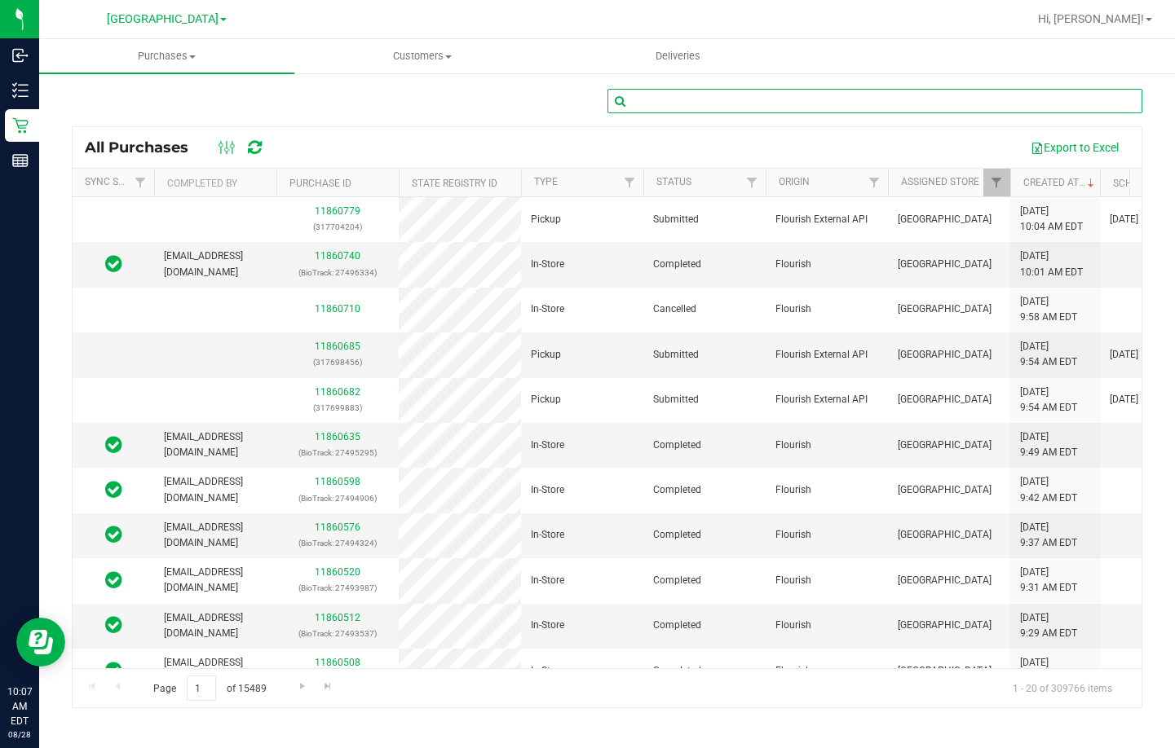
click at [699, 104] on input "text" at bounding box center [875, 101] width 536 height 24
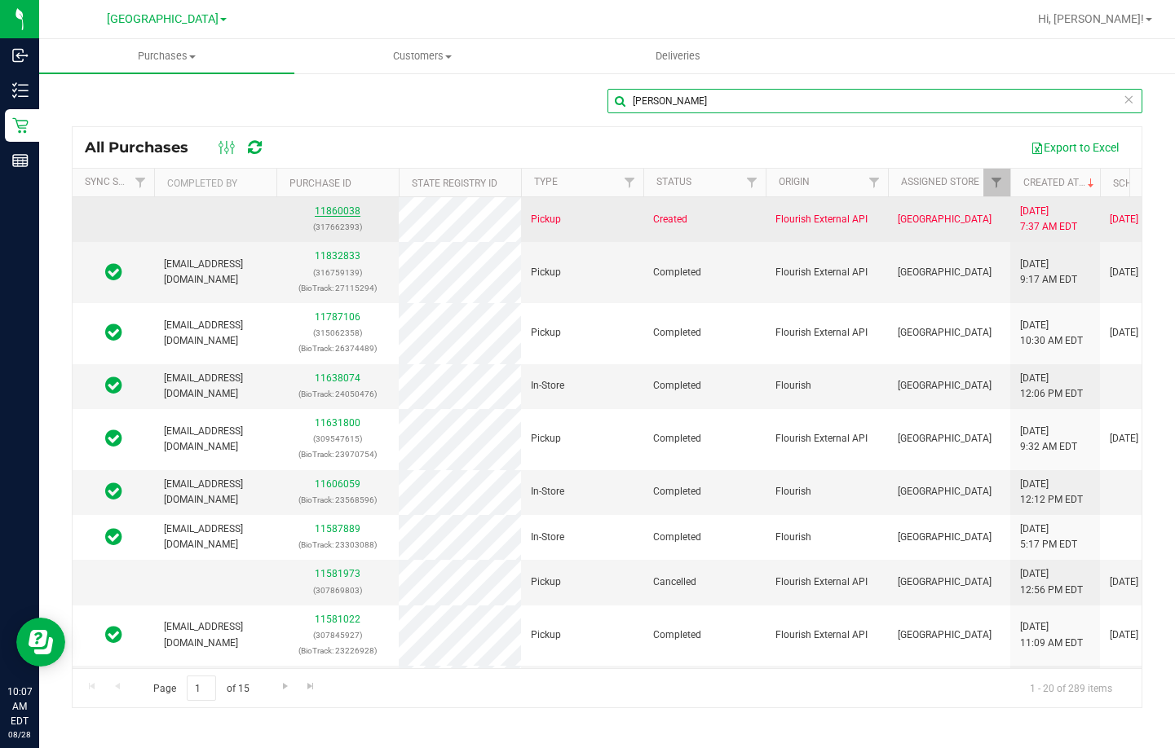
type input "boggs"
click at [333, 210] on link "11860038" at bounding box center [338, 210] width 46 height 11
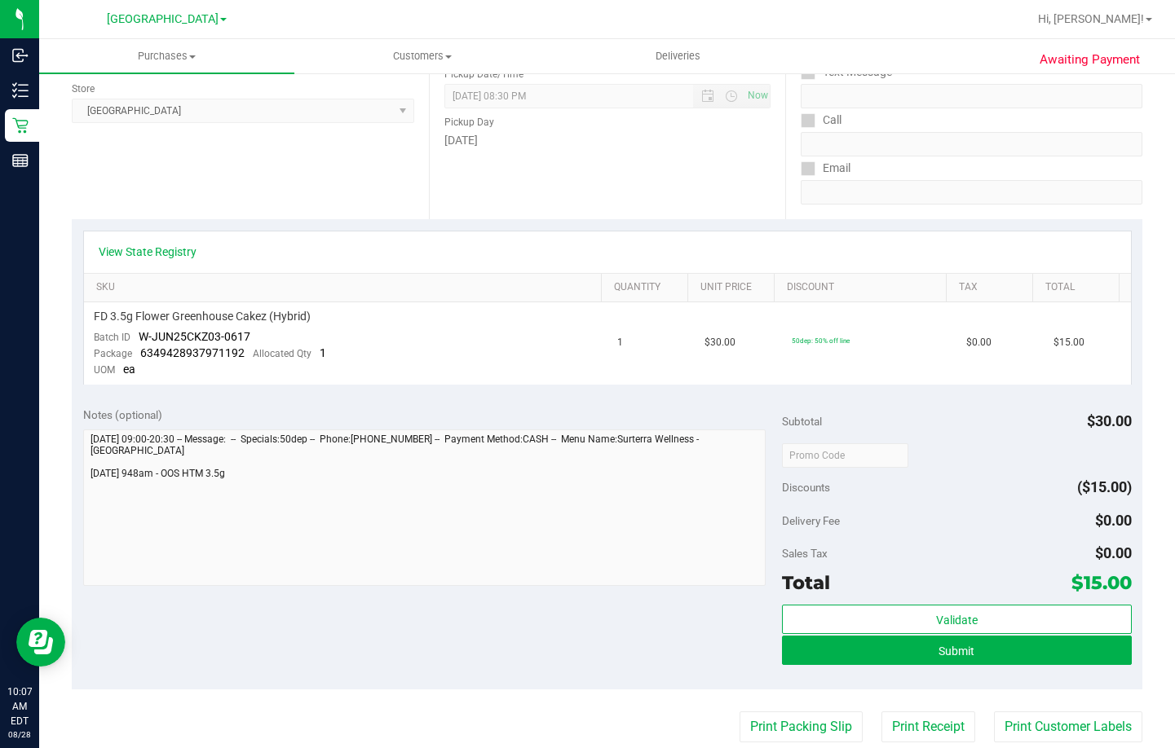
scroll to position [245, 0]
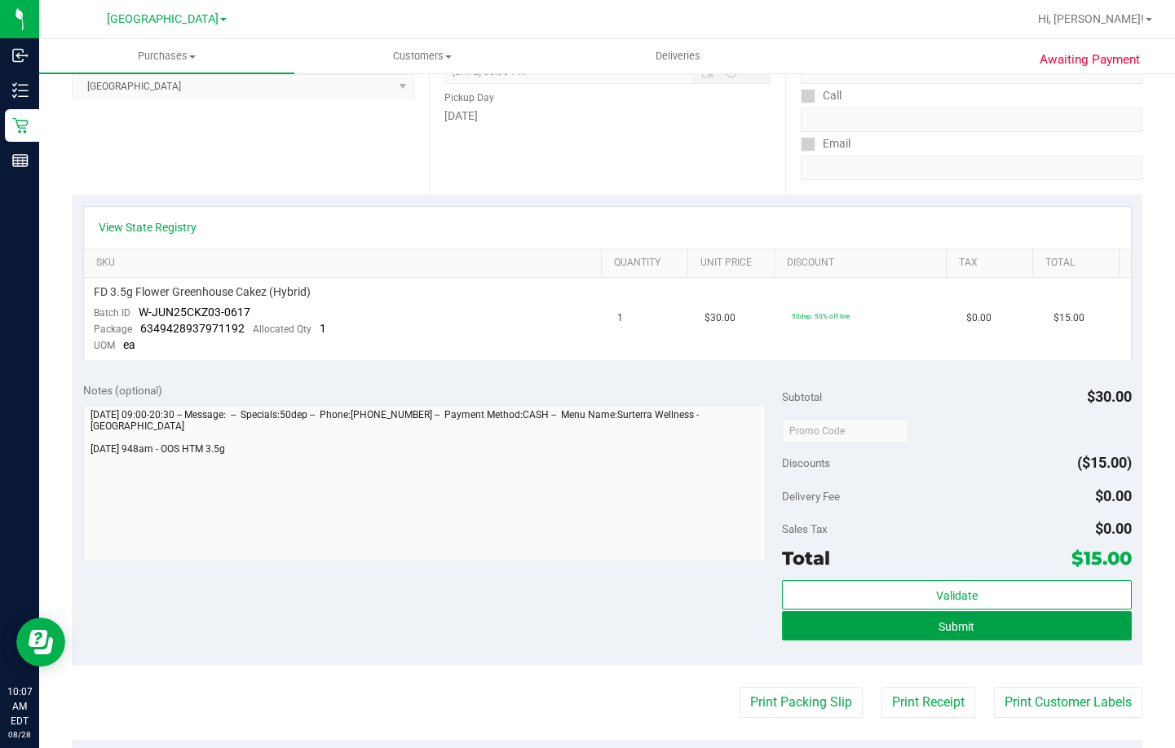
click at [967, 632] on button "Submit" at bounding box center [957, 625] width 350 height 29
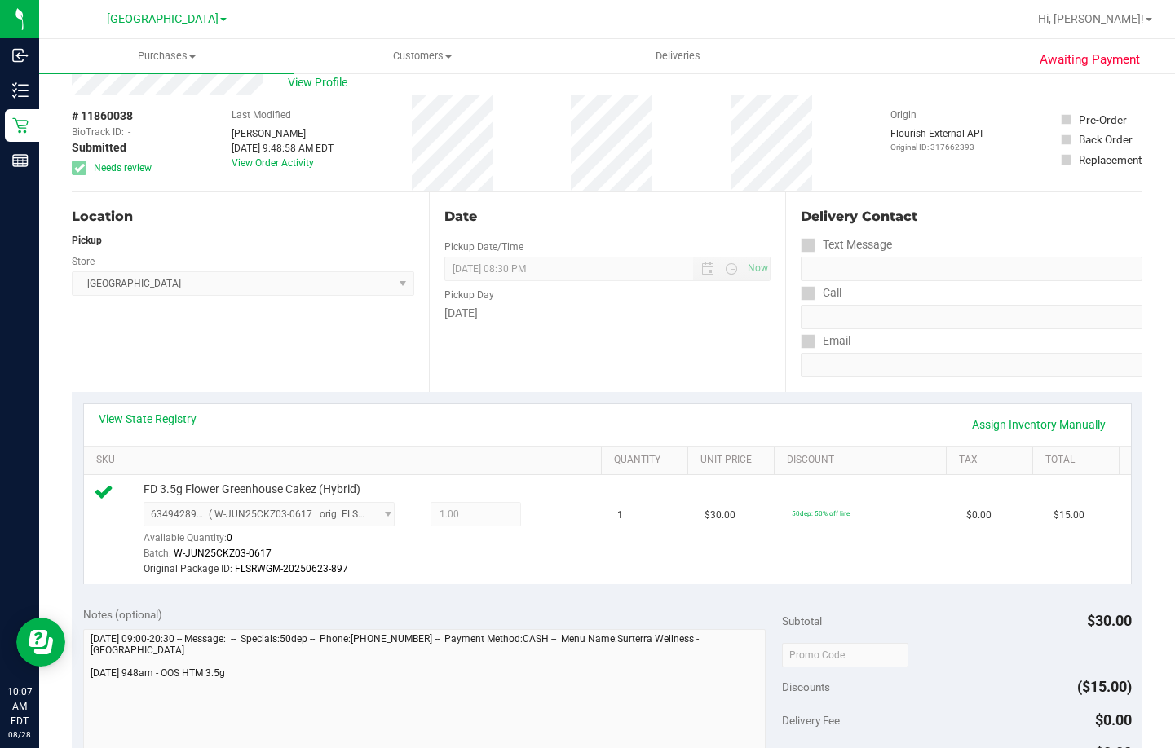
scroll to position [0, 0]
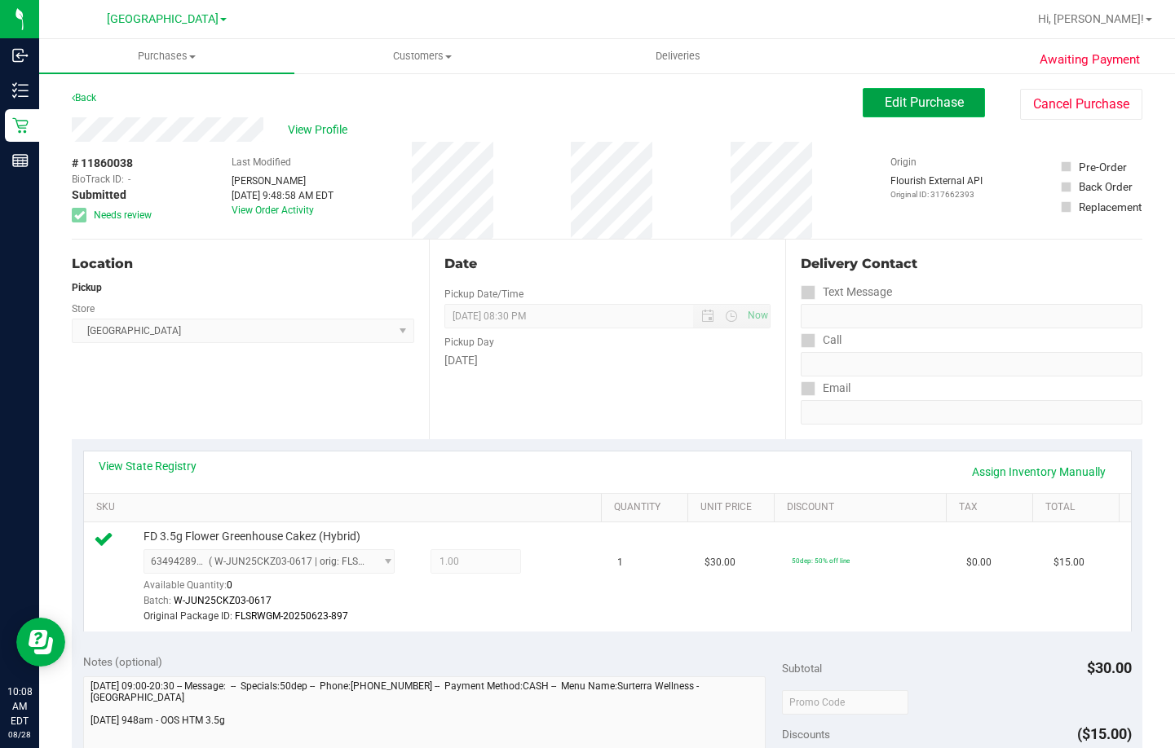
click at [920, 102] on span "Edit Purchase" at bounding box center [924, 102] width 79 height 15
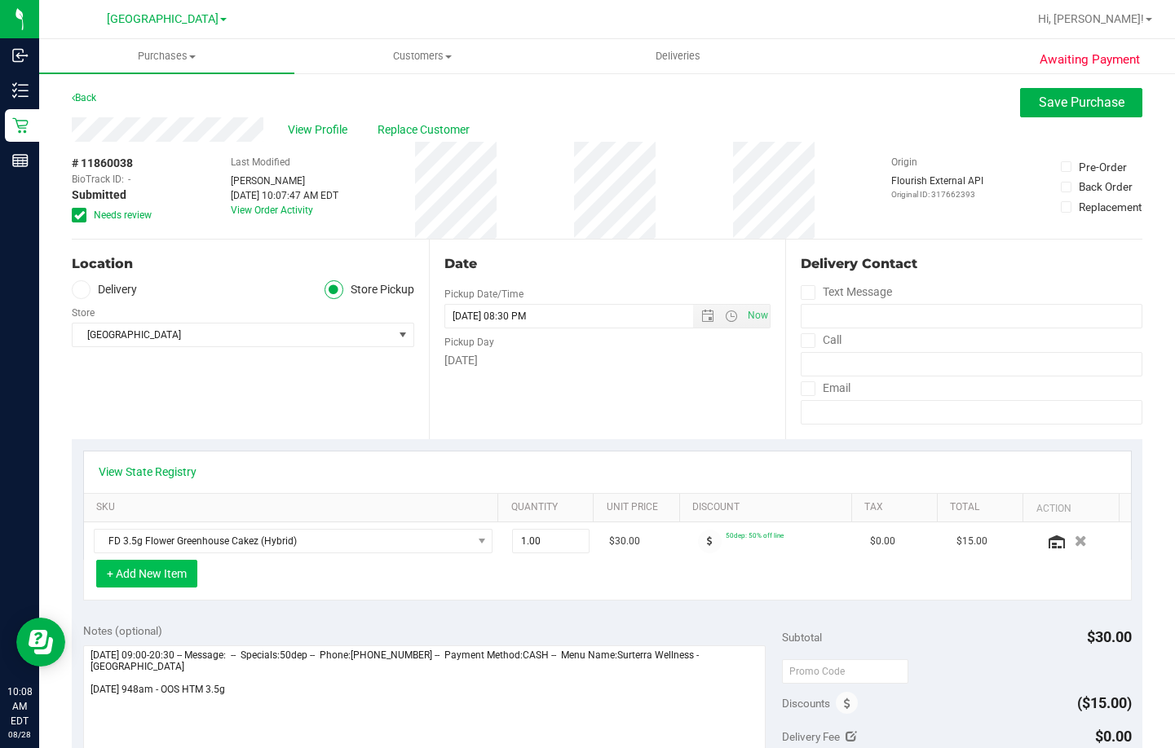
click at [173, 577] on button "+ Add New Item" at bounding box center [146, 574] width 101 height 28
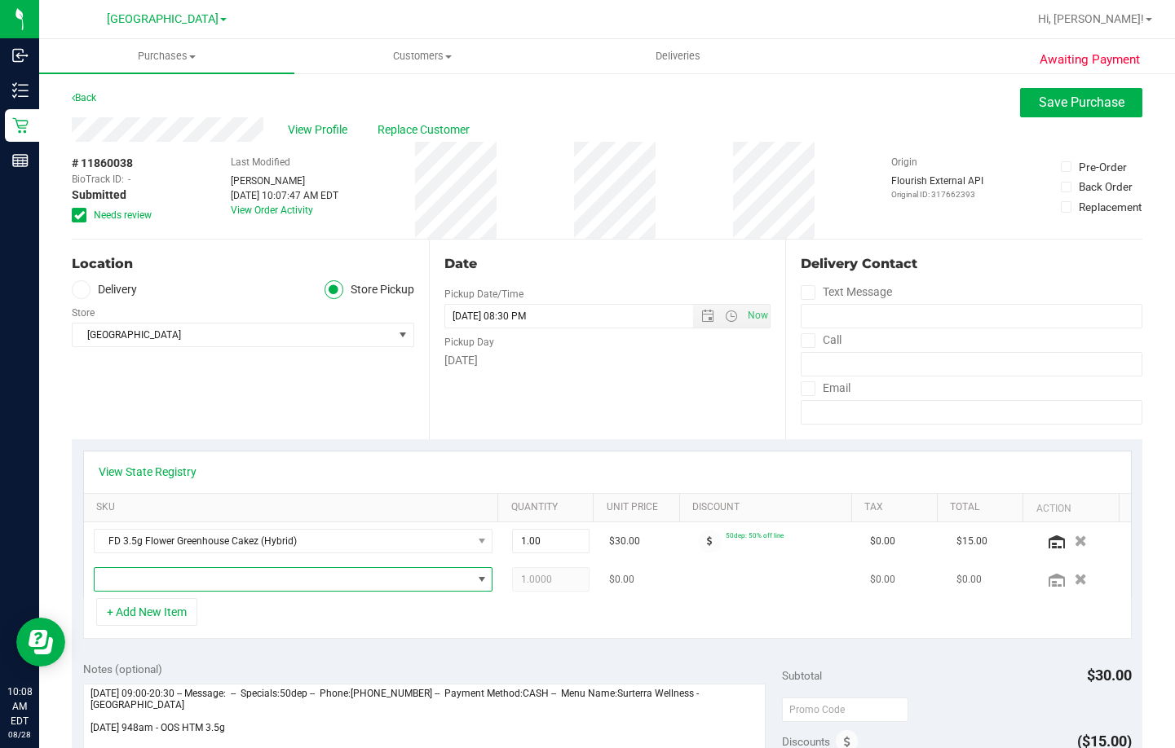
drag, startPoint x: 201, startPoint y: 583, endPoint x: 219, endPoint y: 585, distance: 18.8
click at [201, 584] on span "NO DATA FOUND" at bounding box center [283, 579] width 377 height 23
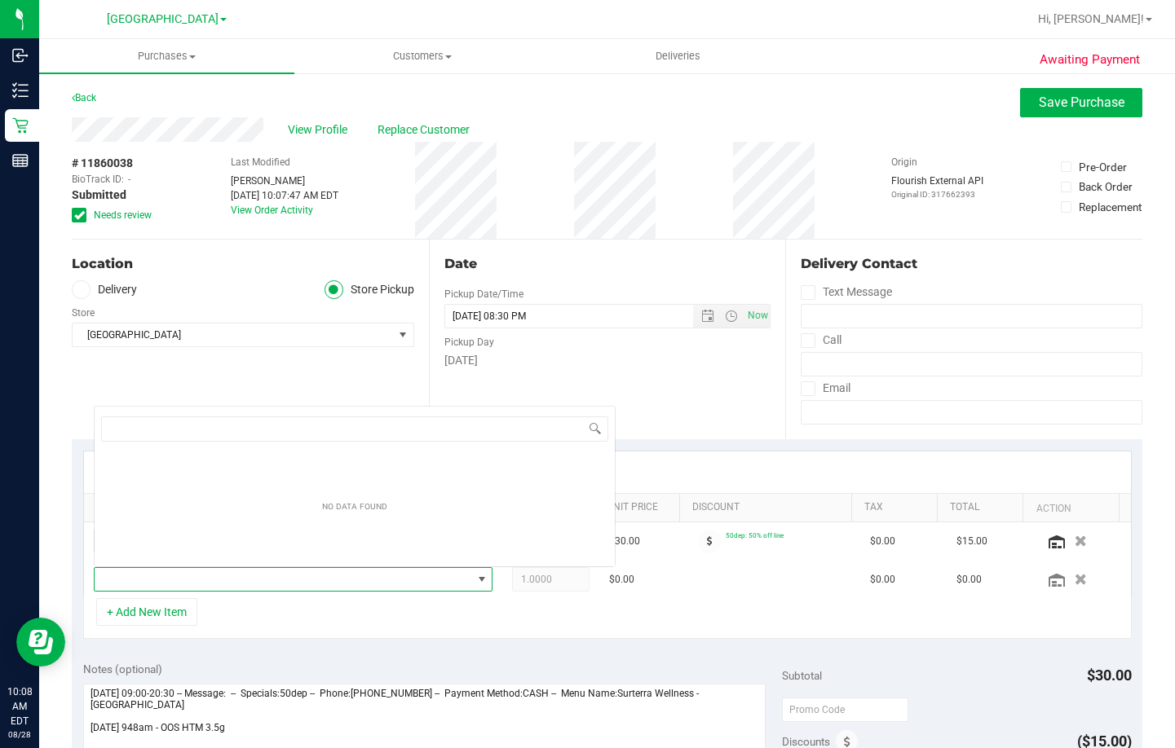
scroll to position [24, 384]
type input "h"
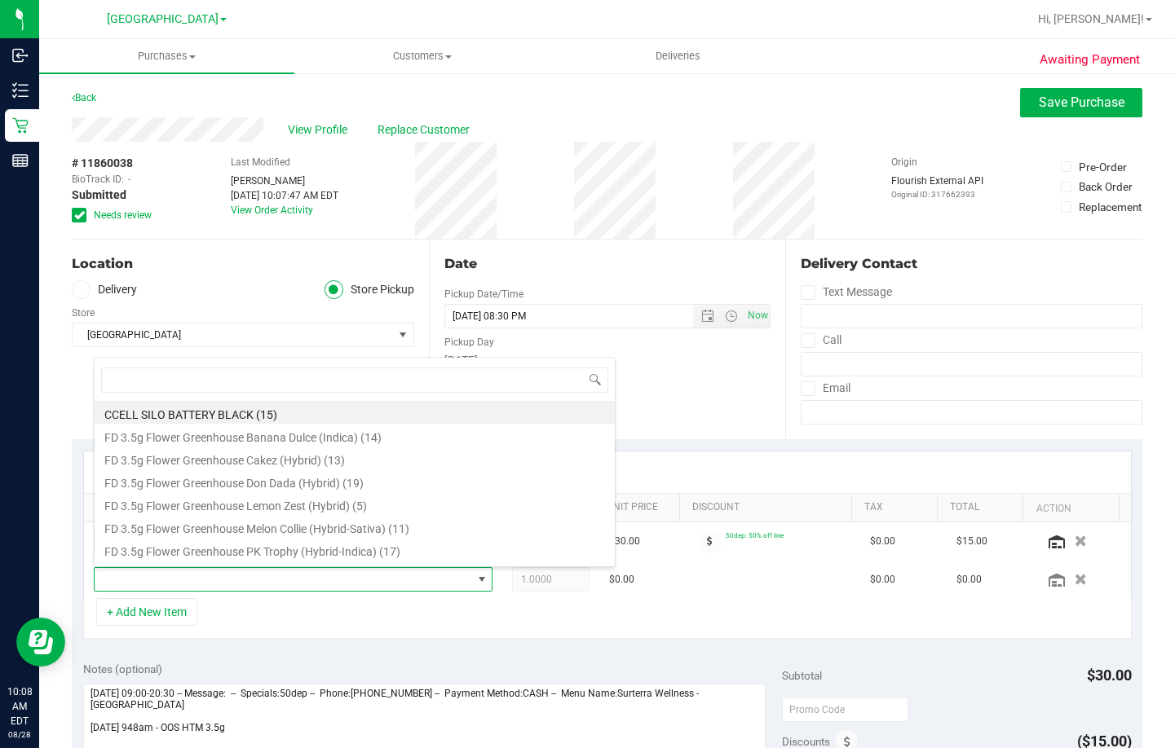
click at [712, 390] on div "Date Pickup Date/Time 08/28/2025 Now 08/28/2025 08:30 PM Now Pickup Day Thursday" at bounding box center [607, 340] width 357 height 200
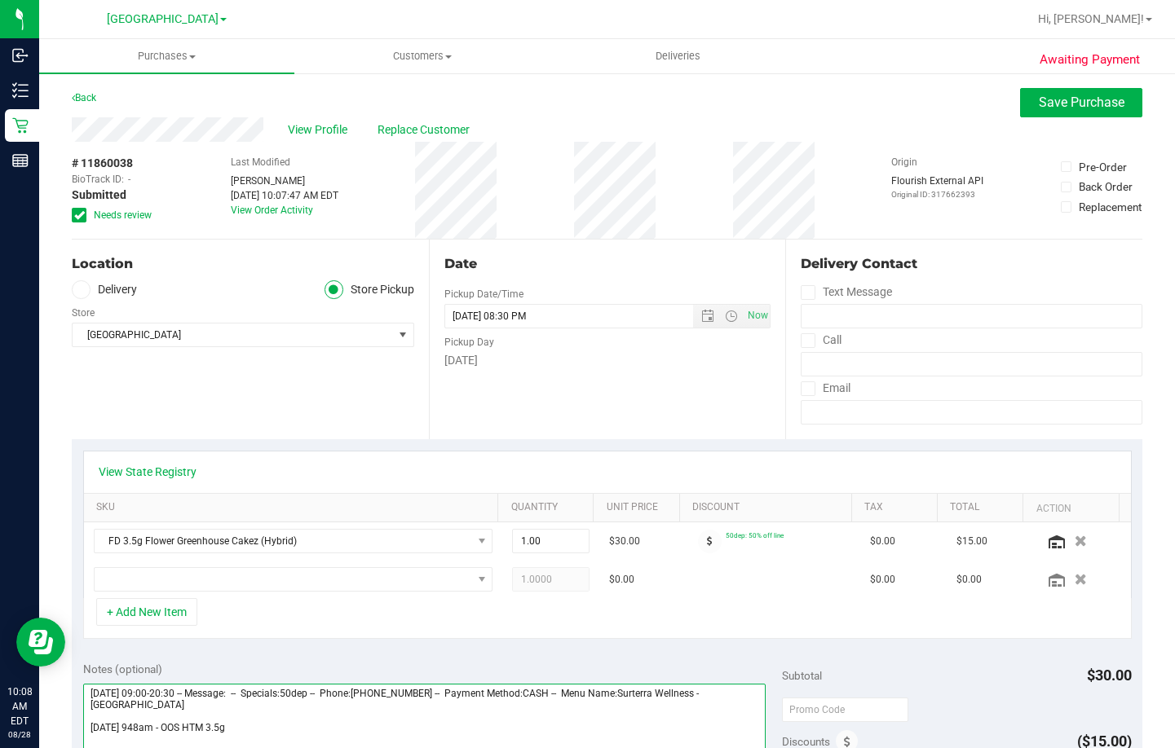
click at [281, 729] on textarea at bounding box center [424, 762] width 682 height 157
type textarea "[DATE] 09:00-20:30 -- Message: -- Specials:50dep -- Phone:[PHONE_NUMBER] -- Pay…"
click at [78, 215] on icon at bounding box center [79, 215] width 11 height 0
click at [0, 0] on input "Needs review" at bounding box center [0, 0] width 0 height 0
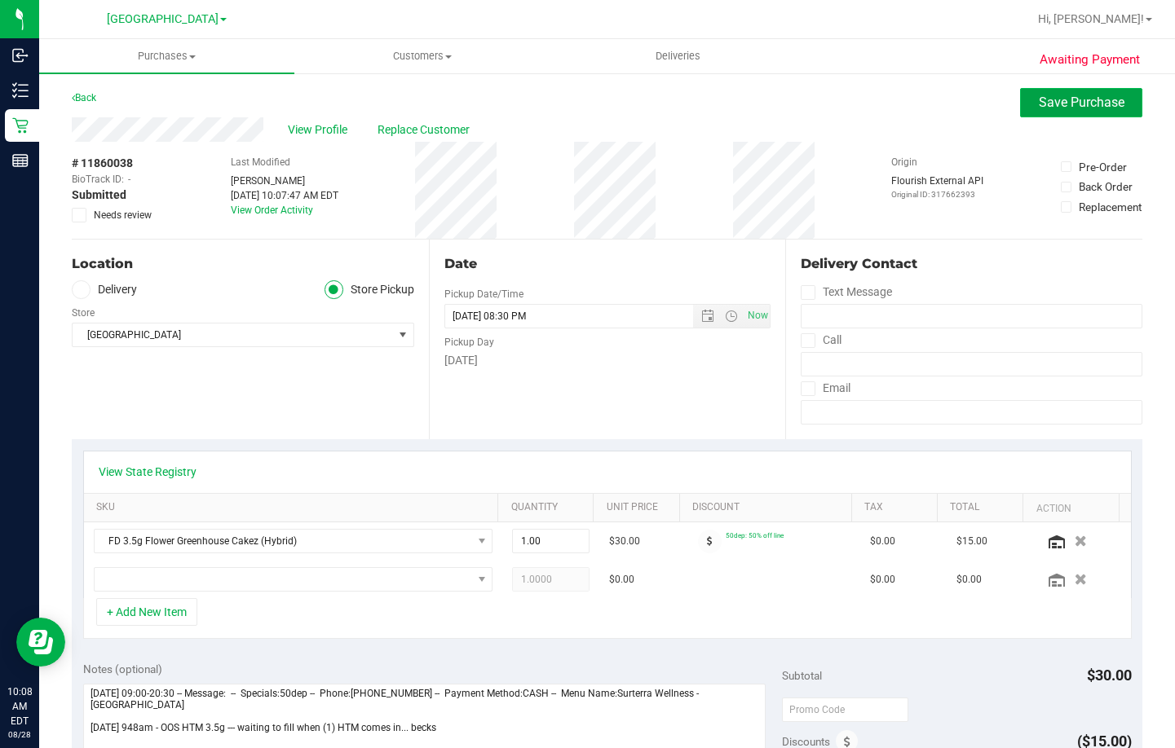
click at [1068, 100] on span "Save Purchase" at bounding box center [1082, 102] width 86 height 15
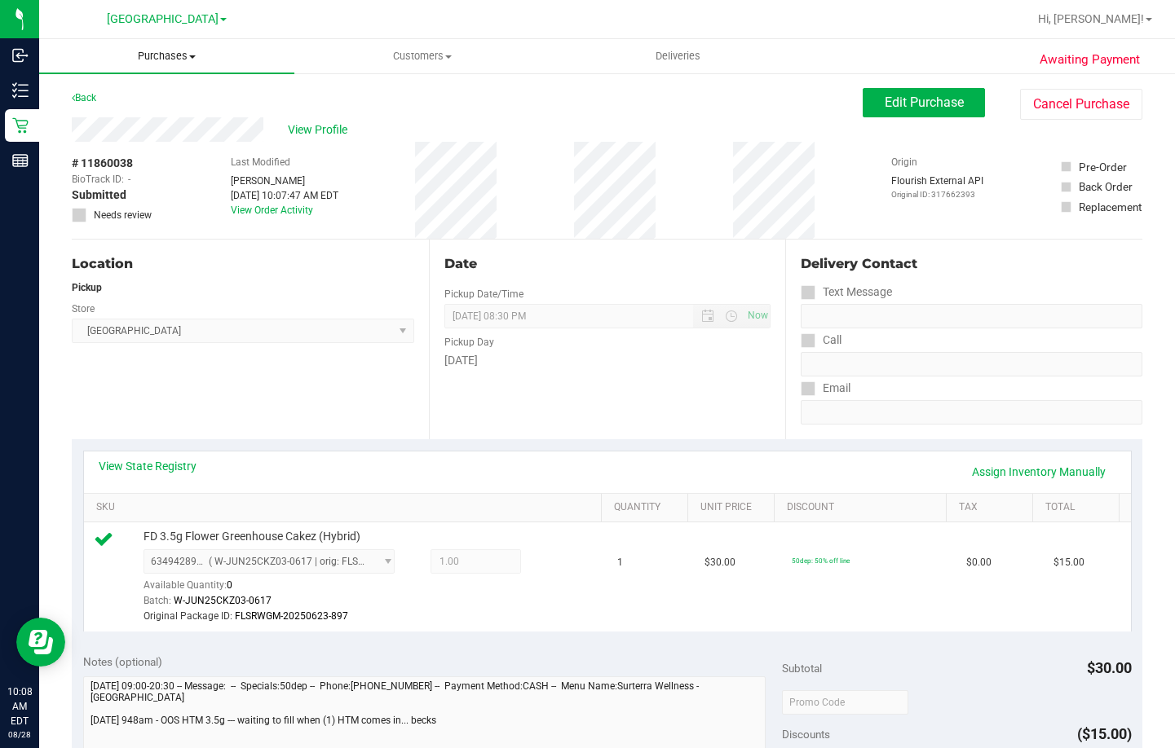
click at [174, 55] on span "Purchases" at bounding box center [166, 56] width 255 height 15
click at [151, 118] on li "Fulfillment" at bounding box center [166, 118] width 255 height 20
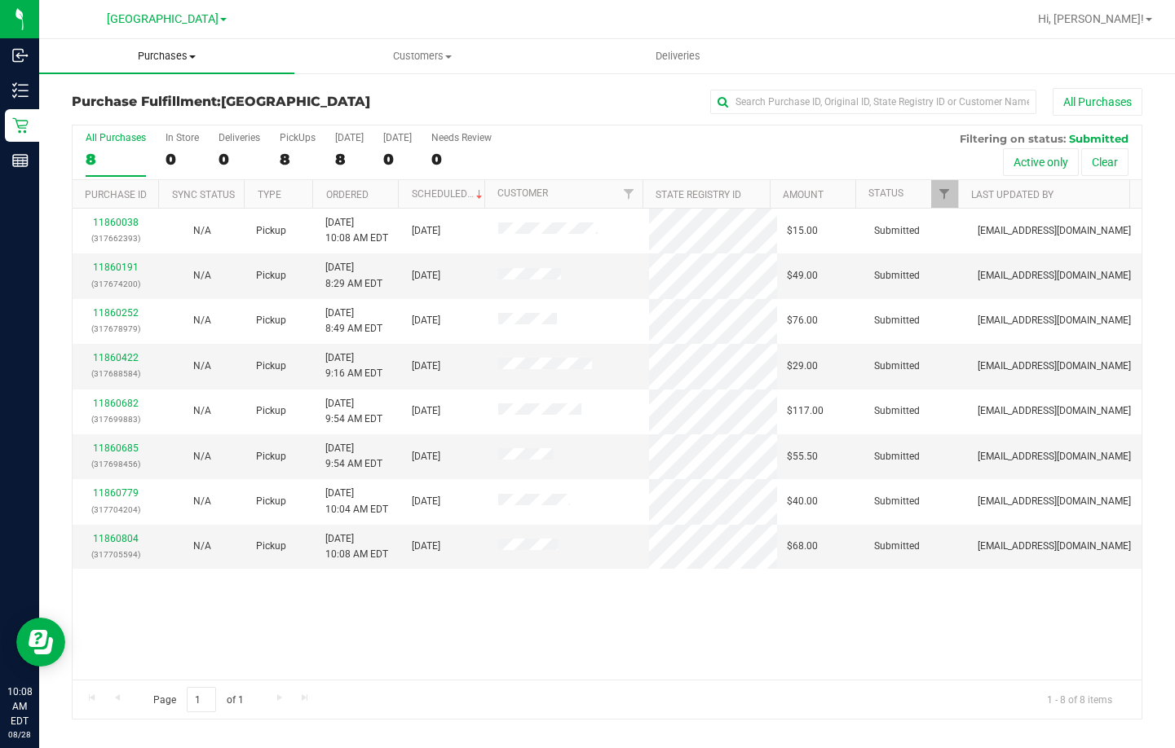
click at [176, 52] on span "Purchases" at bounding box center [166, 56] width 255 height 15
click at [140, 141] on span "All purchases" at bounding box center [97, 137] width 116 height 14
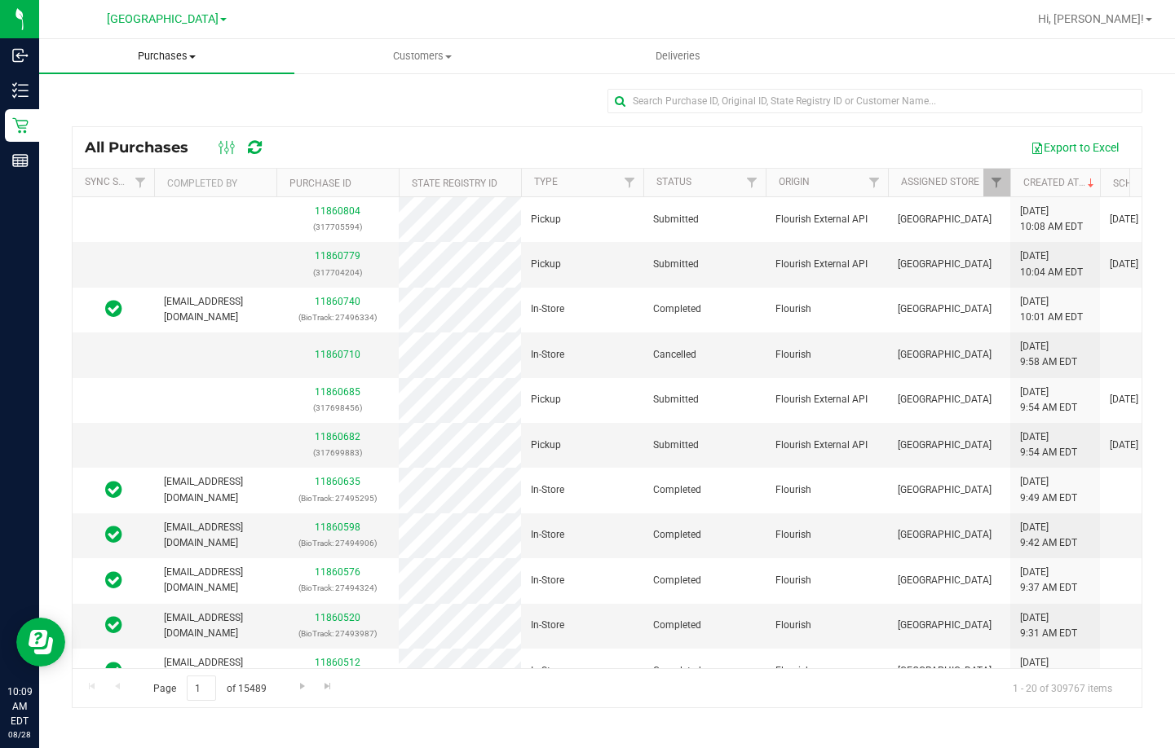
click at [163, 60] on span "Purchases" at bounding box center [166, 56] width 255 height 15
click at [136, 113] on span "Fulfillment" at bounding box center [89, 118] width 101 height 14
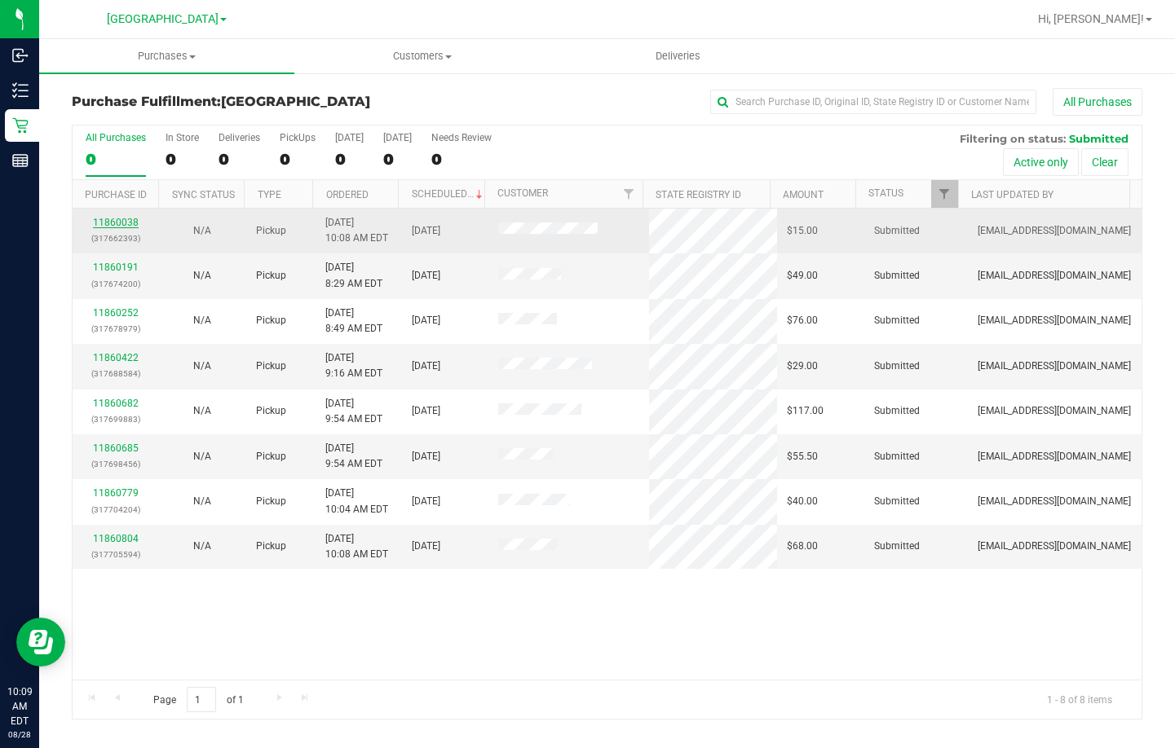
click at [102, 223] on link "11860038" at bounding box center [116, 222] width 46 height 11
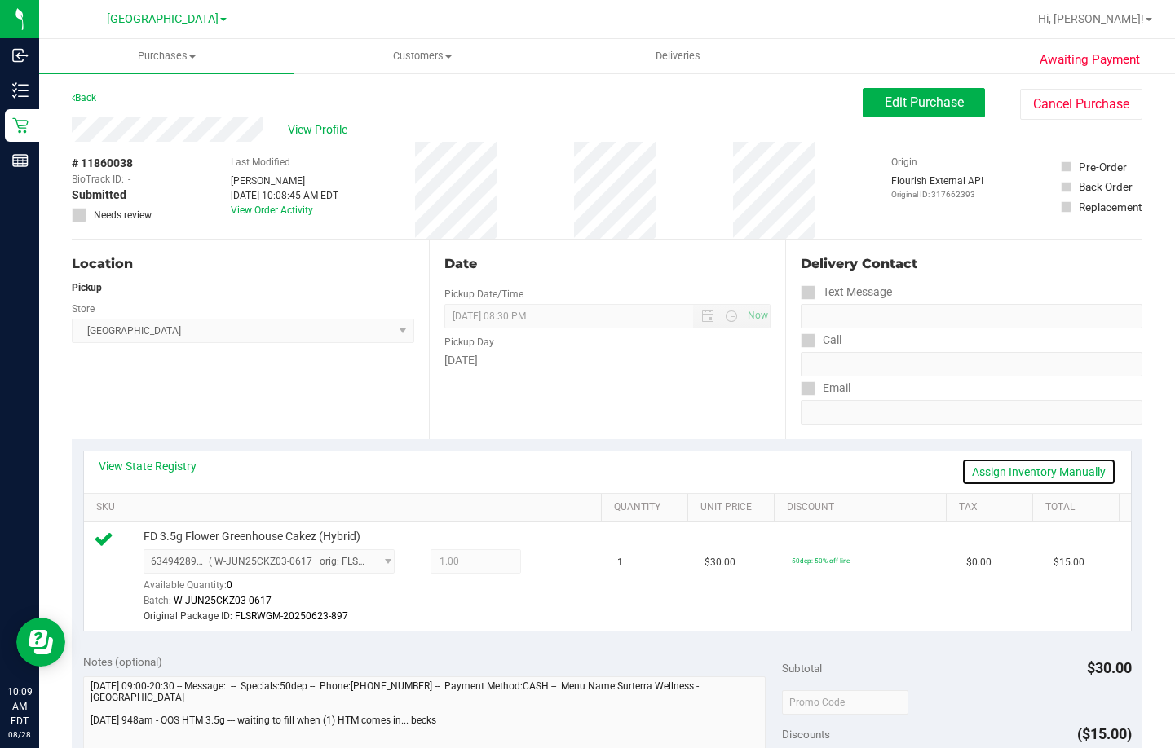
click at [1000, 467] on link "Assign Inventory Manually" at bounding box center [1038, 472] width 155 height 28
click at [545, 565] on icon at bounding box center [553, 563] width 17 height 19
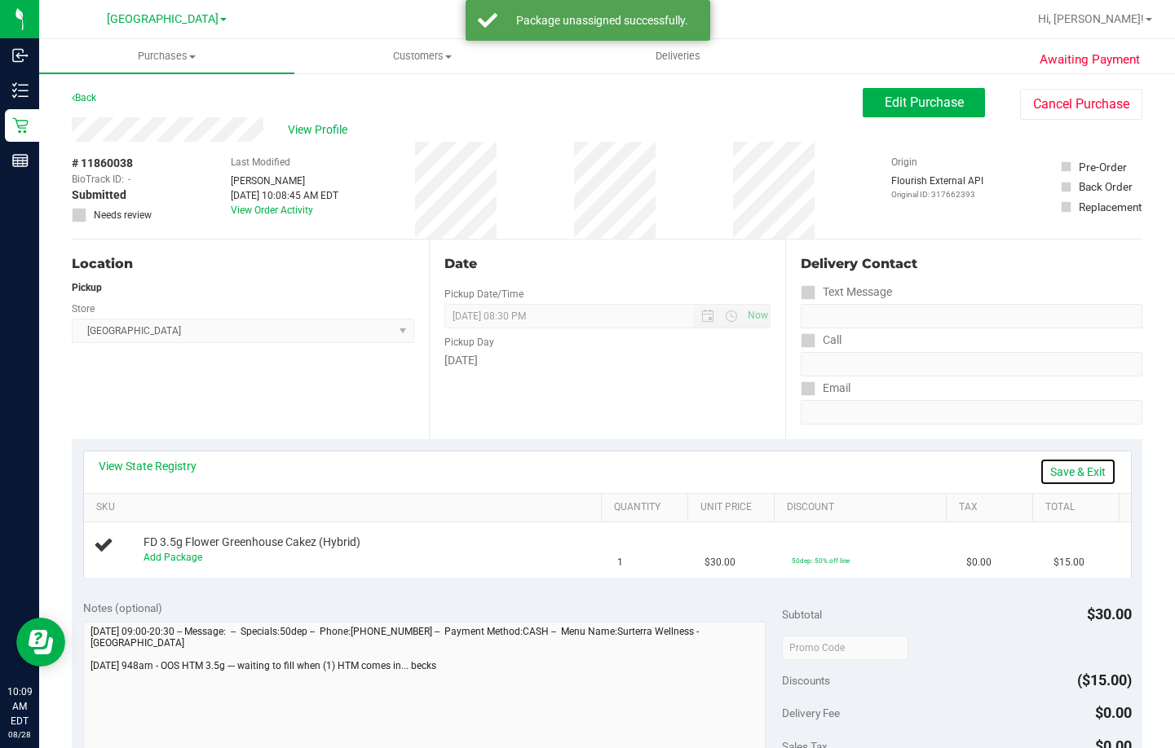
click at [1074, 471] on link "Save & Exit" at bounding box center [1077, 472] width 77 height 28
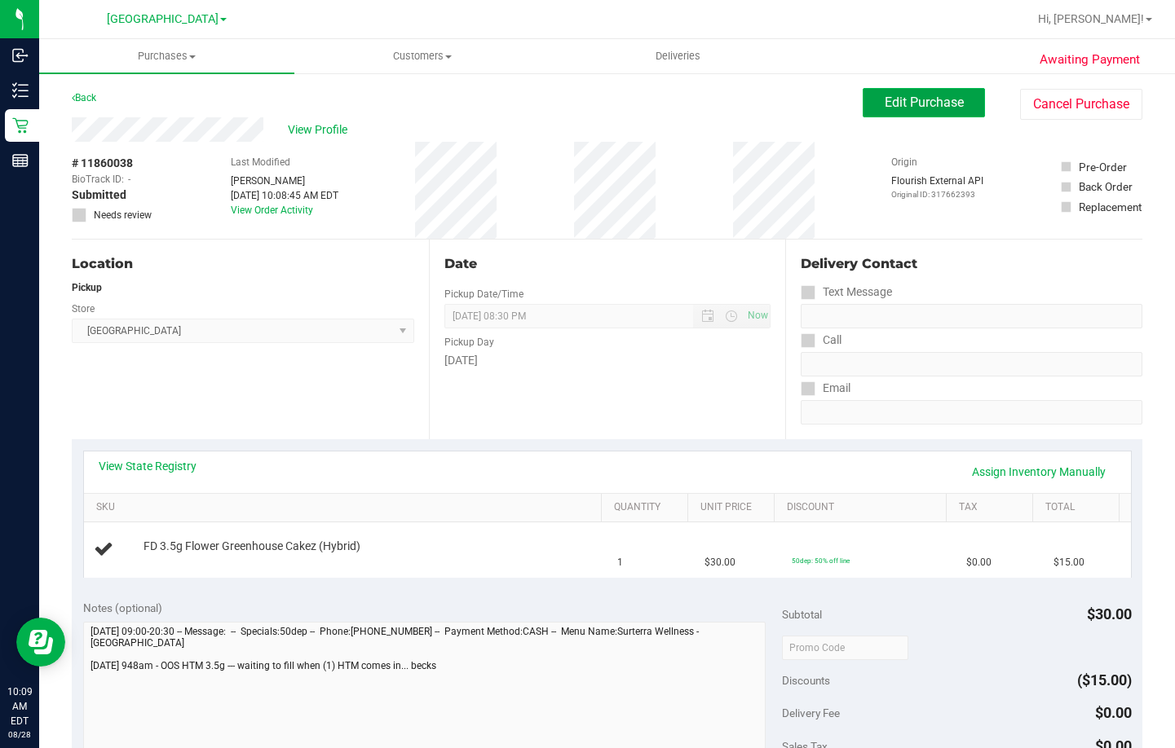
click at [907, 105] on span "Edit Purchase" at bounding box center [924, 102] width 79 height 15
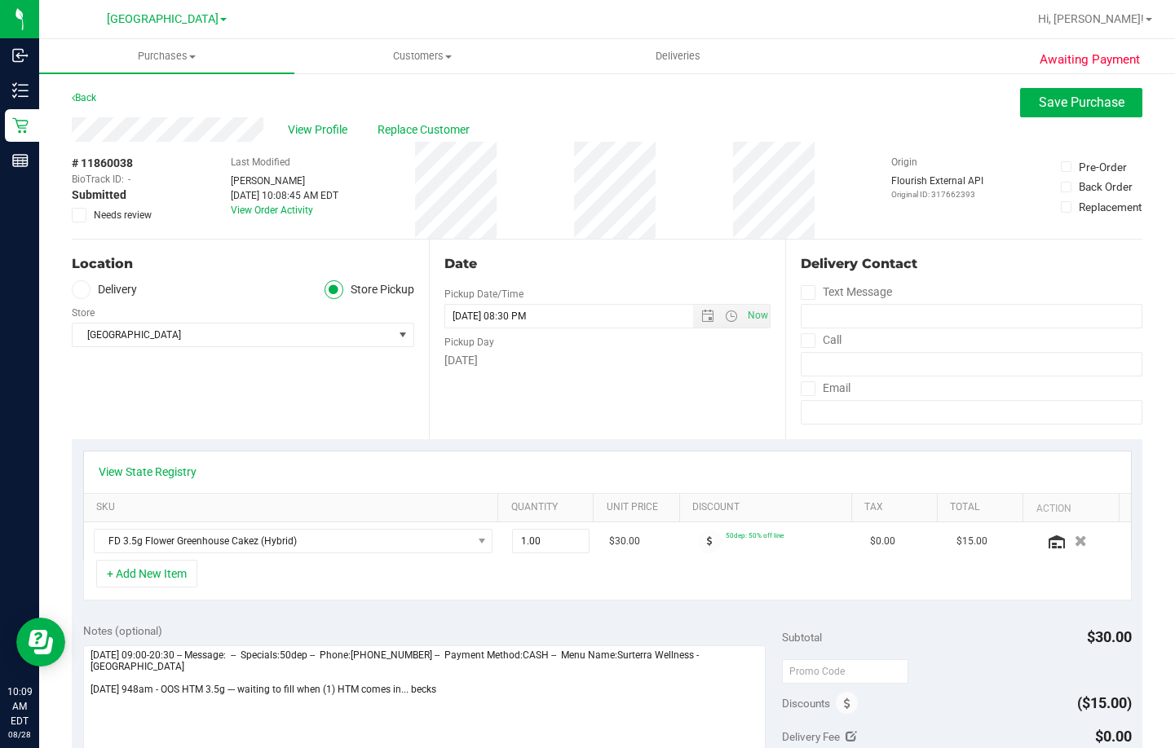
click at [118, 219] on span "Needs review" at bounding box center [123, 215] width 58 height 15
click at [0, 0] on input "Needs review" at bounding box center [0, 0] width 0 height 0
click at [1080, 99] on span "Save Purchase" at bounding box center [1082, 102] width 86 height 15
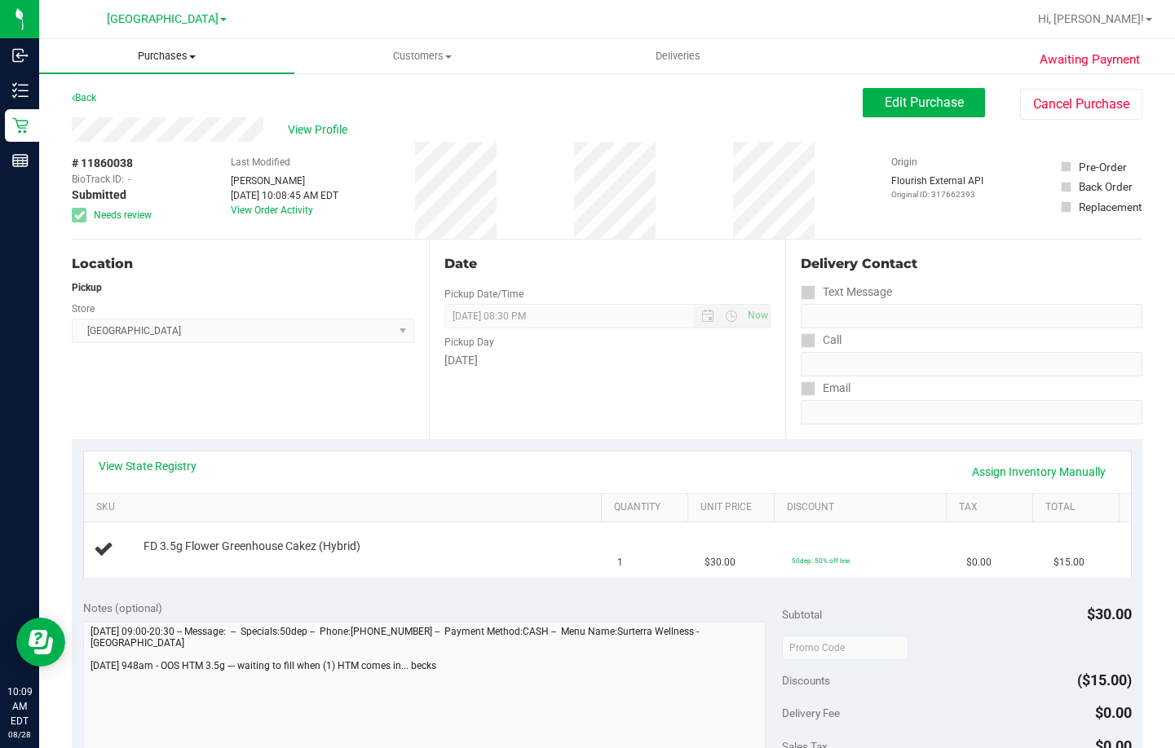
click at [168, 52] on span "Purchases" at bounding box center [166, 56] width 255 height 15
click at [143, 114] on li "Fulfillment" at bounding box center [166, 118] width 255 height 20
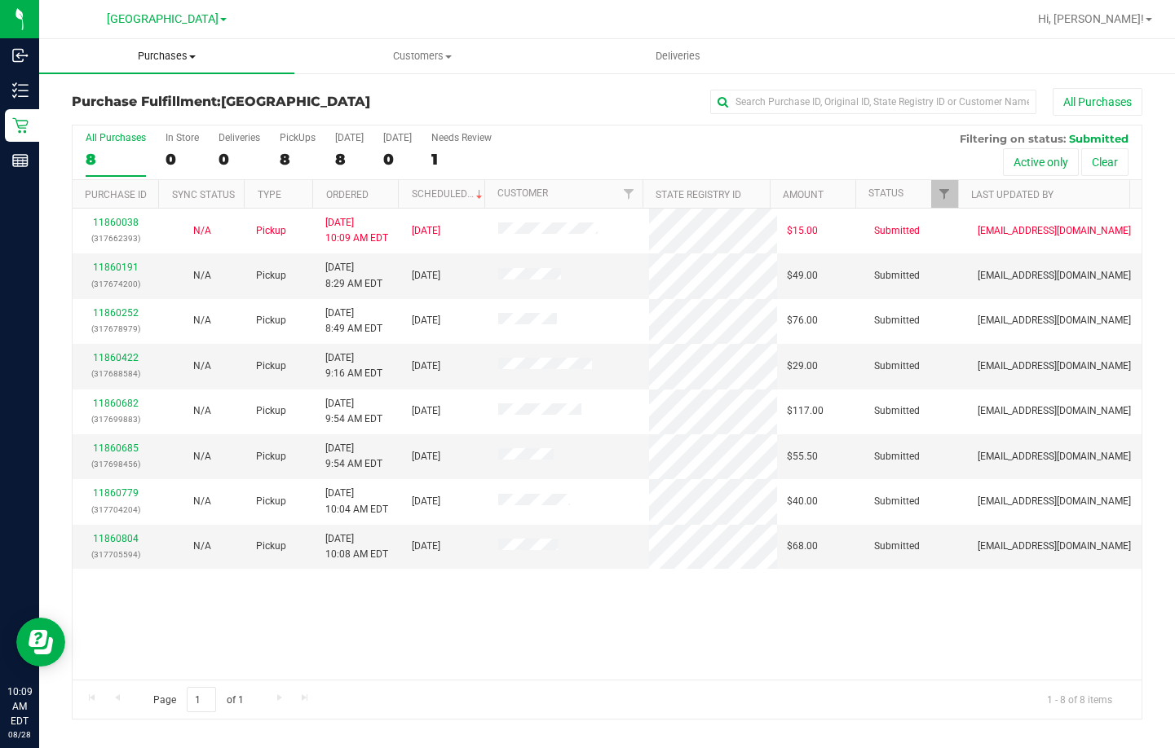
click at [156, 55] on span "Purchases" at bounding box center [166, 56] width 255 height 15
click at [125, 99] on span "Summary of purchases" at bounding box center [122, 98] width 167 height 14
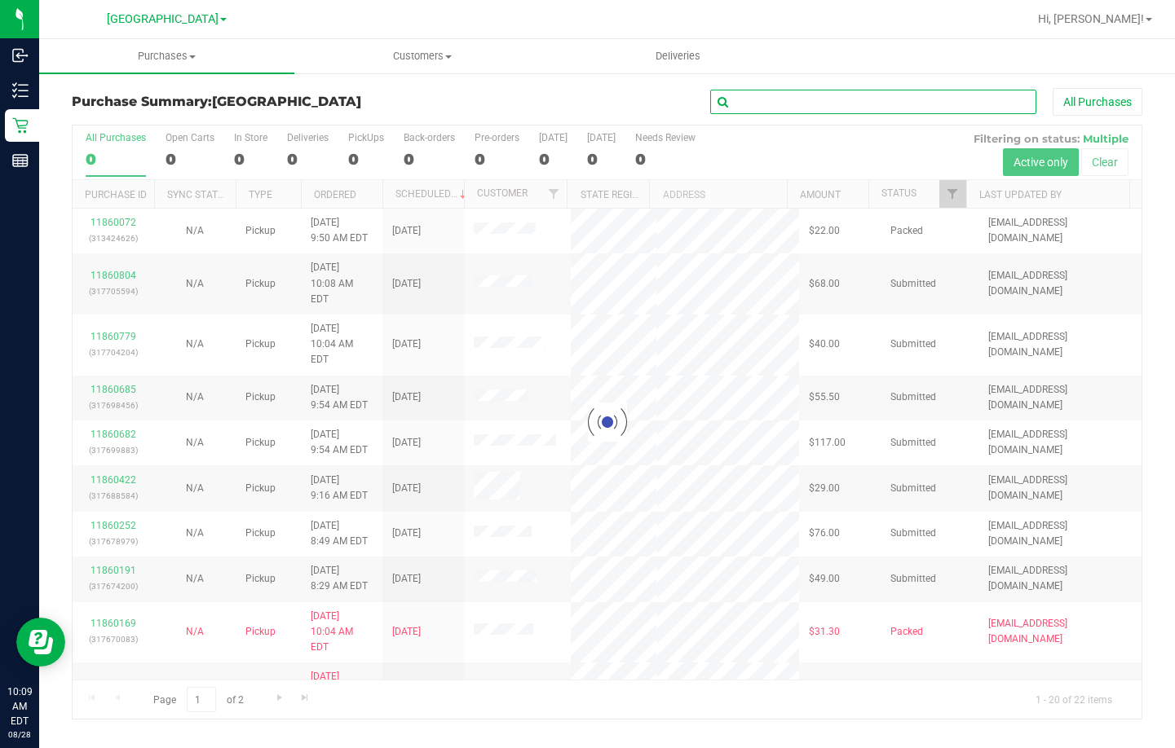
click at [768, 99] on input "text" at bounding box center [873, 102] width 326 height 24
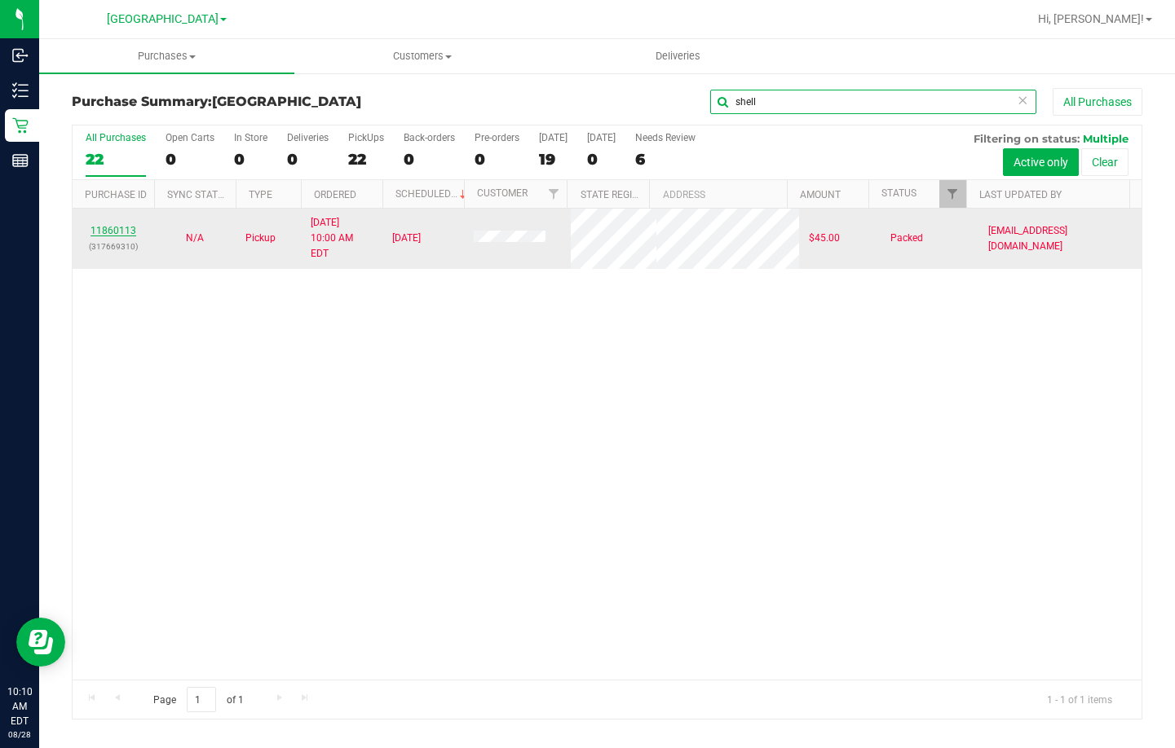
type input "shell"
click at [122, 225] on link "11860113" at bounding box center [113, 230] width 46 height 11
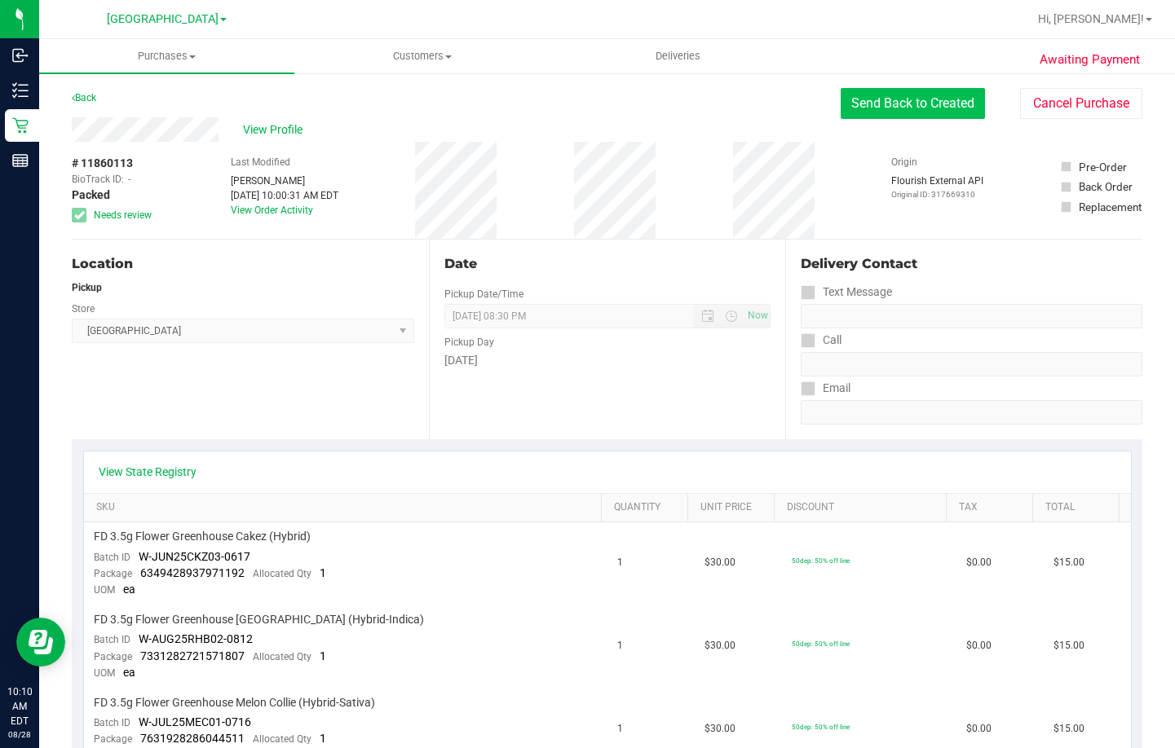
click at [912, 103] on button "Send Back to Created" at bounding box center [912, 103] width 144 height 31
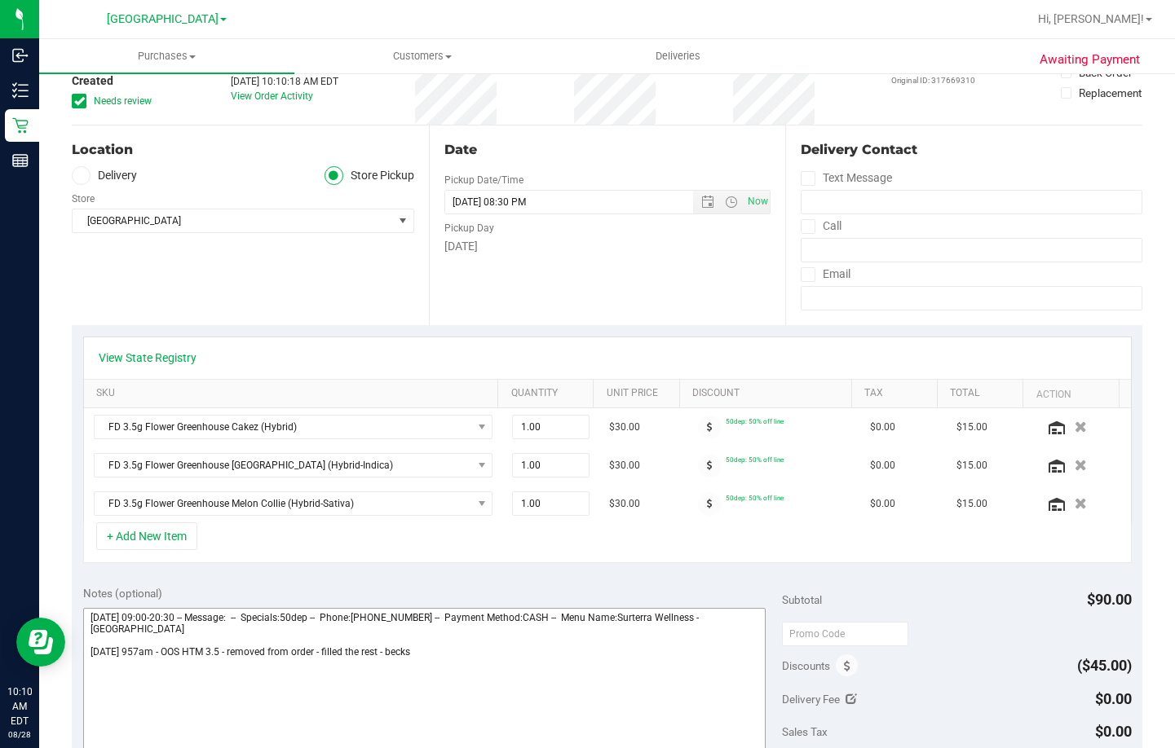
scroll to position [245, 0]
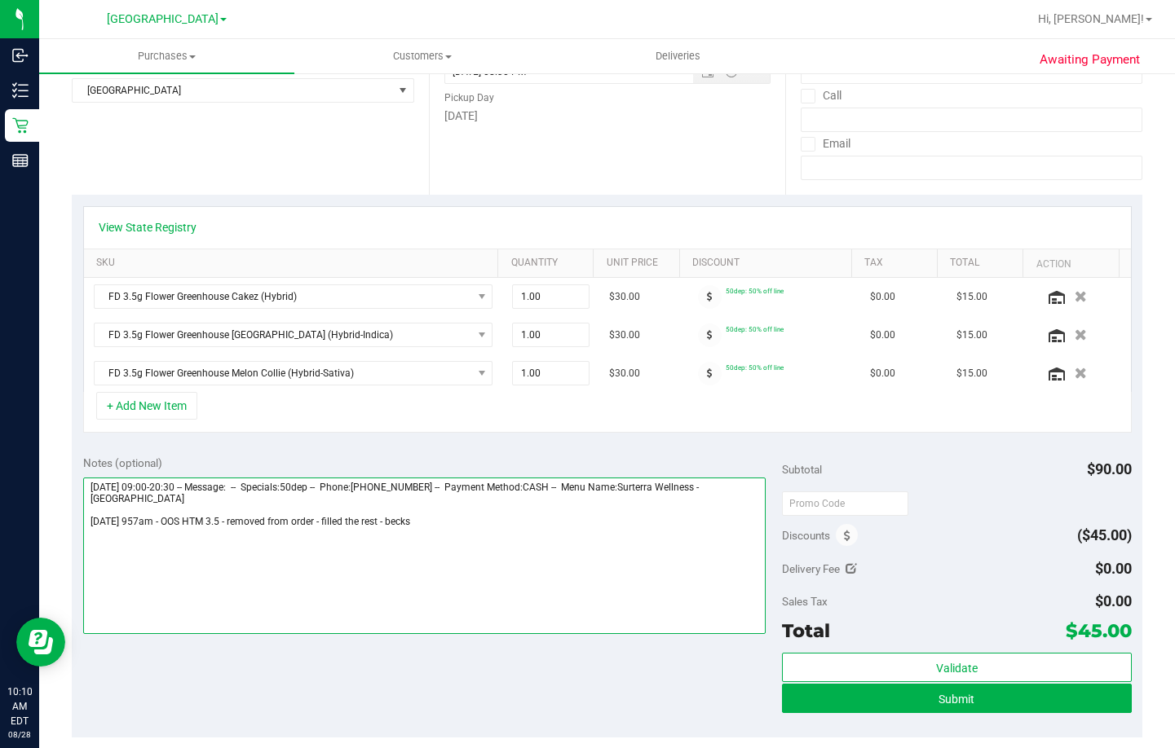
drag, startPoint x: 455, startPoint y: 534, endPoint x: 629, endPoint y: 499, distance: 177.1
click at [459, 534] on textarea at bounding box center [424, 556] width 682 height 157
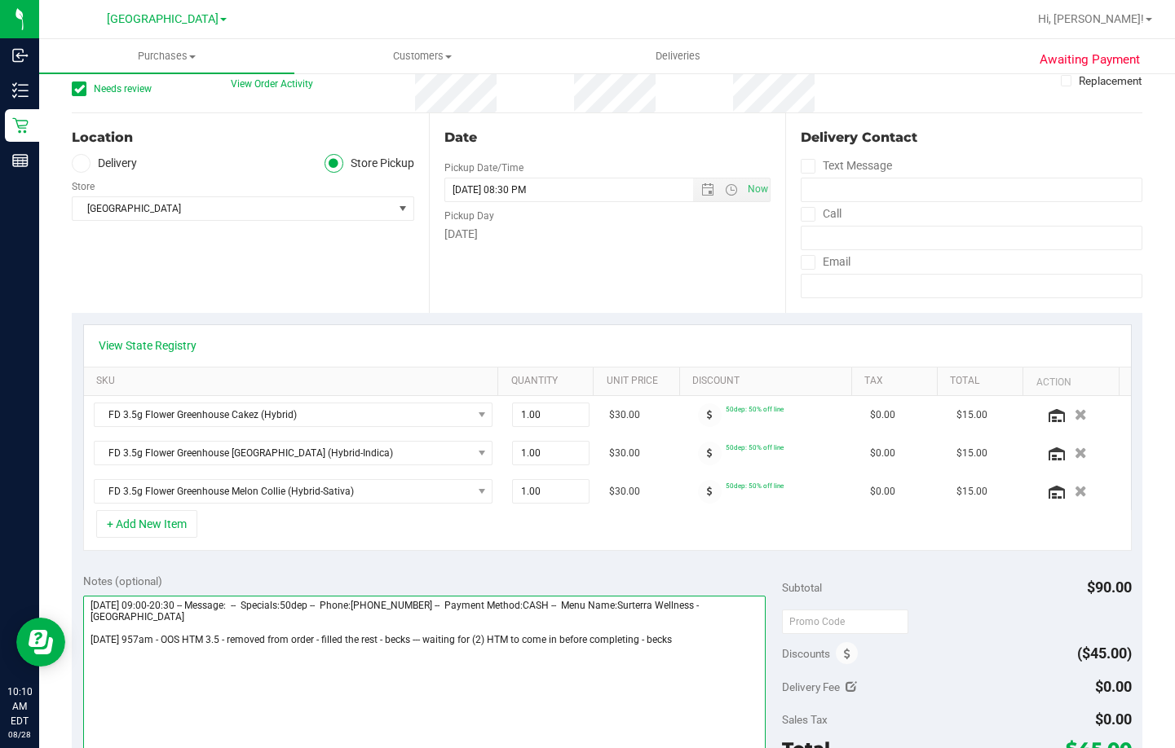
scroll to position [0, 0]
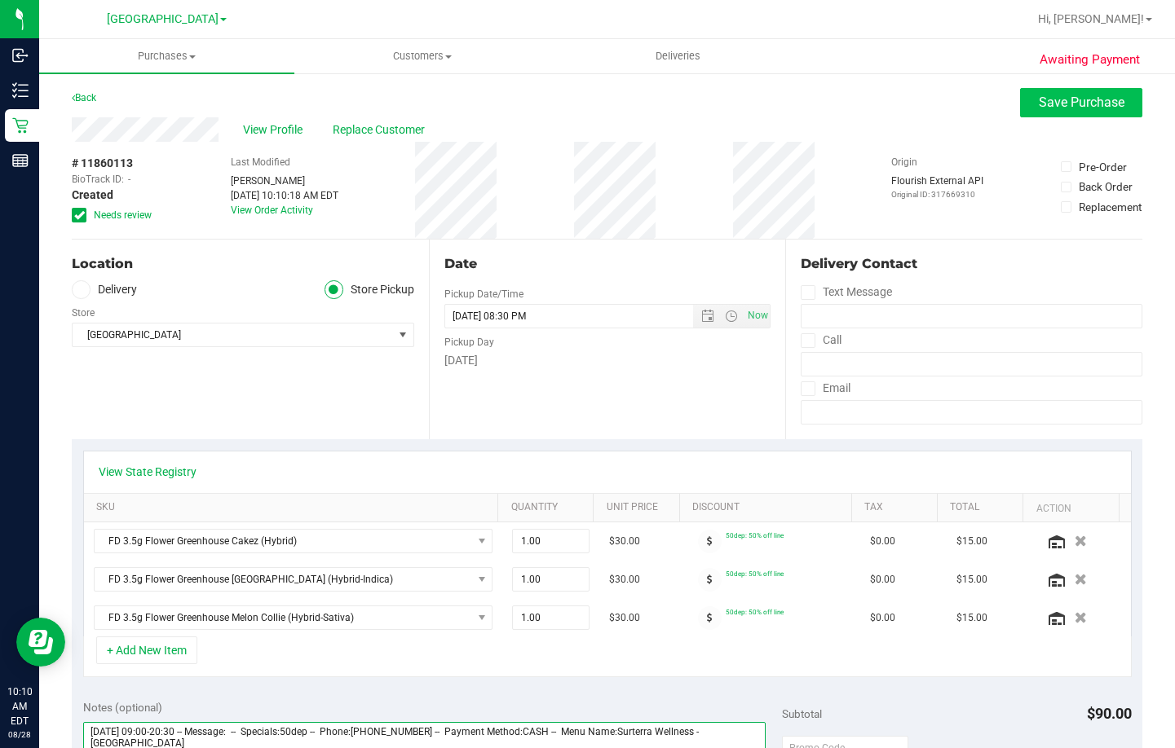
type textarea "Thursday 08/28/2025 09:00-20:30 -- Message: -- Specials:50dep -- Phone:86381253…"
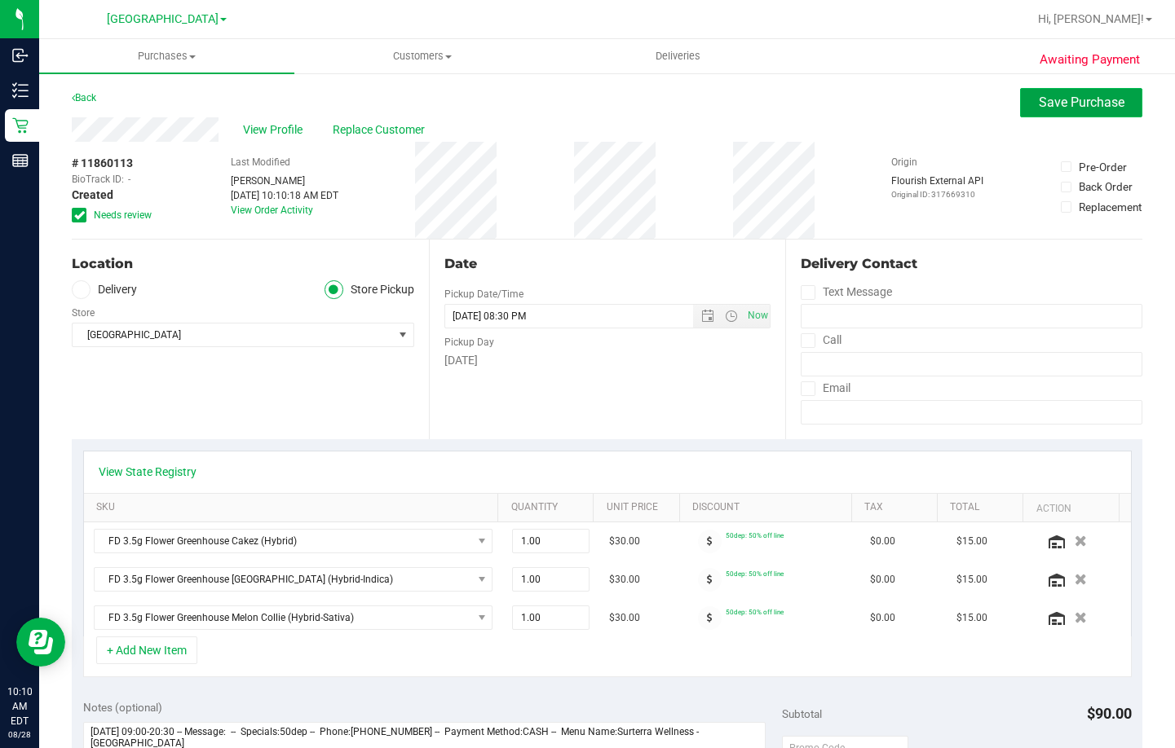
click at [1083, 89] on button "Save Purchase" at bounding box center [1081, 102] width 122 height 29
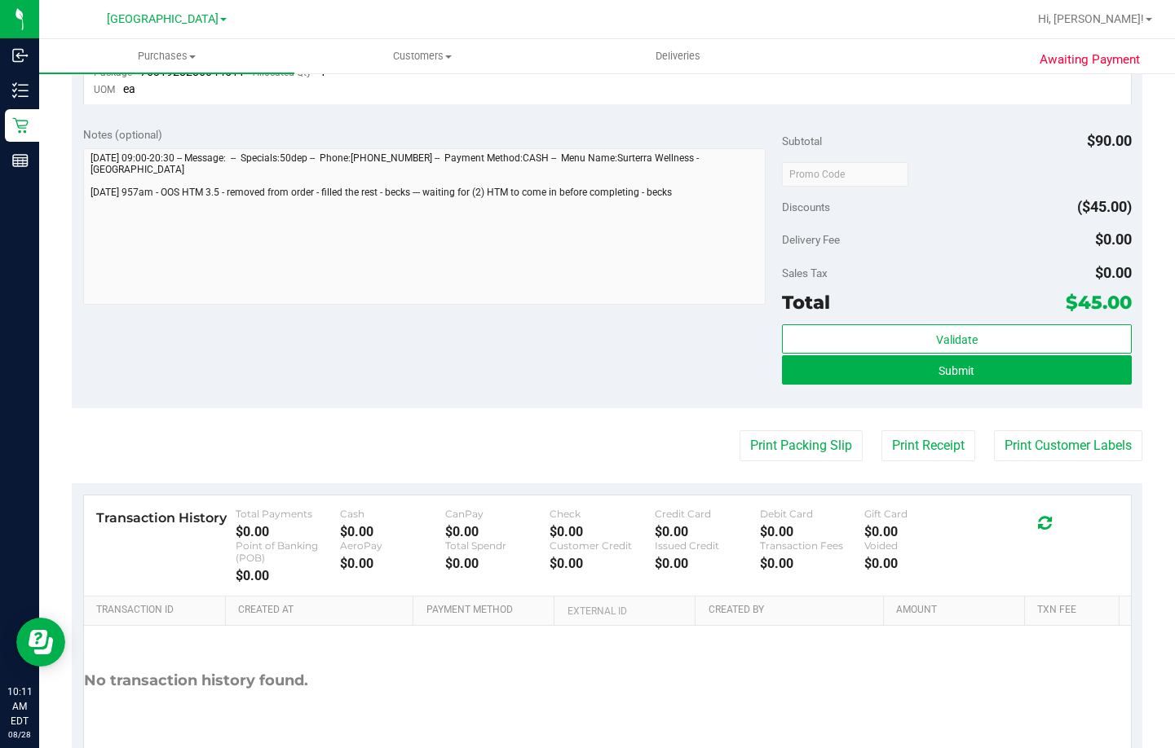
scroll to position [734, 0]
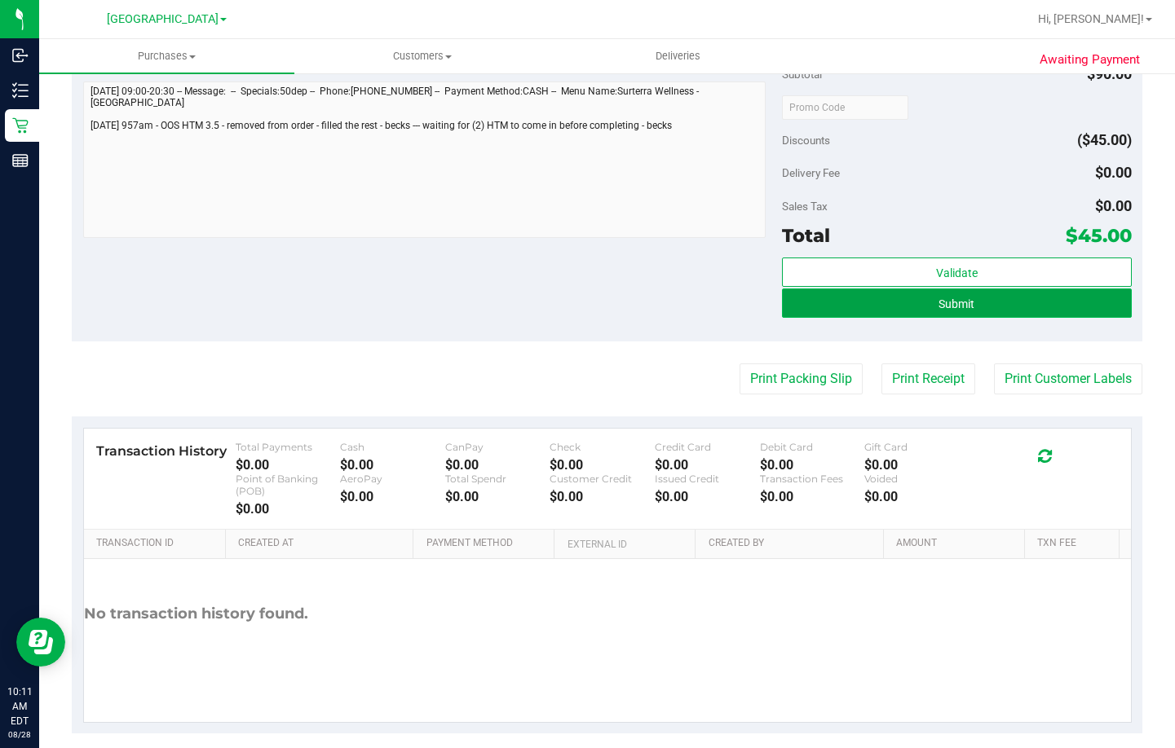
click at [982, 307] on button "Submit" at bounding box center [957, 303] width 350 height 29
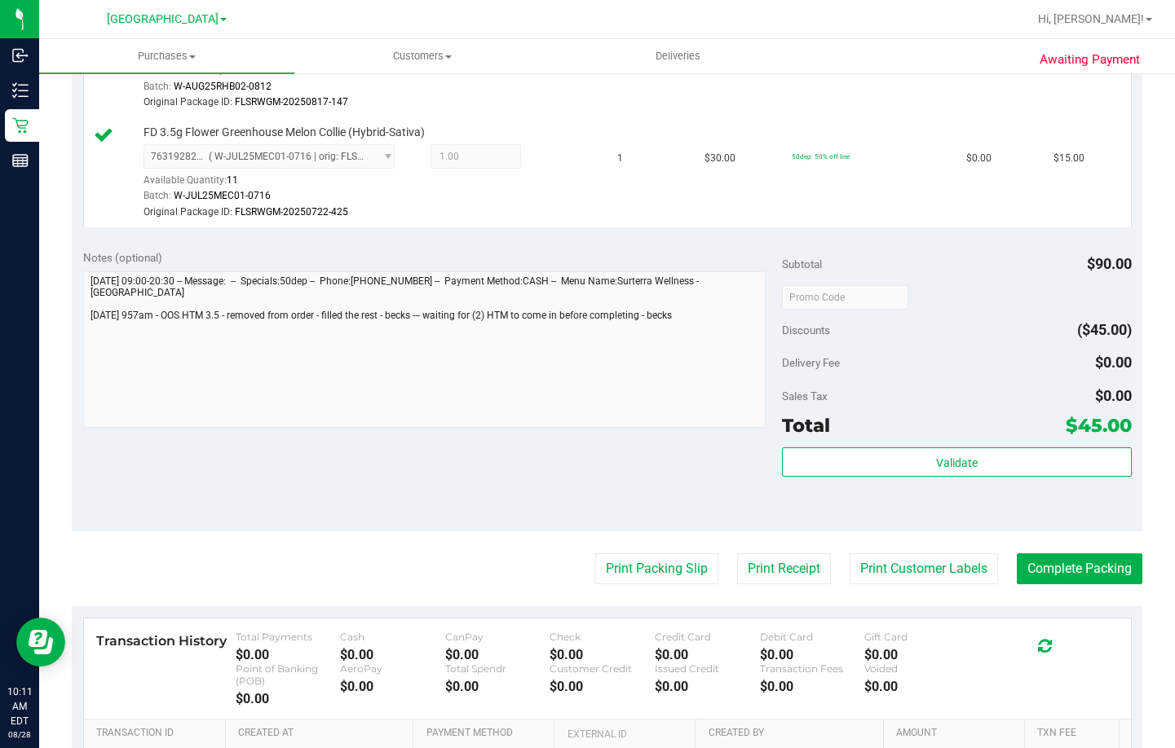
scroll to position [326, 0]
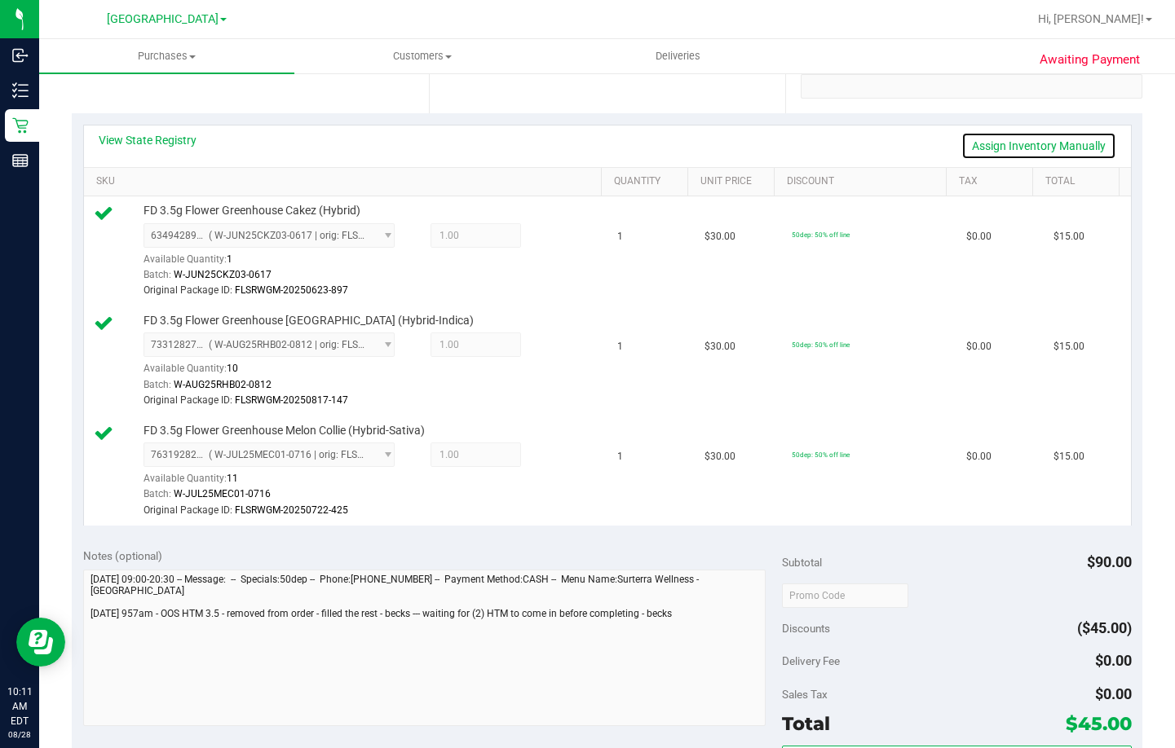
click at [1036, 141] on link "Assign Inventory Manually" at bounding box center [1038, 146] width 155 height 28
click at [545, 235] on icon at bounding box center [553, 237] width 17 height 19
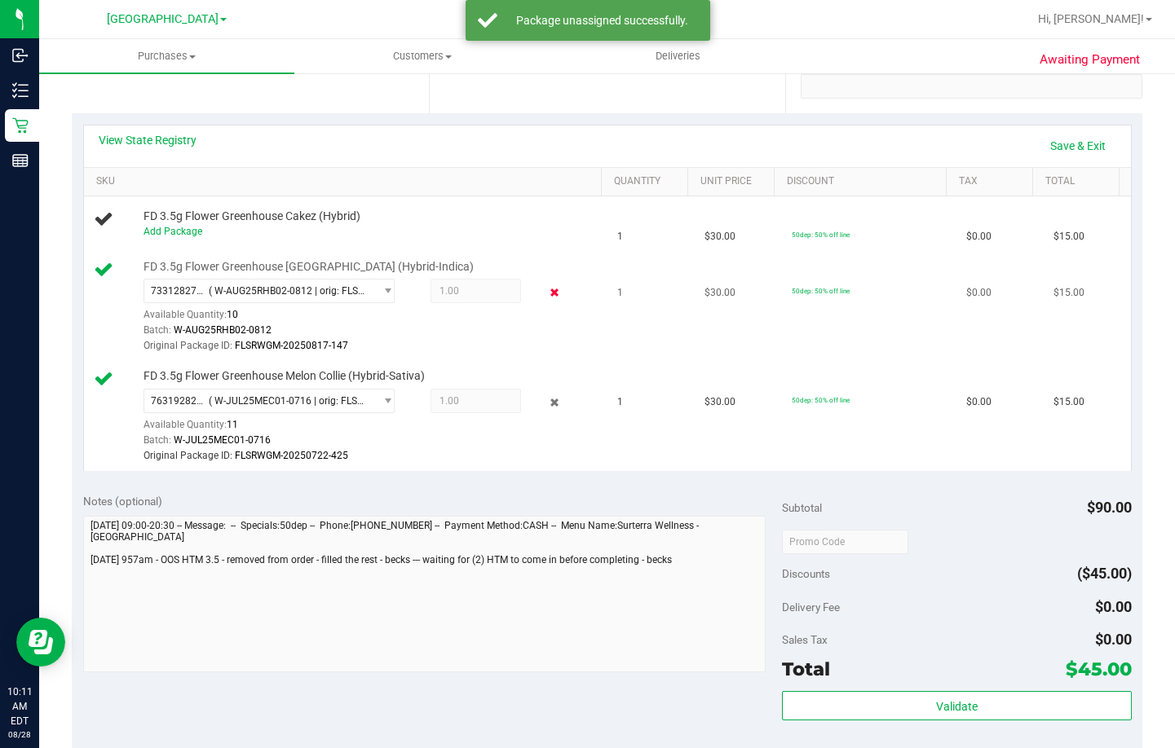
click at [545, 294] on icon at bounding box center [553, 293] width 17 height 19
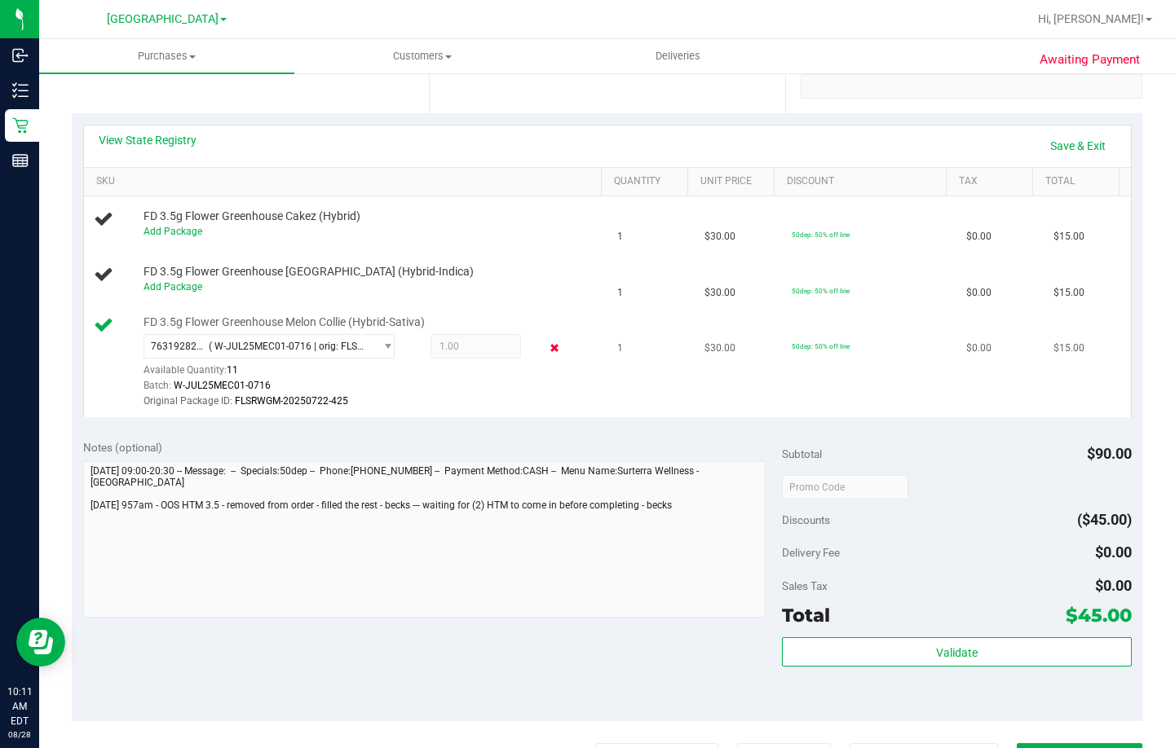
click at [545, 346] on icon at bounding box center [553, 348] width 17 height 19
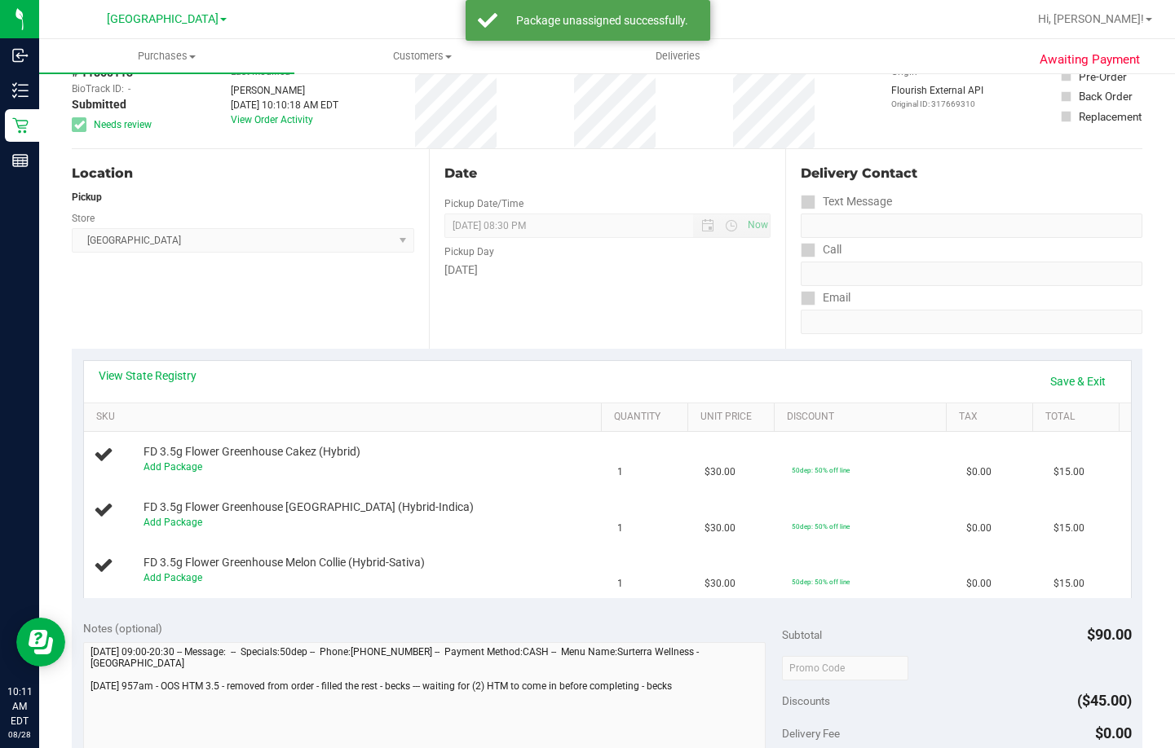
scroll to position [82, 0]
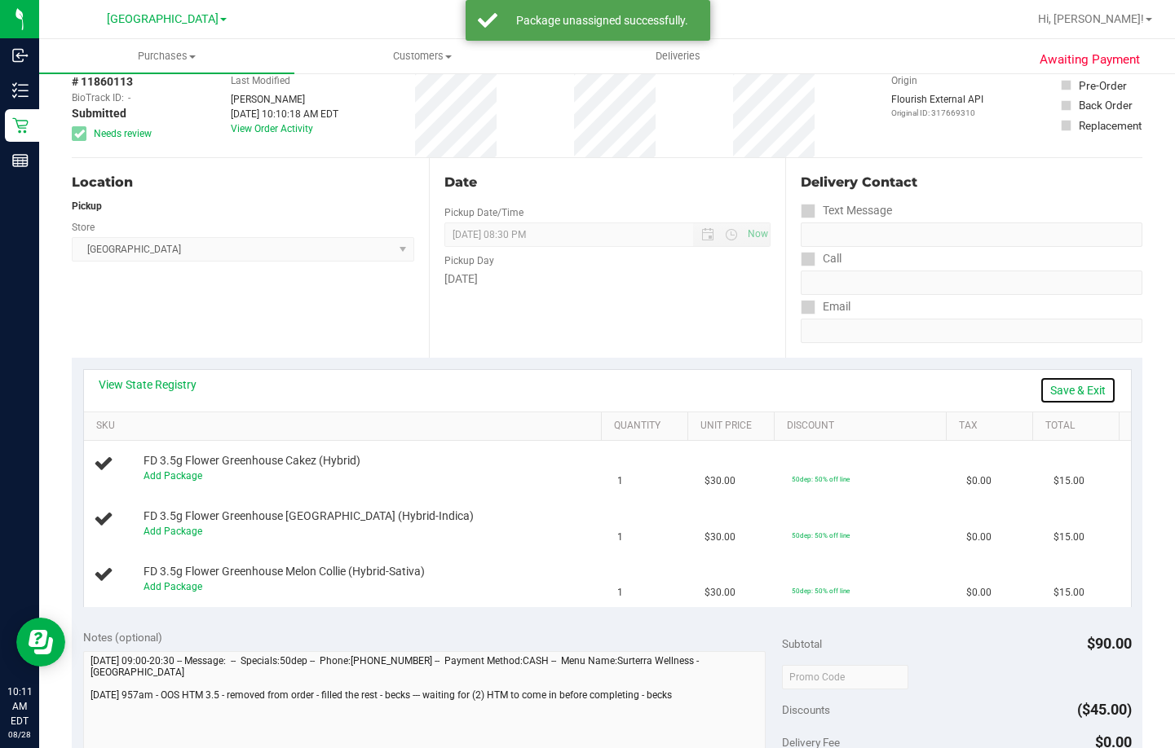
click at [1054, 390] on link "Save & Exit" at bounding box center [1077, 391] width 77 height 28
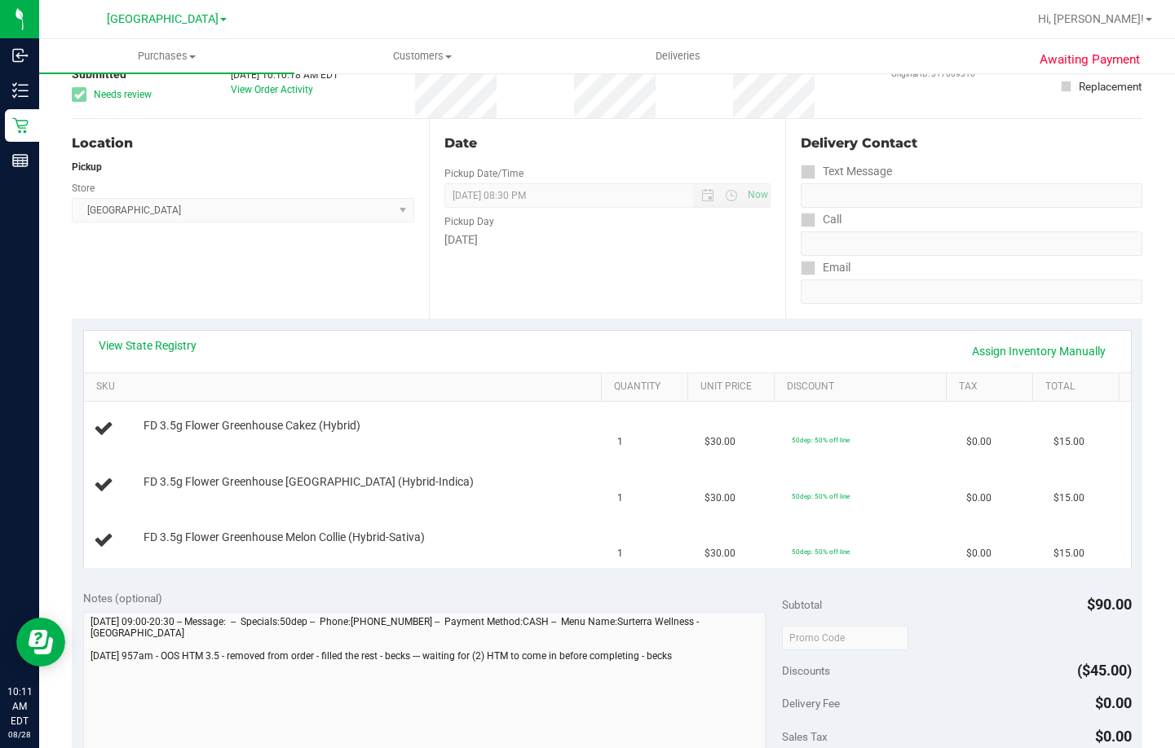
scroll to position [0, 0]
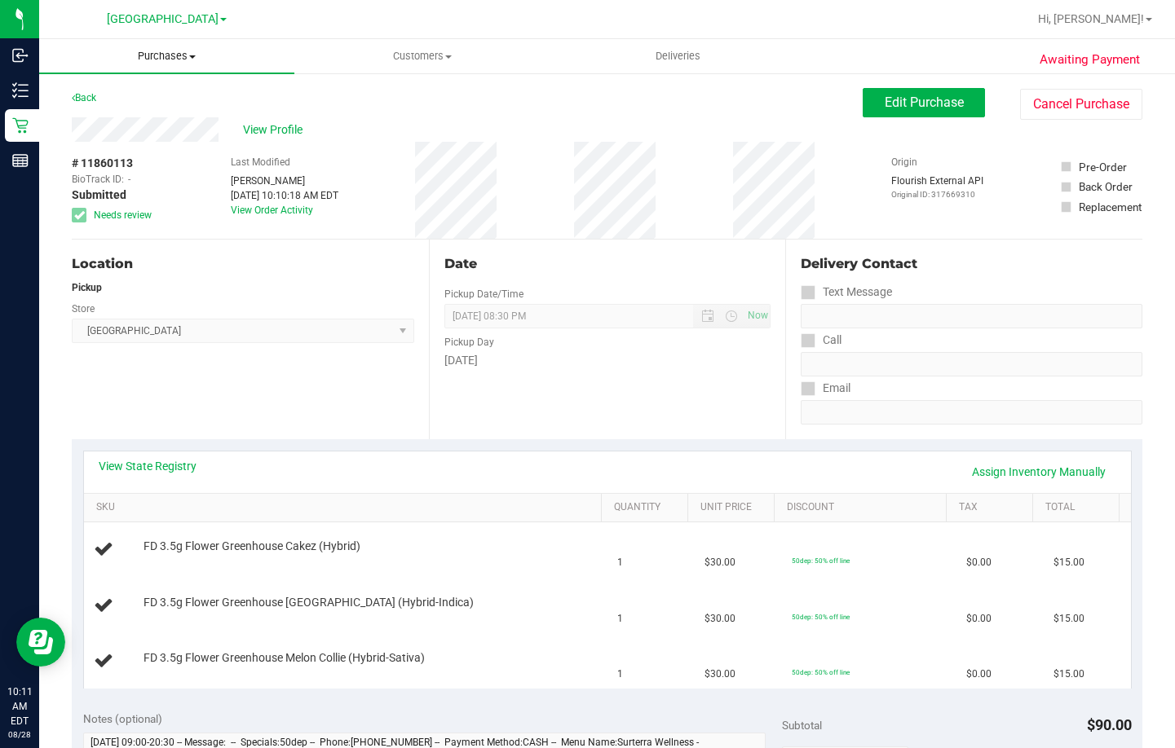
click at [169, 50] on span "Purchases" at bounding box center [166, 56] width 255 height 15
click at [144, 121] on li "Fulfillment" at bounding box center [166, 118] width 255 height 20
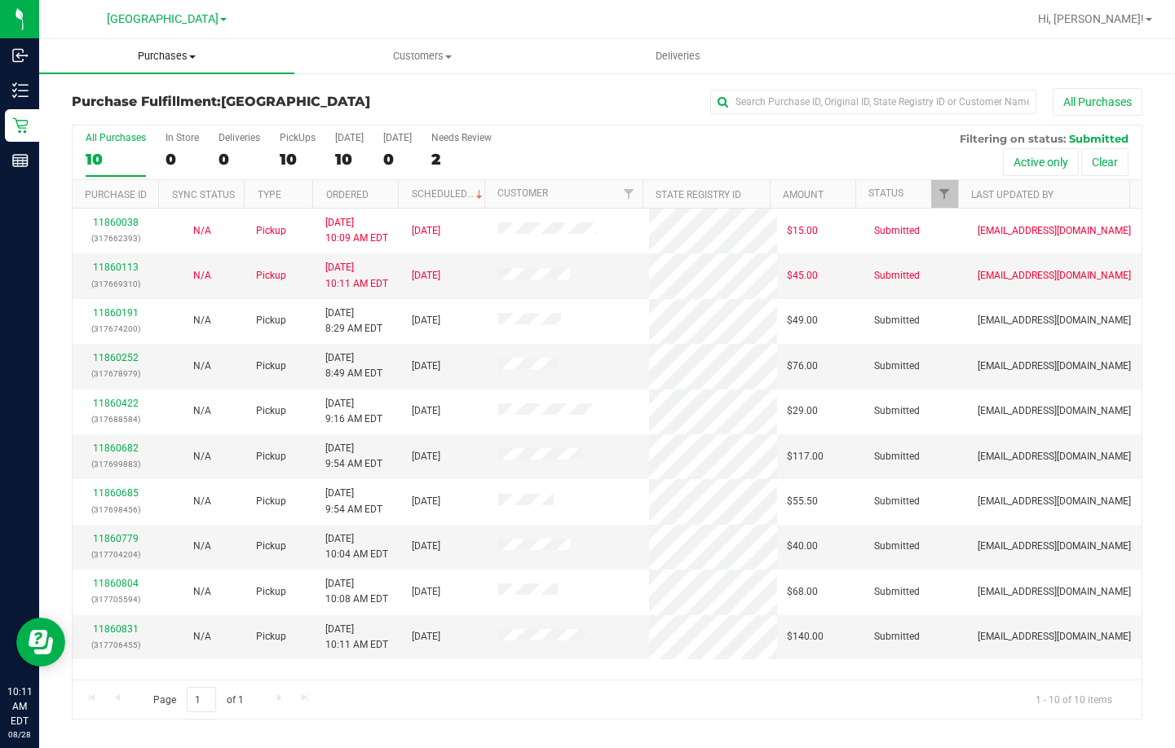
click at [162, 55] on span "Purchases" at bounding box center [166, 56] width 255 height 15
click at [151, 99] on span "Summary of purchases" at bounding box center [122, 98] width 167 height 14
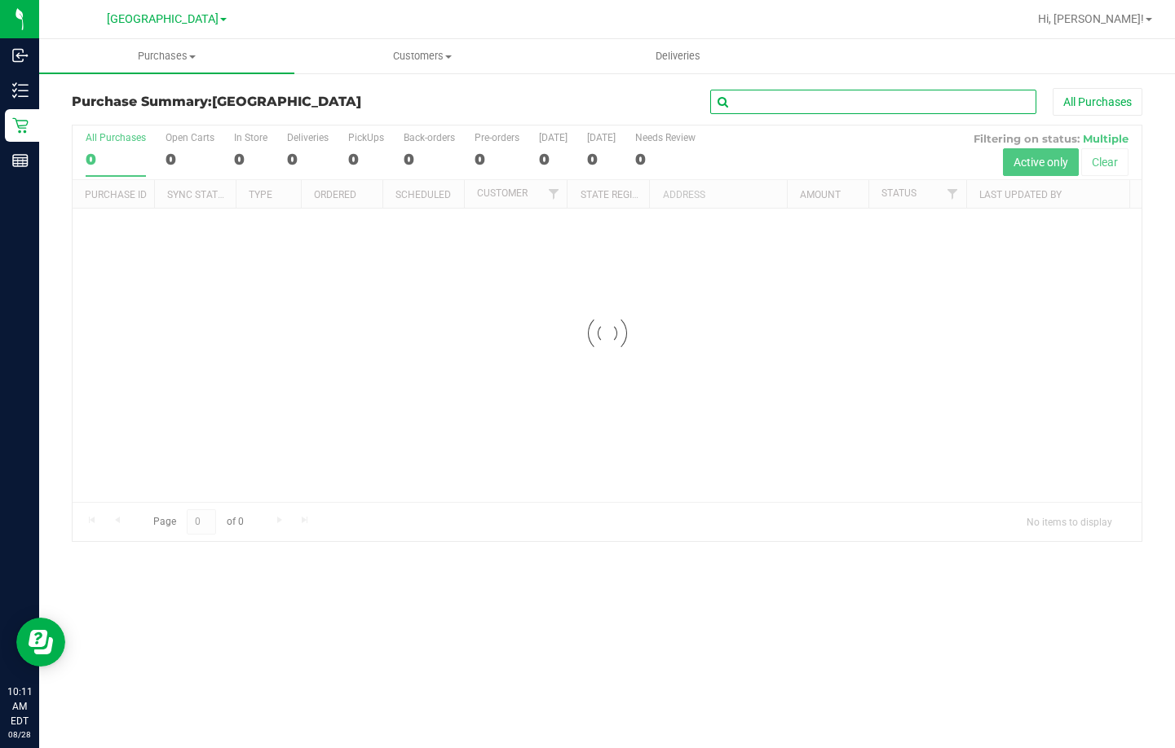
click at [814, 105] on input "text" at bounding box center [873, 102] width 326 height 24
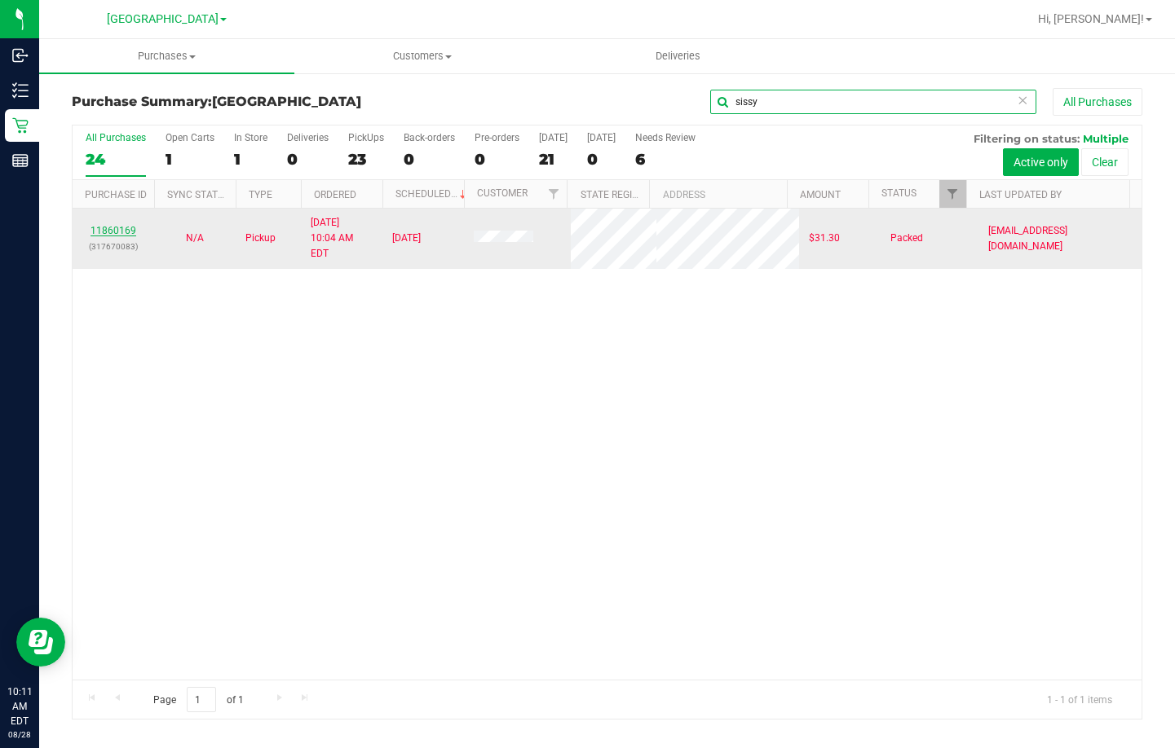
type input "sissy"
click at [124, 225] on link "11860169" at bounding box center [113, 230] width 46 height 11
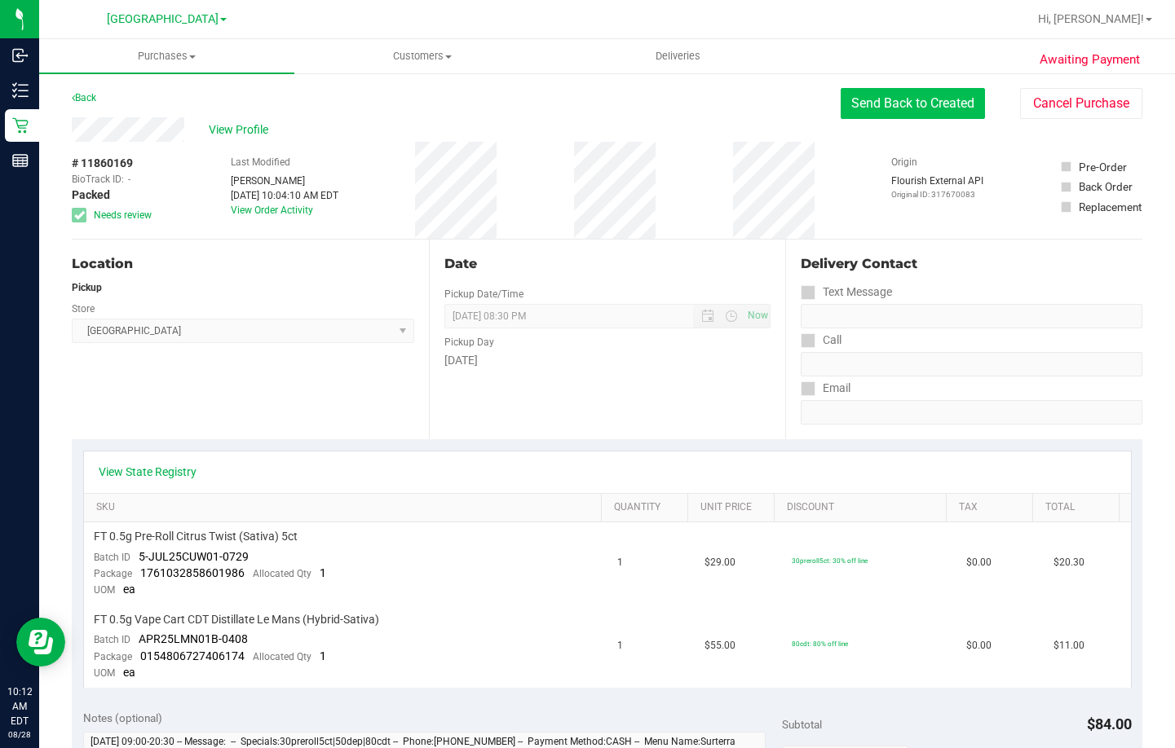
click at [858, 94] on button "Send Back to Created" at bounding box center [912, 103] width 144 height 31
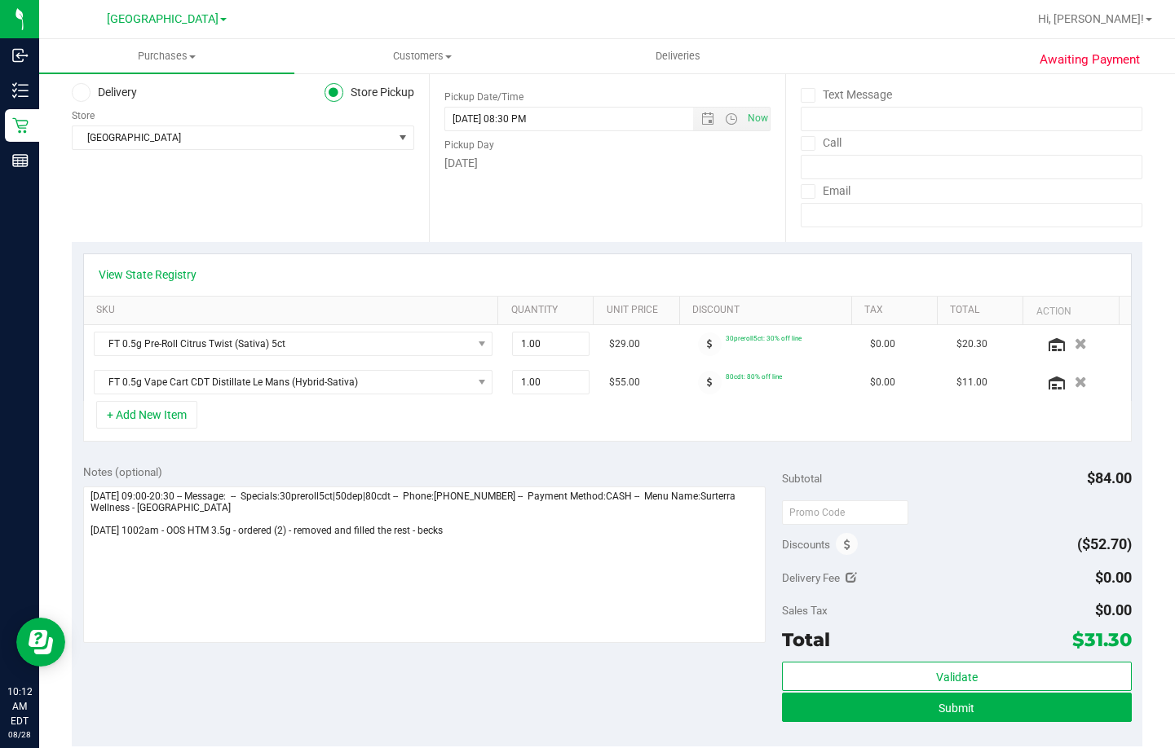
scroll to position [245, 0]
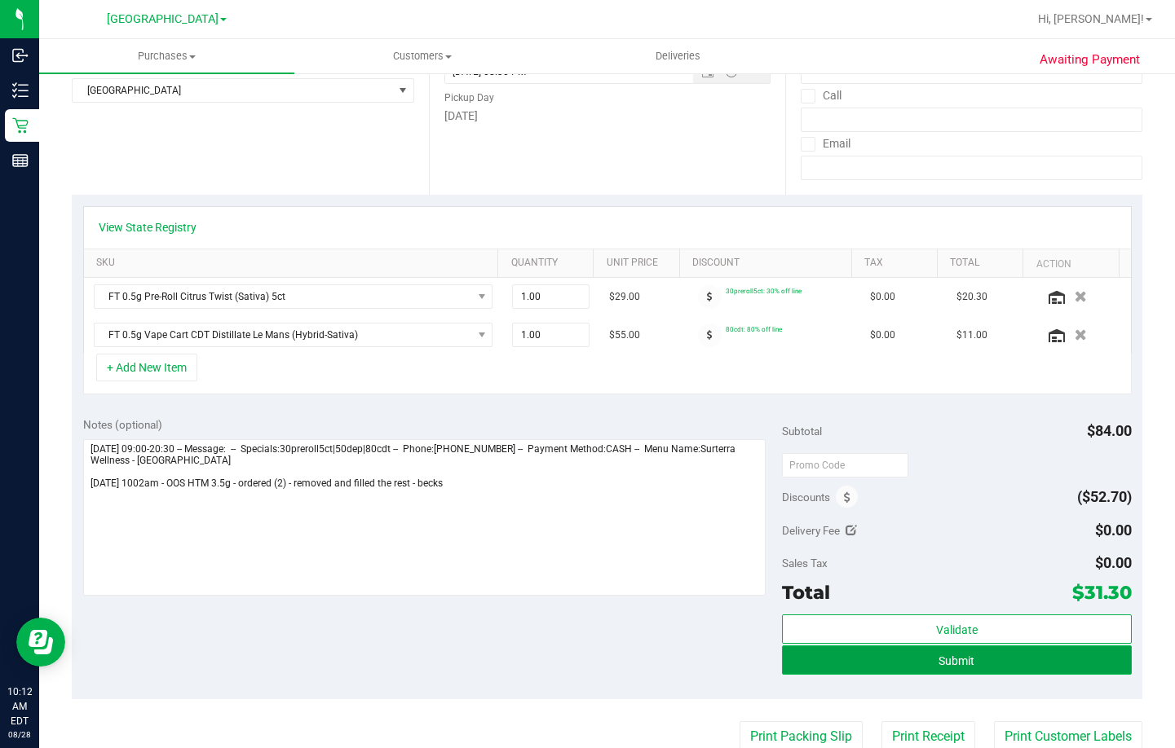
click at [943, 662] on span "Submit" at bounding box center [956, 661] width 36 height 13
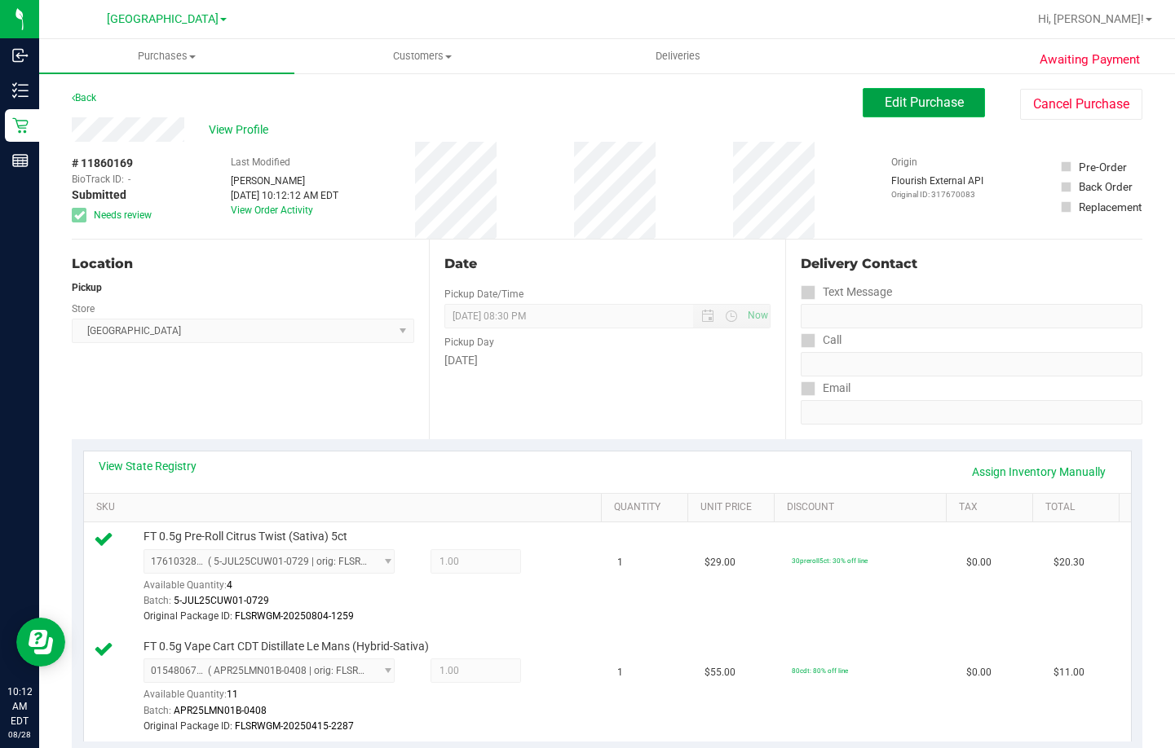
click at [917, 102] on span "Edit Purchase" at bounding box center [924, 102] width 79 height 15
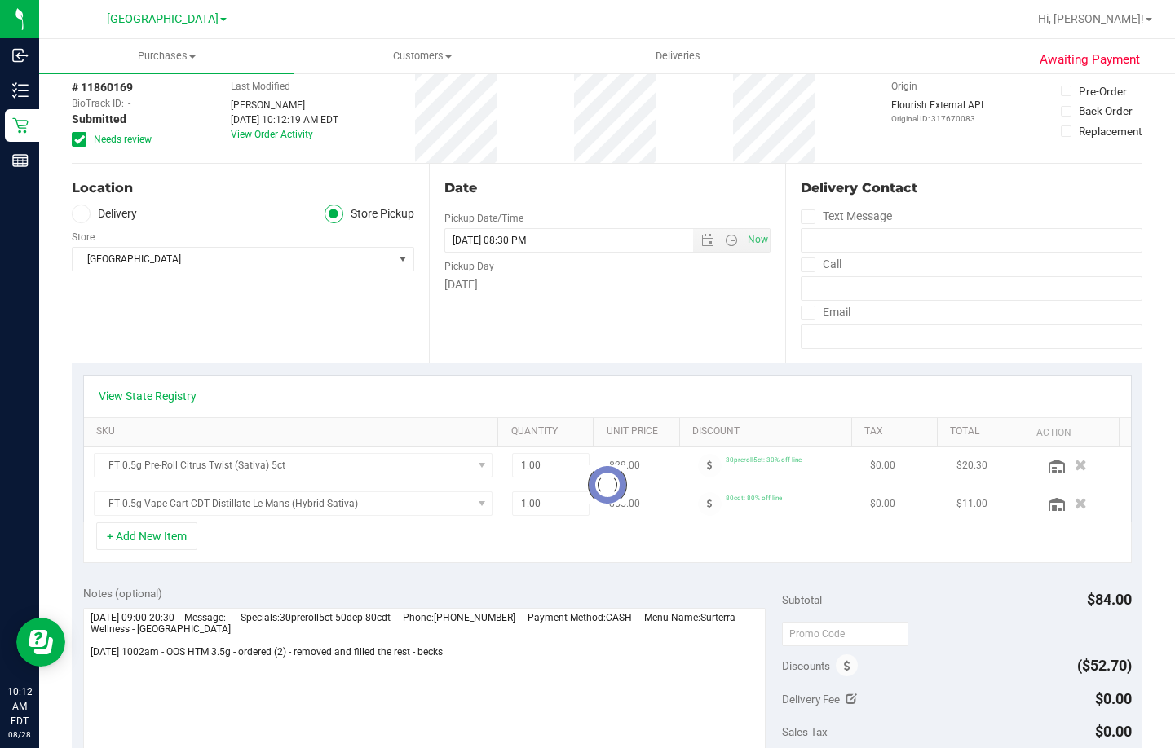
scroll to position [245, 0]
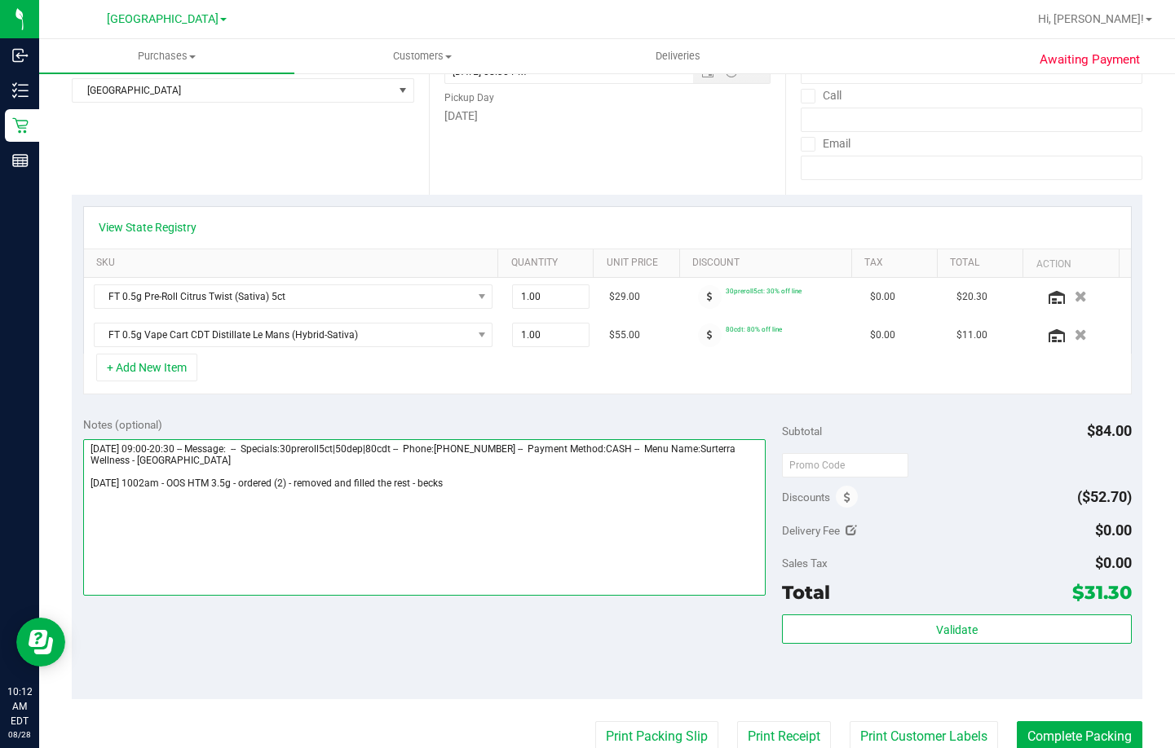
click at [521, 488] on textarea at bounding box center [424, 517] width 682 height 157
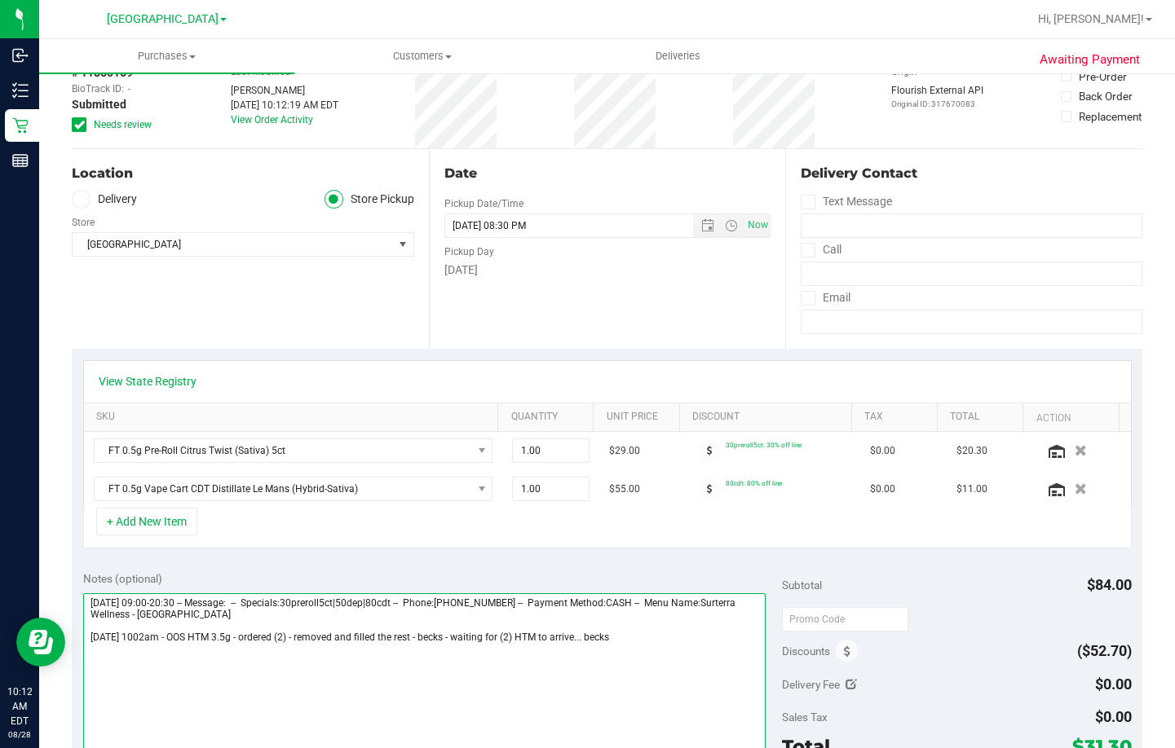
scroll to position [0, 0]
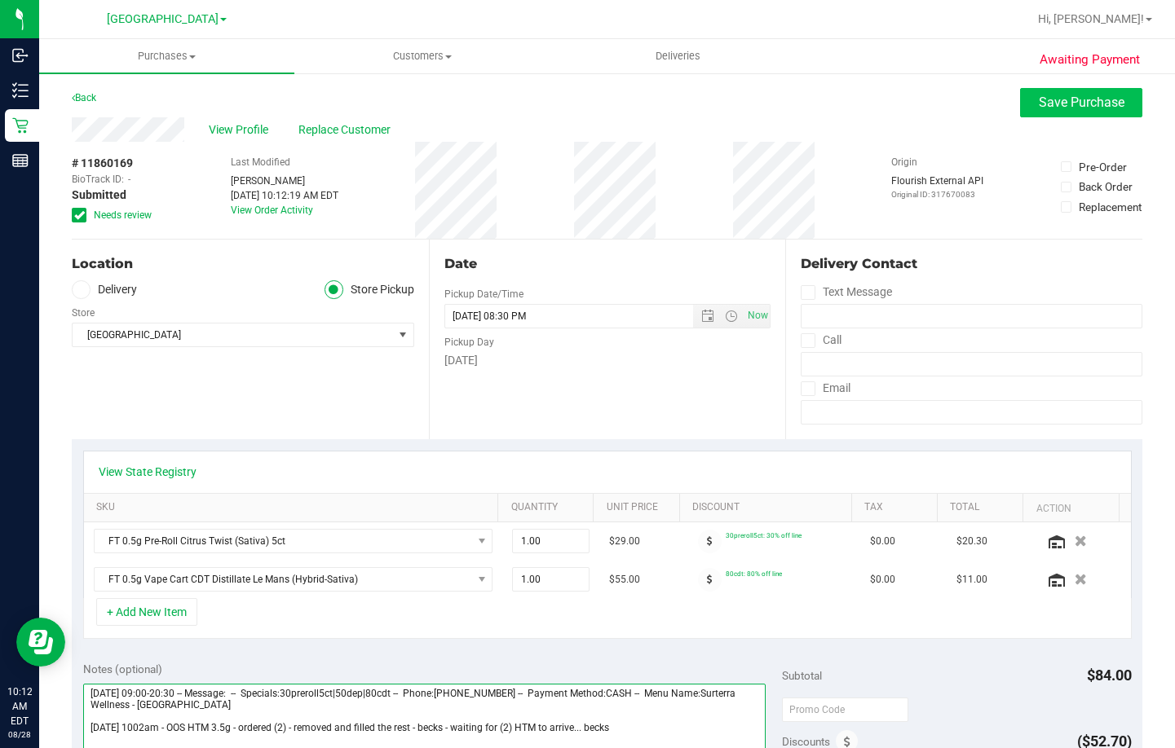
type textarea "[DATE] 09:00-20:30 -- Message: -- Specials:30preroll5ct|50dep|80cdt -- Phone:[P…"
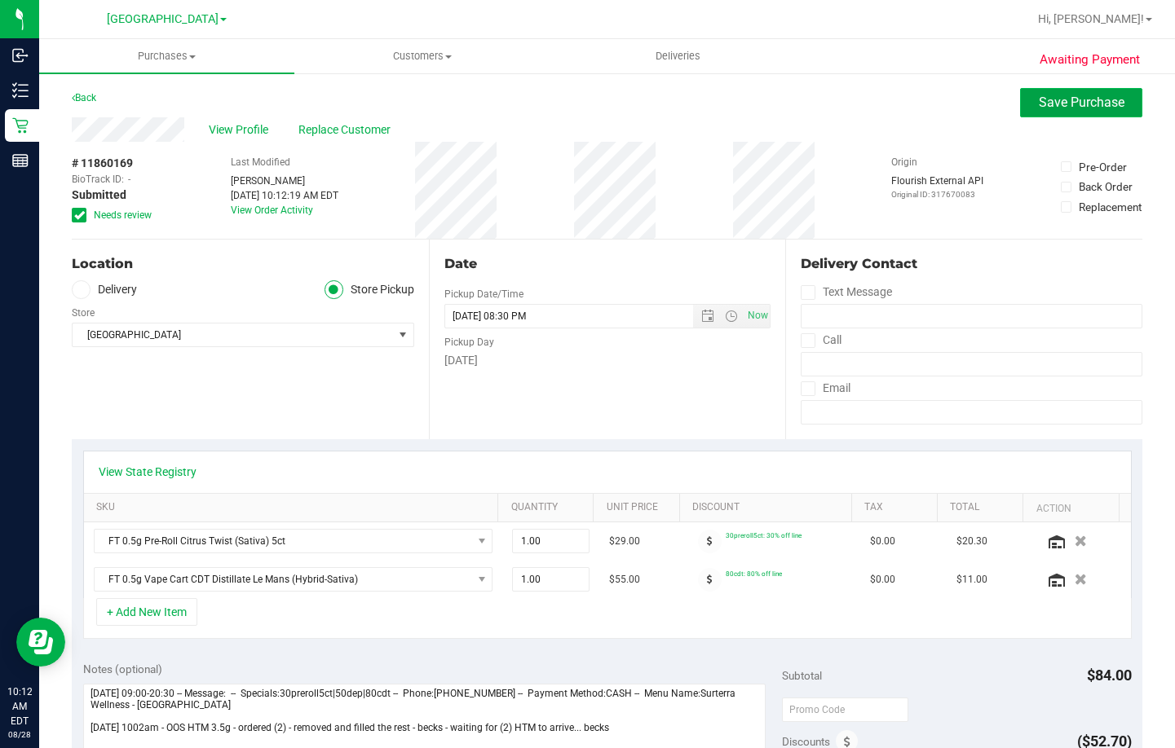
click at [1051, 108] on span "Save Purchase" at bounding box center [1082, 102] width 86 height 15
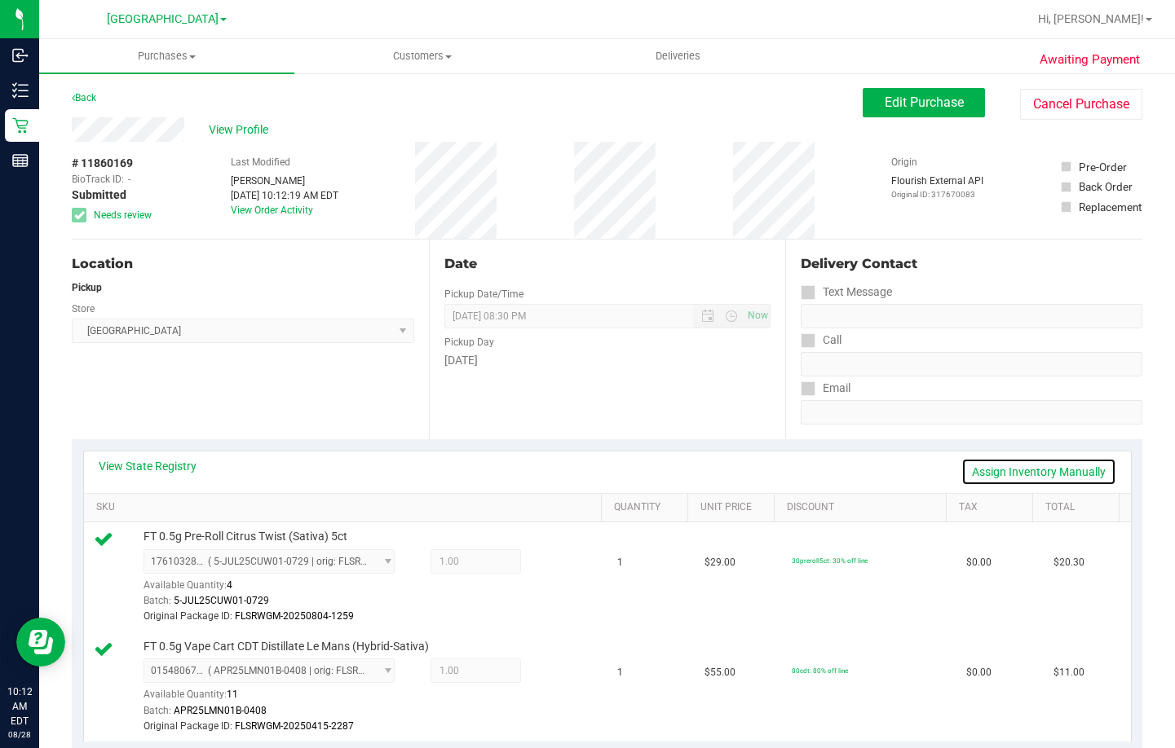
click at [1061, 466] on link "Assign Inventory Manually" at bounding box center [1038, 472] width 155 height 28
click at [545, 560] on icon at bounding box center [553, 563] width 17 height 19
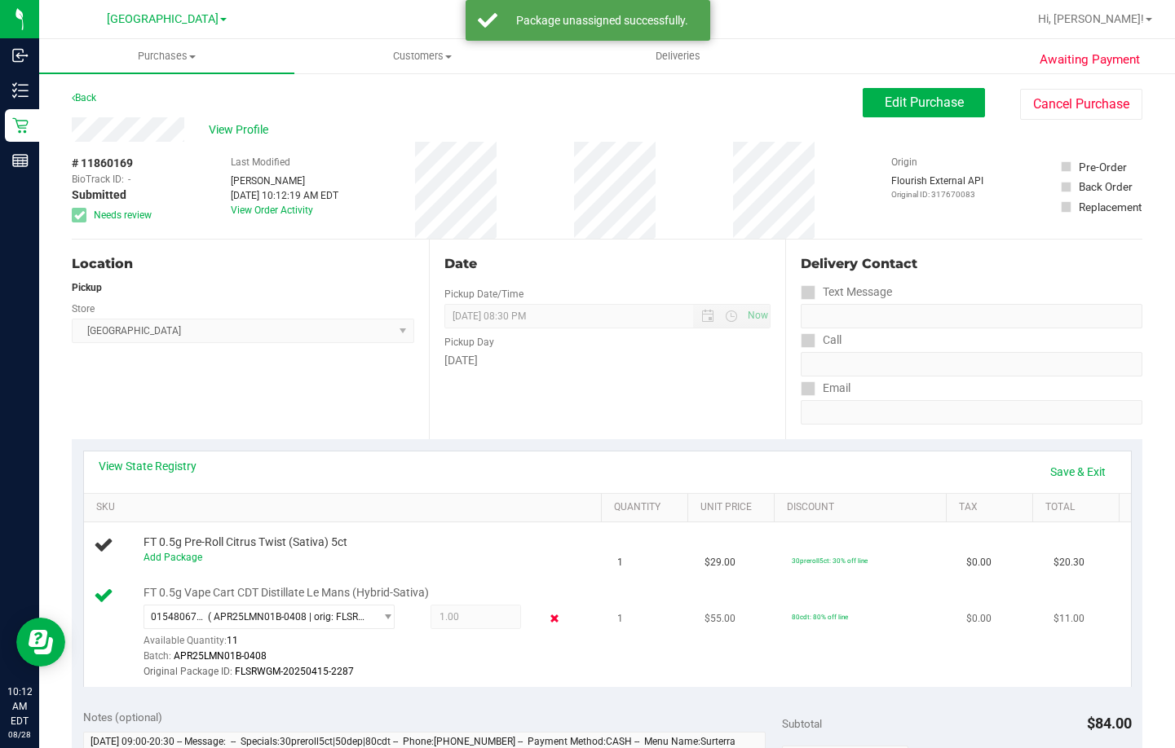
click at [545, 619] on icon at bounding box center [553, 619] width 17 height 19
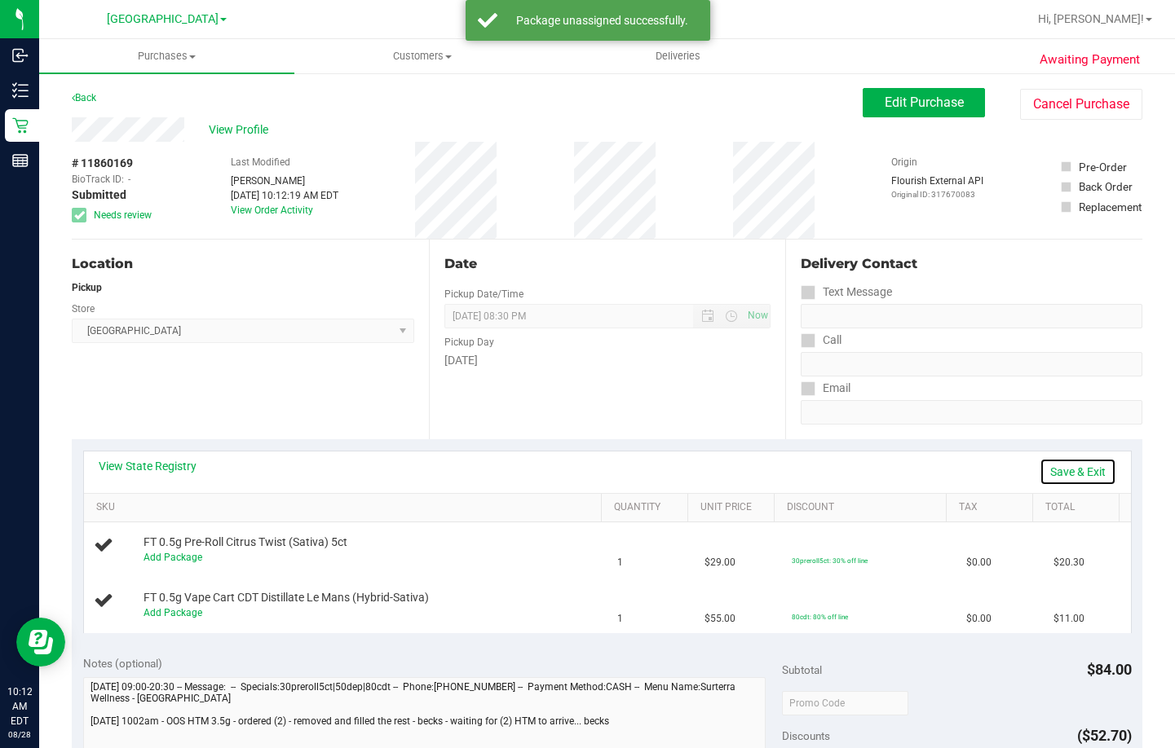
click at [1080, 470] on link "Save & Exit" at bounding box center [1077, 472] width 77 height 28
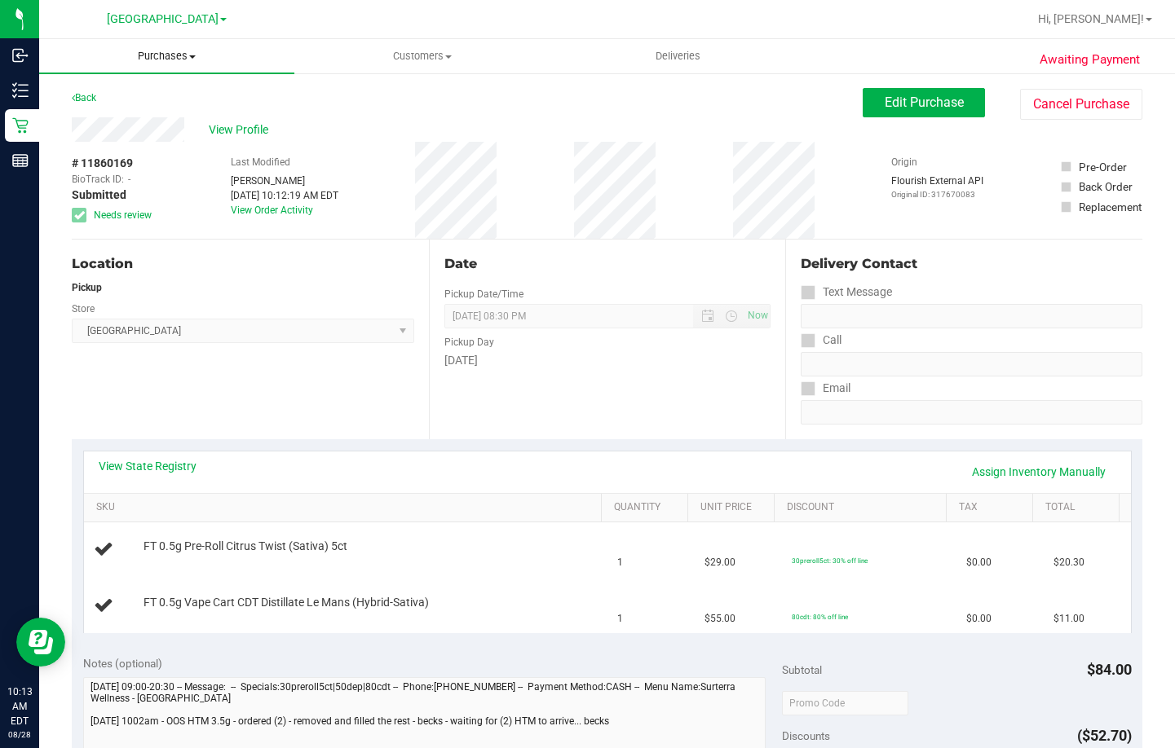
click at [169, 56] on span "Purchases" at bounding box center [166, 56] width 255 height 15
click at [164, 116] on li "Fulfillment" at bounding box center [166, 118] width 255 height 20
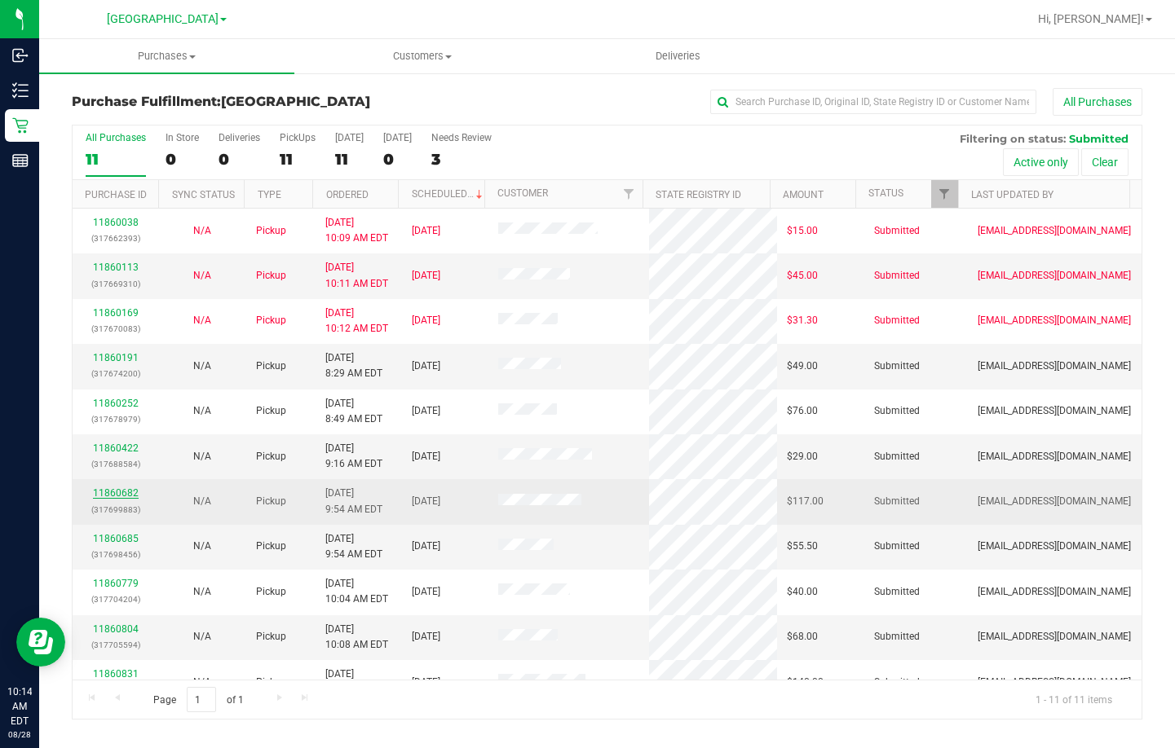
click at [117, 490] on link "11860682" at bounding box center [116, 493] width 46 height 11
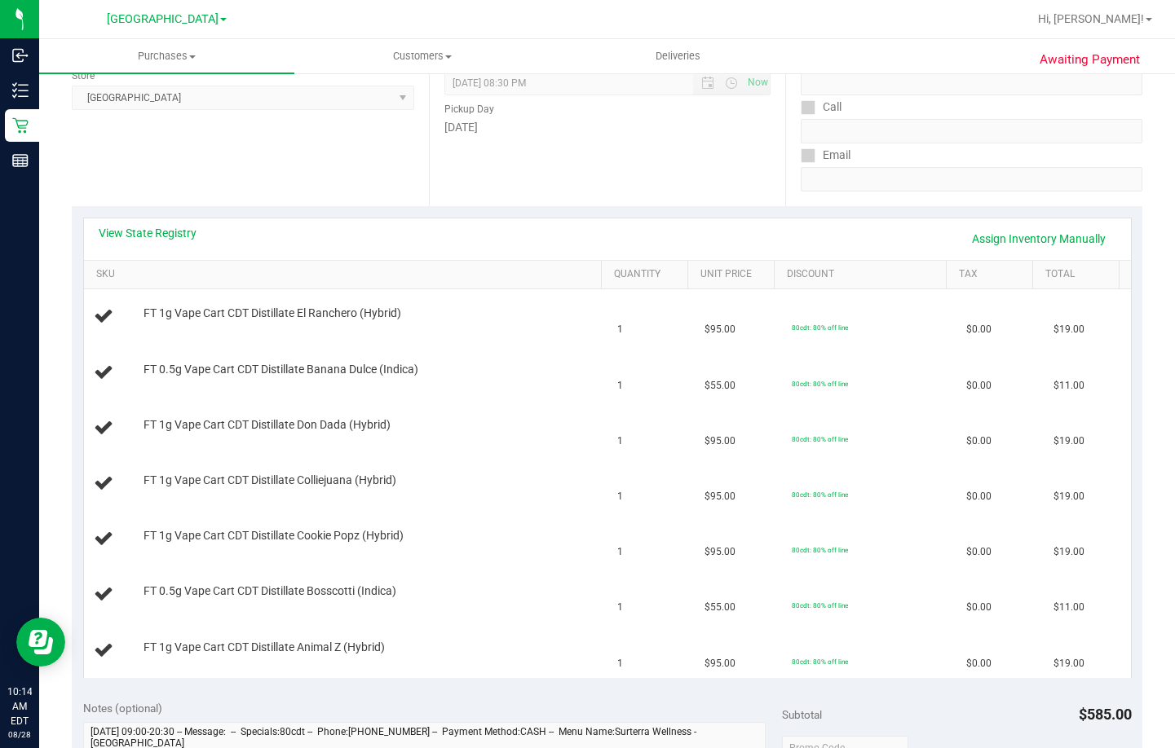
scroll to position [245, 0]
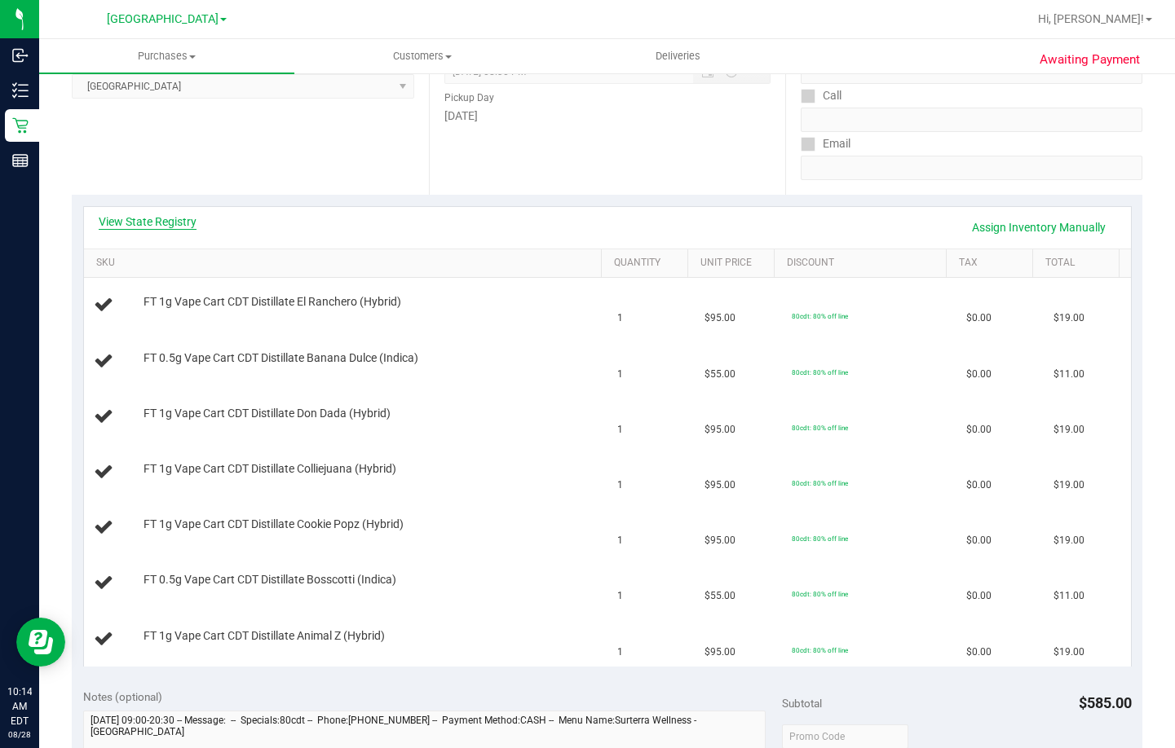
click at [184, 219] on link "View State Registry" at bounding box center [148, 222] width 98 height 16
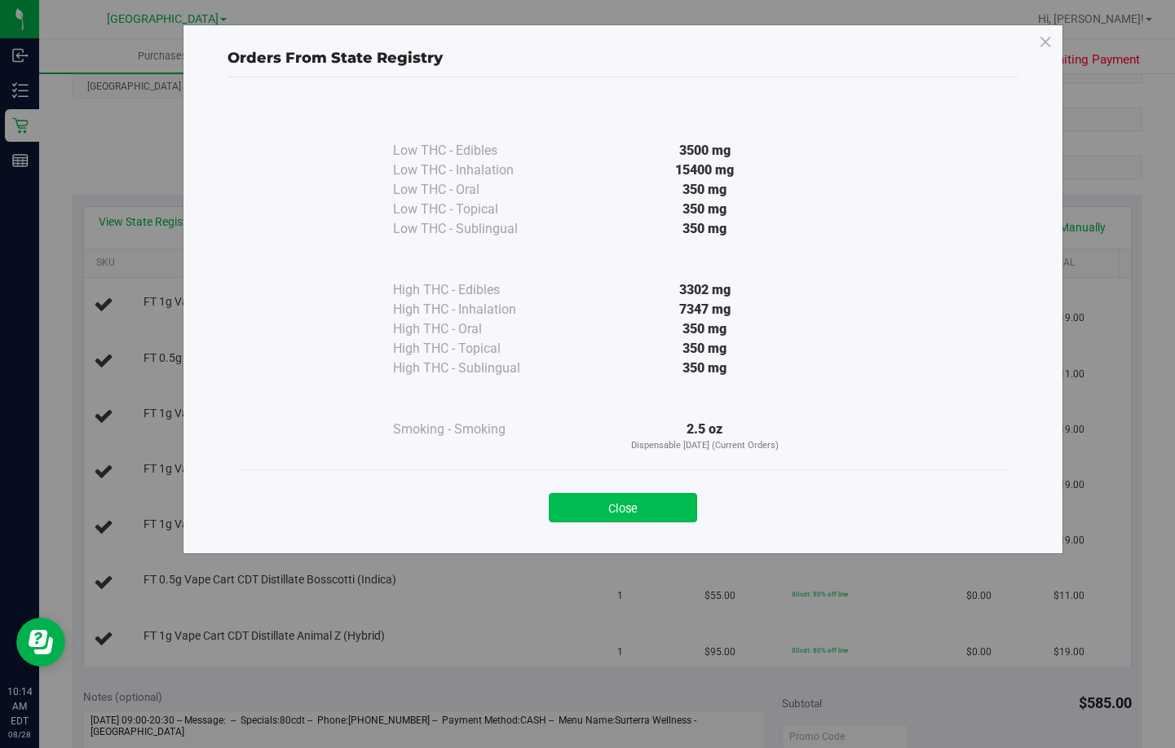
click at [627, 501] on button "Close" at bounding box center [623, 507] width 148 height 29
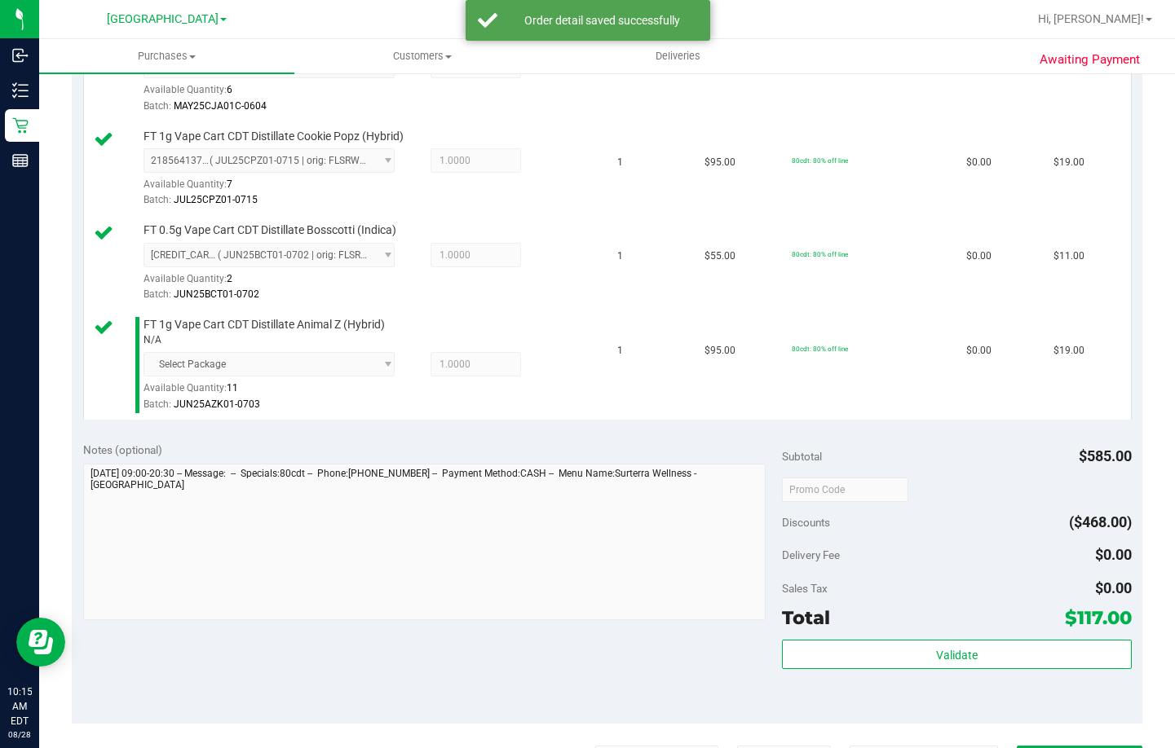
scroll to position [897, 0]
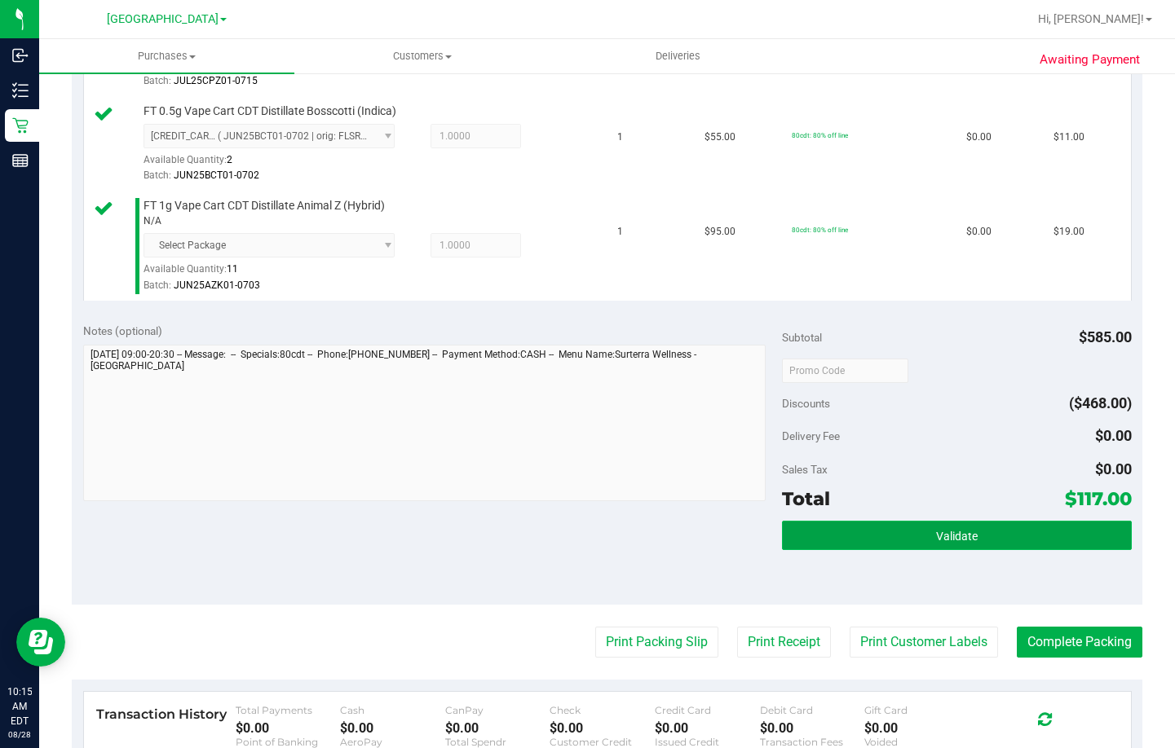
click at [920, 530] on button "Validate" at bounding box center [957, 535] width 350 height 29
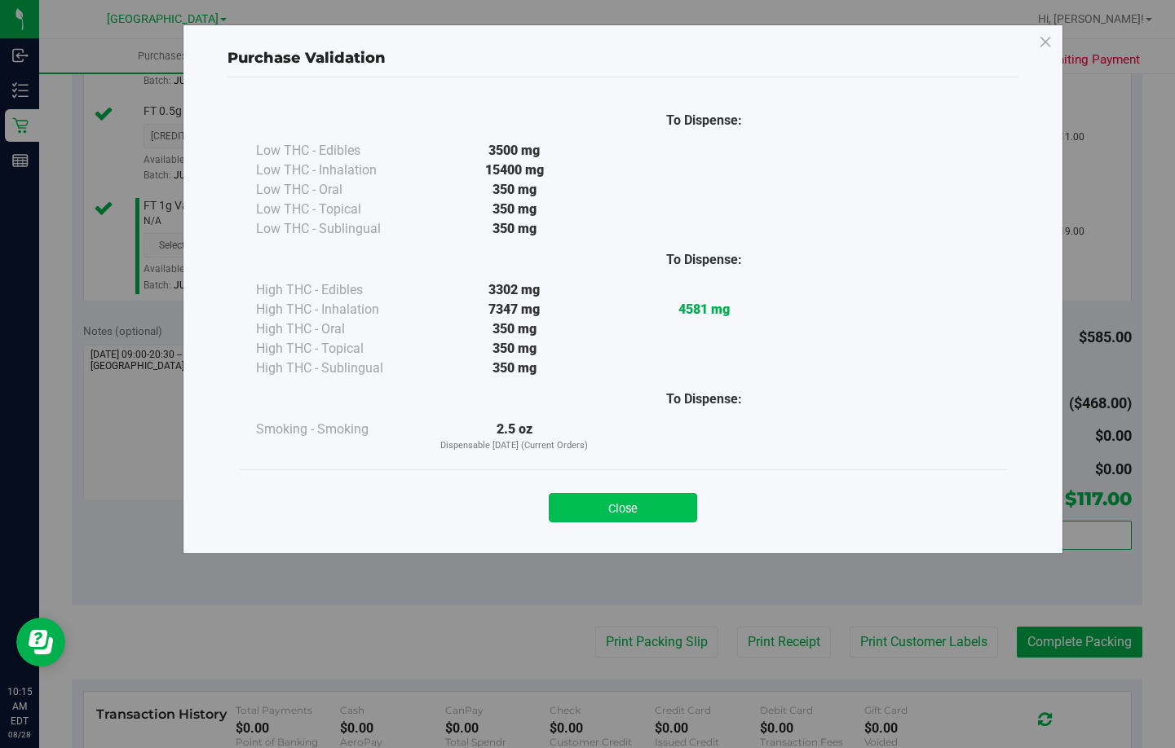
click at [629, 502] on button "Close" at bounding box center [623, 507] width 148 height 29
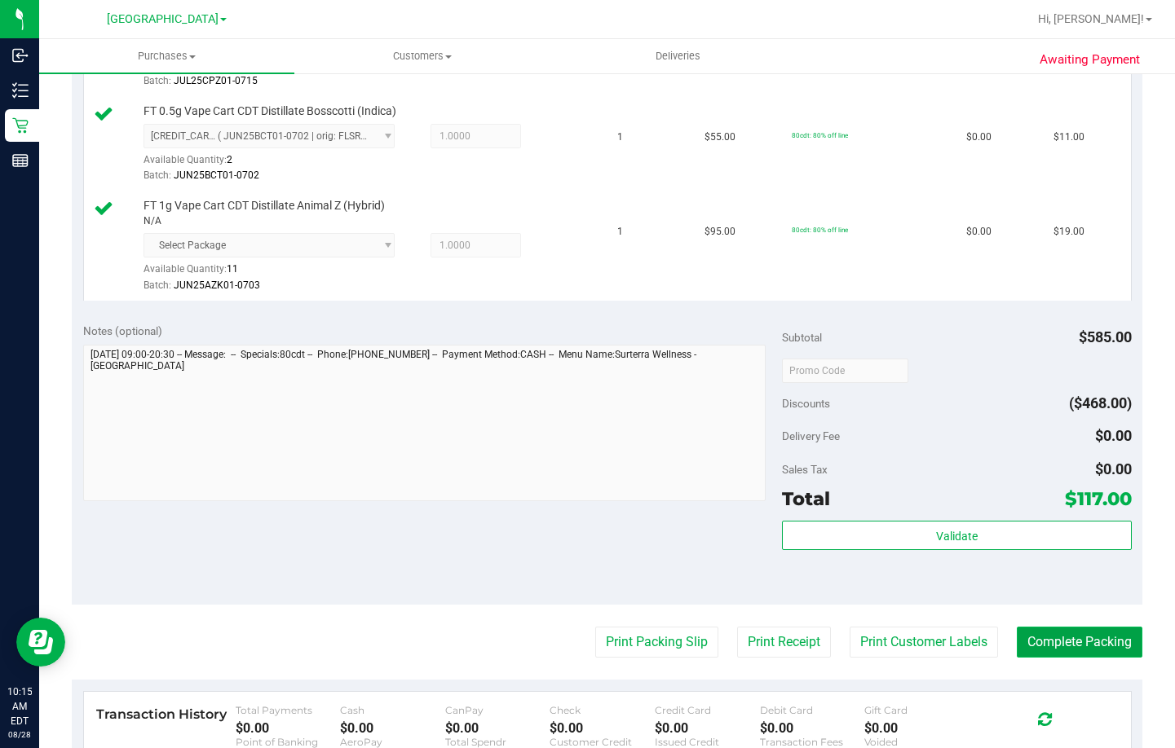
click at [1052, 638] on button "Complete Packing" at bounding box center [1080, 642] width 126 height 31
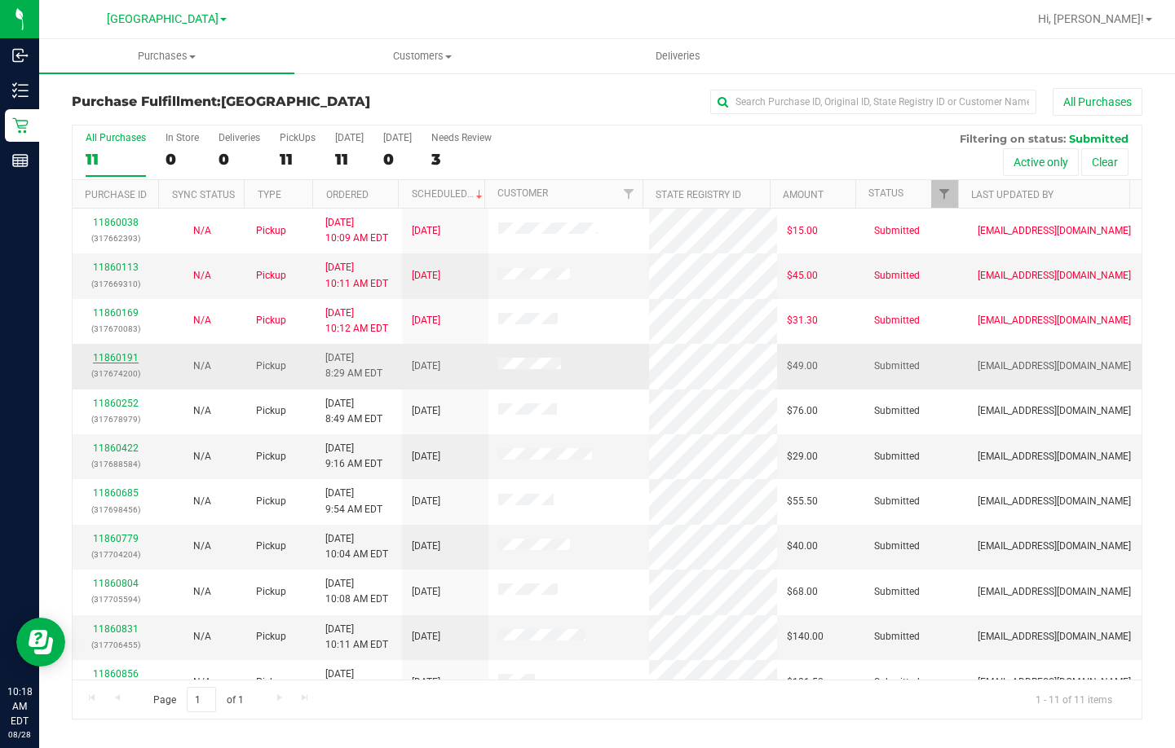
click at [118, 357] on link "11860191" at bounding box center [116, 357] width 46 height 11
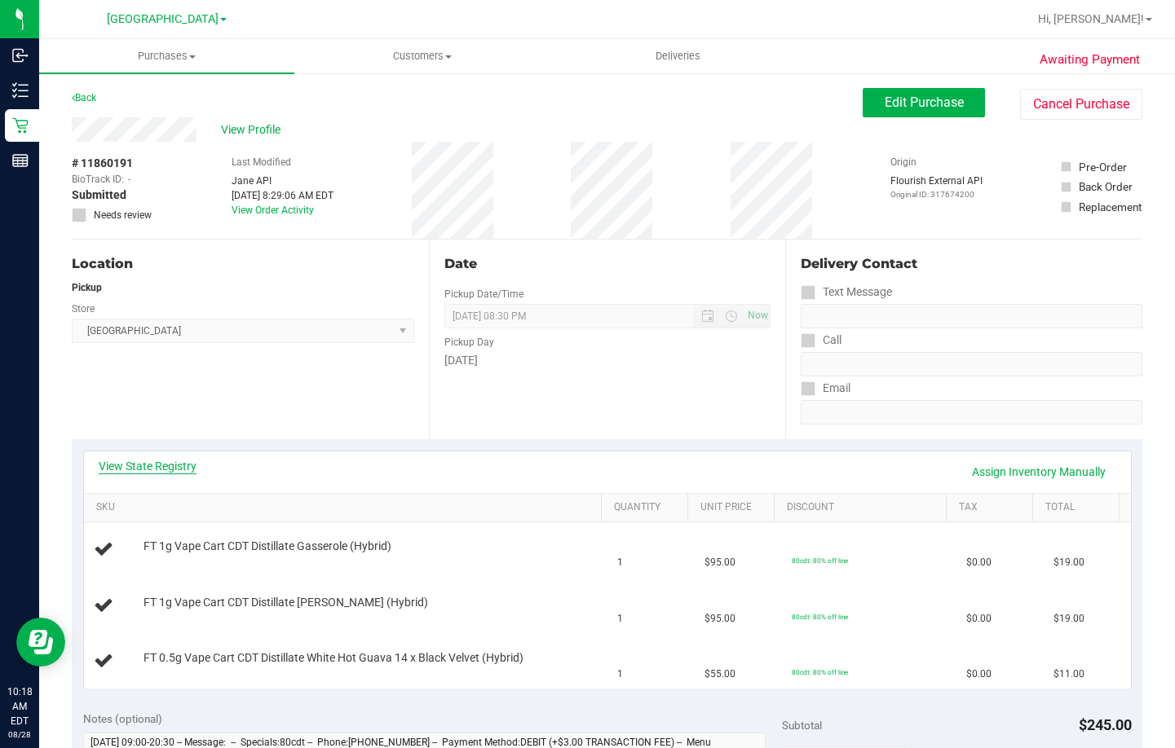
click at [170, 461] on link "View State Registry" at bounding box center [148, 466] width 98 height 16
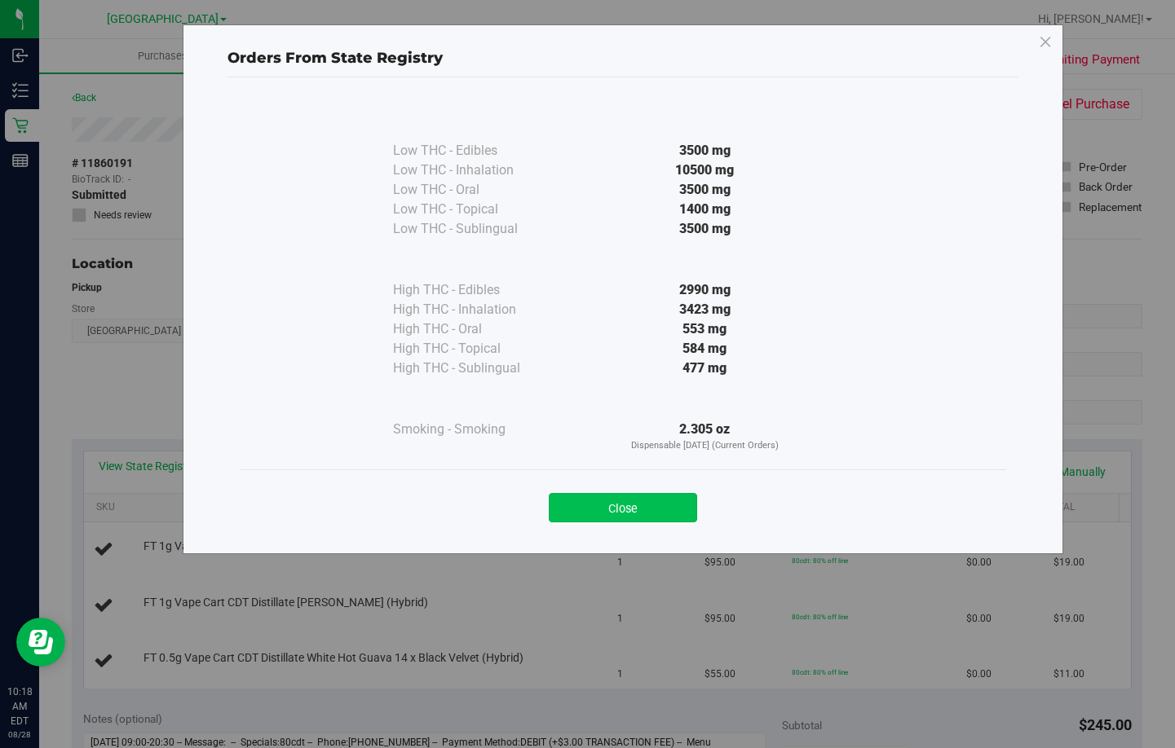
click at [650, 502] on button "Close" at bounding box center [623, 507] width 148 height 29
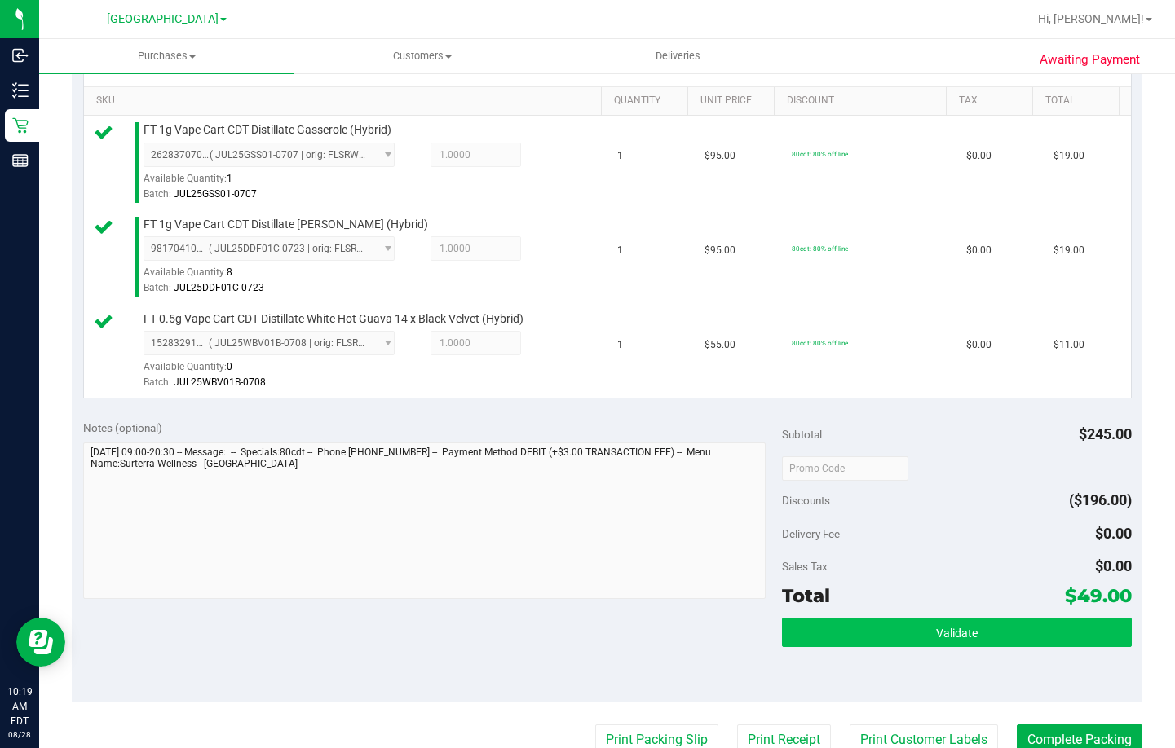
scroll to position [408, 0]
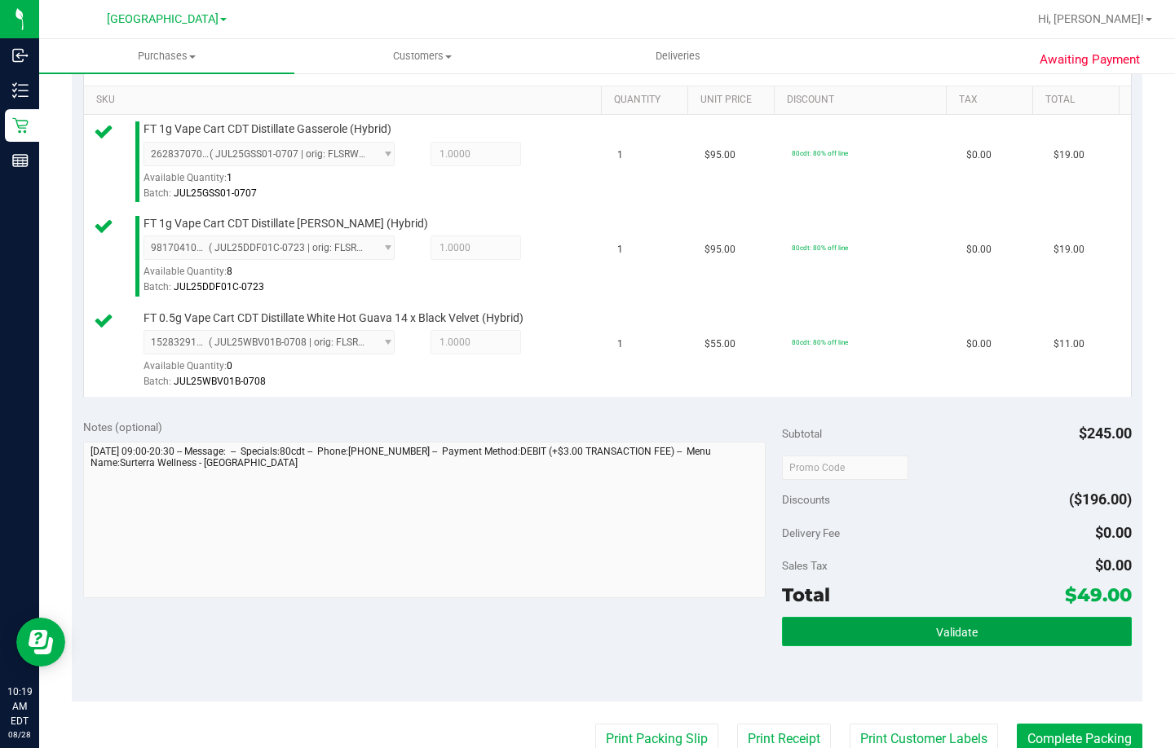
click at [981, 620] on button "Validate" at bounding box center [957, 631] width 350 height 29
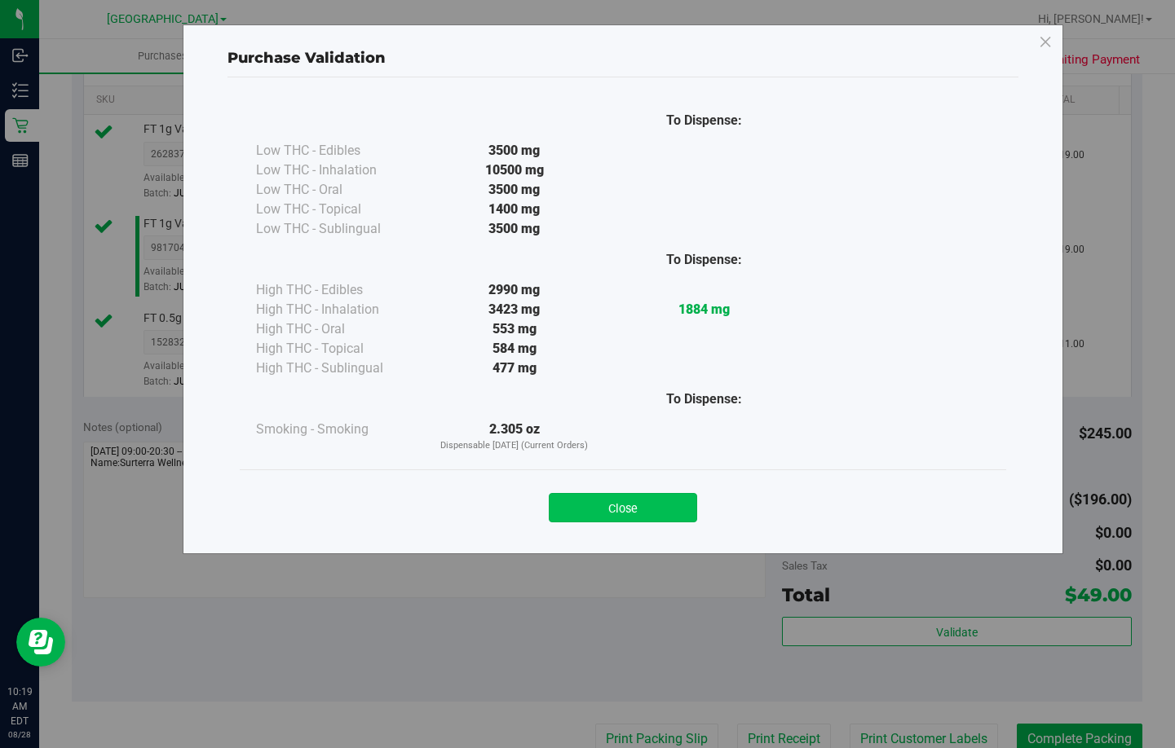
click at [622, 501] on button "Close" at bounding box center [623, 507] width 148 height 29
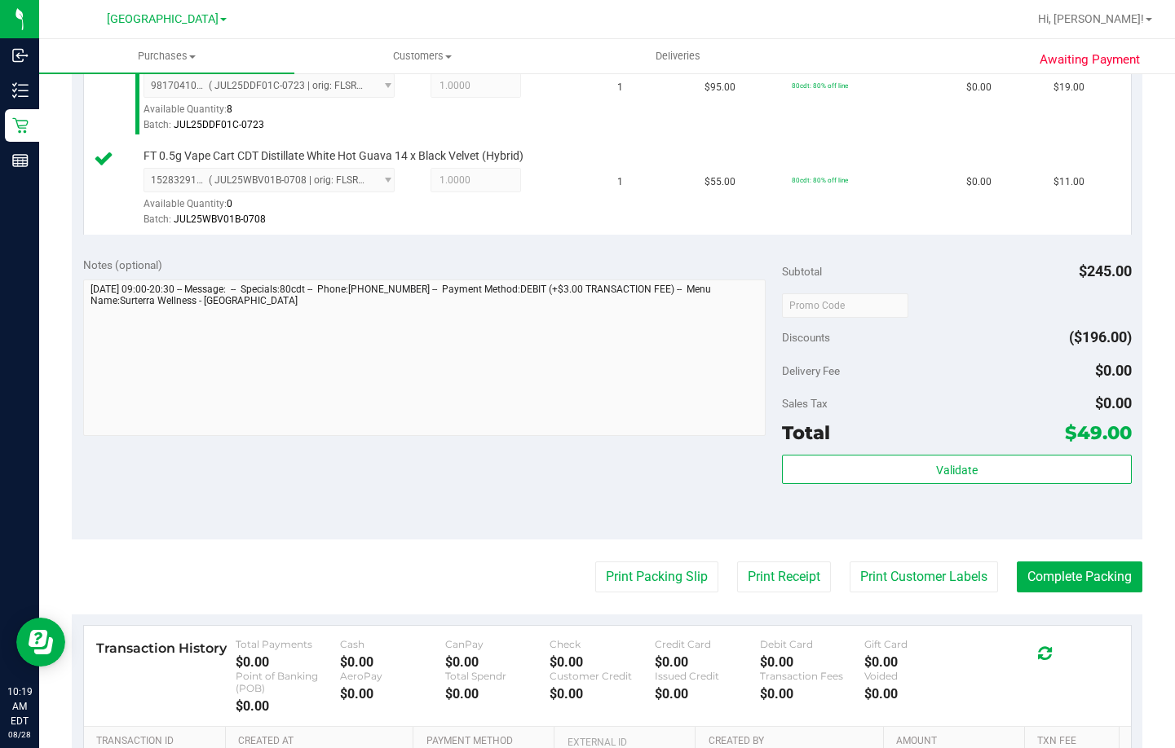
scroll to position [571, 0]
click at [650, 564] on button "Print Packing Slip" at bounding box center [656, 576] width 123 height 31
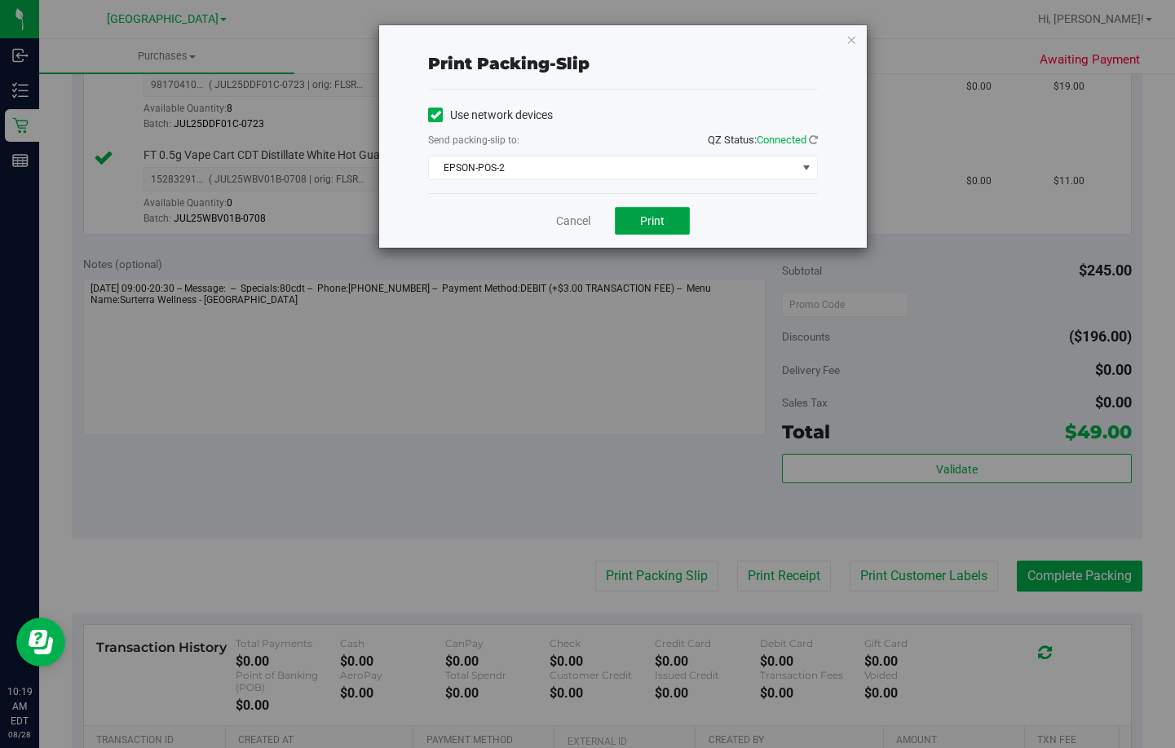
click at [646, 220] on span "Print" at bounding box center [652, 220] width 24 height 13
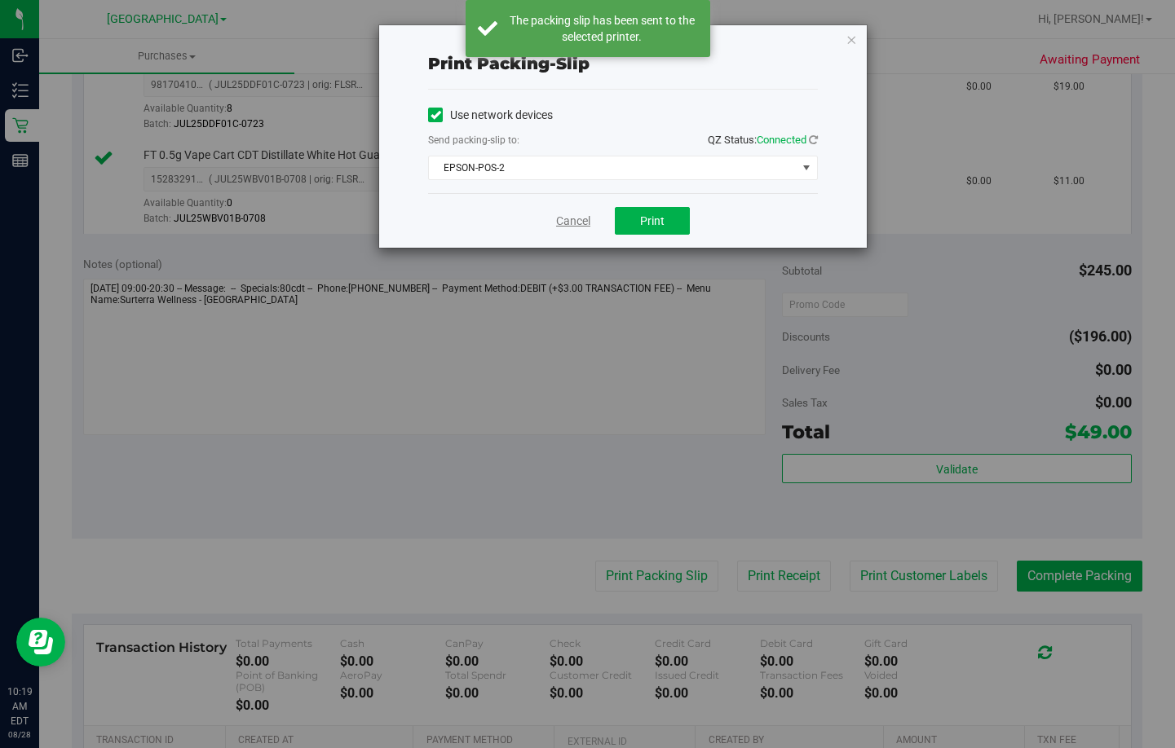
click at [558, 217] on link "Cancel" at bounding box center [573, 221] width 34 height 17
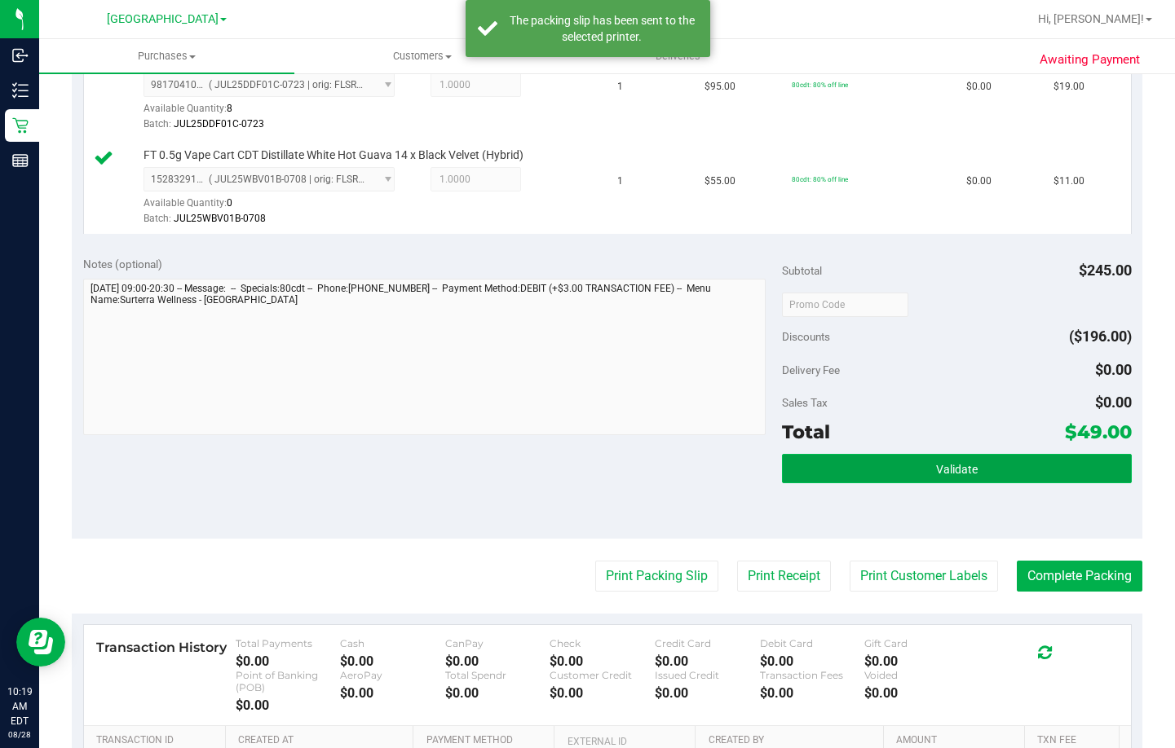
click at [805, 454] on button "Validate" at bounding box center [957, 468] width 350 height 29
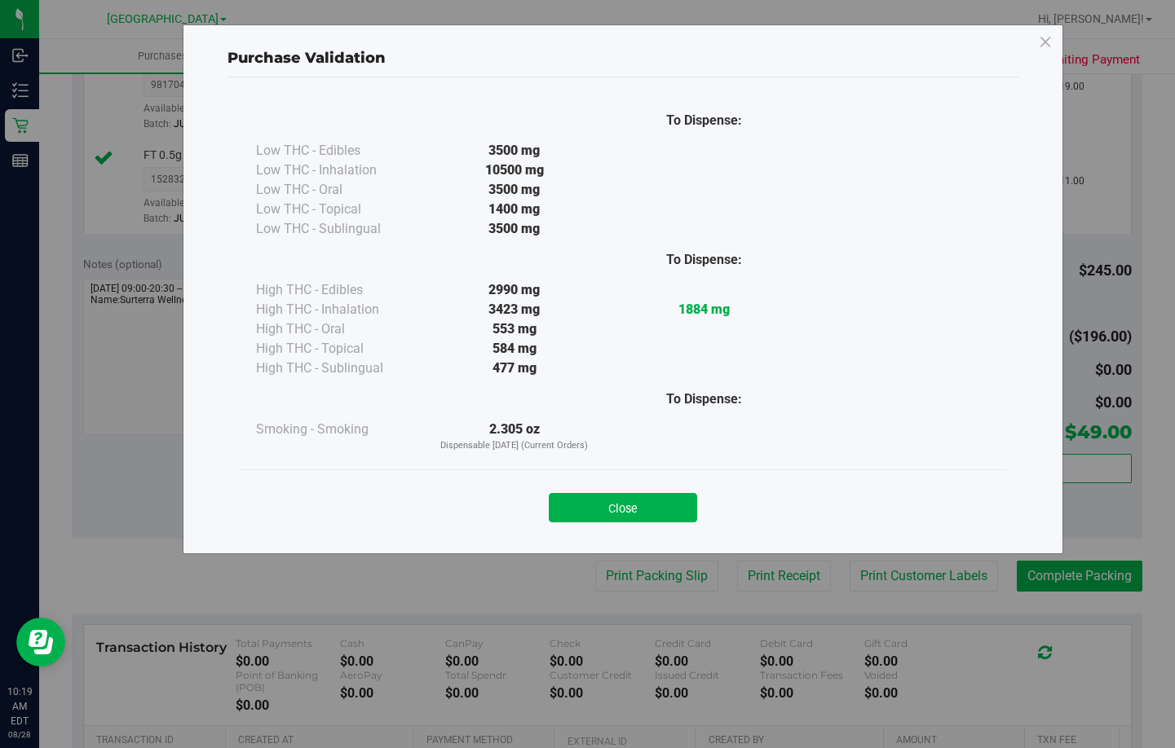
drag, startPoint x: 610, startPoint y: 504, endPoint x: 670, endPoint y: 503, distance: 60.3
click at [614, 505] on button "Close" at bounding box center [623, 507] width 148 height 29
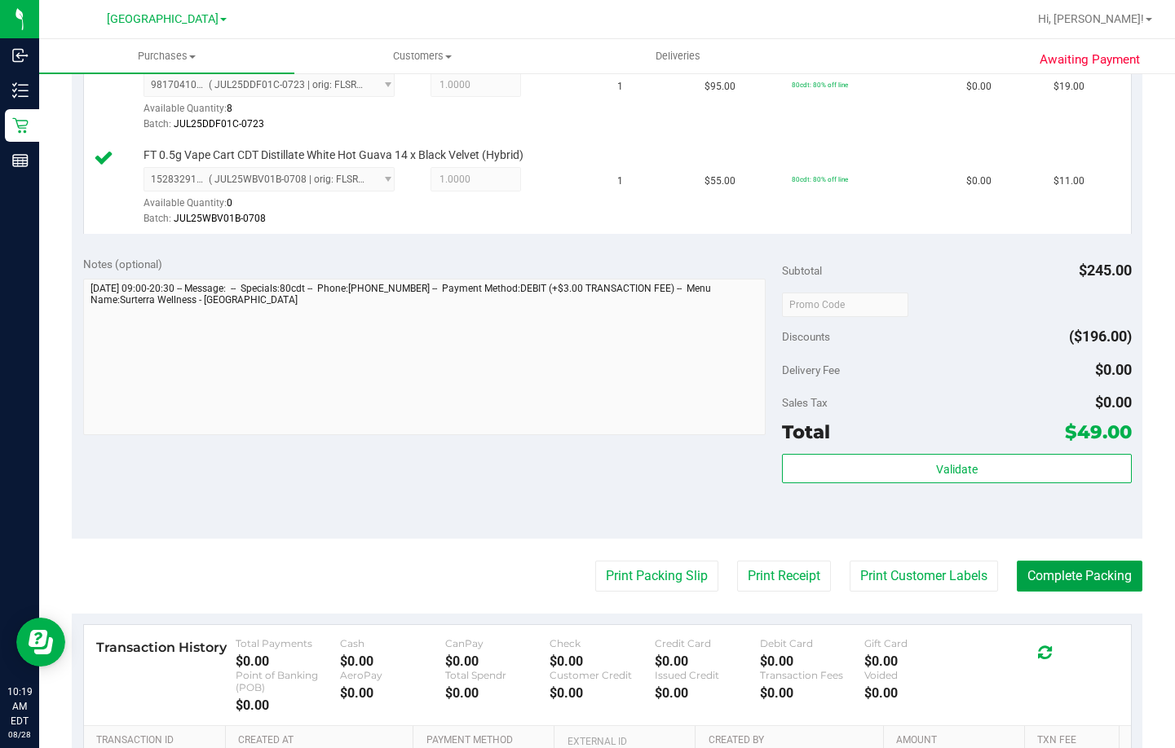
drag, startPoint x: 1044, startPoint y: 584, endPoint x: 1077, endPoint y: 518, distance: 73.6
click at [1057, 578] on button "Complete Packing" at bounding box center [1080, 576] width 126 height 31
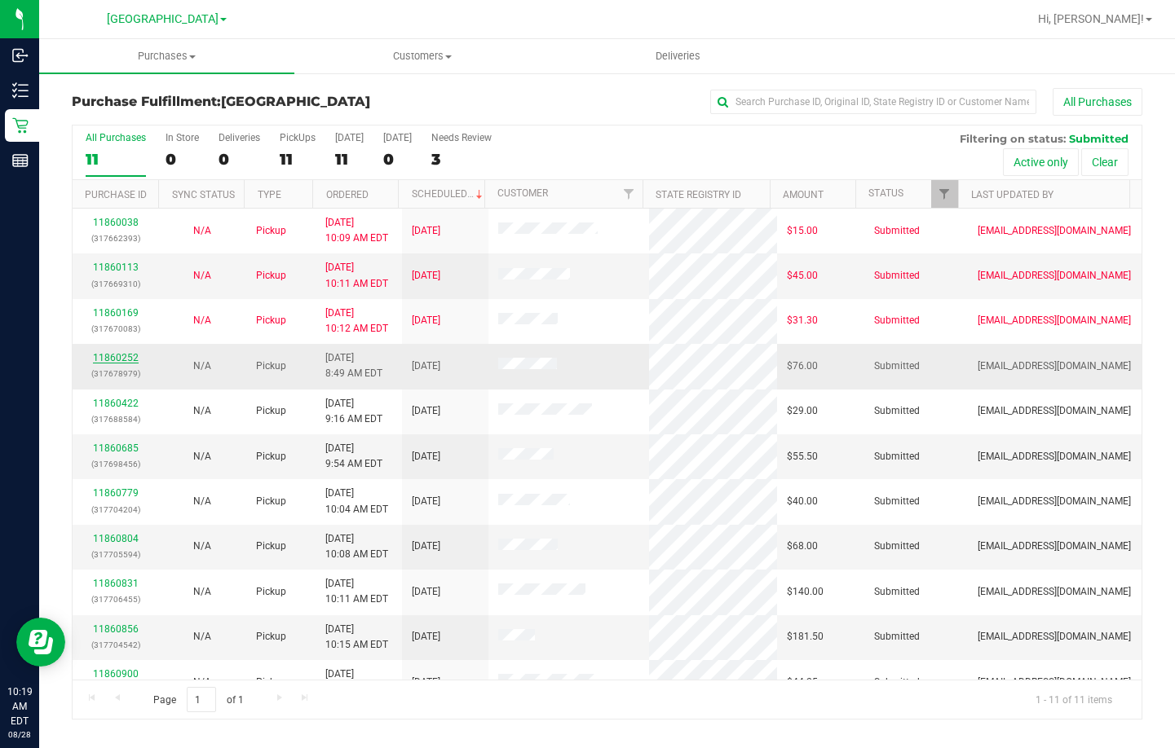
click at [113, 356] on link "11860252" at bounding box center [116, 357] width 46 height 11
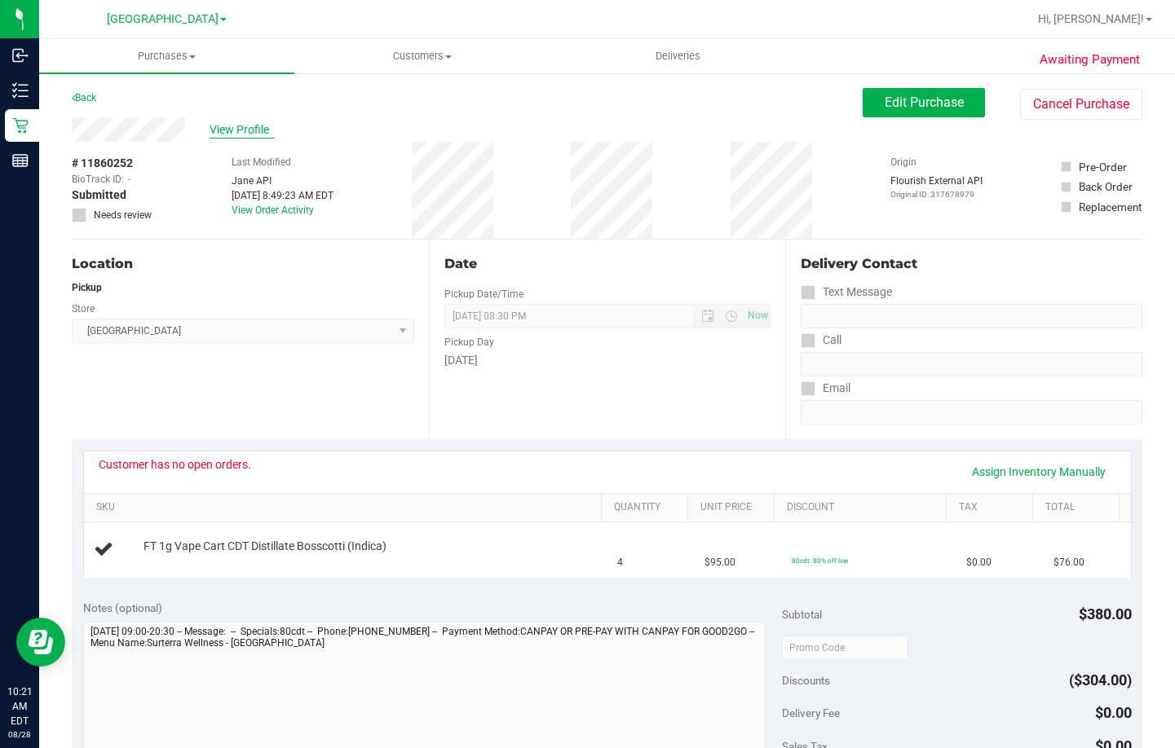
click at [246, 129] on span "View Profile" at bounding box center [242, 129] width 65 height 17
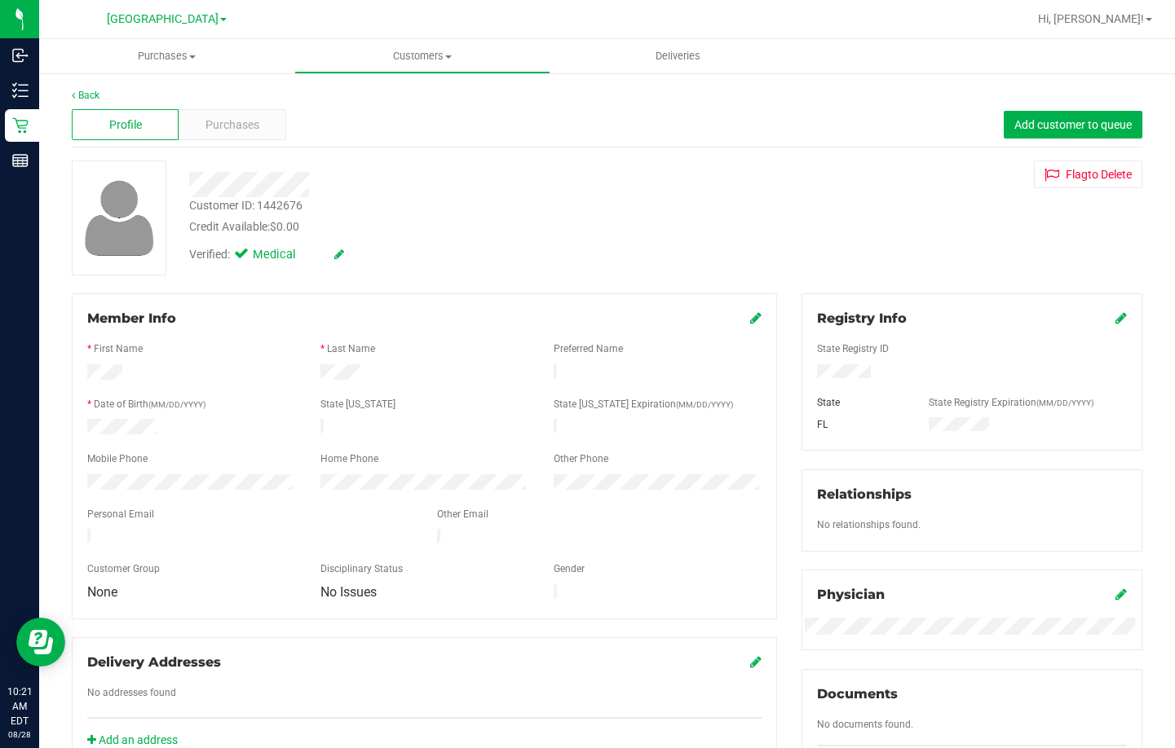
click at [427, 200] on div "Customer ID: 1442676 Credit Available: $0.00" at bounding box center [451, 216] width 548 height 38
click at [378, 156] on div "Back Profile Purchases Add customer to queue Customer ID: 1442676 Credit Availa…" at bounding box center [607, 607] width 1070 height 1039
click at [176, 45] on uib-tab-heading "Purchases Summary of purchases Fulfillment All purchases" at bounding box center [166, 56] width 255 height 34
click at [170, 50] on span "Purchases" at bounding box center [166, 56] width 255 height 15
click at [170, 57] on span "Purchases" at bounding box center [166, 56] width 255 height 15
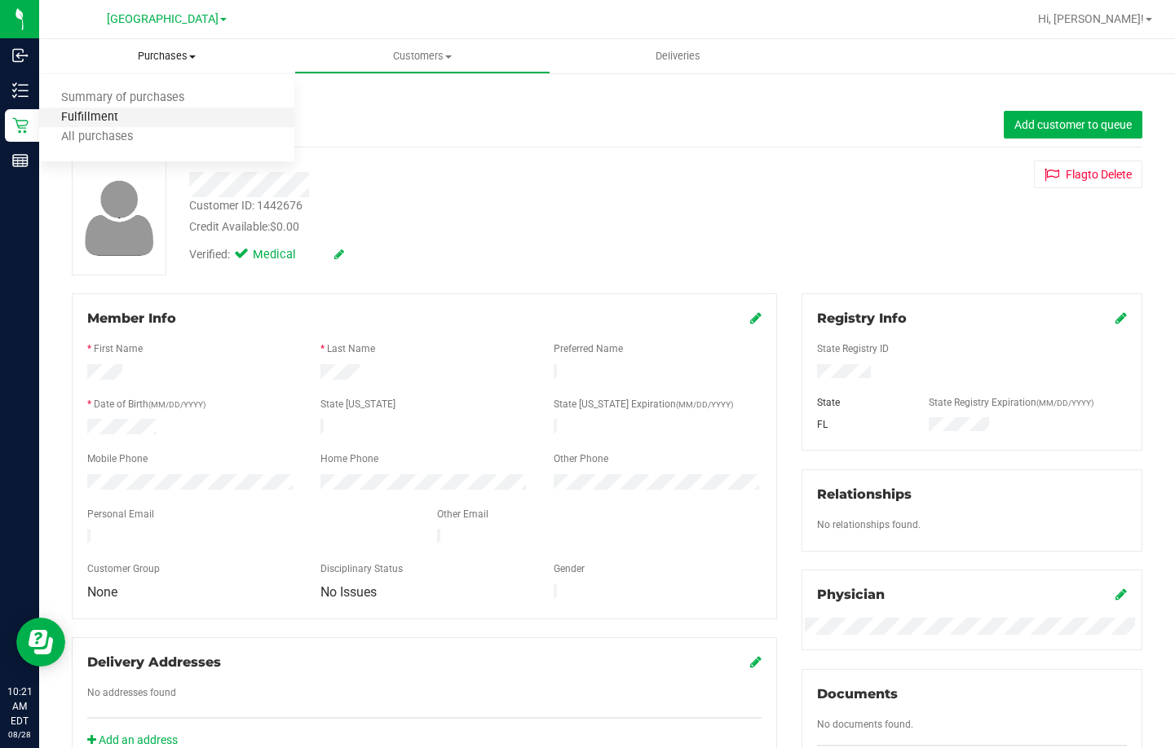
click at [135, 113] on span "Fulfillment" at bounding box center [89, 118] width 101 height 14
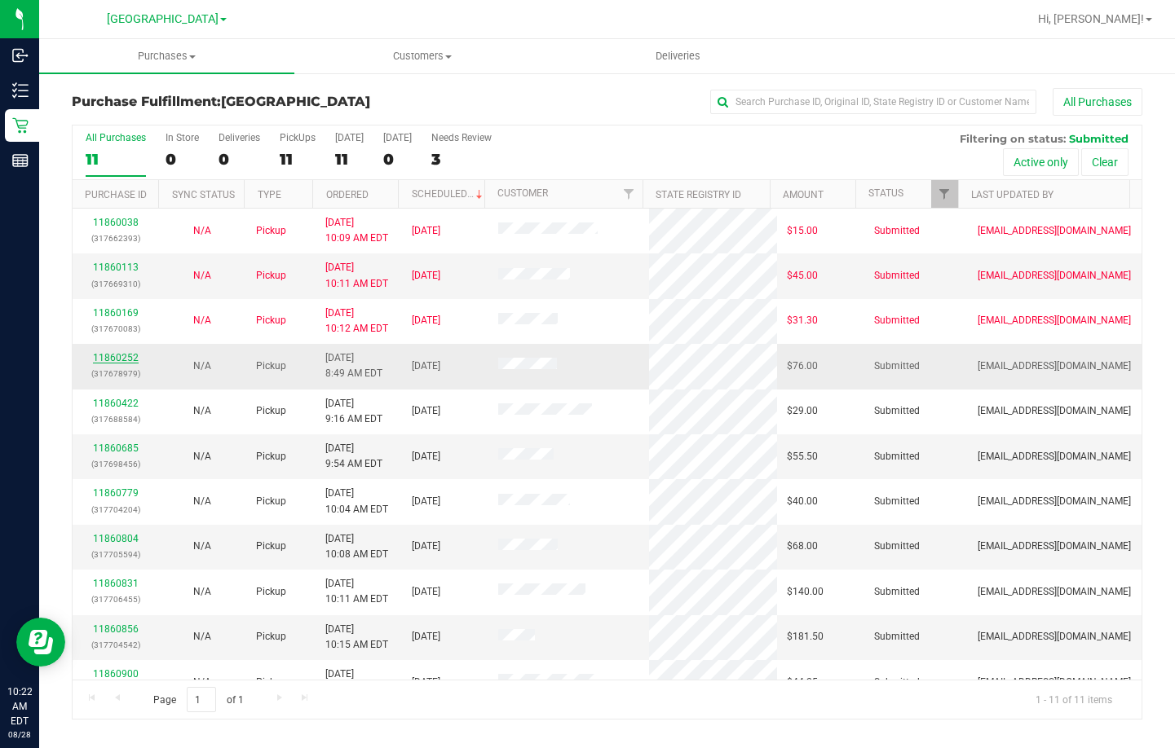
click at [126, 360] on link "11860252" at bounding box center [116, 357] width 46 height 11
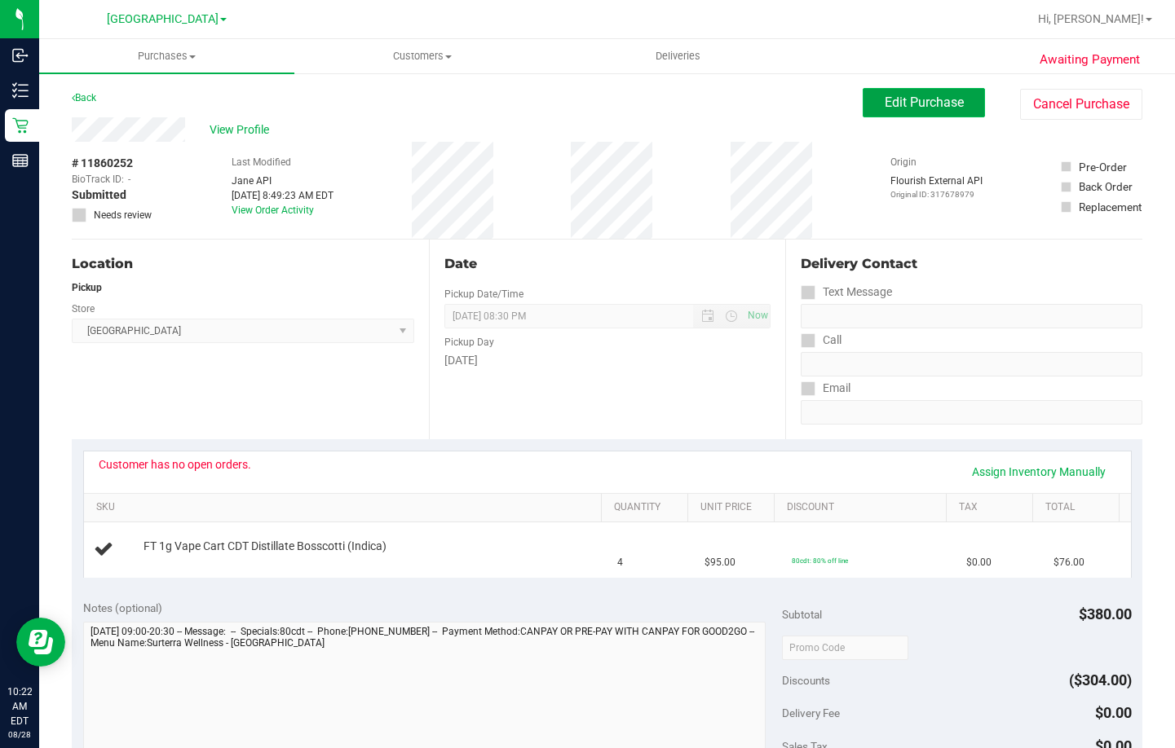
click at [941, 104] on span "Edit Purchase" at bounding box center [924, 102] width 79 height 15
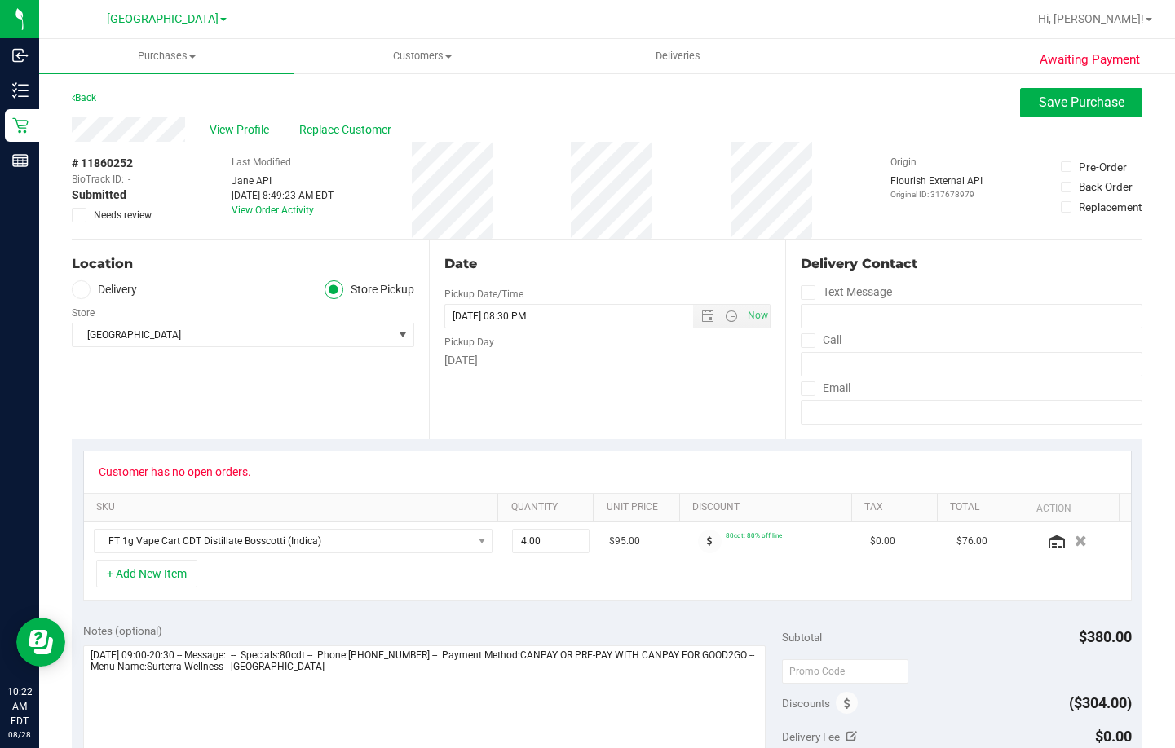
click at [73, 218] on span at bounding box center [79, 215] width 15 height 15
click at [0, 0] on input "Needs review" at bounding box center [0, 0] width 0 height 0
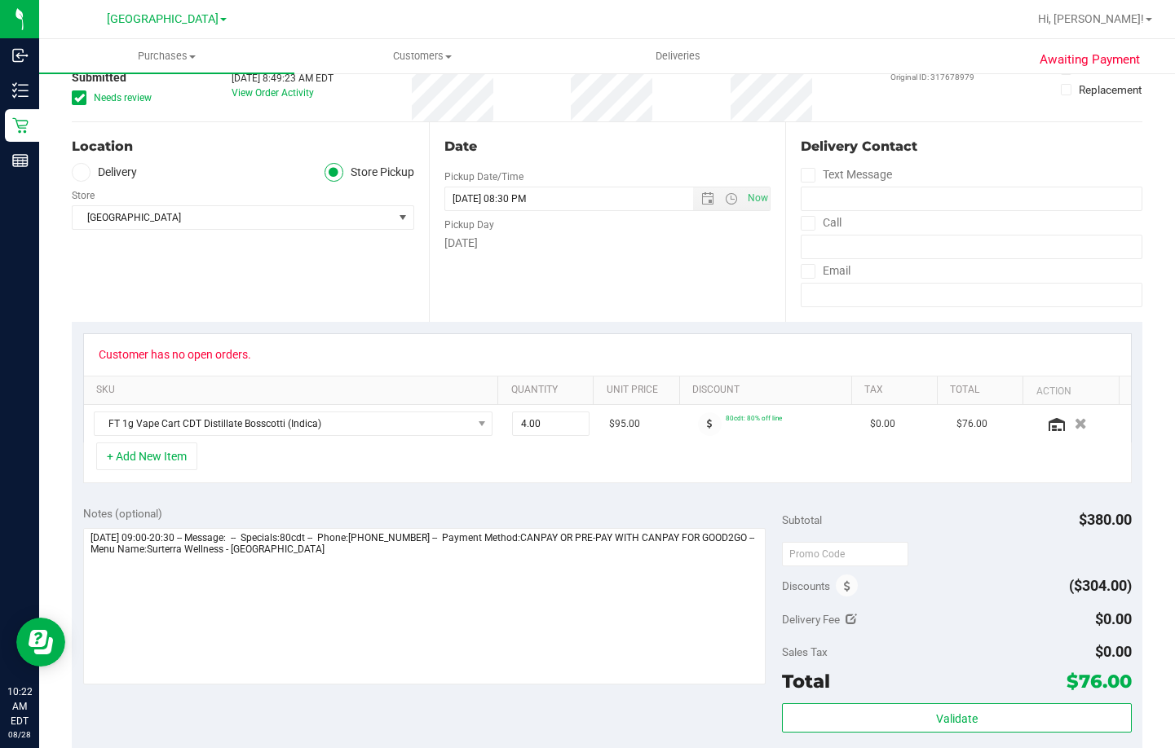
scroll to position [408, 0]
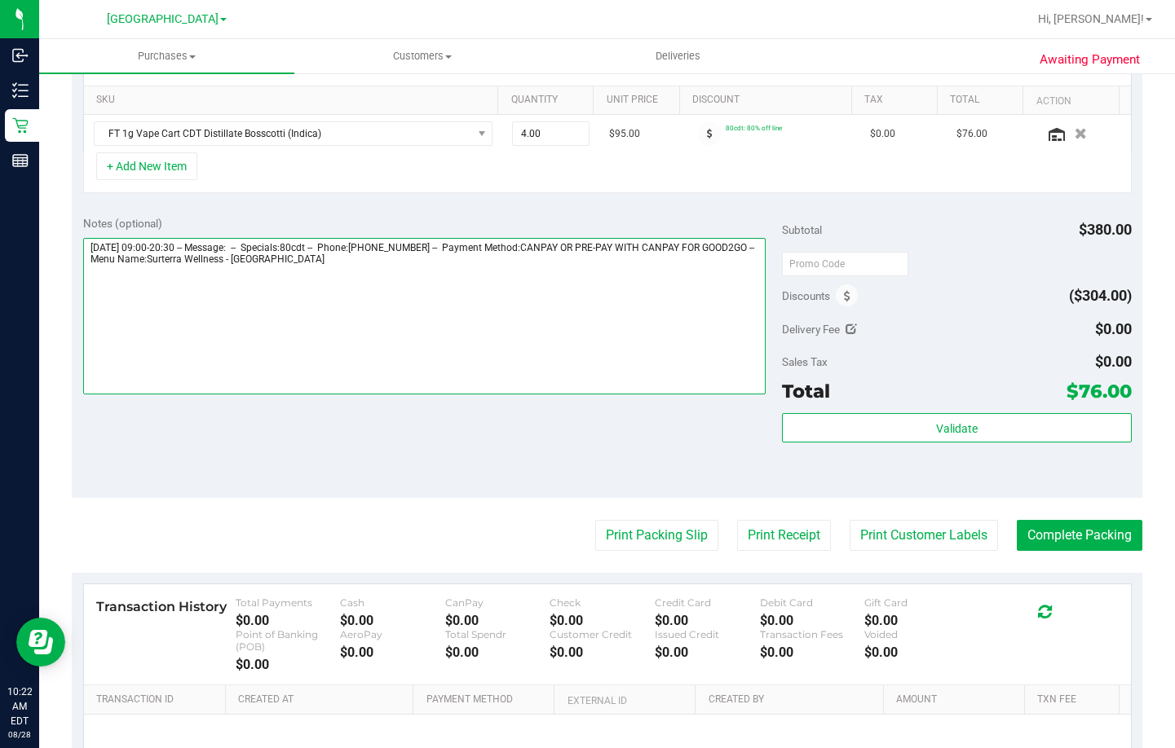
click at [442, 271] on textarea at bounding box center [424, 316] width 682 height 157
paste textarea "This patient has no open orders."
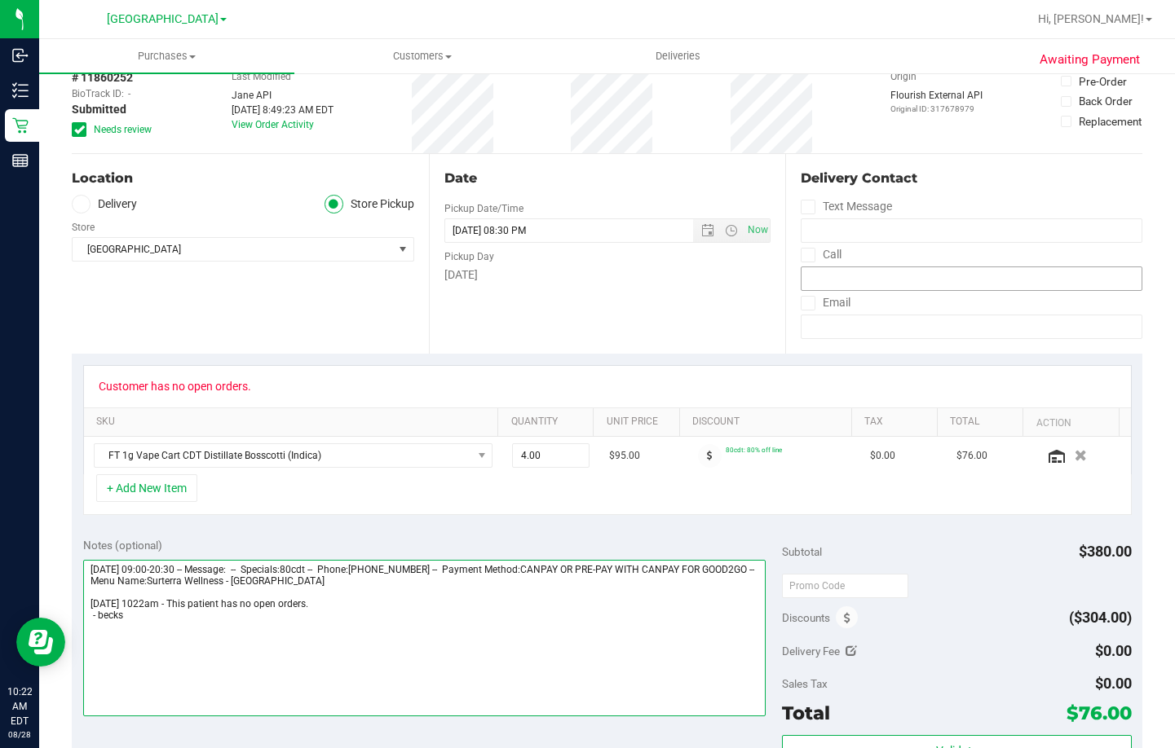
scroll to position [0, 0]
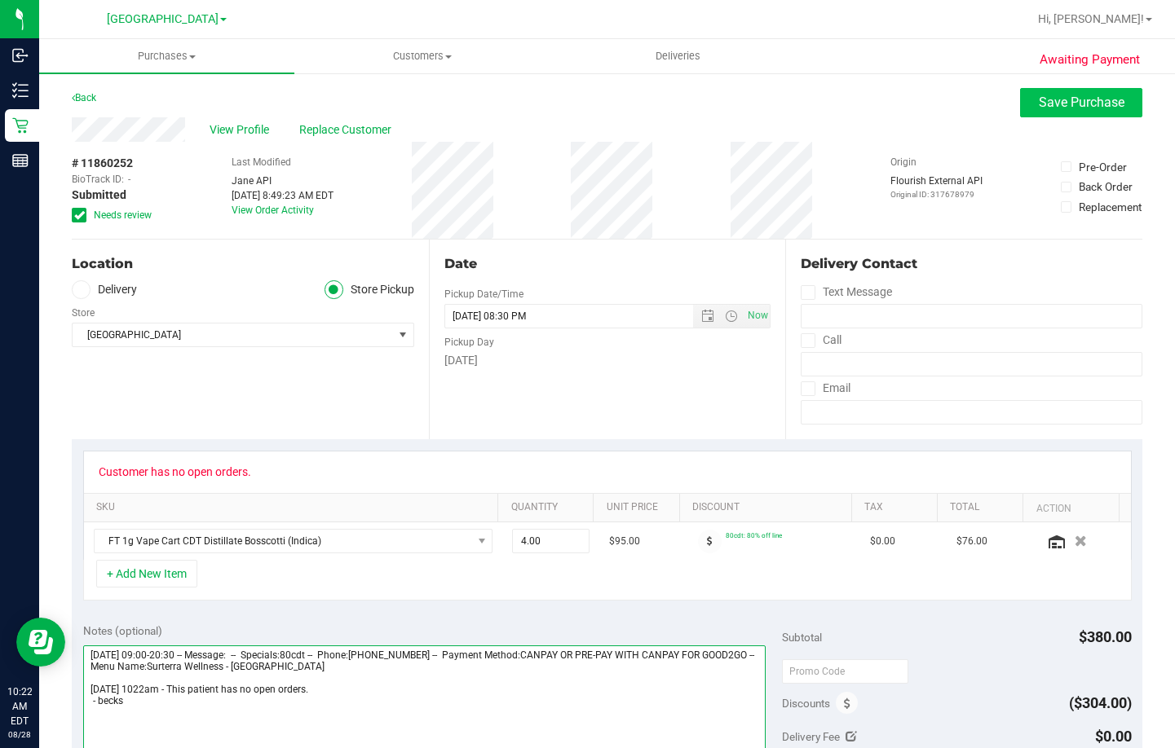
type textarea "Thursday 08/28/2025 09:00-20:30 -- Message: -- Specials:80cdt -- Phone:81361035…"
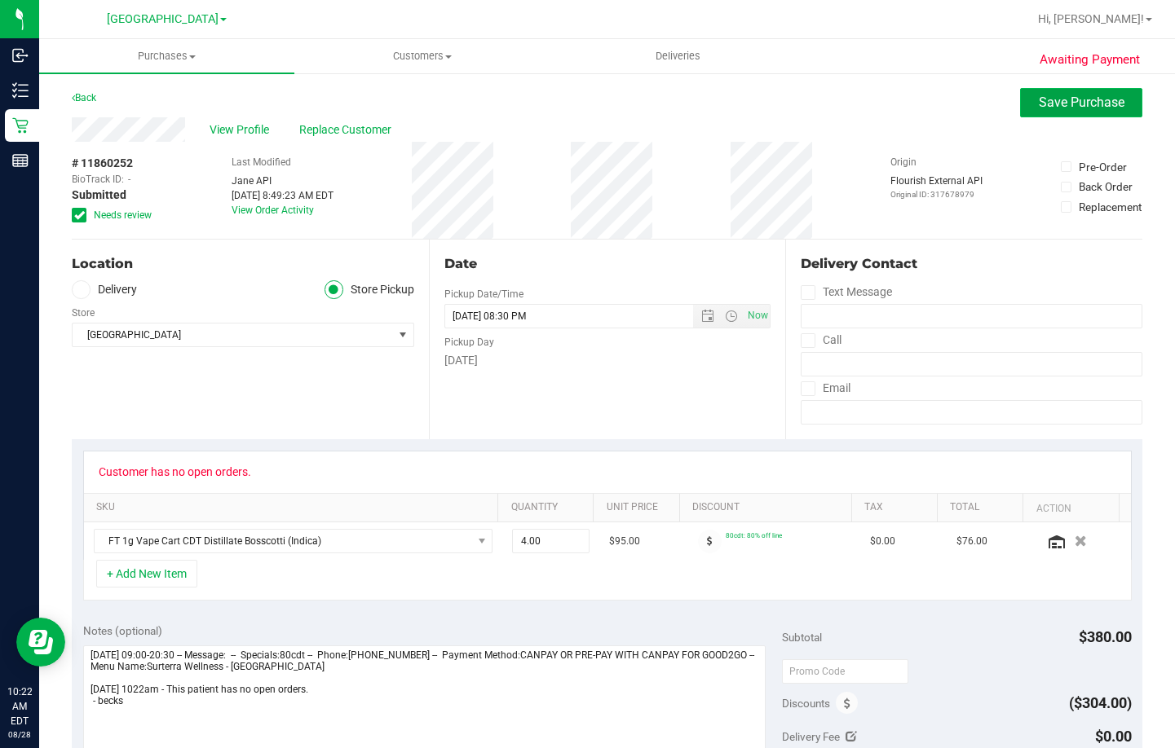
click at [1078, 111] on button "Save Purchase" at bounding box center [1081, 102] width 122 height 29
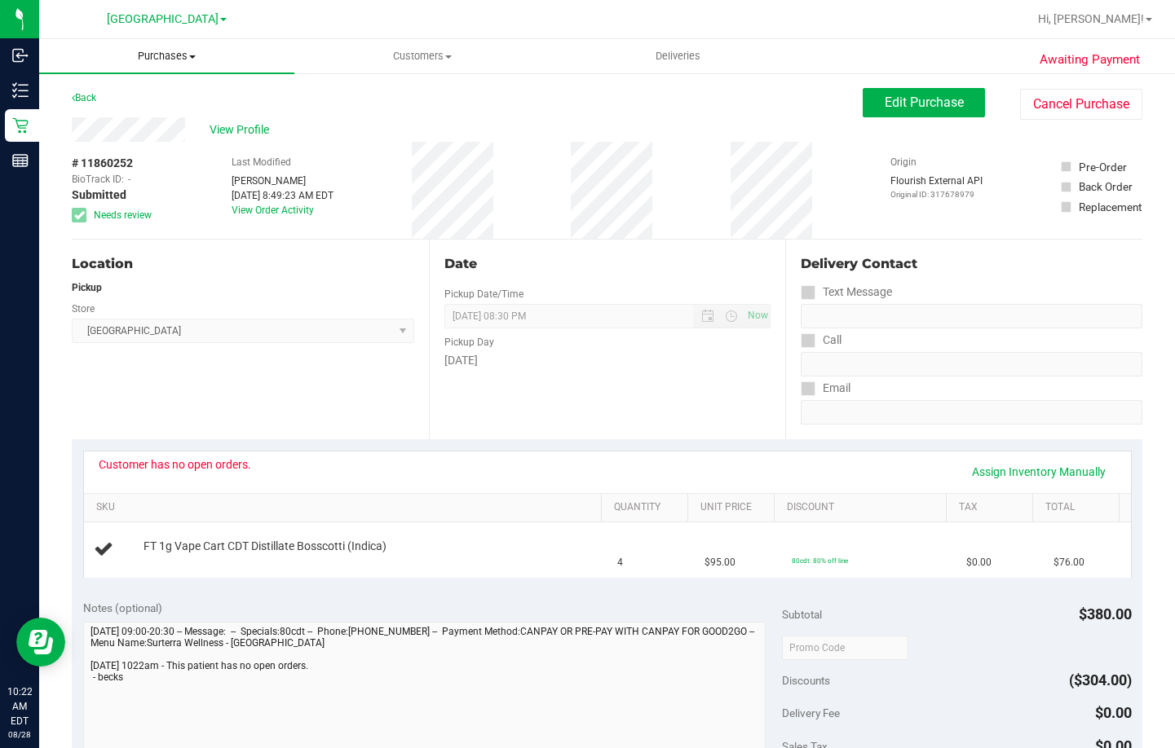
click at [152, 54] on span "Purchases" at bounding box center [166, 56] width 255 height 15
click at [142, 118] on li "Fulfillment" at bounding box center [166, 118] width 255 height 20
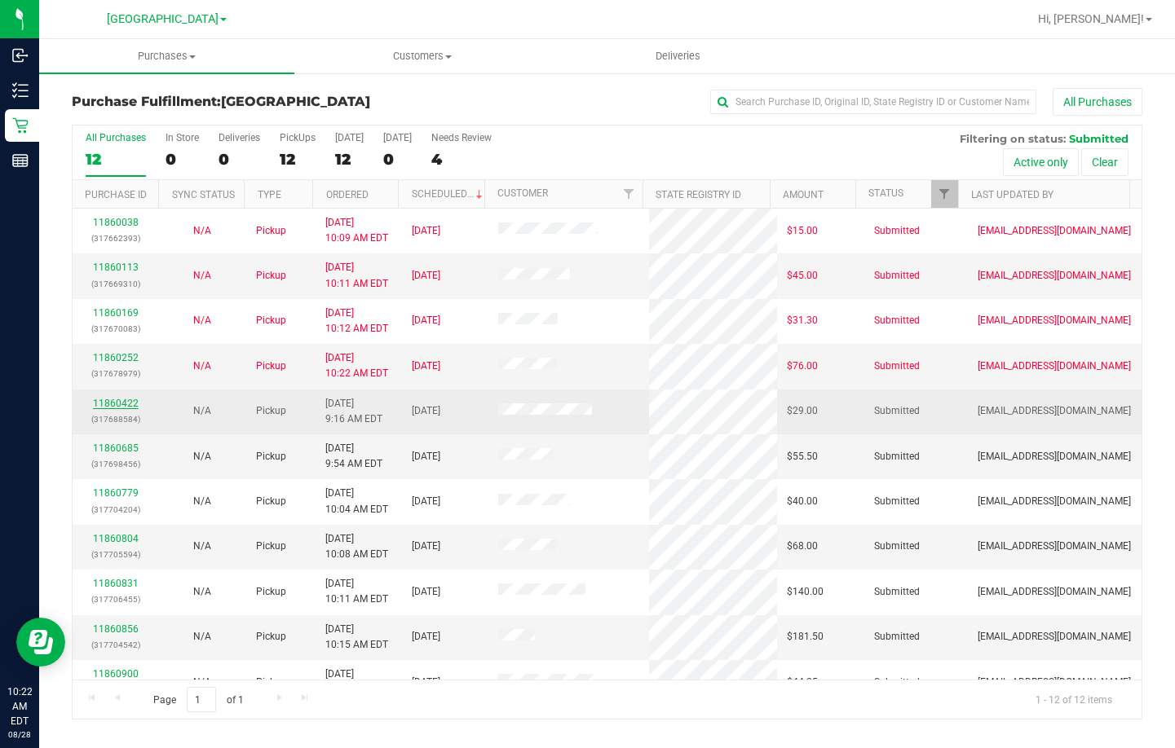
click at [104, 399] on link "11860422" at bounding box center [116, 403] width 46 height 11
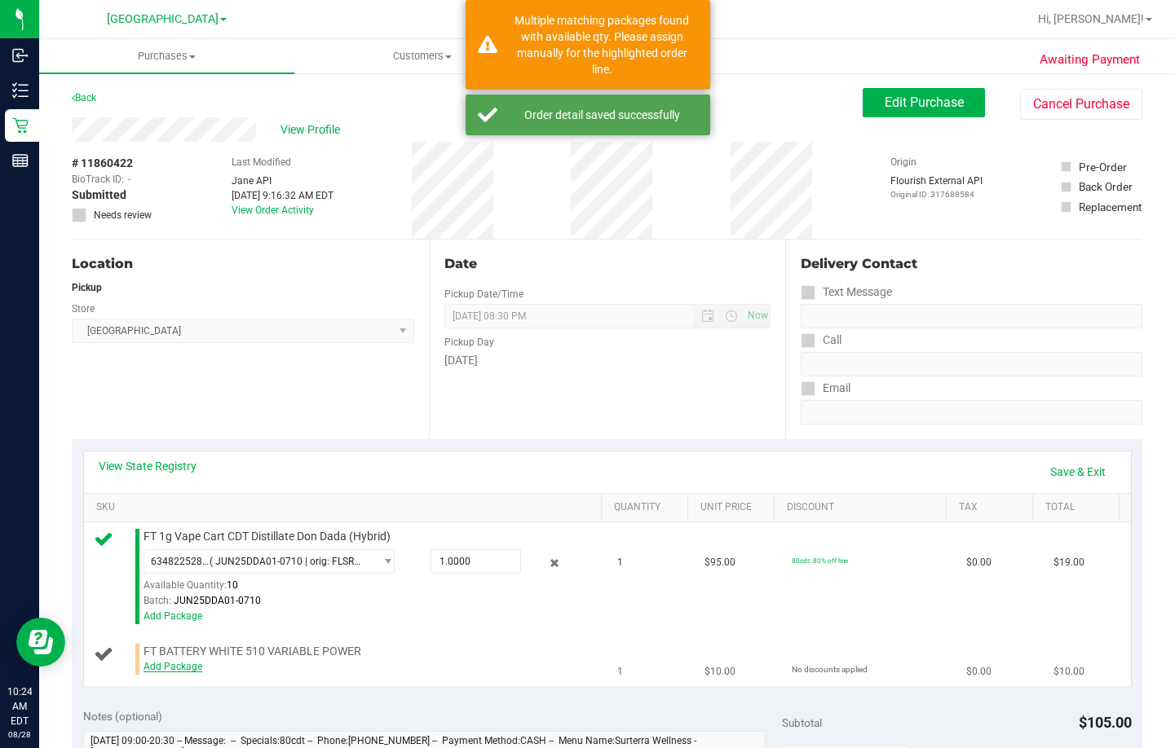
click at [165, 662] on link "Add Package" at bounding box center [172, 666] width 59 height 11
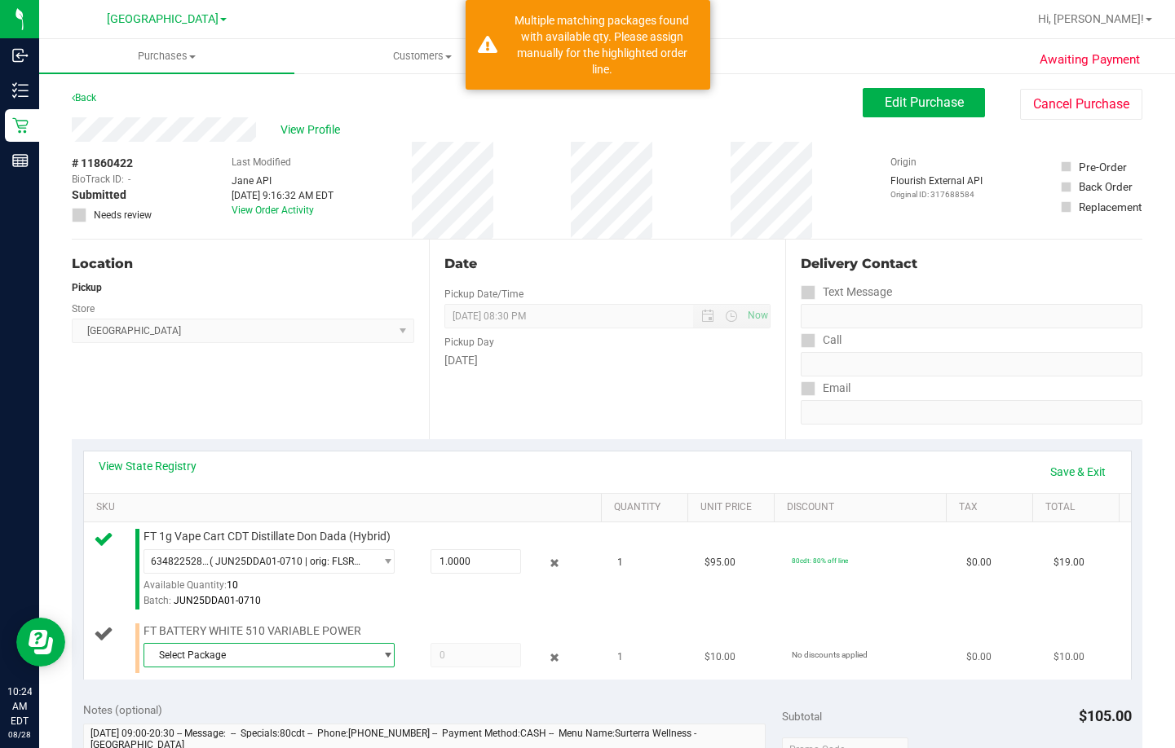
click at [252, 649] on span "Select Package" at bounding box center [258, 655] width 229 height 23
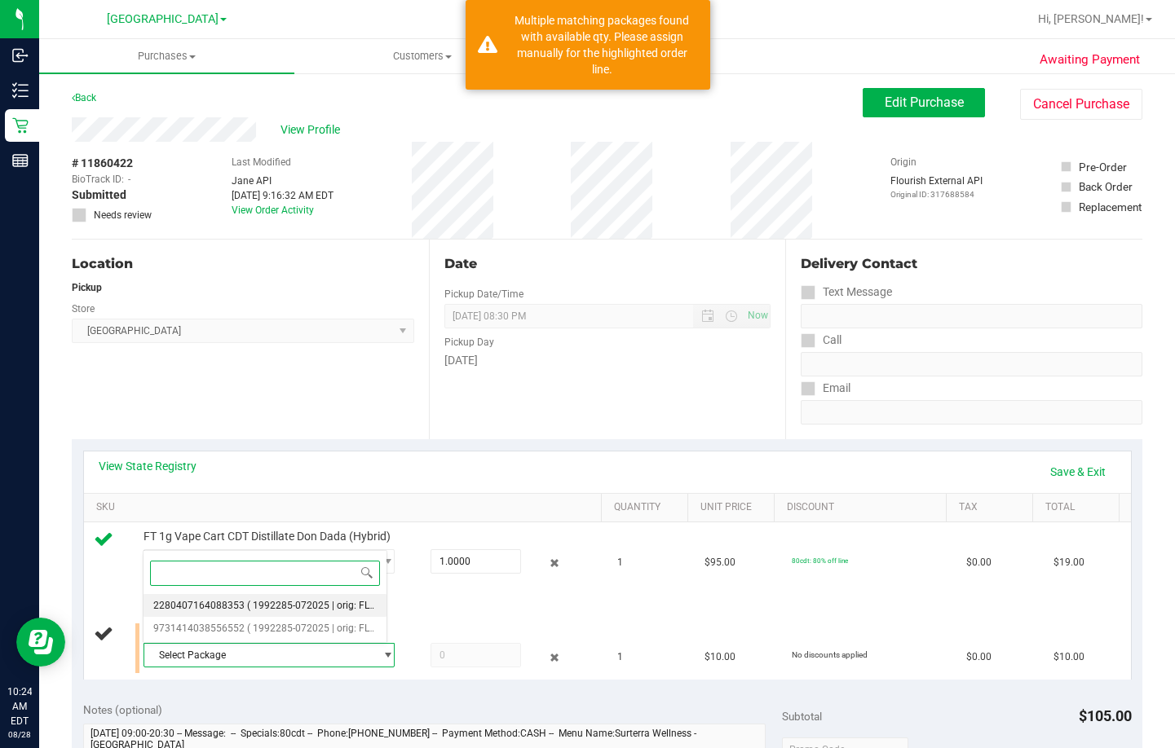
click at [291, 608] on span "( 1992285-072025 | orig: FLTW-20250813-018 )" at bounding box center [351, 605] width 209 height 11
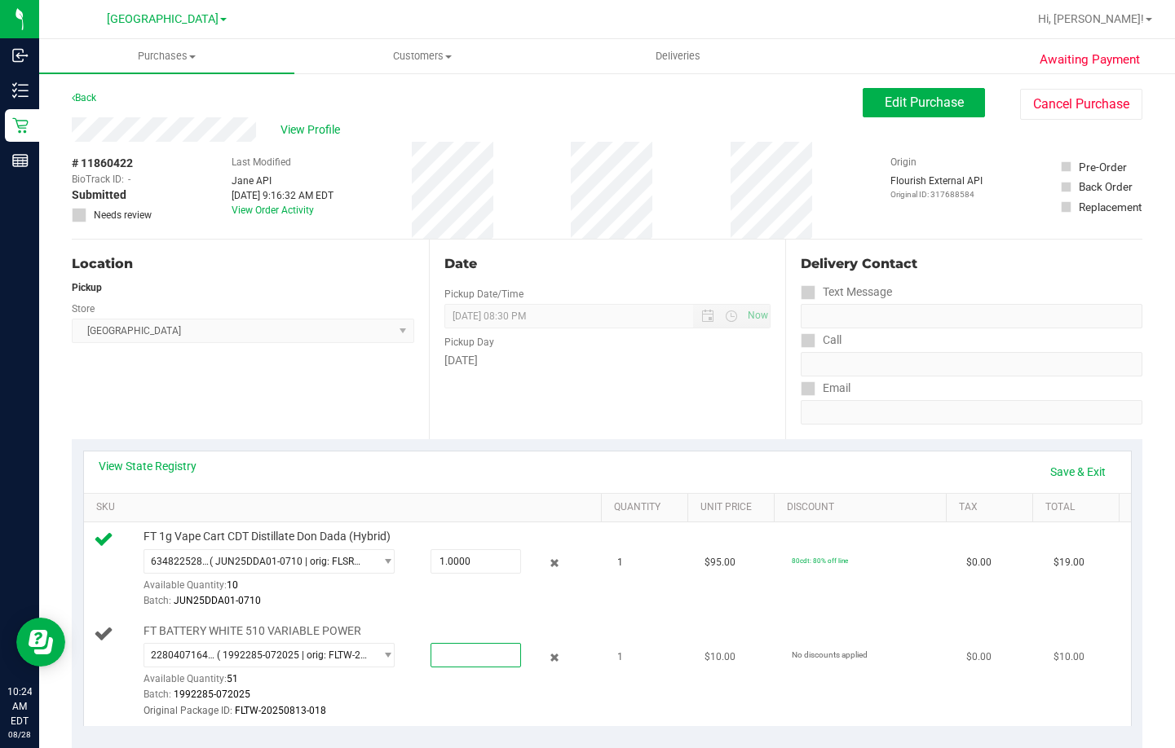
click at [474, 655] on span at bounding box center [475, 655] width 90 height 24
type input "1"
type input "1.0000"
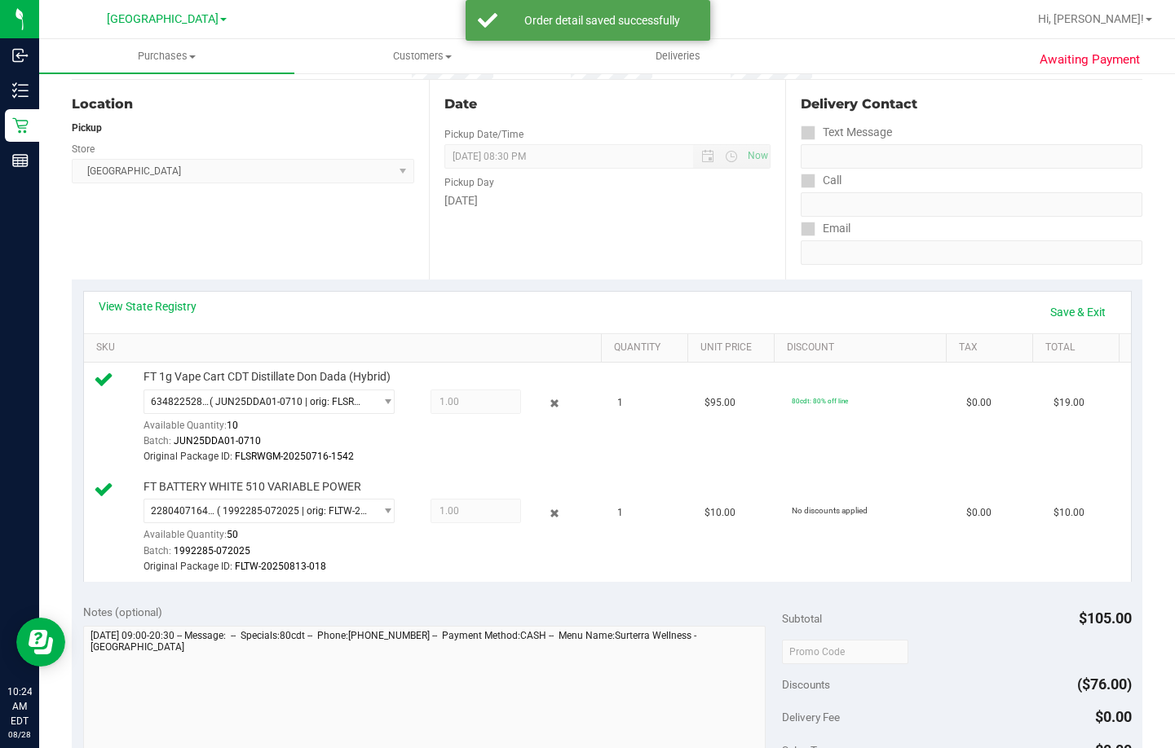
scroll to position [486, 0]
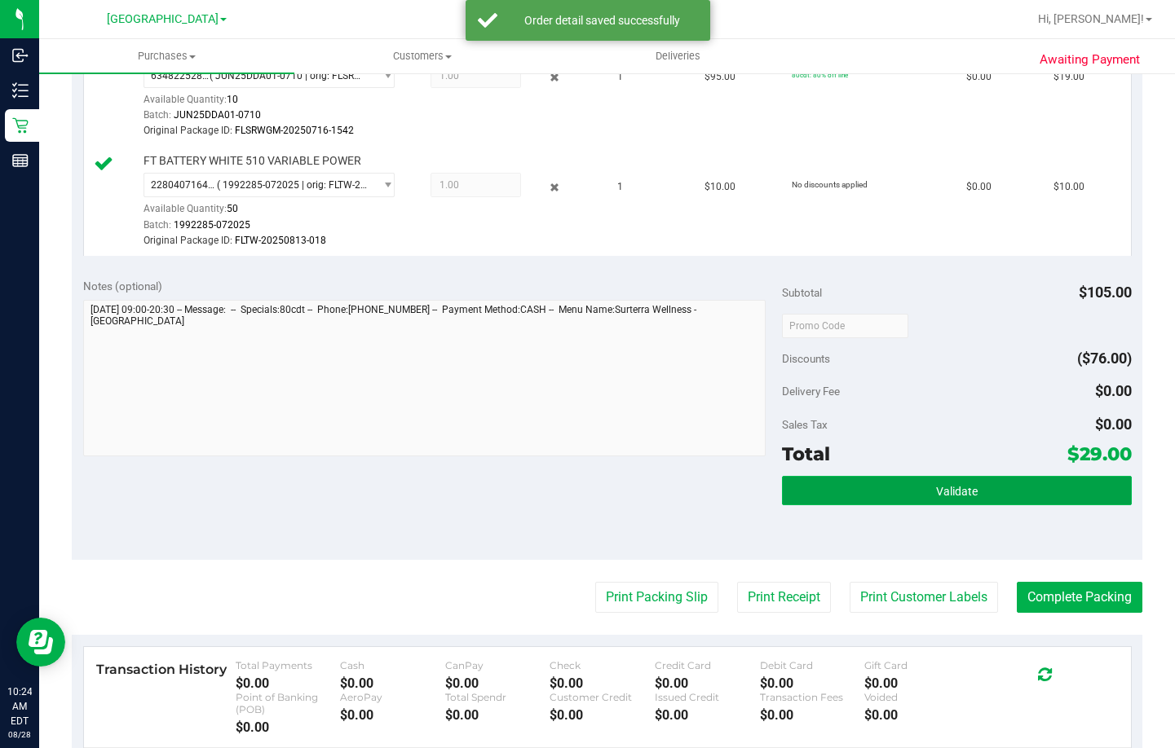
click at [950, 497] on span "Validate" at bounding box center [957, 491] width 42 height 13
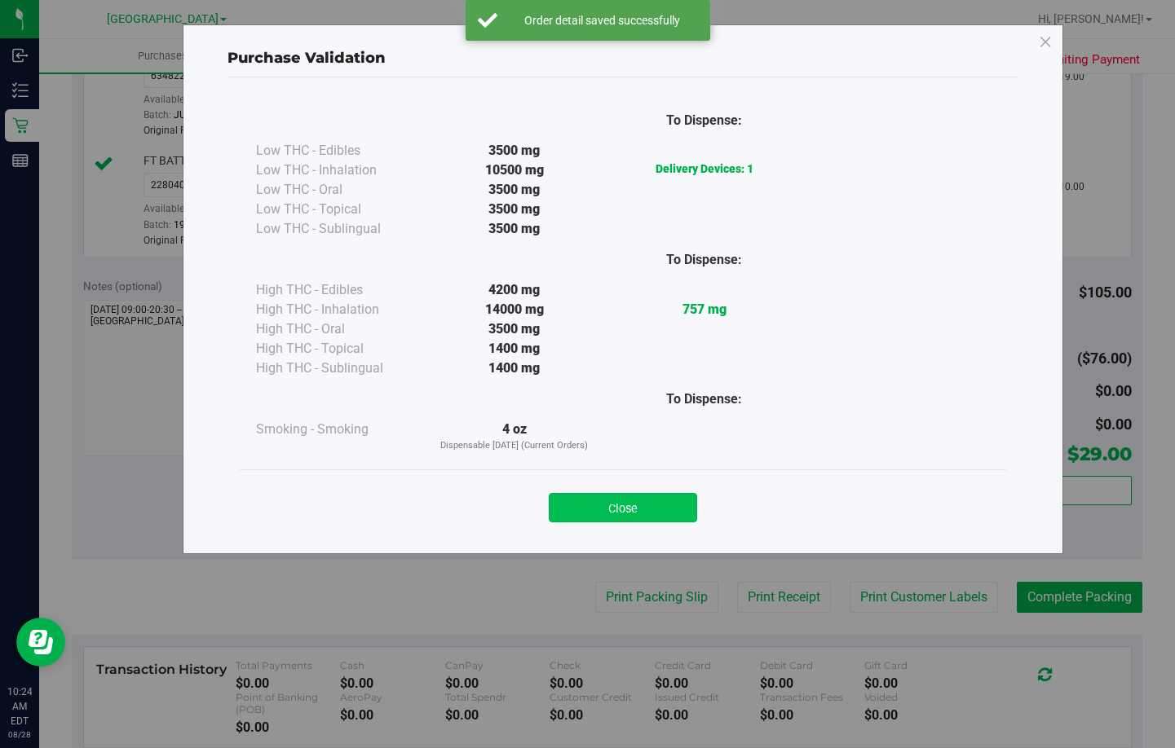
click at [675, 511] on button "Close" at bounding box center [623, 507] width 148 height 29
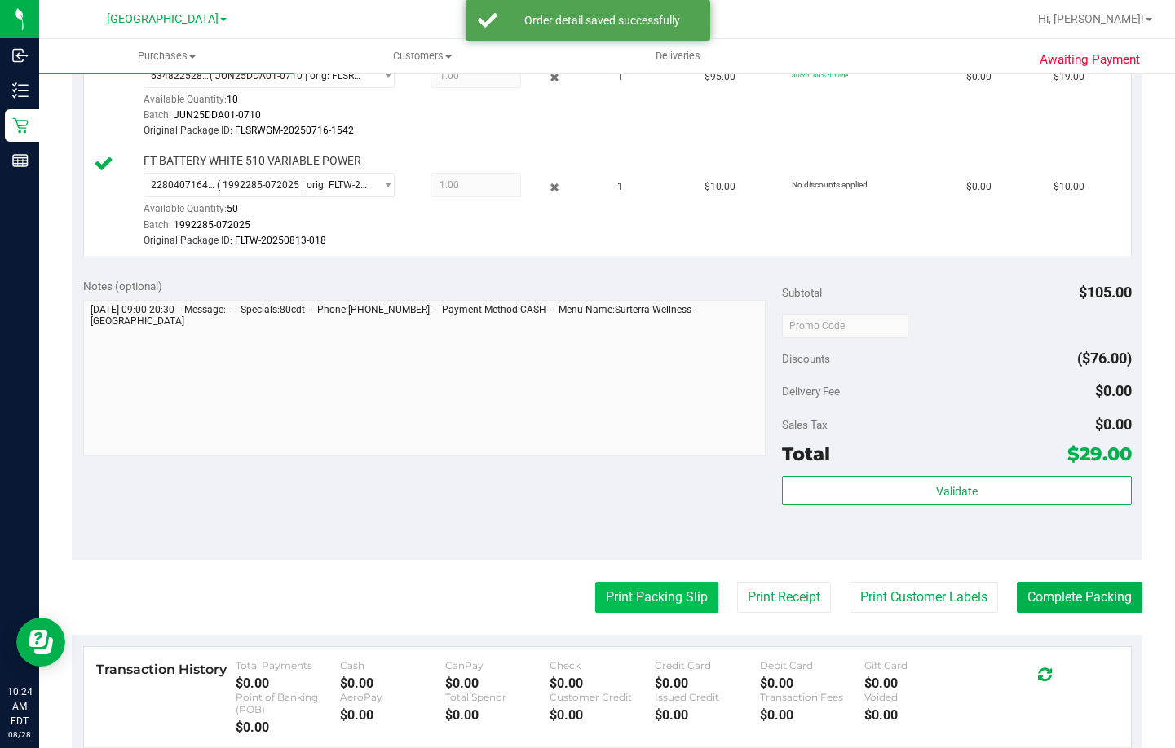
click at [645, 601] on button "Print Packing Slip" at bounding box center [656, 597] width 123 height 31
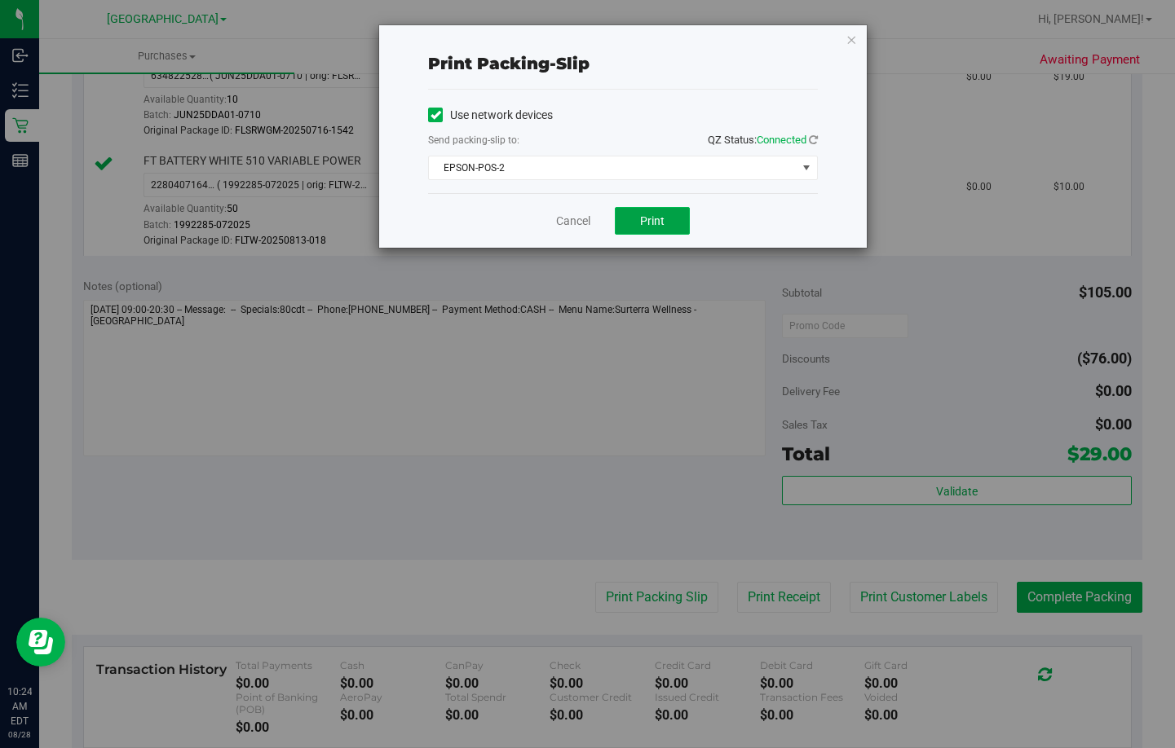
click at [637, 221] on button "Print" at bounding box center [652, 221] width 75 height 28
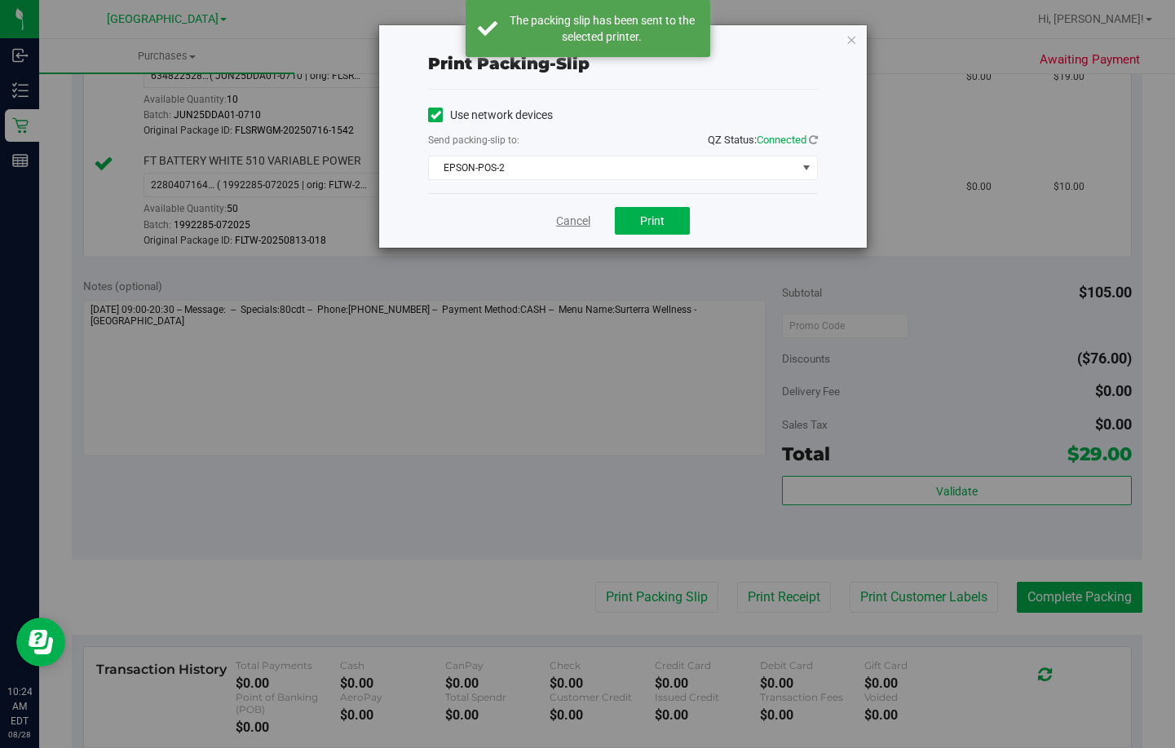
click at [563, 219] on link "Cancel" at bounding box center [573, 221] width 34 height 17
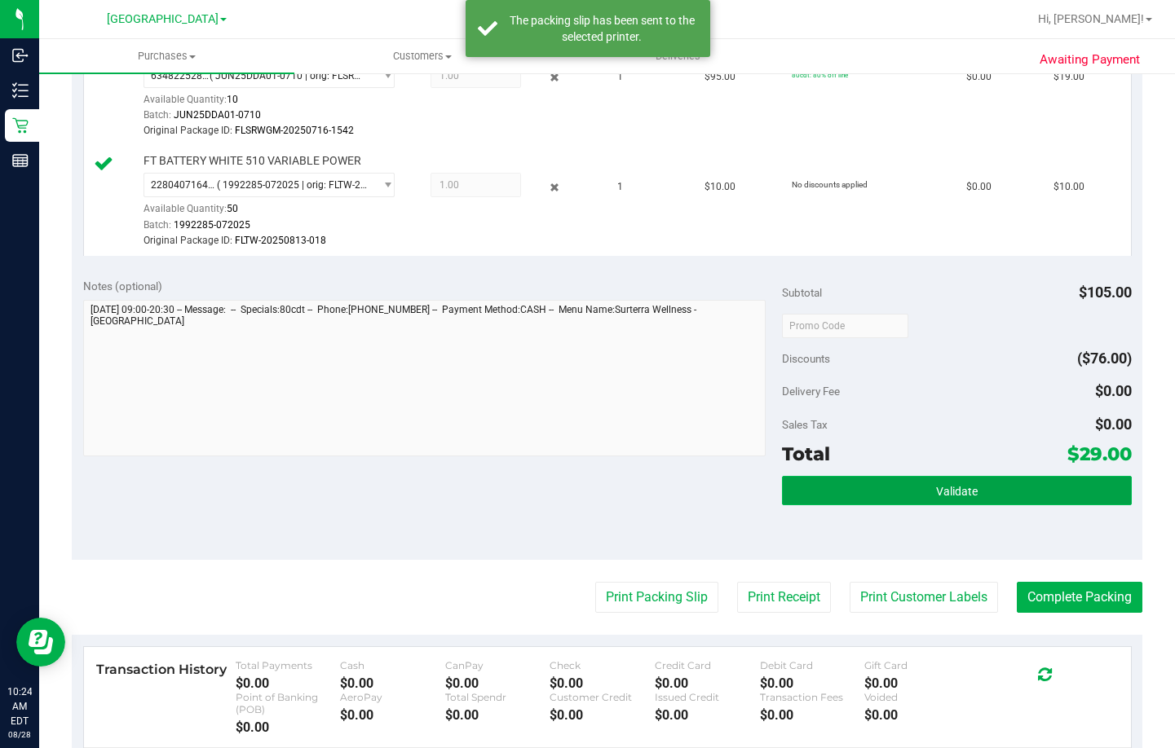
click at [916, 483] on button "Validate" at bounding box center [957, 490] width 350 height 29
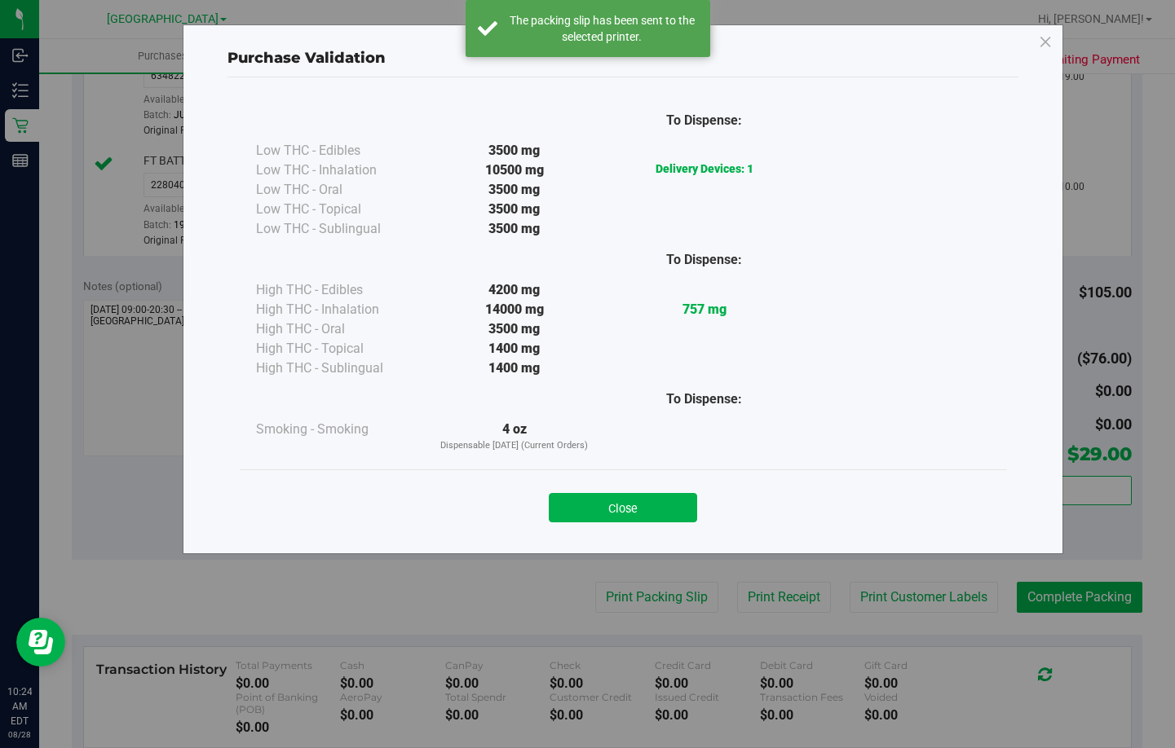
drag, startPoint x: 645, startPoint y: 502, endPoint x: 708, endPoint y: 514, distance: 64.0
click at [645, 503] on button "Close" at bounding box center [623, 507] width 148 height 29
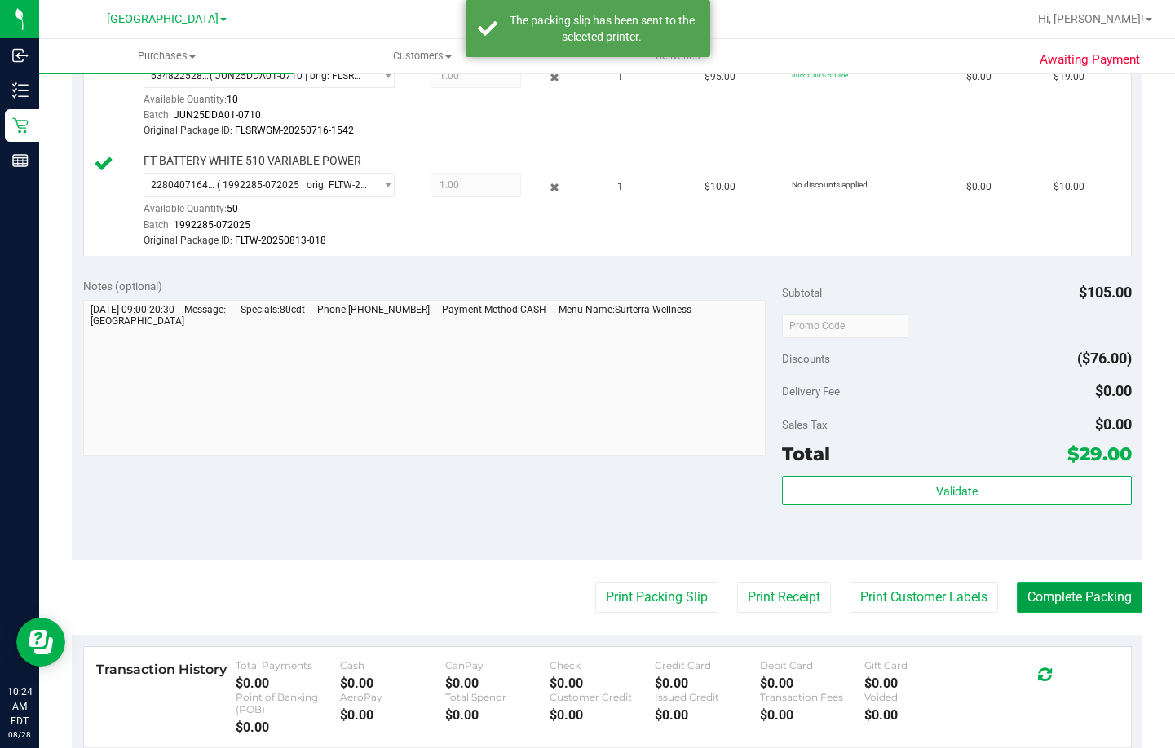
click at [1061, 605] on button "Complete Packing" at bounding box center [1080, 597] width 126 height 31
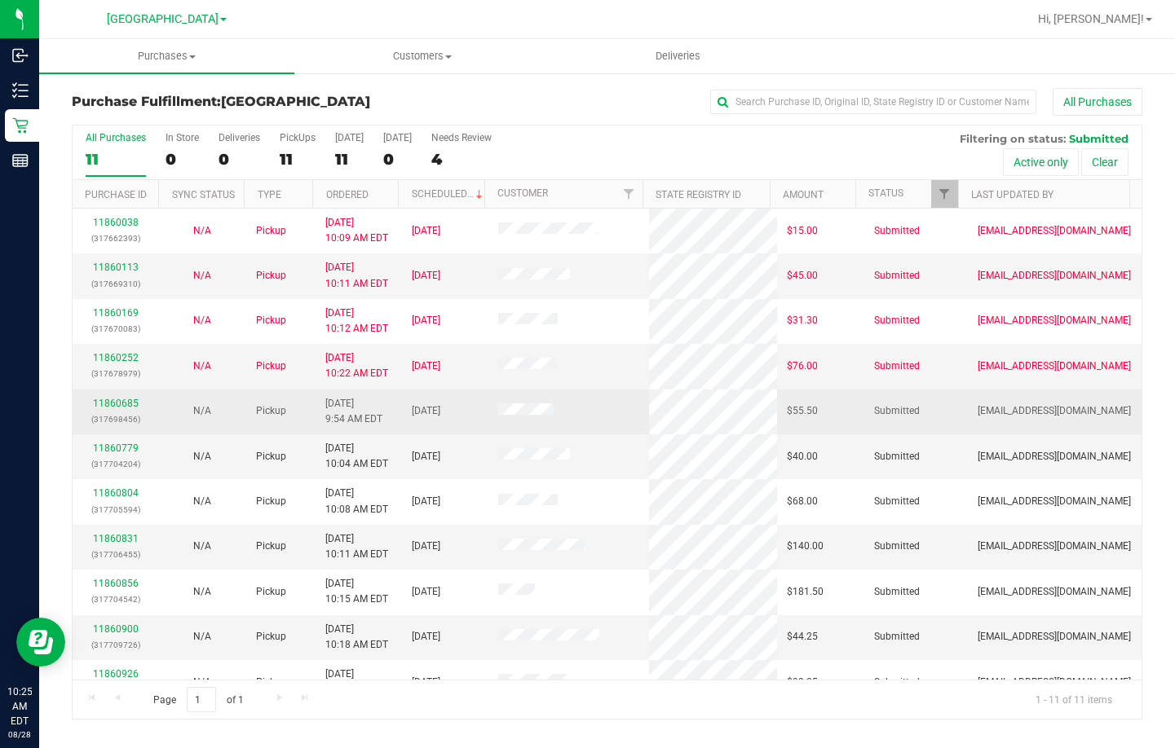
click at [129, 409] on div "11860685 (317698456)" at bounding box center [115, 411] width 67 height 31
click at [132, 404] on link "11860685" at bounding box center [116, 403] width 46 height 11
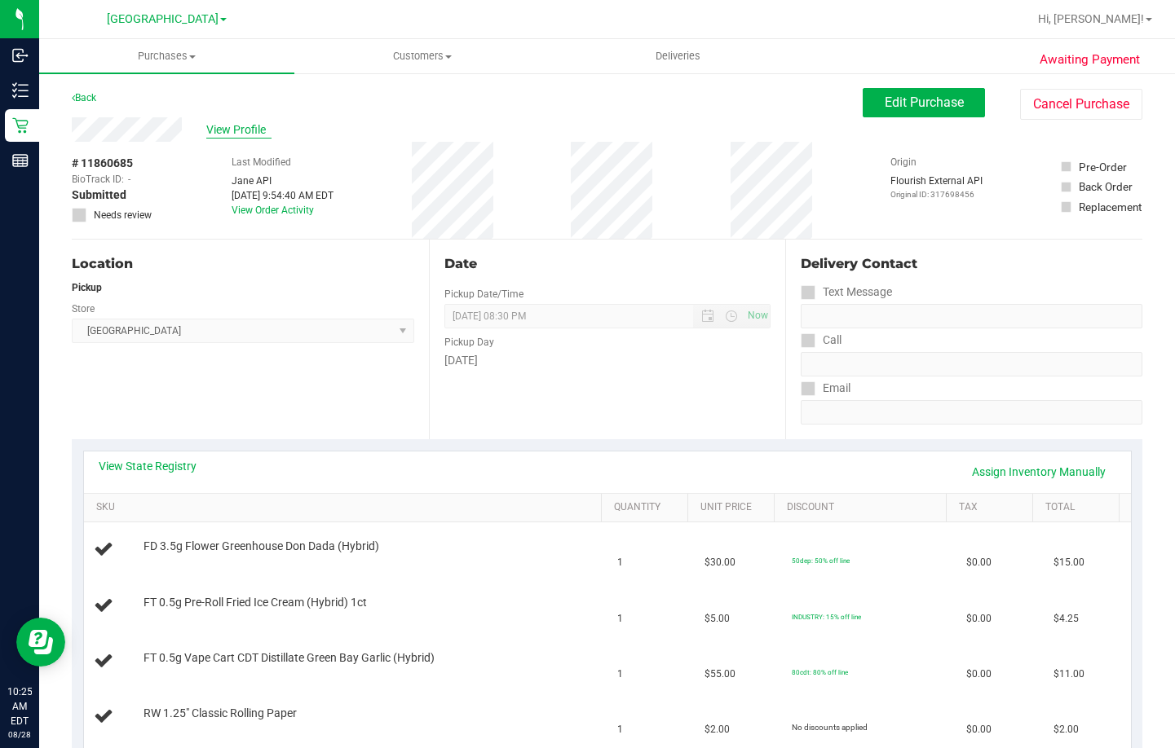
click at [258, 130] on span "View Profile" at bounding box center [238, 129] width 65 height 17
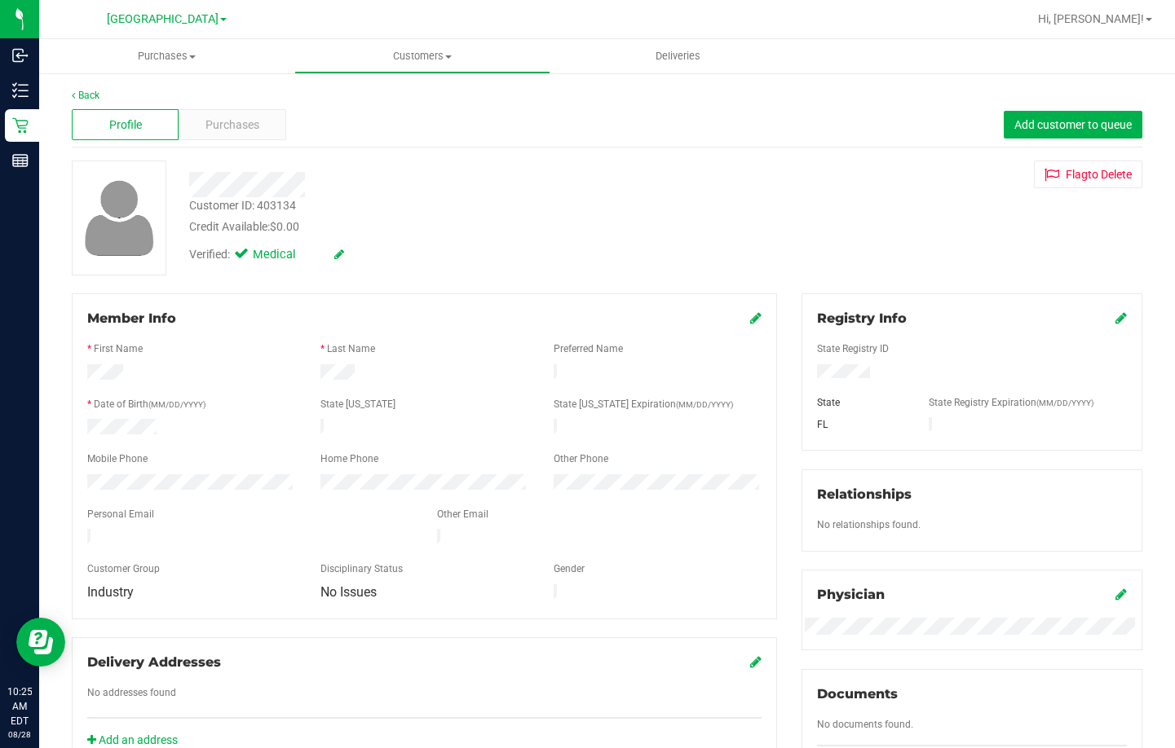
click at [750, 315] on icon at bounding box center [755, 317] width 11 height 13
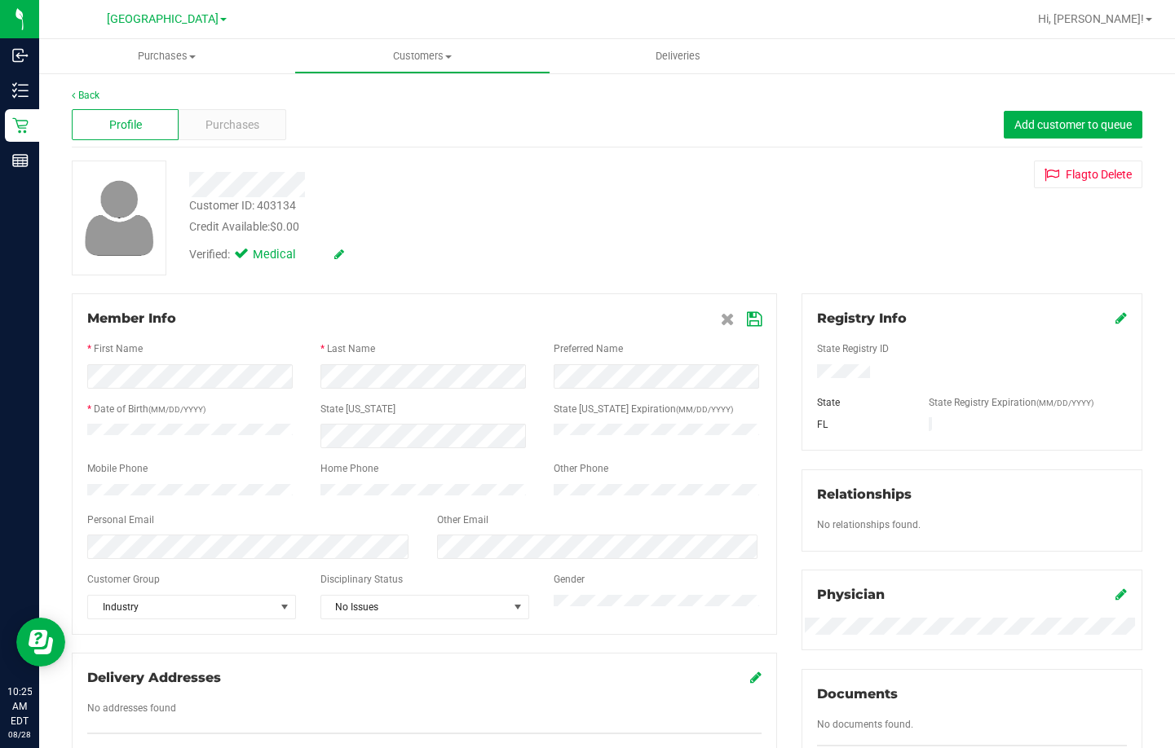
click at [747, 324] on icon at bounding box center [754, 319] width 15 height 13
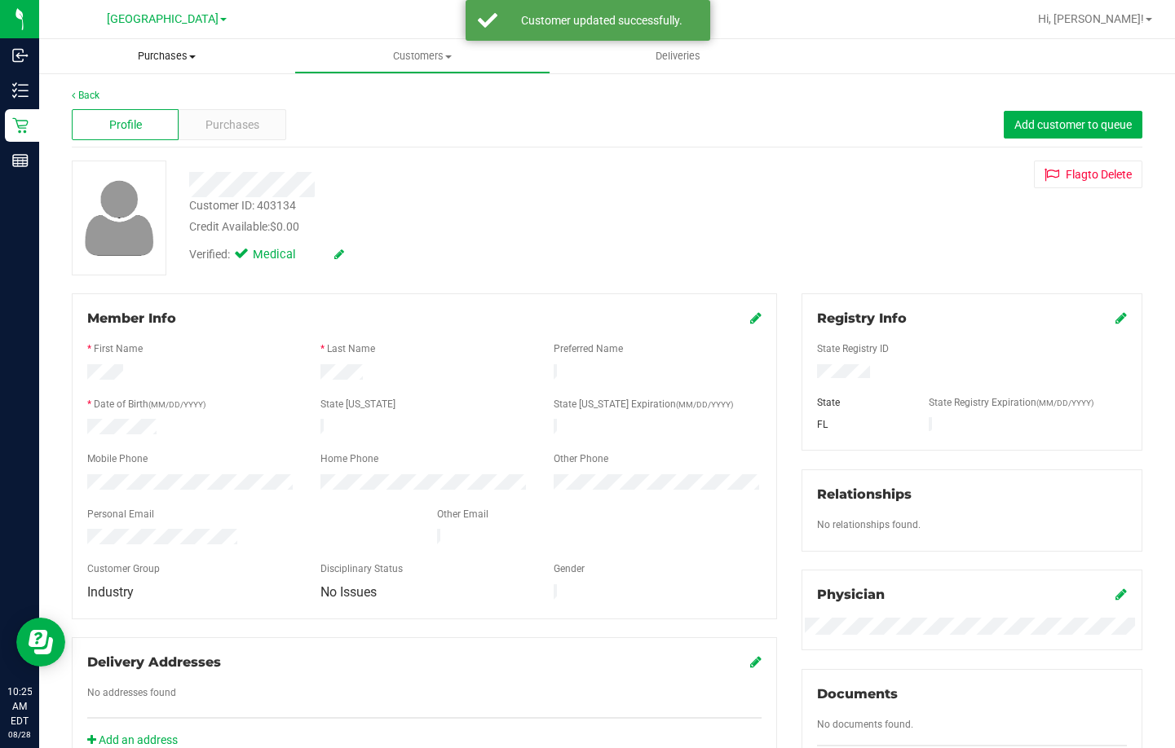
click at [161, 55] on span "Purchases" at bounding box center [166, 56] width 255 height 15
click at [123, 117] on span "Fulfillment" at bounding box center [89, 118] width 101 height 14
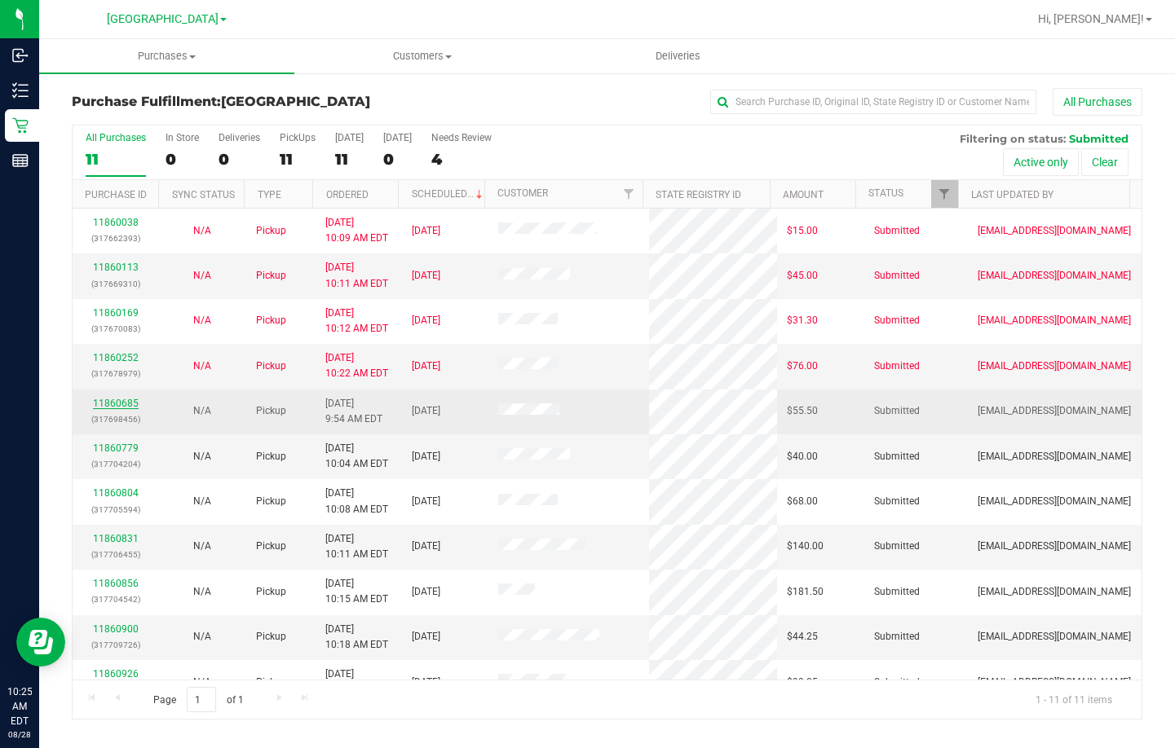
click at [113, 399] on link "11860685" at bounding box center [116, 403] width 46 height 11
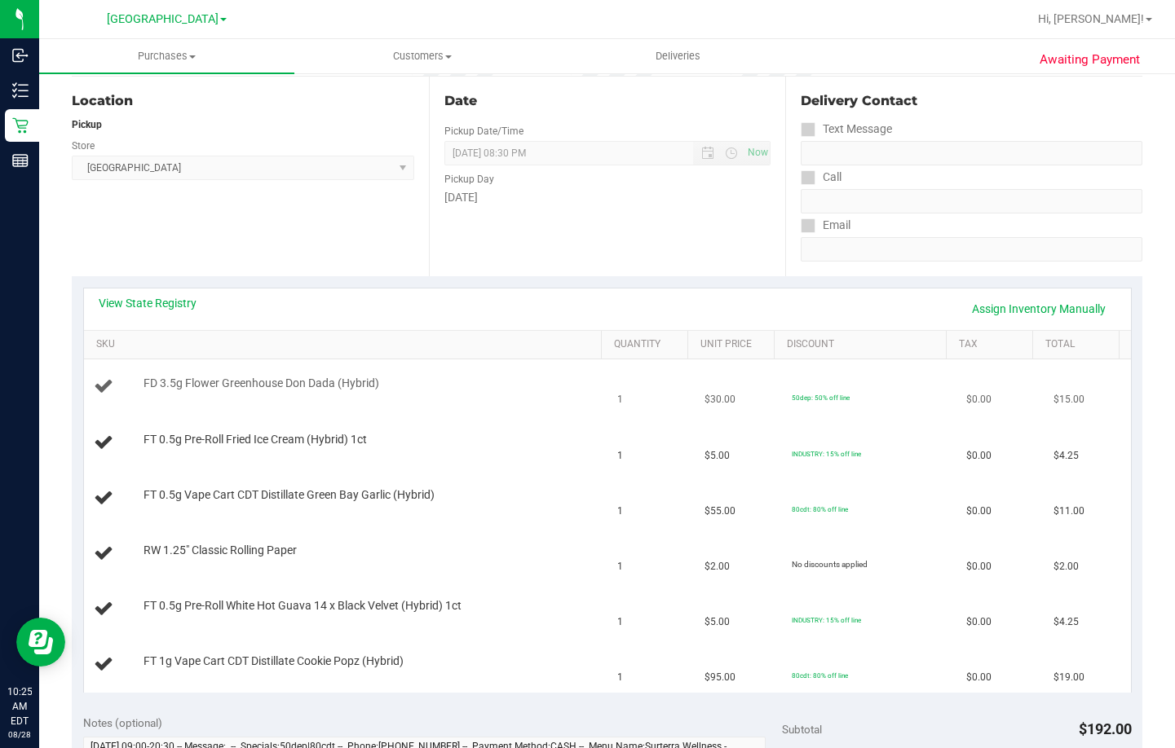
scroll to position [245, 0]
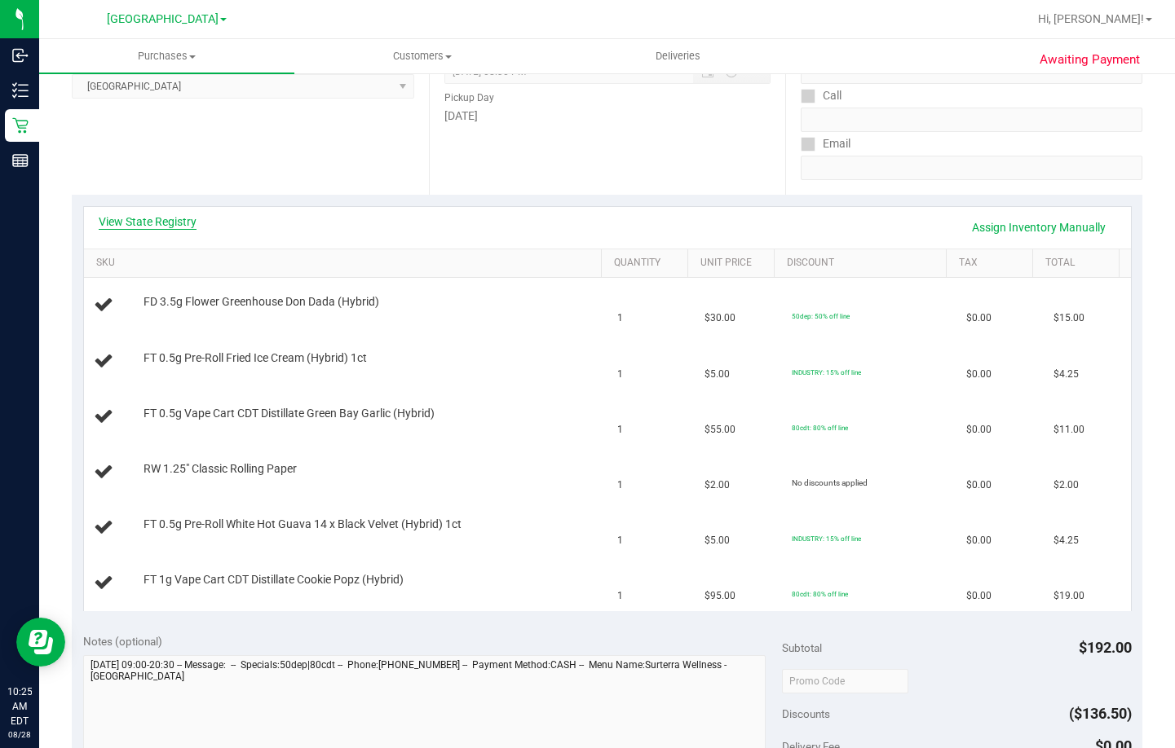
click at [174, 216] on link "View State Registry" at bounding box center [148, 222] width 98 height 16
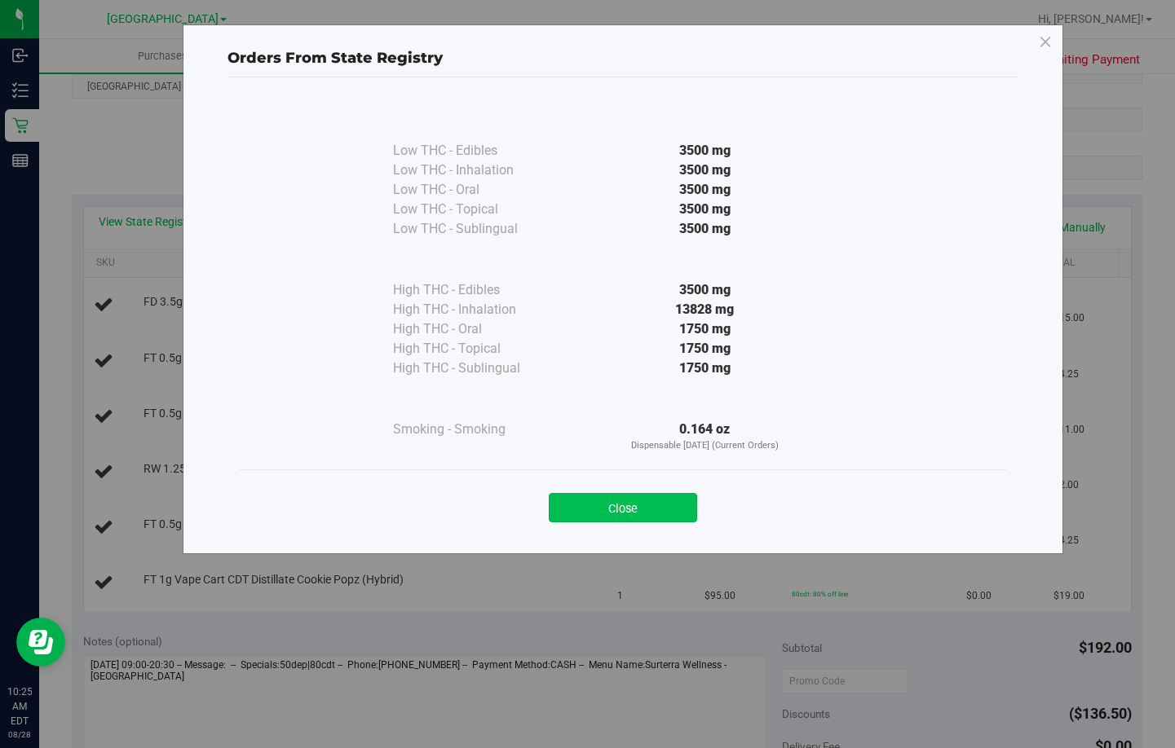
click at [629, 497] on button "Close" at bounding box center [623, 507] width 148 height 29
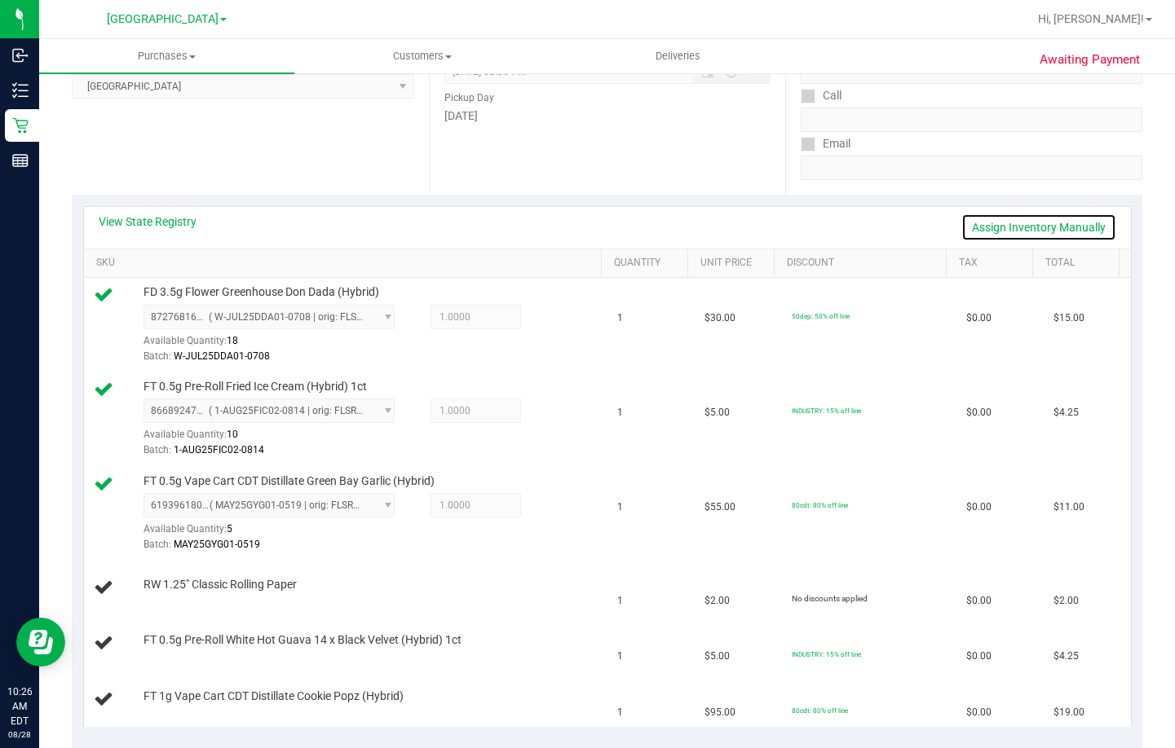
click at [1053, 218] on link "Assign Inventory Manually" at bounding box center [1038, 228] width 155 height 28
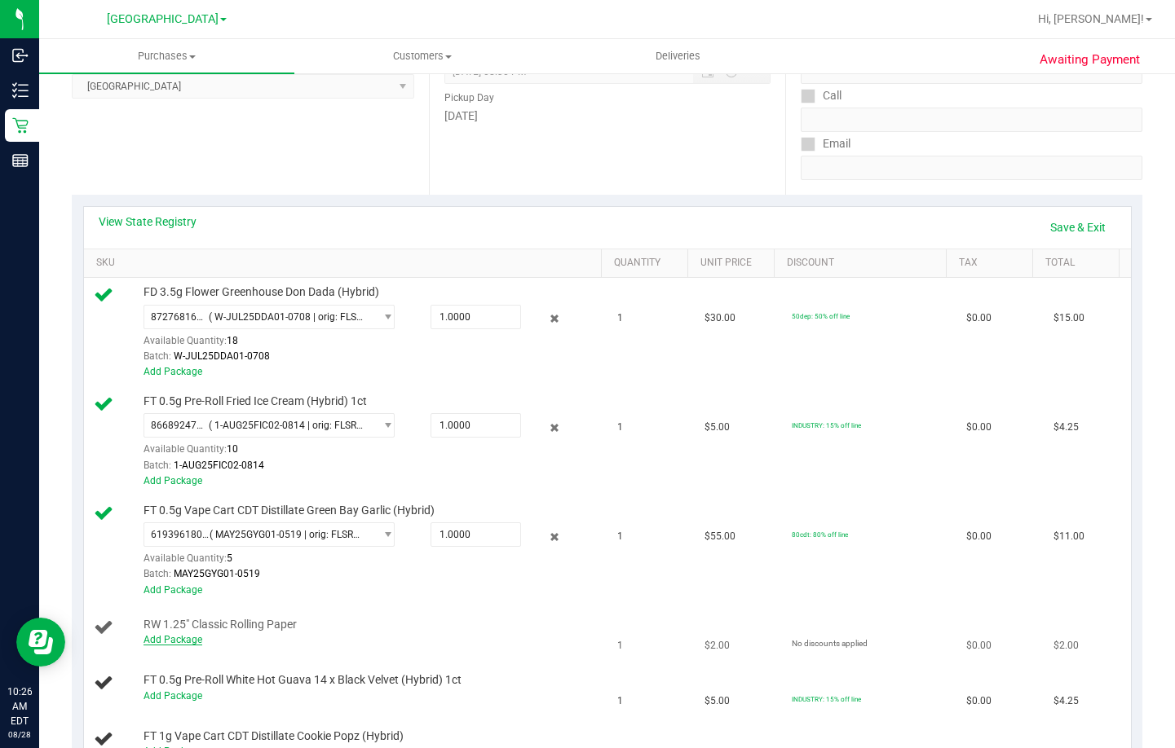
click at [172, 642] on link "Add Package" at bounding box center [172, 639] width 59 height 11
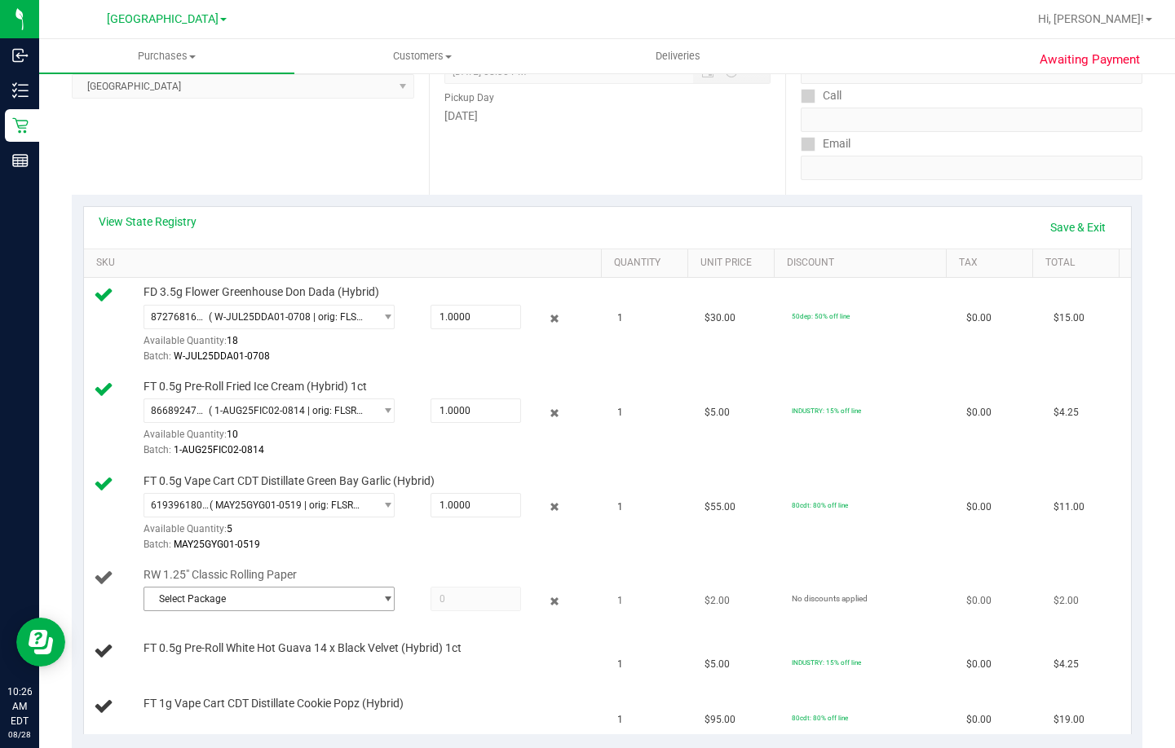
click at [277, 593] on span "Select Package" at bounding box center [258, 599] width 229 height 23
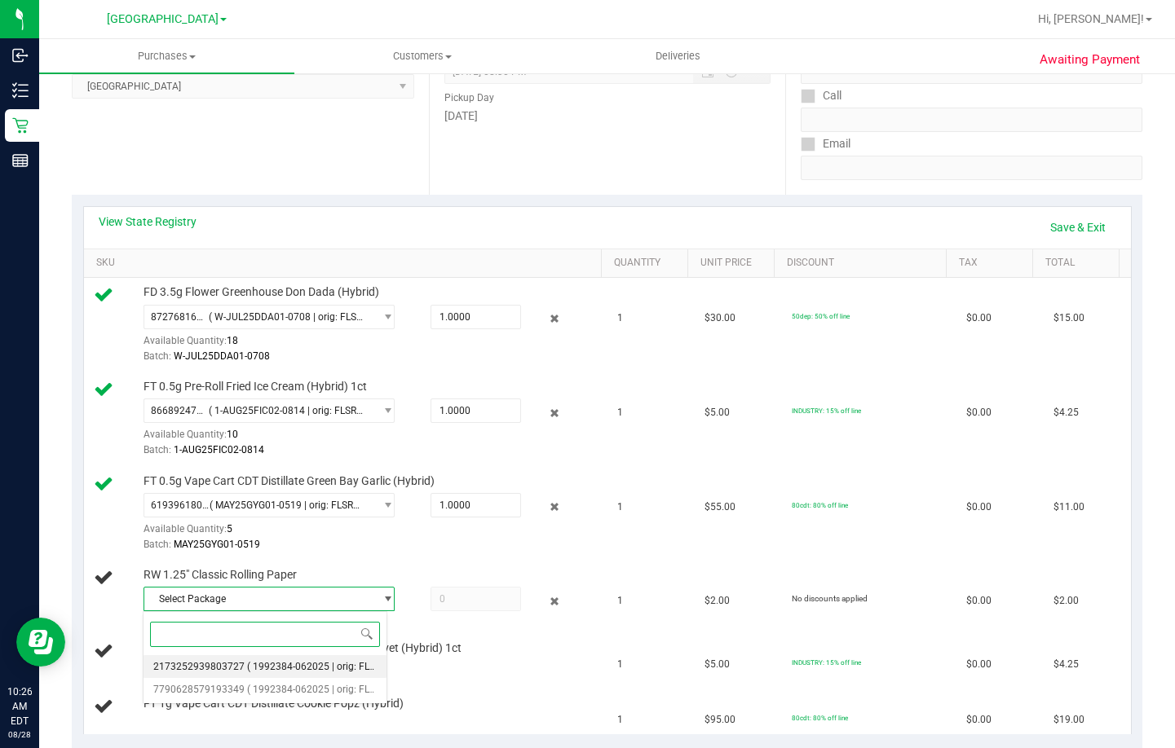
click at [301, 672] on span "( 1992384-062025 | orig: FLTW-20250730-025 )" at bounding box center [351, 666] width 209 height 11
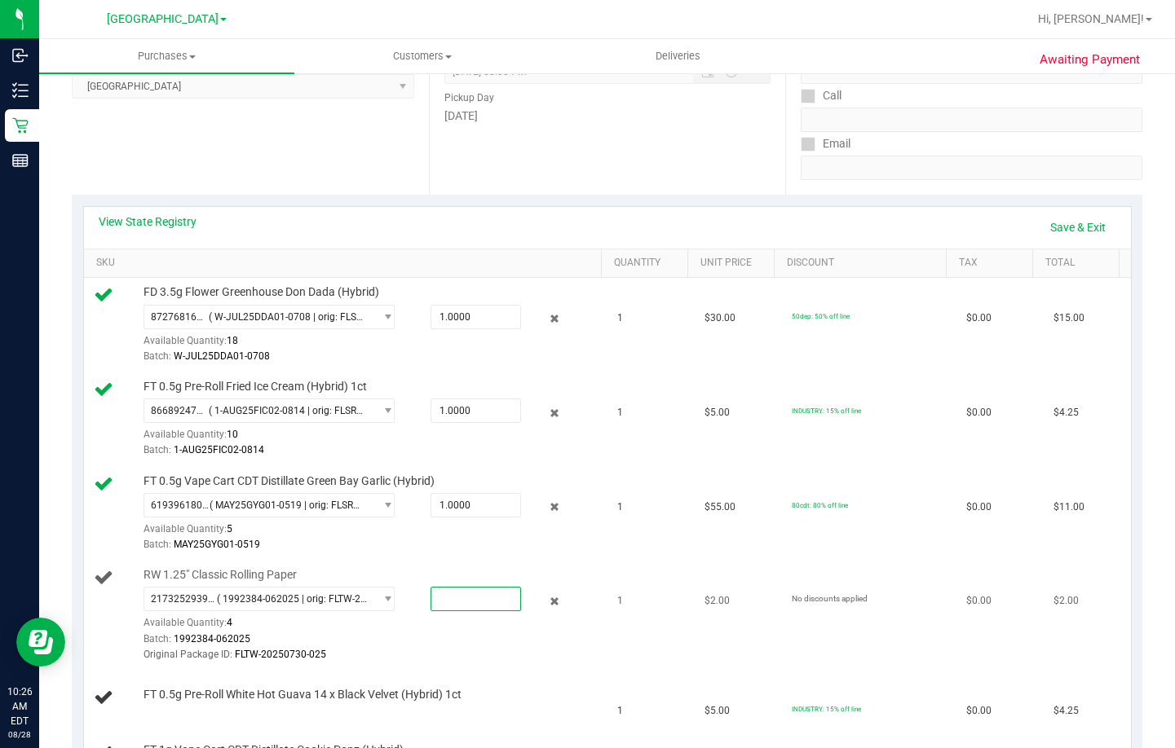
click at [452, 603] on span at bounding box center [475, 599] width 90 height 24
type input "1"
type input "1.0000"
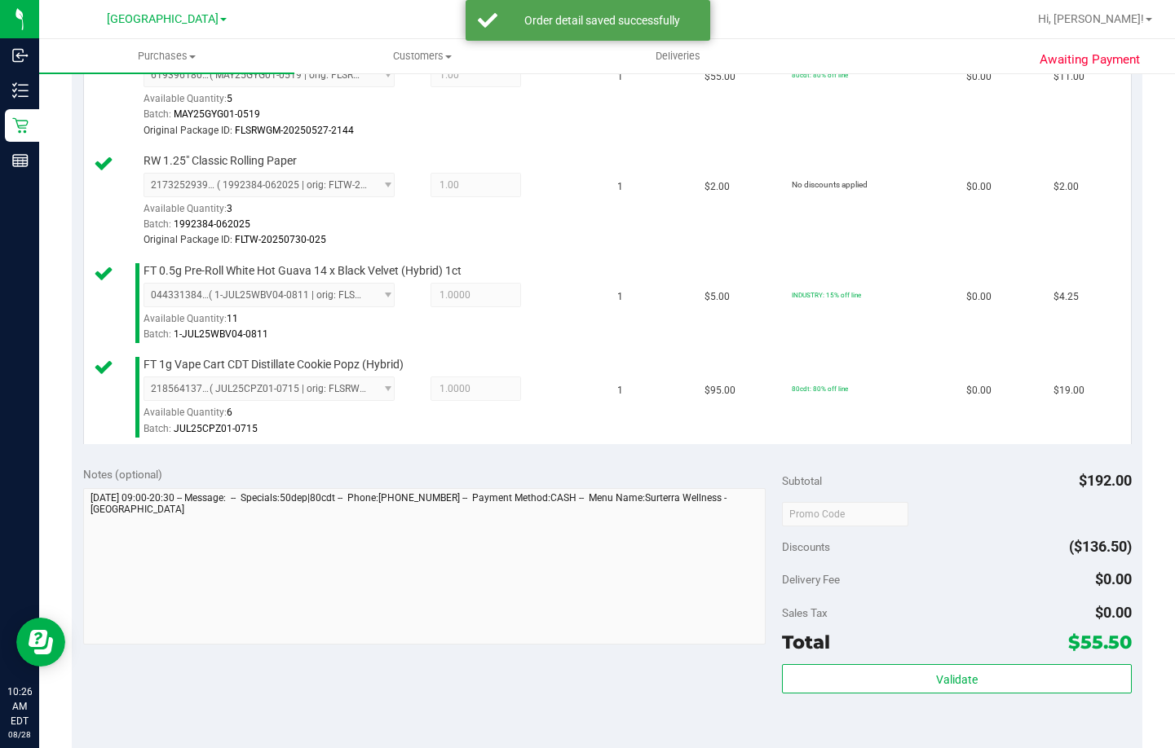
scroll to position [734, 0]
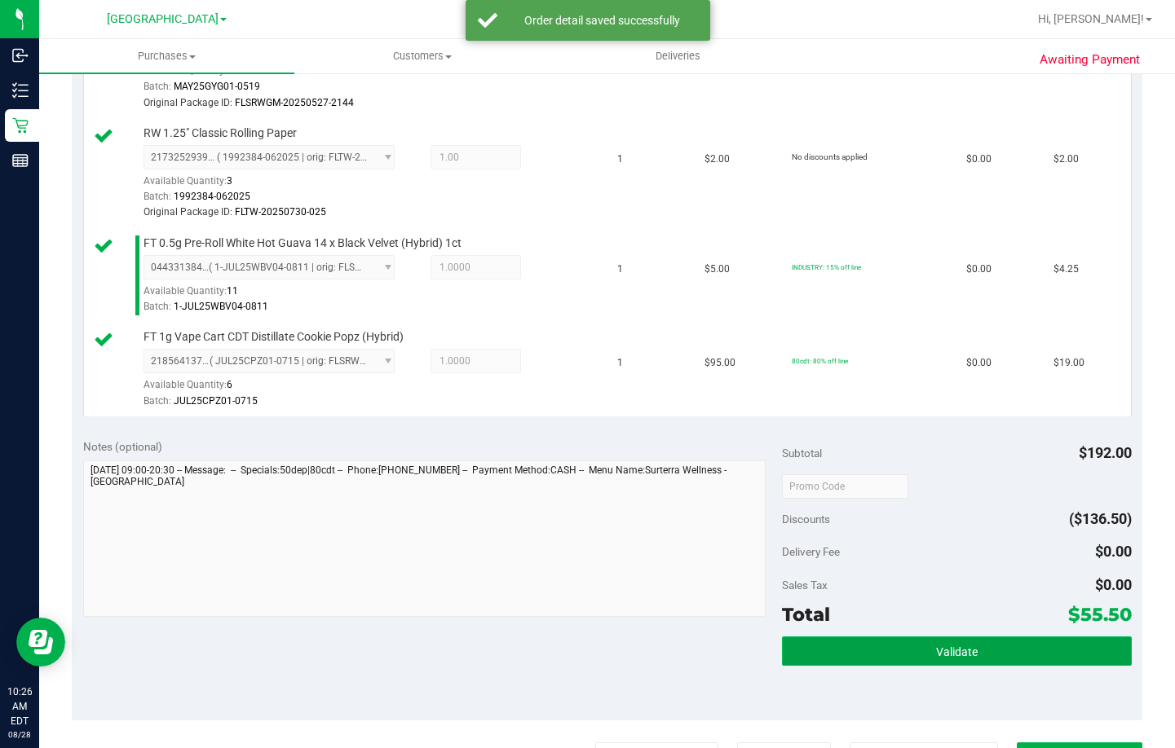
click at [936, 656] on span "Validate" at bounding box center [957, 652] width 42 height 13
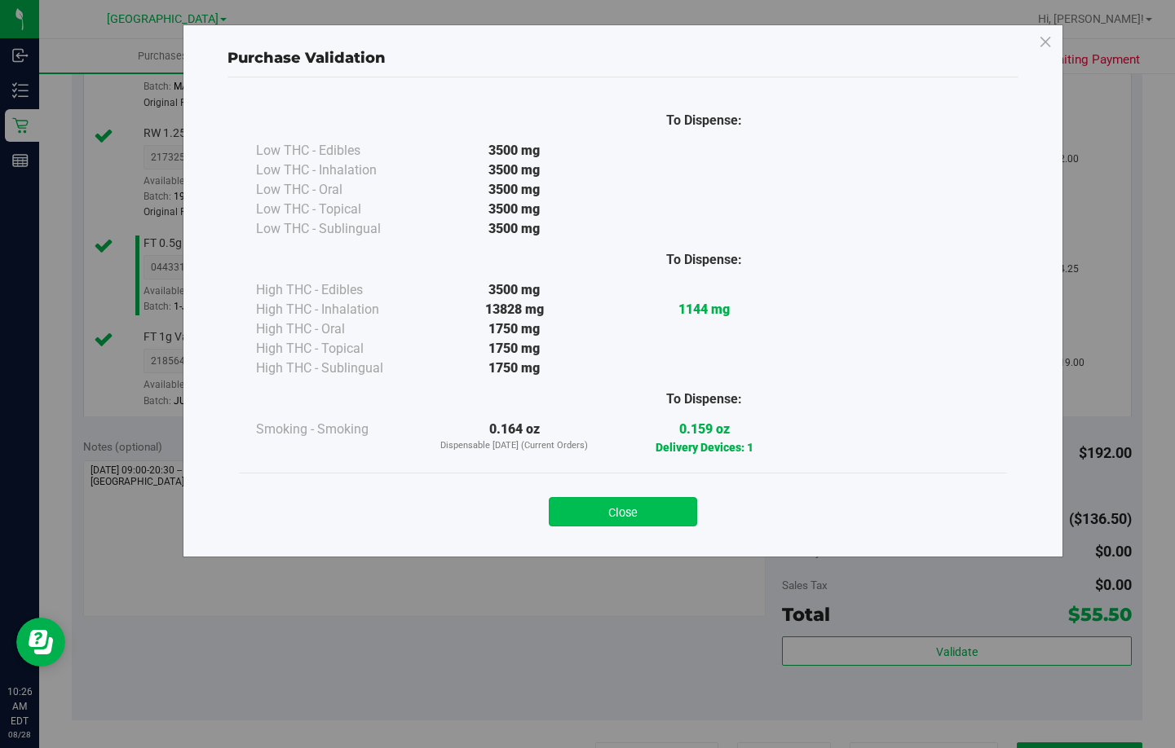
click at [633, 518] on button "Close" at bounding box center [623, 511] width 148 height 29
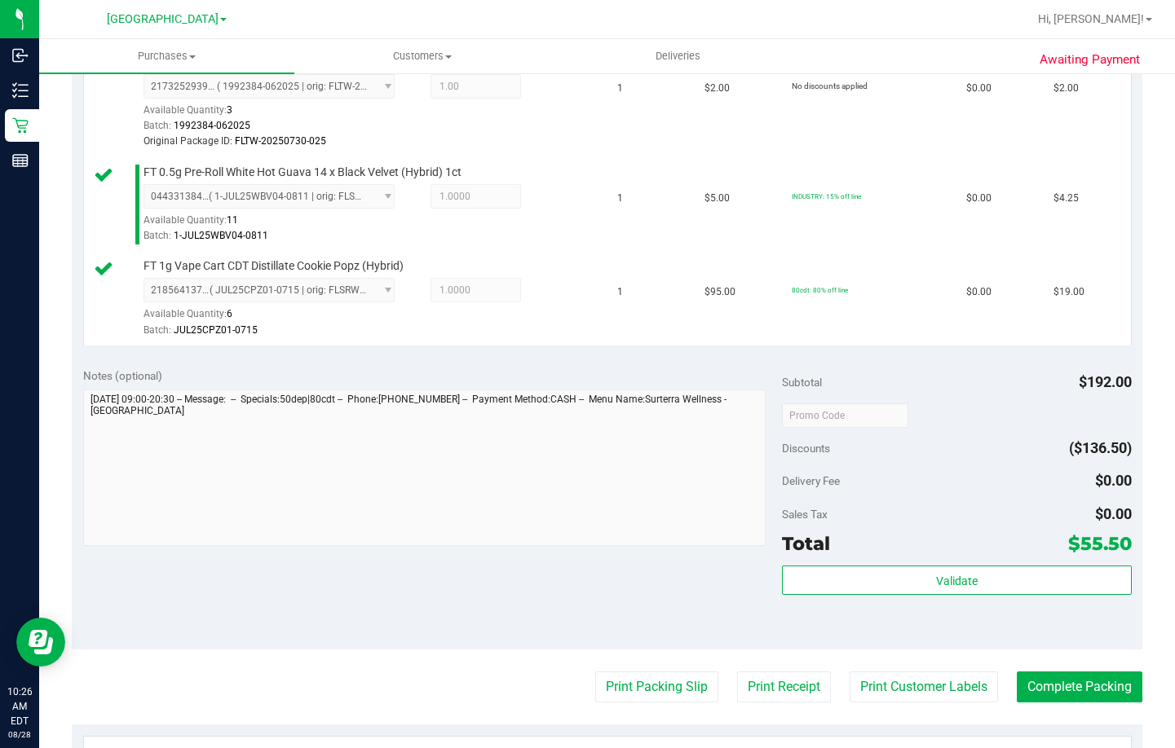
scroll to position [897, 0]
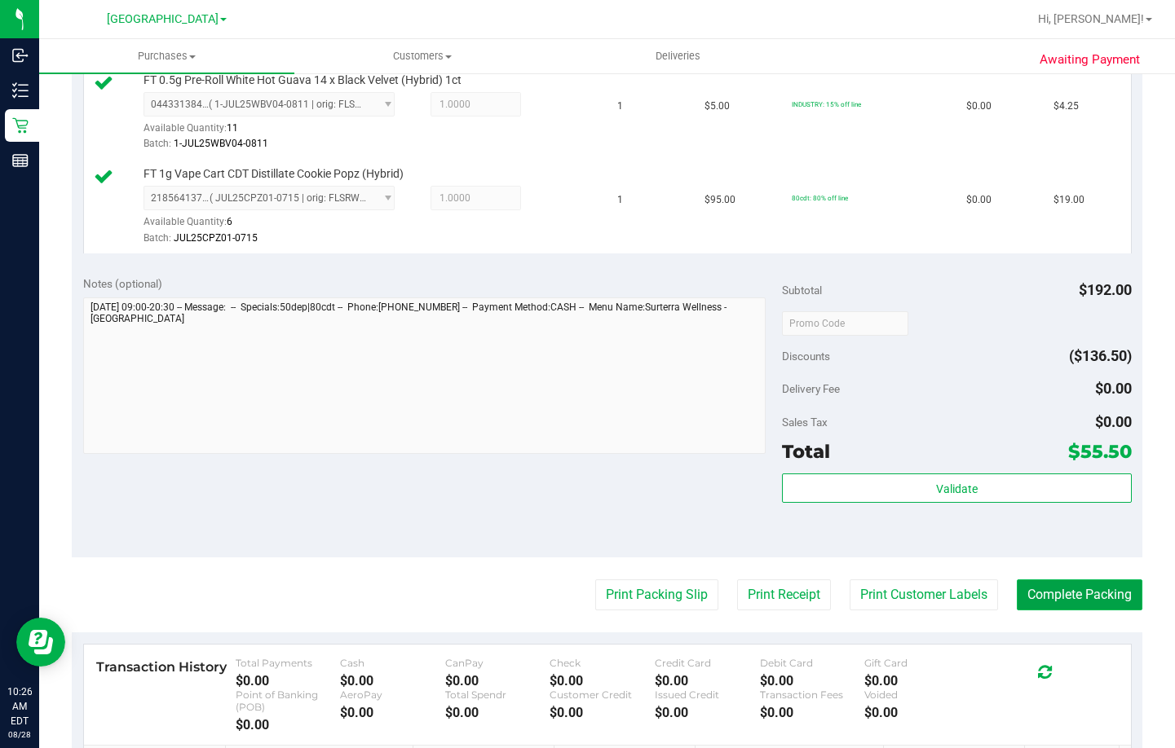
click at [1089, 593] on button "Complete Packing" at bounding box center [1080, 595] width 126 height 31
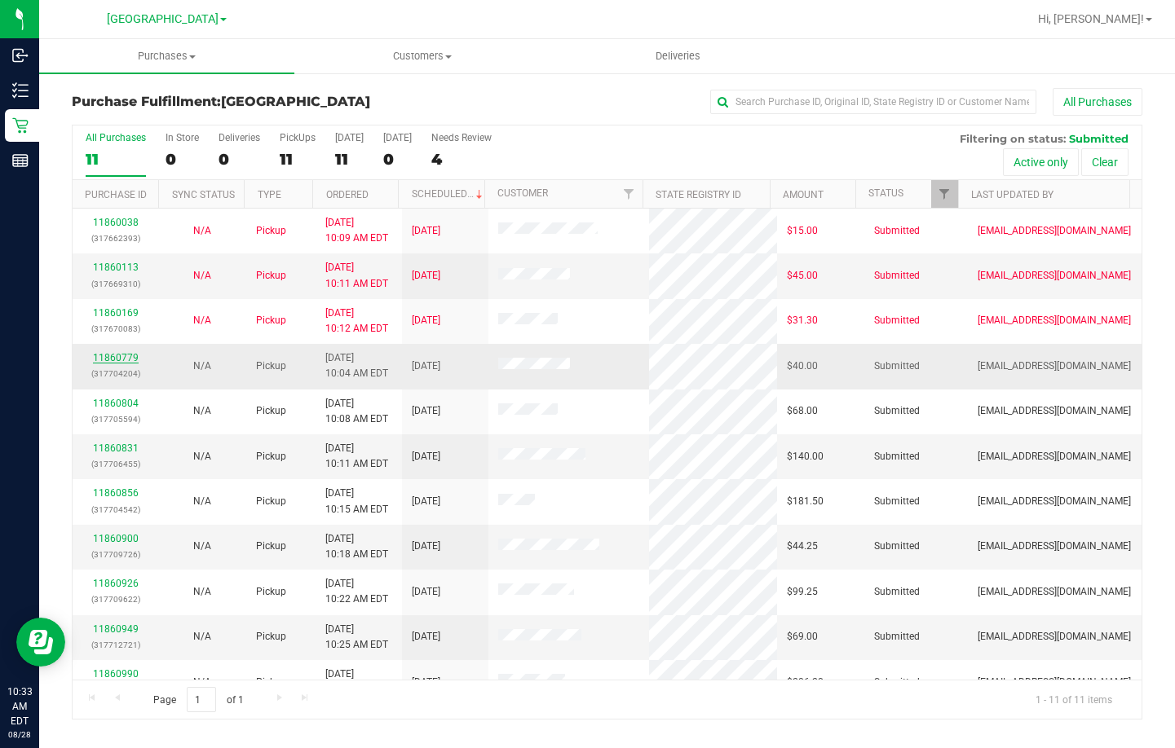
click at [126, 356] on link "11860779" at bounding box center [116, 357] width 46 height 11
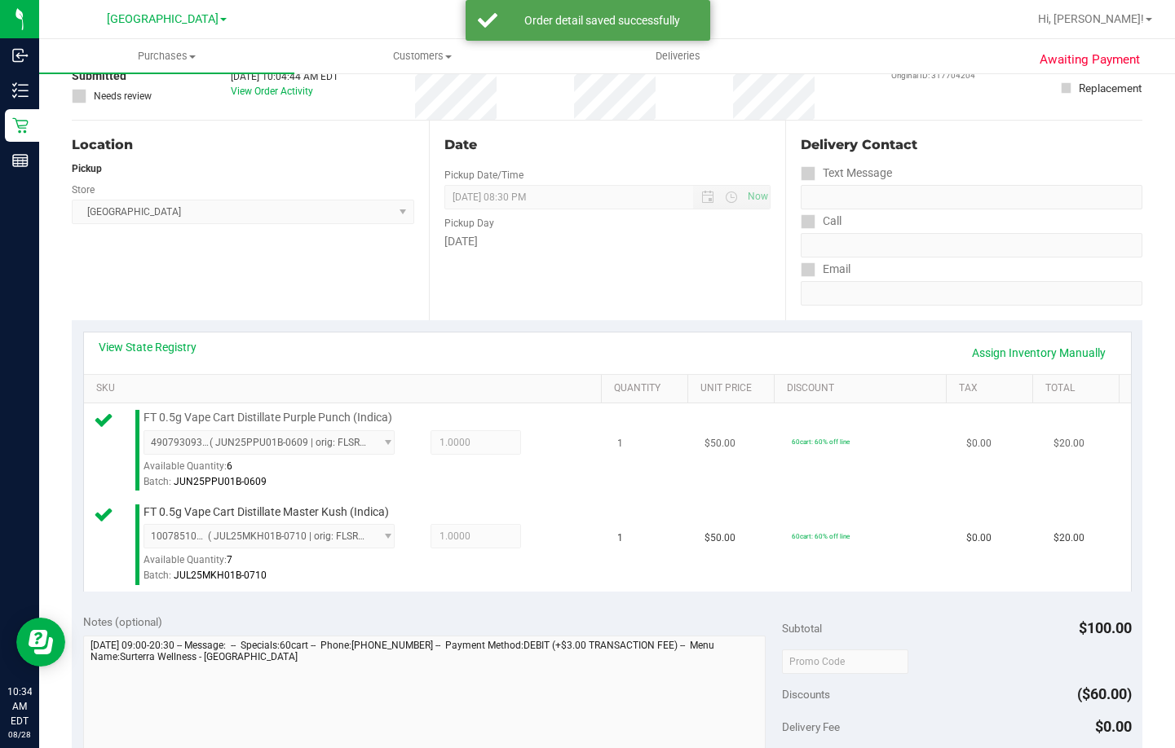
scroll to position [245, 0]
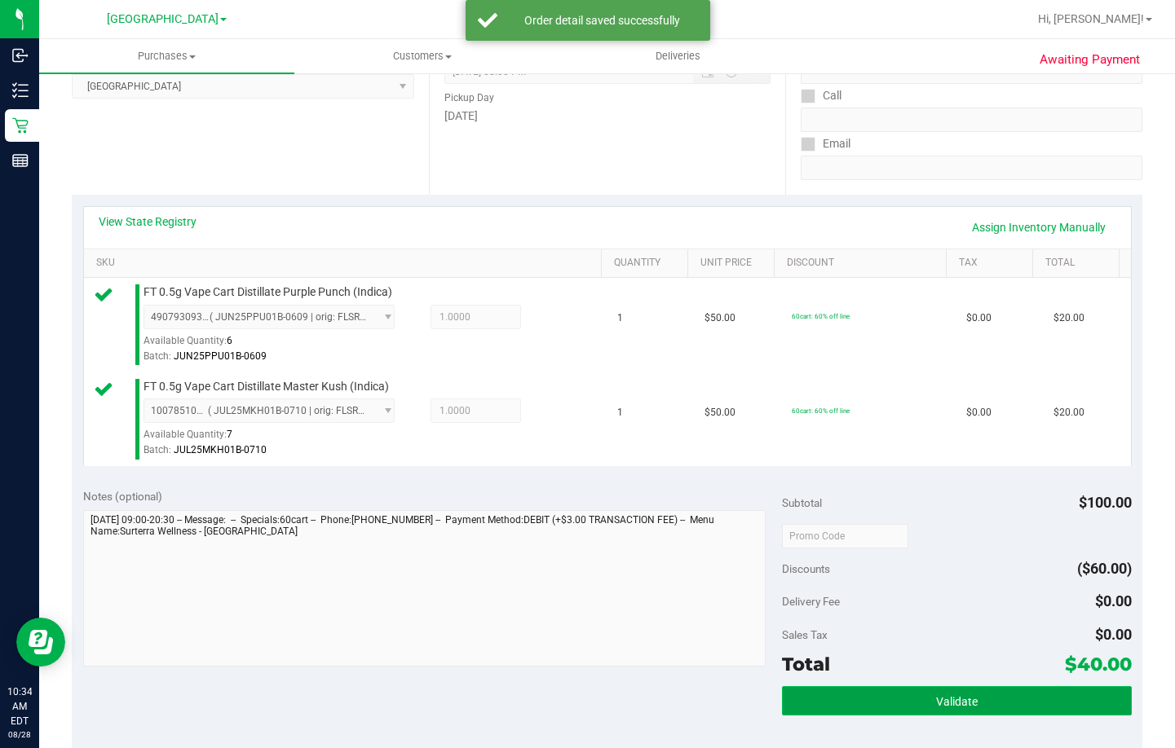
click at [914, 699] on button "Validate" at bounding box center [957, 700] width 350 height 29
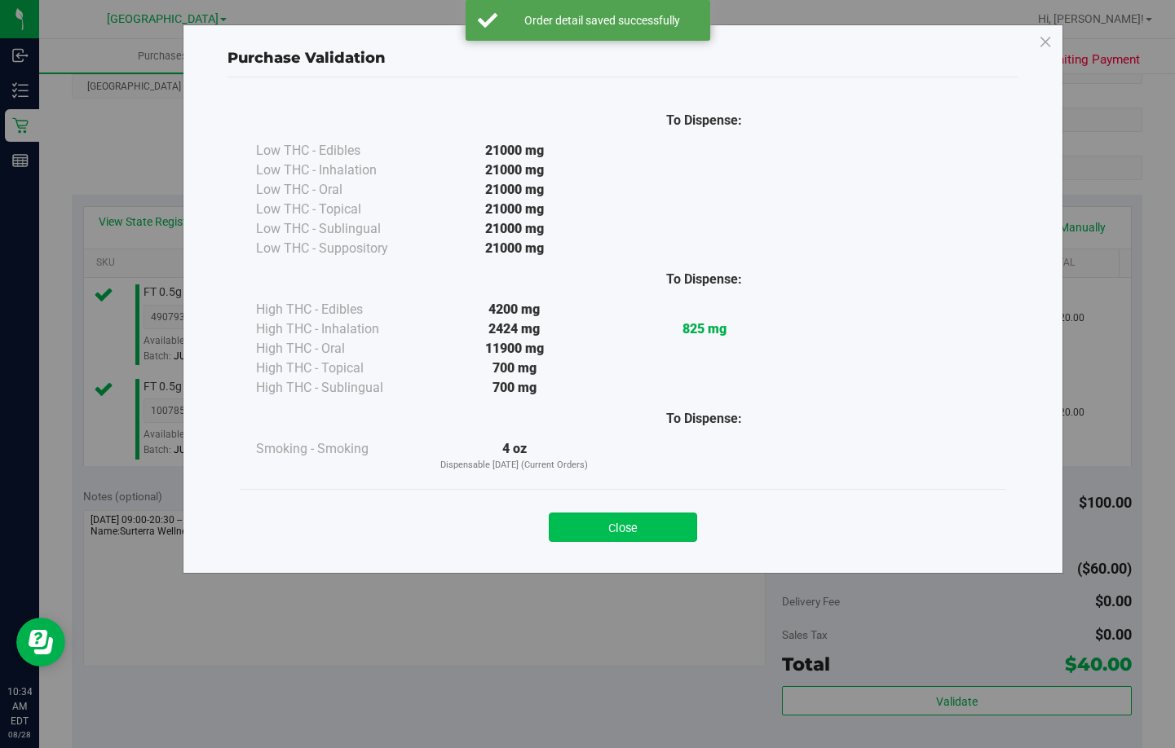
click at [592, 526] on button "Close" at bounding box center [623, 527] width 148 height 29
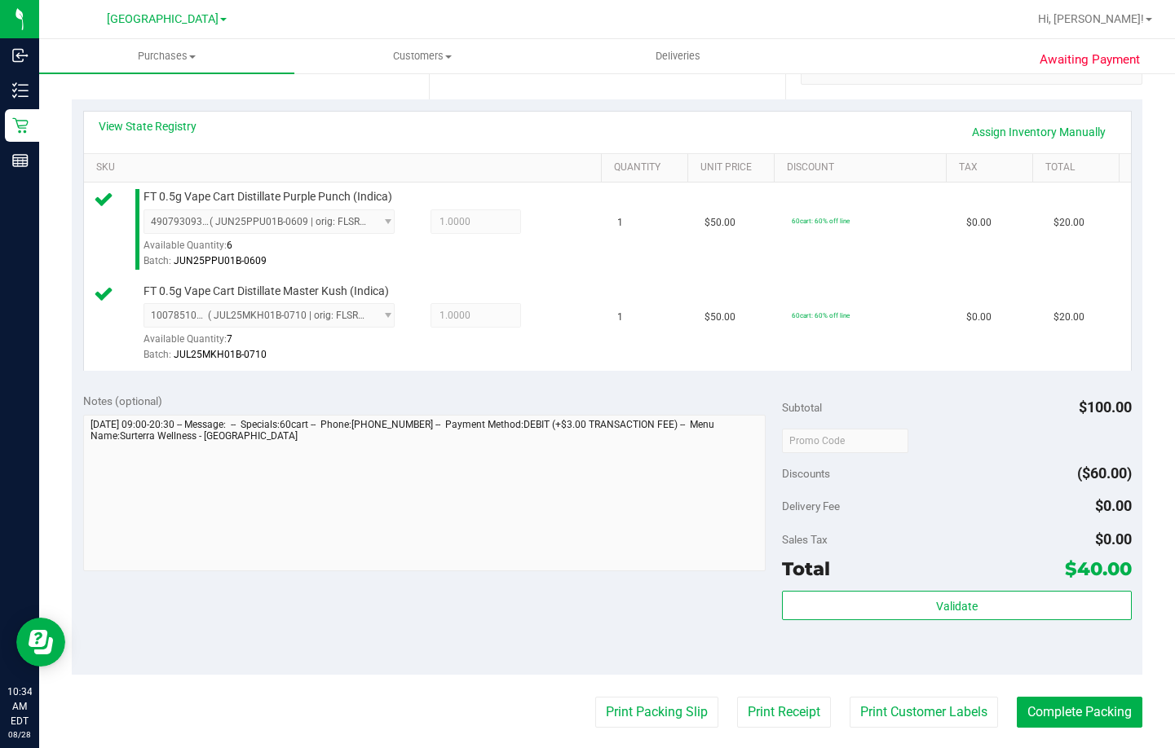
scroll to position [489, 0]
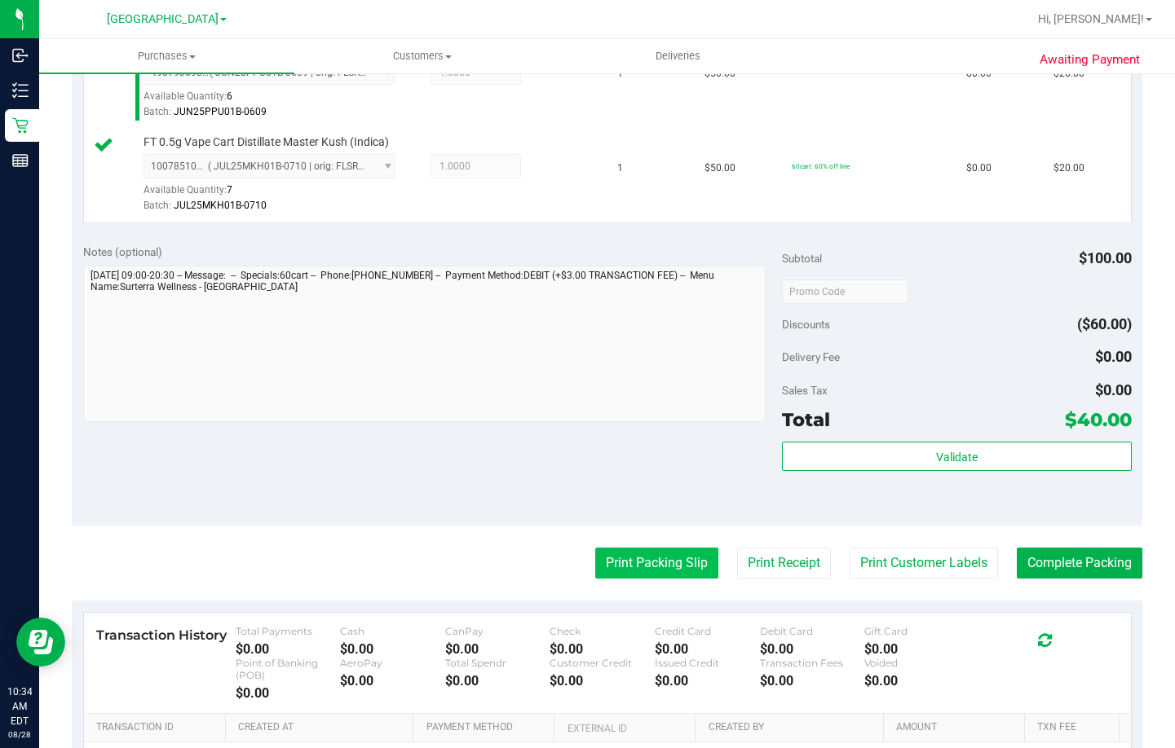
click at [662, 558] on button "Print Packing Slip" at bounding box center [656, 563] width 123 height 31
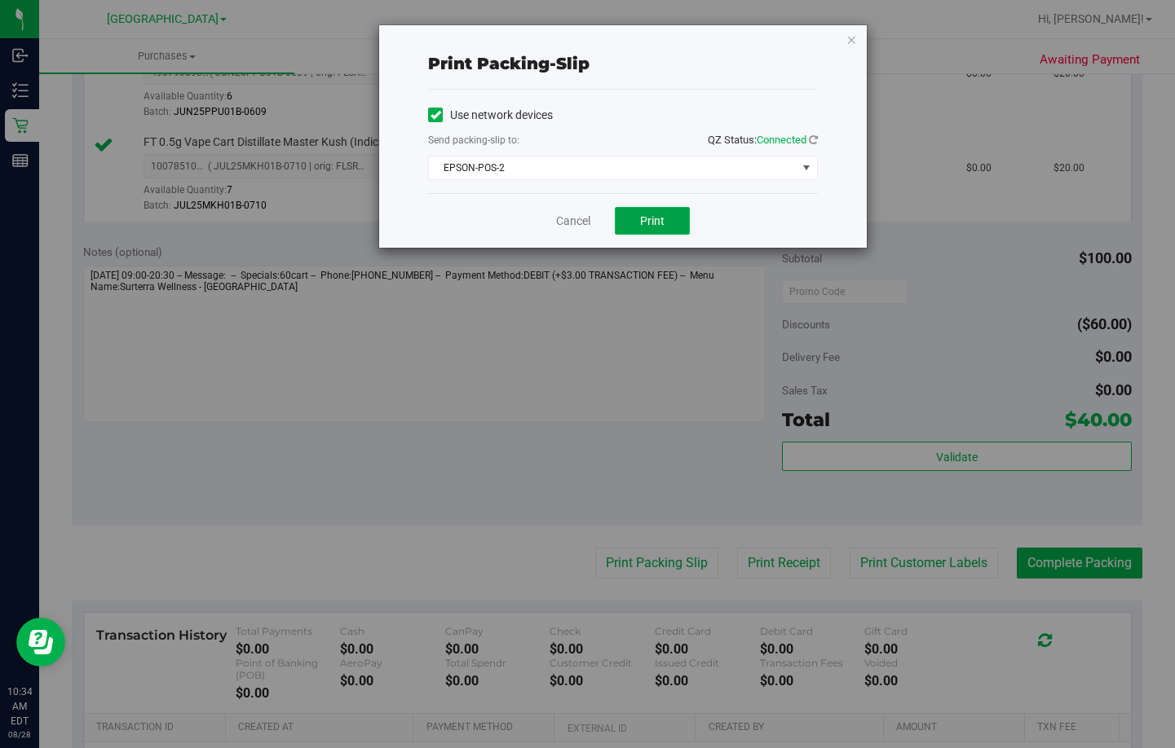
click at [644, 227] on button "Print" at bounding box center [652, 221] width 75 height 28
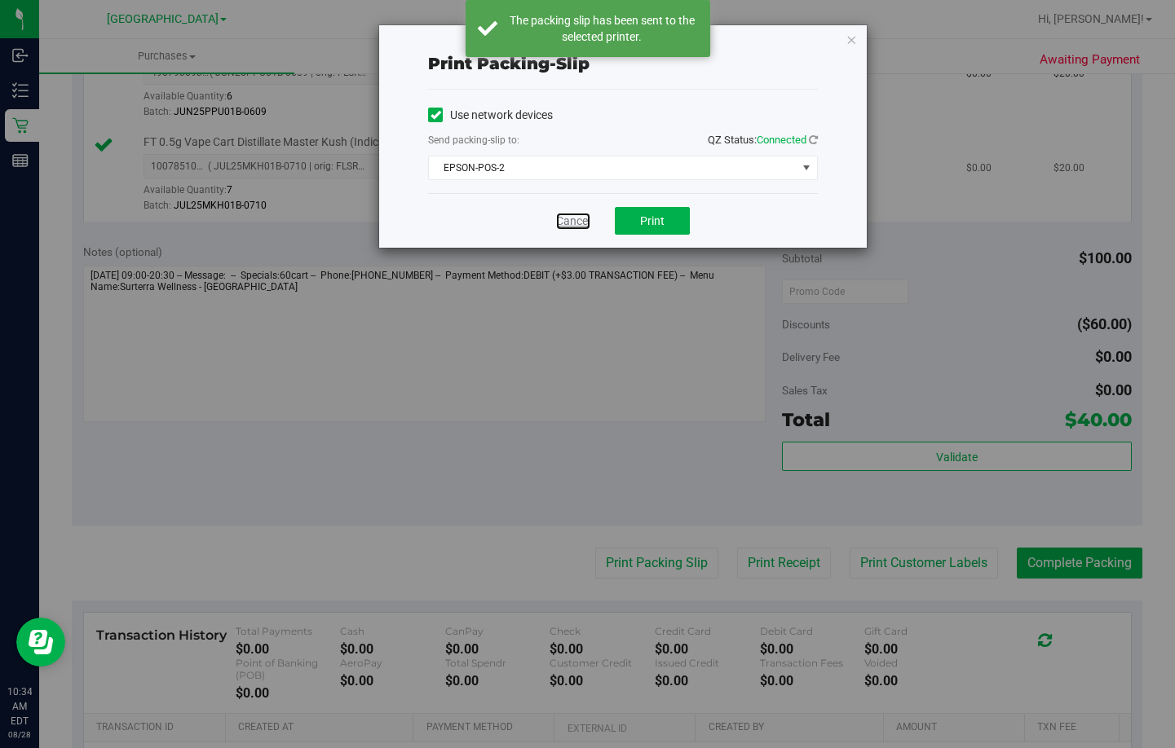
click at [578, 216] on link "Cancel" at bounding box center [573, 221] width 34 height 17
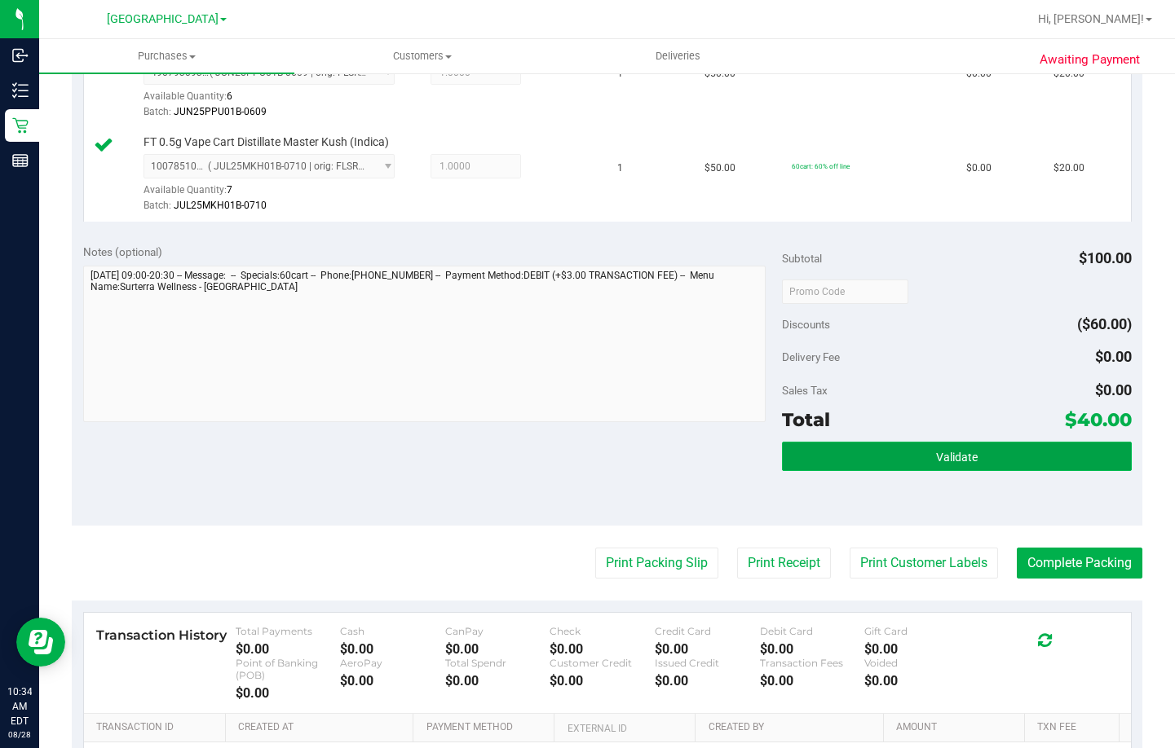
click at [847, 445] on button "Validate" at bounding box center [957, 456] width 350 height 29
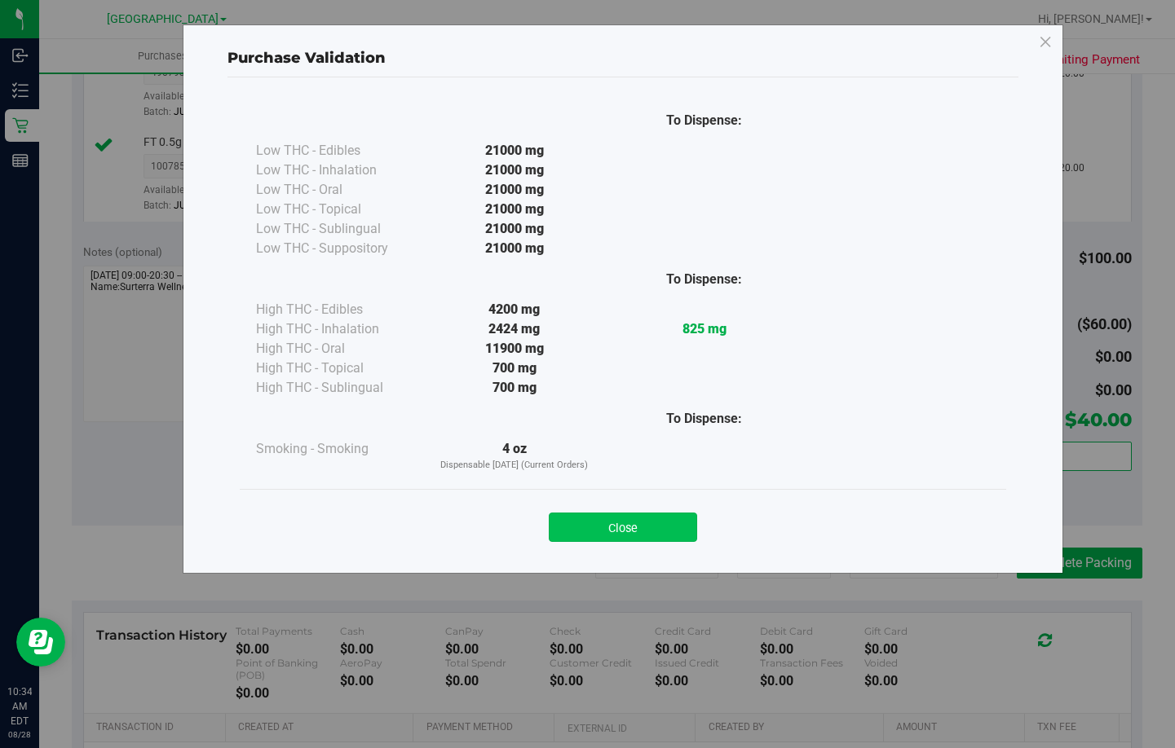
click at [624, 524] on button "Close" at bounding box center [623, 527] width 148 height 29
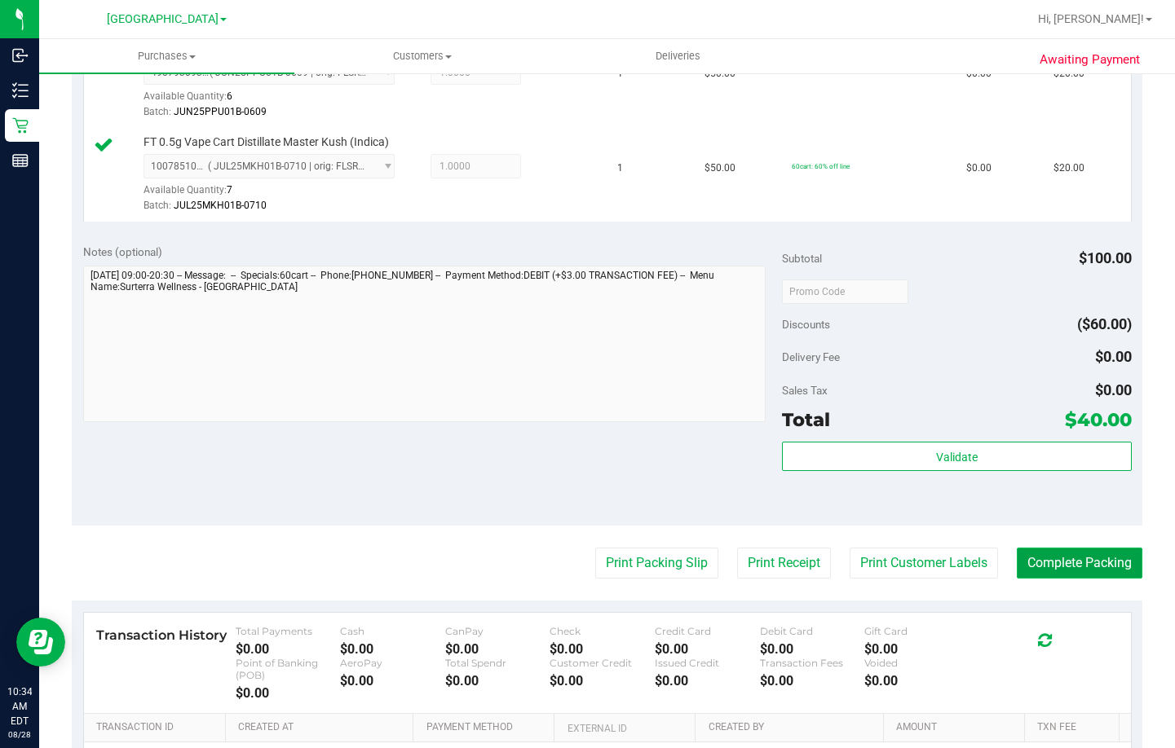
click at [1057, 573] on button "Complete Packing" at bounding box center [1080, 563] width 126 height 31
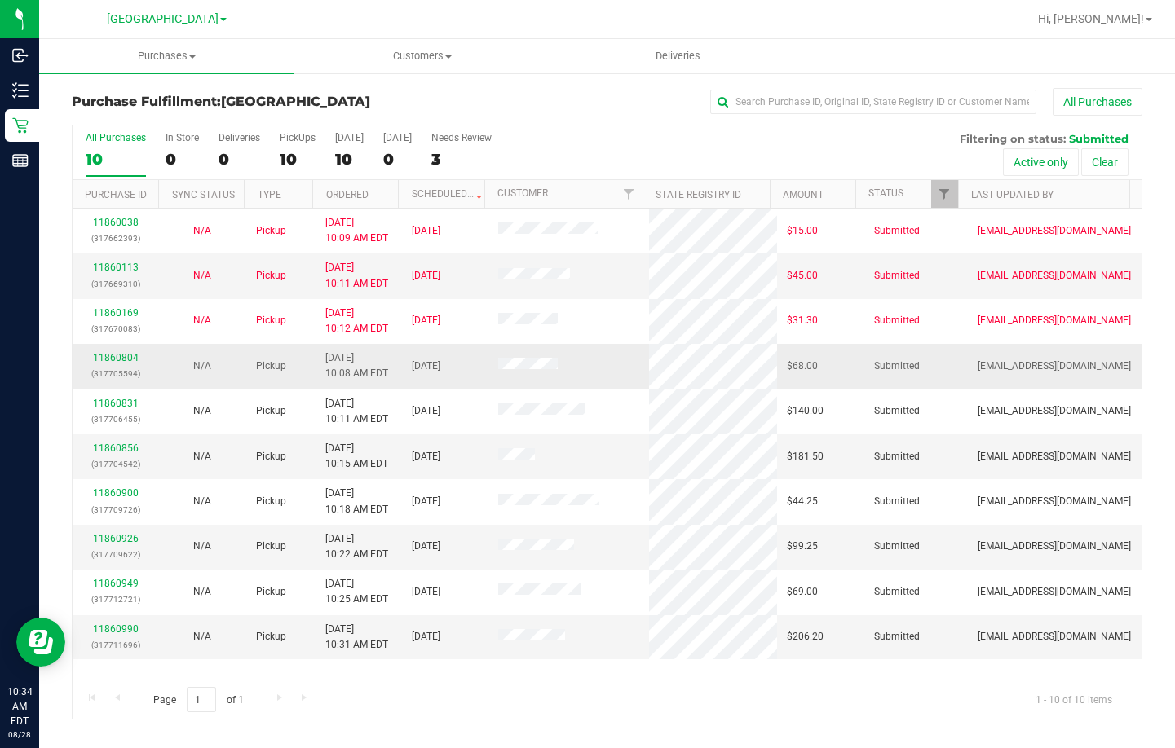
click at [123, 362] on link "11860804" at bounding box center [116, 357] width 46 height 11
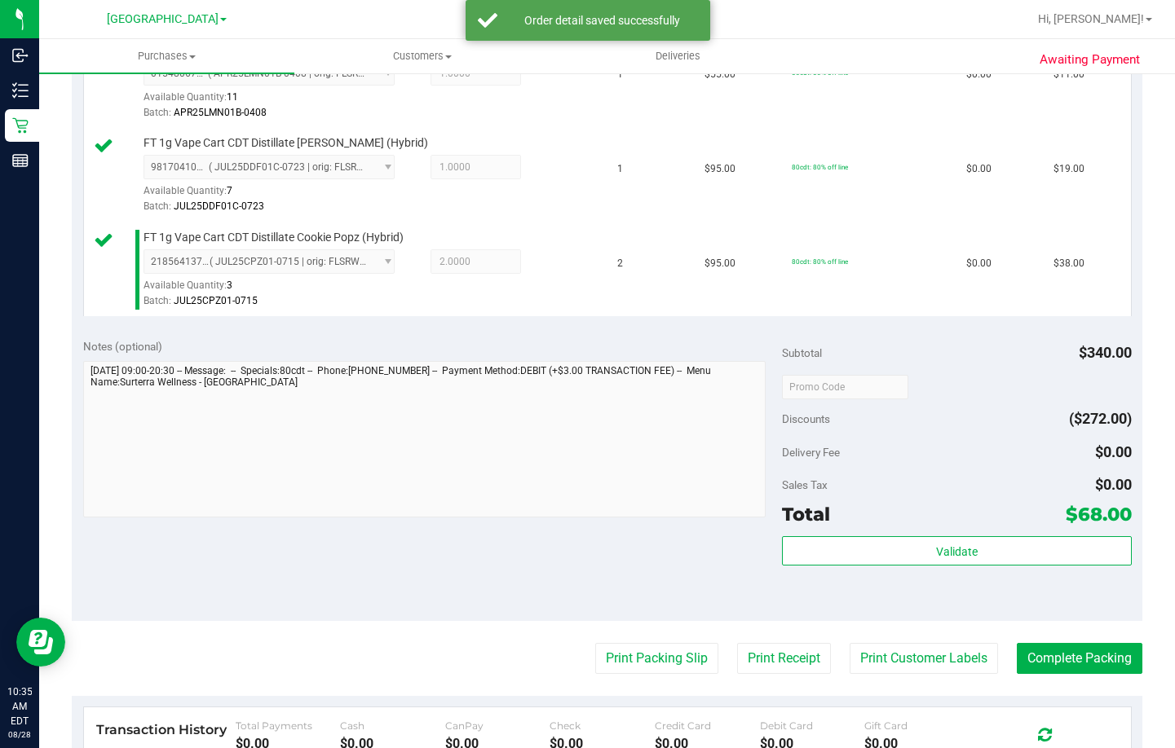
scroll to position [489, 0]
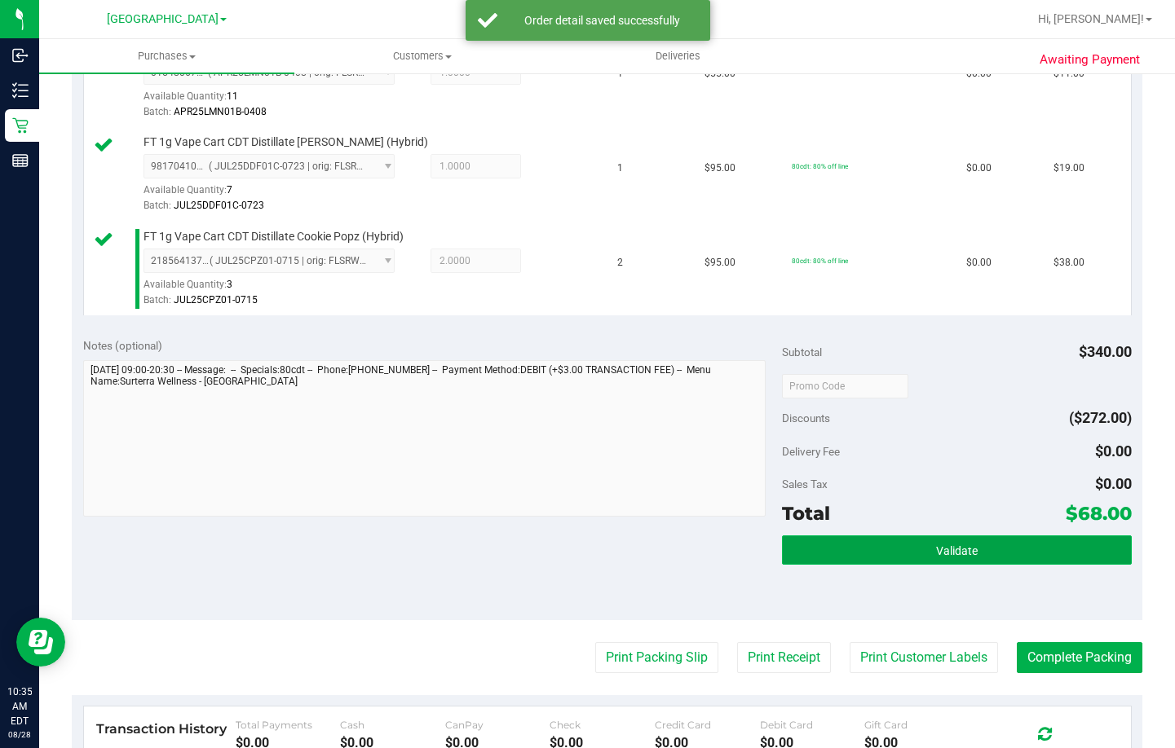
click at [946, 547] on span "Validate" at bounding box center [957, 551] width 42 height 13
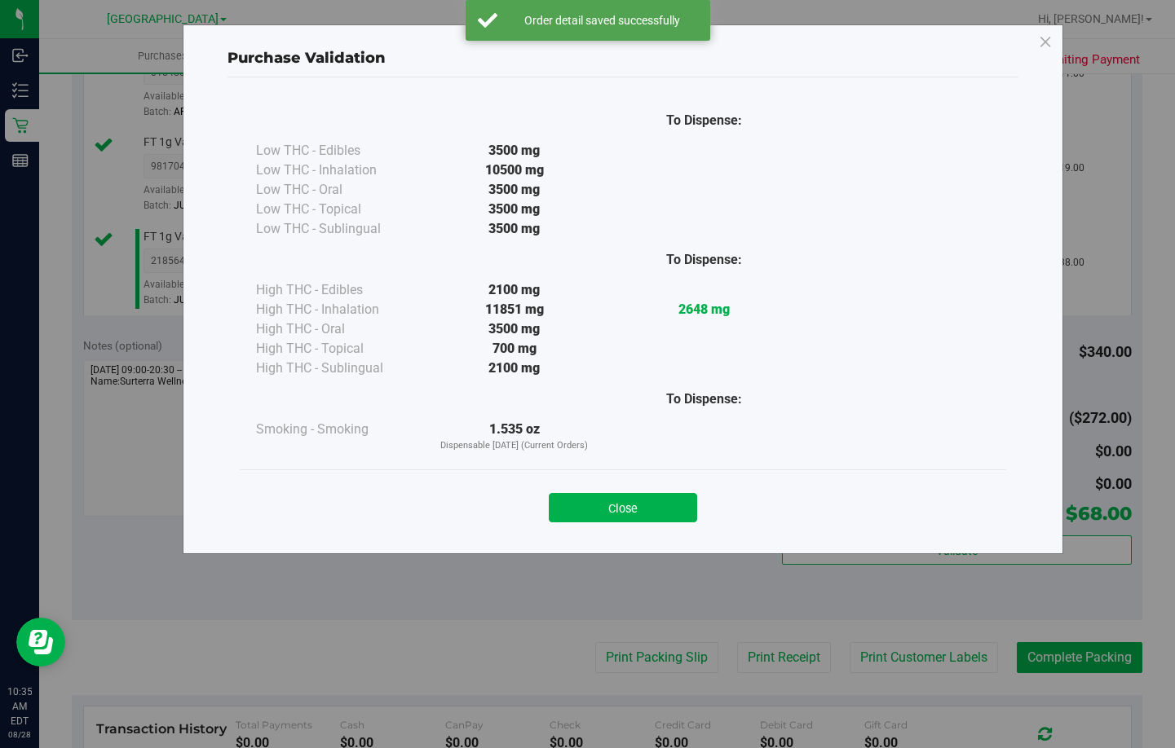
click at [639, 494] on button "Close" at bounding box center [623, 507] width 148 height 29
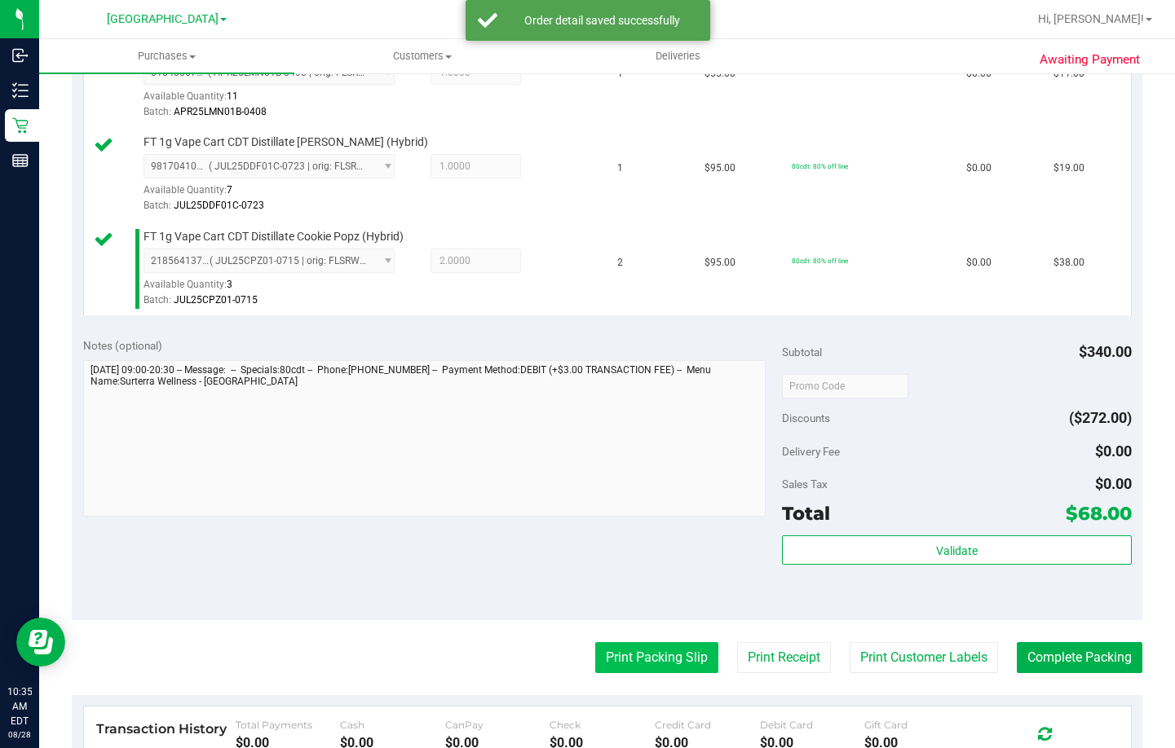
click at [658, 657] on button "Print Packing Slip" at bounding box center [656, 657] width 123 height 31
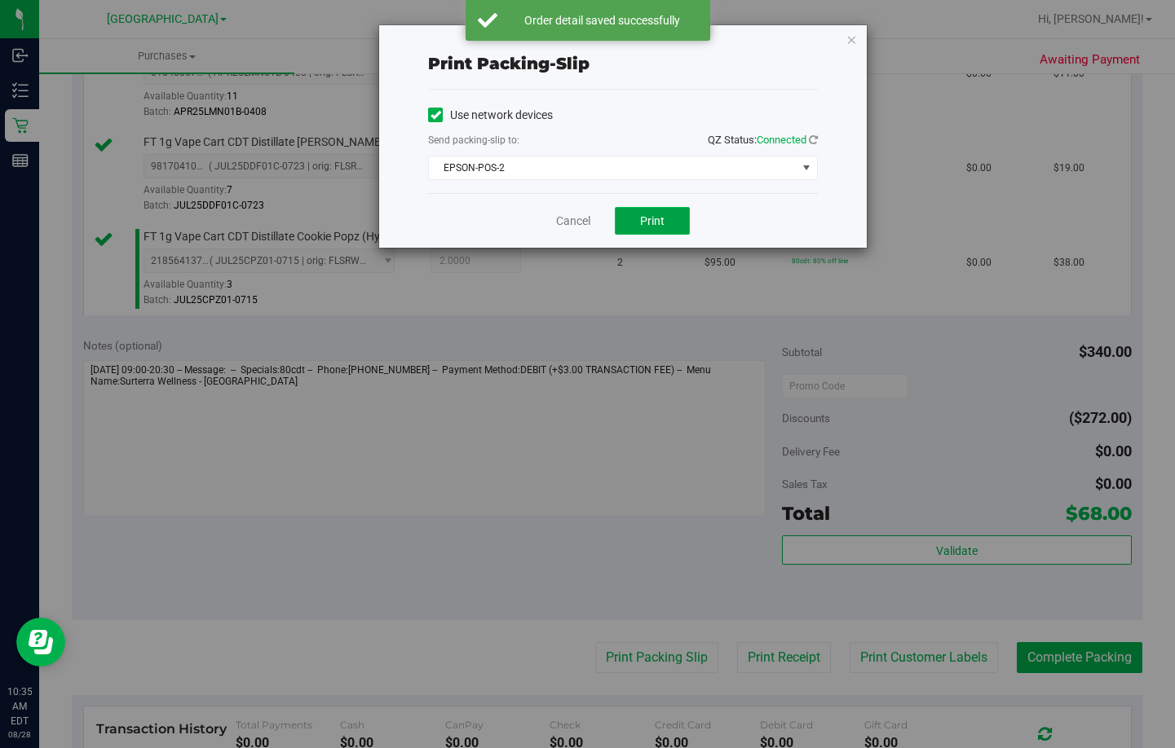
click at [653, 223] on span "Print" at bounding box center [652, 220] width 24 height 13
click at [571, 223] on link "Cancel" at bounding box center [573, 221] width 34 height 17
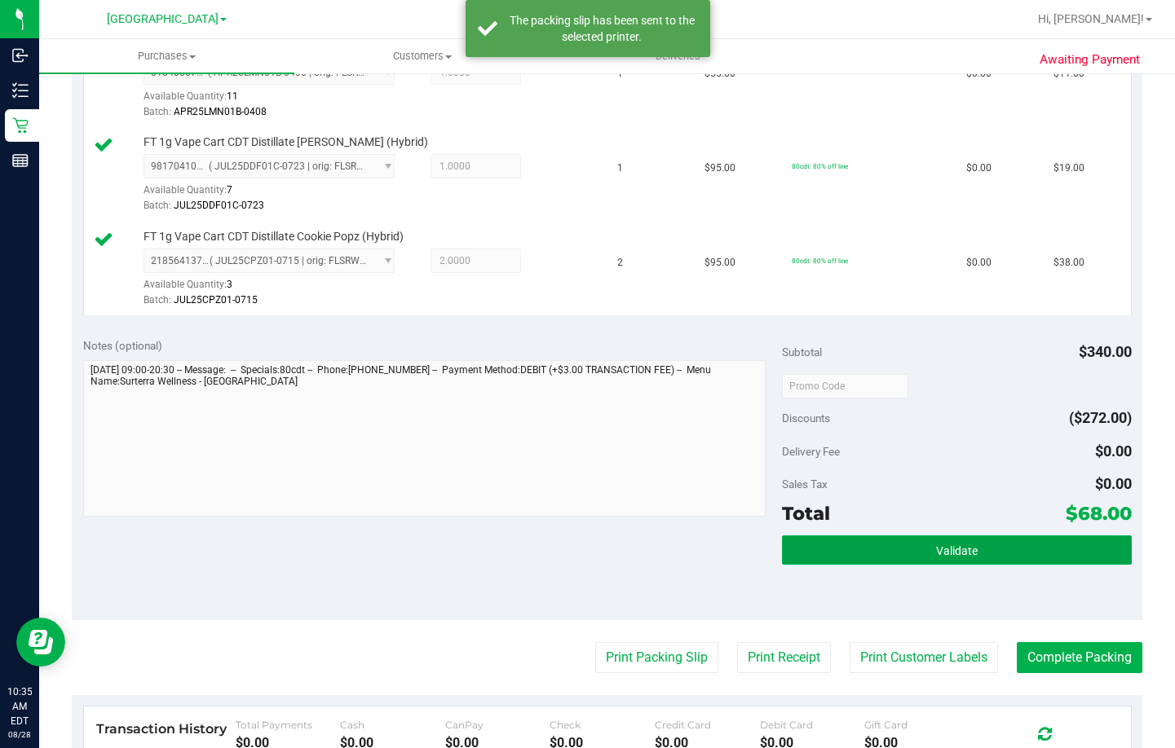
drag, startPoint x: 925, startPoint y: 543, endPoint x: 908, endPoint y: 505, distance: 41.2
click at [925, 543] on button "Validate" at bounding box center [957, 550] width 350 height 29
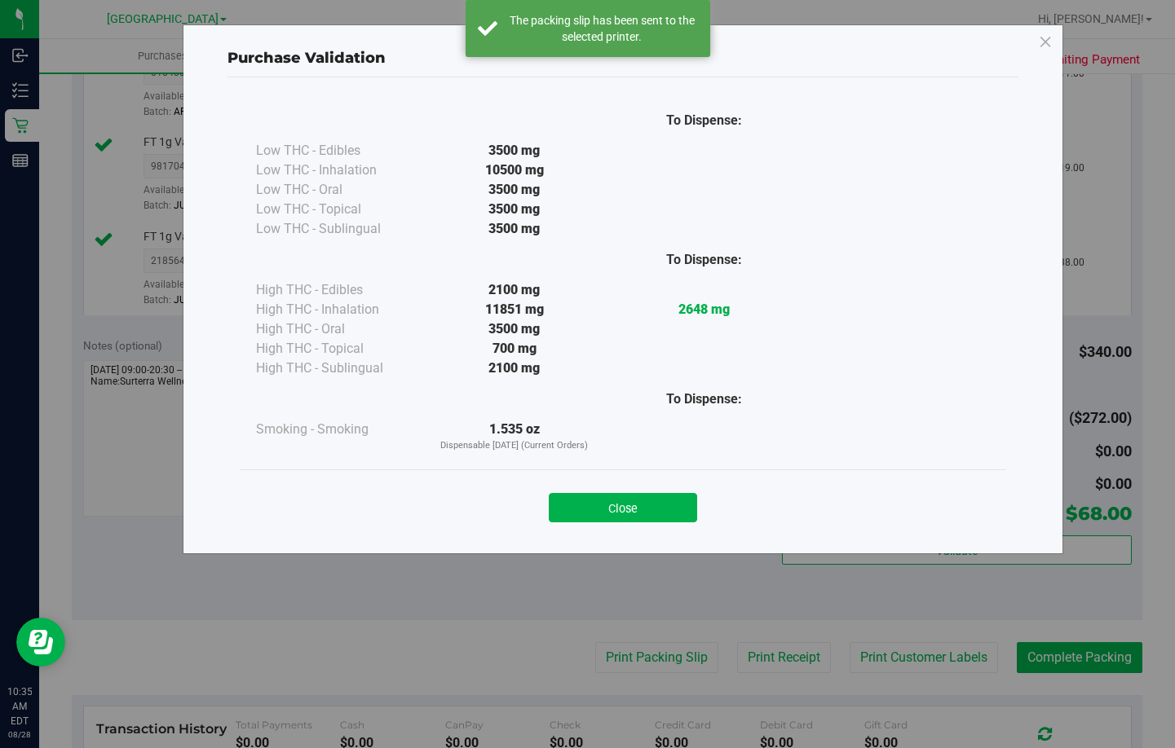
drag, startPoint x: 645, startPoint y: 521, endPoint x: 653, endPoint y: 495, distance: 27.3
click at [645, 515] on button "Close" at bounding box center [623, 507] width 148 height 29
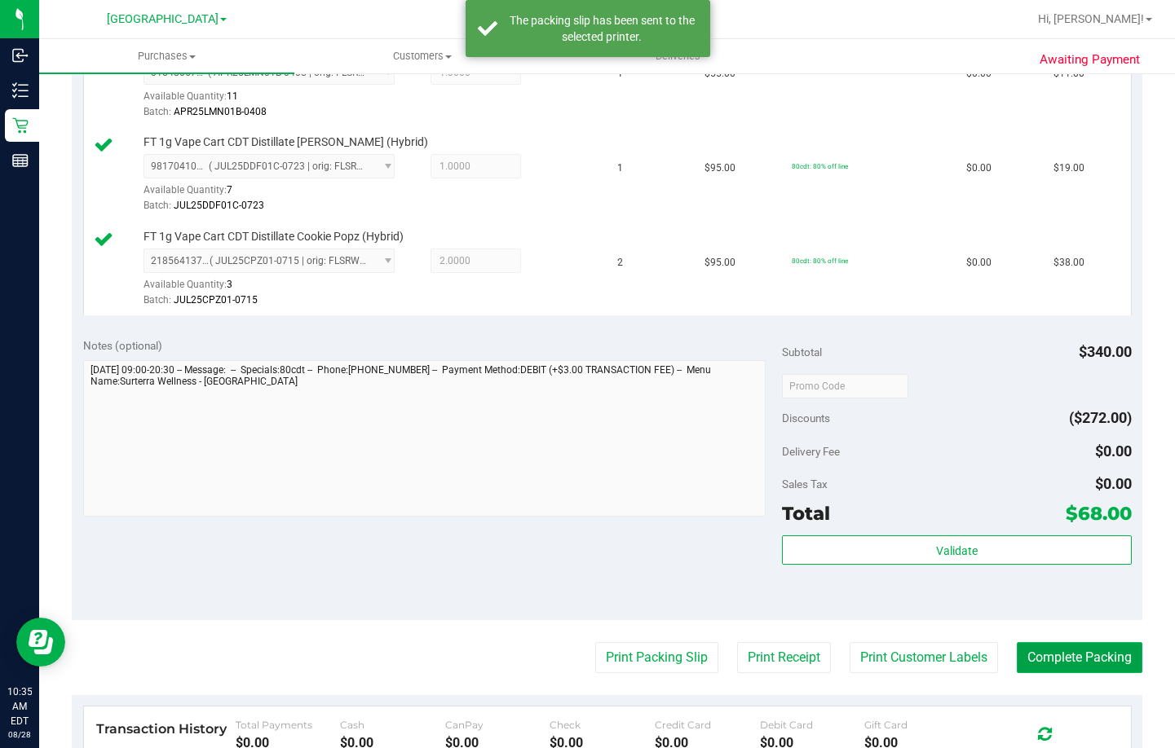
drag, startPoint x: 1104, startPoint y: 656, endPoint x: 1110, endPoint y: 593, distance: 63.0
click at [1104, 650] on button "Complete Packing" at bounding box center [1080, 657] width 126 height 31
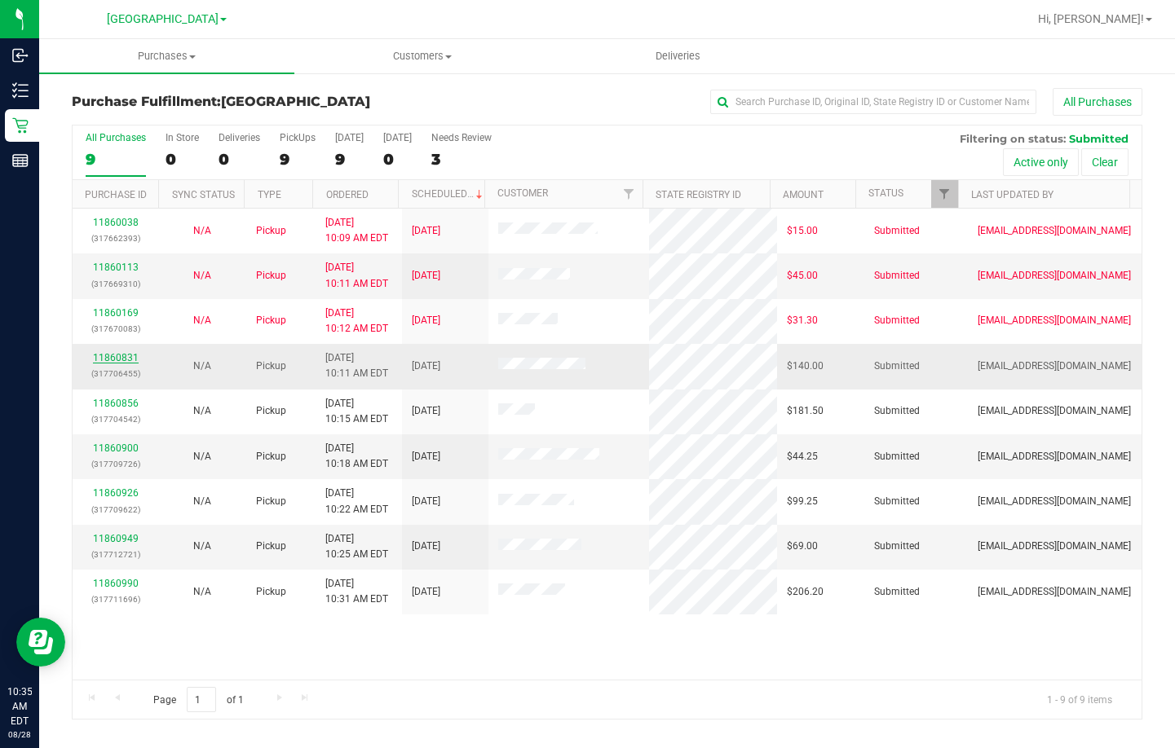
drag, startPoint x: 93, startPoint y: 355, endPoint x: 101, endPoint y: 358, distance: 8.5
click at [93, 355] on div "11860831 (317706455)" at bounding box center [115, 366] width 67 height 31
click at [113, 357] on link "11860831" at bounding box center [116, 357] width 46 height 11
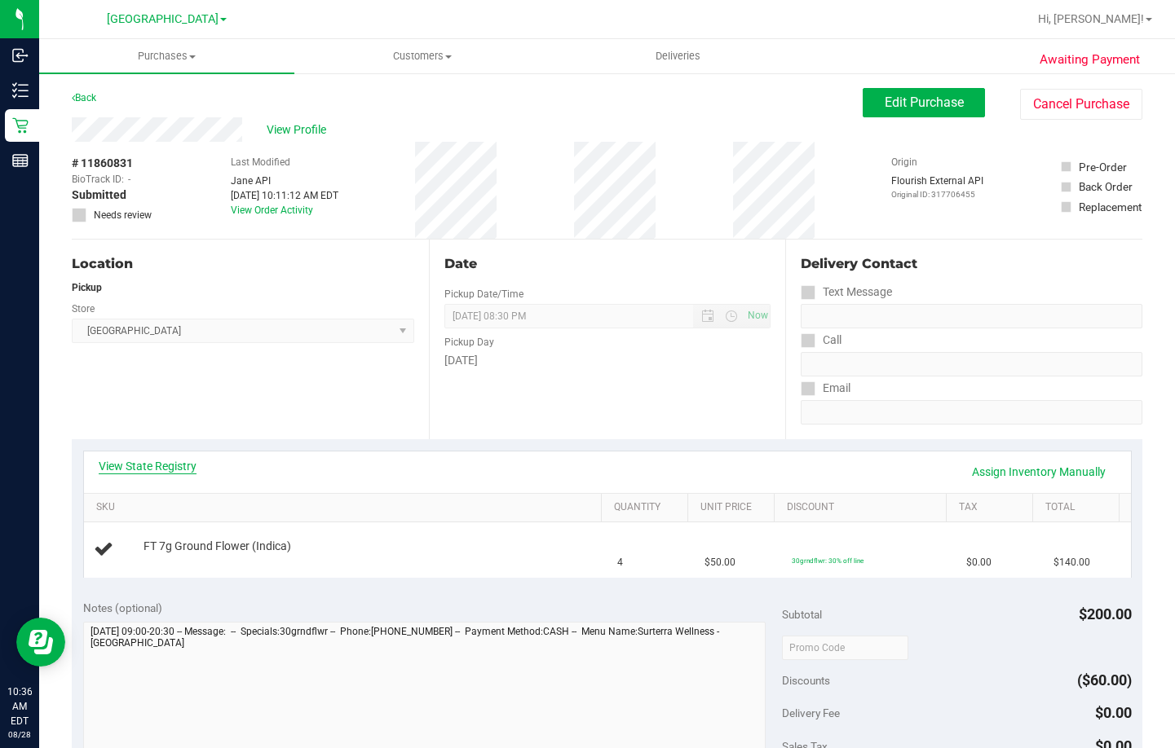
click at [191, 465] on link "View State Registry" at bounding box center [148, 466] width 98 height 16
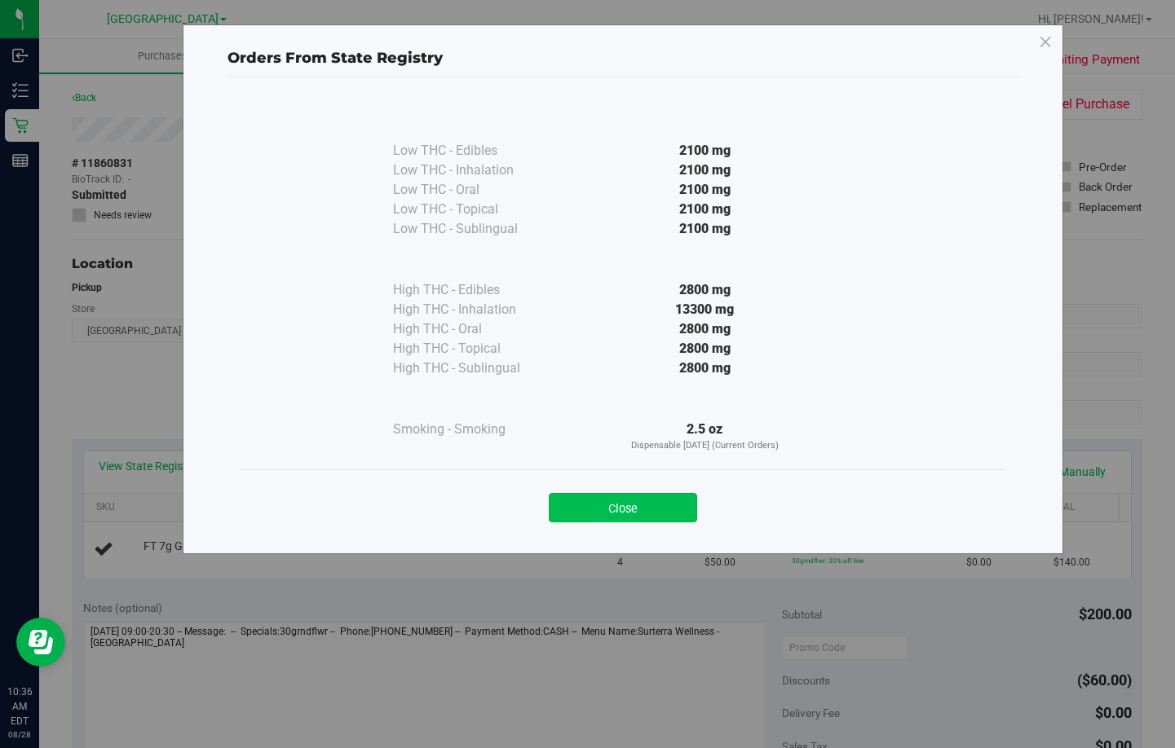
click at [651, 505] on button "Close" at bounding box center [623, 507] width 148 height 29
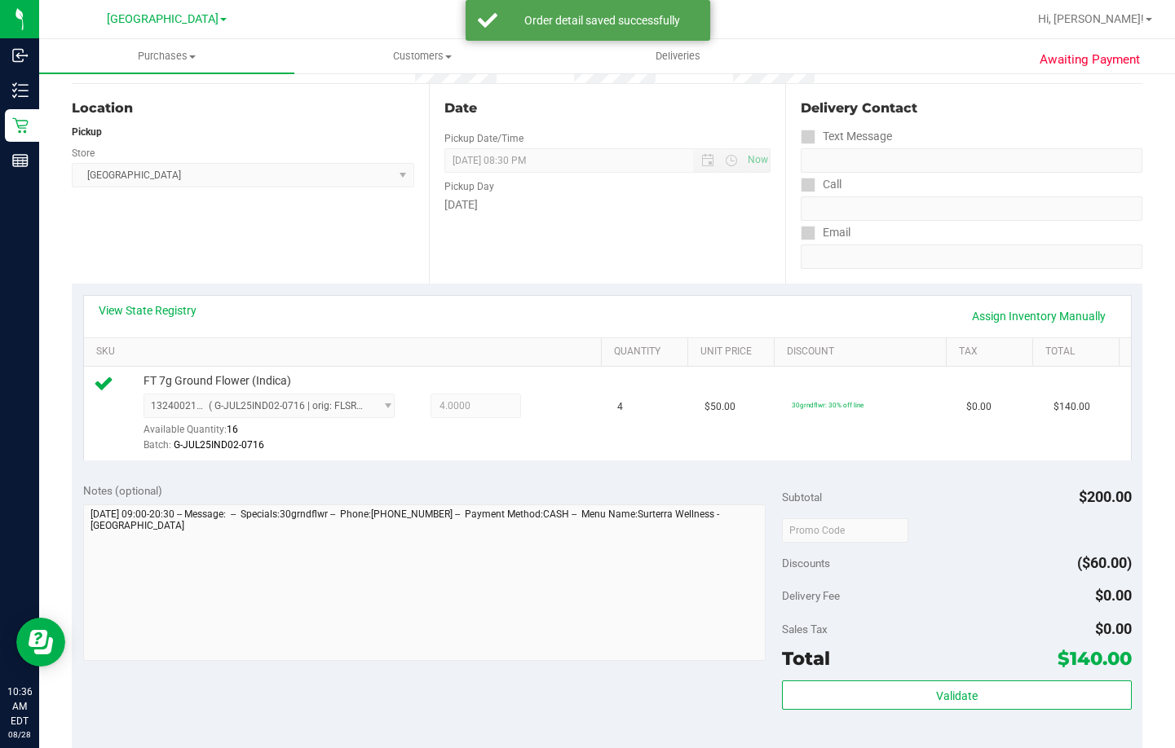
scroll to position [163, 0]
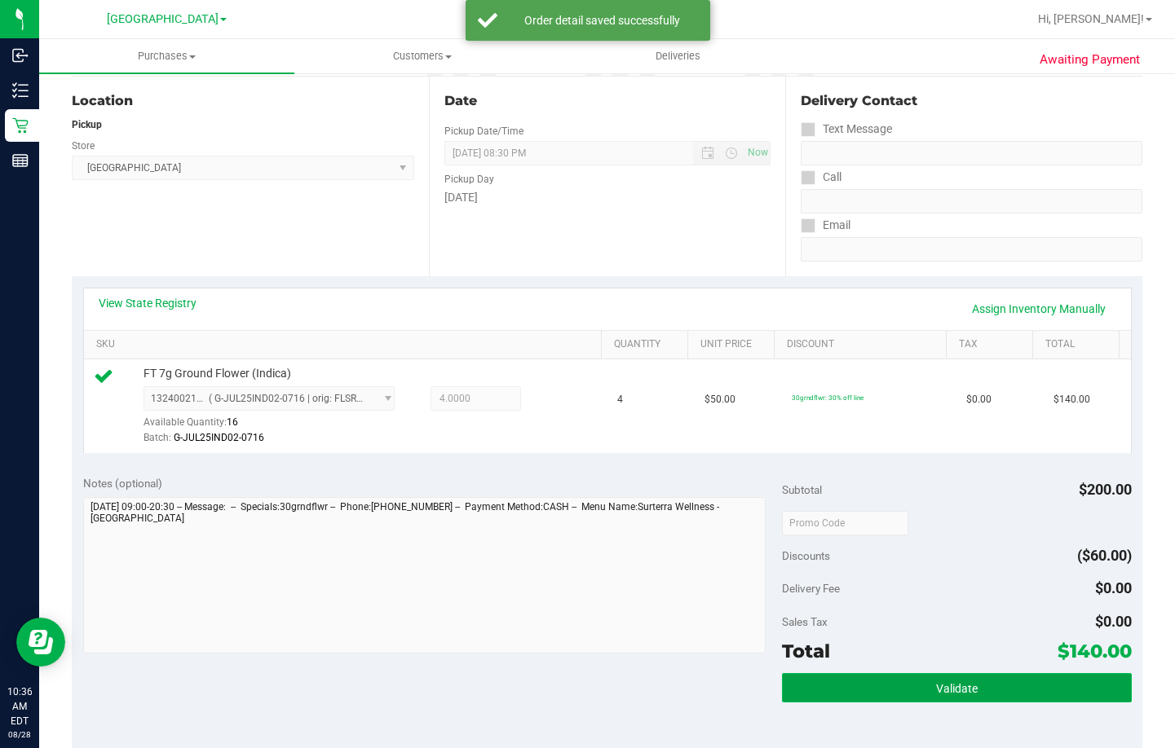
click at [1022, 678] on button "Validate" at bounding box center [957, 687] width 350 height 29
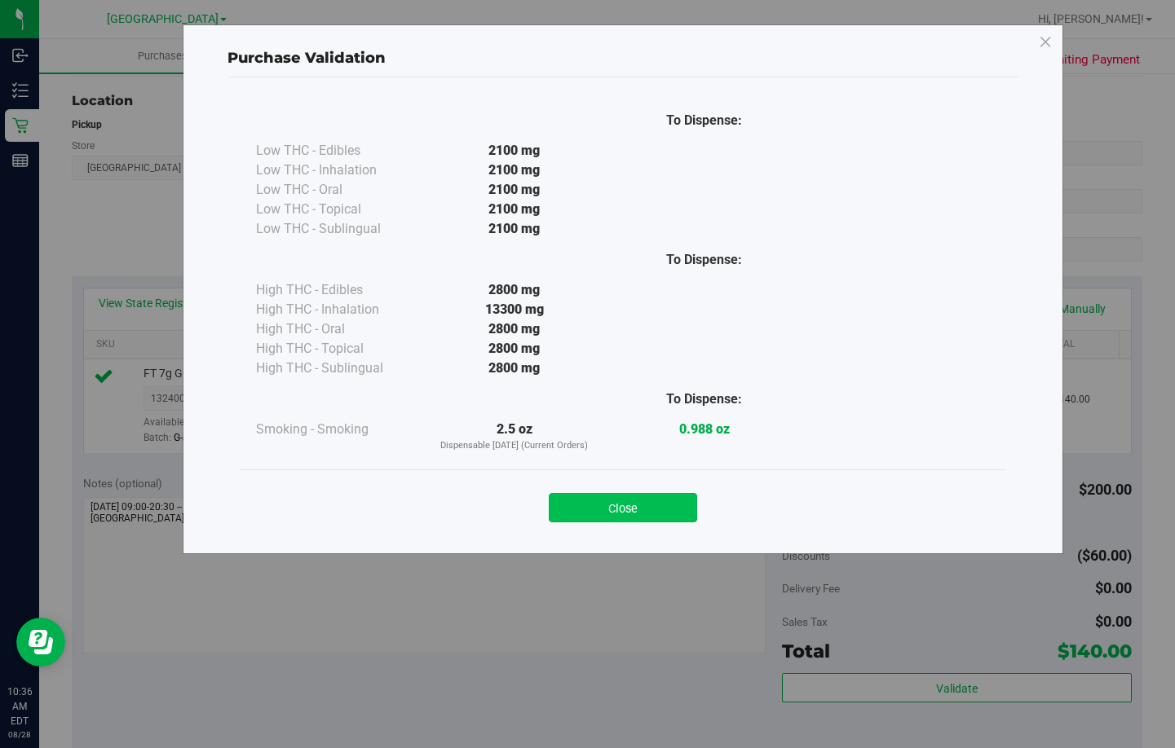
drag, startPoint x: 696, startPoint y: 512, endPoint x: 650, endPoint y: 514, distance: 46.5
click at [686, 514] on div "Close" at bounding box center [623, 503] width 742 height 41
click at [645, 514] on button "Close" at bounding box center [623, 507] width 148 height 29
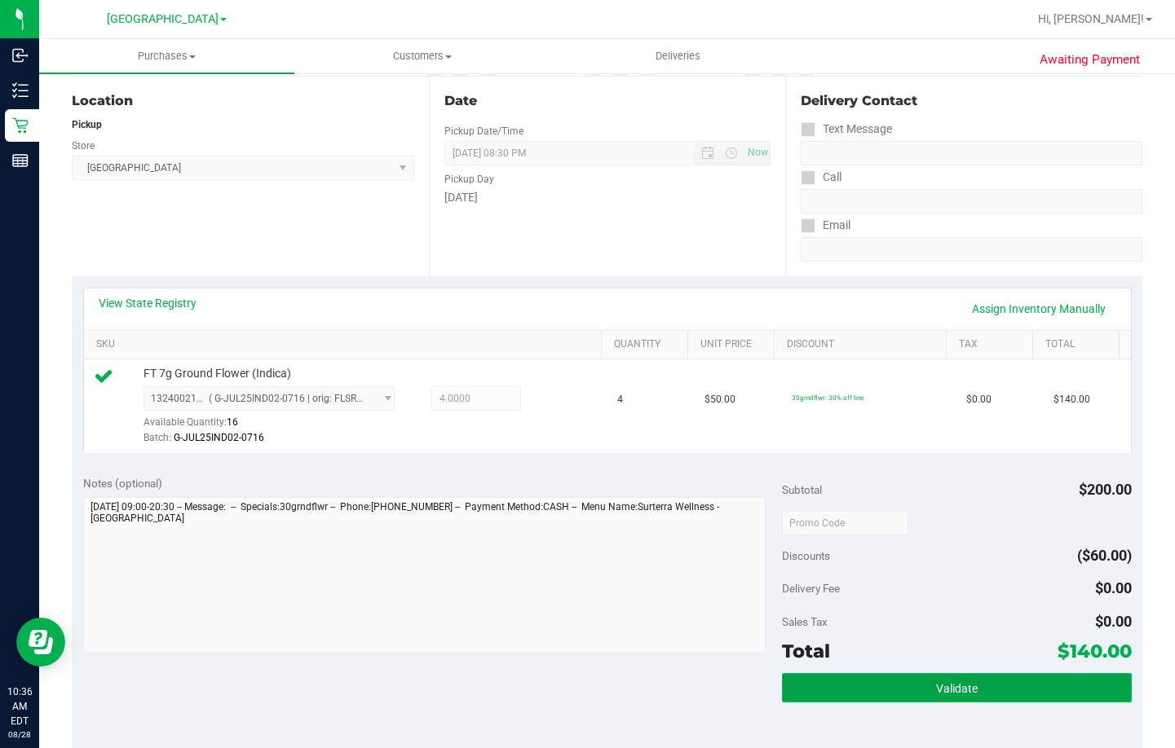
click at [936, 683] on span "Validate" at bounding box center [957, 688] width 42 height 13
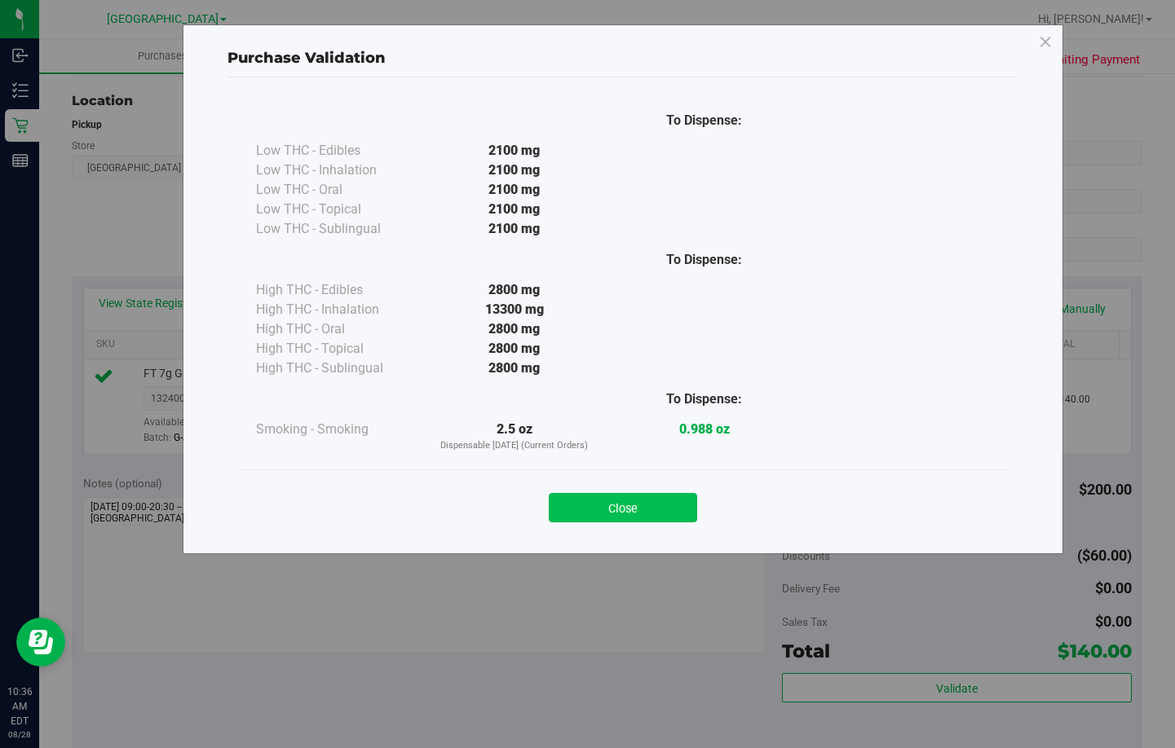
click at [655, 513] on button "Close" at bounding box center [623, 507] width 148 height 29
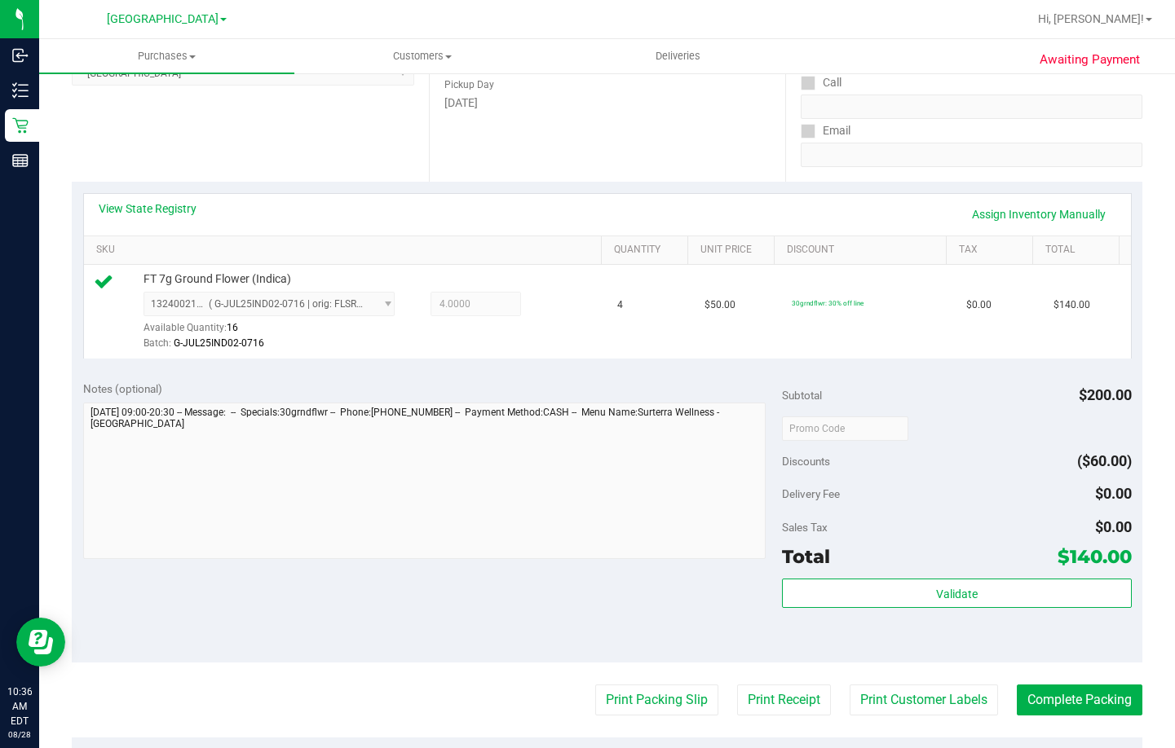
scroll to position [408, 0]
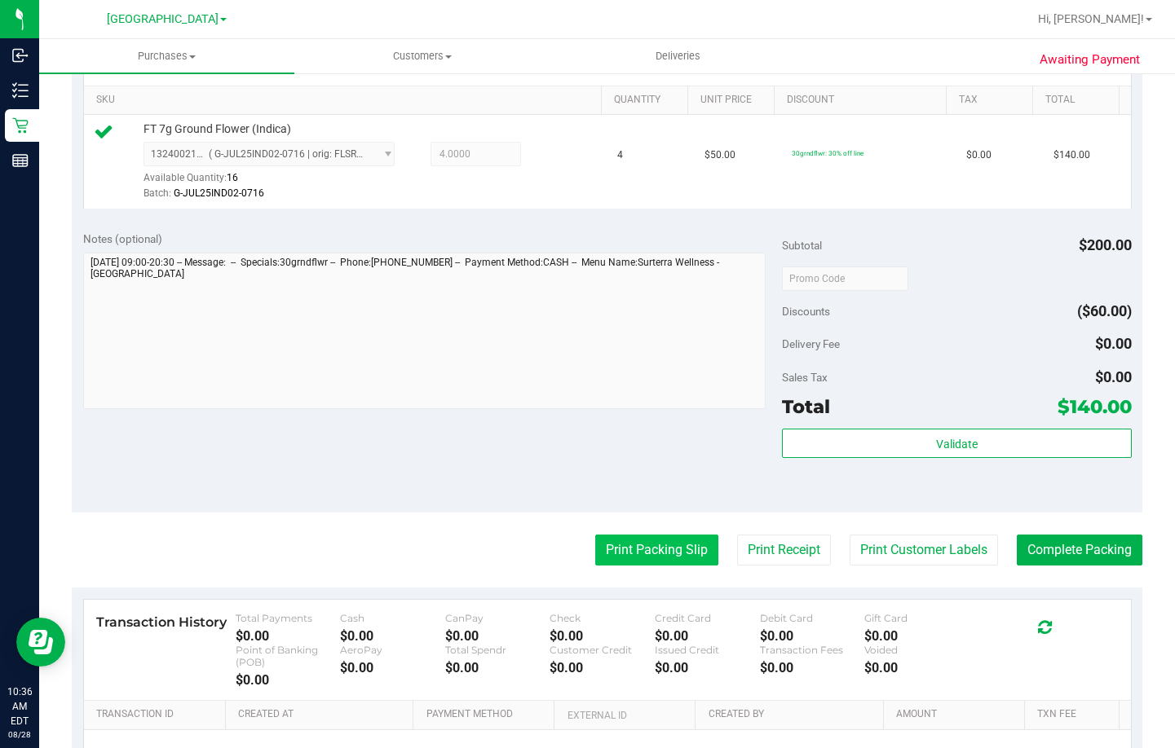
click at [677, 544] on button "Print Packing Slip" at bounding box center [656, 550] width 123 height 31
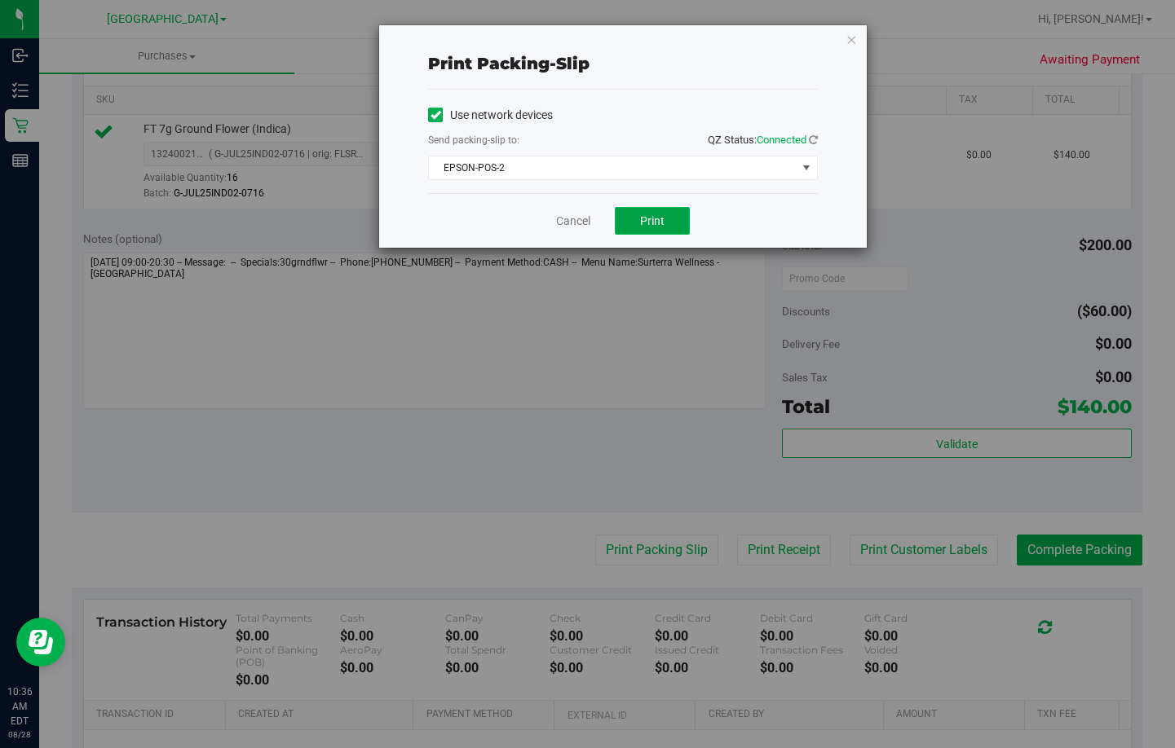
click at [650, 220] on span "Print" at bounding box center [652, 220] width 24 height 13
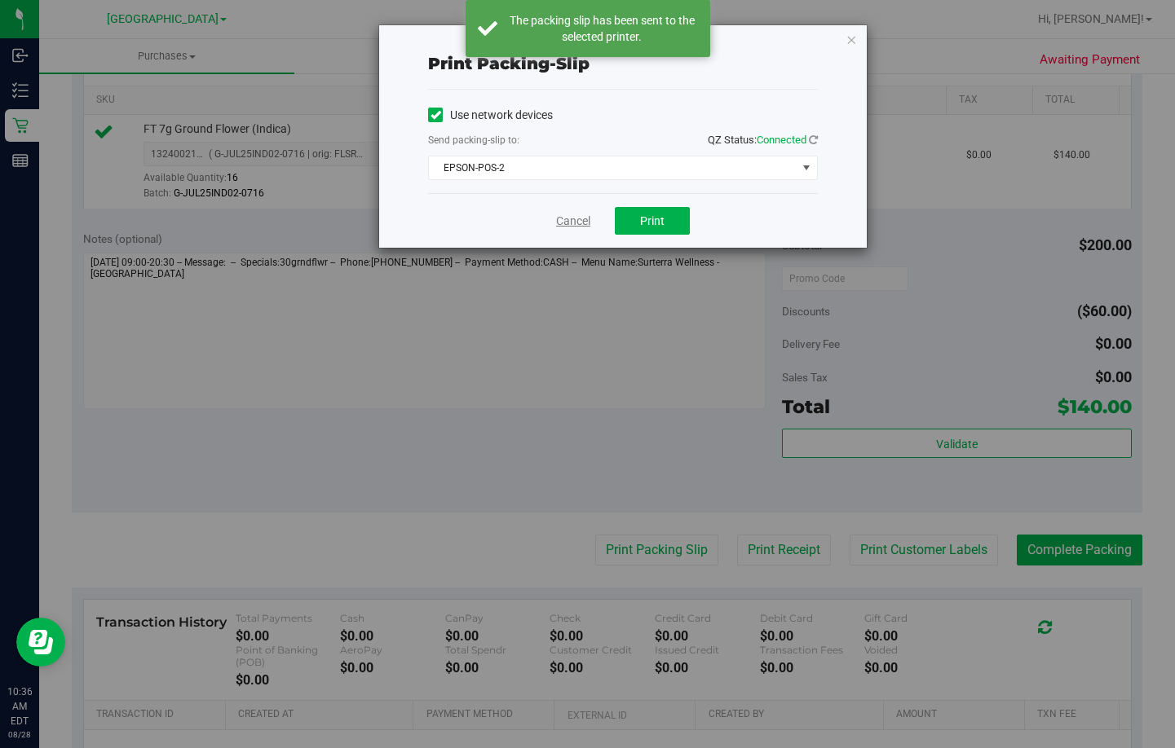
click at [577, 223] on link "Cancel" at bounding box center [573, 221] width 34 height 17
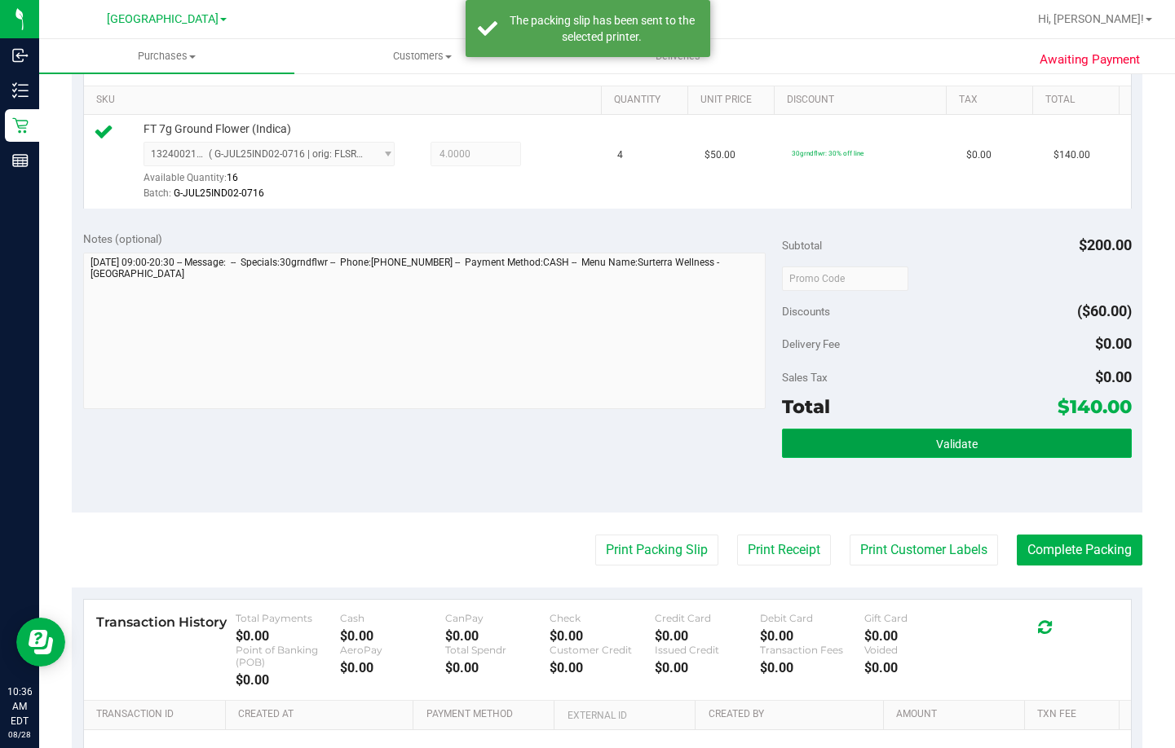
click at [946, 438] on span "Validate" at bounding box center [957, 444] width 42 height 13
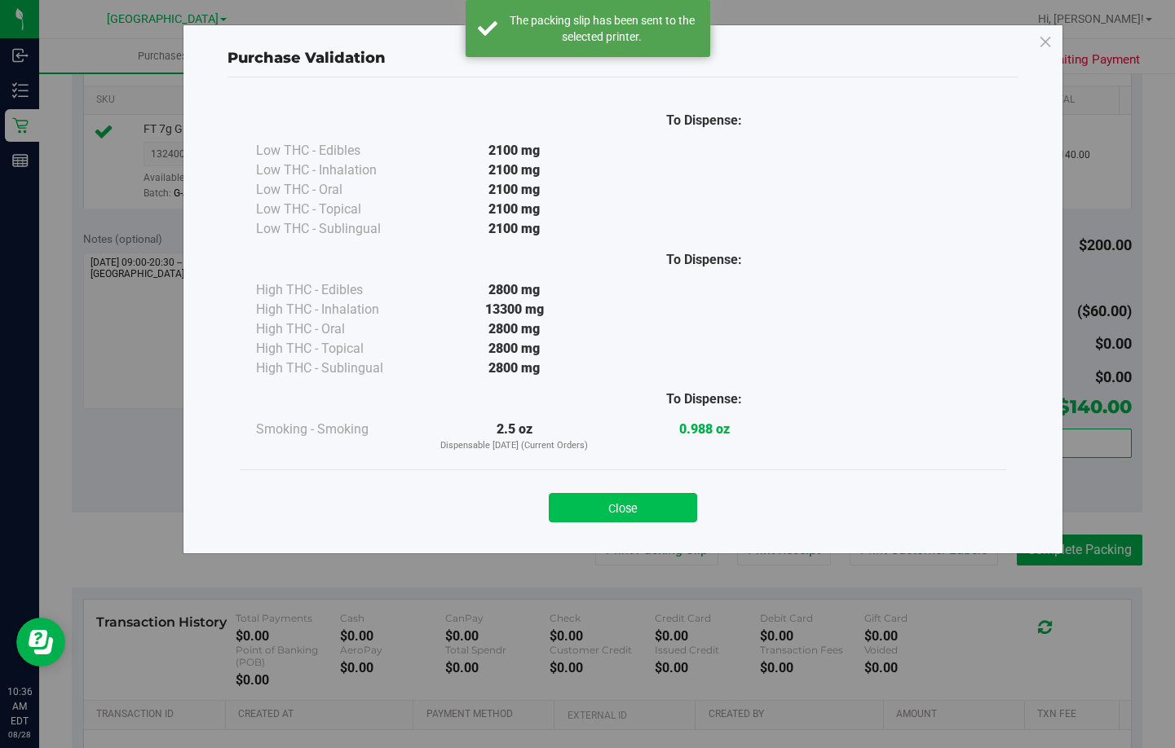
click at [627, 503] on button "Close" at bounding box center [623, 507] width 148 height 29
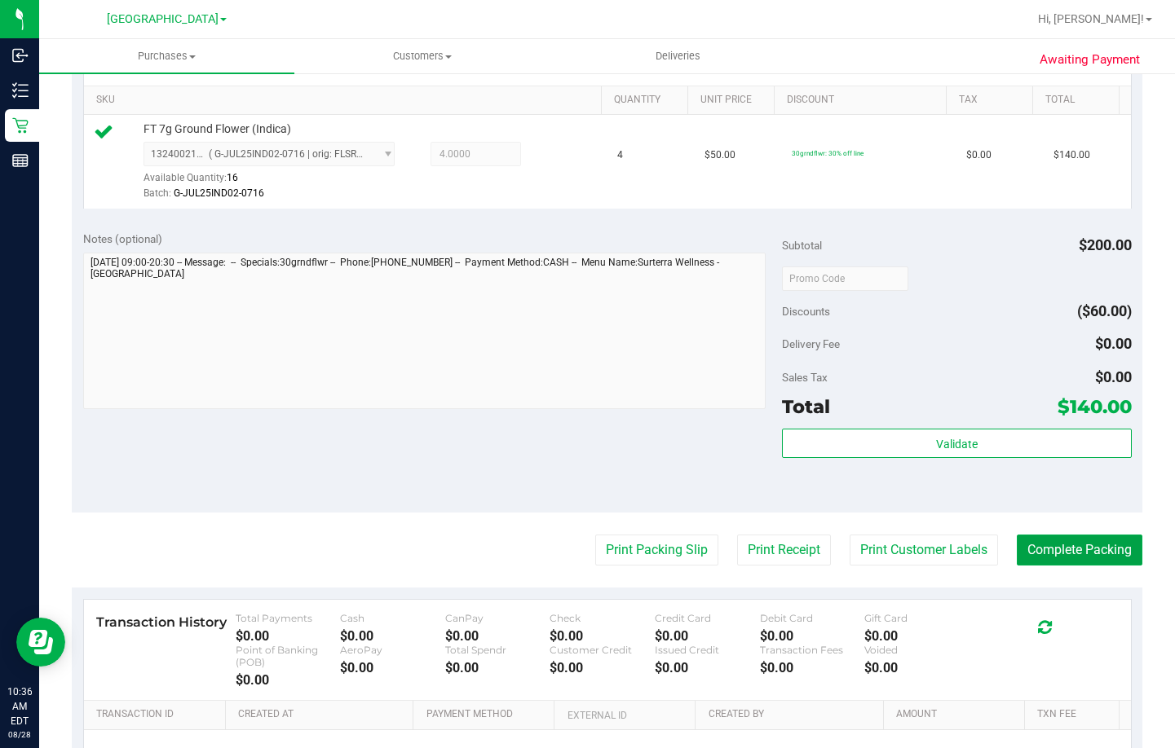
drag, startPoint x: 1067, startPoint y: 553, endPoint x: 1126, endPoint y: 504, distance: 76.4
click at [1068, 553] on button "Complete Packing" at bounding box center [1080, 550] width 126 height 31
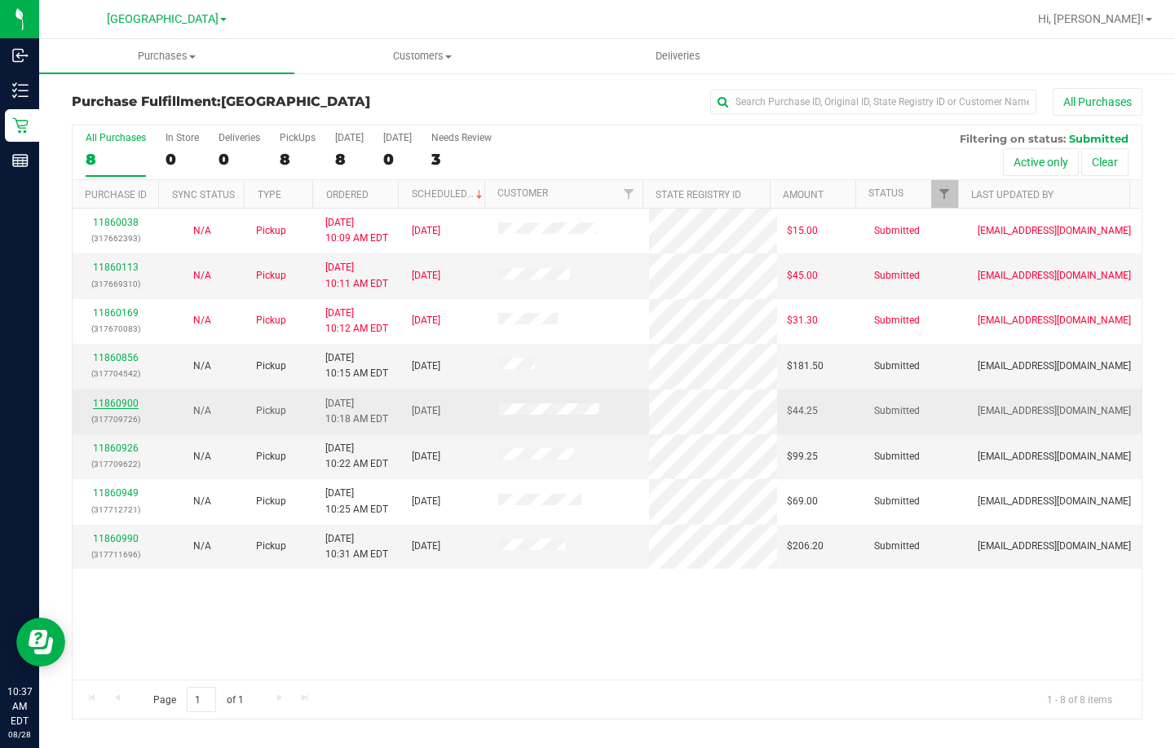
click at [107, 405] on link "11860900" at bounding box center [116, 403] width 46 height 11
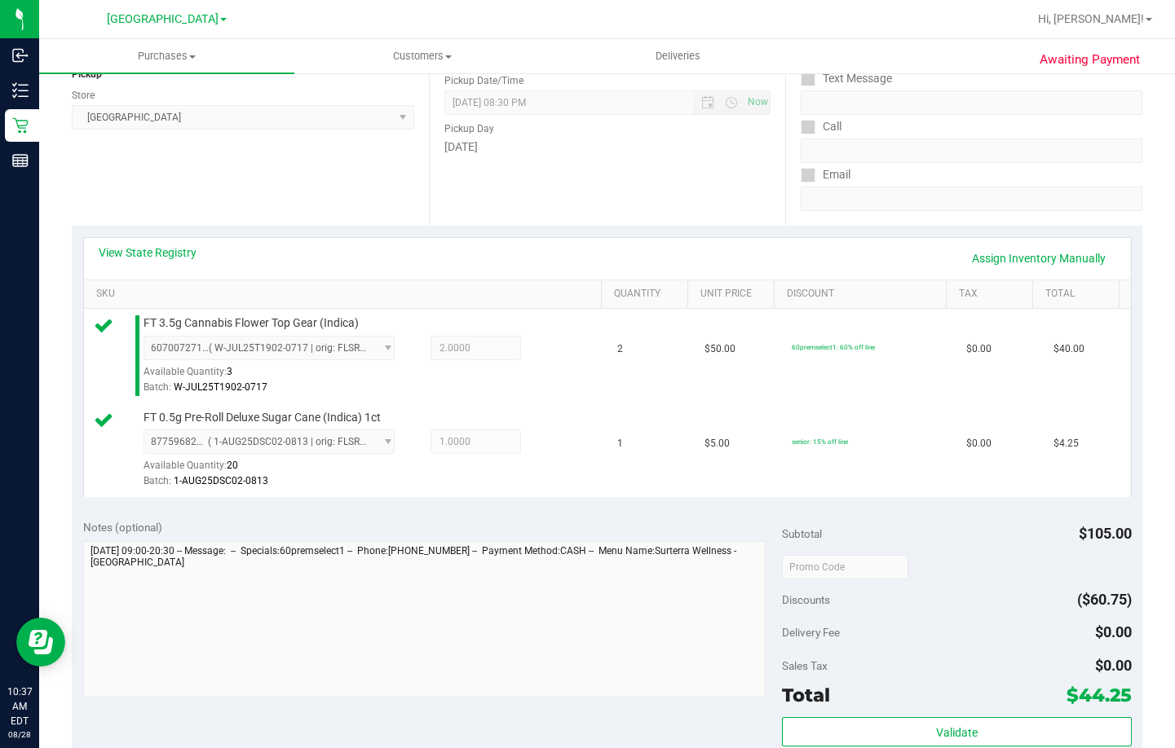
scroll to position [245, 0]
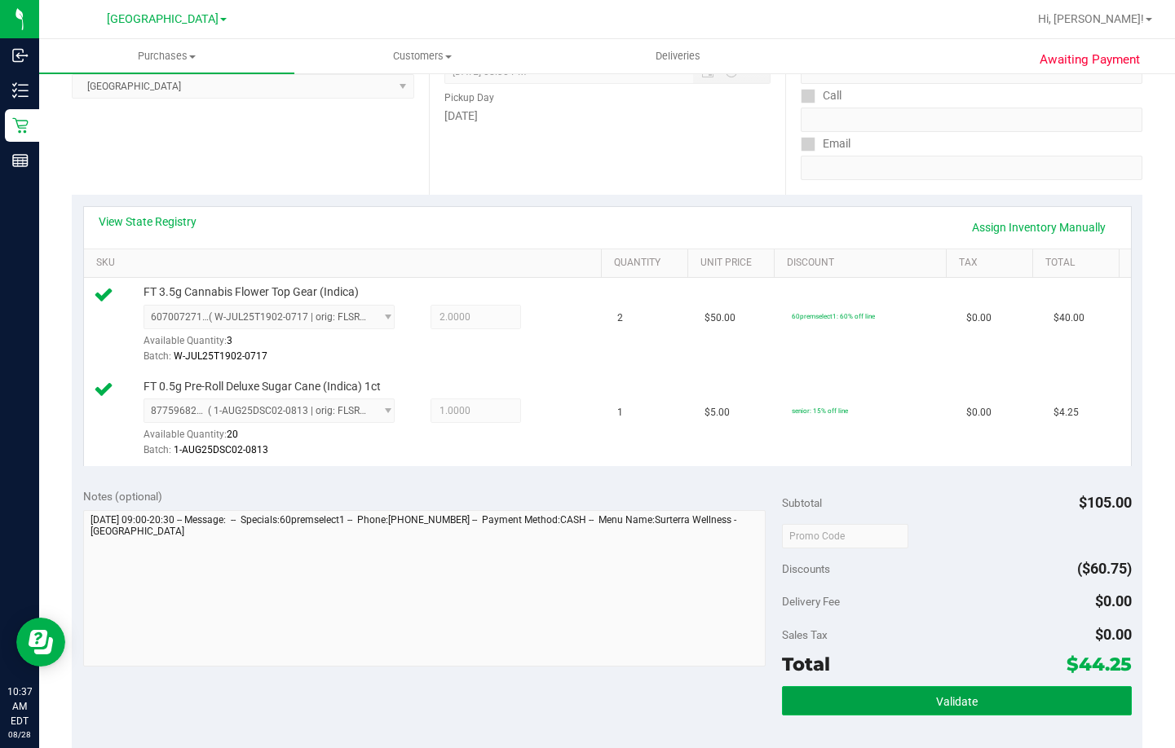
click at [849, 691] on button "Validate" at bounding box center [957, 700] width 350 height 29
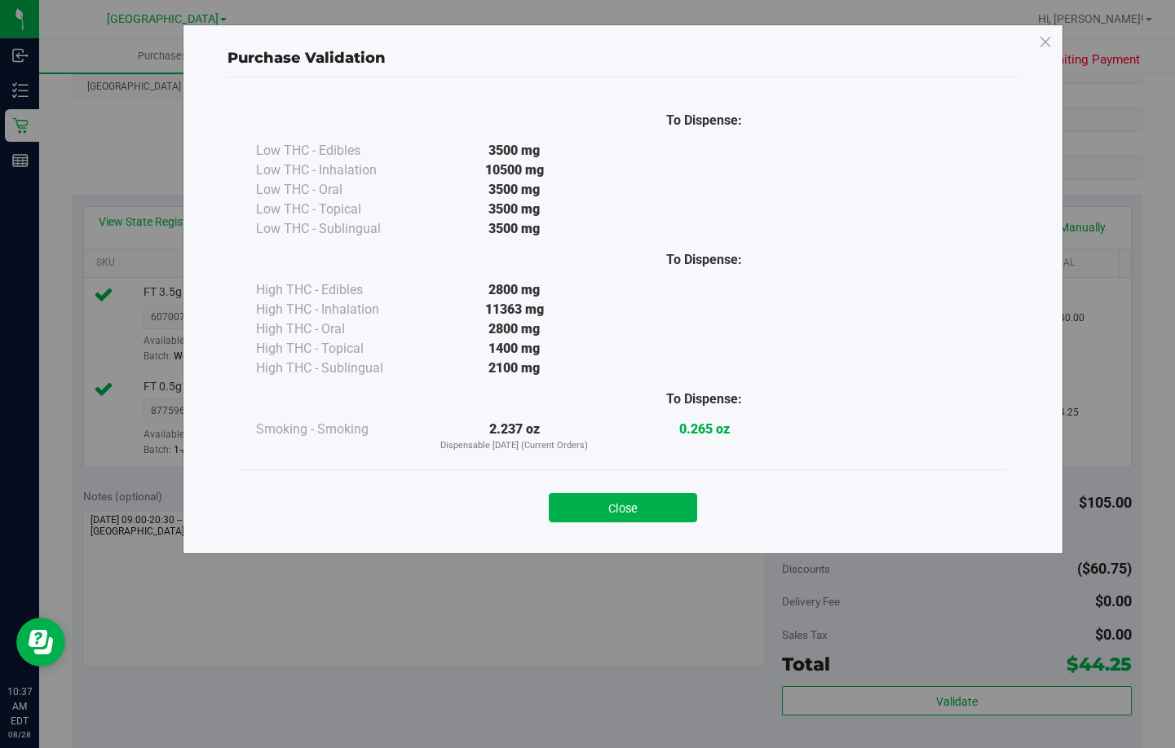
click at [611, 511] on button "Close" at bounding box center [623, 507] width 148 height 29
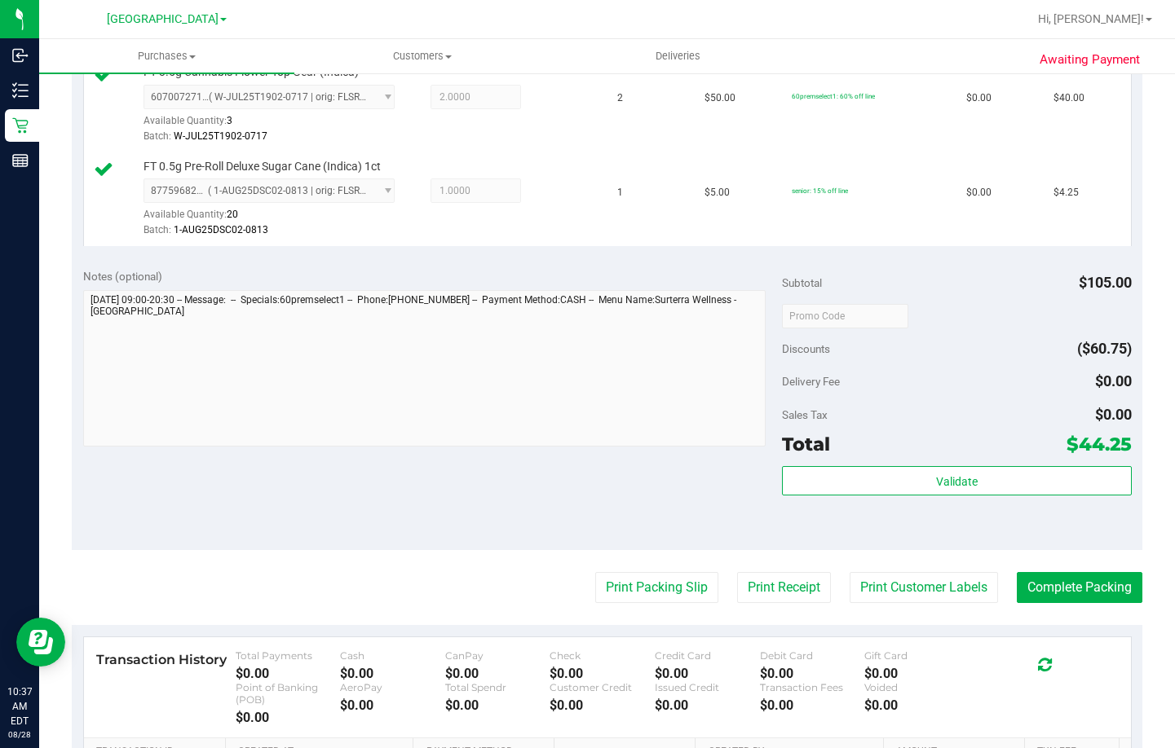
scroll to position [489, 0]
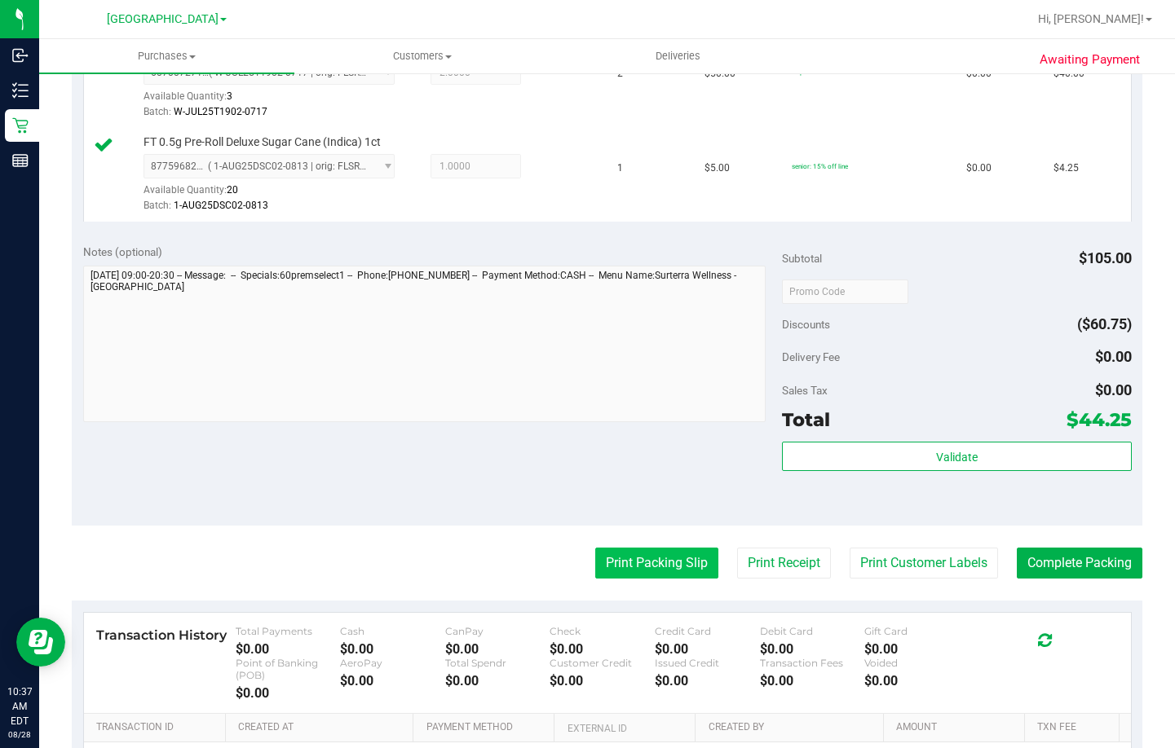
click at [643, 555] on button "Print Packing Slip" at bounding box center [656, 563] width 123 height 31
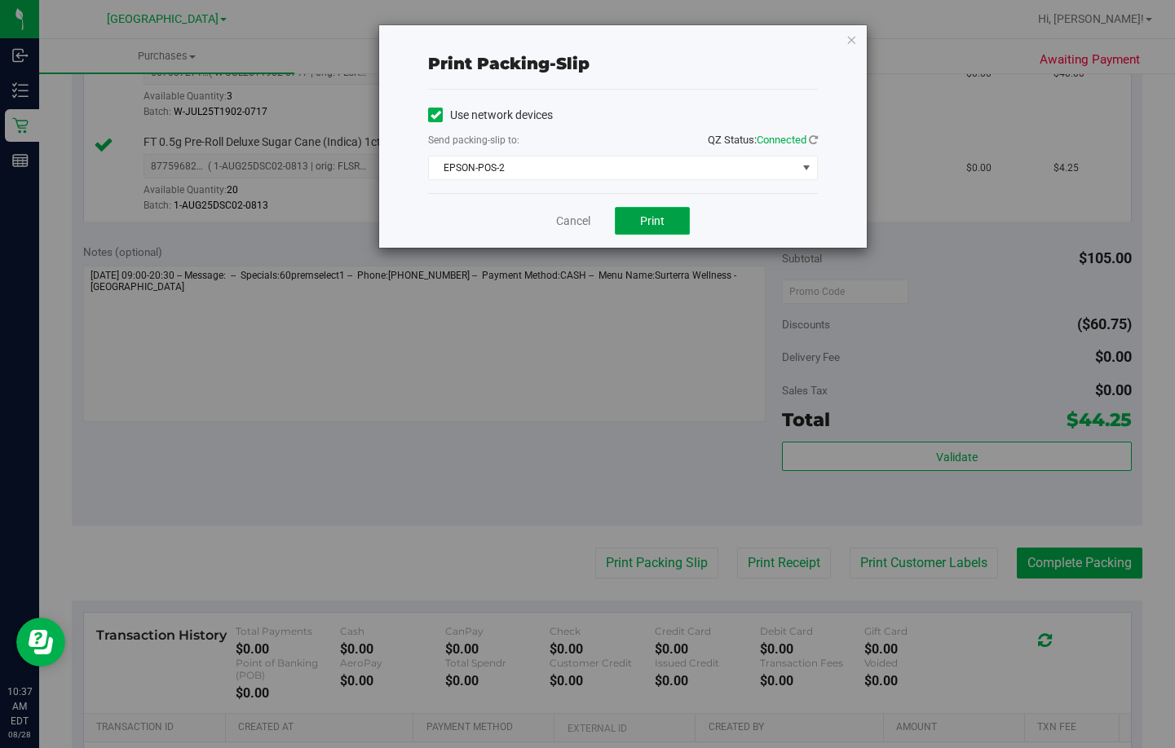
click at [638, 221] on button "Print" at bounding box center [652, 221] width 75 height 28
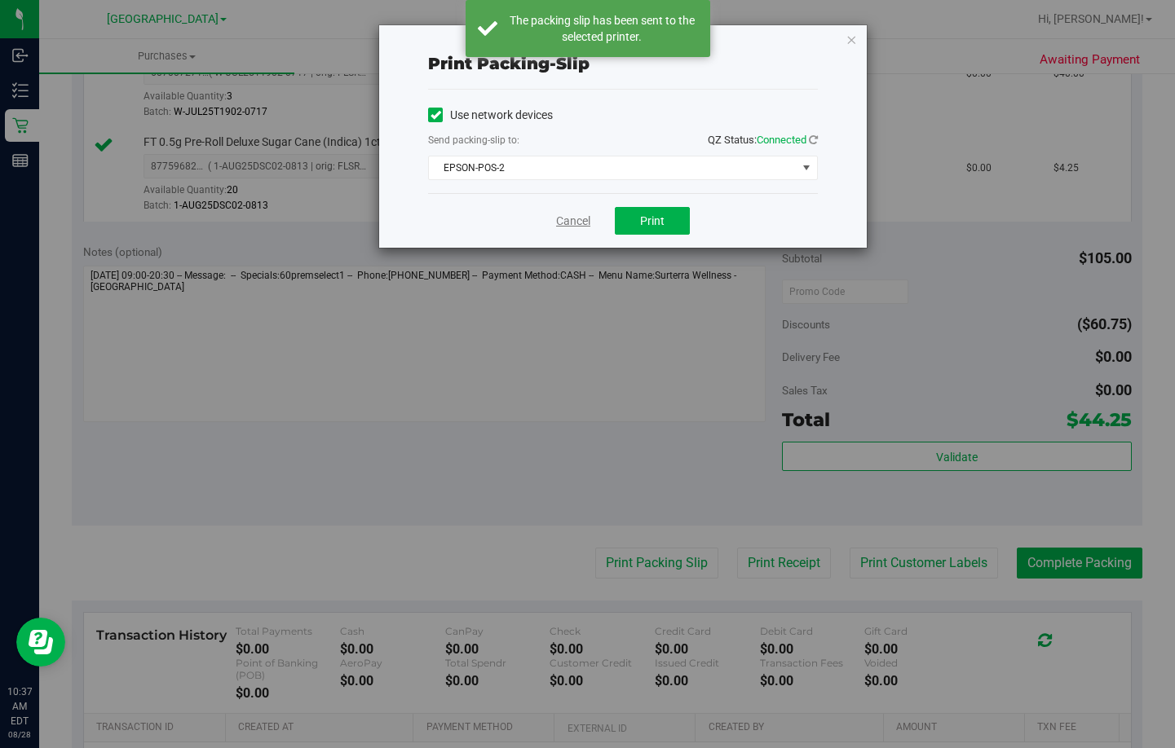
click at [557, 218] on link "Cancel" at bounding box center [573, 221] width 34 height 17
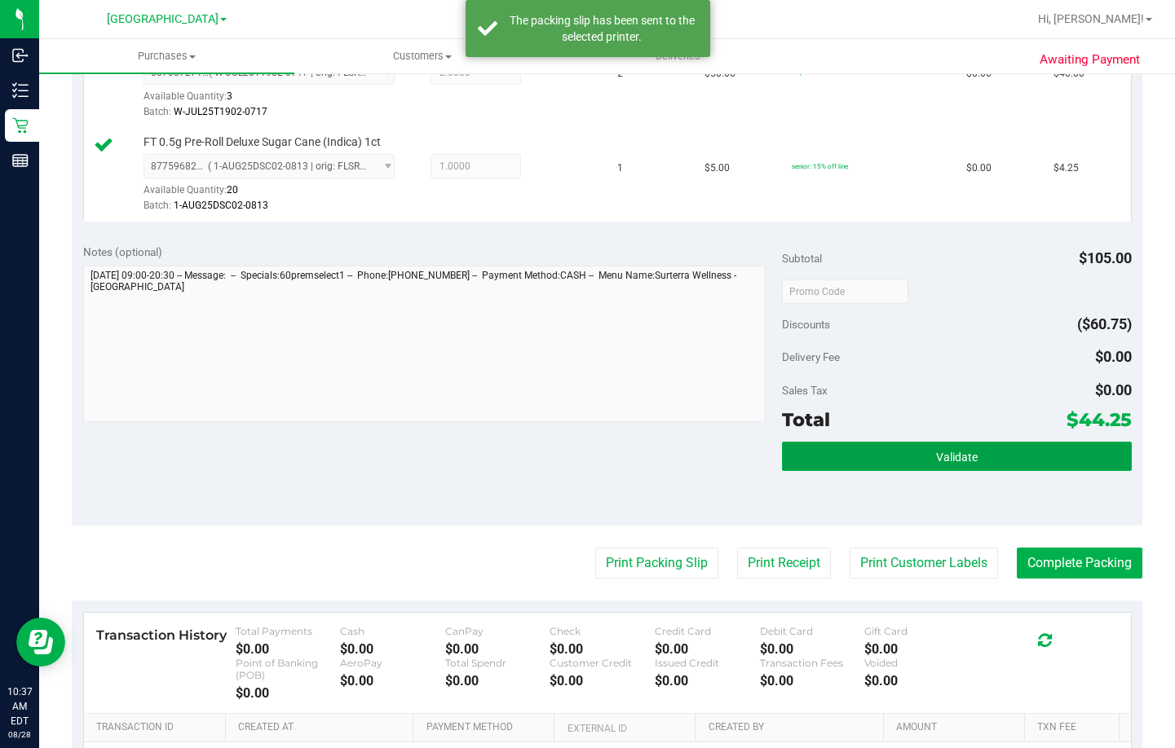
drag, startPoint x: 876, startPoint y: 464, endPoint x: 808, endPoint y: 429, distance: 76.9
click at [875, 463] on button "Validate" at bounding box center [957, 456] width 350 height 29
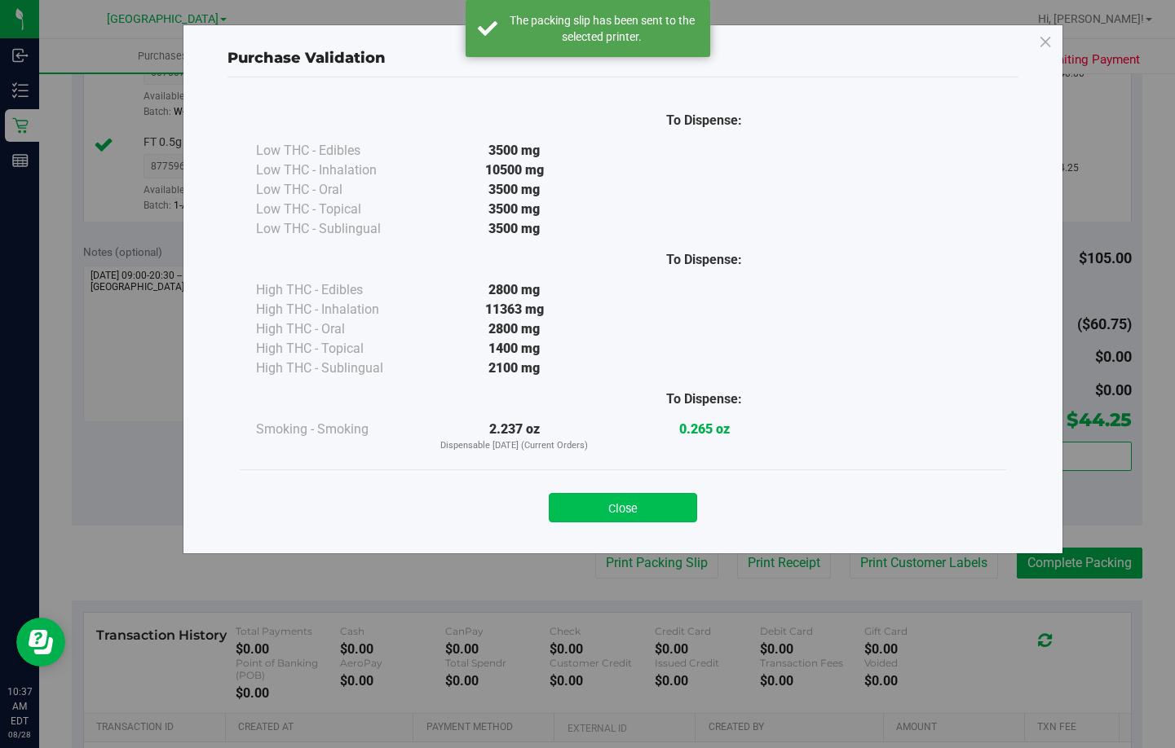
click at [629, 506] on button "Close" at bounding box center [623, 507] width 148 height 29
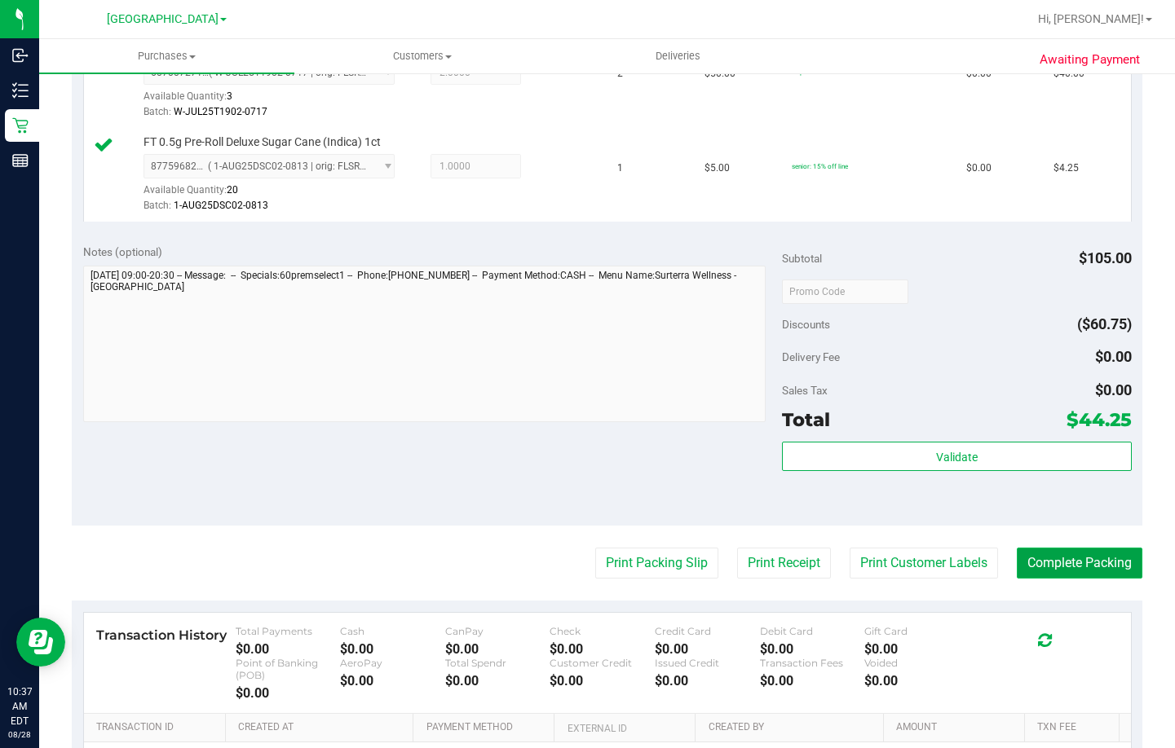
click at [1072, 559] on button "Complete Packing" at bounding box center [1080, 563] width 126 height 31
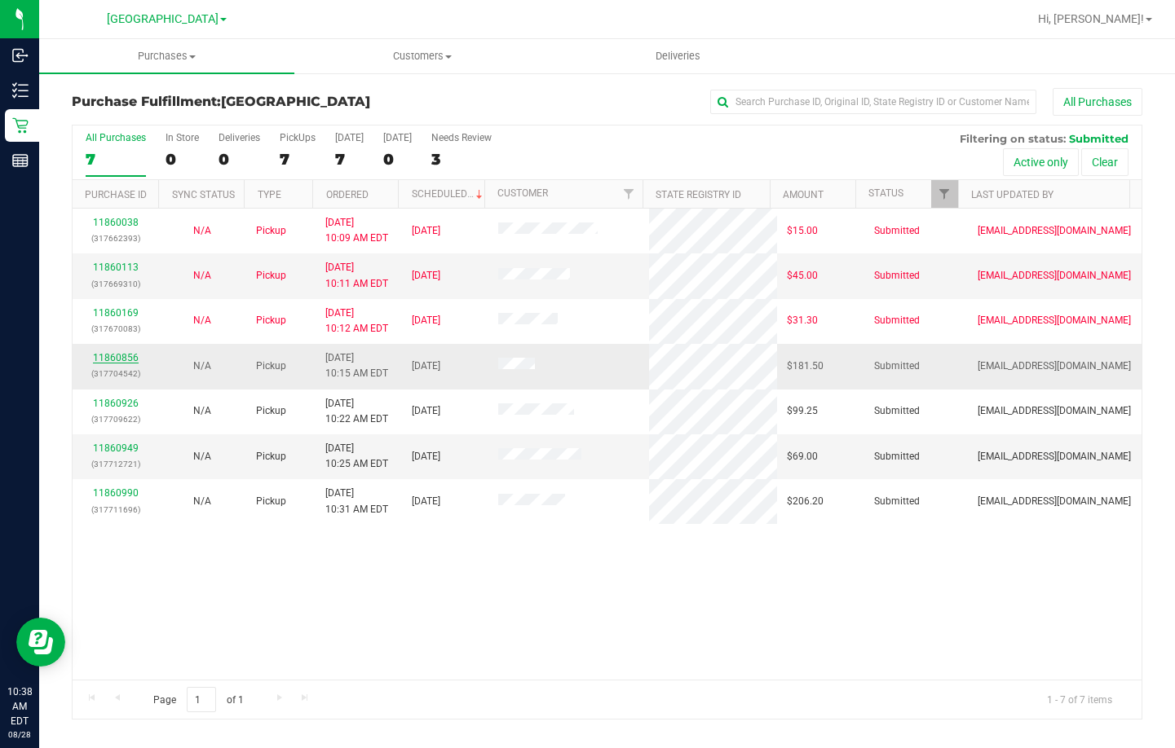
click at [112, 361] on link "11860856" at bounding box center [116, 357] width 46 height 11
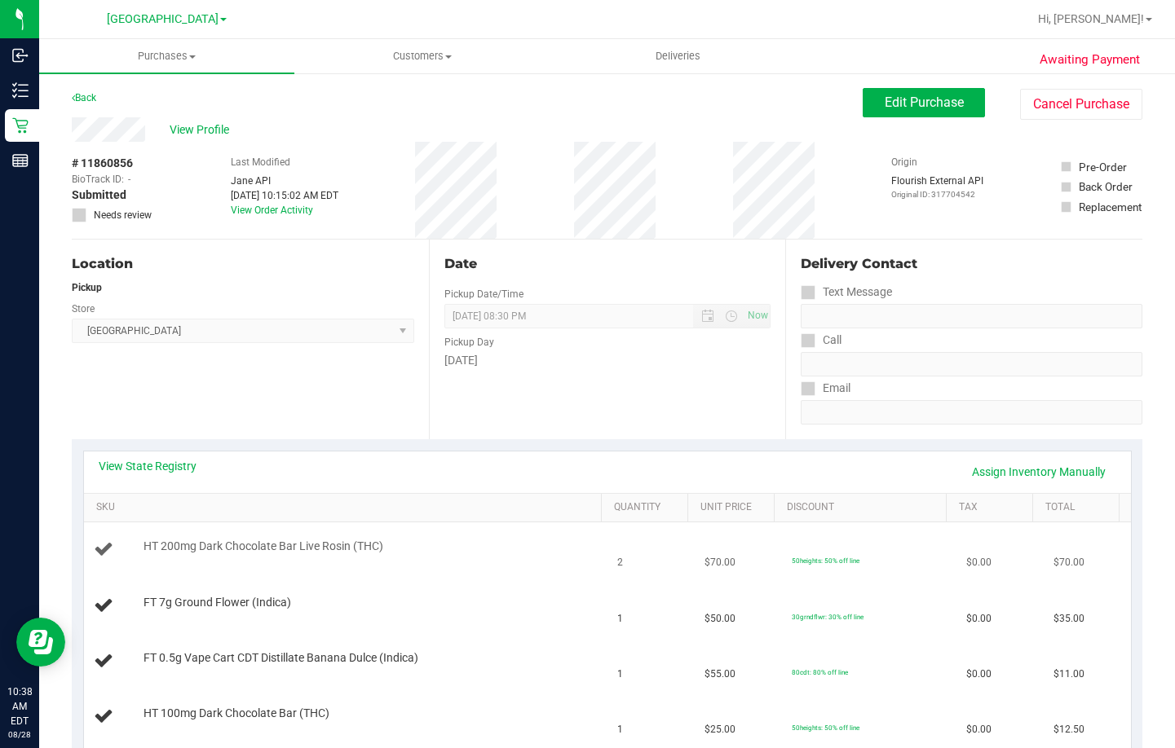
click at [495, 540] on div "HT 200mg Dark Chocolate Bar Live Rosin (THC)" at bounding box center [365, 547] width 461 height 16
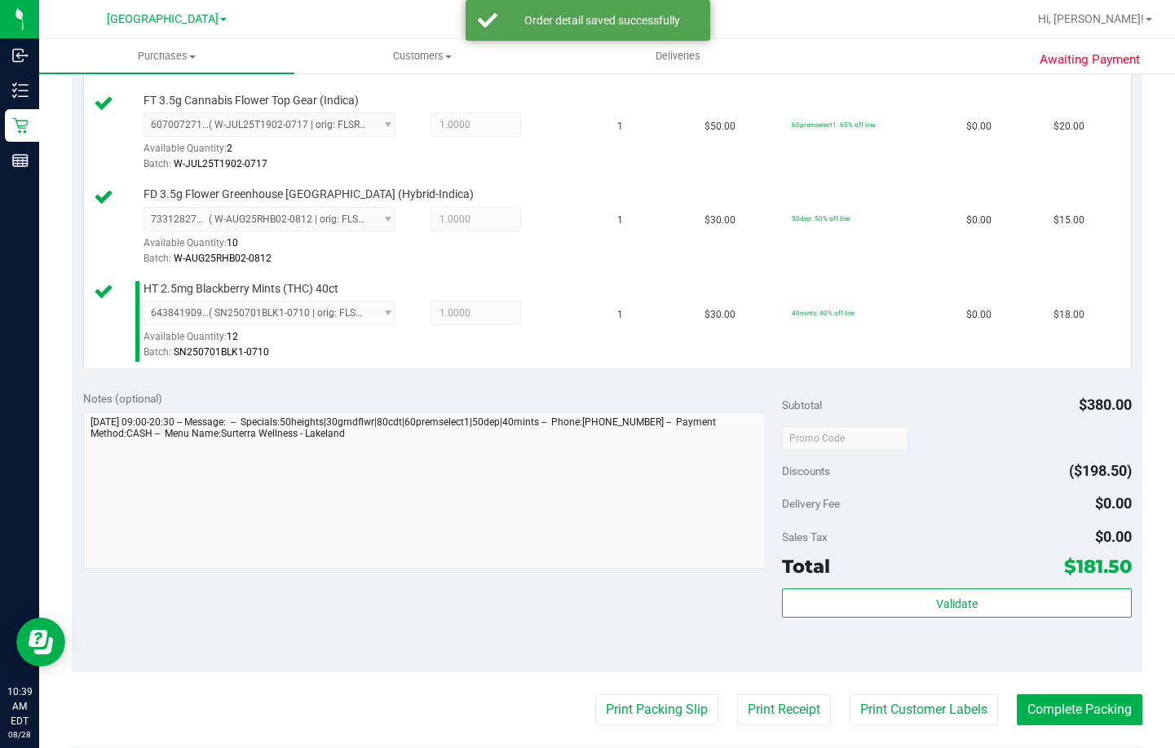
scroll to position [815, 0]
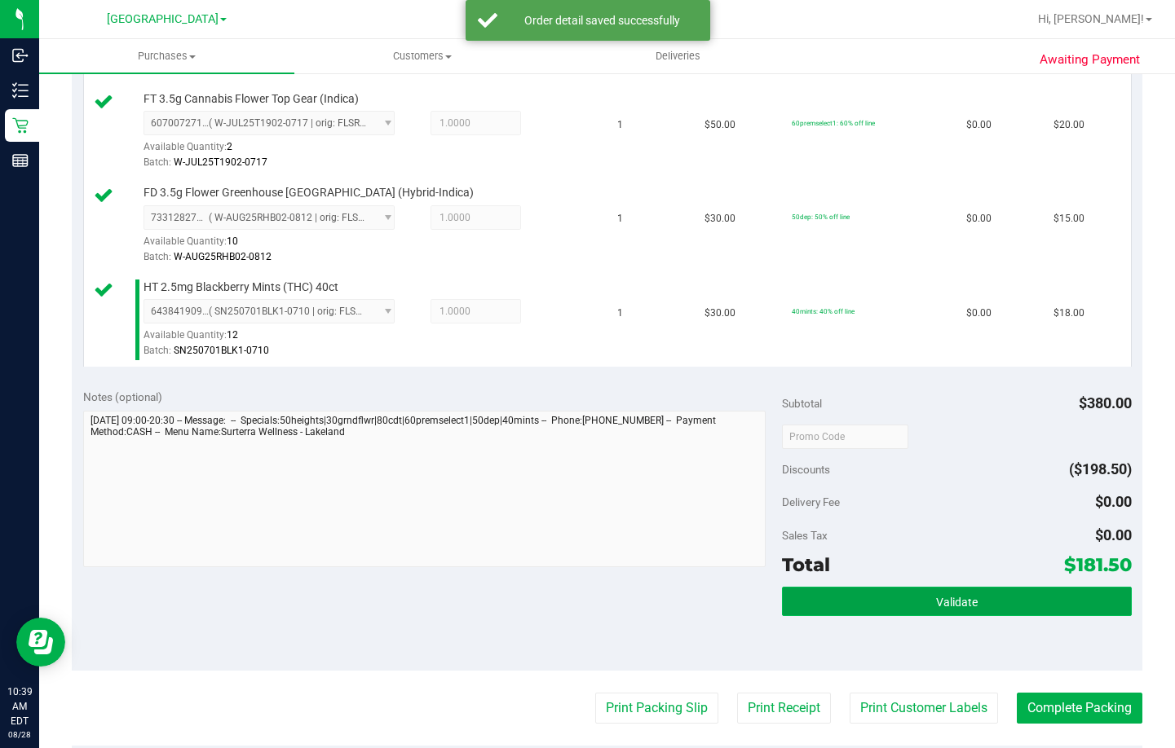
click at [895, 602] on button "Validate" at bounding box center [957, 601] width 350 height 29
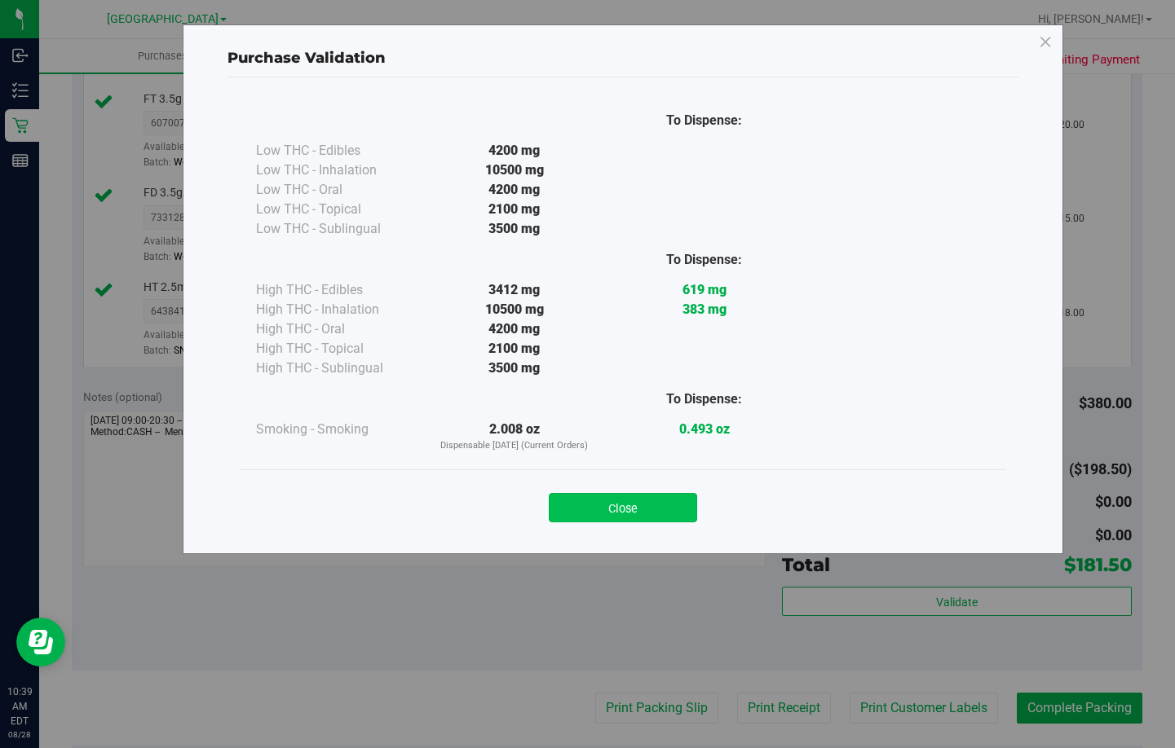
click at [636, 506] on button "Close" at bounding box center [623, 507] width 148 height 29
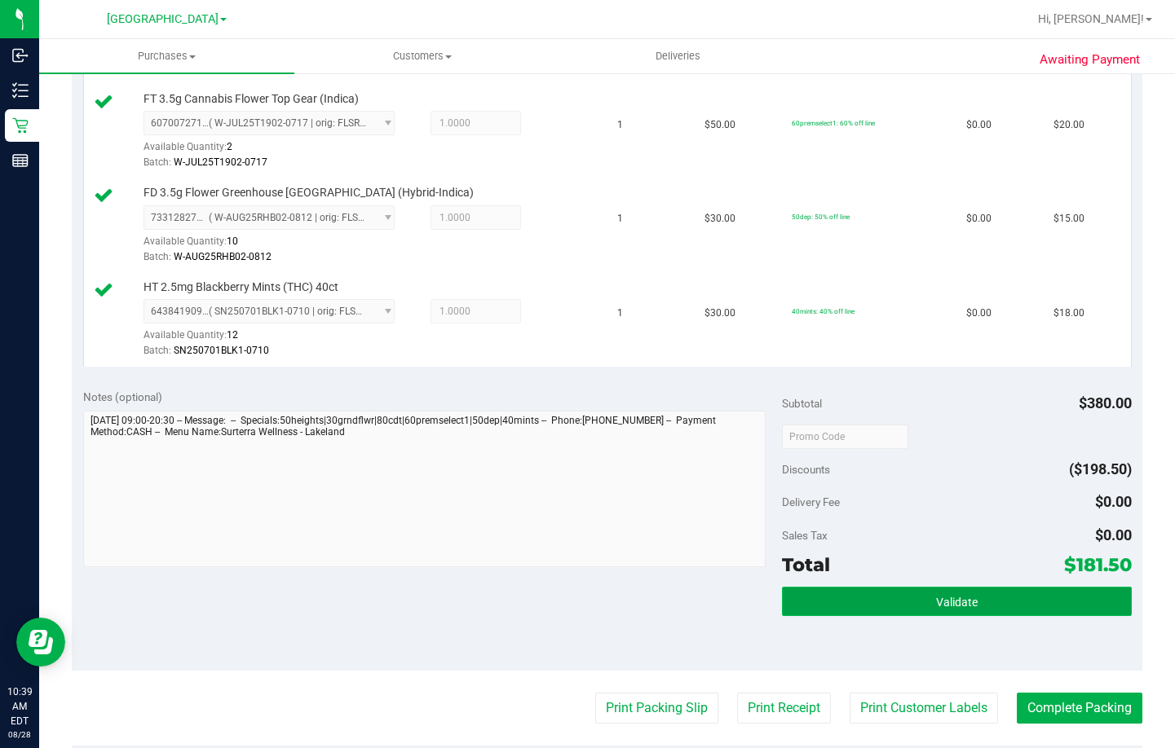
click at [858, 601] on button "Validate" at bounding box center [957, 601] width 350 height 29
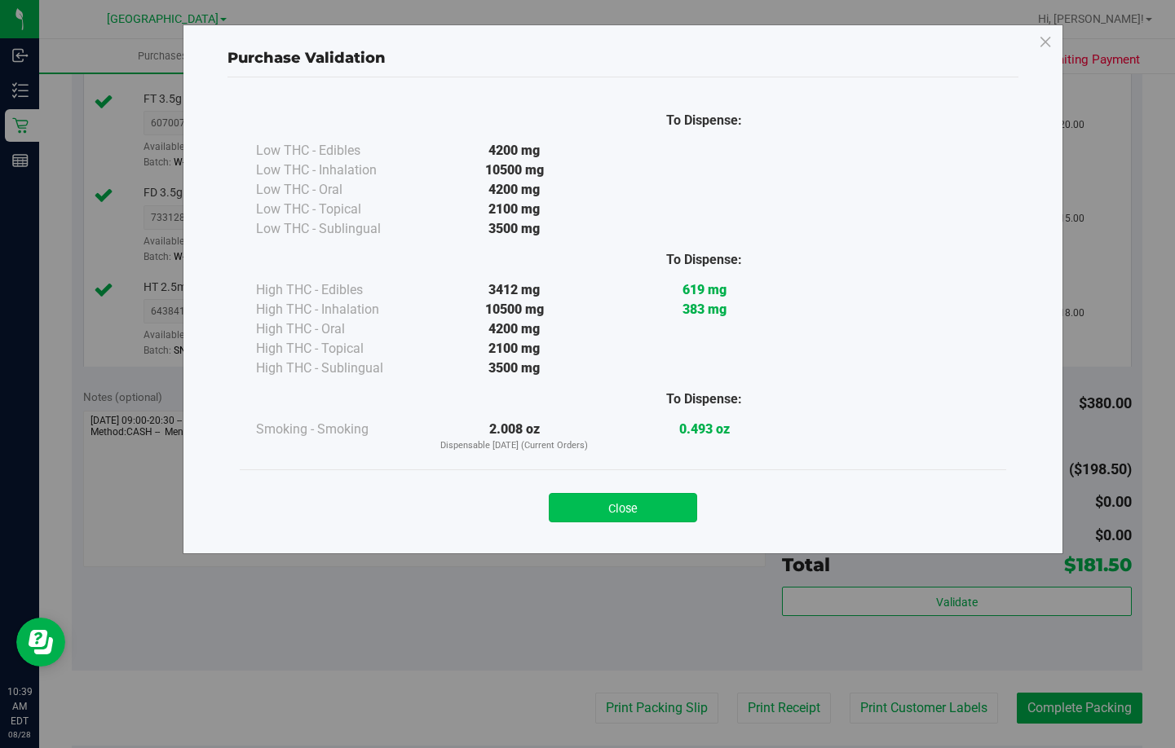
click at [652, 503] on button "Close" at bounding box center [623, 507] width 148 height 29
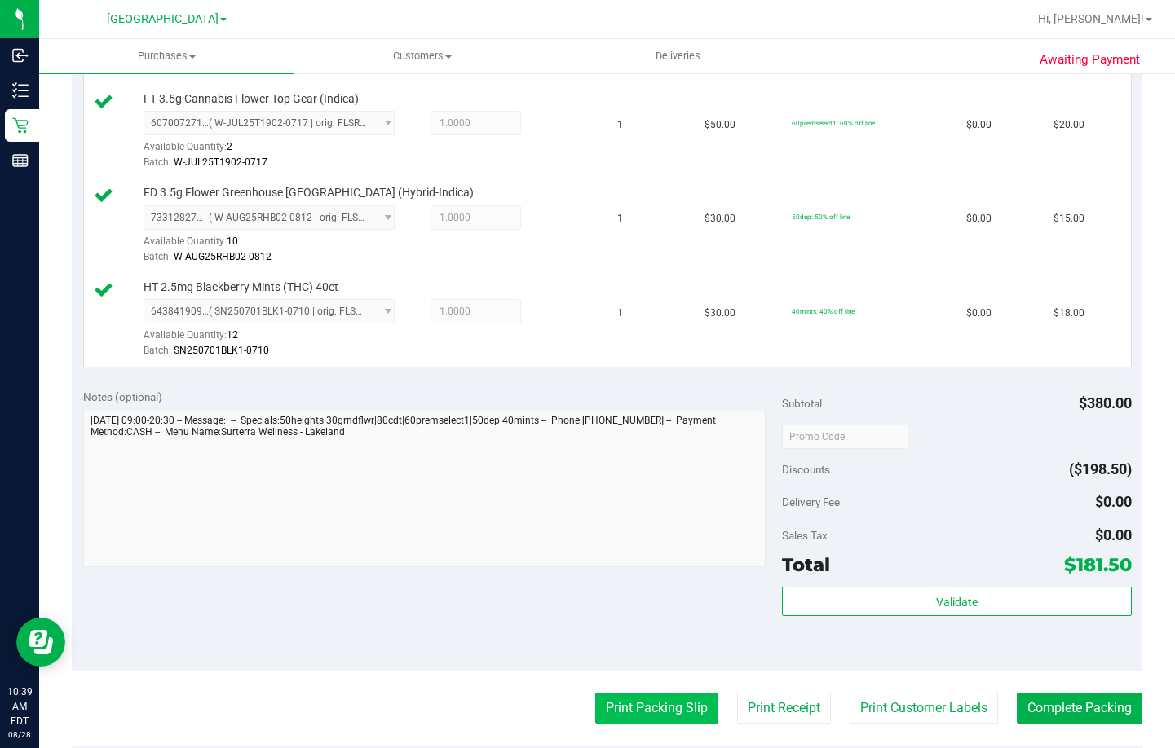
click at [657, 708] on button "Print Packing Slip" at bounding box center [656, 708] width 123 height 31
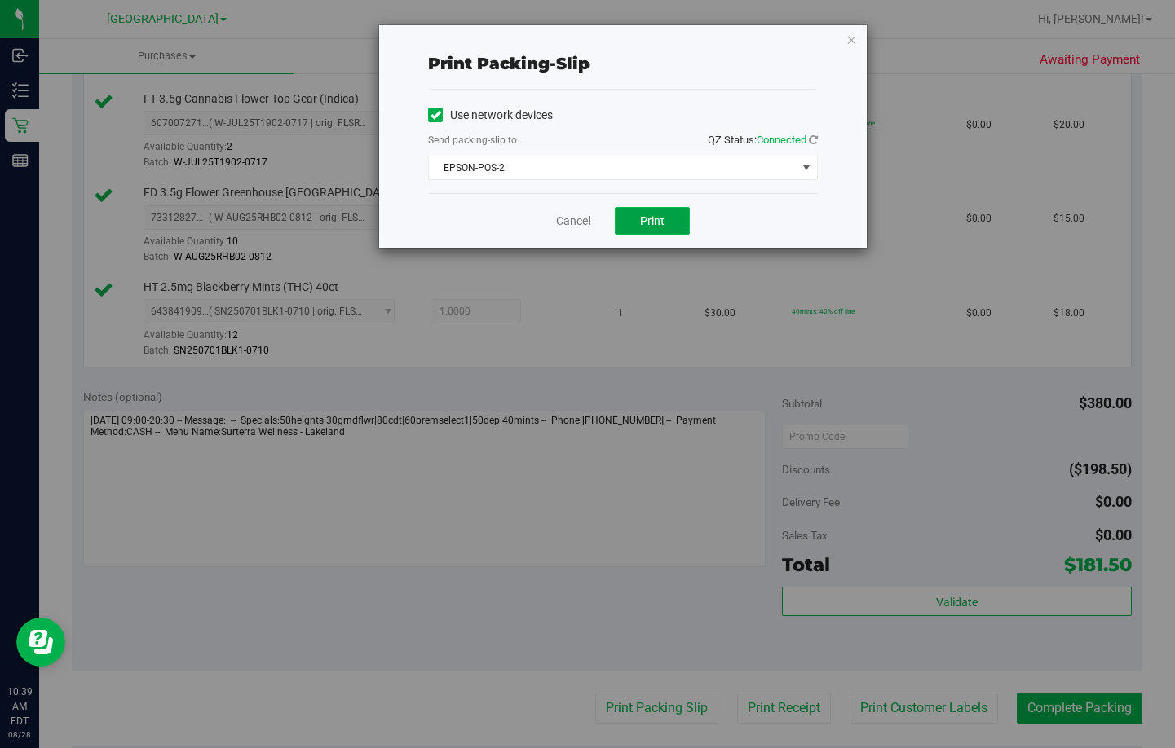
click at [654, 227] on button "Print" at bounding box center [652, 221] width 75 height 28
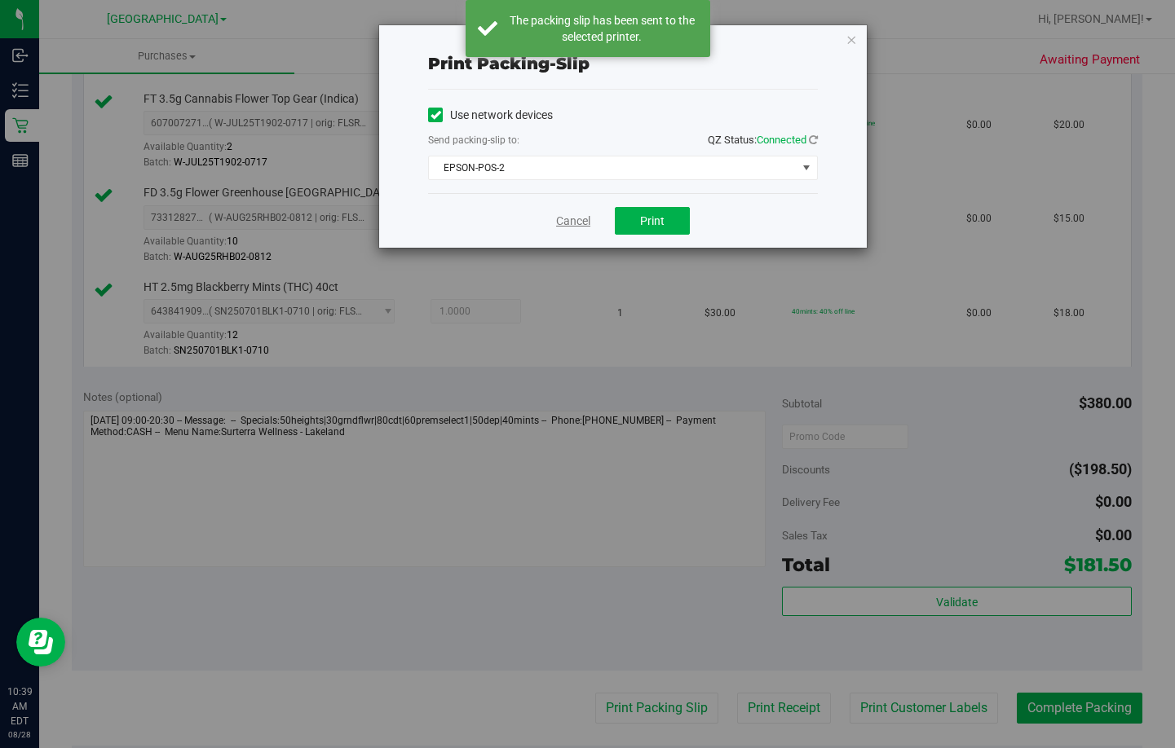
click at [565, 217] on link "Cancel" at bounding box center [573, 221] width 34 height 17
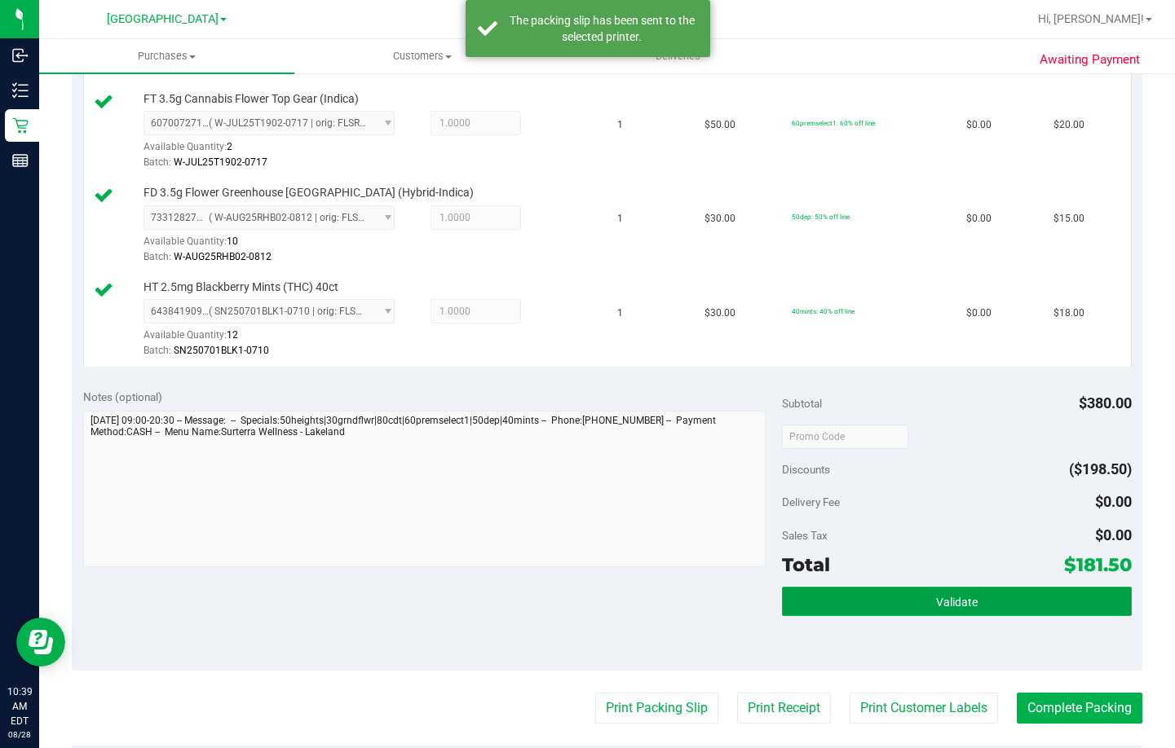
click at [858, 592] on button "Validate" at bounding box center [957, 601] width 350 height 29
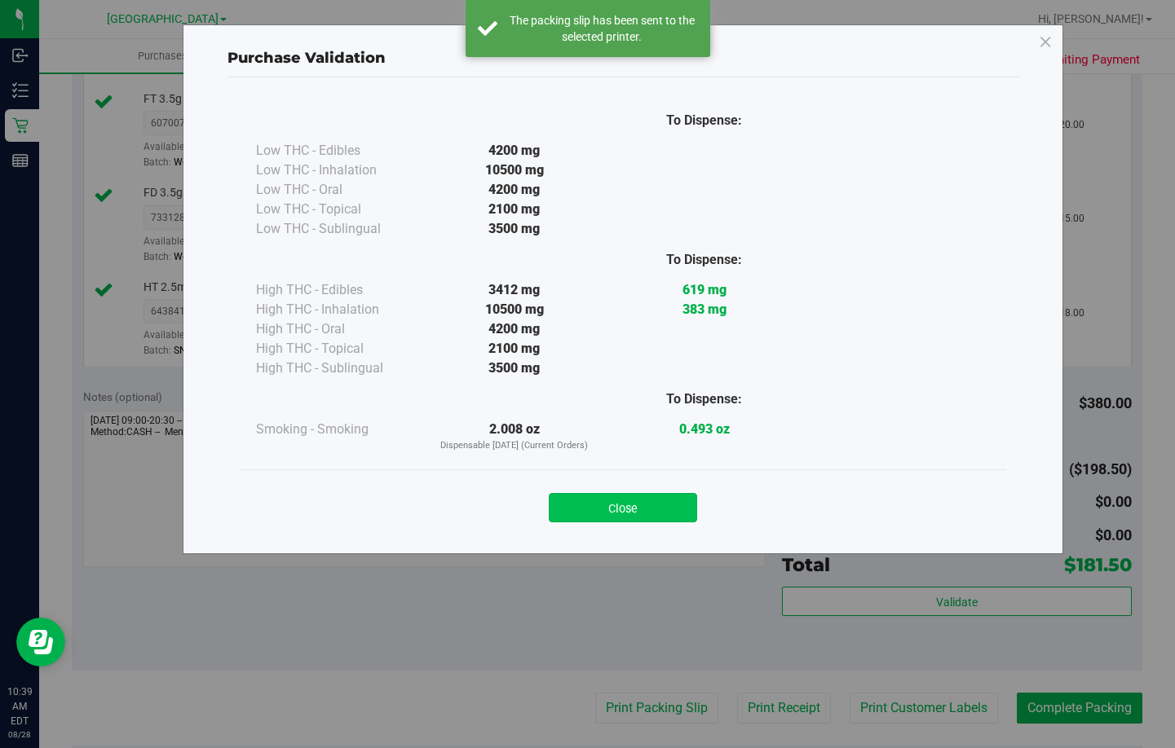
click at [629, 509] on button "Close" at bounding box center [623, 507] width 148 height 29
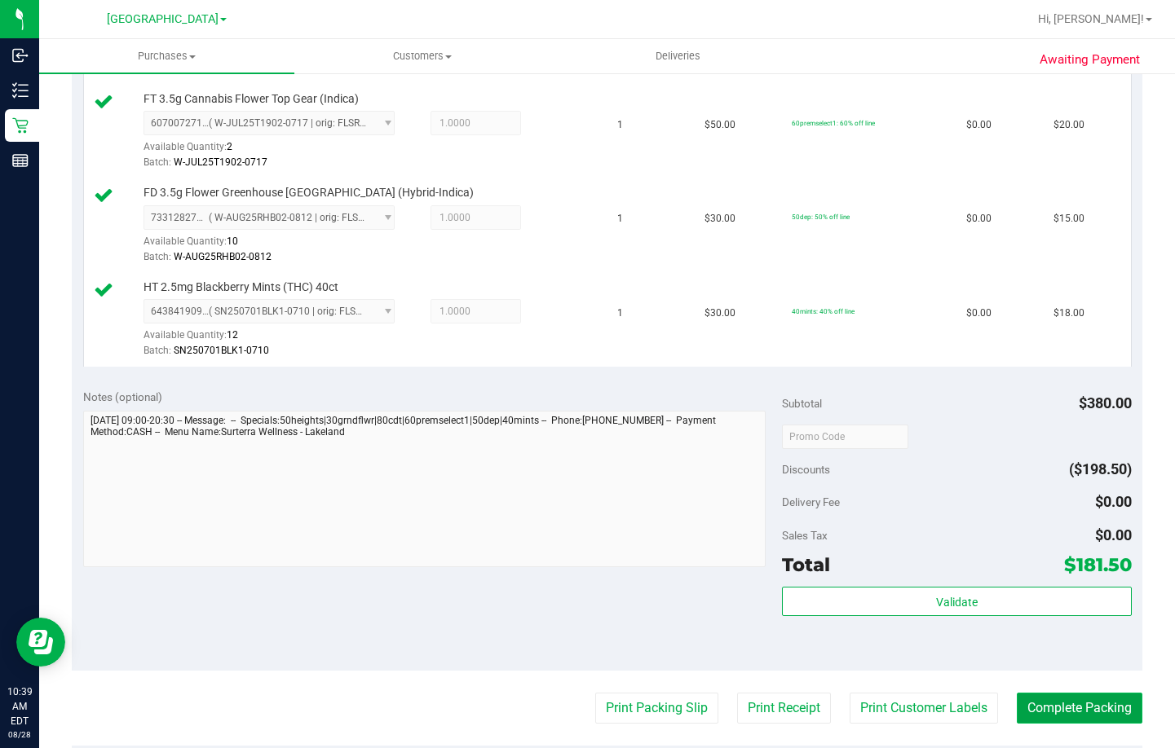
click at [1046, 721] on button "Complete Packing" at bounding box center [1080, 708] width 126 height 31
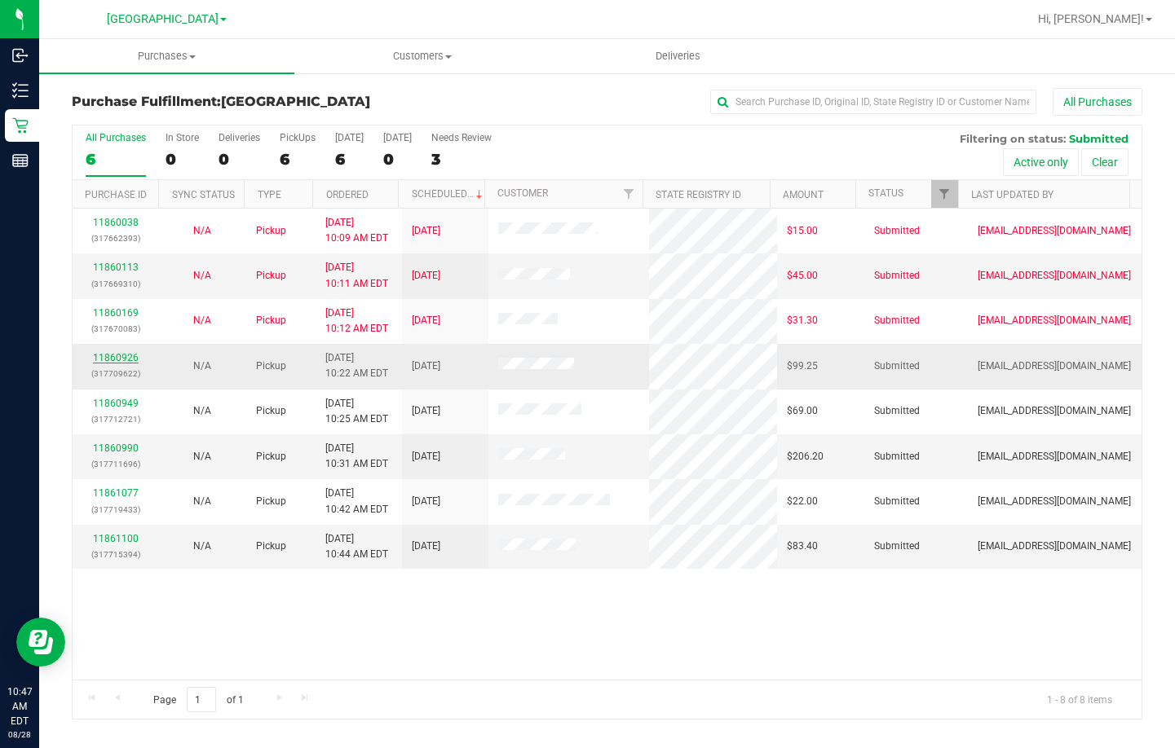
click at [117, 354] on link "11860926" at bounding box center [116, 357] width 46 height 11
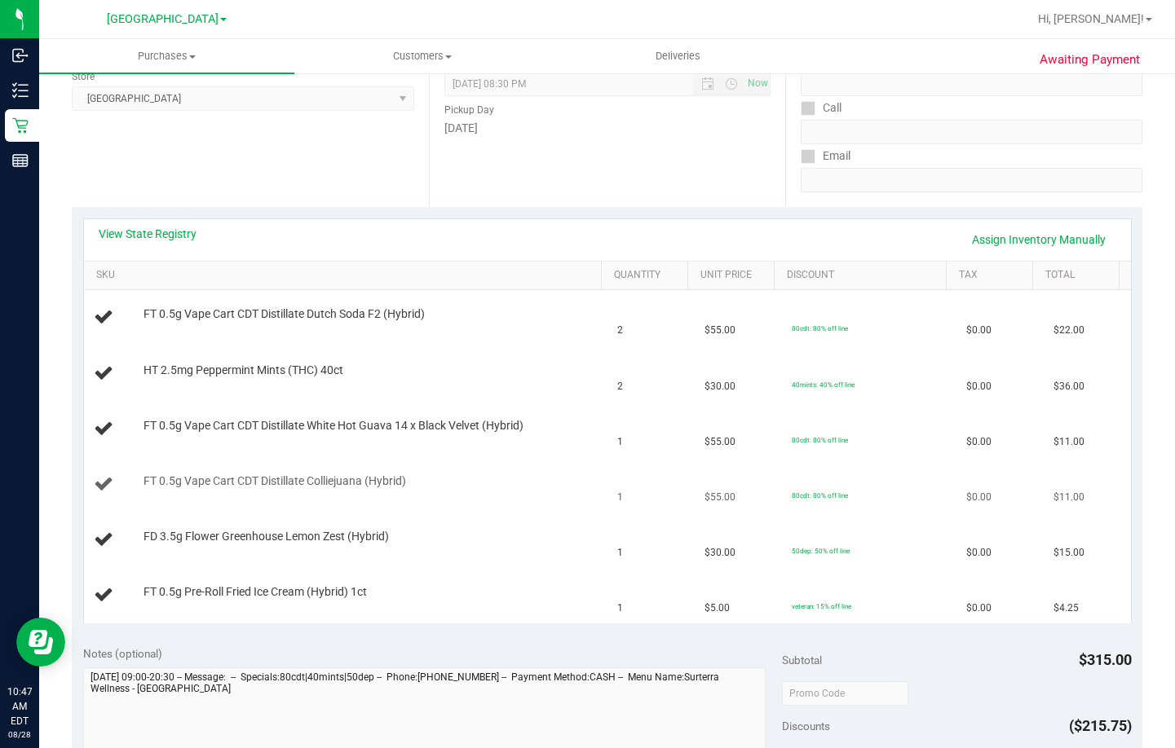
scroll to position [245, 0]
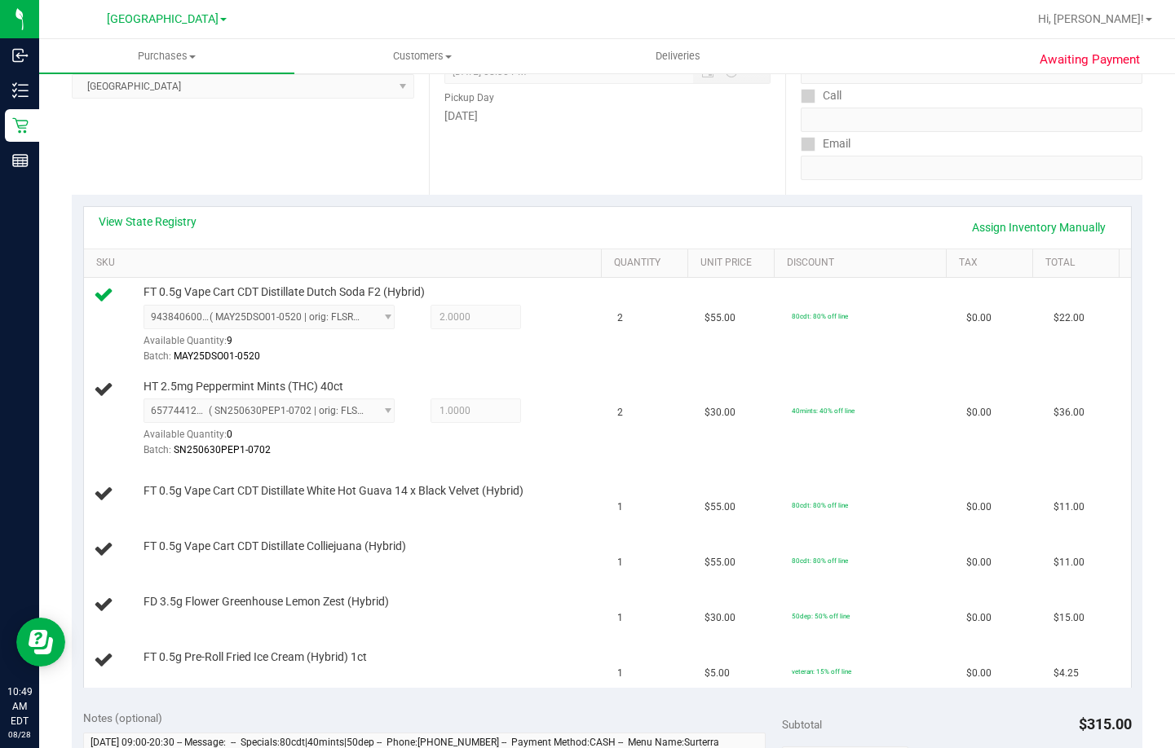
drag, startPoint x: 858, startPoint y: 390, endPoint x: 671, endPoint y: 15, distance: 419.6
click at [858, 385] on td "40mints: 40% off line" at bounding box center [869, 420] width 174 height 95
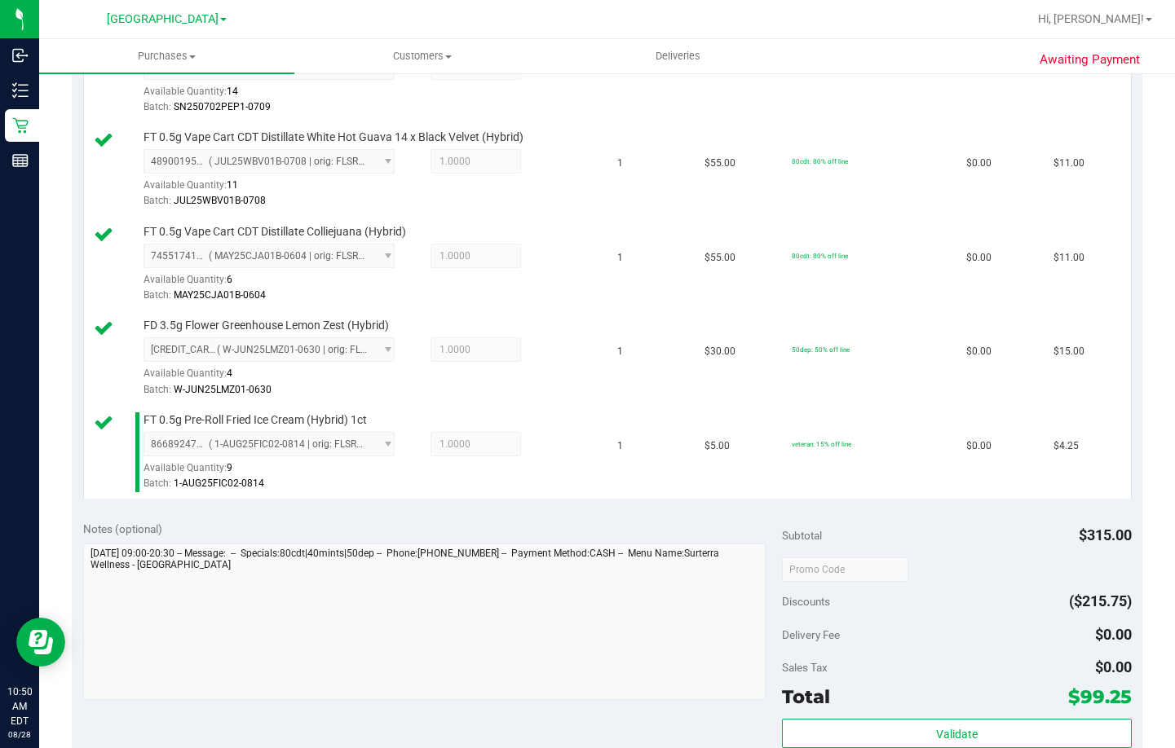
scroll to position [815, 0]
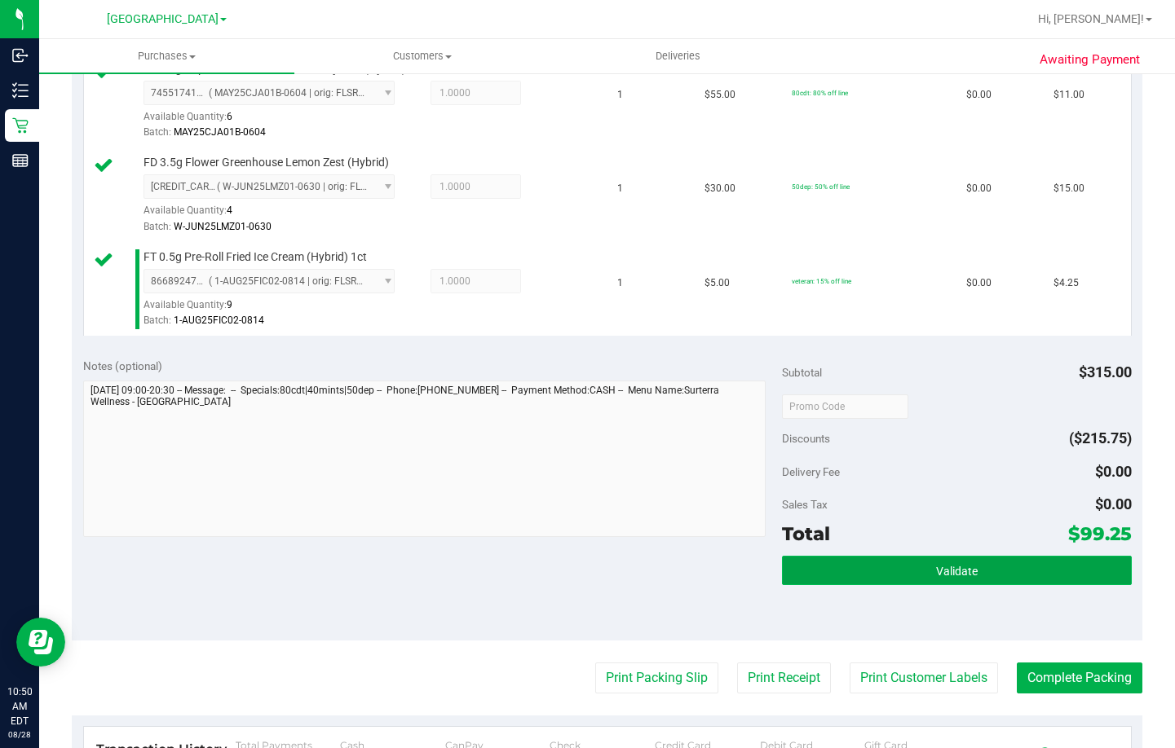
click at [960, 579] on button "Validate" at bounding box center [957, 570] width 350 height 29
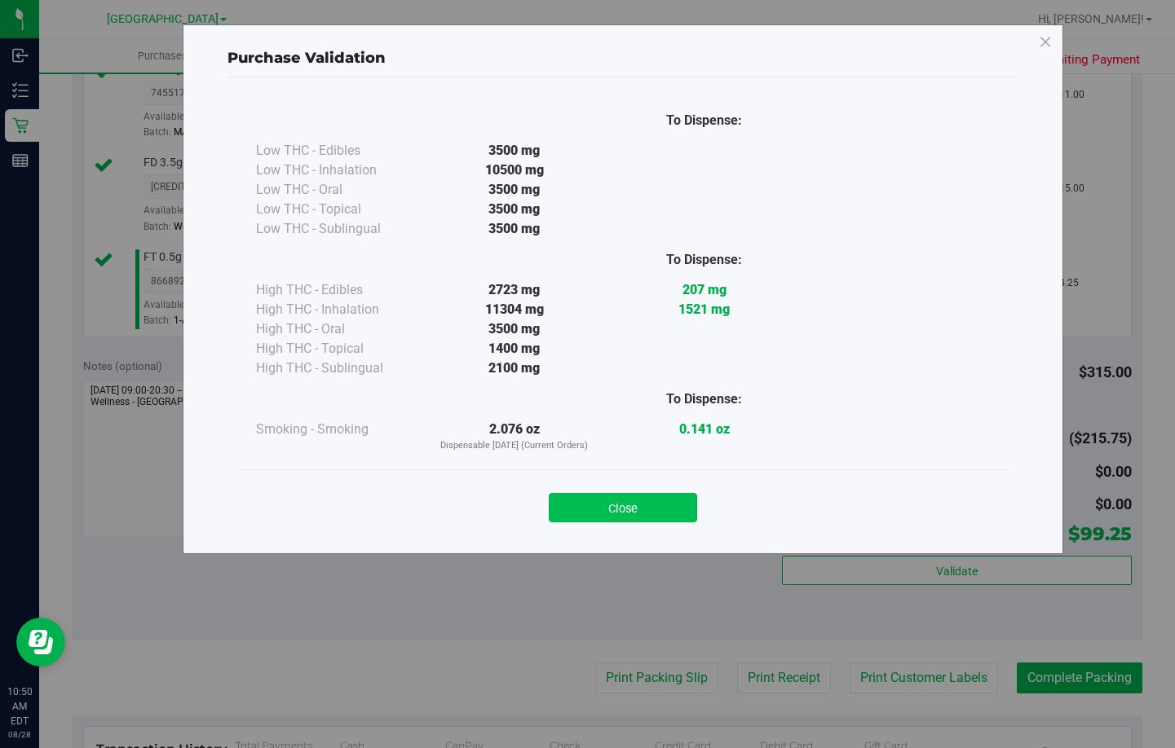
click at [649, 505] on button "Close" at bounding box center [623, 507] width 148 height 29
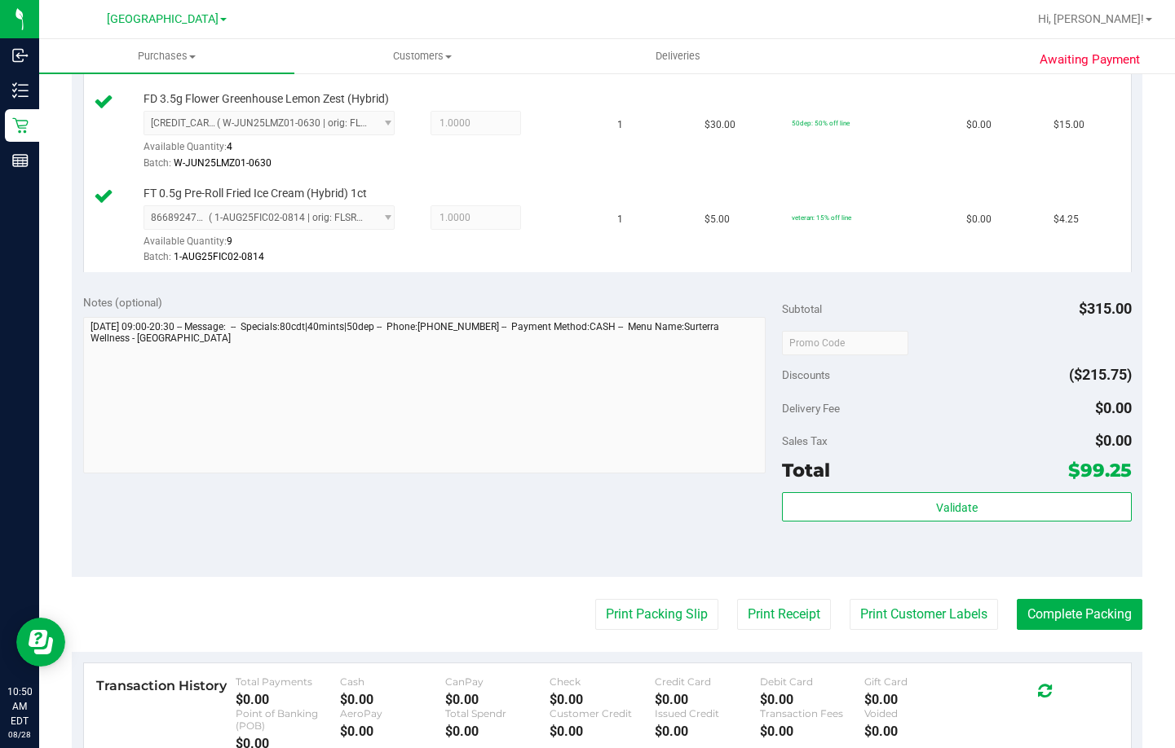
scroll to position [978, 0]
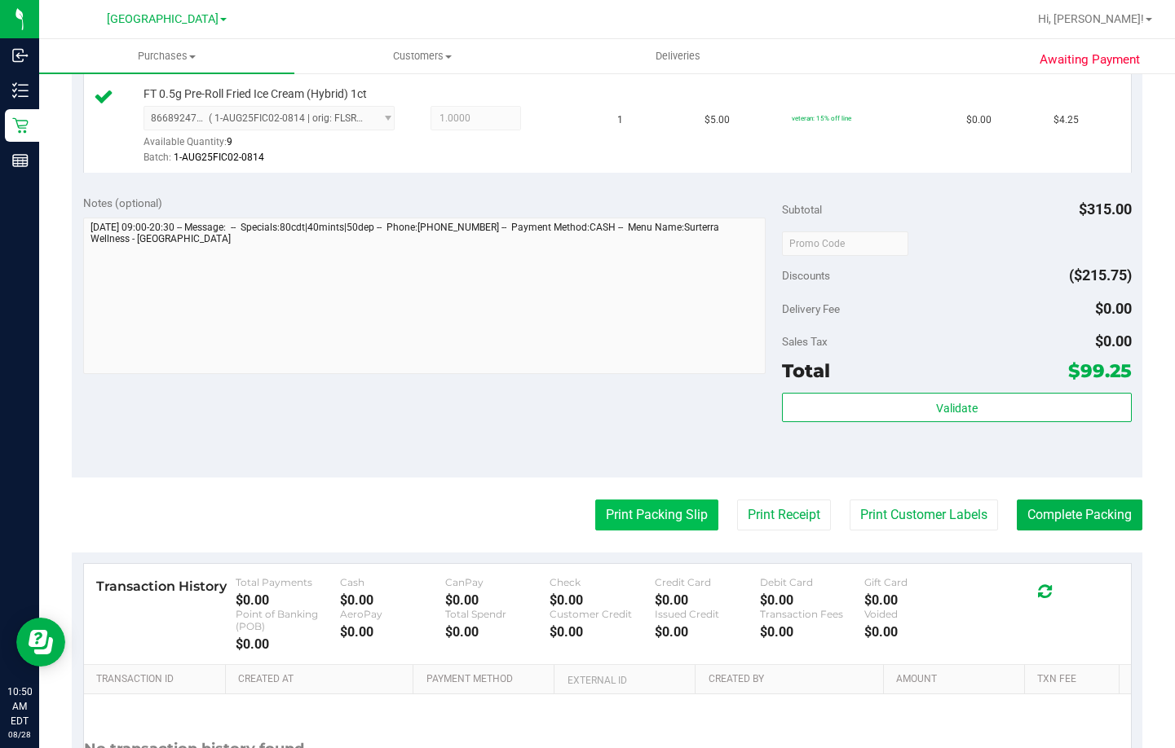
click at [644, 518] on button "Print Packing Slip" at bounding box center [656, 515] width 123 height 31
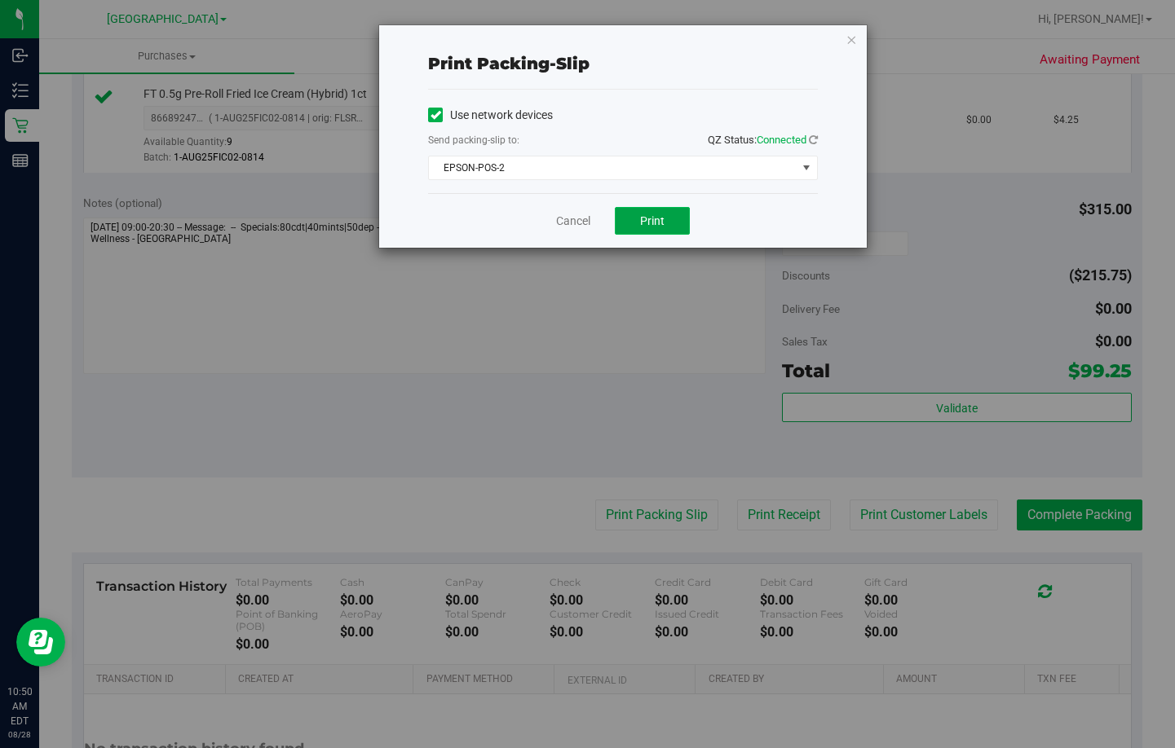
click at [656, 222] on span "Print" at bounding box center [652, 220] width 24 height 13
click at [556, 221] on link "Cancel" at bounding box center [573, 221] width 34 height 17
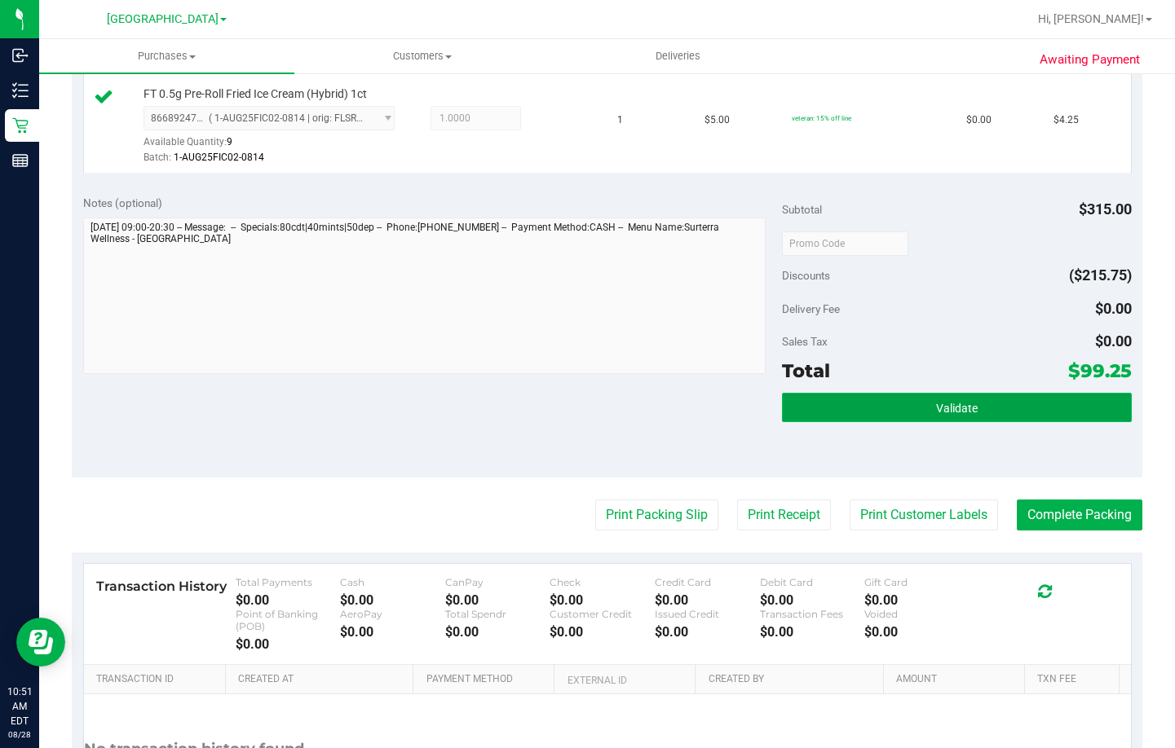
click at [866, 404] on button "Validate" at bounding box center [957, 407] width 350 height 29
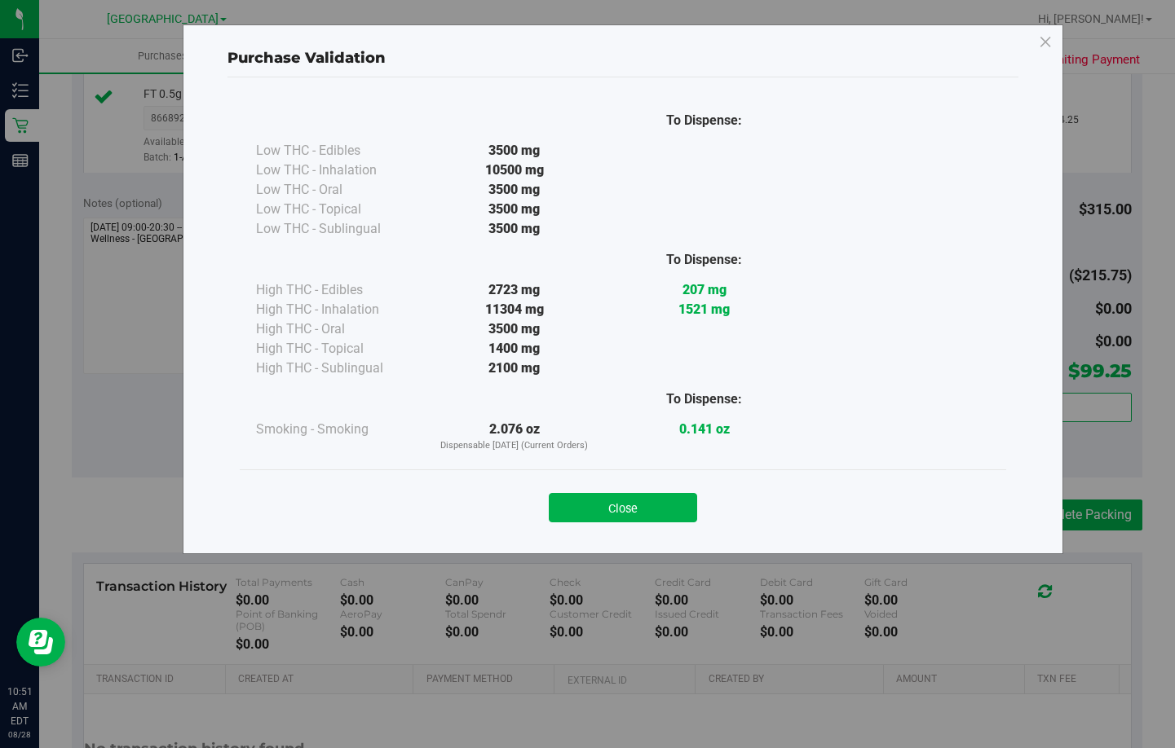
drag, startPoint x: 670, startPoint y: 514, endPoint x: 735, endPoint y: 500, distance: 65.9
click at [668, 513] on button "Close" at bounding box center [623, 507] width 148 height 29
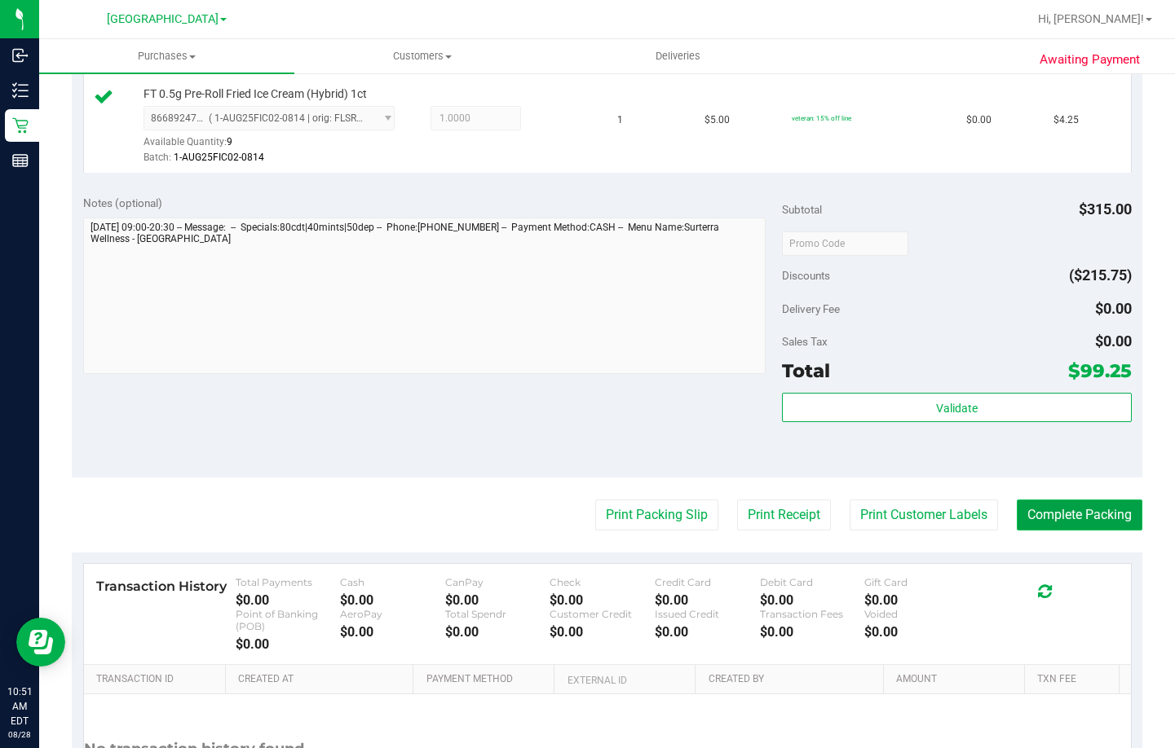
click at [1056, 510] on button "Complete Packing" at bounding box center [1080, 515] width 126 height 31
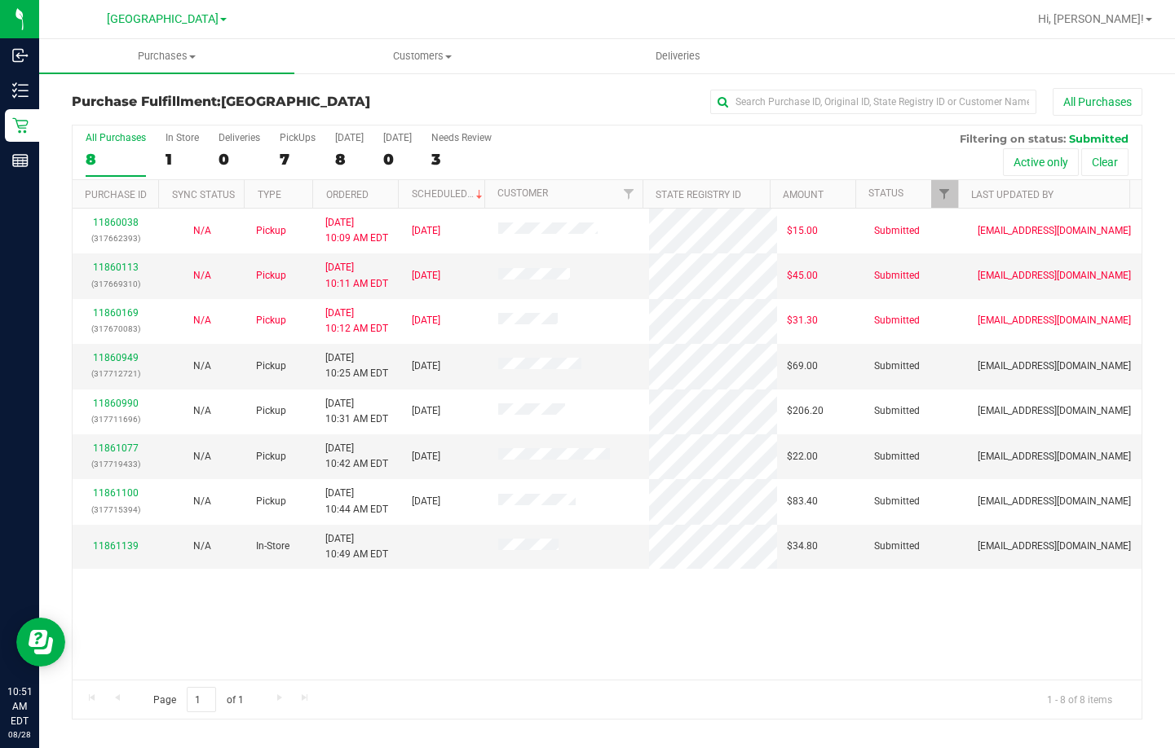
click at [558, 99] on div "All Purchases" at bounding box center [785, 102] width 713 height 28
click at [965, 633] on div "11860038 (317662393) N/A Pickup [DATE] 10:09 AM EDT 8/28/2025 $15.00 Submitted …" at bounding box center [607, 444] width 1069 height 471
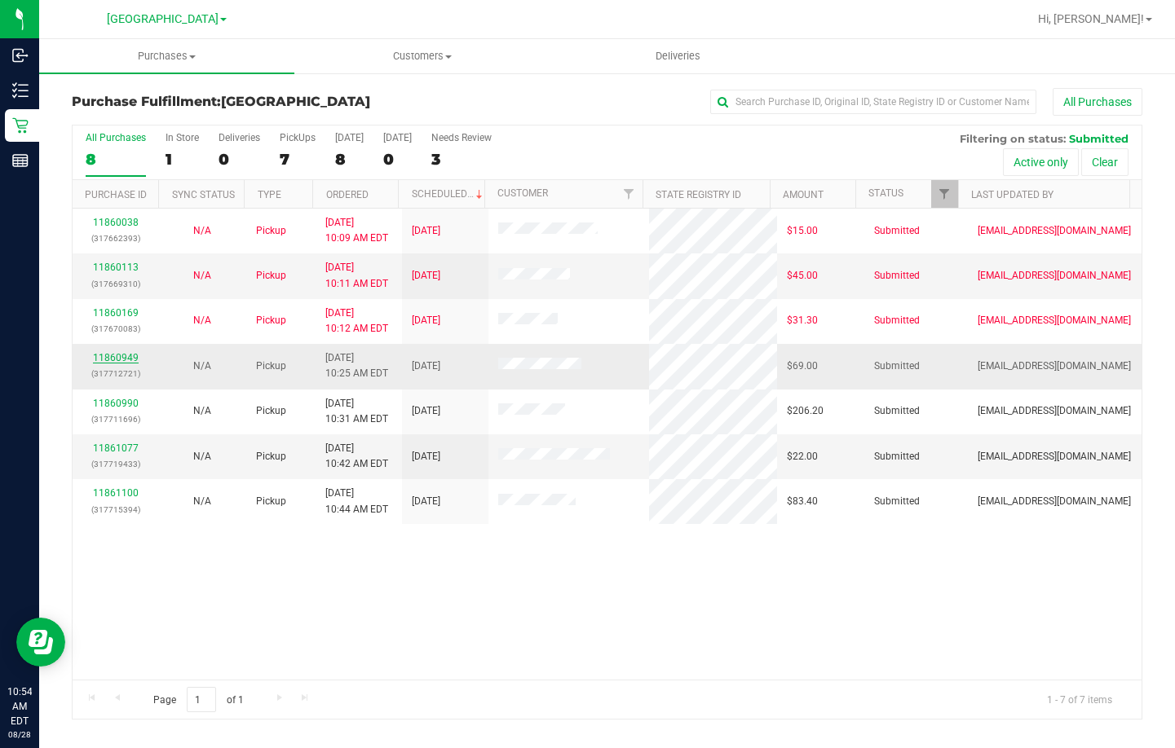
click at [119, 356] on link "11860949" at bounding box center [116, 357] width 46 height 11
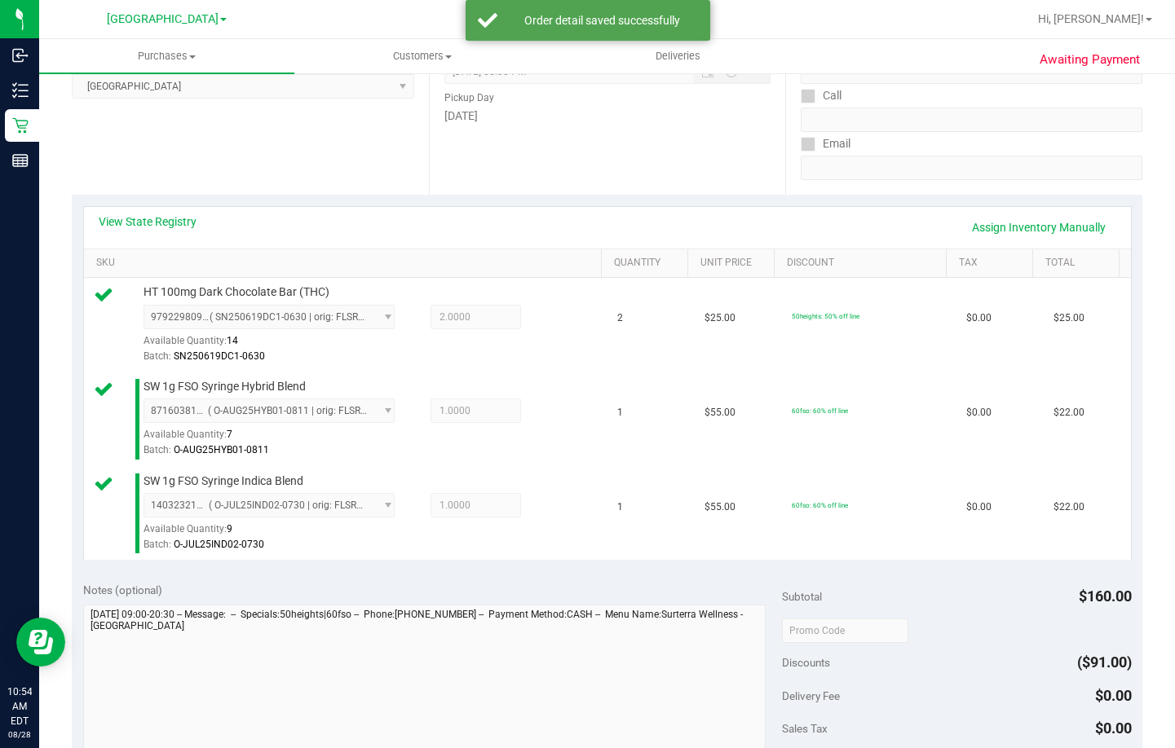
scroll to position [408, 0]
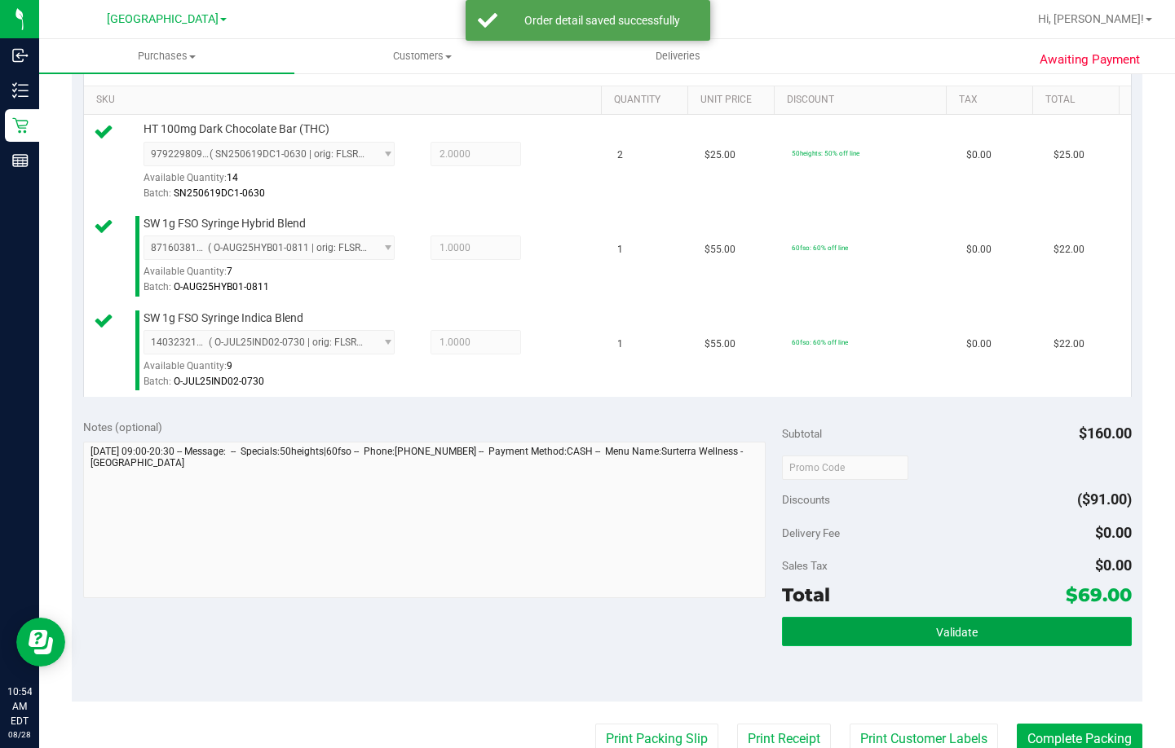
click at [1017, 641] on button "Validate" at bounding box center [957, 631] width 350 height 29
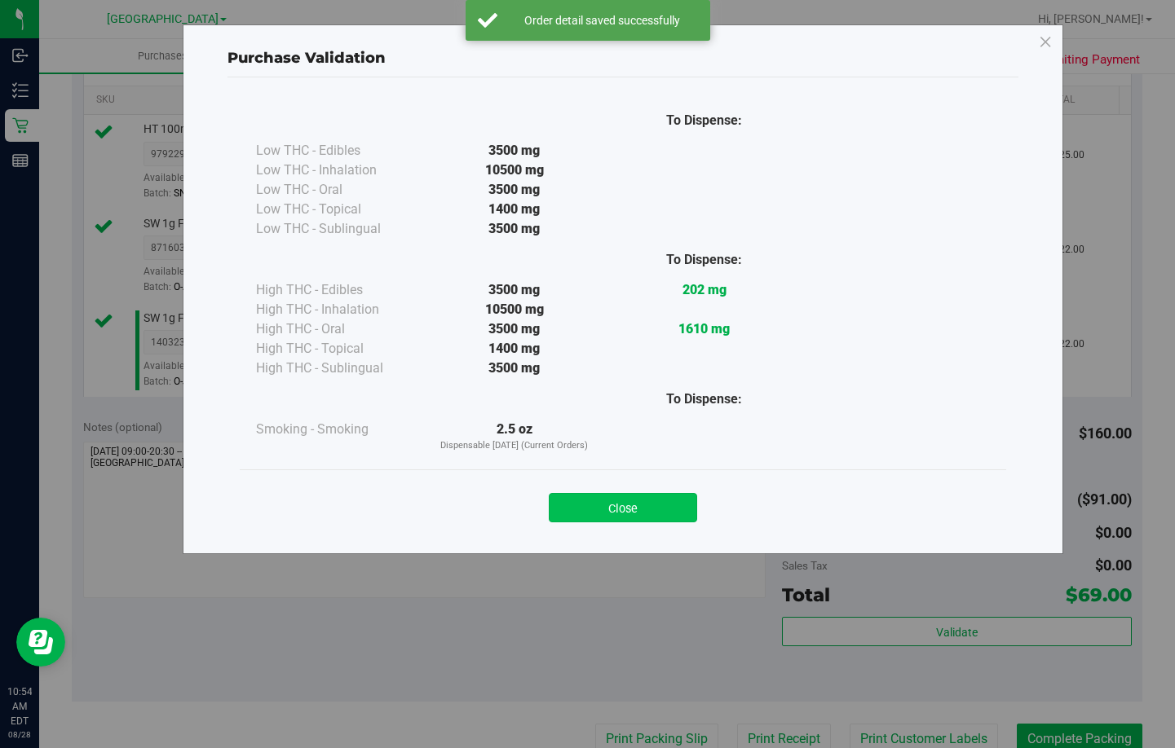
click at [639, 494] on button "Close" at bounding box center [623, 507] width 148 height 29
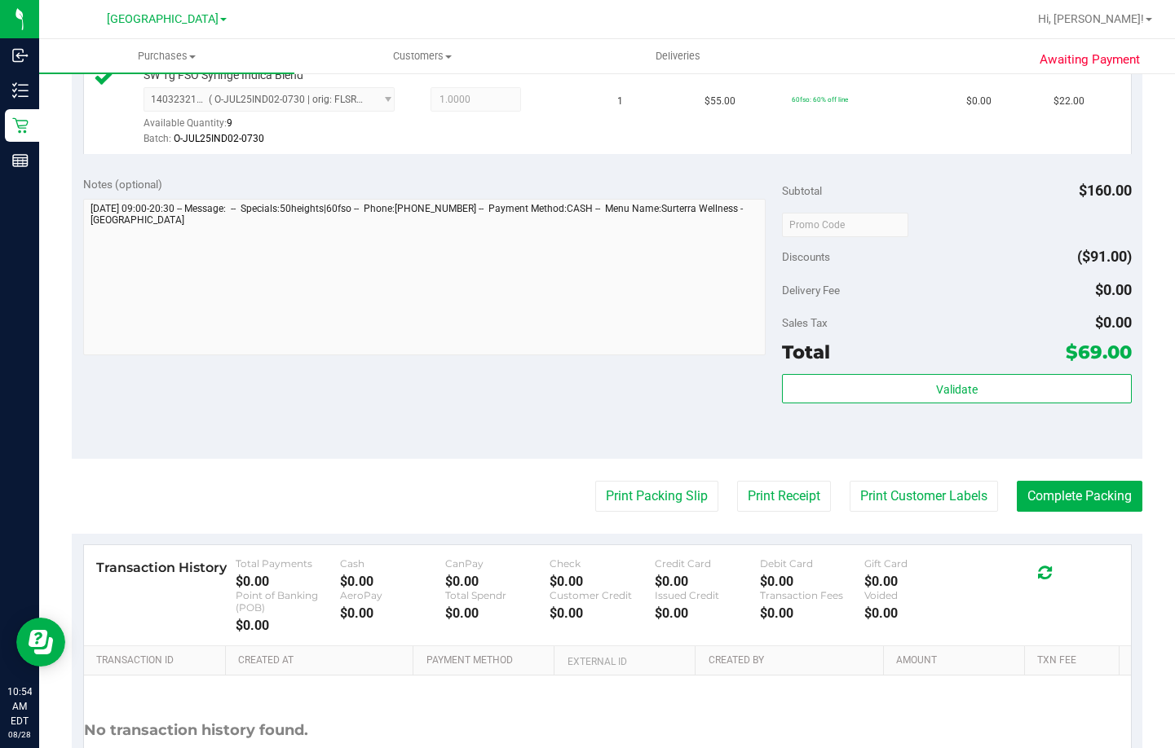
scroll to position [652, 0]
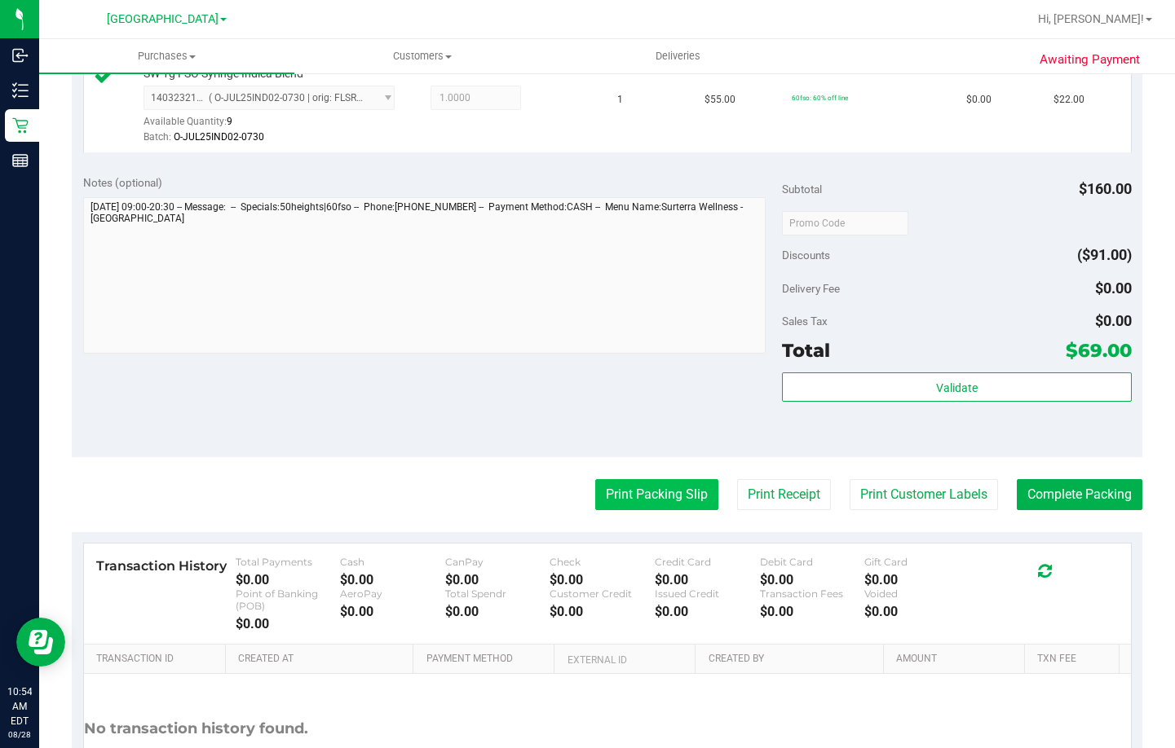
click at [625, 494] on button "Print Packing Slip" at bounding box center [656, 494] width 123 height 31
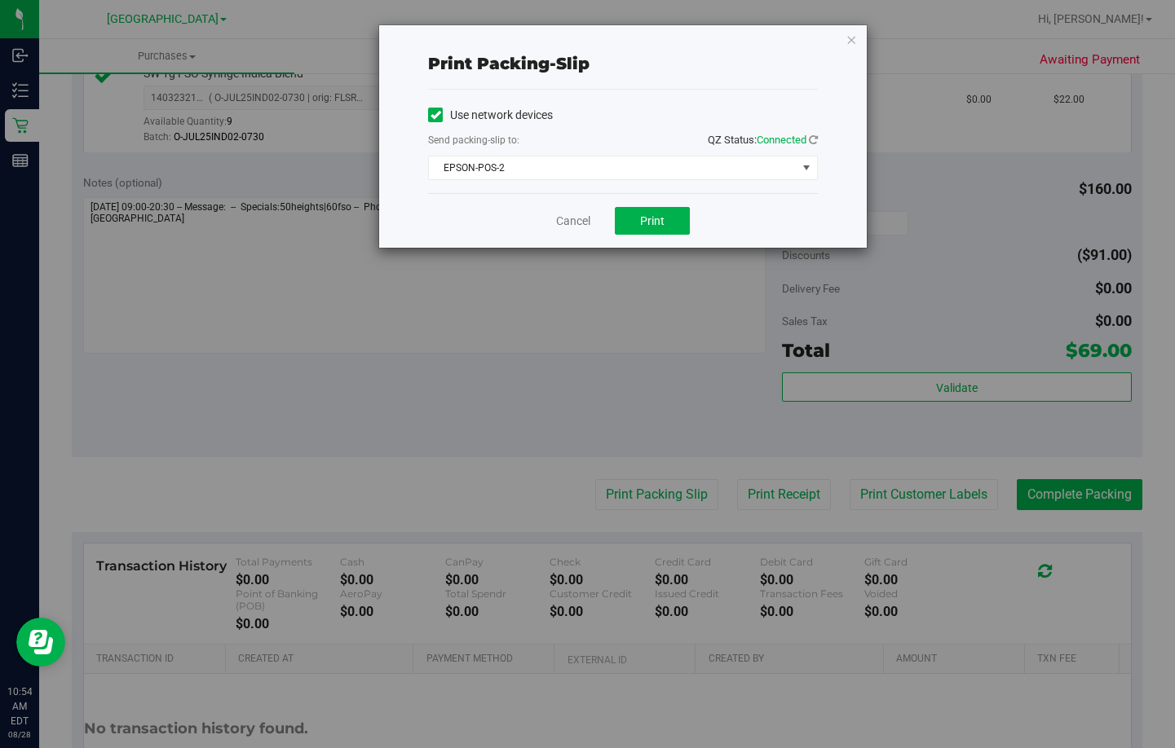
click at [649, 201] on div "Cancel Print" at bounding box center [623, 220] width 390 height 55
click at [644, 218] on span "Print" at bounding box center [652, 220] width 24 height 13
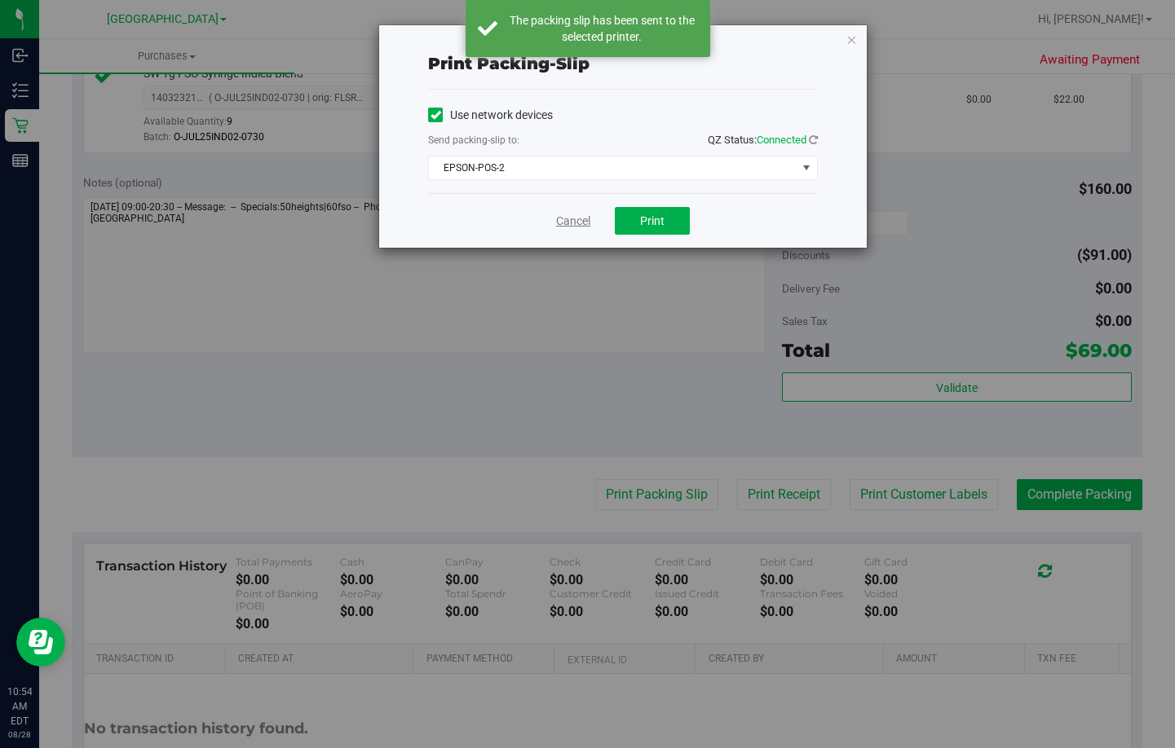
click at [572, 216] on link "Cancel" at bounding box center [573, 221] width 34 height 17
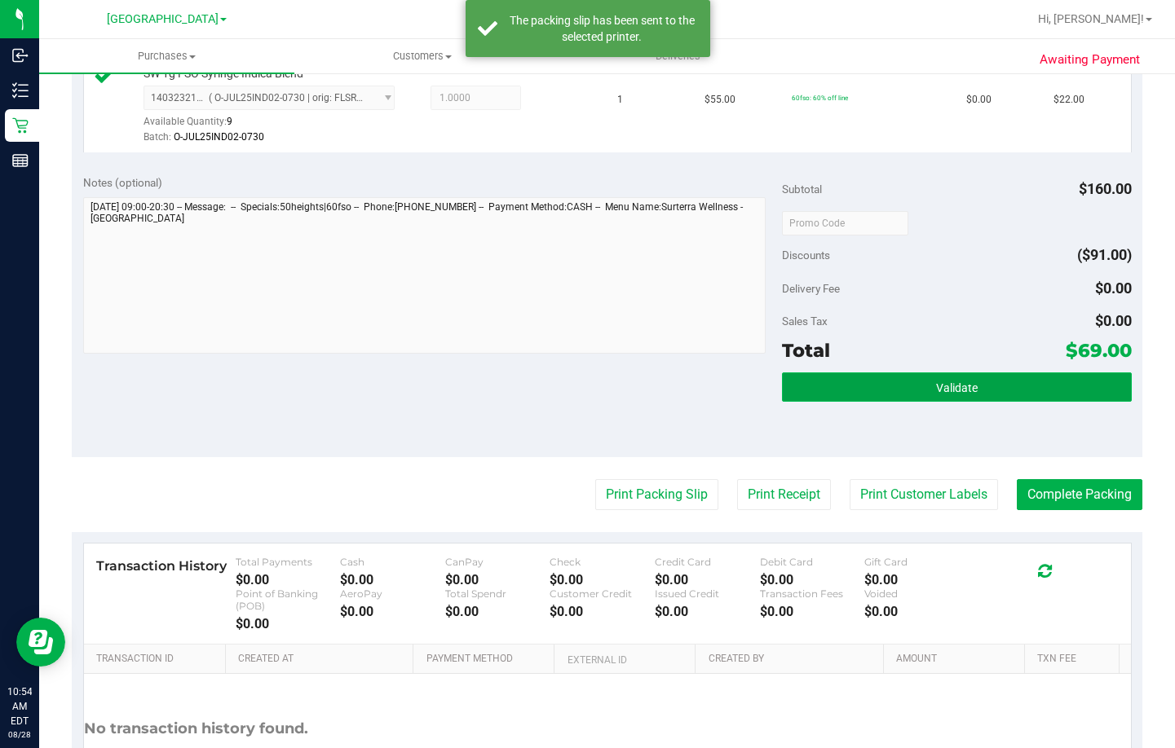
click at [891, 376] on button "Validate" at bounding box center [957, 387] width 350 height 29
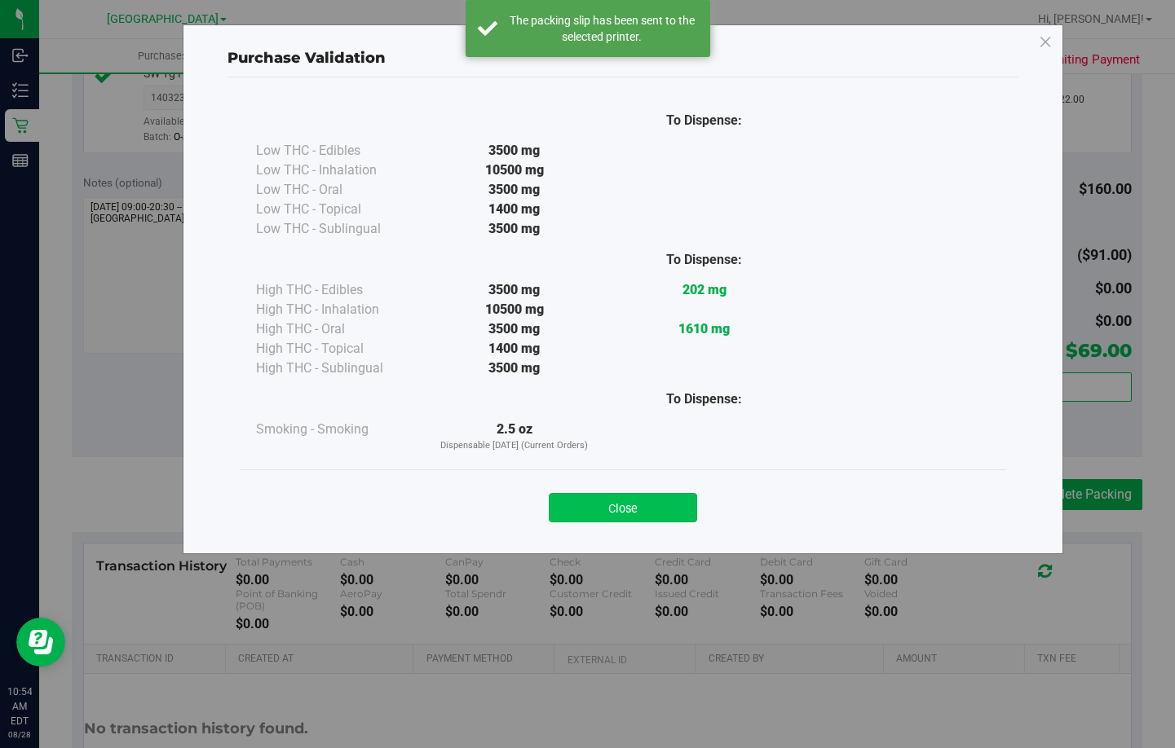
click at [622, 507] on button "Close" at bounding box center [623, 507] width 148 height 29
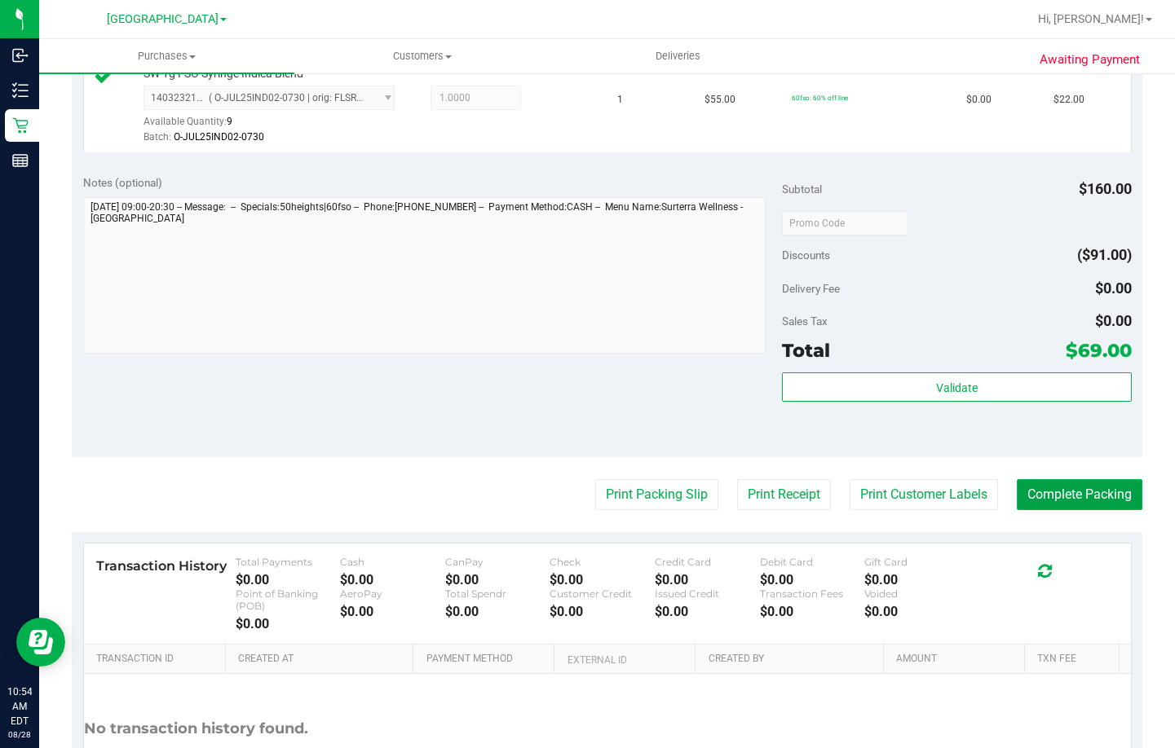
drag, startPoint x: 1068, startPoint y: 499, endPoint x: 1121, endPoint y: 497, distance: 53.0
click at [1079, 505] on button "Complete Packing" at bounding box center [1080, 494] width 126 height 31
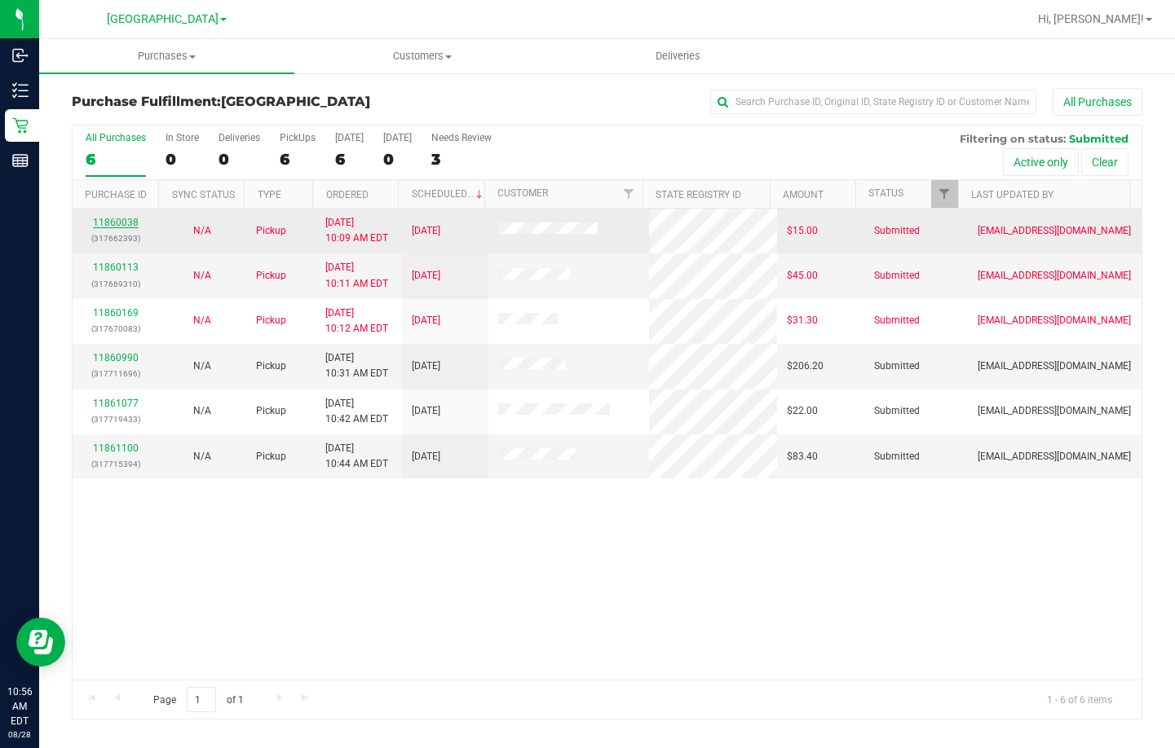
click at [126, 223] on link "11860038" at bounding box center [116, 222] width 46 height 11
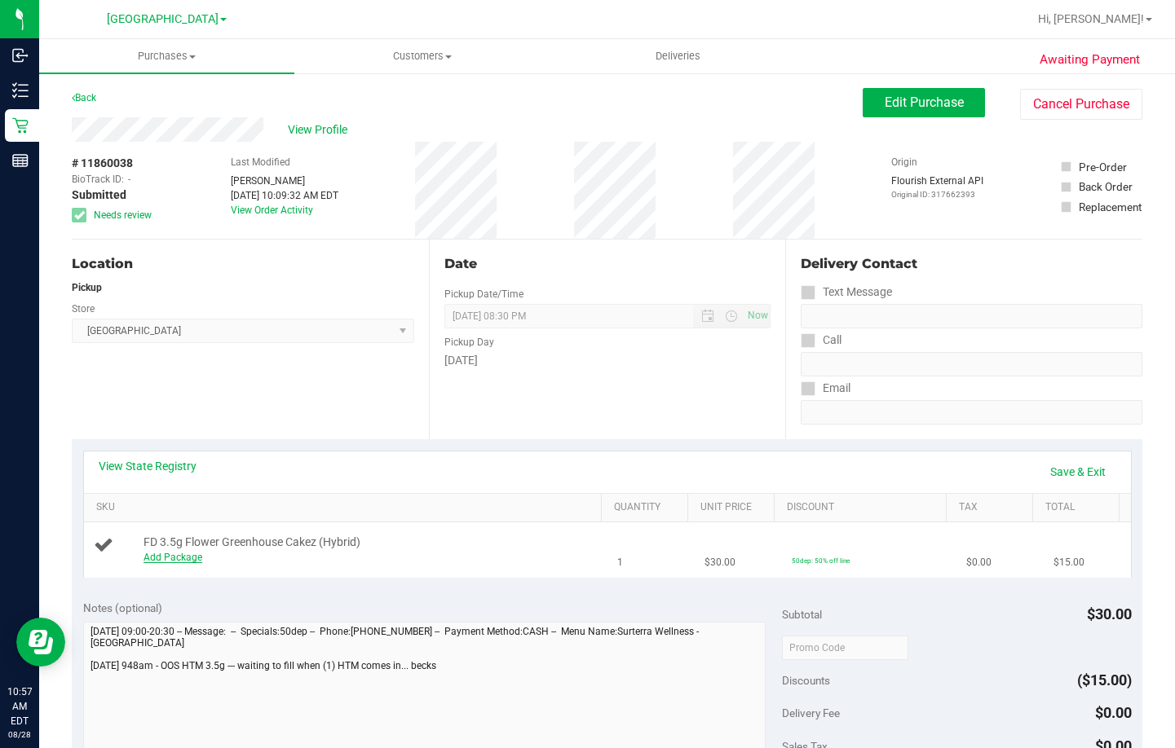
click at [179, 555] on link "Add Package" at bounding box center [172, 557] width 59 height 11
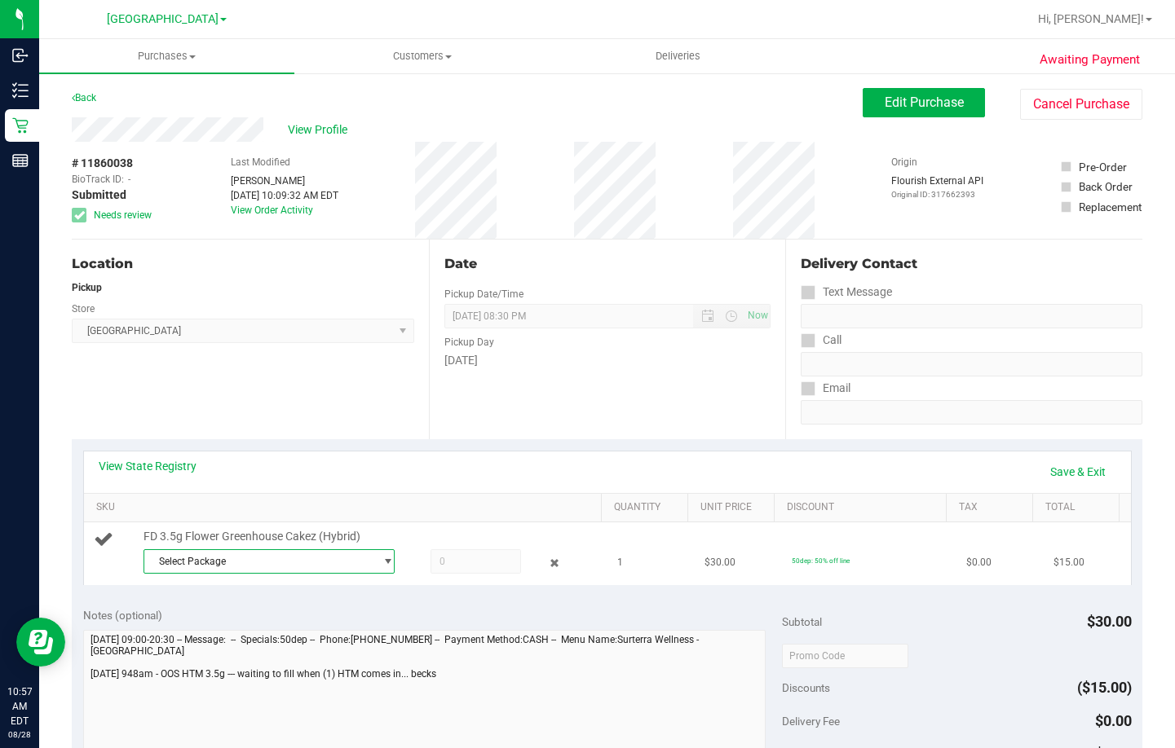
click at [246, 569] on span "Select Package" at bounding box center [258, 561] width 229 height 23
click at [280, 651] on span "( W-JUN25CKZ03-0617 | orig: FLSRWGM-20250623-897 )" at bounding box center [373, 651] width 252 height 11
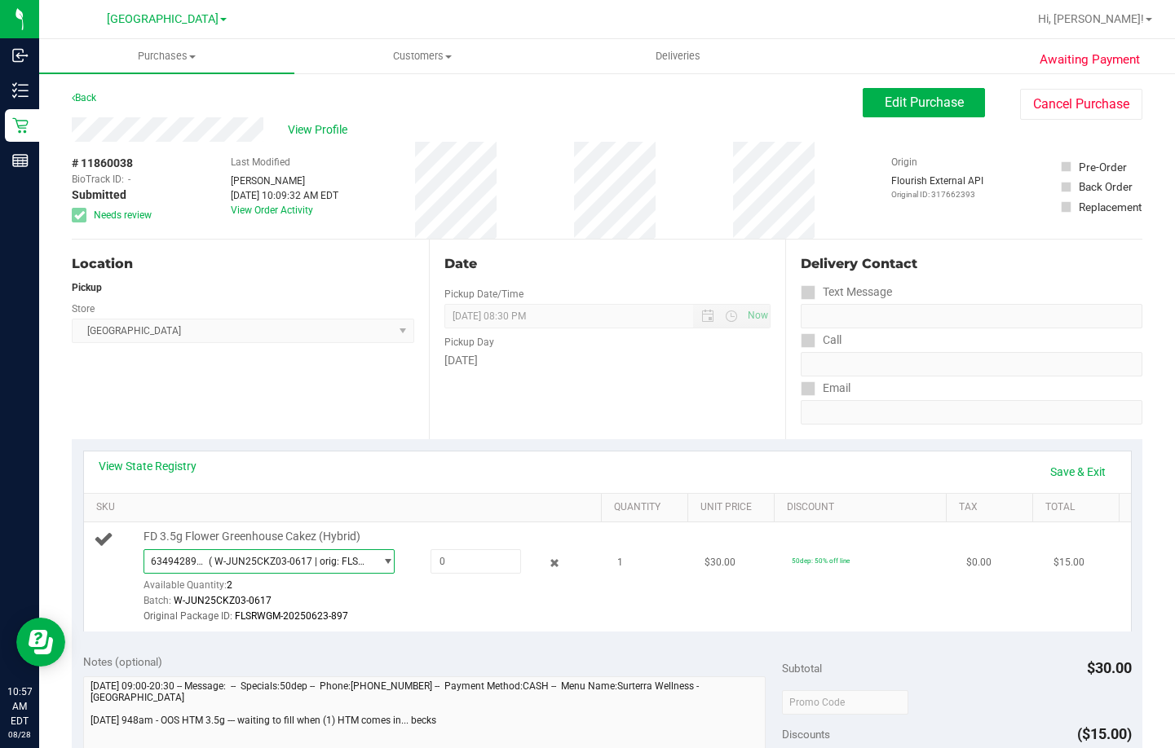
click at [333, 561] on span "( W-JUN25CKZ03-0617 | orig: FLSRWGM-20250623-897 )" at bounding box center [288, 561] width 159 height 11
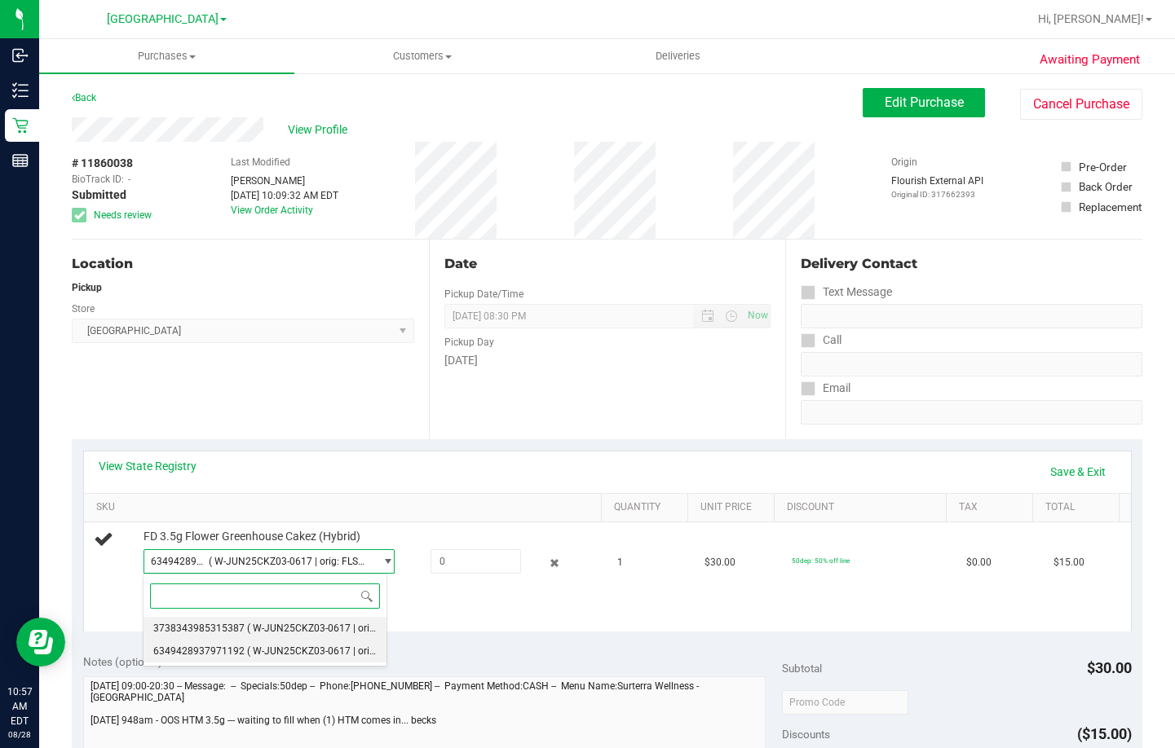
click at [305, 629] on span "( W-JUN25CKZ03-0617 | orig: FLSRWGM-20250623-898 )" at bounding box center [373, 628] width 252 height 11
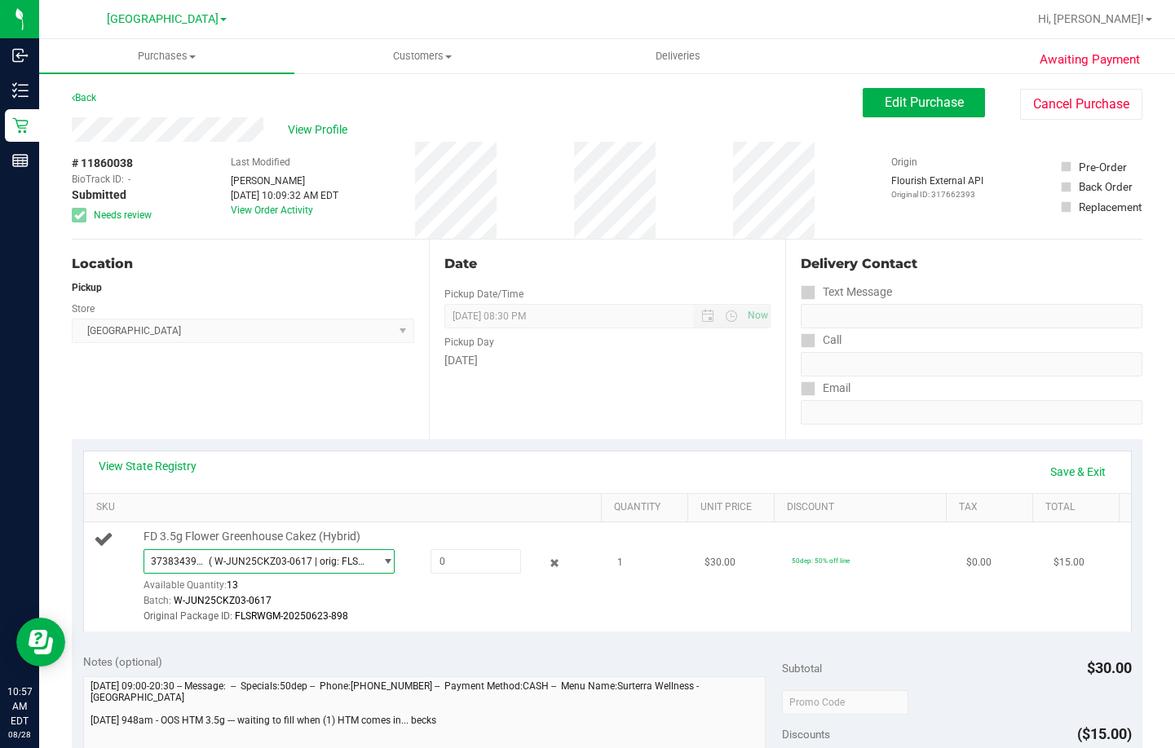
click at [340, 567] on span "3738343985315387 ( W-JUN25CKZ03-0617 | orig: FLSRWGM-20250623-898 )" at bounding box center [258, 561] width 229 height 23
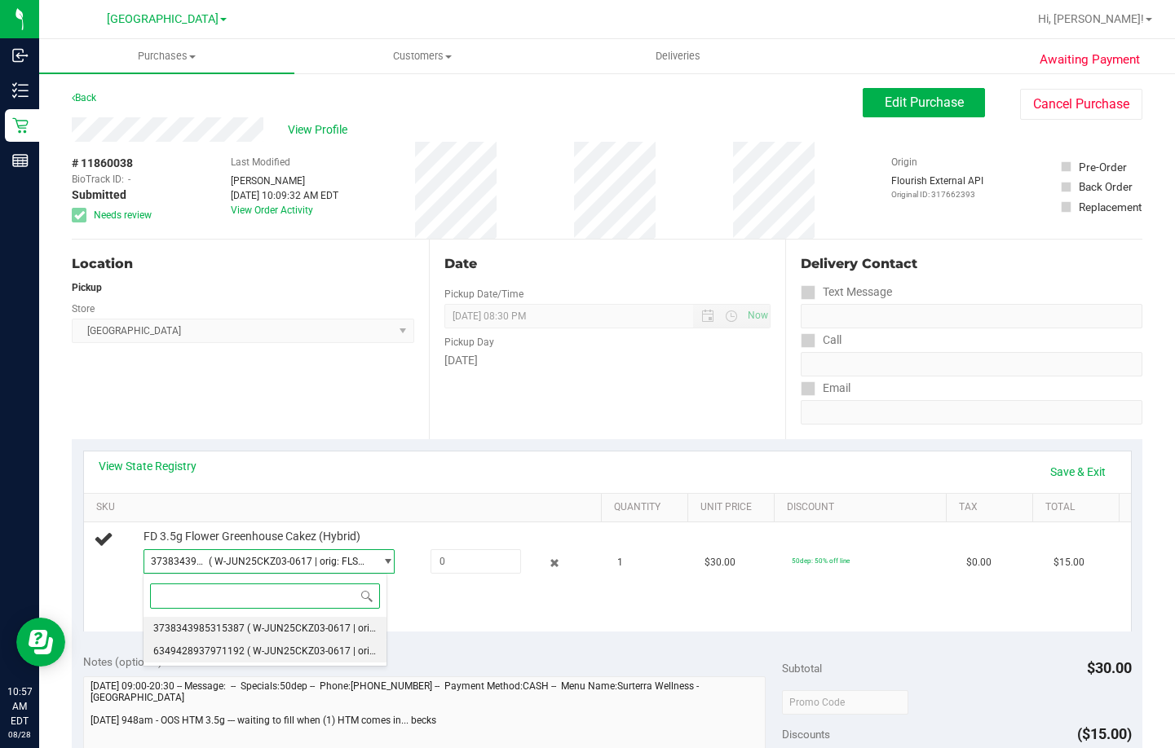
click at [315, 655] on span "( W-JUN25CKZ03-0617 | orig: FLSRWGM-20250623-897 )" at bounding box center [373, 651] width 252 height 11
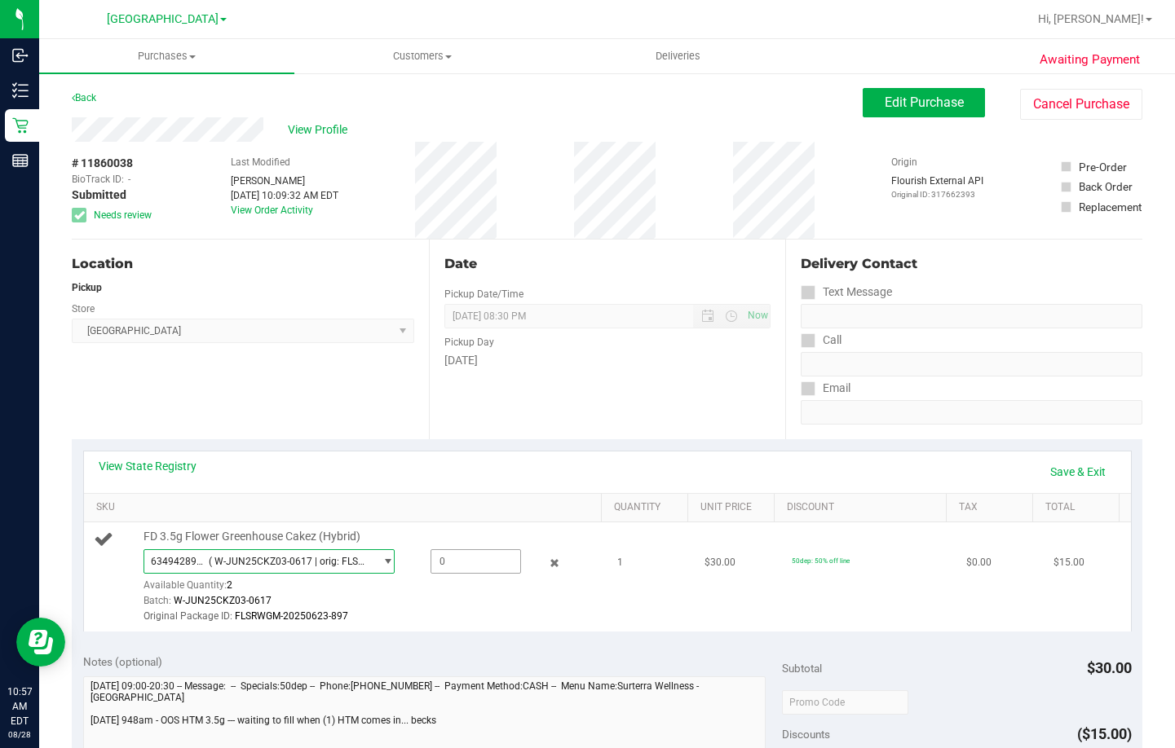
click at [462, 567] on span at bounding box center [475, 561] width 90 height 24
type input "1"
type input "1.0000"
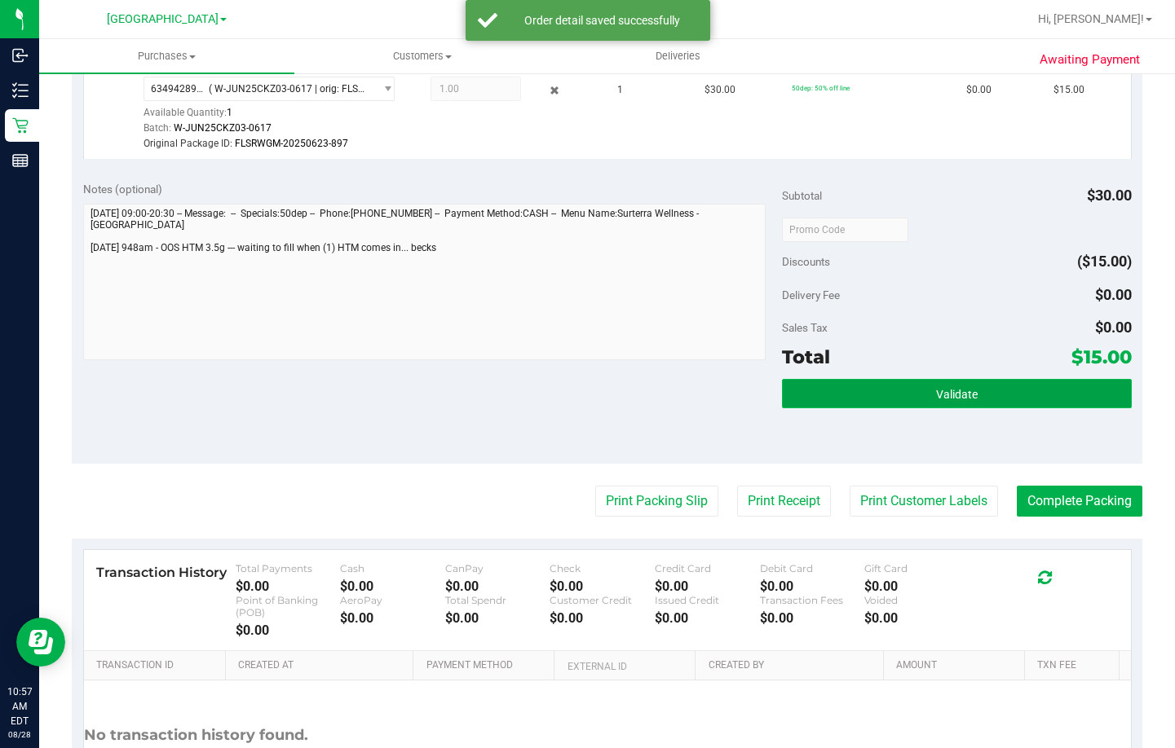
click at [995, 386] on button "Validate" at bounding box center [957, 393] width 350 height 29
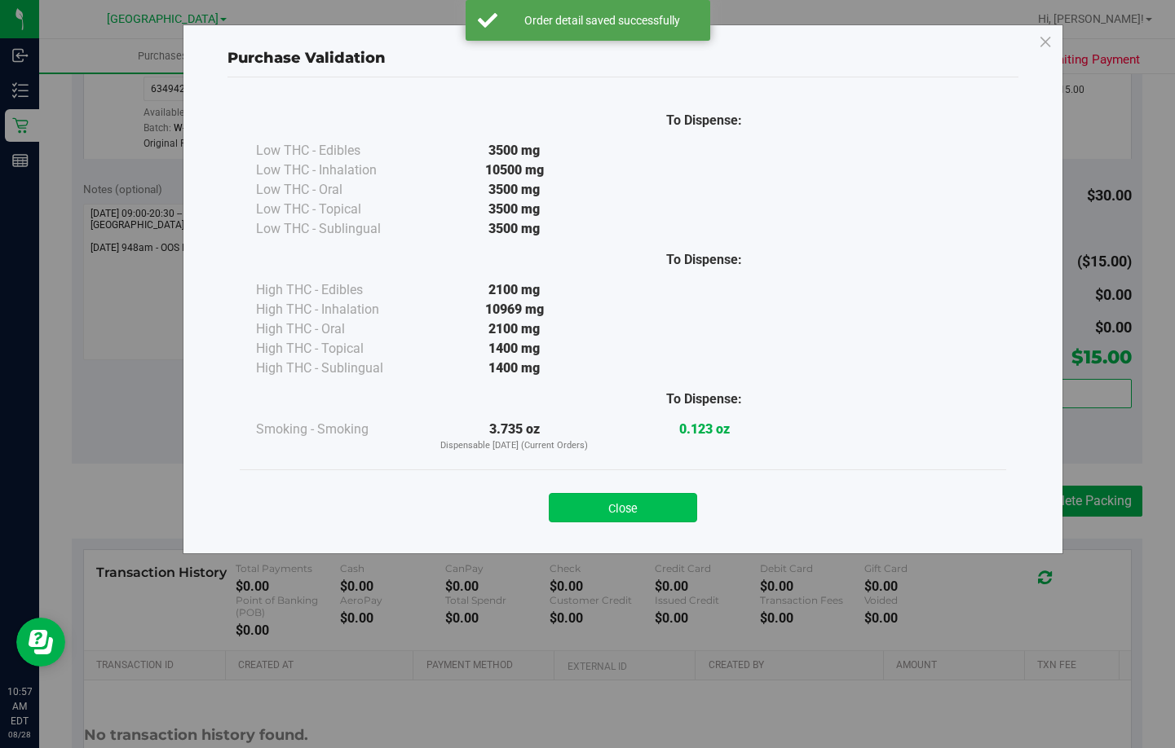
click at [649, 512] on button "Close" at bounding box center [623, 507] width 148 height 29
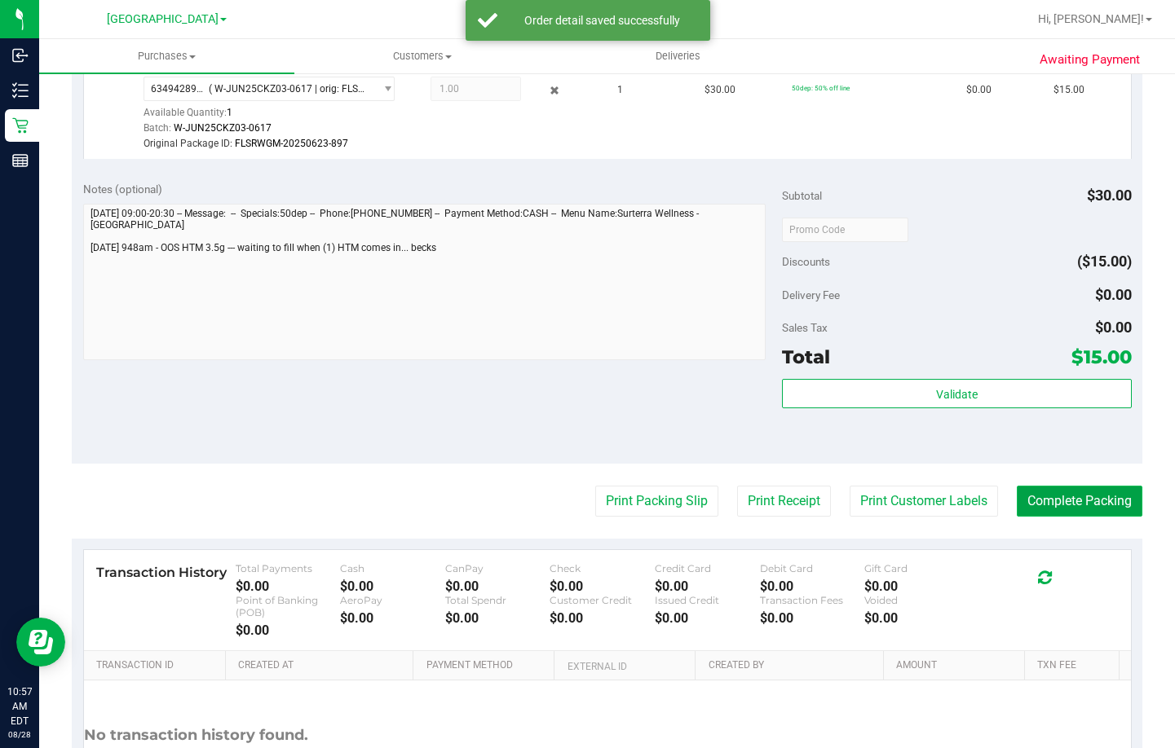
click at [1116, 501] on button "Complete Packing" at bounding box center [1080, 501] width 126 height 31
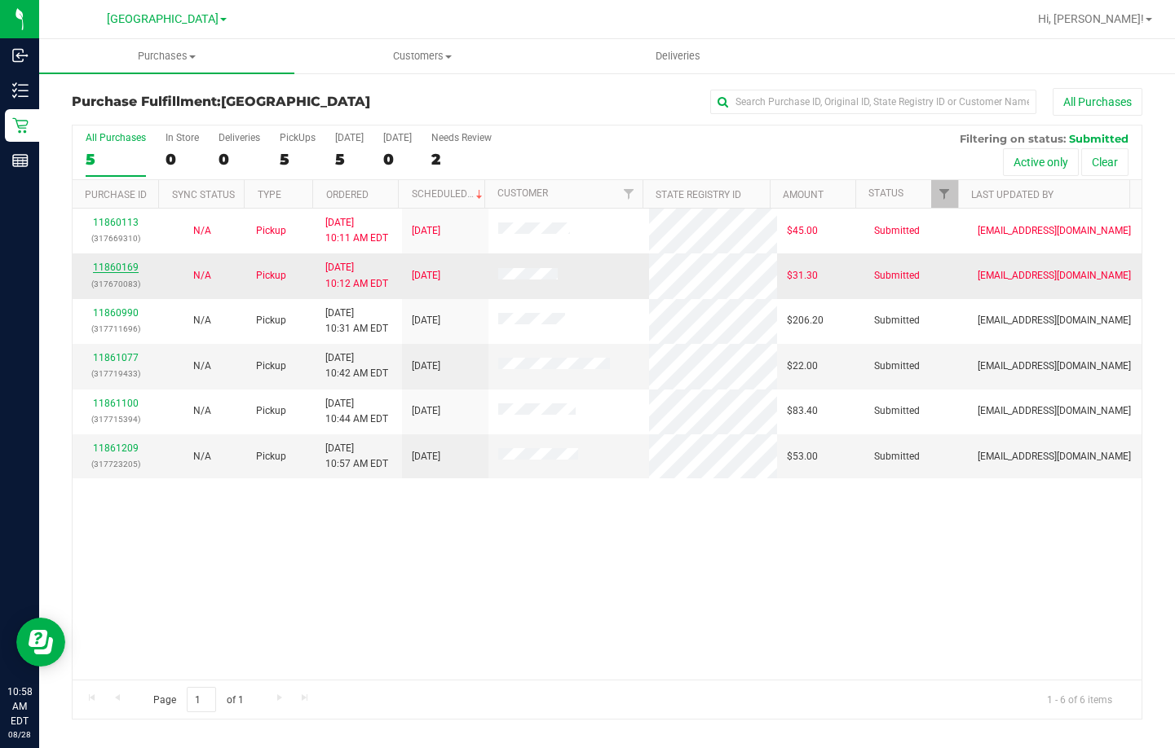
click at [115, 267] on link "11860169" at bounding box center [116, 267] width 46 height 11
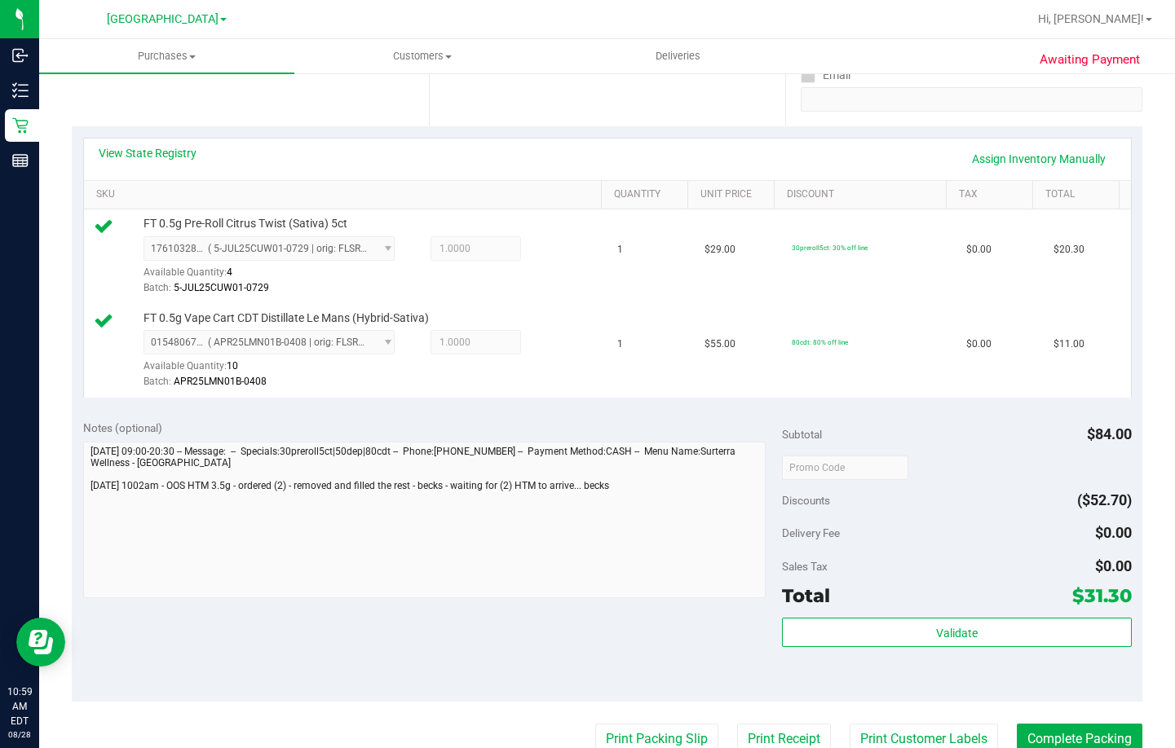
scroll to position [408, 0]
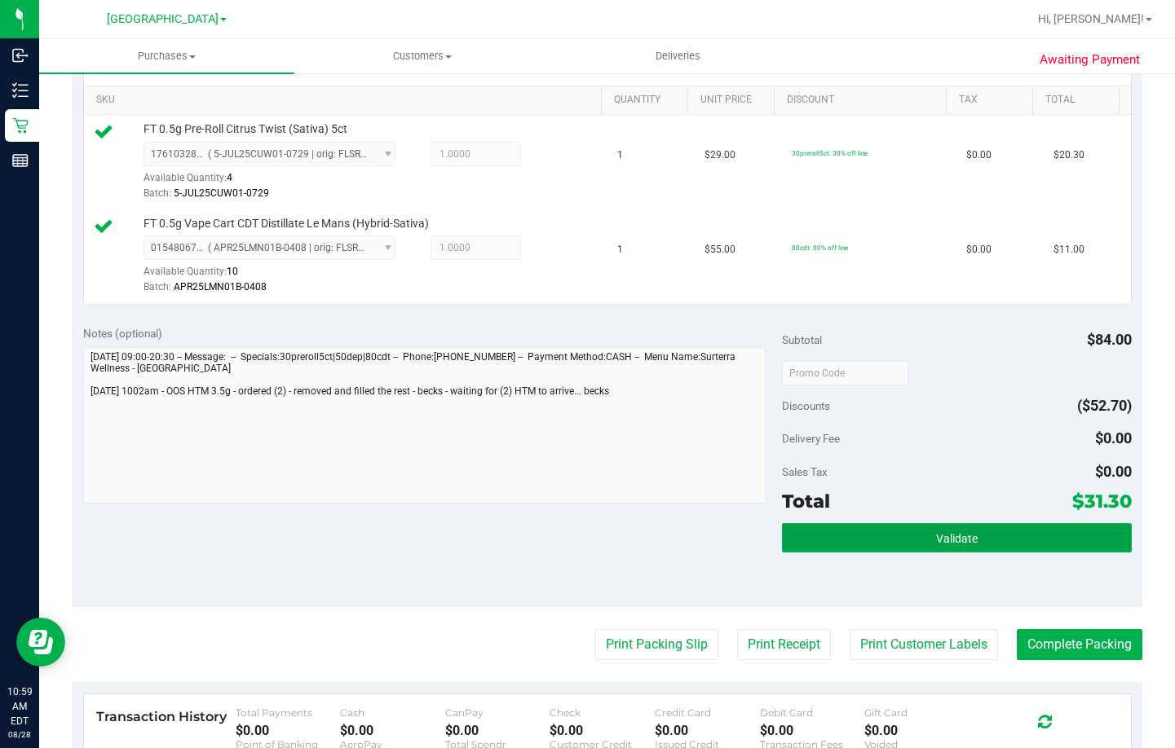
click at [1001, 534] on button "Validate" at bounding box center [957, 537] width 350 height 29
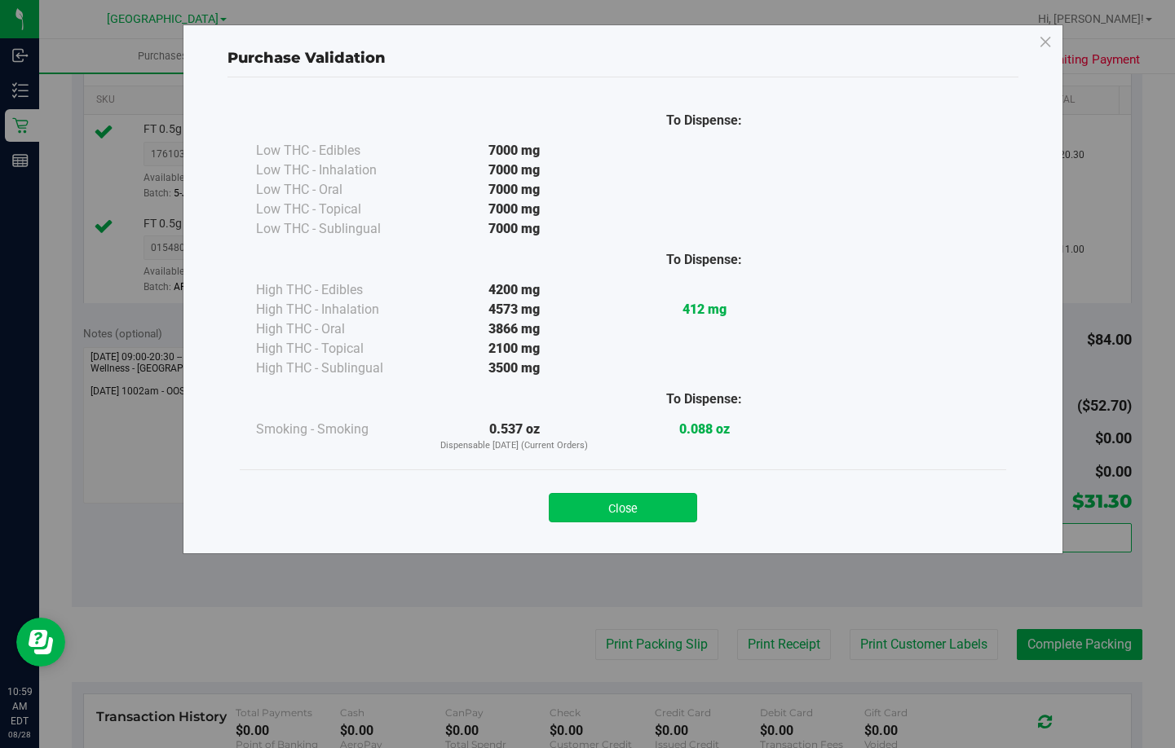
click at [633, 510] on button "Close" at bounding box center [623, 507] width 148 height 29
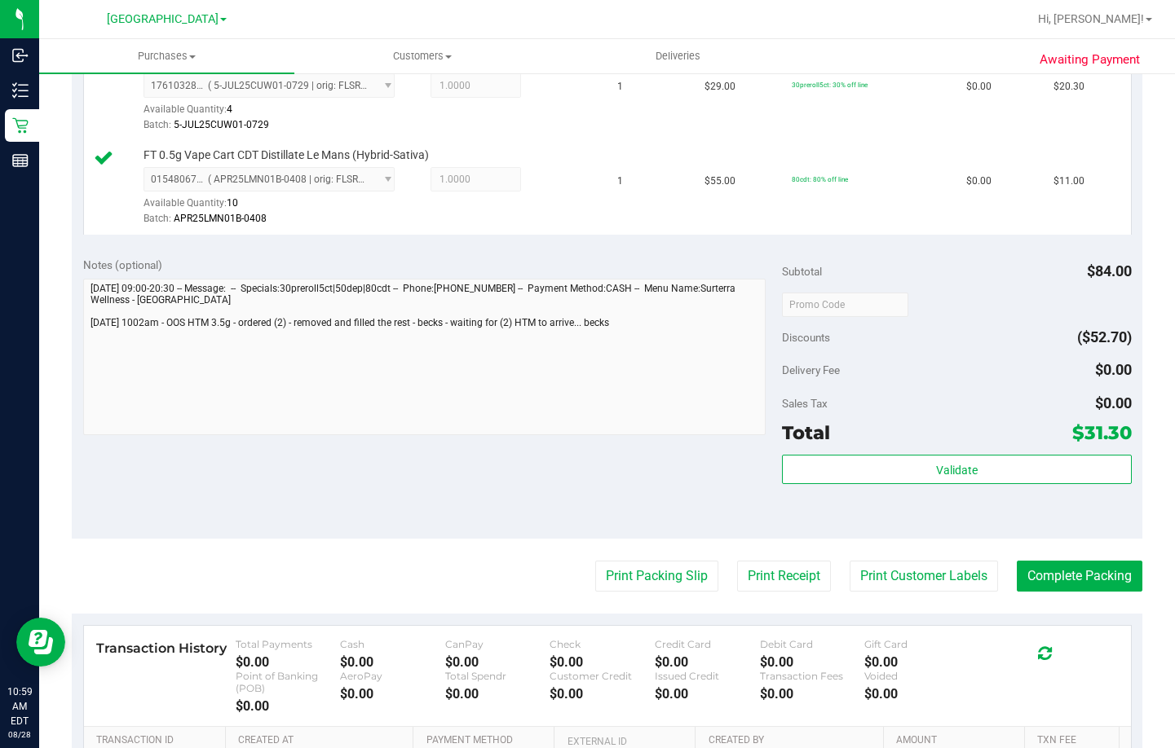
scroll to position [571, 0]
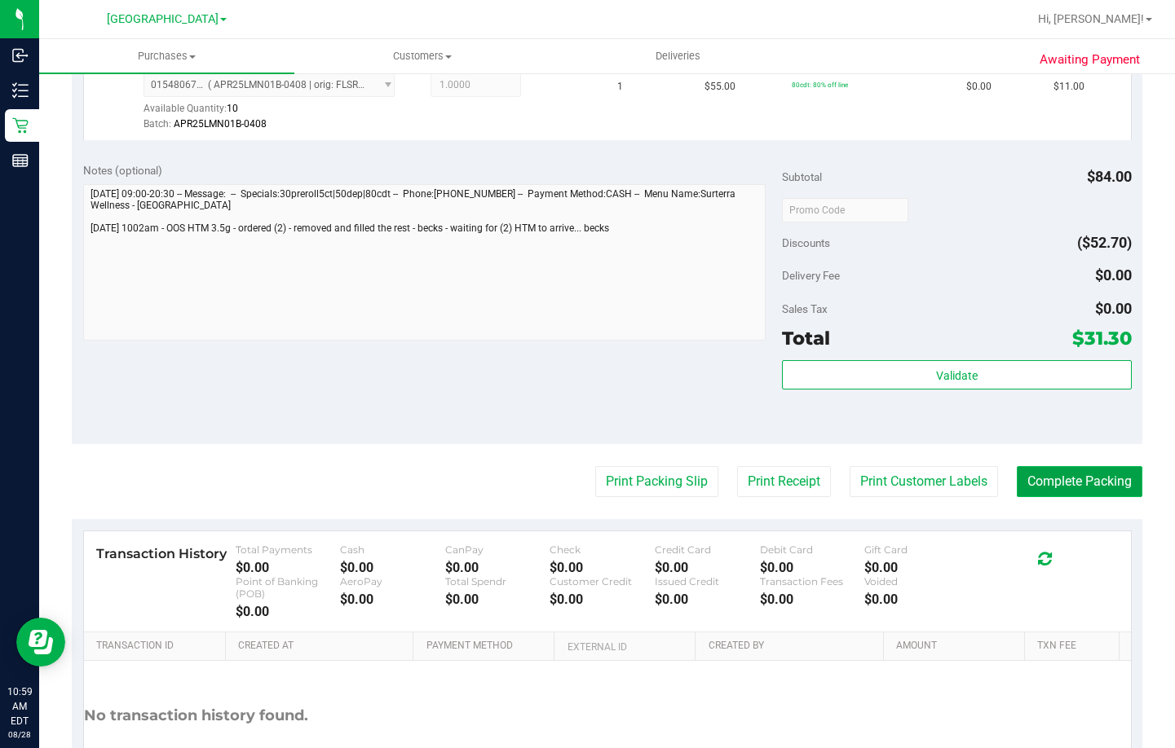
click at [1074, 491] on button "Complete Packing" at bounding box center [1080, 481] width 126 height 31
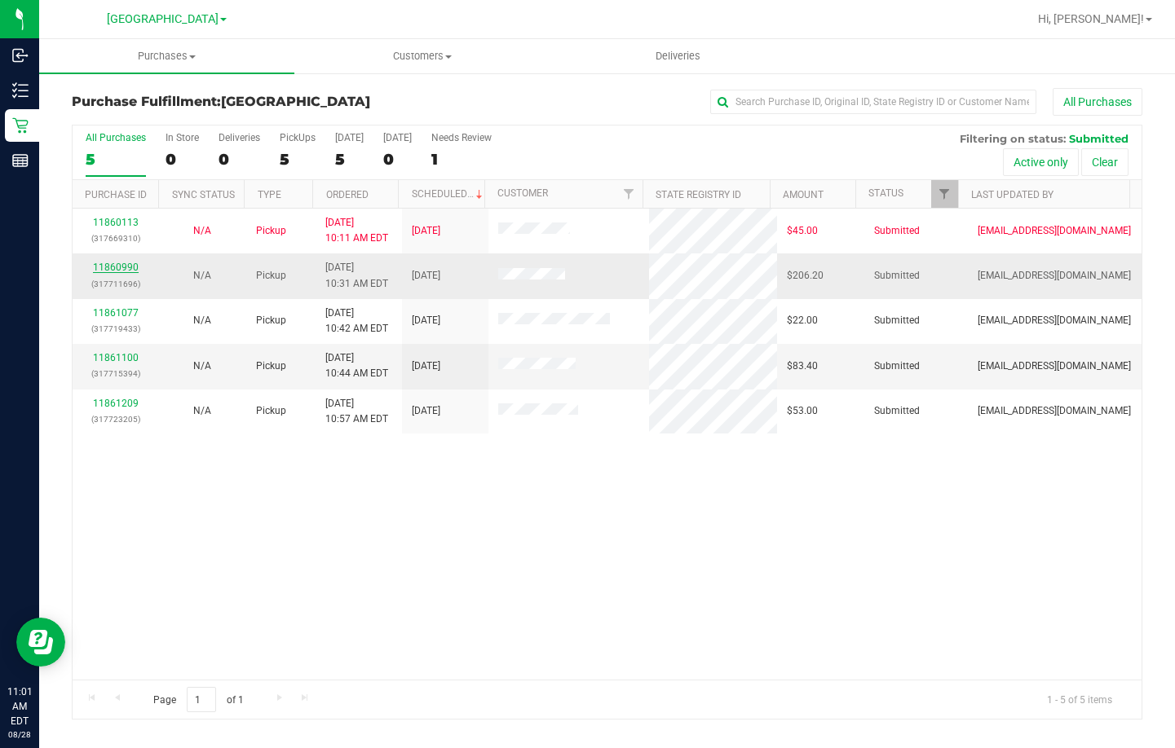
click at [120, 263] on link "11860990" at bounding box center [116, 267] width 46 height 11
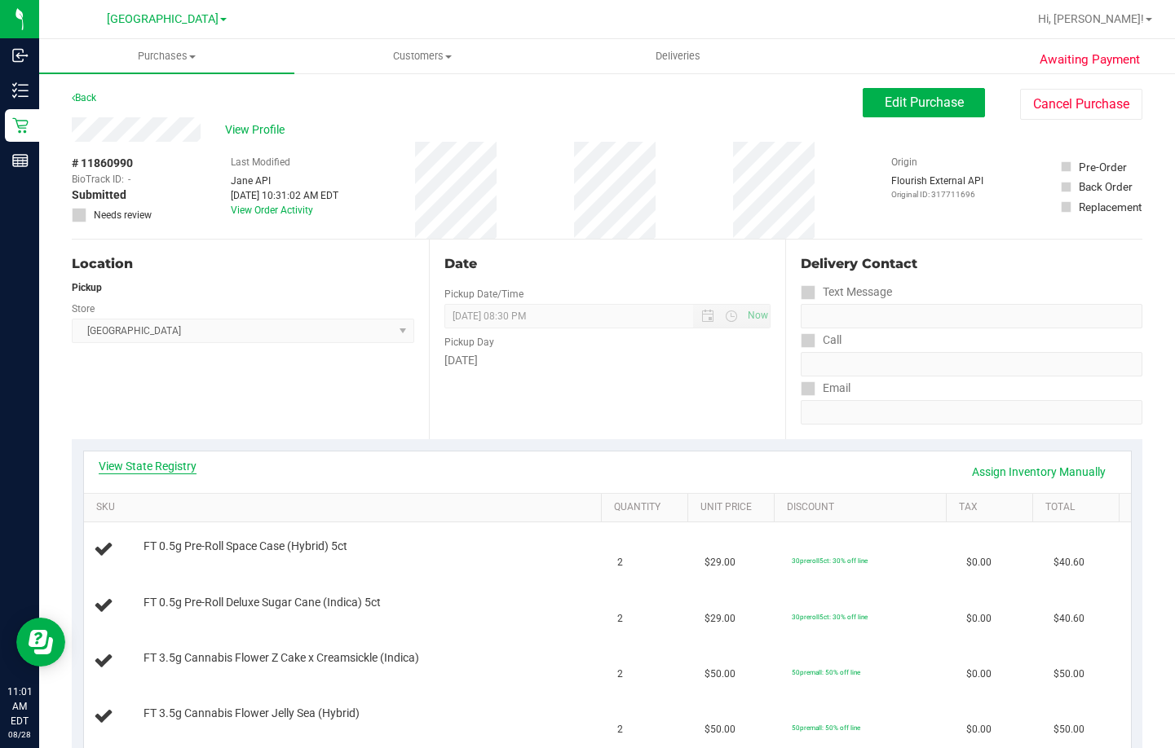
click at [187, 464] on link "View State Registry" at bounding box center [148, 466] width 98 height 16
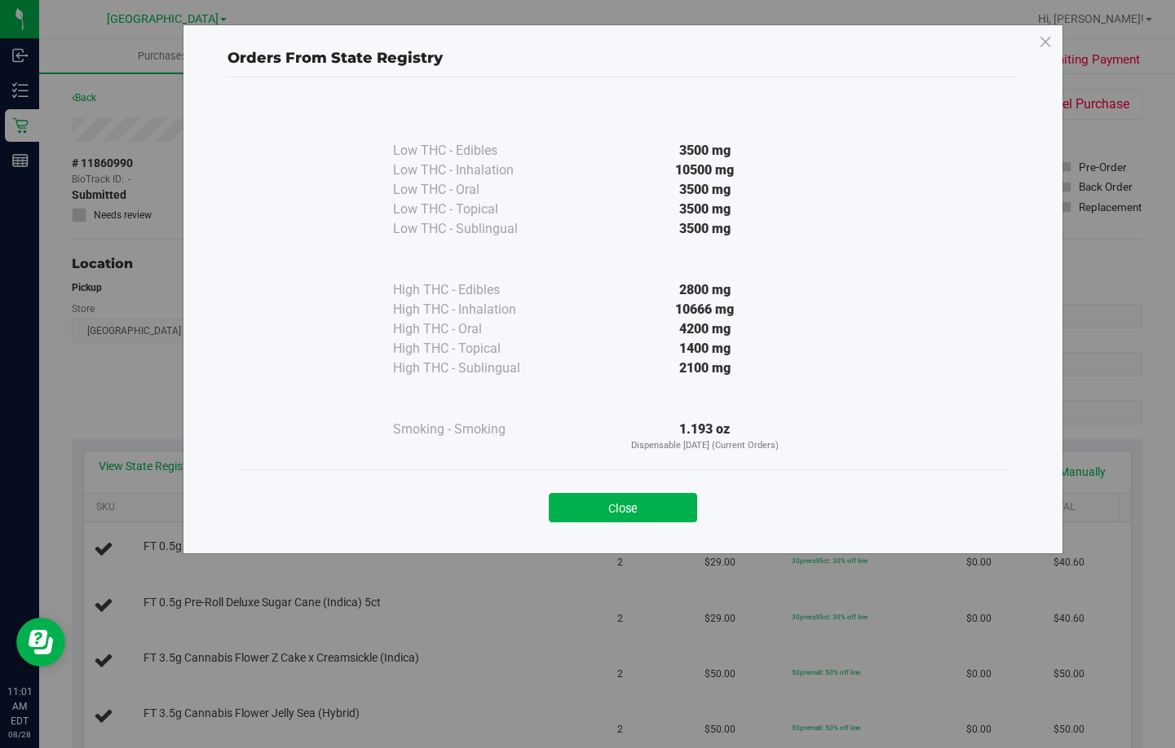
drag, startPoint x: 645, startPoint y: 514, endPoint x: 657, endPoint y: 497, distance: 21.0
click at [645, 514] on button "Close" at bounding box center [623, 507] width 148 height 29
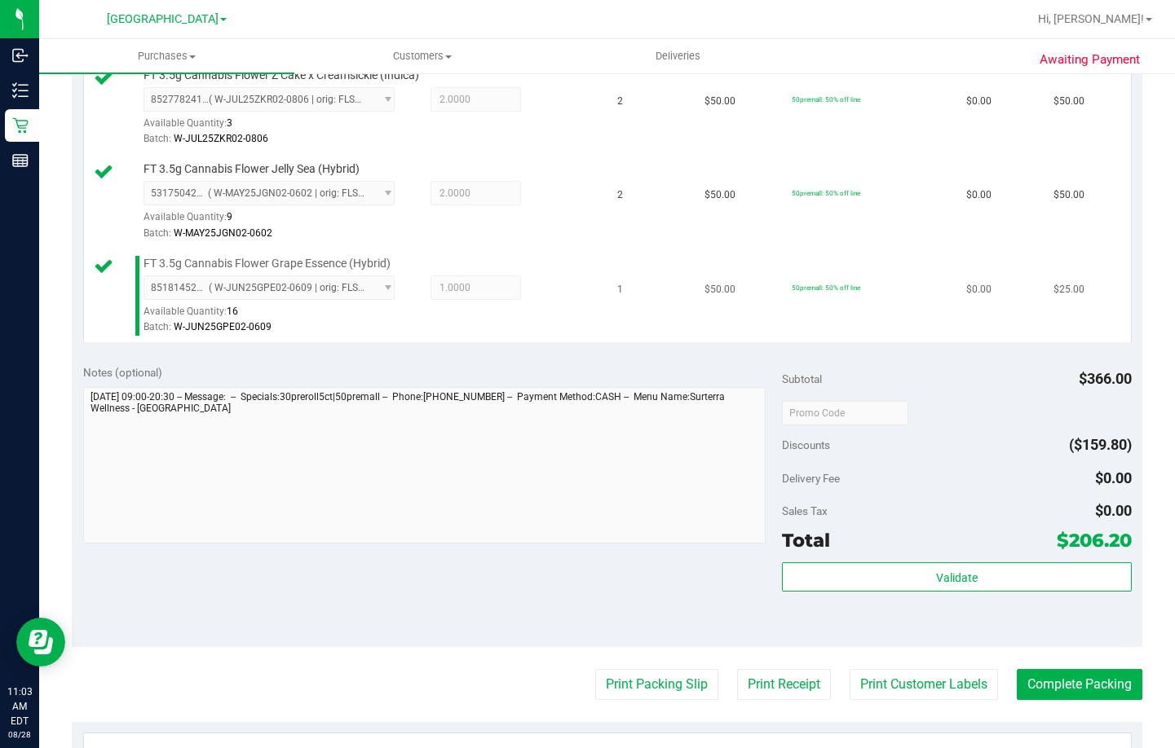
scroll to position [652, 0]
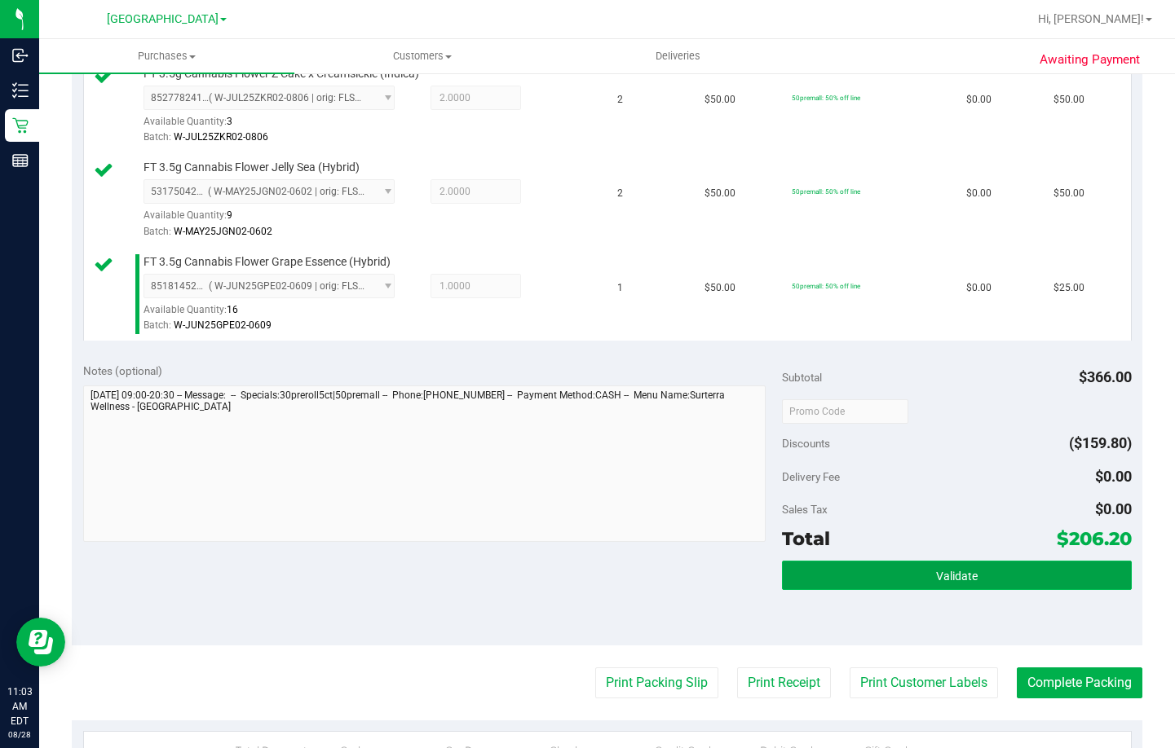
click at [964, 576] on span "Validate" at bounding box center [957, 576] width 42 height 13
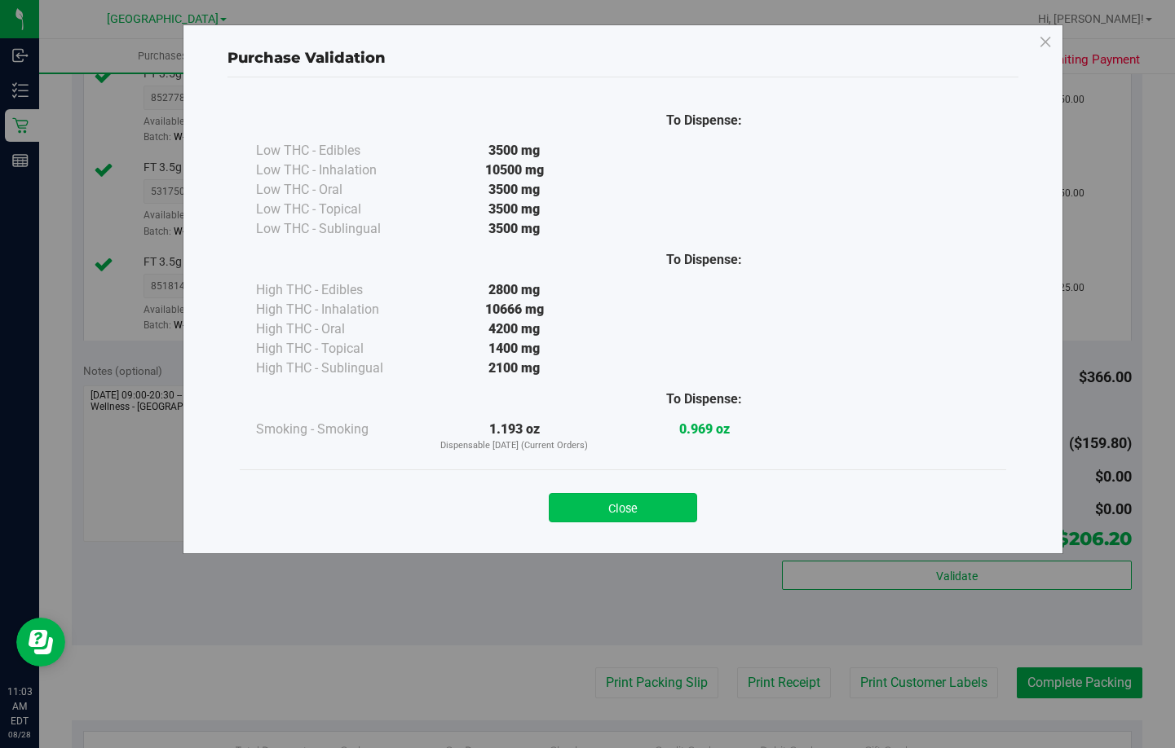
click at [678, 517] on button "Close" at bounding box center [623, 507] width 148 height 29
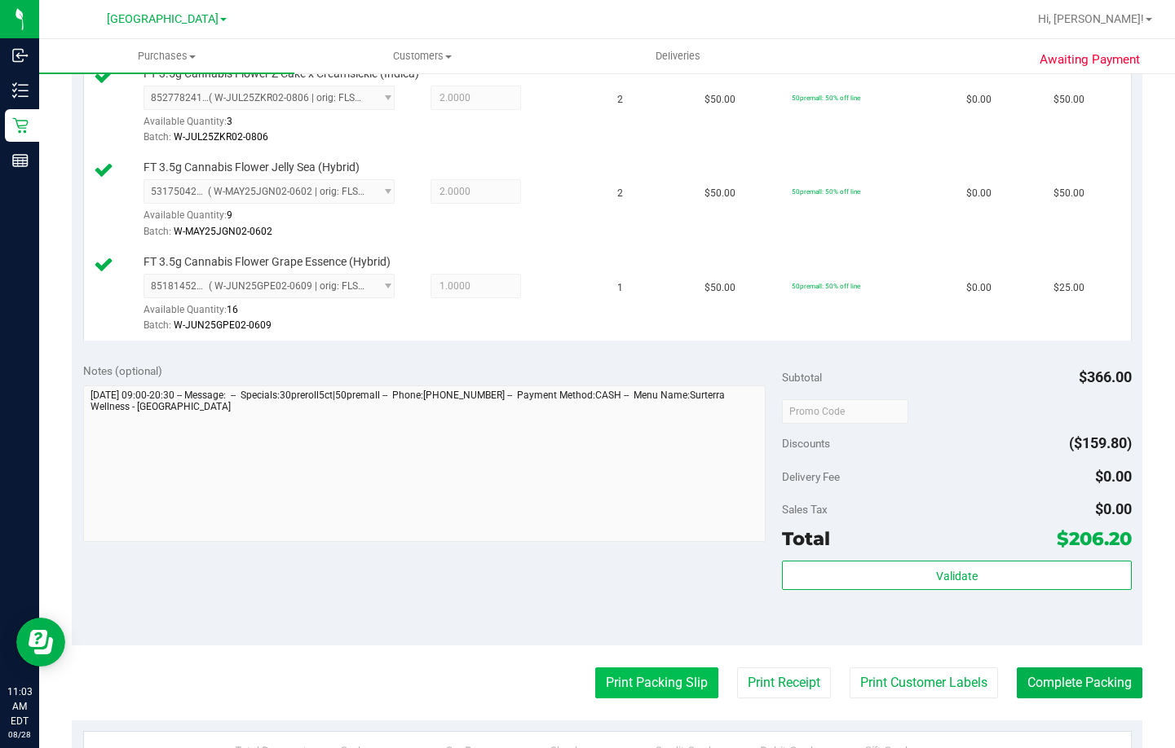
click at [653, 676] on button "Print Packing Slip" at bounding box center [656, 683] width 123 height 31
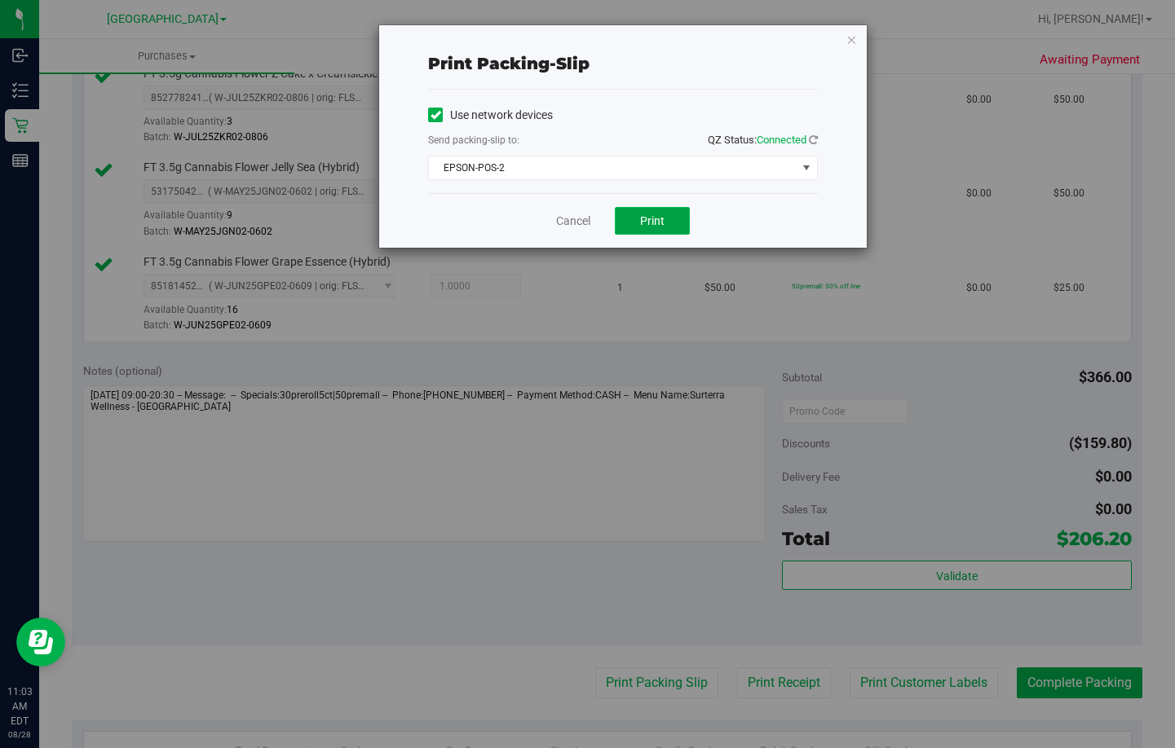
click at [656, 224] on span "Print" at bounding box center [652, 220] width 24 height 13
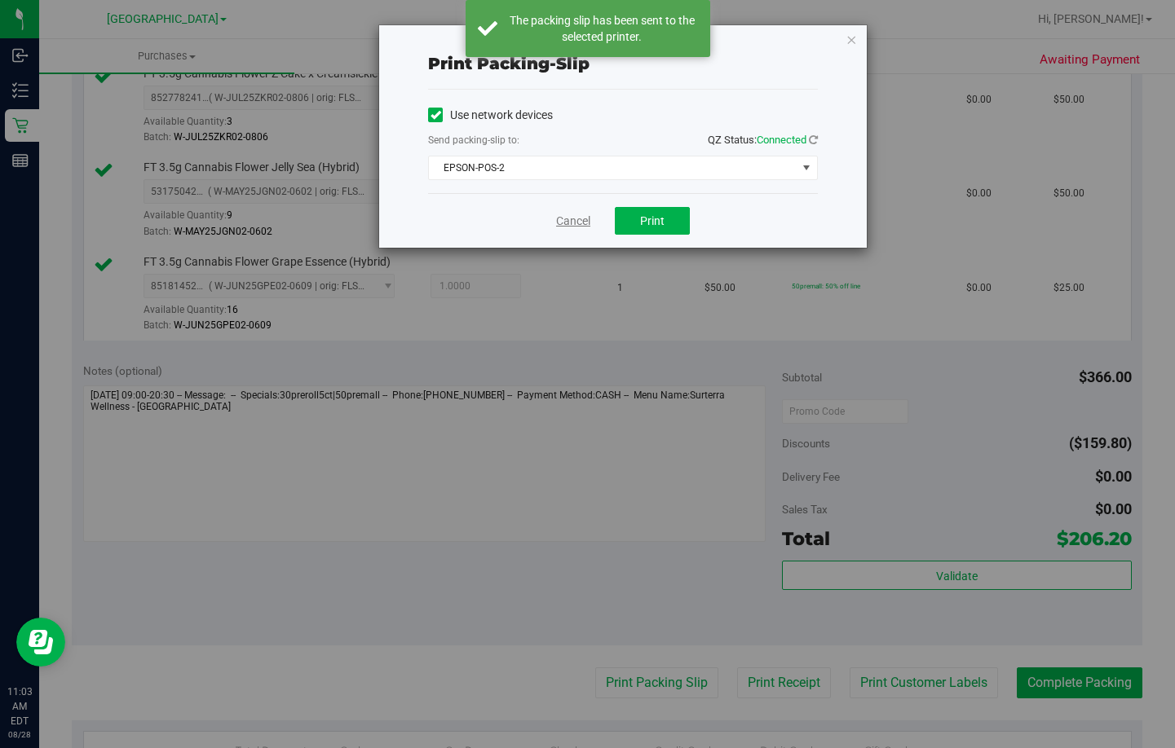
click at [565, 221] on link "Cancel" at bounding box center [573, 221] width 34 height 17
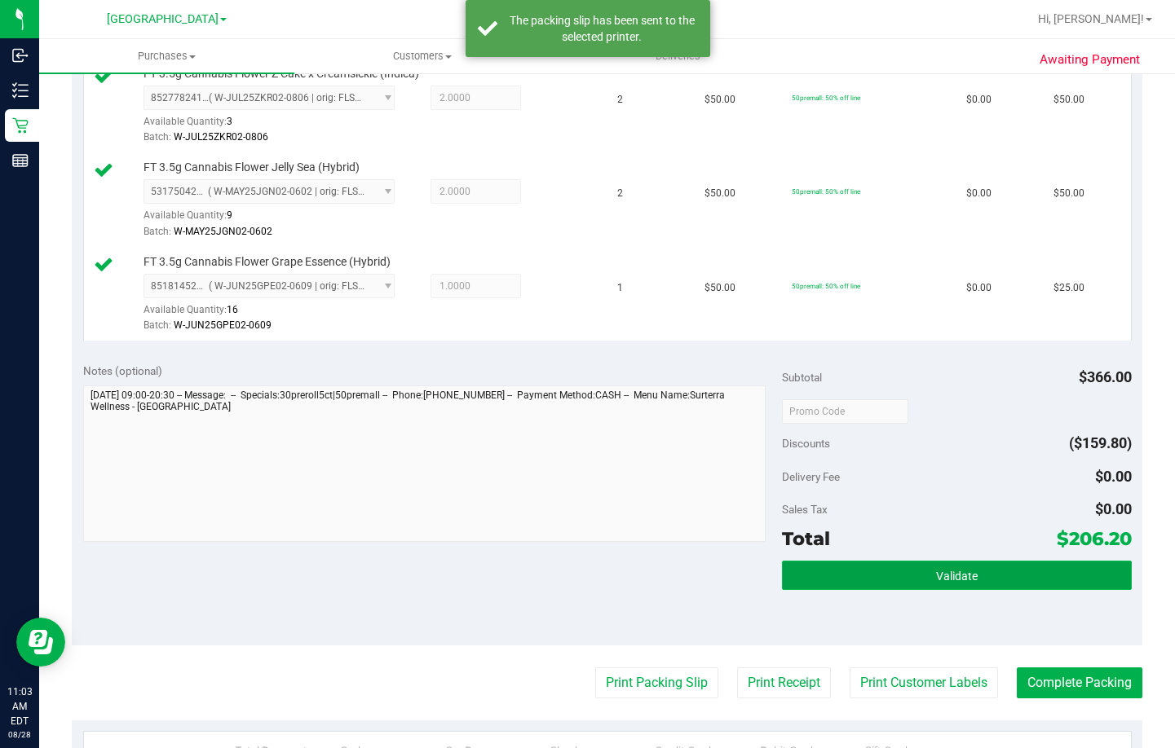
click at [877, 572] on button "Validate" at bounding box center [957, 575] width 350 height 29
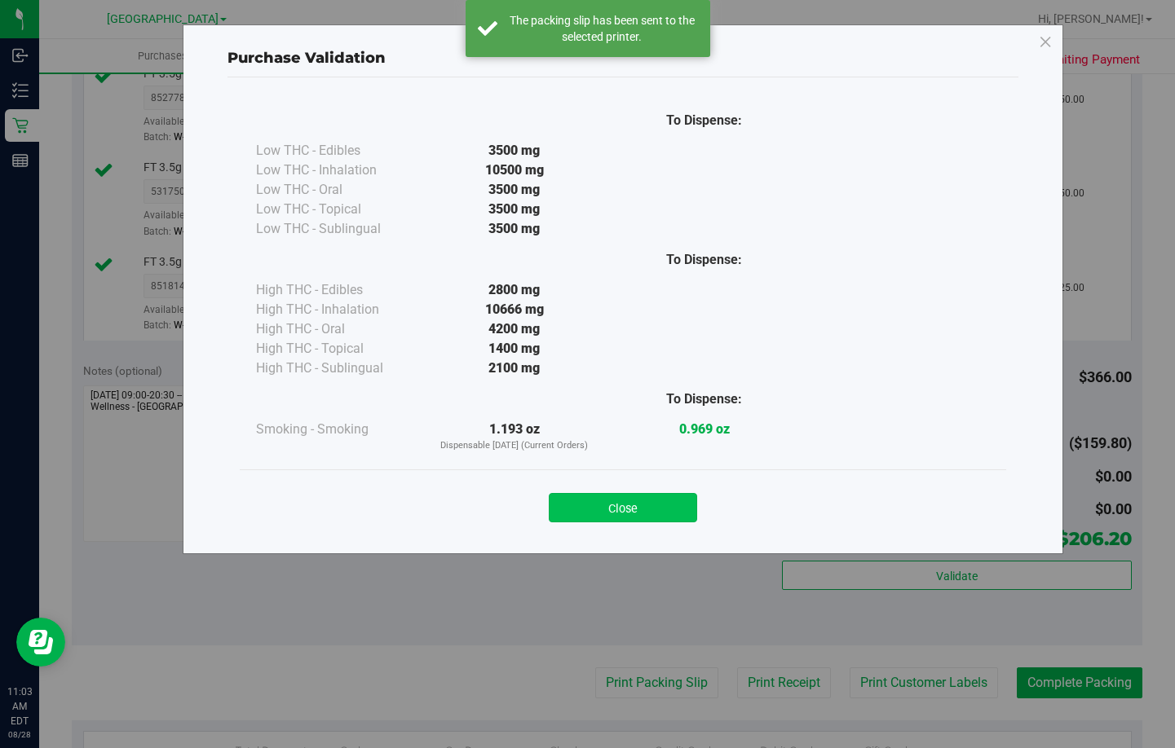
click at [652, 515] on button "Close" at bounding box center [623, 507] width 148 height 29
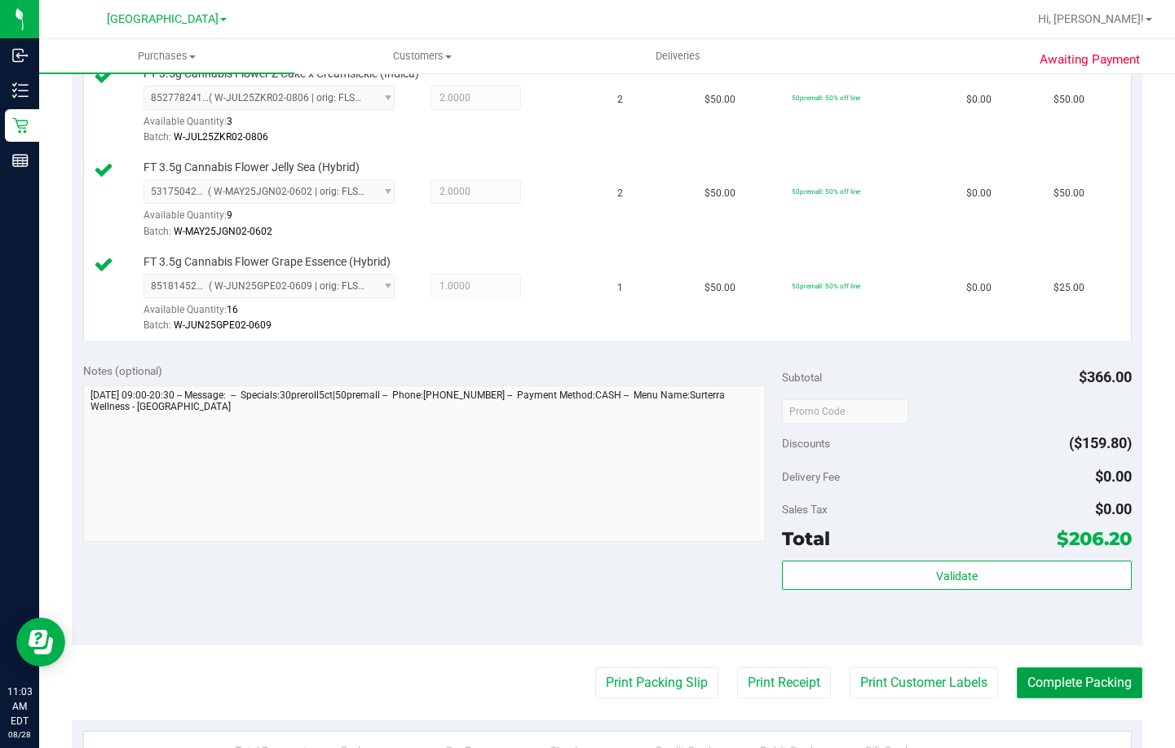
click at [1039, 677] on button "Complete Packing" at bounding box center [1080, 683] width 126 height 31
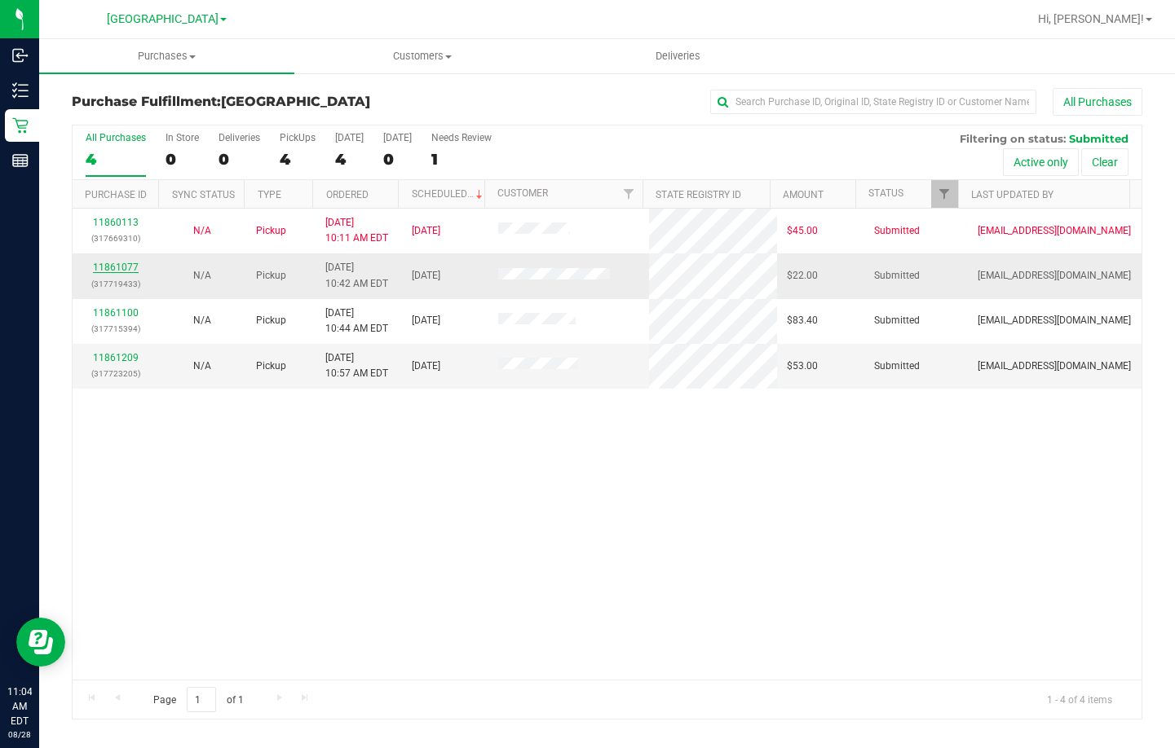
click at [115, 268] on link "11861077" at bounding box center [116, 267] width 46 height 11
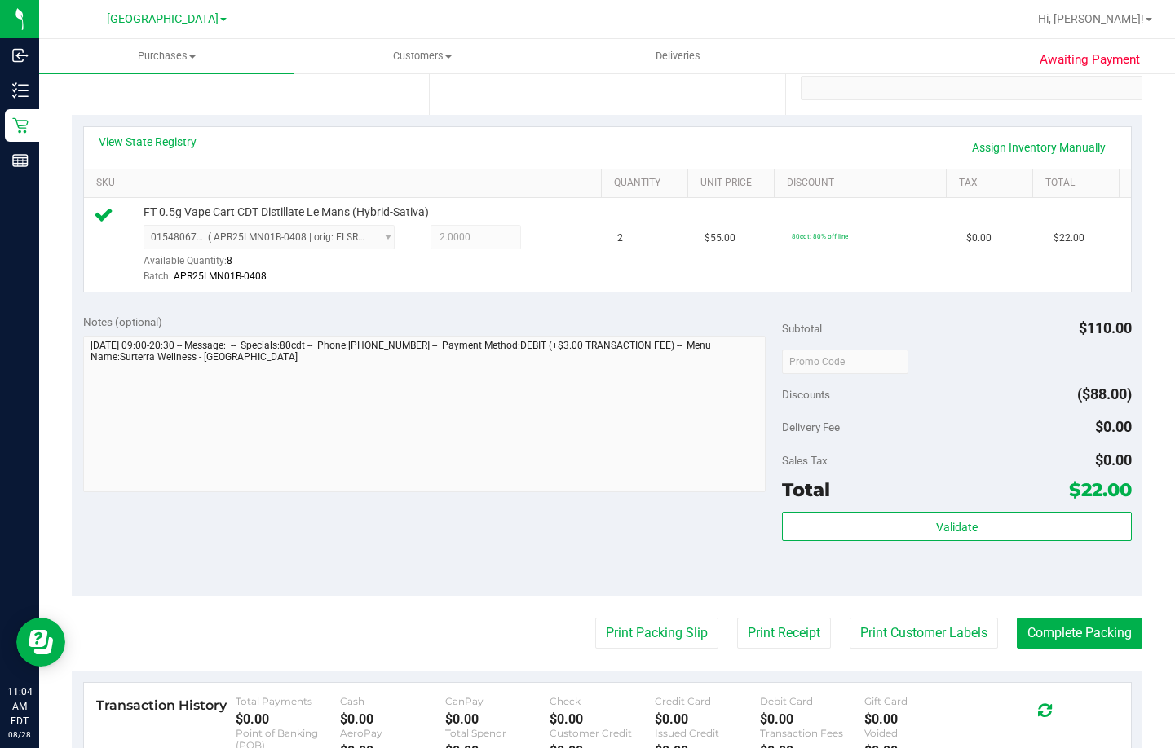
scroll to position [326, 0]
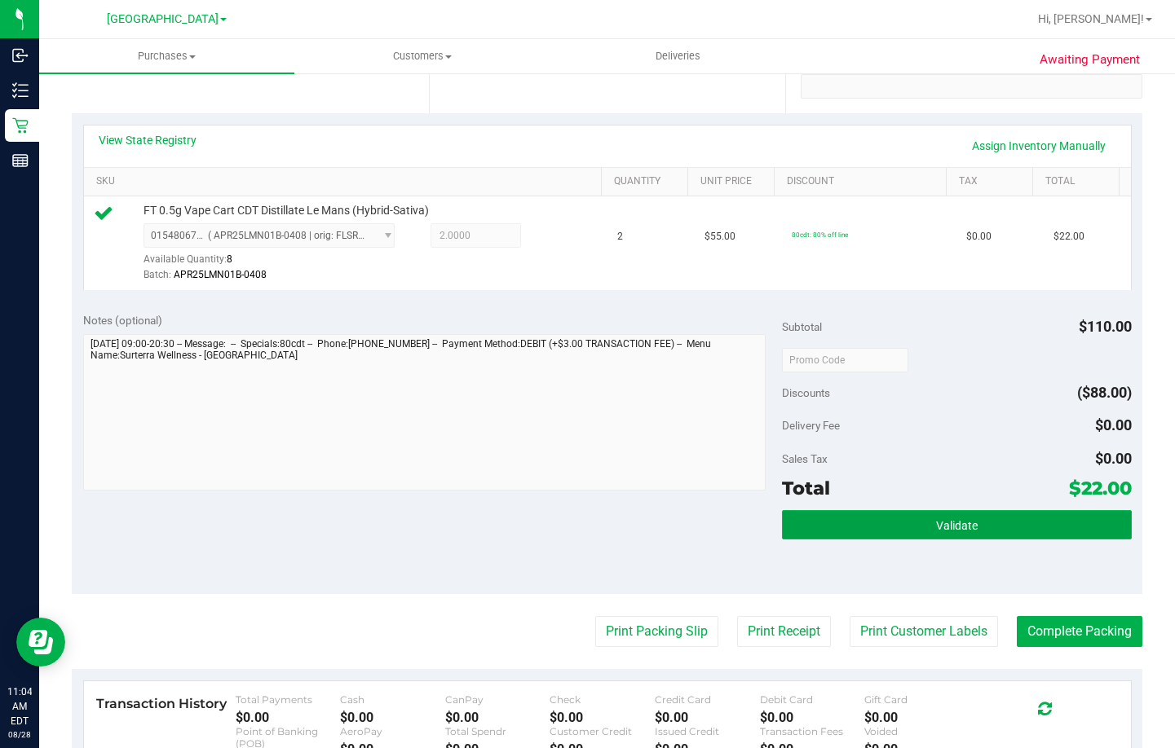
click at [892, 514] on button "Validate" at bounding box center [957, 524] width 350 height 29
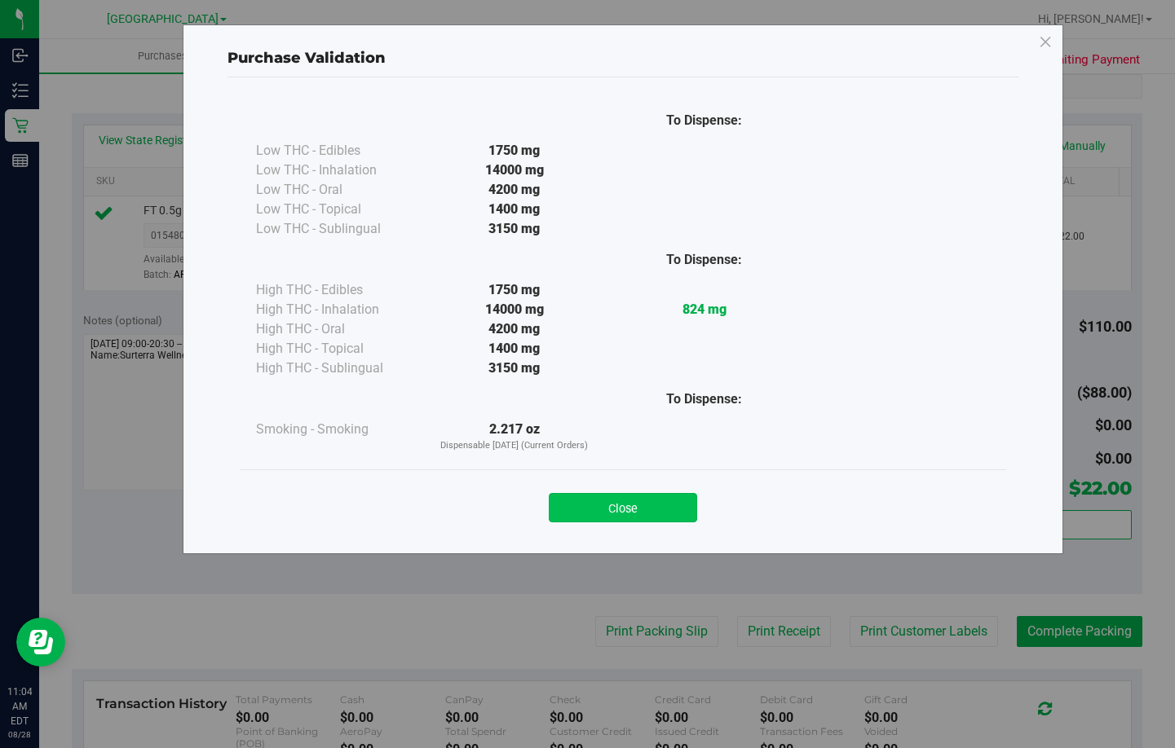
click at [598, 493] on button "Close" at bounding box center [623, 507] width 148 height 29
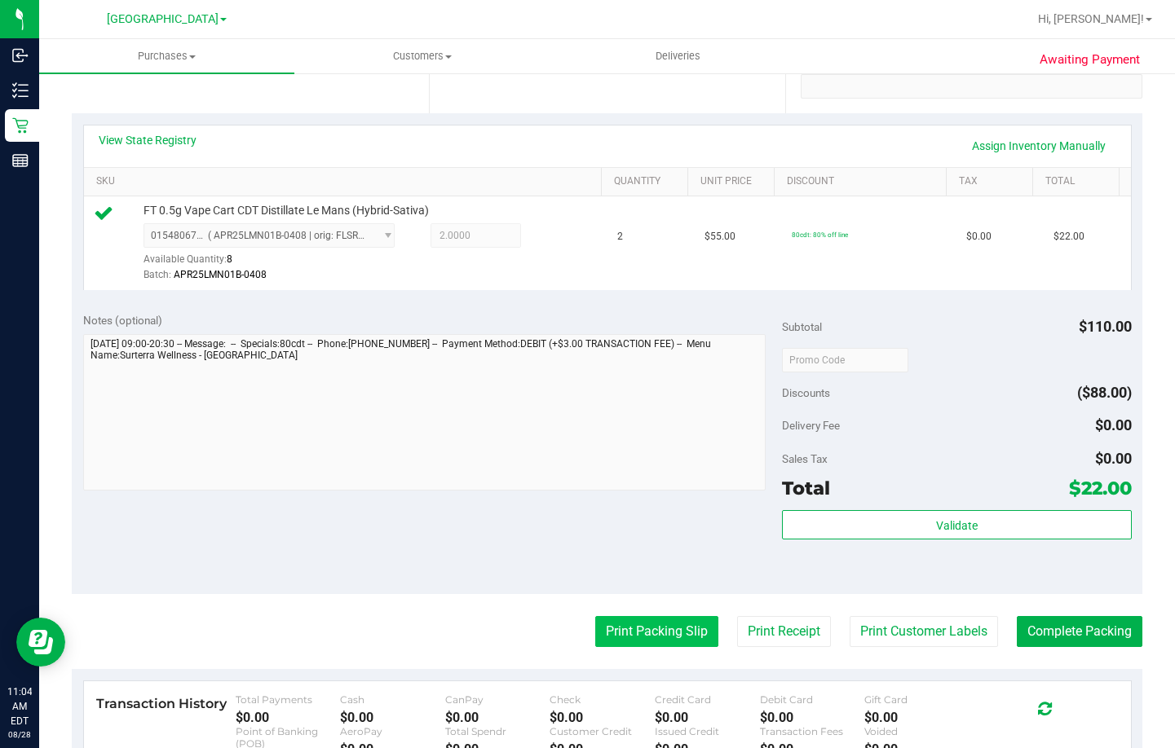
click at [651, 633] on button "Print Packing Slip" at bounding box center [656, 631] width 123 height 31
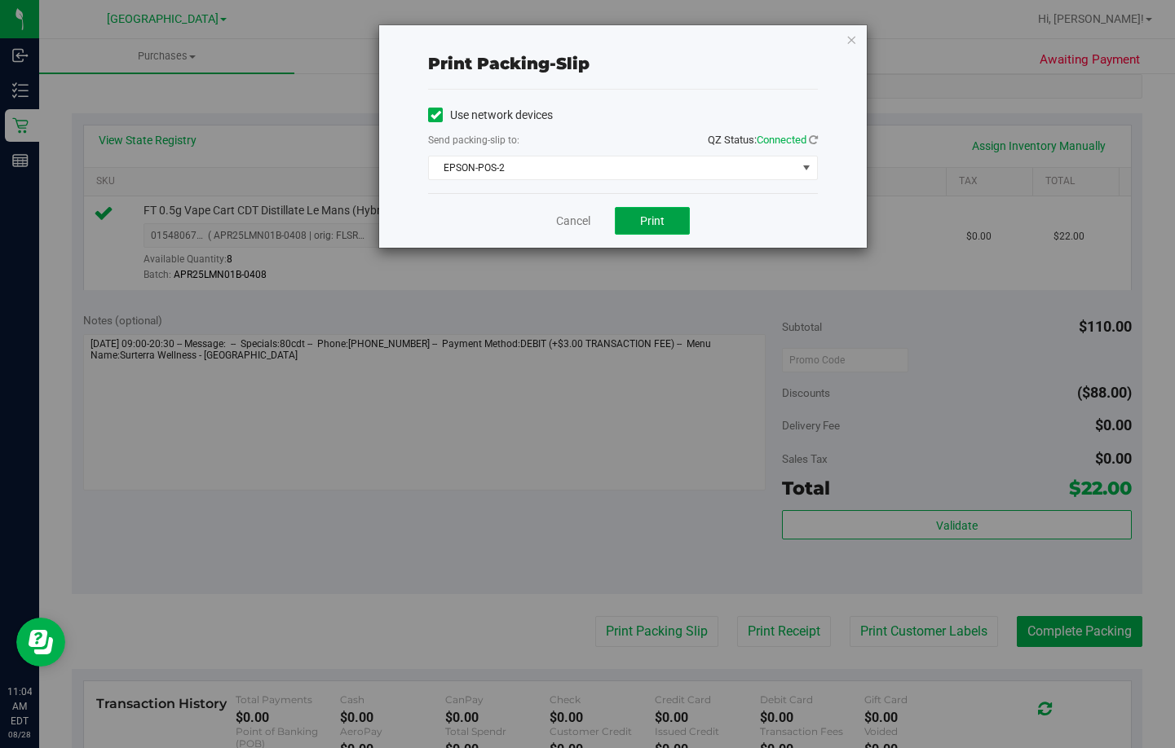
click at [638, 218] on button "Print" at bounding box center [652, 221] width 75 height 28
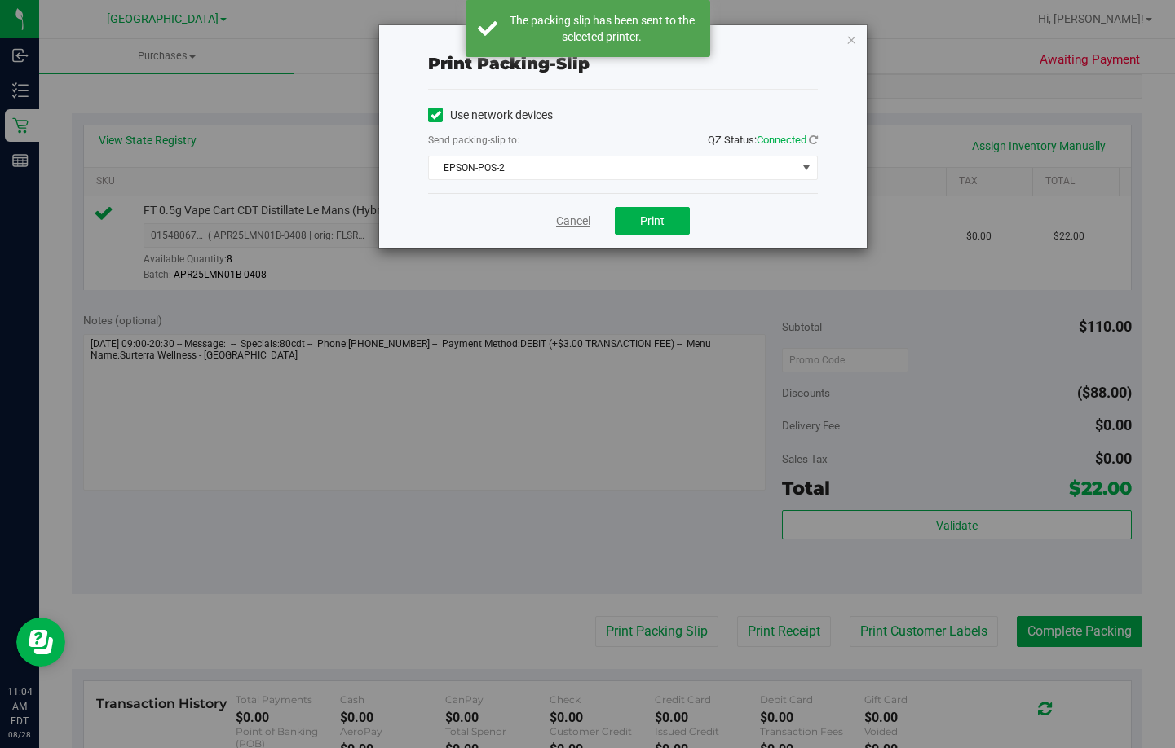
click at [570, 223] on link "Cancel" at bounding box center [573, 221] width 34 height 17
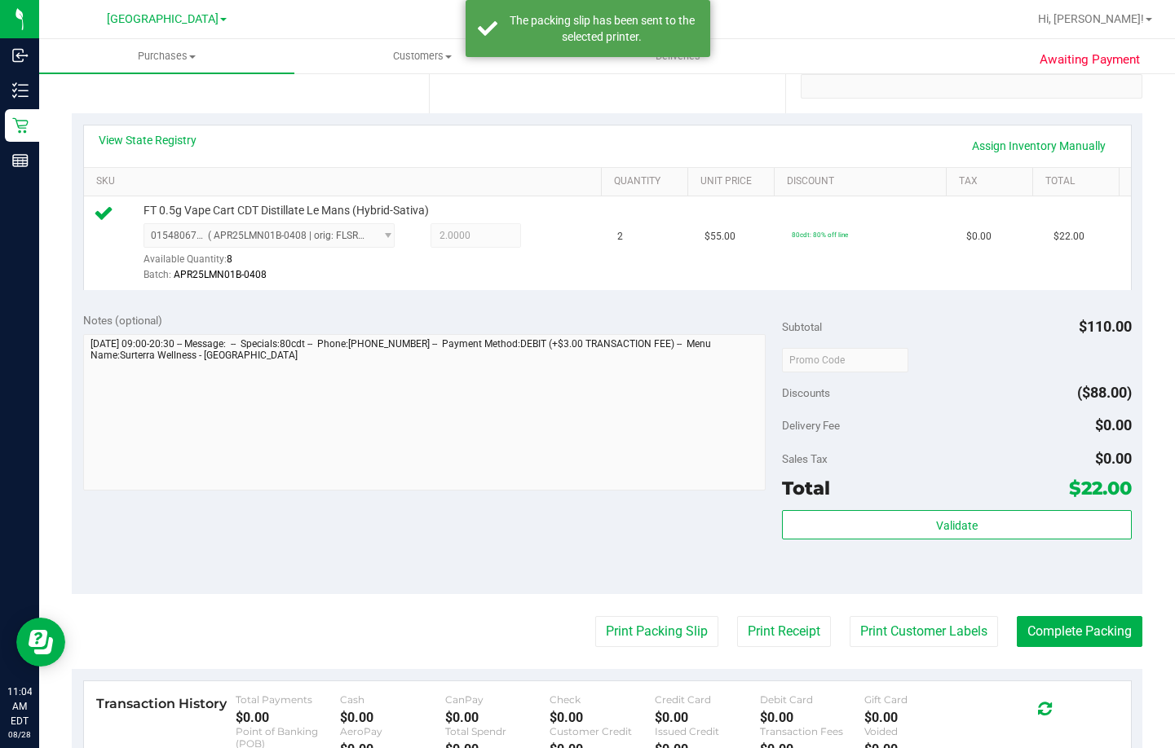
click at [840, 544] on div "Validate" at bounding box center [957, 546] width 350 height 73
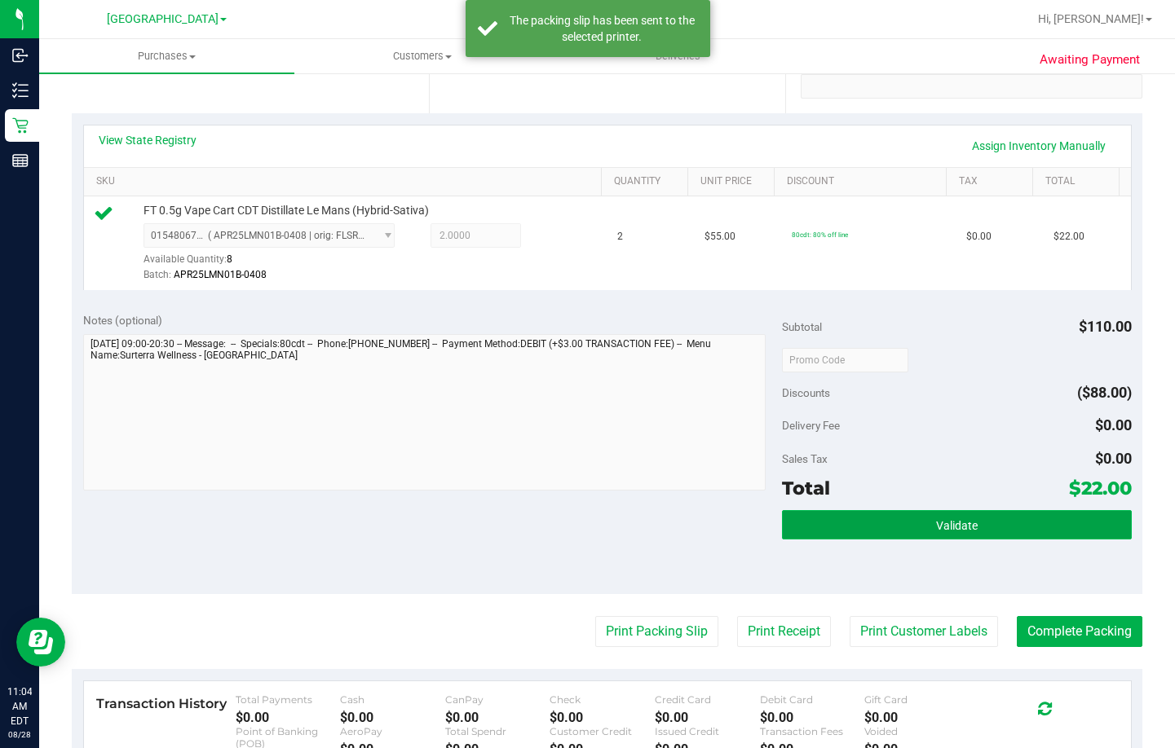
click at [837, 514] on button "Validate" at bounding box center [957, 524] width 350 height 29
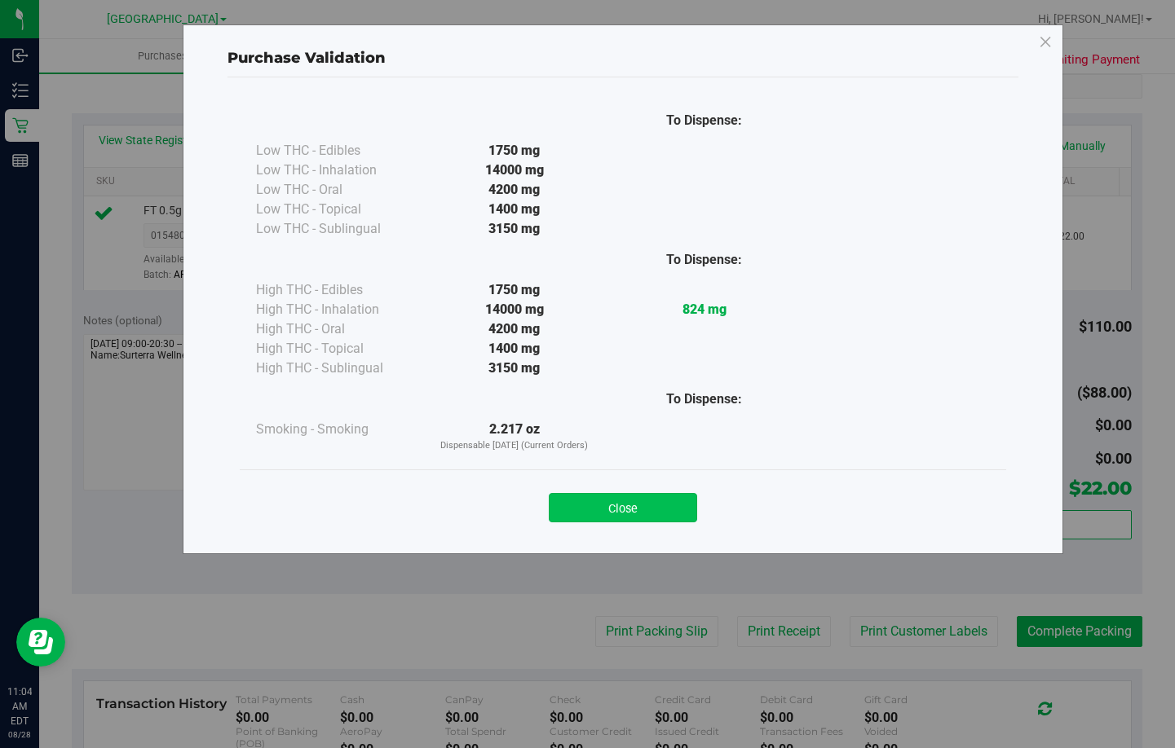
click at [599, 507] on button "Close" at bounding box center [623, 507] width 148 height 29
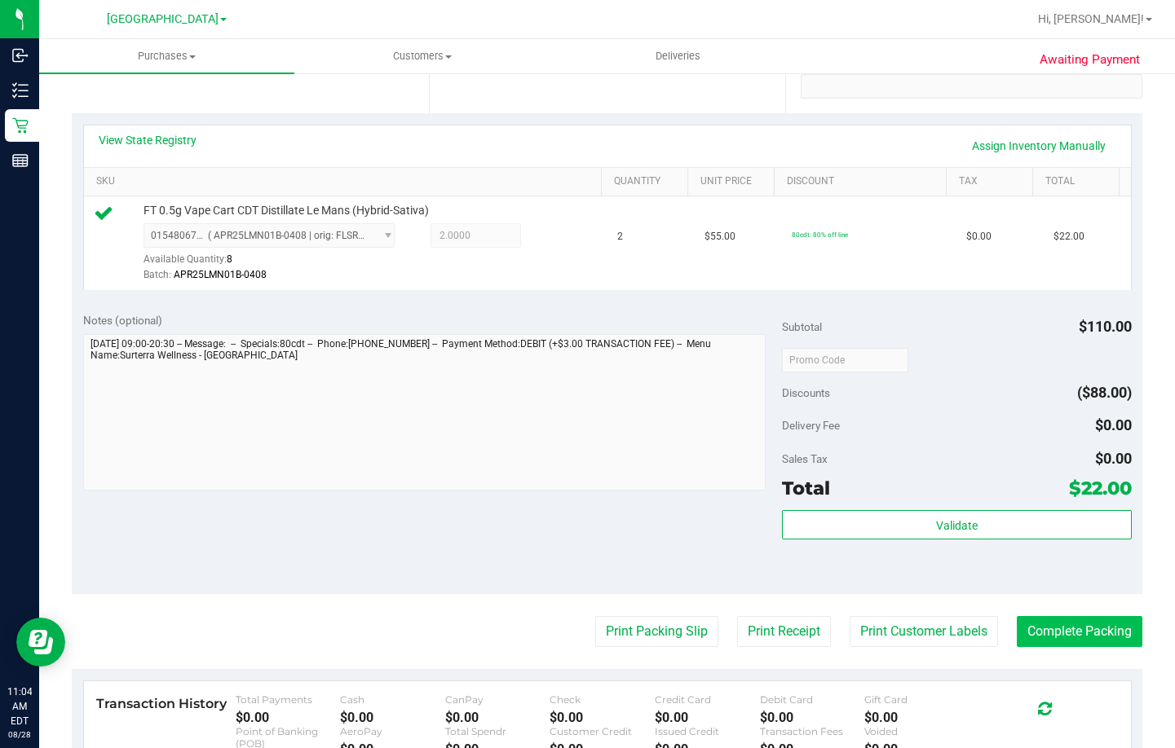
click at [1048, 620] on purchase-details "Back Edit Purchase Cancel Purchase View Profile # 11861077 BioTrack ID: - Submi…" at bounding box center [607, 374] width 1070 height 1224
click at [1076, 625] on button "Complete Packing" at bounding box center [1080, 631] width 126 height 31
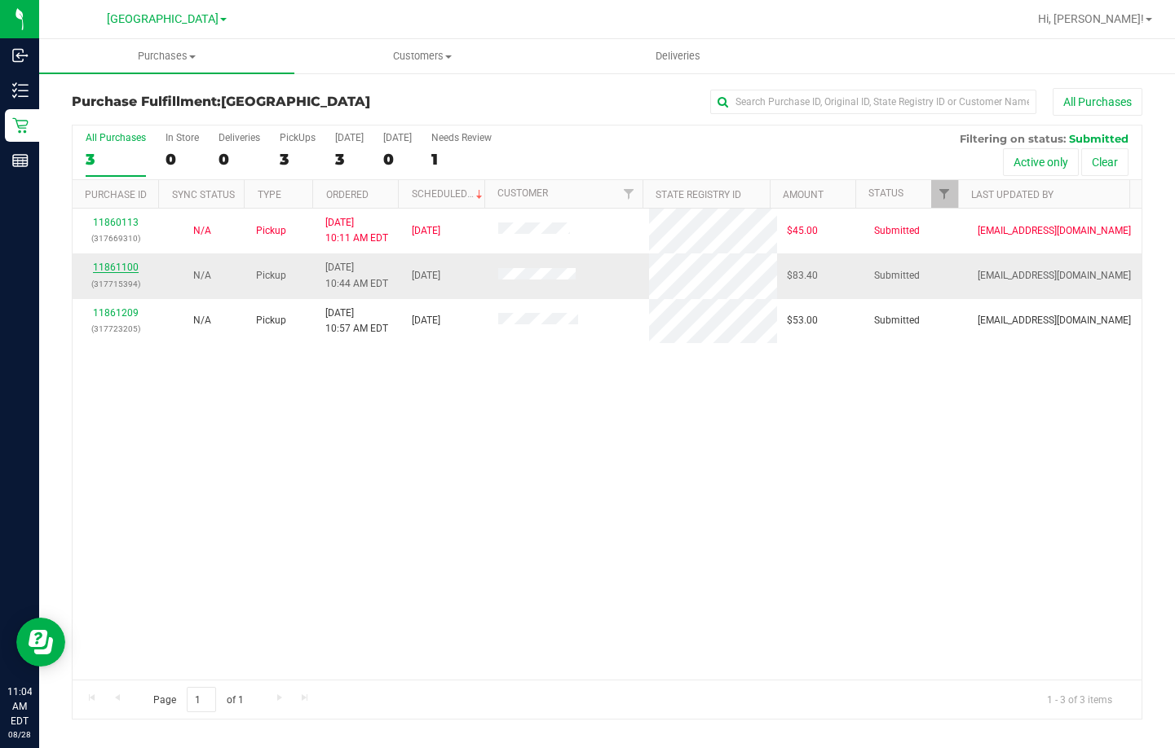
click at [105, 268] on link "11861100" at bounding box center [116, 267] width 46 height 11
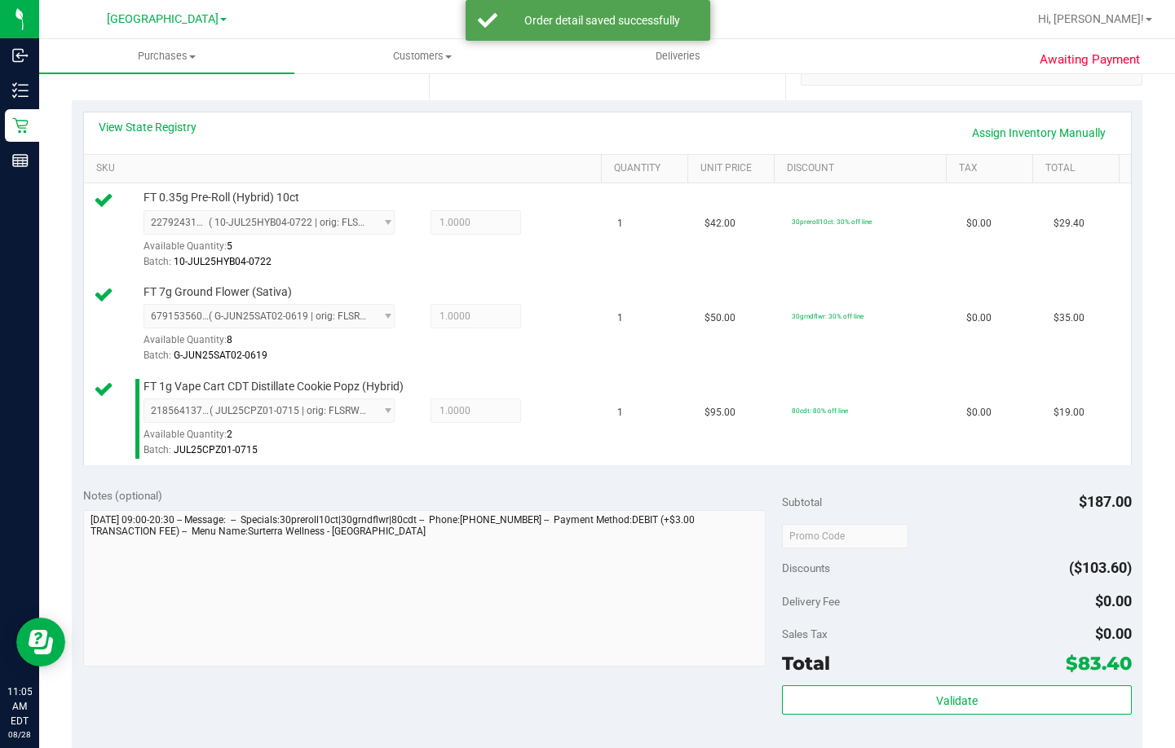
scroll to position [489, 0]
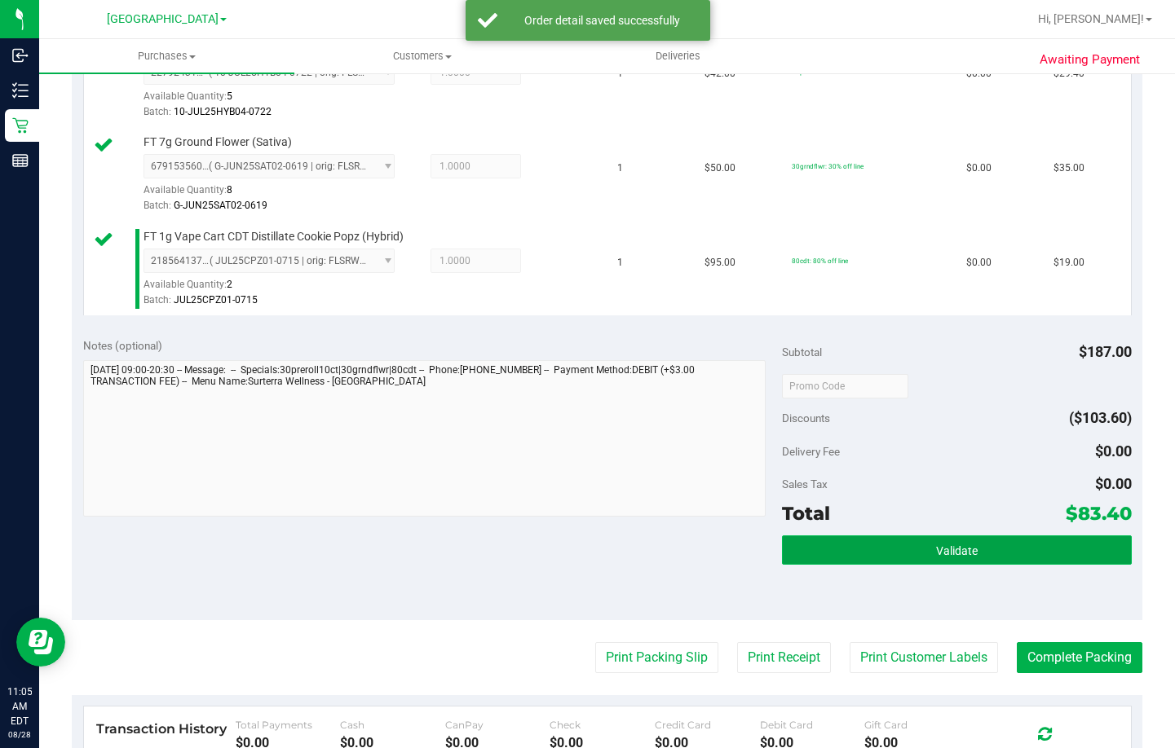
click at [803, 543] on button "Validate" at bounding box center [957, 550] width 350 height 29
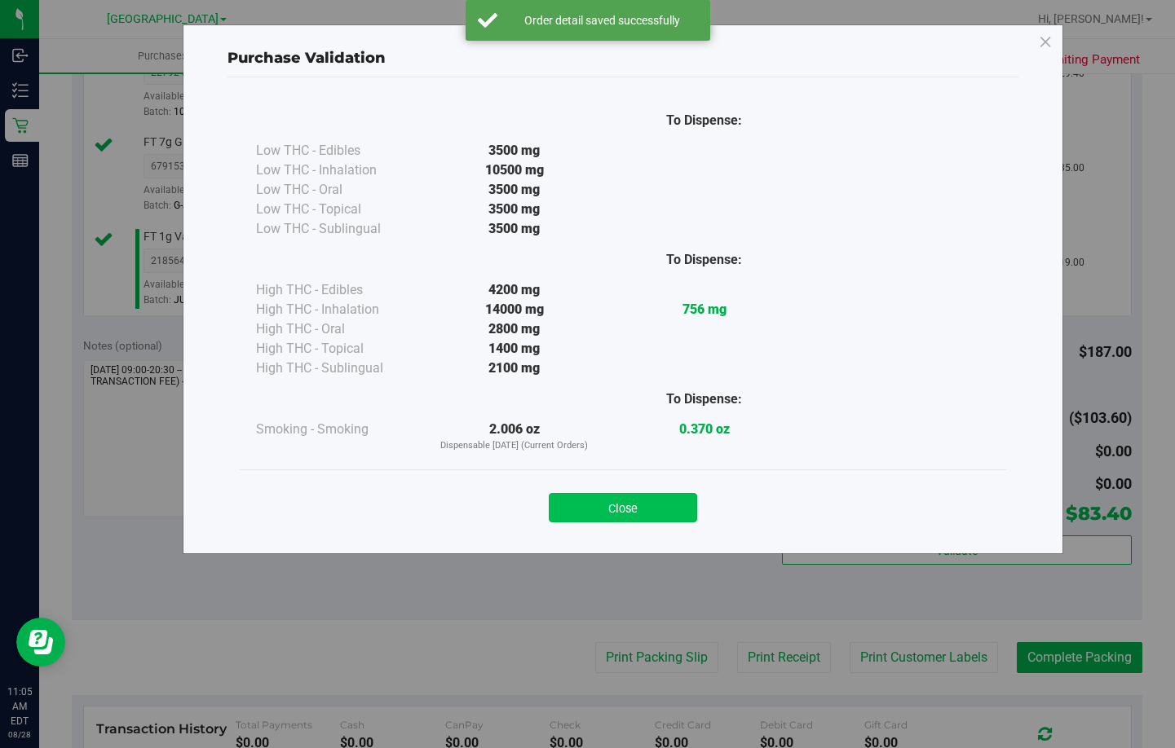
click at [581, 505] on button "Close" at bounding box center [623, 507] width 148 height 29
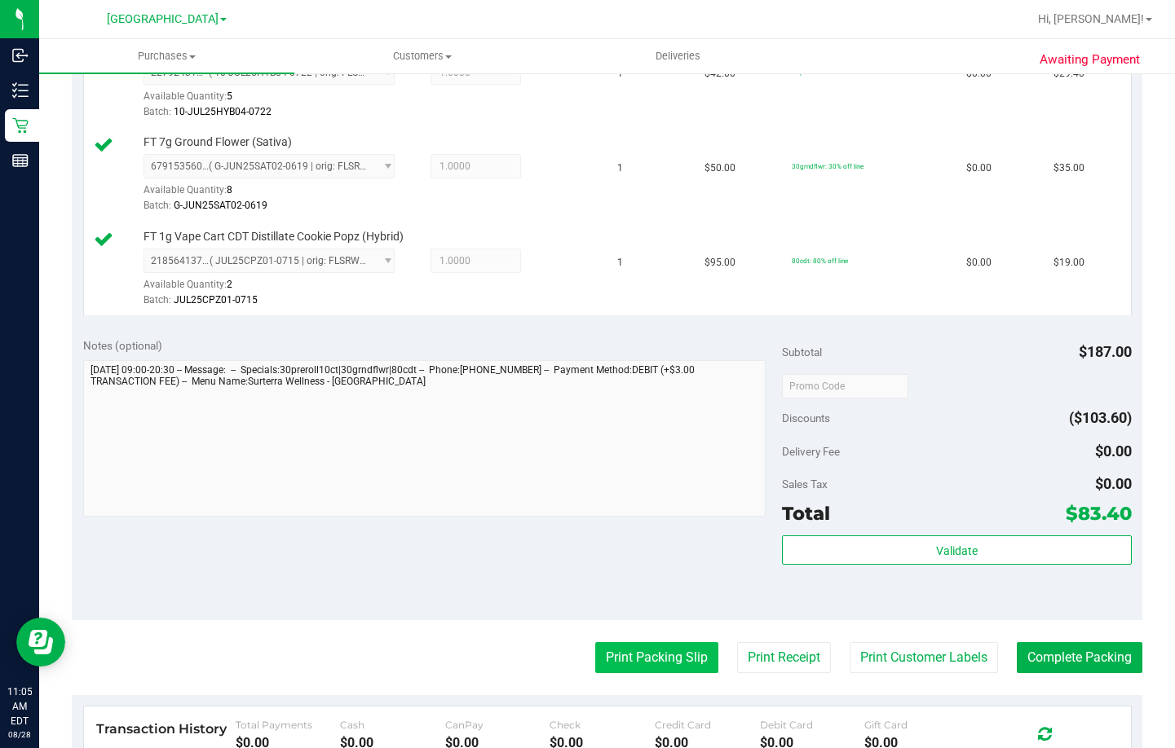
click at [620, 655] on button "Print Packing Slip" at bounding box center [656, 657] width 123 height 31
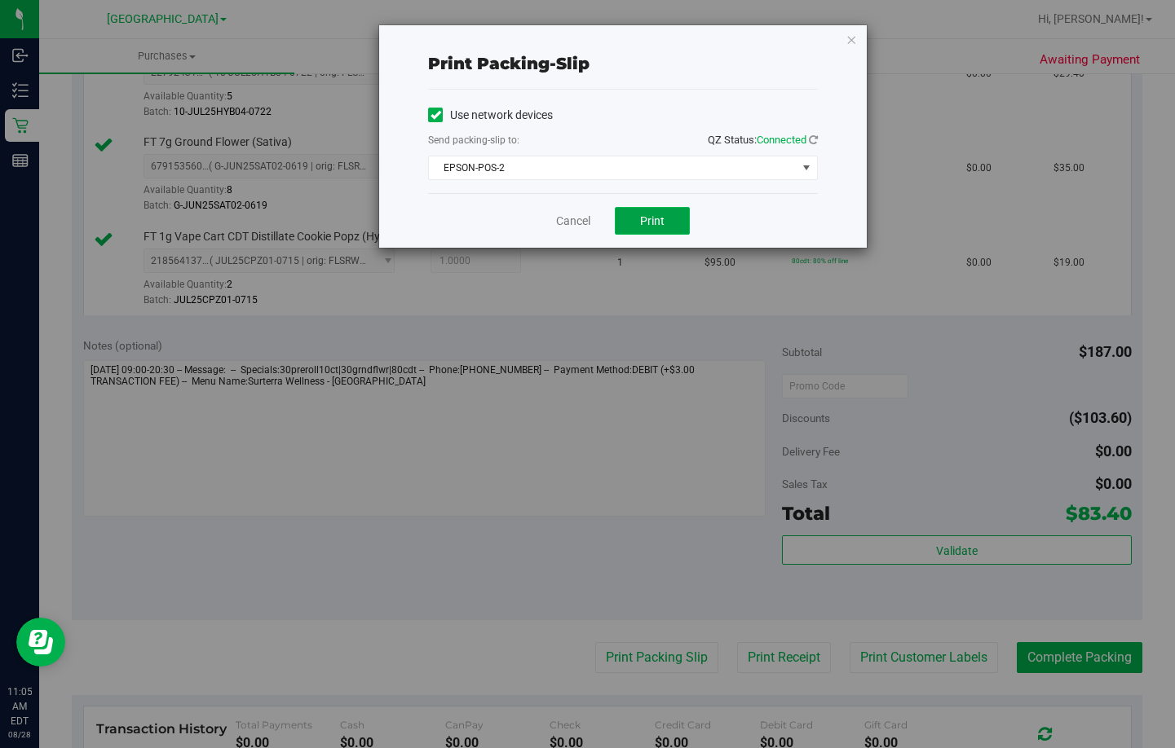
click at [665, 222] on button "Print" at bounding box center [652, 221] width 75 height 28
click at [571, 219] on link "Cancel" at bounding box center [573, 221] width 34 height 17
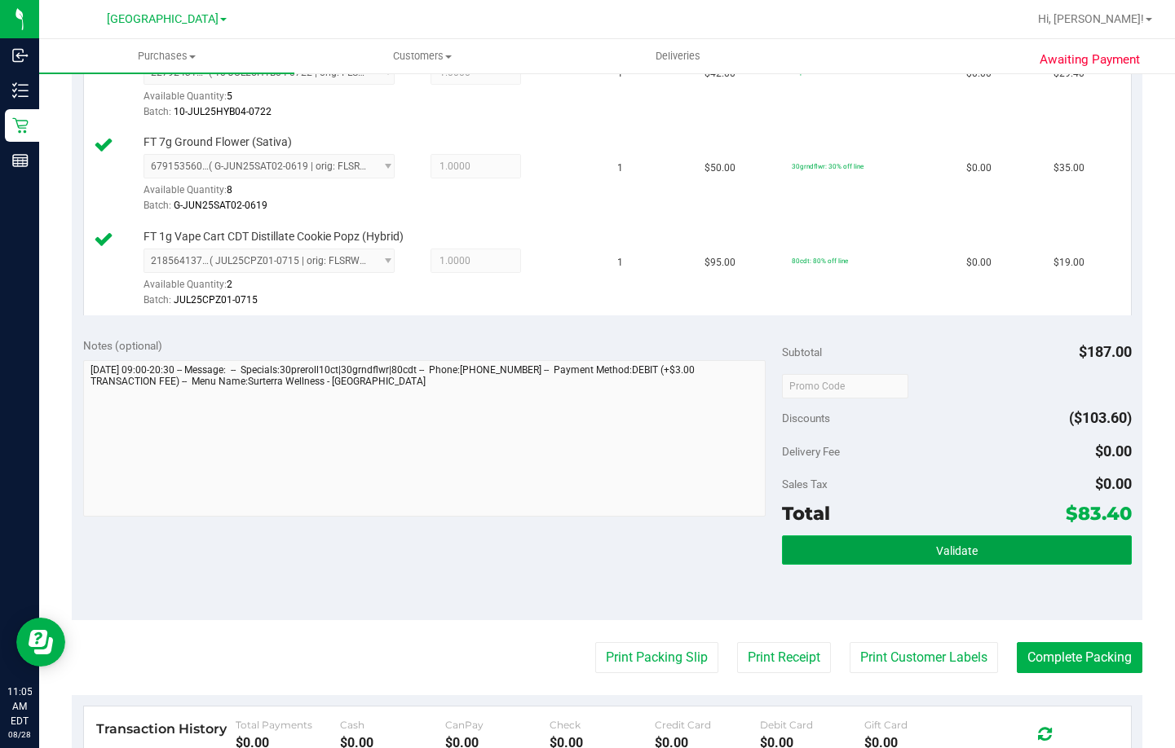
click at [960, 543] on button "Validate" at bounding box center [957, 550] width 350 height 29
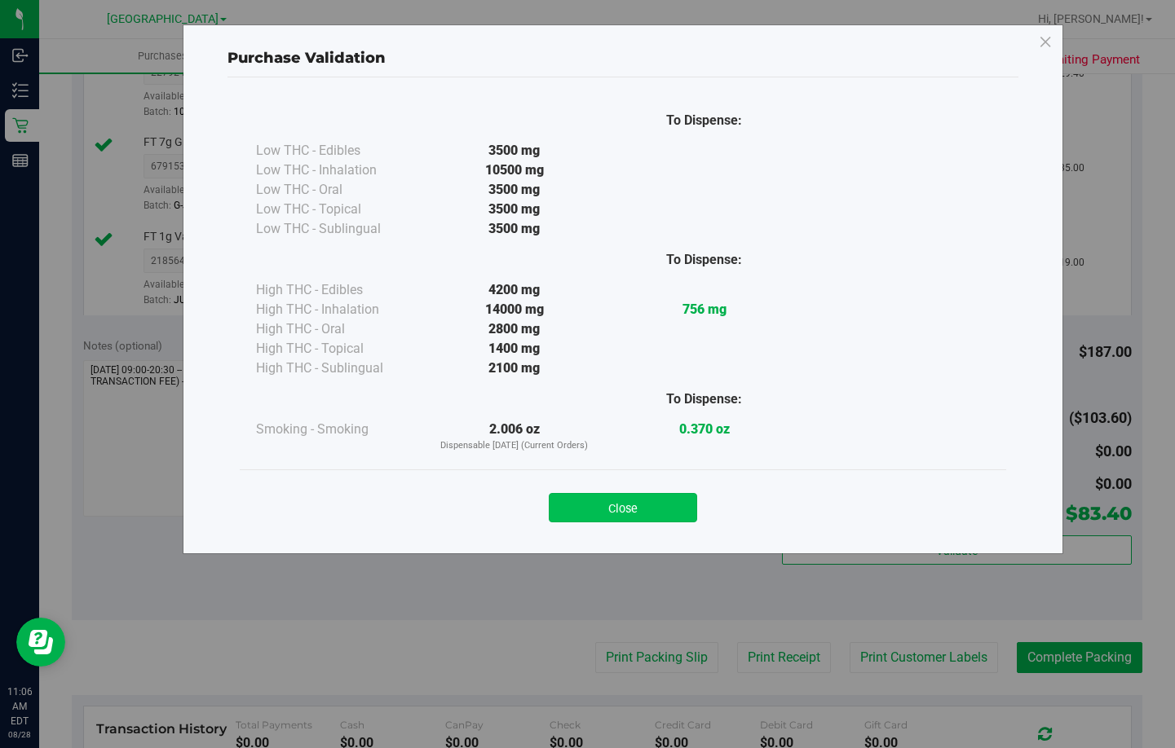
drag, startPoint x: 628, startPoint y: 488, endPoint x: 623, endPoint y: 496, distance: 9.5
click at [625, 492] on div "Close" at bounding box center [623, 503] width 742 height 41
click at [622, 501] on button "Close" at bounding box center [623, 507] width 148 height 29
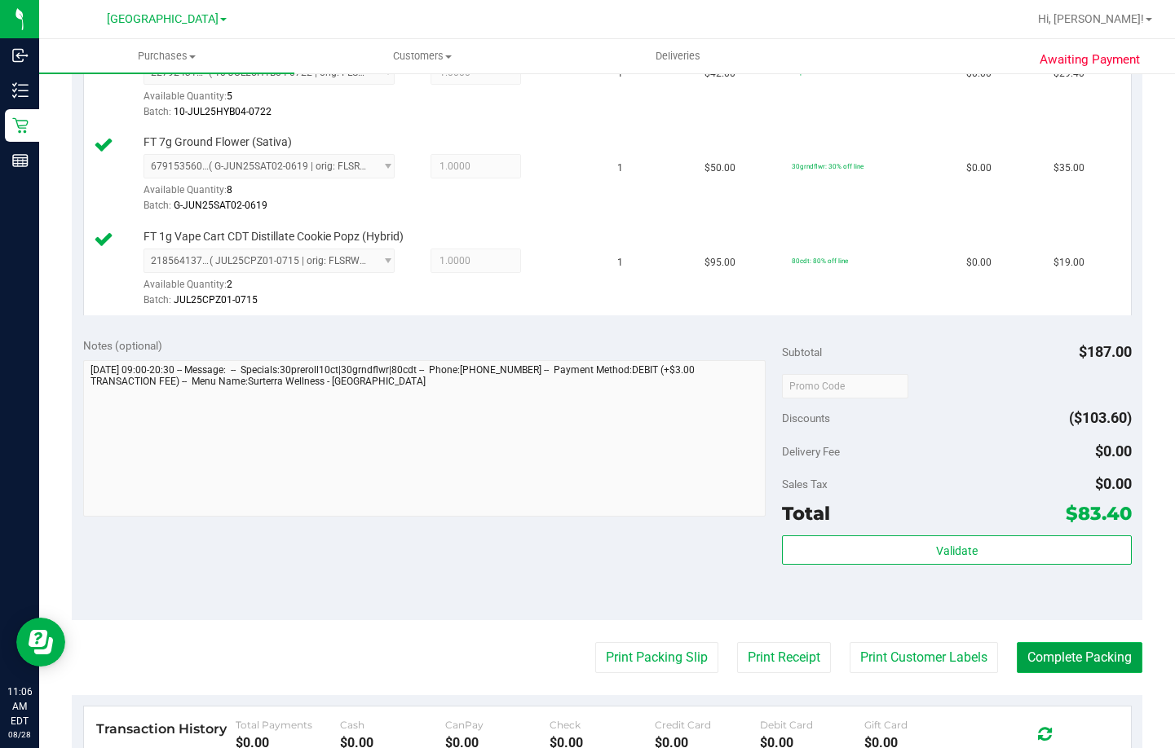
click at [1040, 663] on button "Complete Packing" at bounding box center [1080, 657] width 126 height 31
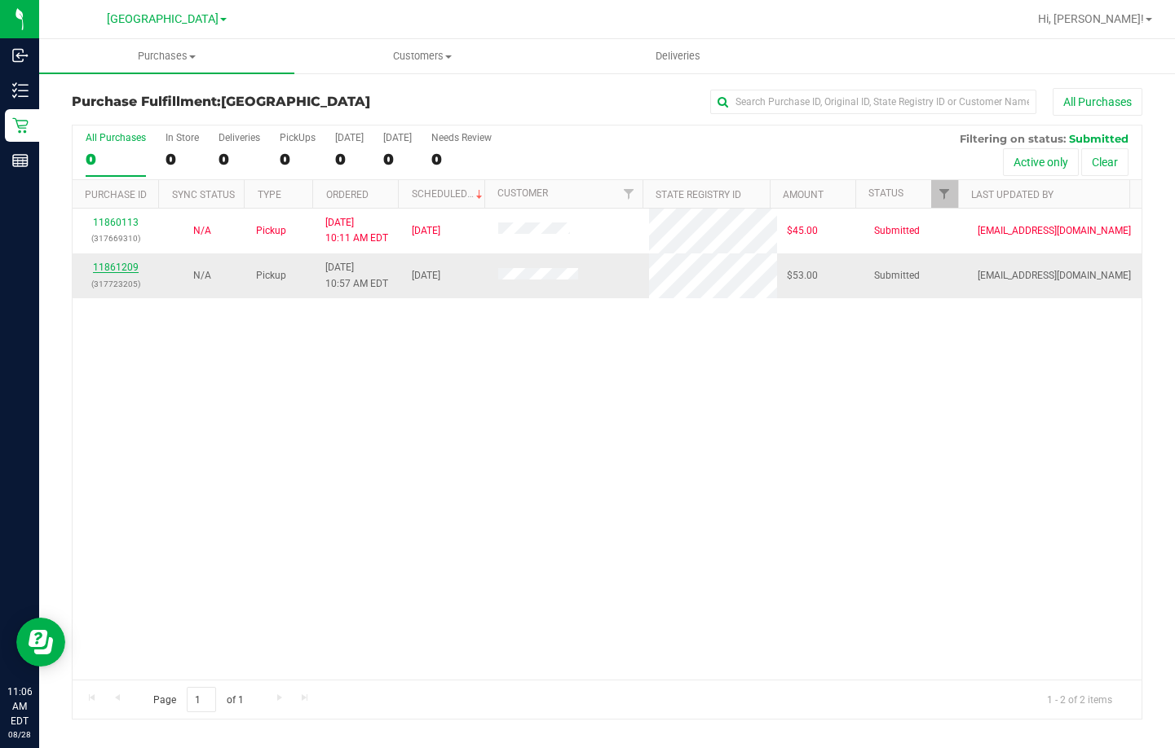
click at [114, 269] on link "11861209" at bounding box center [116, 267] width 46 height 11
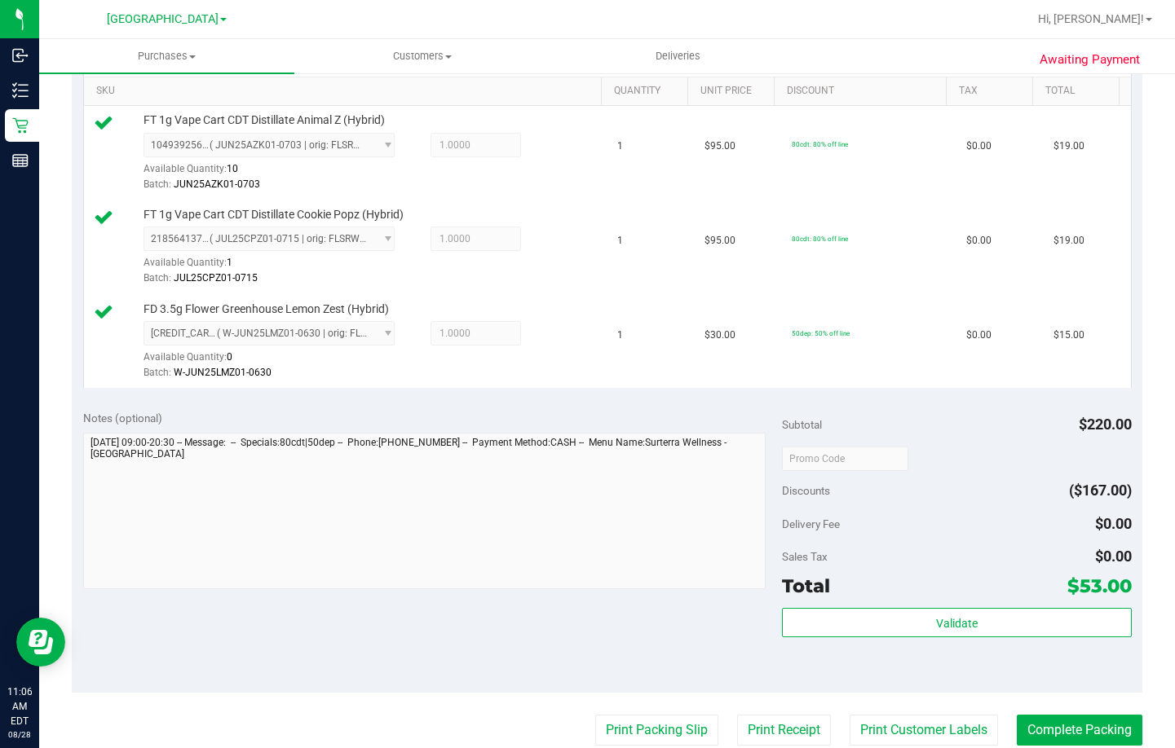
scroll to position [489, 0]
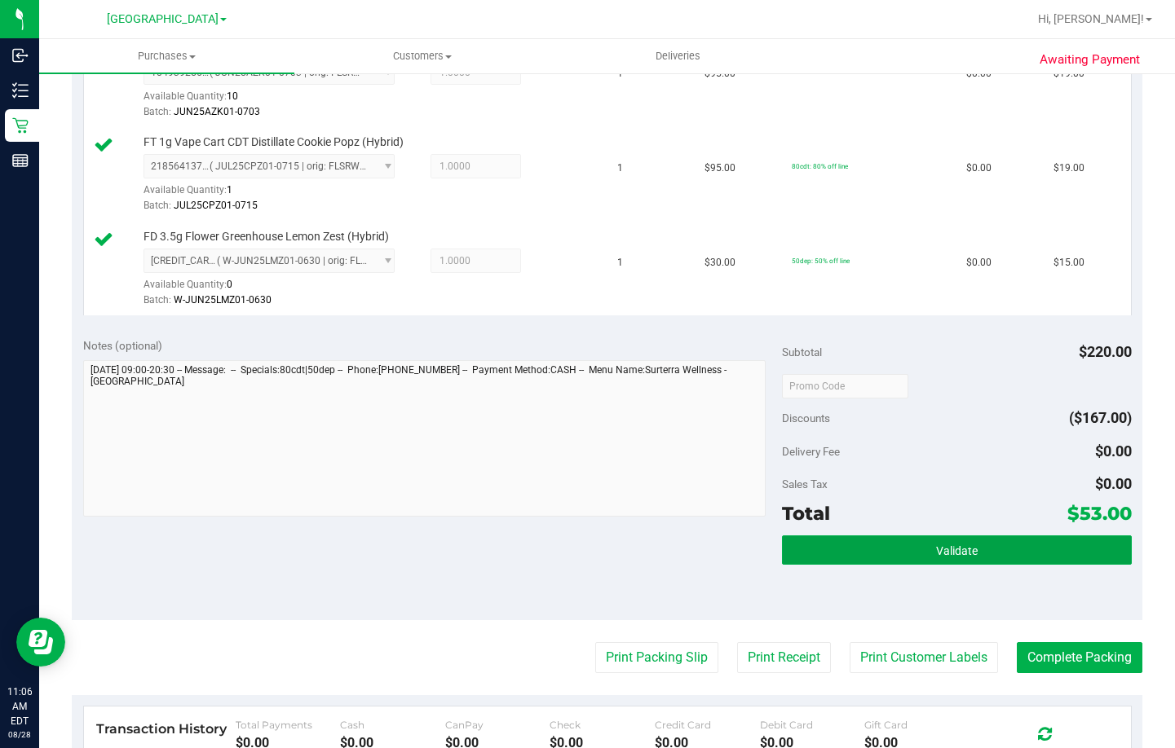
drag, startPoint x: 918, startPoint y: 545, endPoint x: 1043, endPoint y: 395, distance: 195.1
click at [917, 545] on button "Validate" at bounding box center [957, 550] width 350 height 29
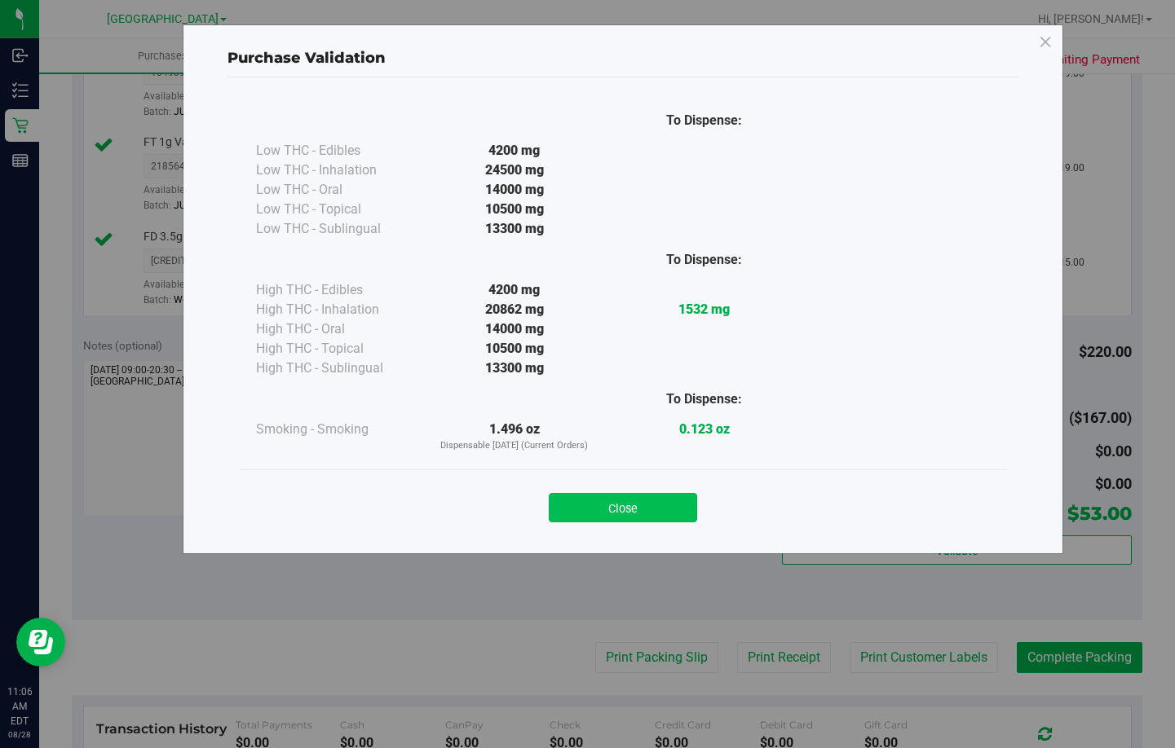
click at [664, 514] on button "Close" at bounding box center [623, 507] width 148 height 29
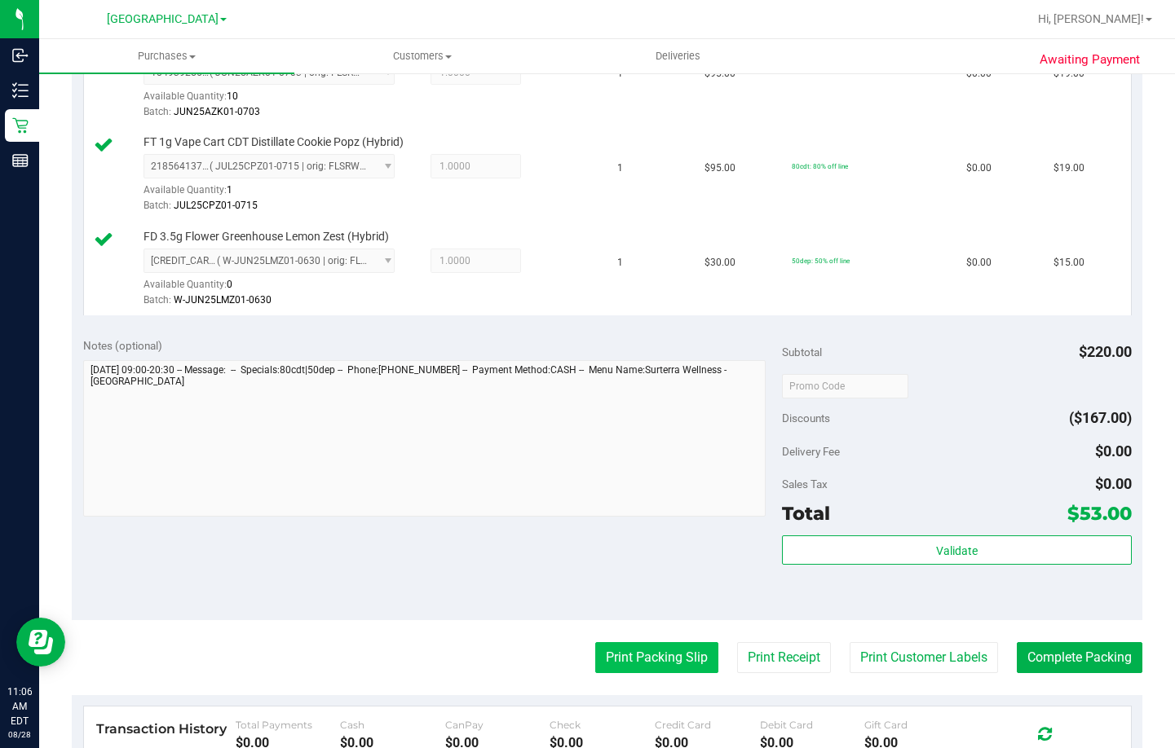
click at [599, 655] on button "Print Packing Slip" at bounding box center [656, 657] width 123 height 31
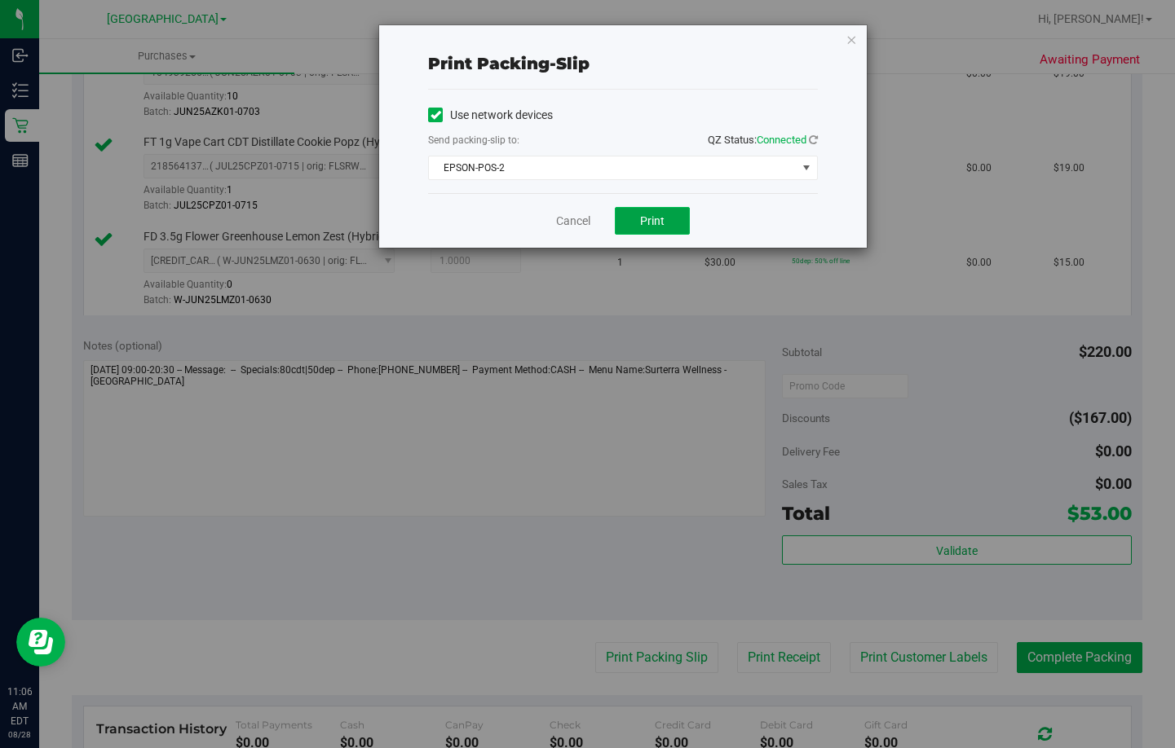
click at [643, 229] on button "Print" at bounding box center [652, 221] width 75 height 28
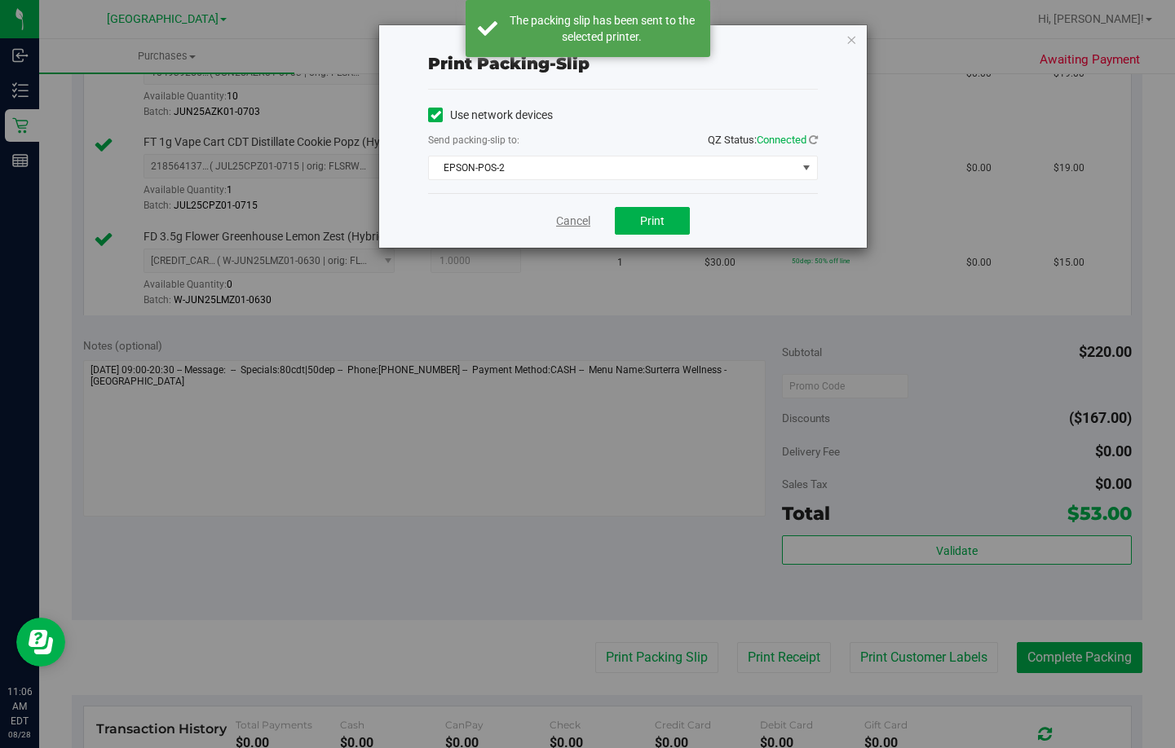
click at [576, 227] on link "Cancel" at bounding box center [573, 221] width 34 height 17
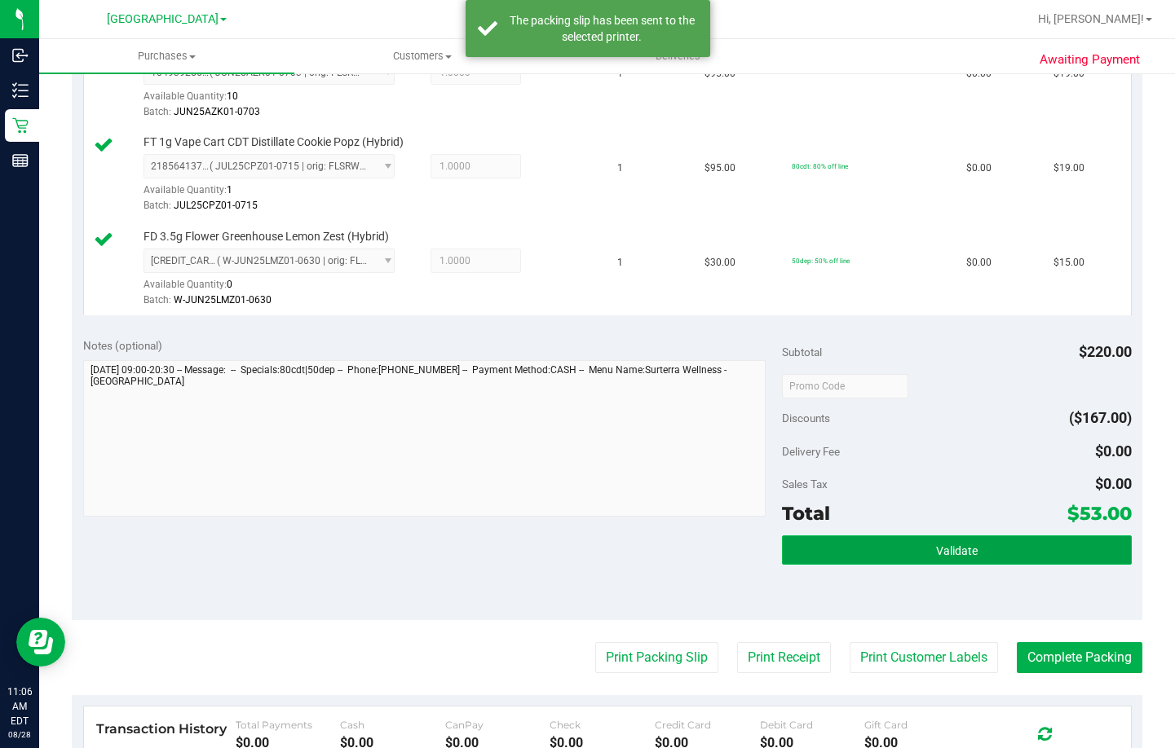
click at [920, 553] on button "Validate" at bounding box center [957, 550] width 350 height 29
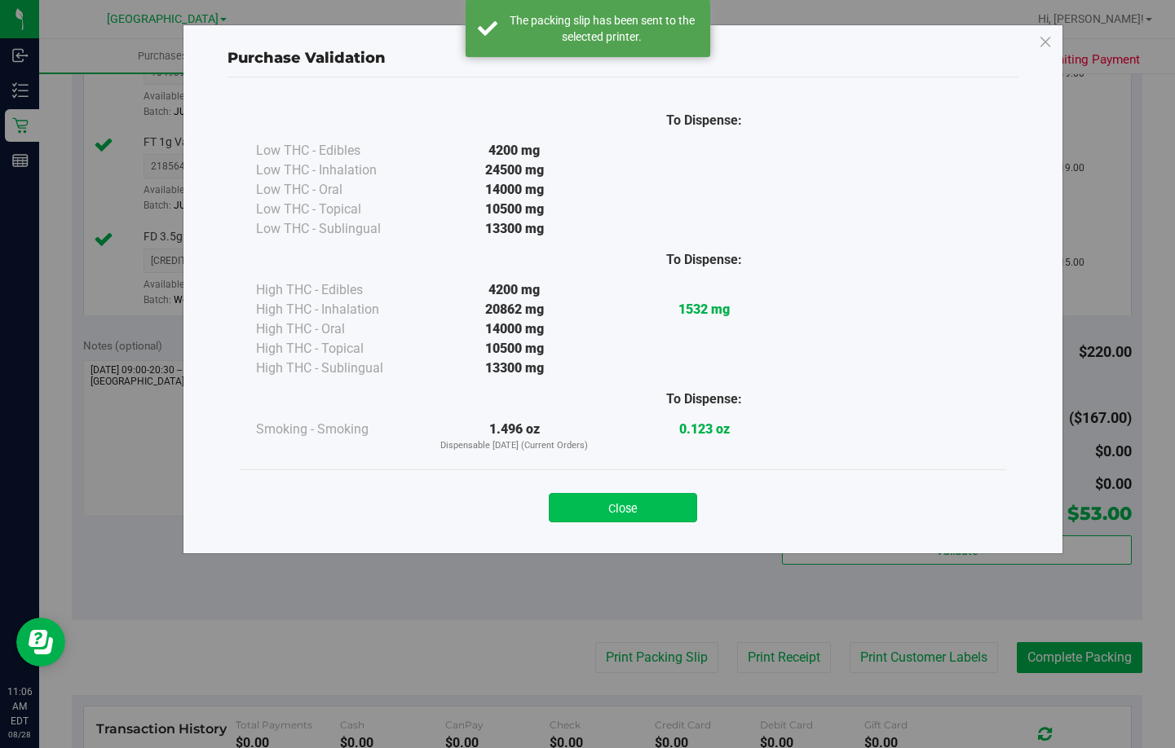
click at [633, 506] on button "Close" at bounding box center [623, 507] width 148 height 29
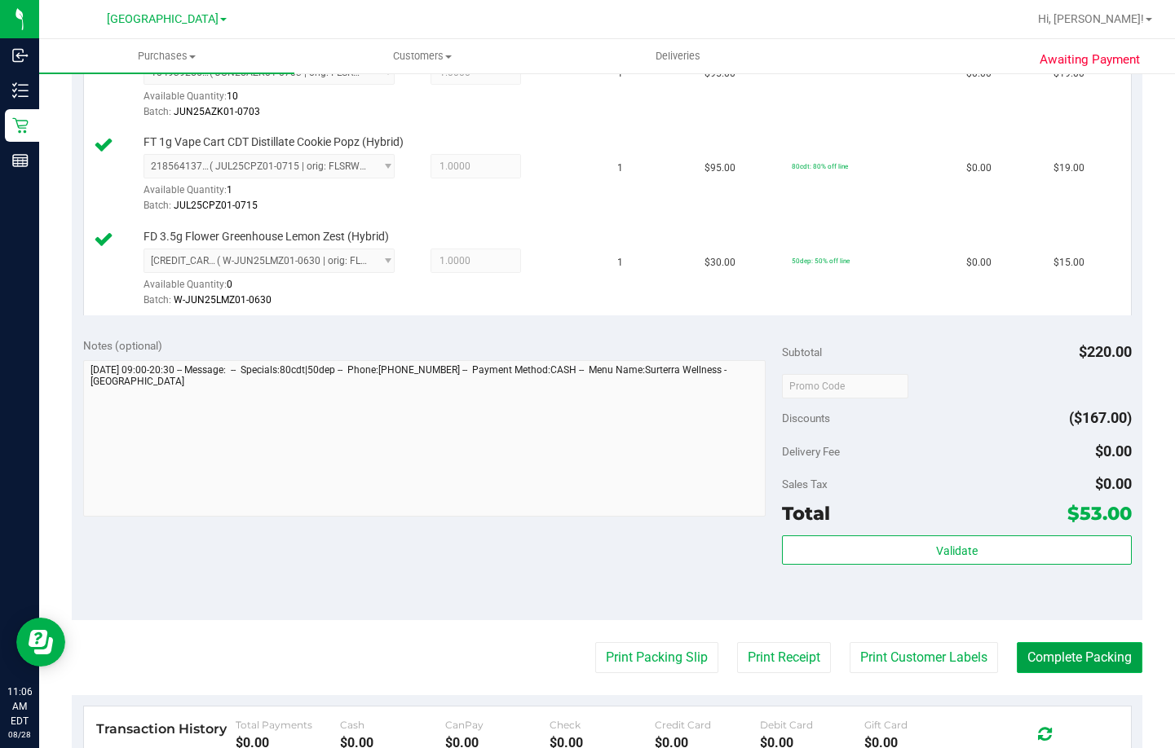
click at [1075, 659] on button "Complete Packing" at bounding box center [1080, 657] width 126 height 31
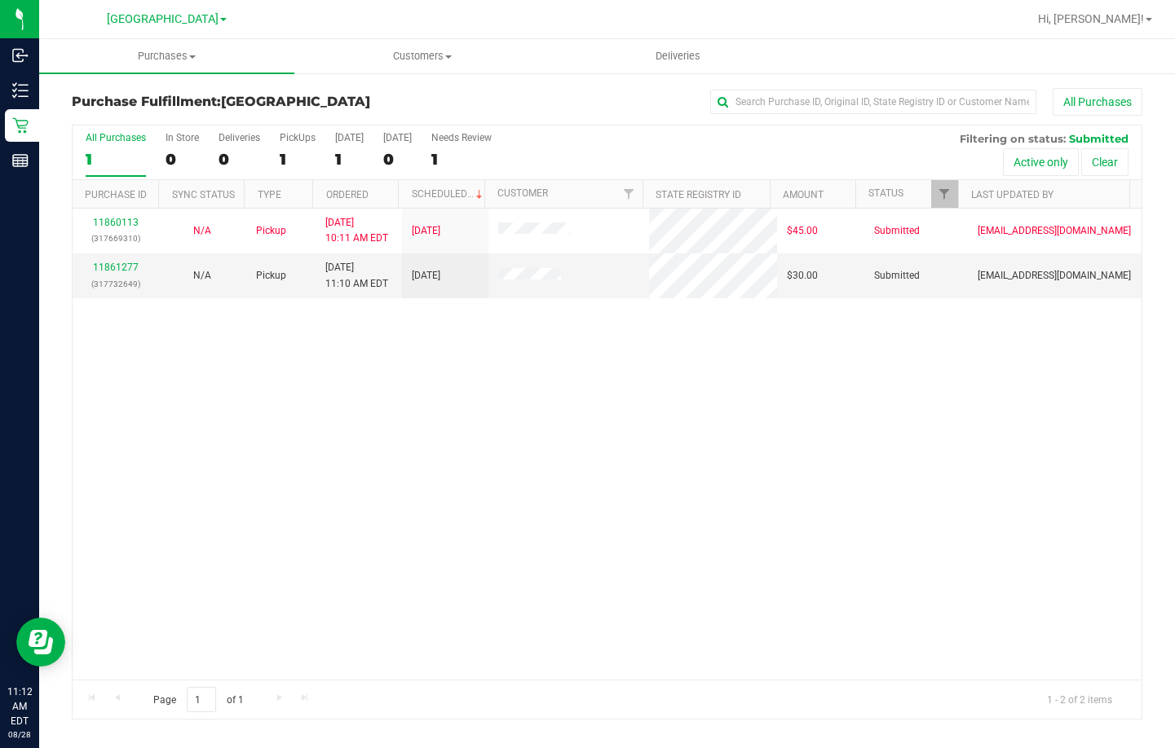
click at [536, 458] on div "11860113 (317669310) N/A Pickup 8/28/2025 10:11 AM EDT 8/28/2025 $45.00 Submitt…" at bounding box center [607, 444] width 1069 height 471
click at [131, 267] on link "11861277" at bounding box center [116, 267] width 46 height 11
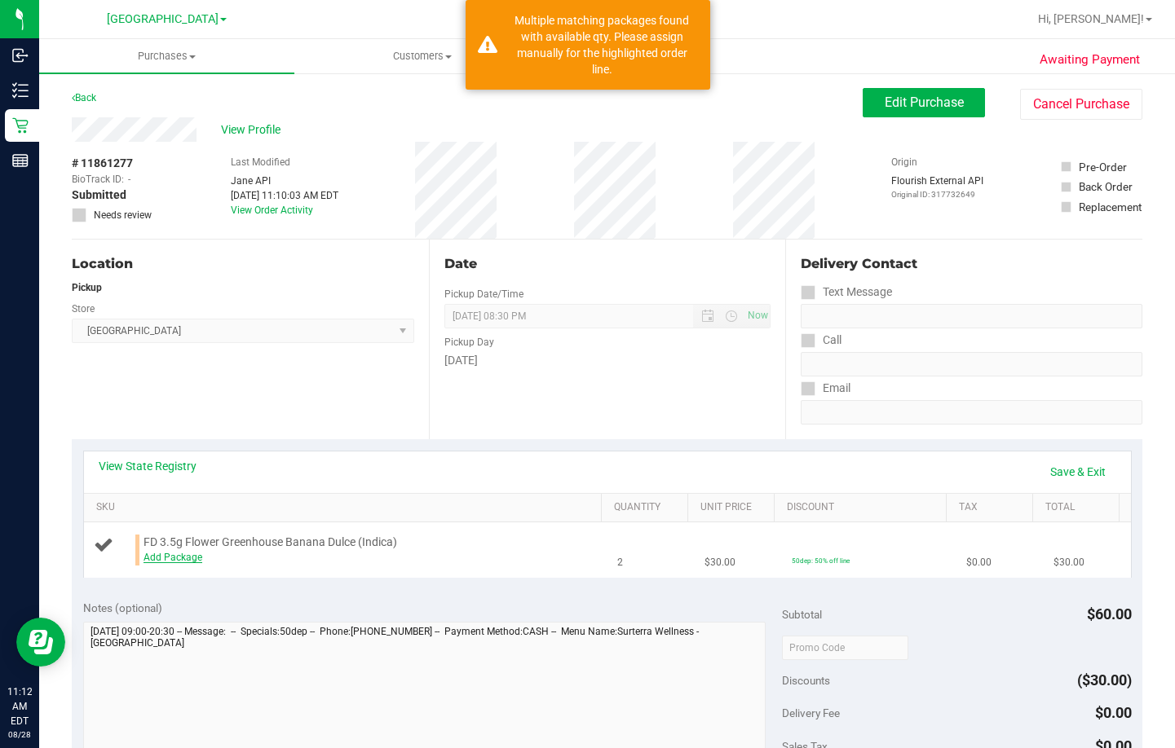
click at [188, 560] on link "Add Package" at bounding box center [172, 557] width 59 height 11
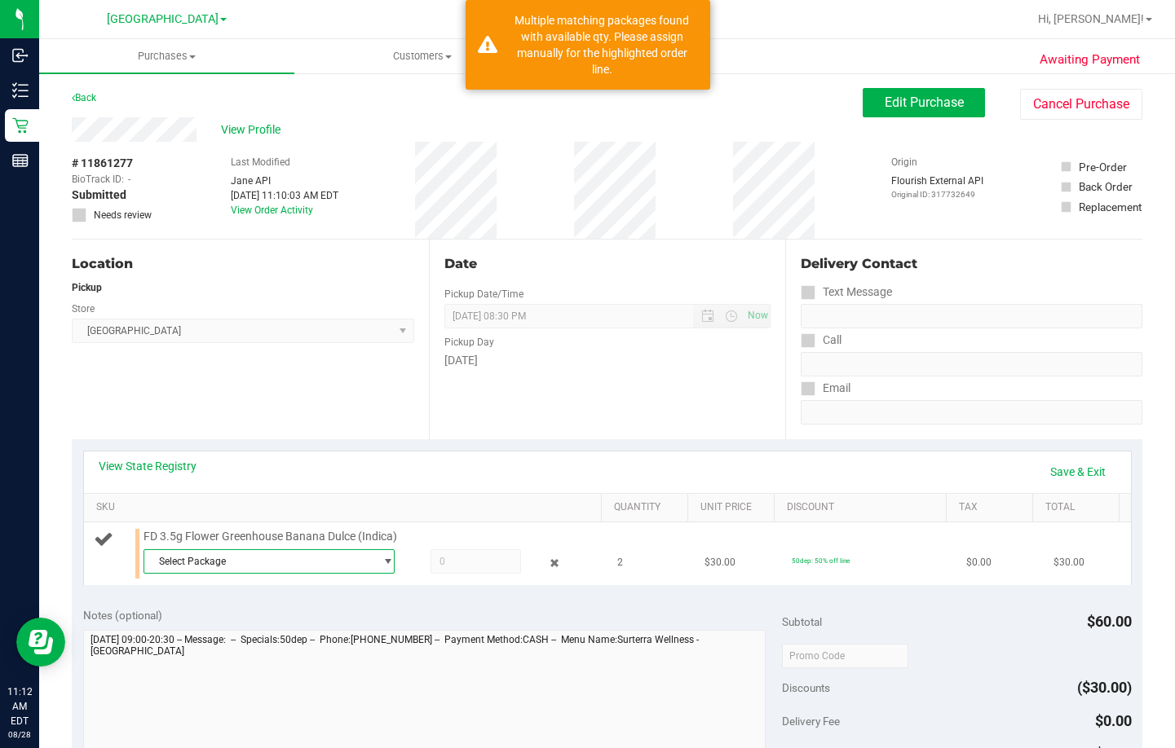
click at [268, 561] on span "Select Package" at bounding box center [258, 561] width 229 height 23
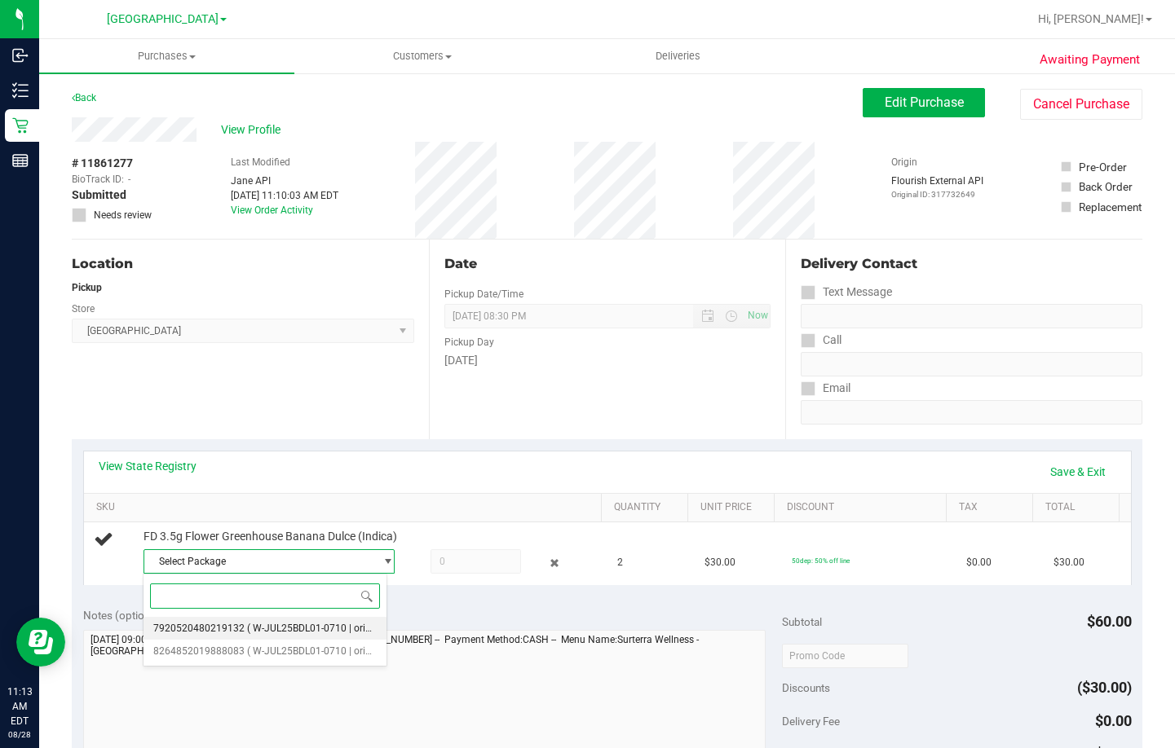
click at [287, 626] on span "( W-JUL25BDL01-0710 | orig: FLSRWGM-20250717-696 )" at bounding box center [371, 628] width 248 height 11
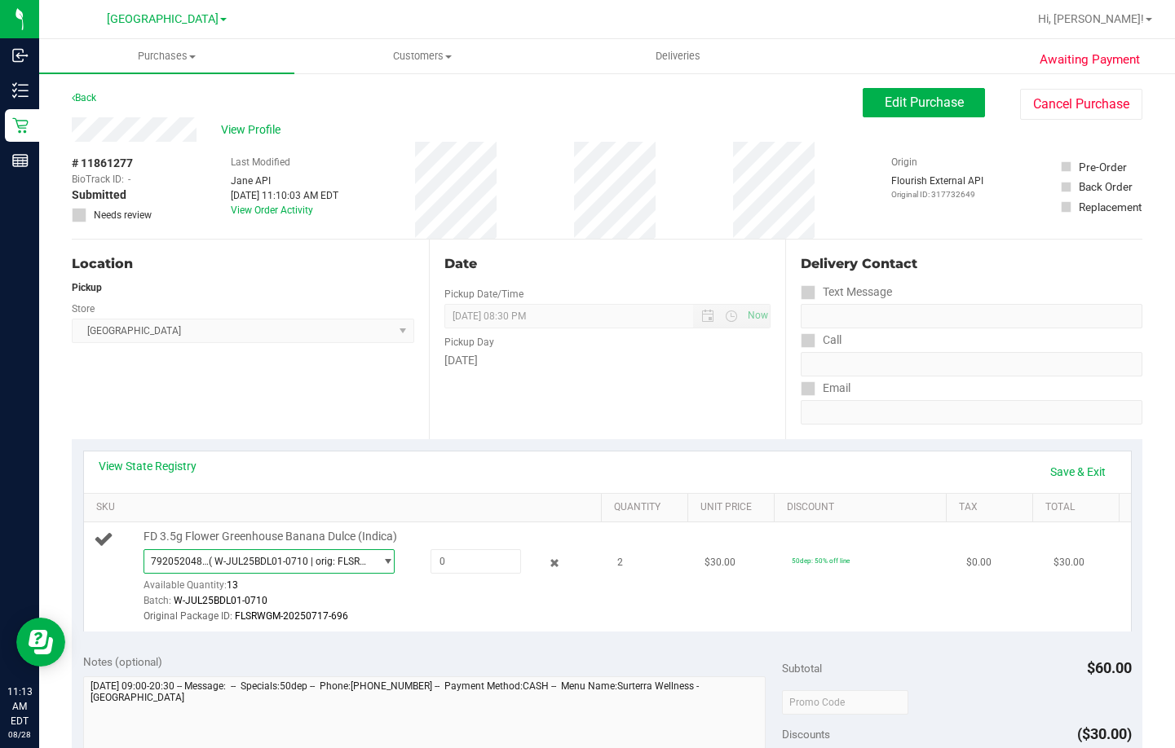
click at [303, 562] on span "( W-JUL25BDL01-0710 | orig: FLSRWGM-20250717-696 )" at bounding box center [288, 561] width 158 height 11
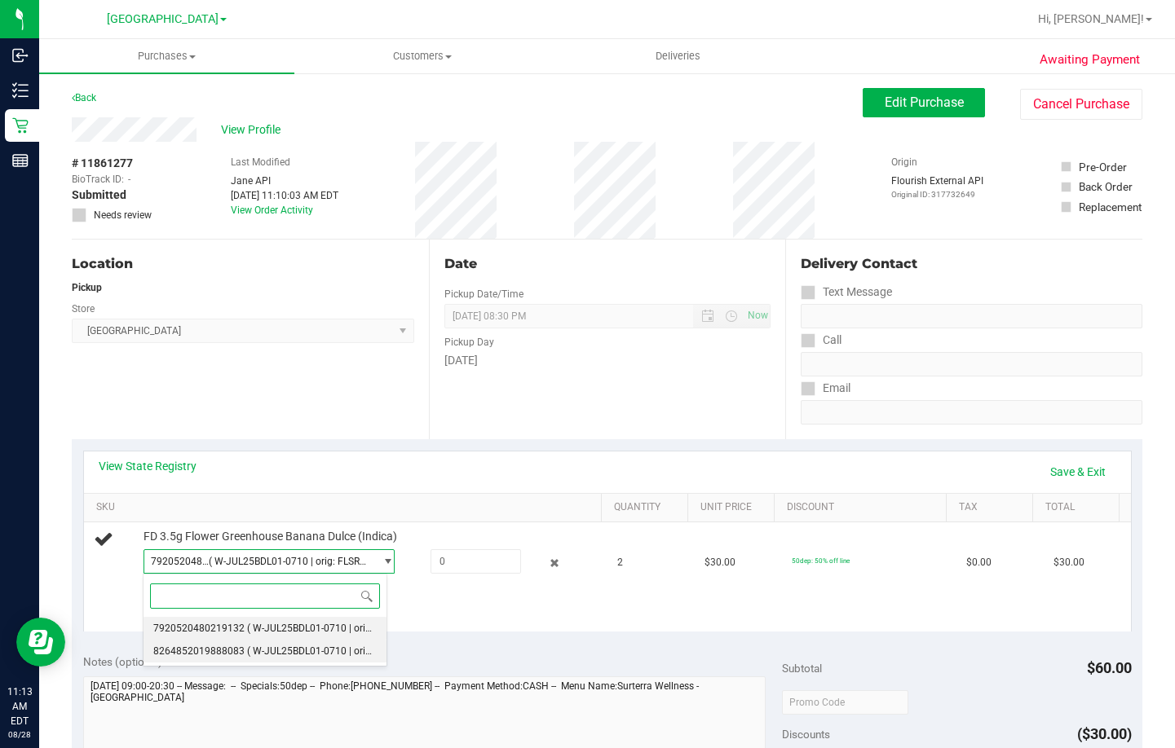
click at [285, 654] on span "( W-JUL25BDL01-0710 | orig: FLSRWGM-20250717-476 )" at bounding box center [371, 651] width 248 height 11
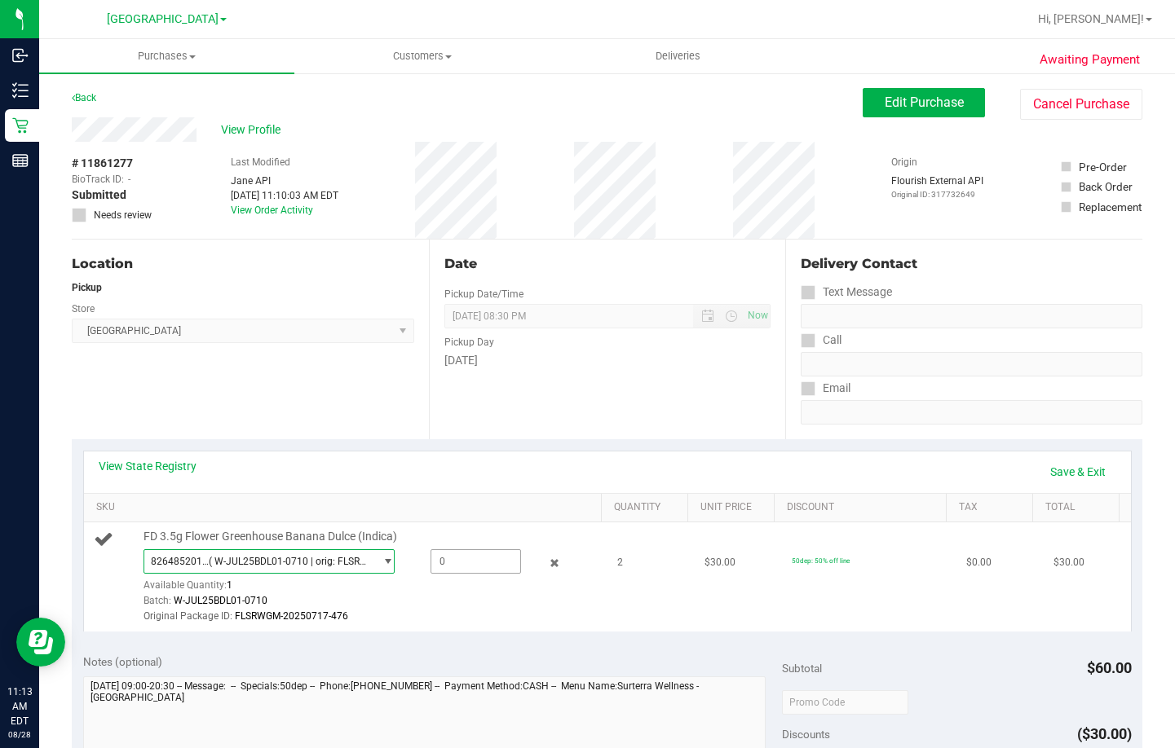
click at [442, 562] on span at bounding box center [475, 561] width 90 height 24
type input "1"
type input "1.0000"
click at [613, 443] on div "View State Registry Save & Exit SKU Quantity Unit Price Discount Tax Total FD 3…" at bounding box center [607, 541] width 1070 height 204
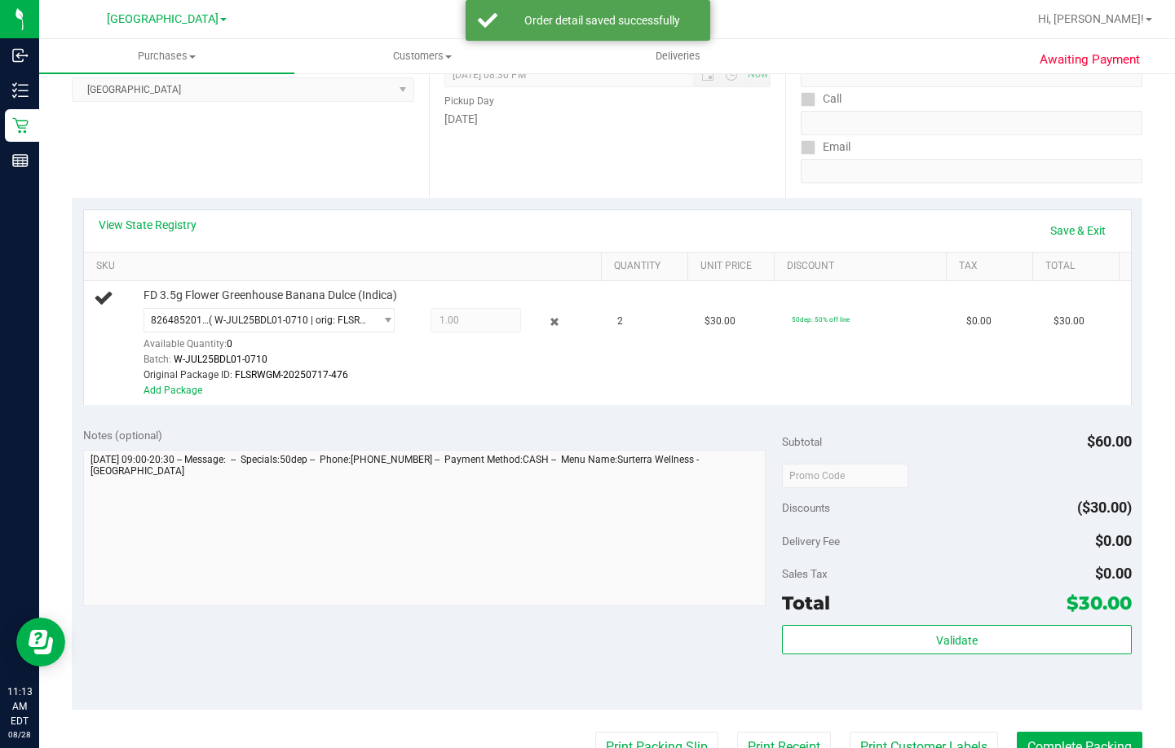
scroll to position [245, 0]
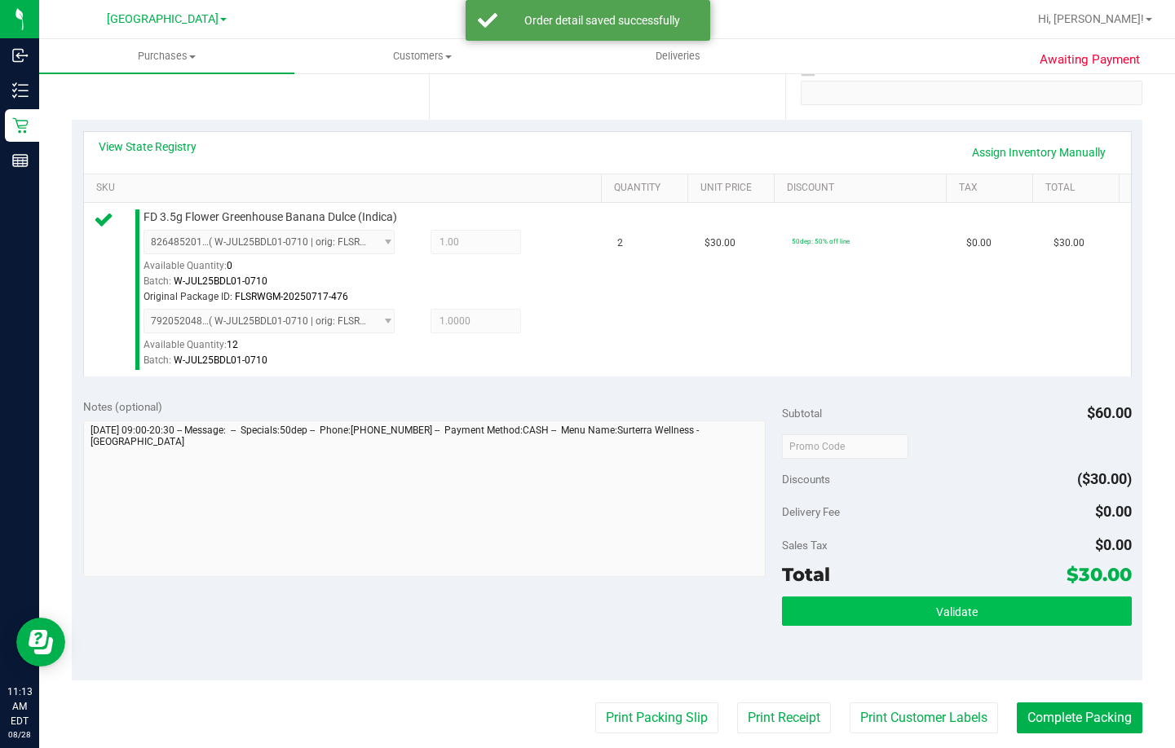
scroll to position [326, 0]
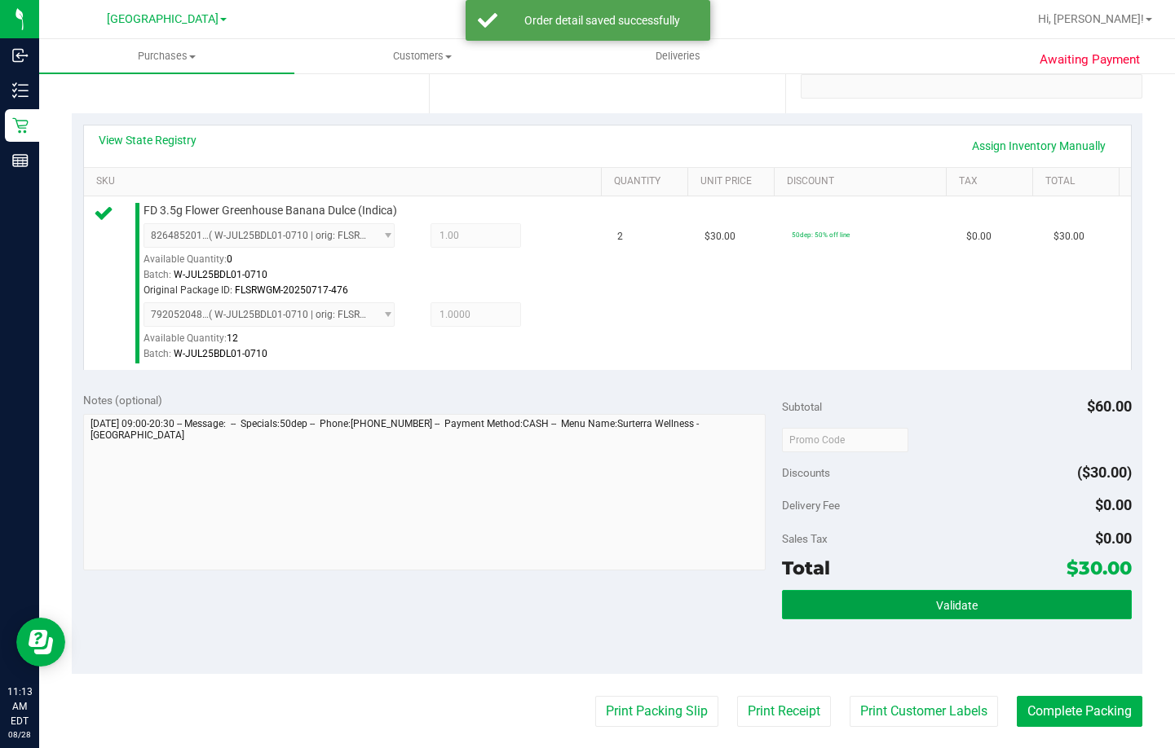
click at [845, 597] on button "Validate" at bounding box center [957, 604] width 350 height 29
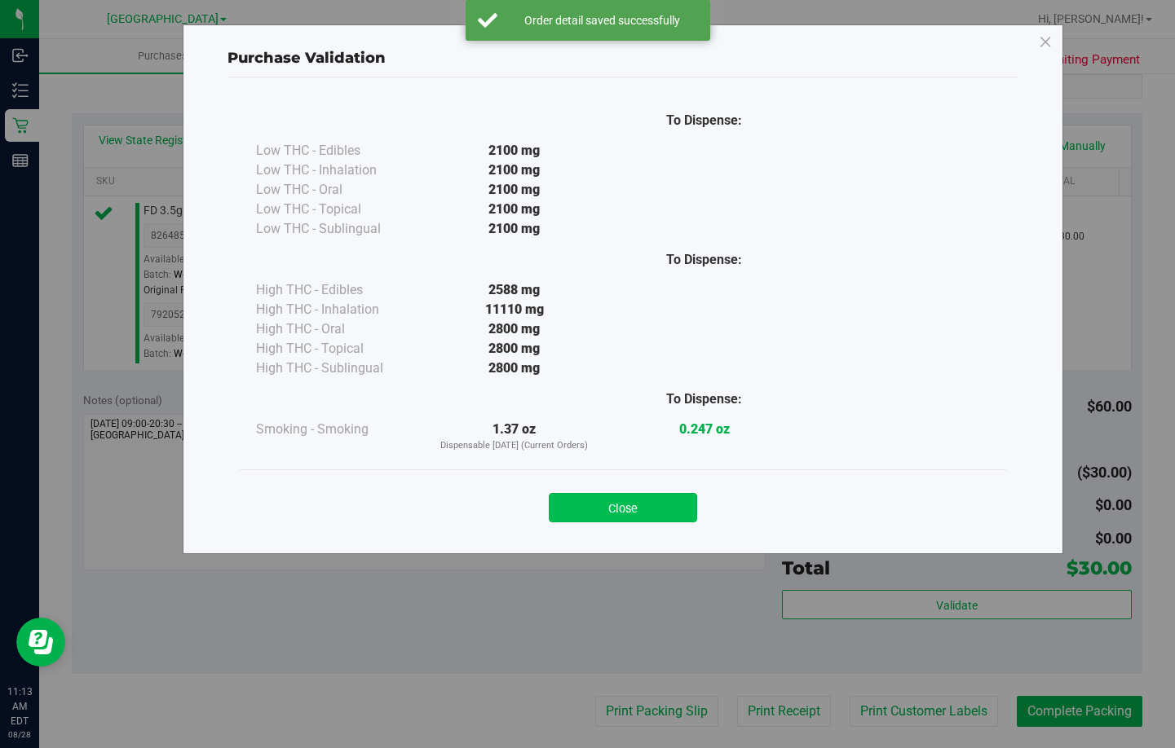
click at [619, 507] on button "Close" at bounding box center [623, 507] width 148 height 29
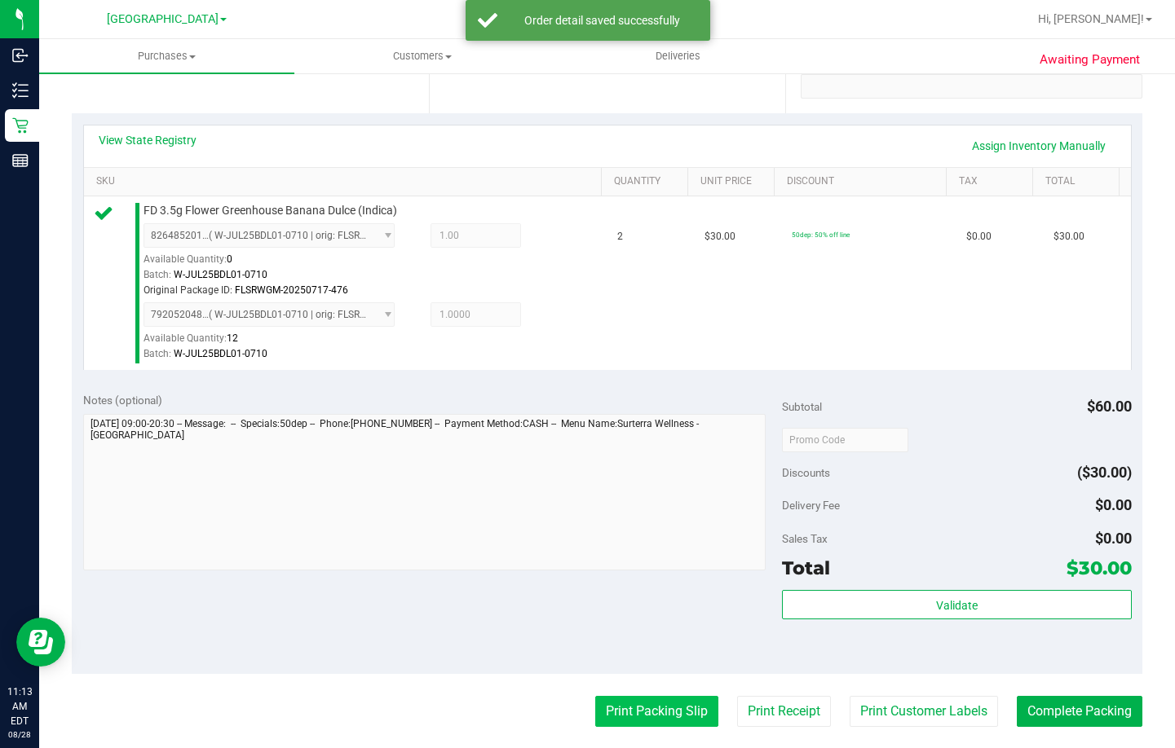
click at [630, 717] on button "Print Packing Slip" at bounding box center [656, 711] width 123 height 31
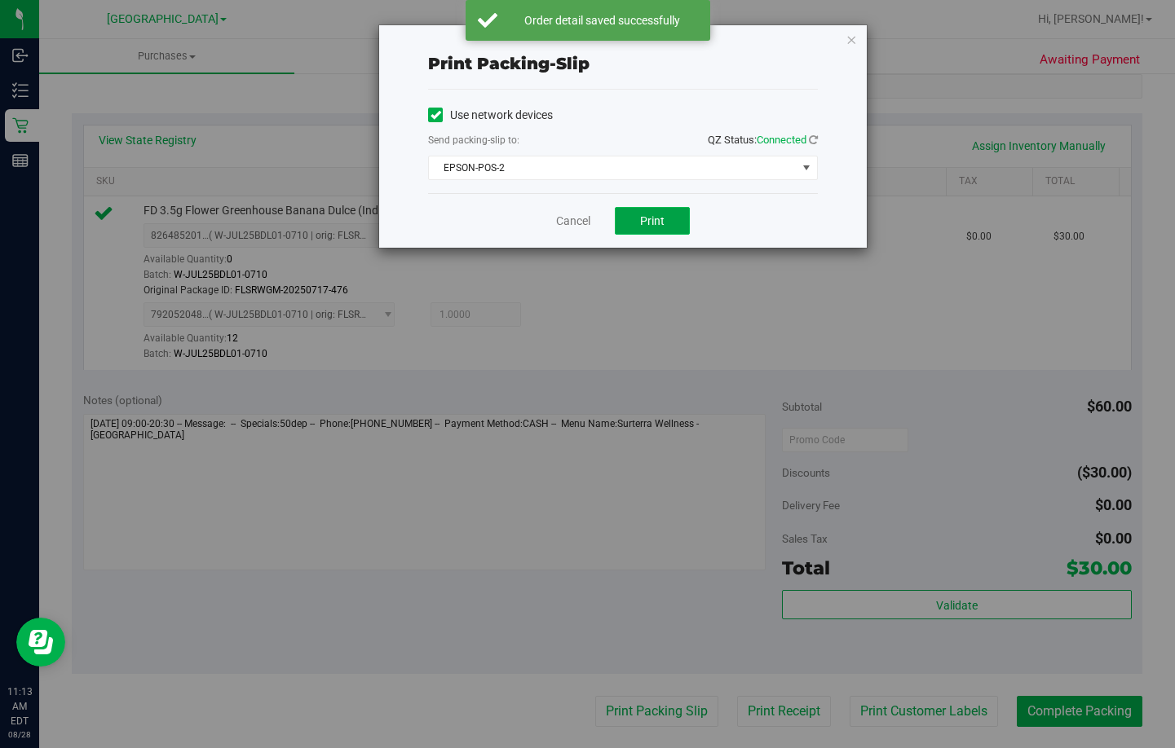
click at [657, 223] on span "Print" at bounding box center [652, 220] width 24 height 13
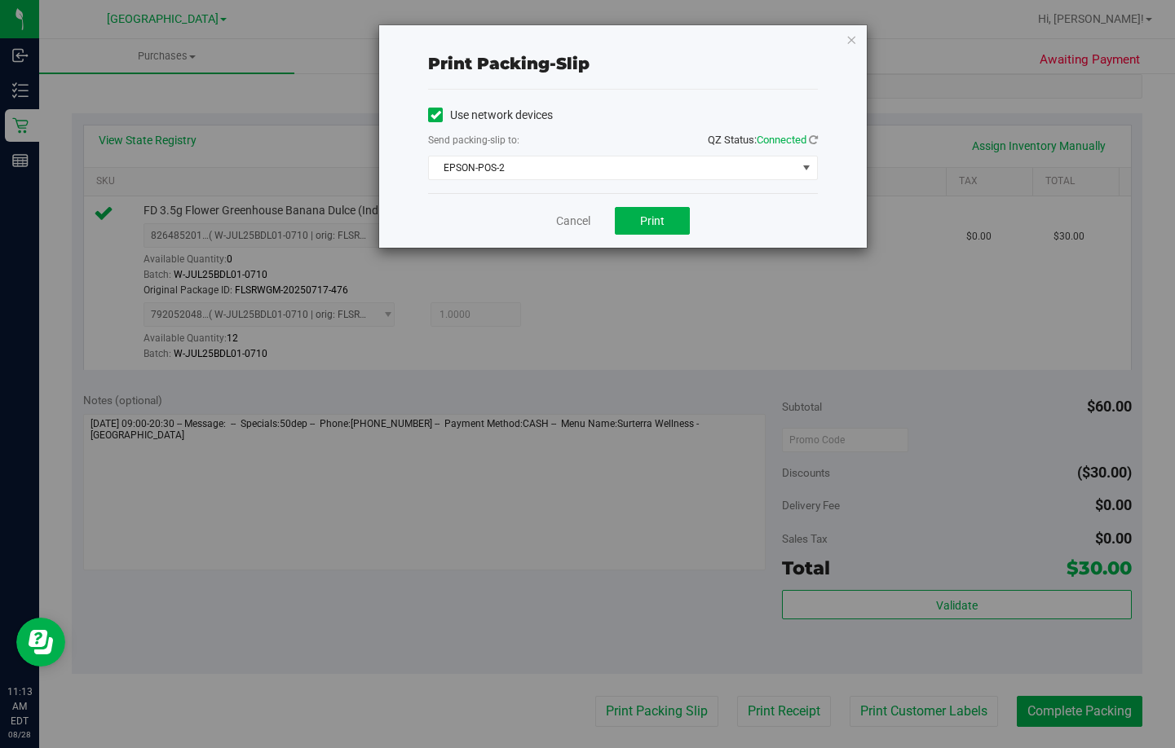
click at [555, 226] on div "Cancel Print" at bounding box center [623, 220] width 390 height 55
click at [580, 223] on link "Cancel" at bounding box center [573, 221] width 34 height 17
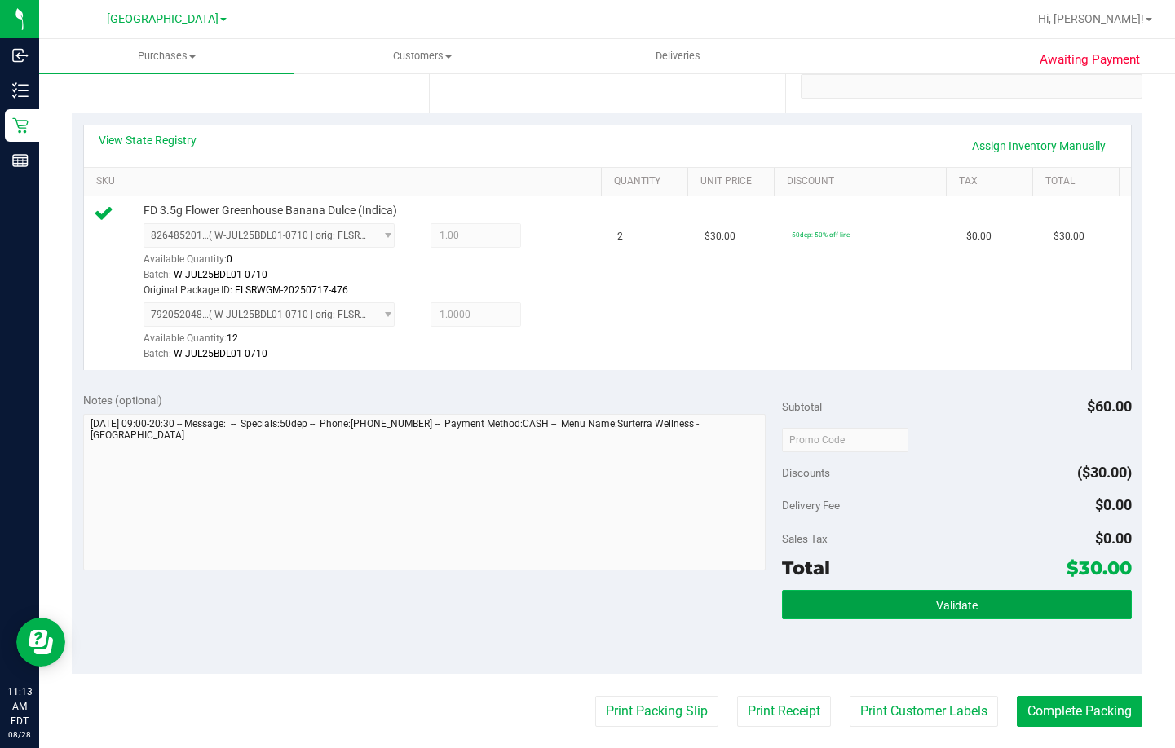
click at [854, 597] on button "Validate" at bounding box center [957, 604] width 350 height 29
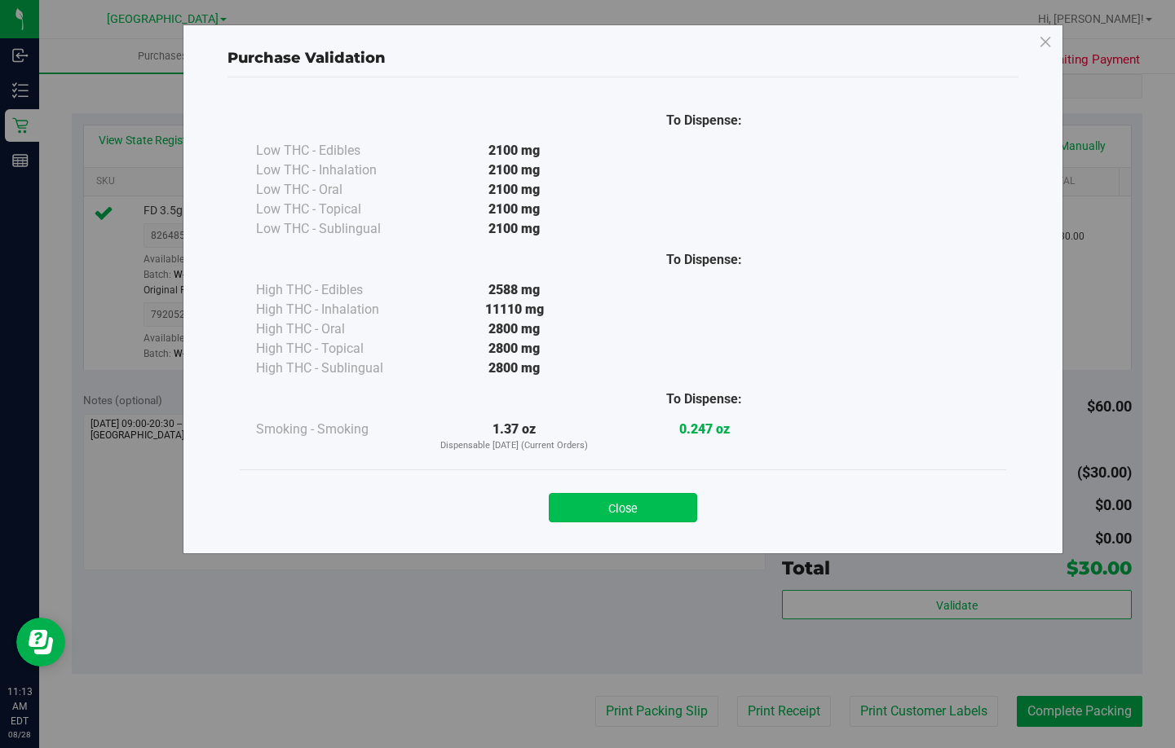
click at [598, 510] on button "Close" at bounding box center [623, 507] width 148 height 29
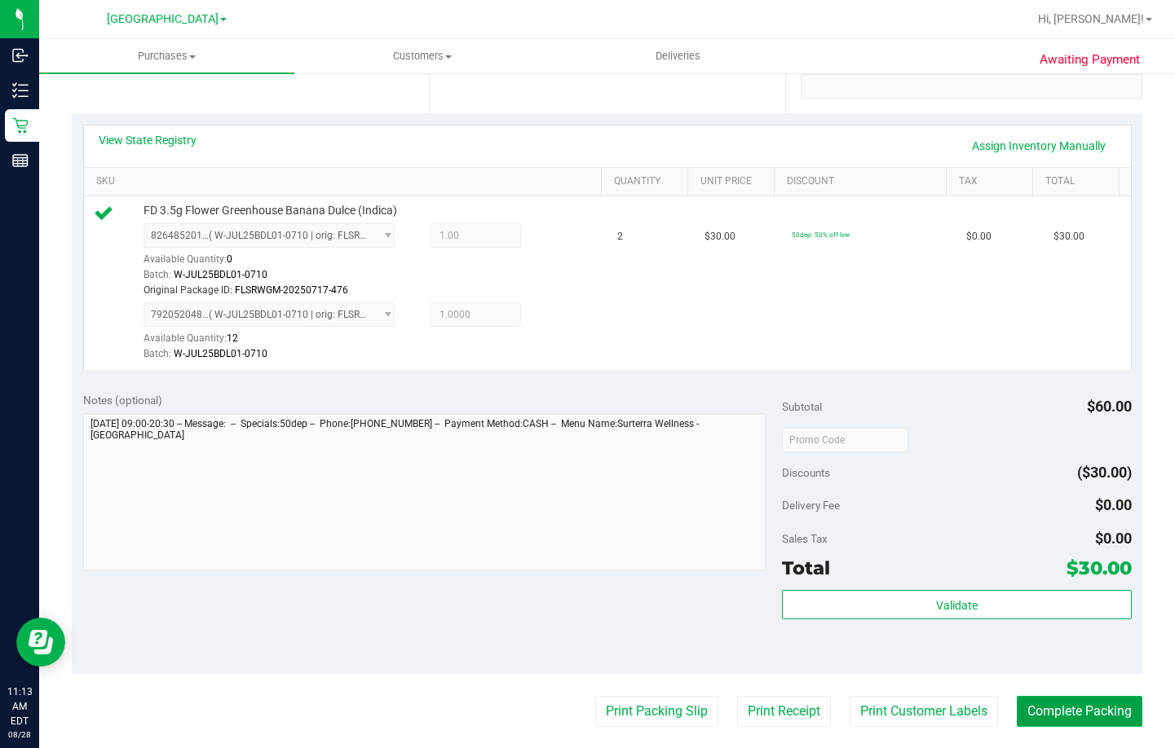
click at [1086, 713] on button "Complete Packing" at bounding box center [1080, 711] width 126 height 31
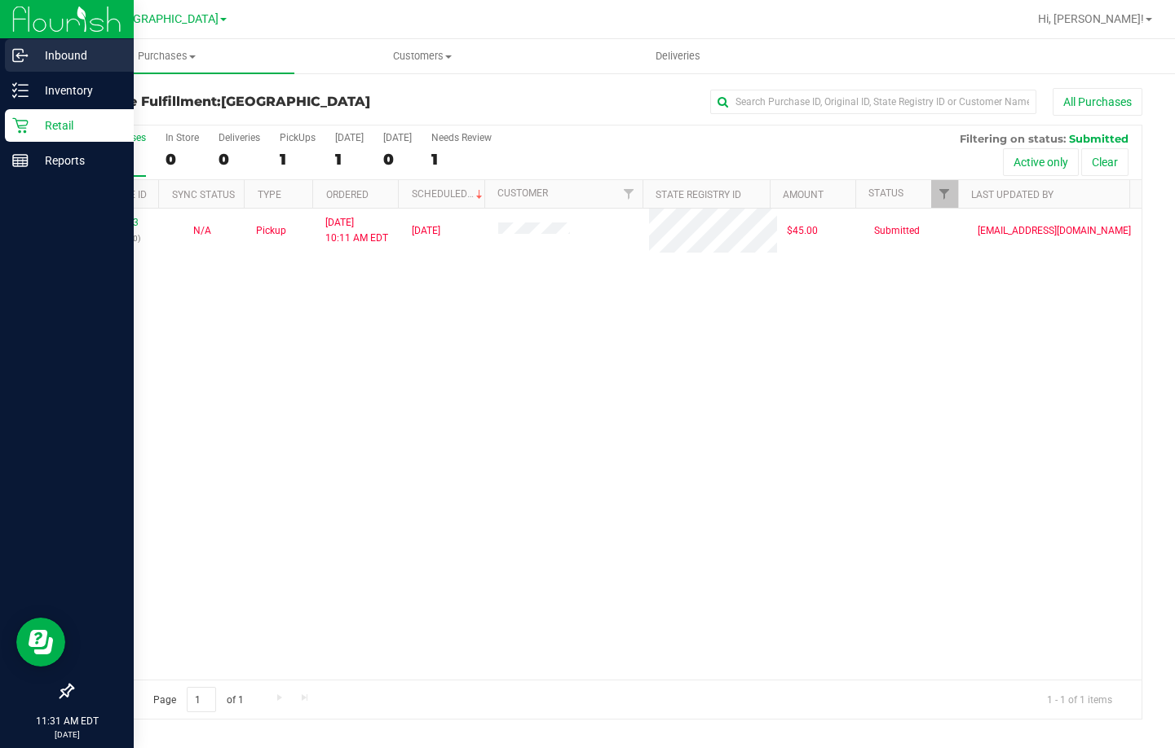
click at [22, 47] on icon at bounding box center [20, 55] width 16 height 16
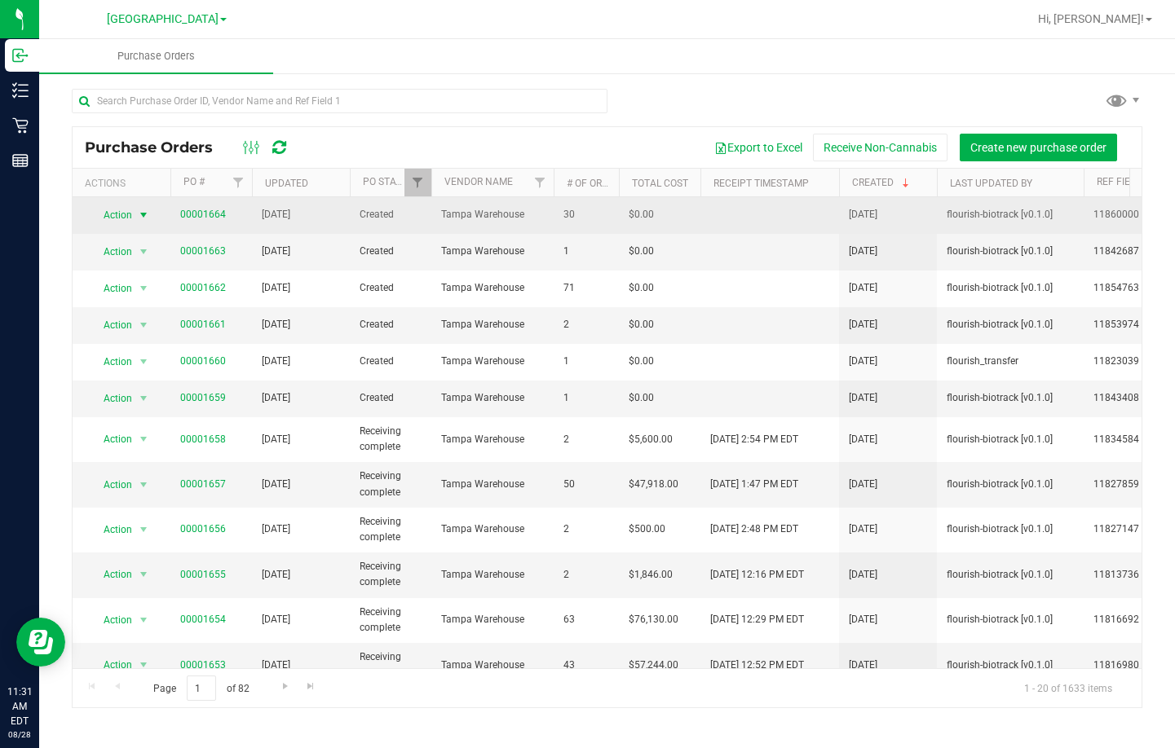
click at [125, 215] on span "Action" at bounding box center [111, 215] width 44 height 23
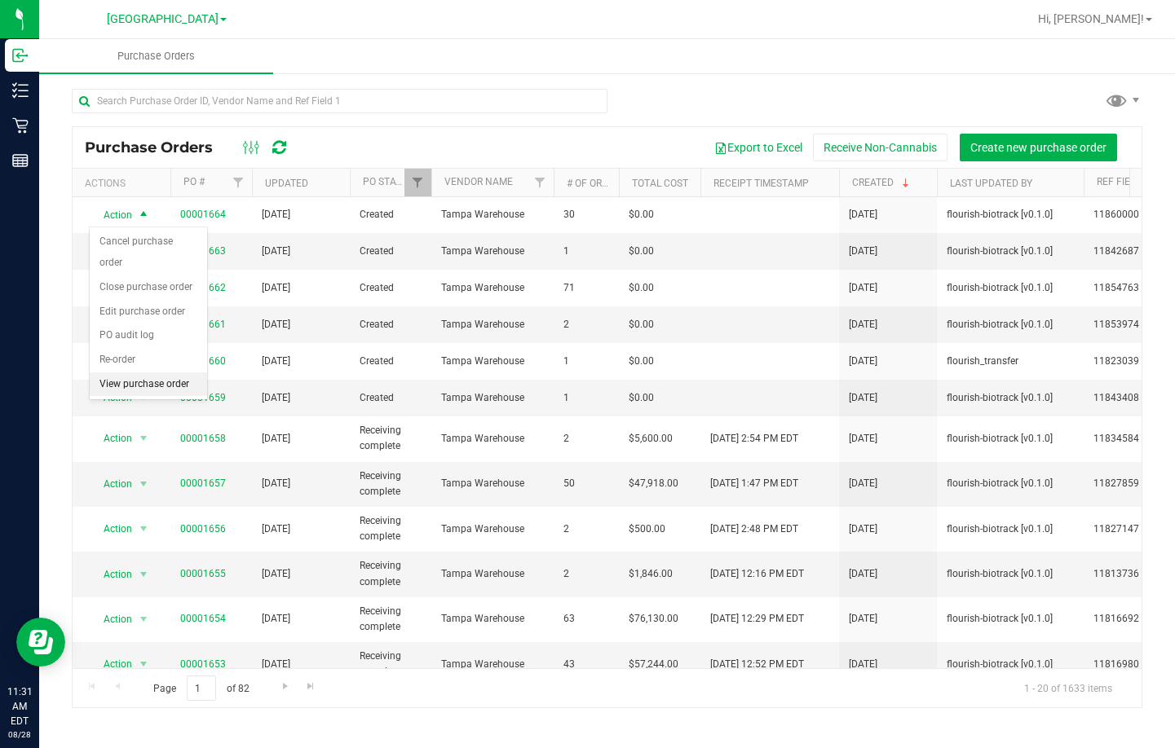
click at [138, 373] on li "View purchase order" at bounding box center [148, 385] width 117 height 24
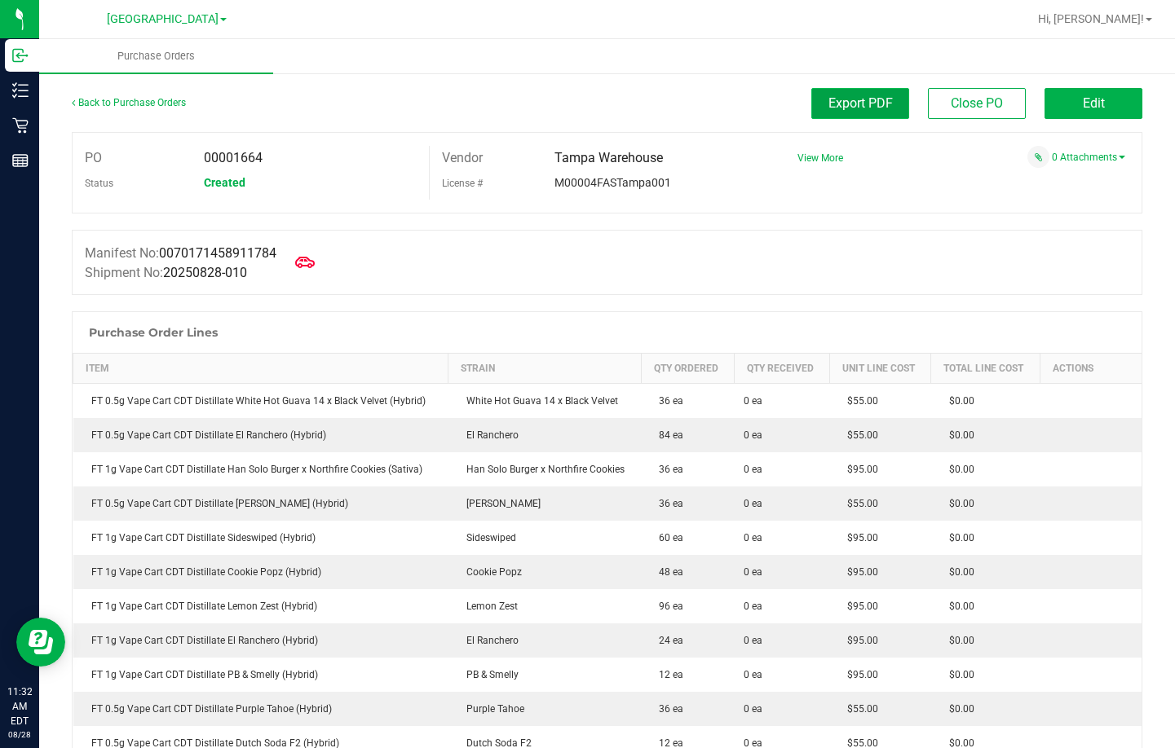
click at [847, 95] on span "Export PDF" at bounding box center [860, 102] width 64 height 15
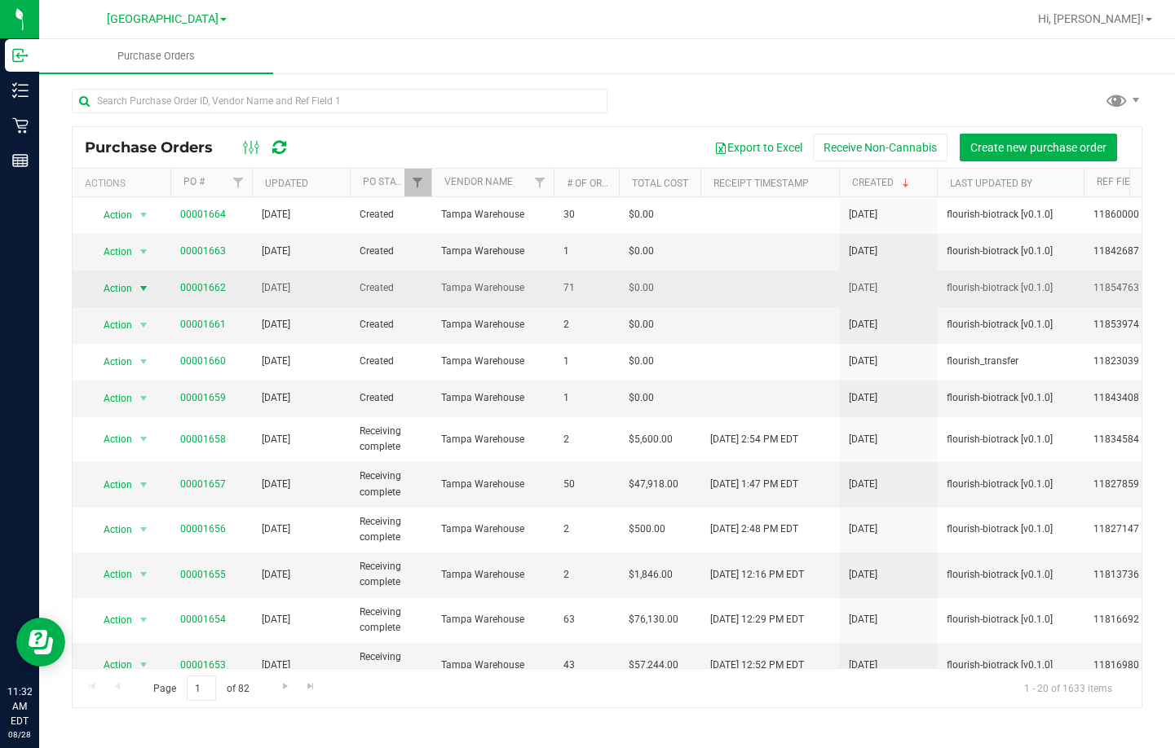
click at [116, 288] on span "Action" at bounding box center [111, 288] width 44 height 23
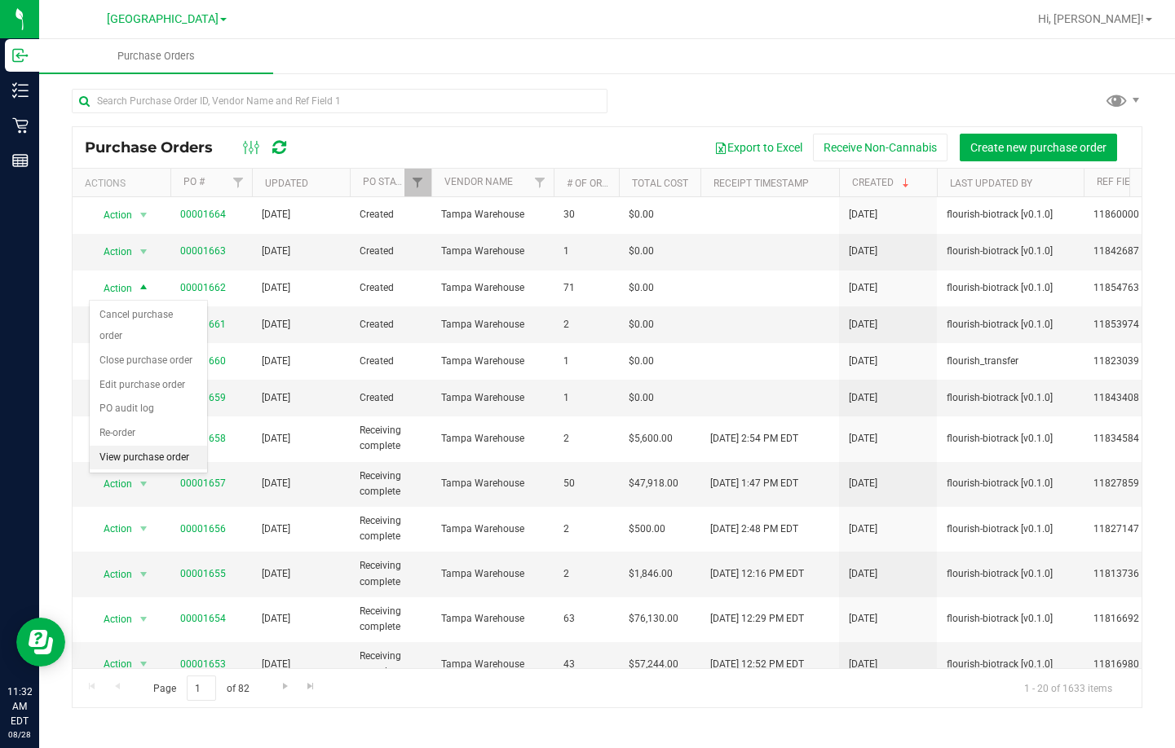
click at [124, 446] on li "View purchase order" at bounding box center [148, 458] width 117 height 24
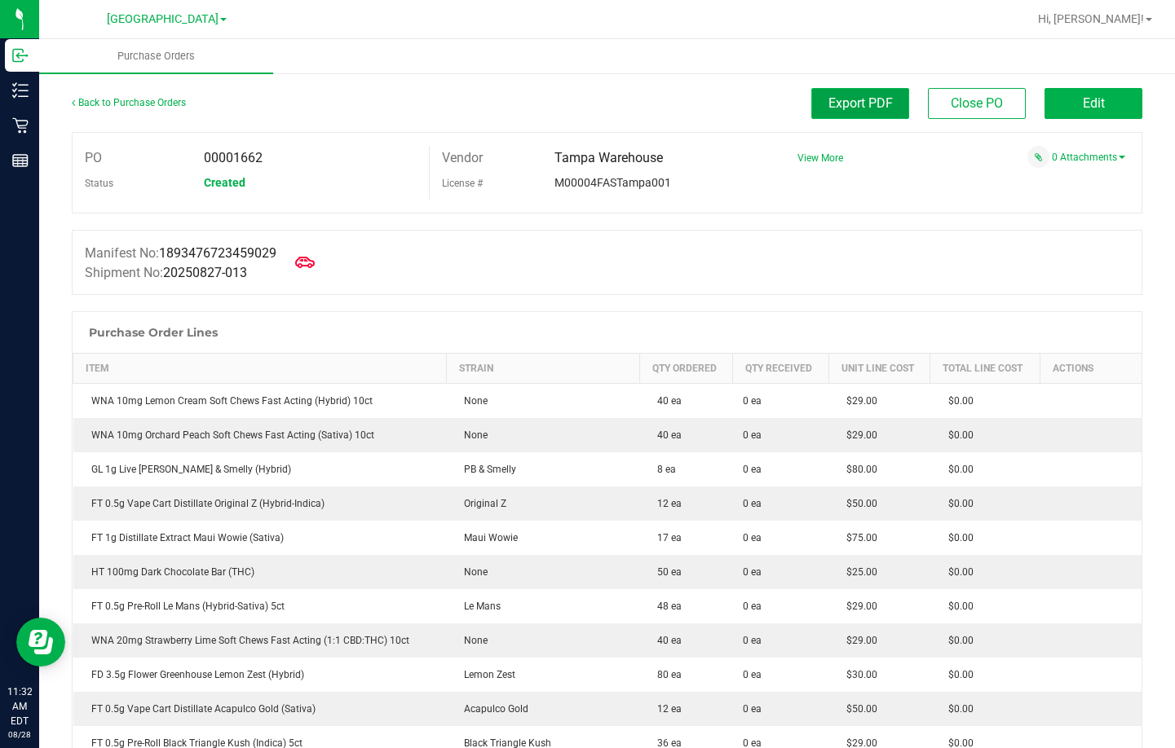
click at [846, 114] on button "Export PDF" at bounding box center [860, 103] width 98 height 31
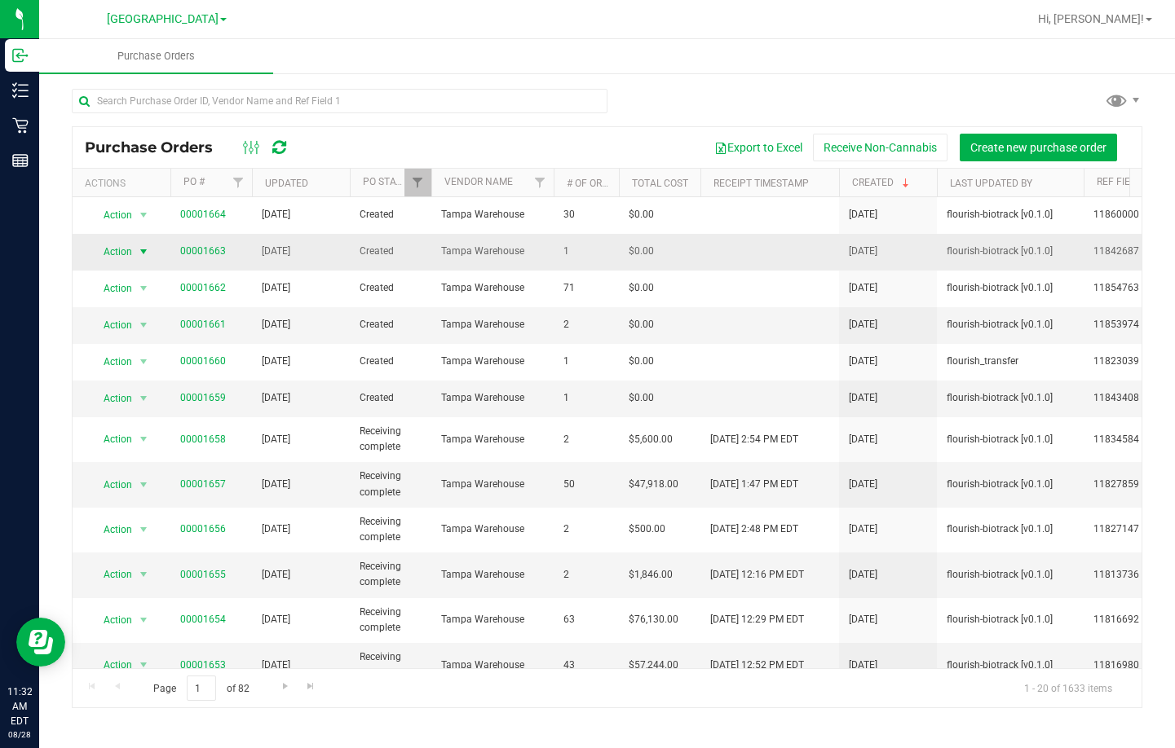
click at [114, 254] on span "Action" at bounding box center [111, 251] width 44 height 23
click at [143, 409] on li "View purchase order" at bounding box center [148, 421] width 117 height 24
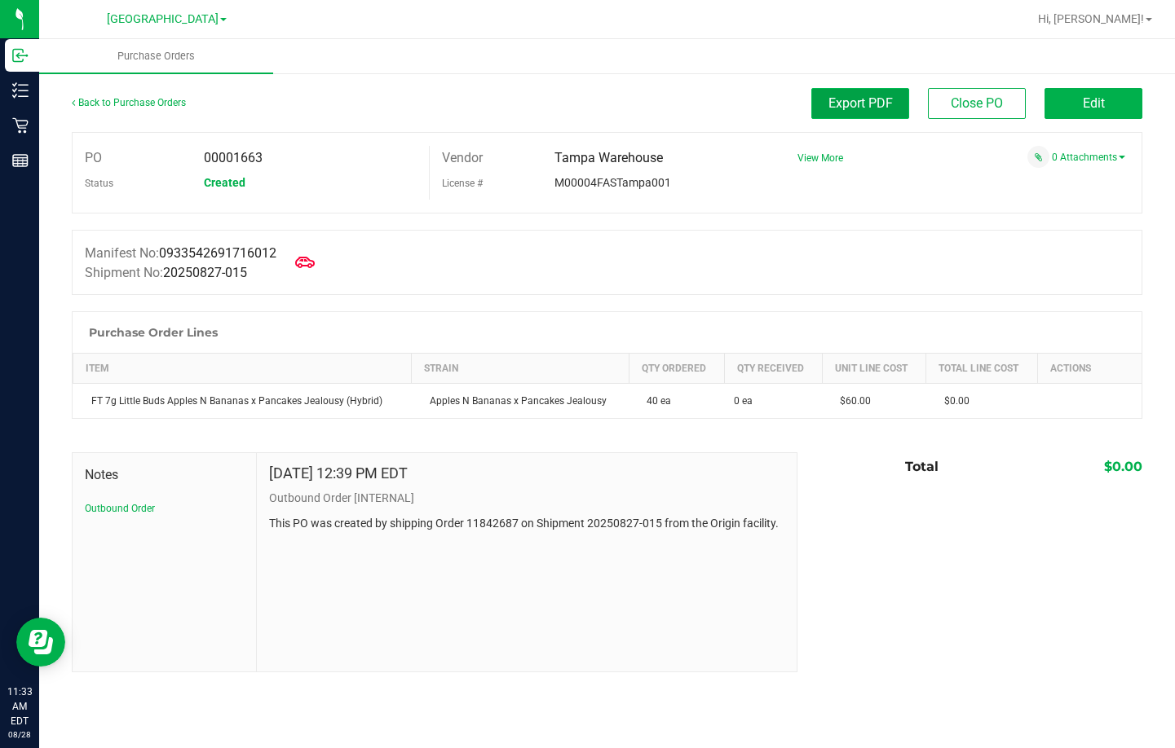
click at [861, 97] on span "Export PDF" at bounding box center [860, 102] width 64 height 15
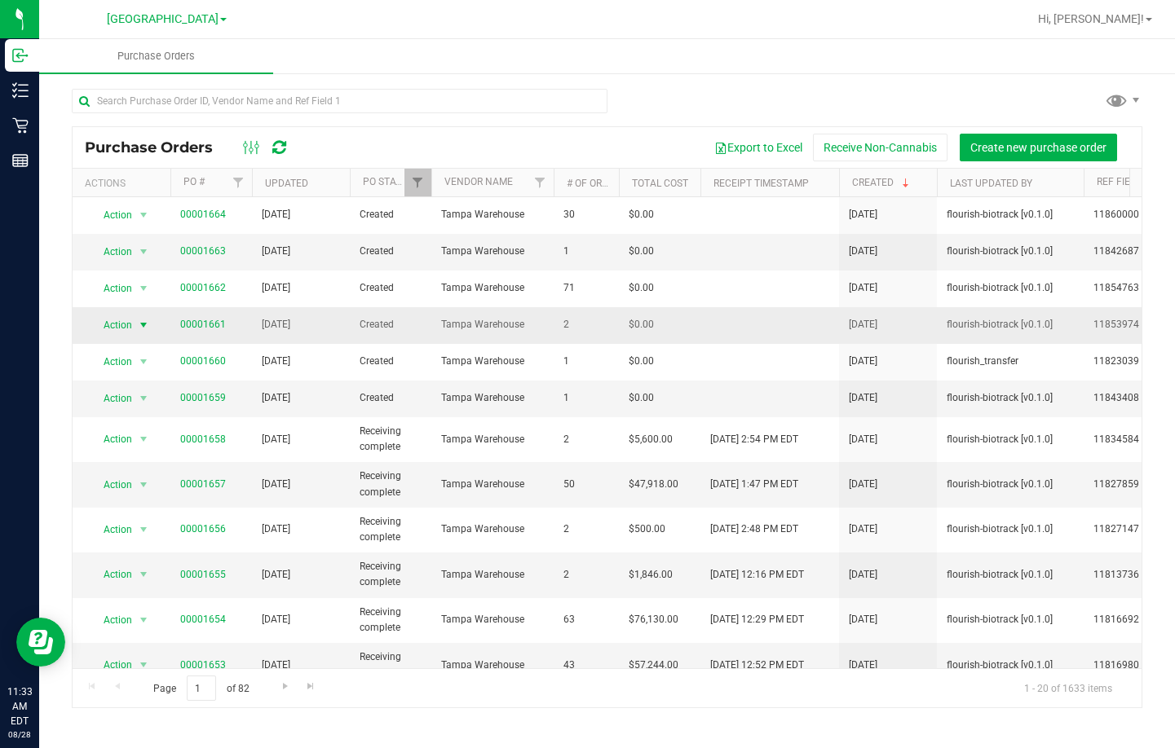
click at [121, 326] on span "Action" at bounding box center [111, 325] width 44 height 23
click at [148, 483] on li "View purchase order" at bounding box center [148, 495] width 117 height 24
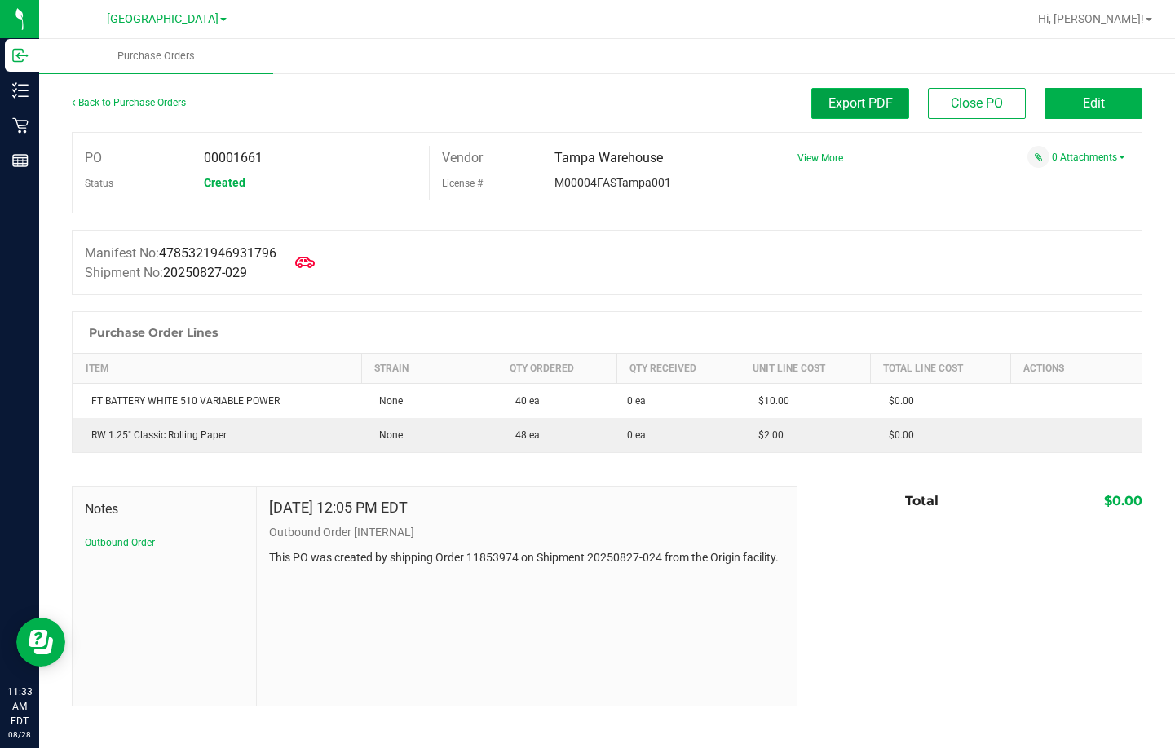
click at [854, 101] on span "Export PDF" at bounding box center [860, 102] width 64 height 15
